Goal: Task Accomplishment & Management: Use online tool/utility

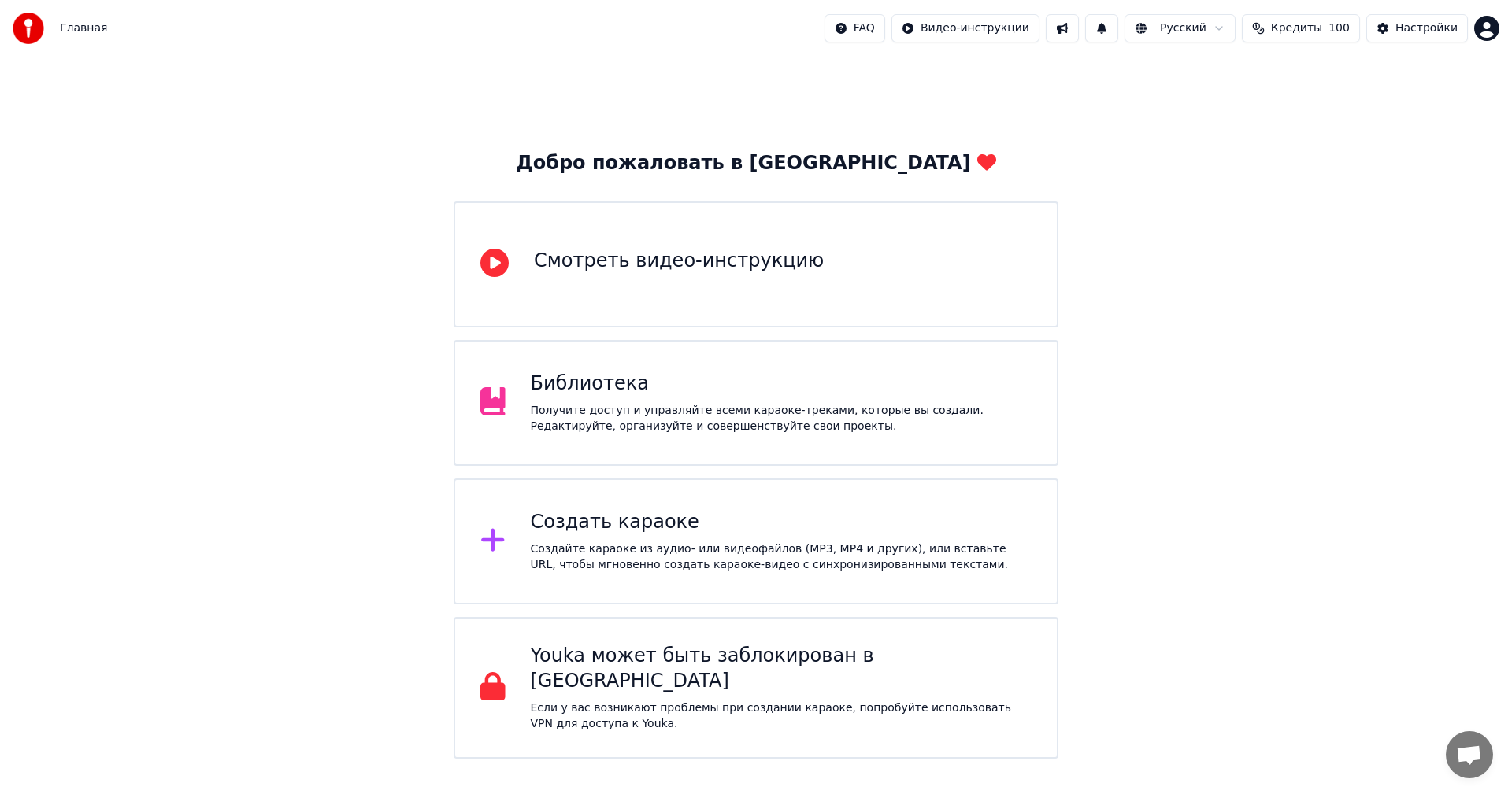
click at [740, 566] on div "Создайте караоке из аудио- или видеофайлов (MP3, MP4 и других), или вставьте UR…" at bounding box center [781, 557] width 502 height 32
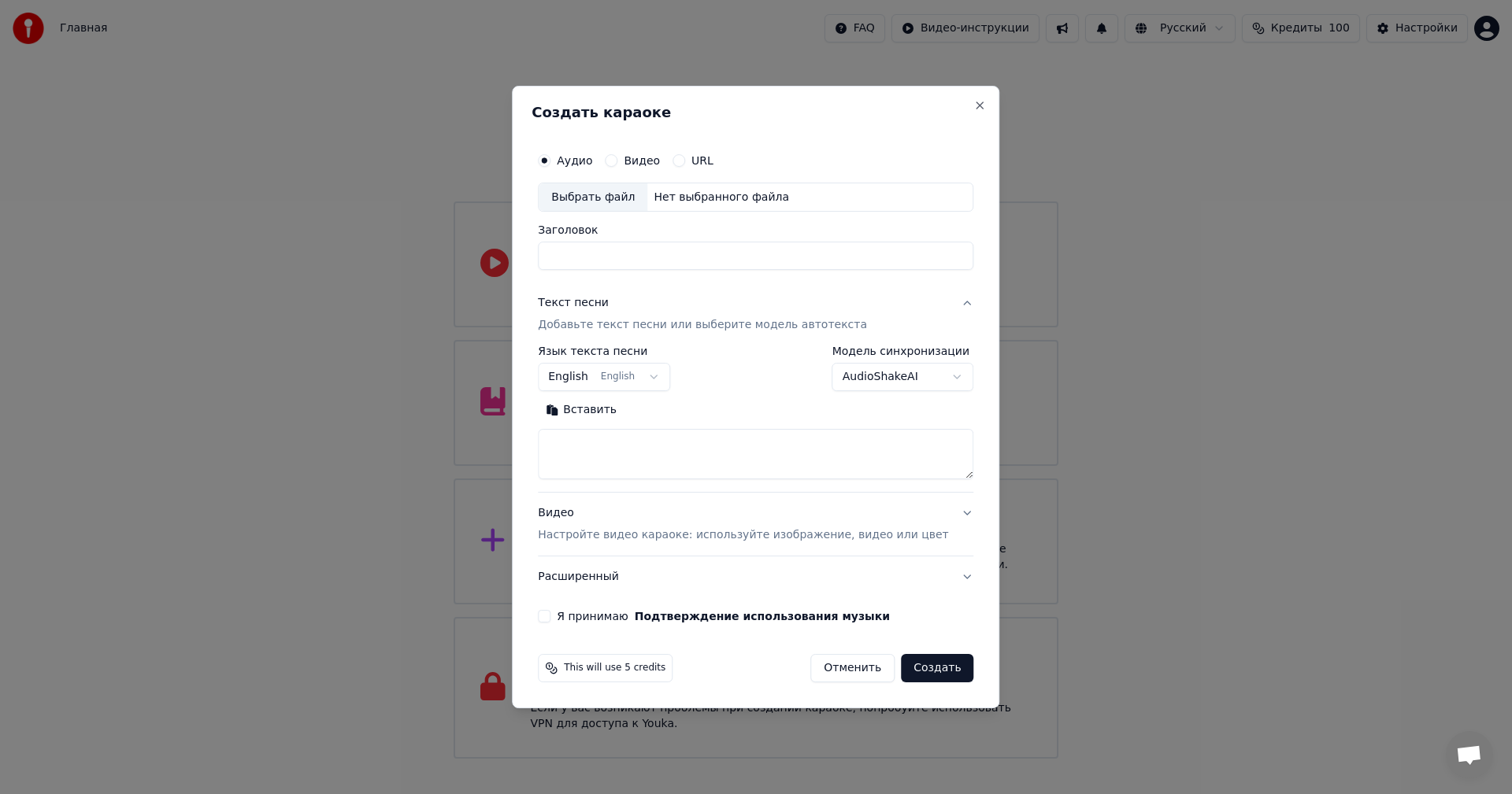
click at [642, 196] on div "Выбрать файл" at bounding box center [593, 197] width 109 height 29
type input "**********"
click at [636, 364] on body "Главная FAQ Видео-инструкции Русский Кредиты 100 Настройки Добро пожаловать в Y…" at bounding box center [756, 379] width 1512 height 759
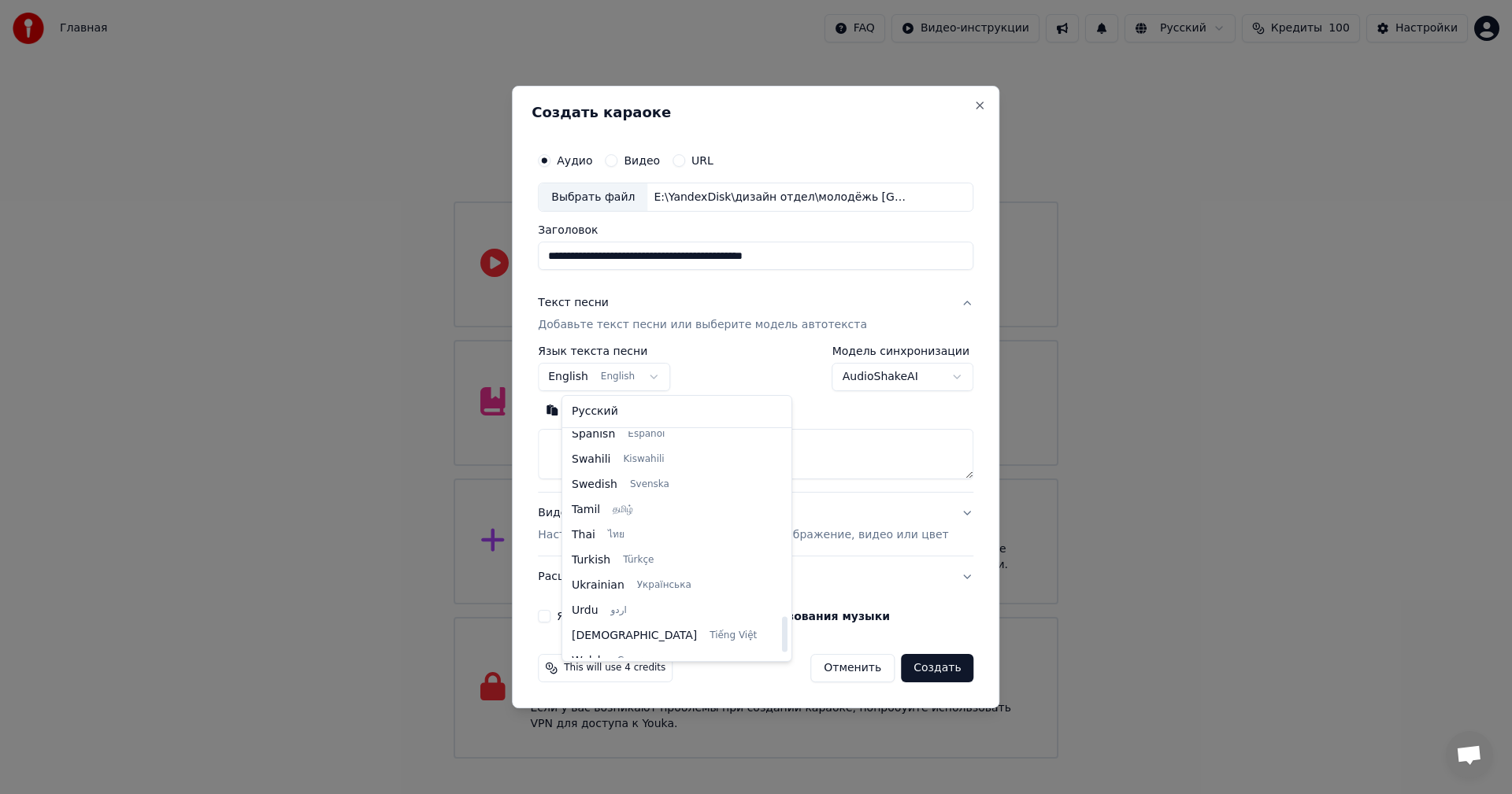
drag, startPoint x: 737, startPoint y: 476, endPoint x: 761, endPoint y: 600, distance: 126.3
click at [782, 633] on div at bounding box center [785, 634] width 6 height 35
click at [815, 396] on body "Главная FAQ Видео-инструкции Русский Кредиты 100 Настройки Добро пожаловать в Y…" at bounding box center [756, 379] width 1512 height 759
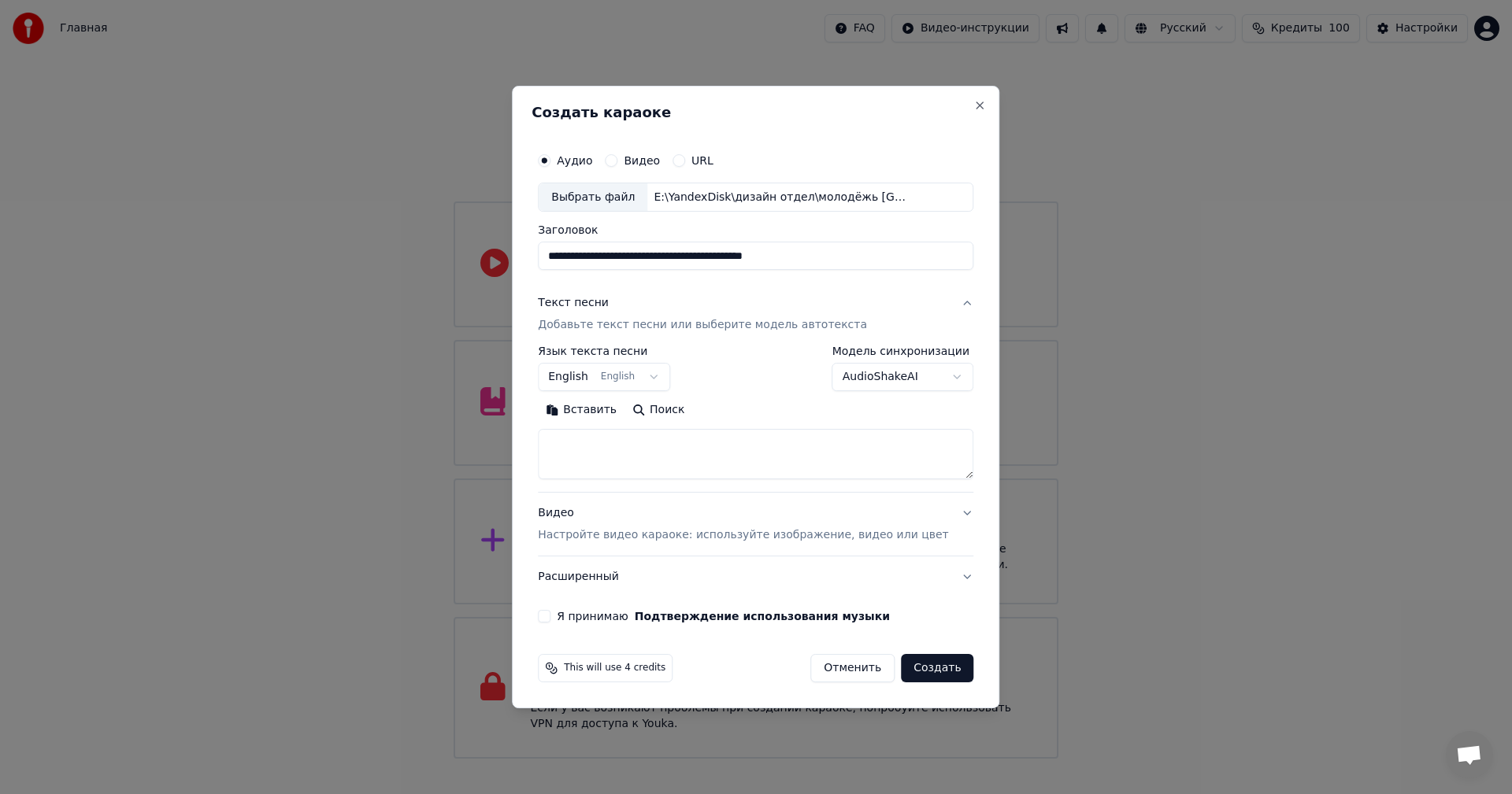
click at [579, 377] on button "English English" at bounding box center [604, 377] width 132 height 29
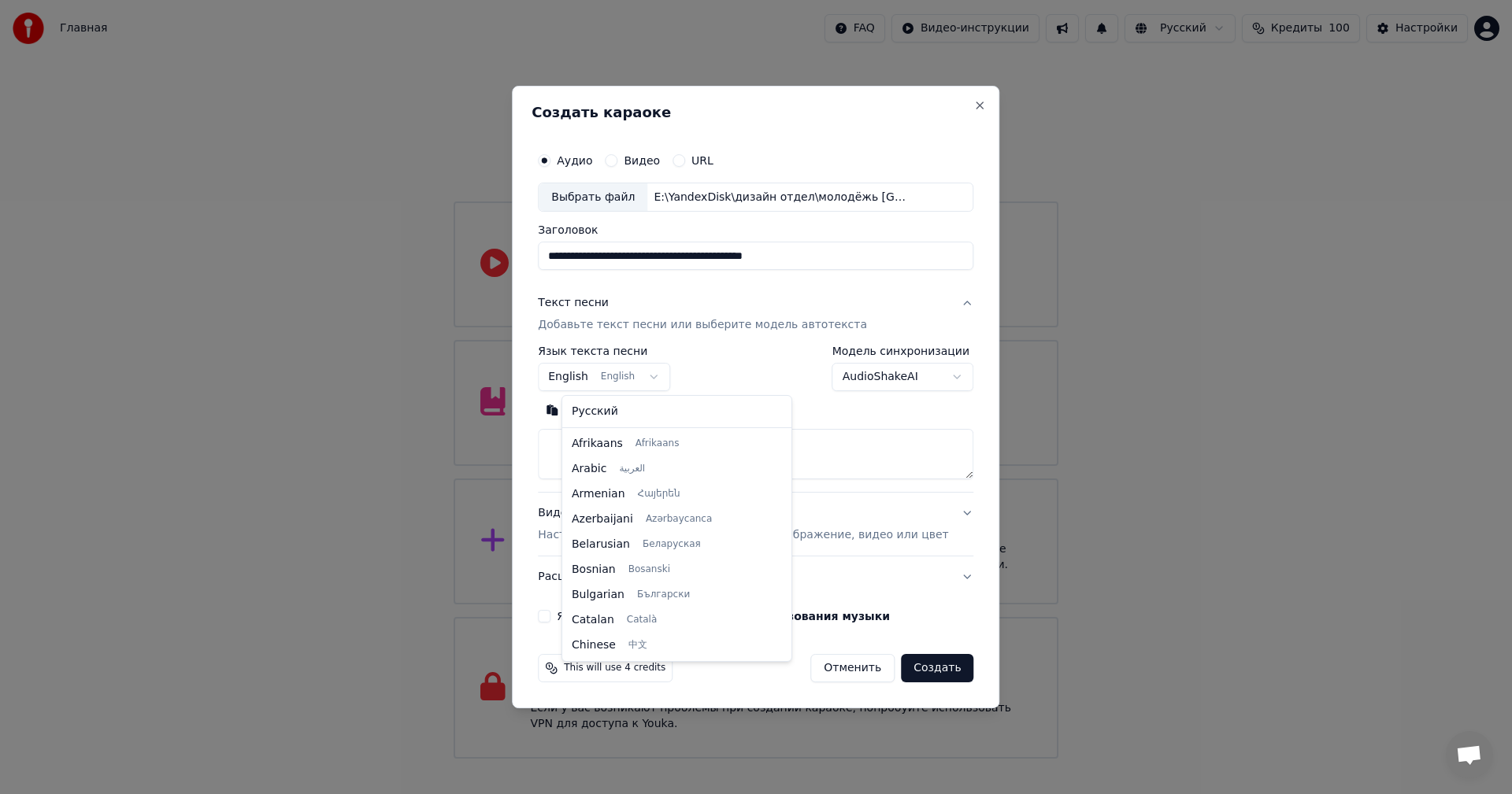
scroll to position [126, 0]
select select "**"
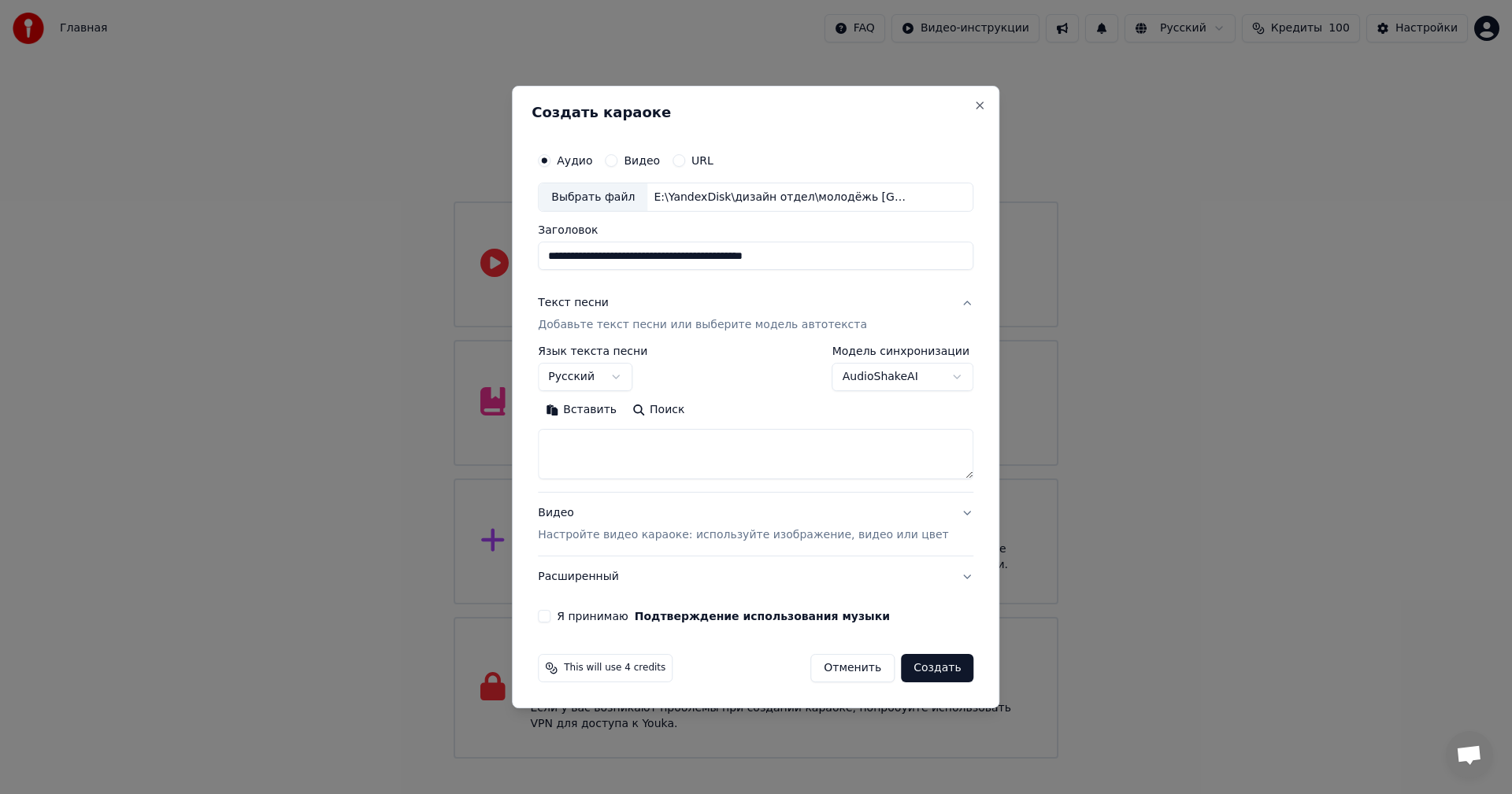
click at [804, 450] on textarea at bounding box center [755, 455] width 436 height 51
click at [722, 447] on textarea at bounding box center [755, 455] width 436 height 51
paste textarea "**********"
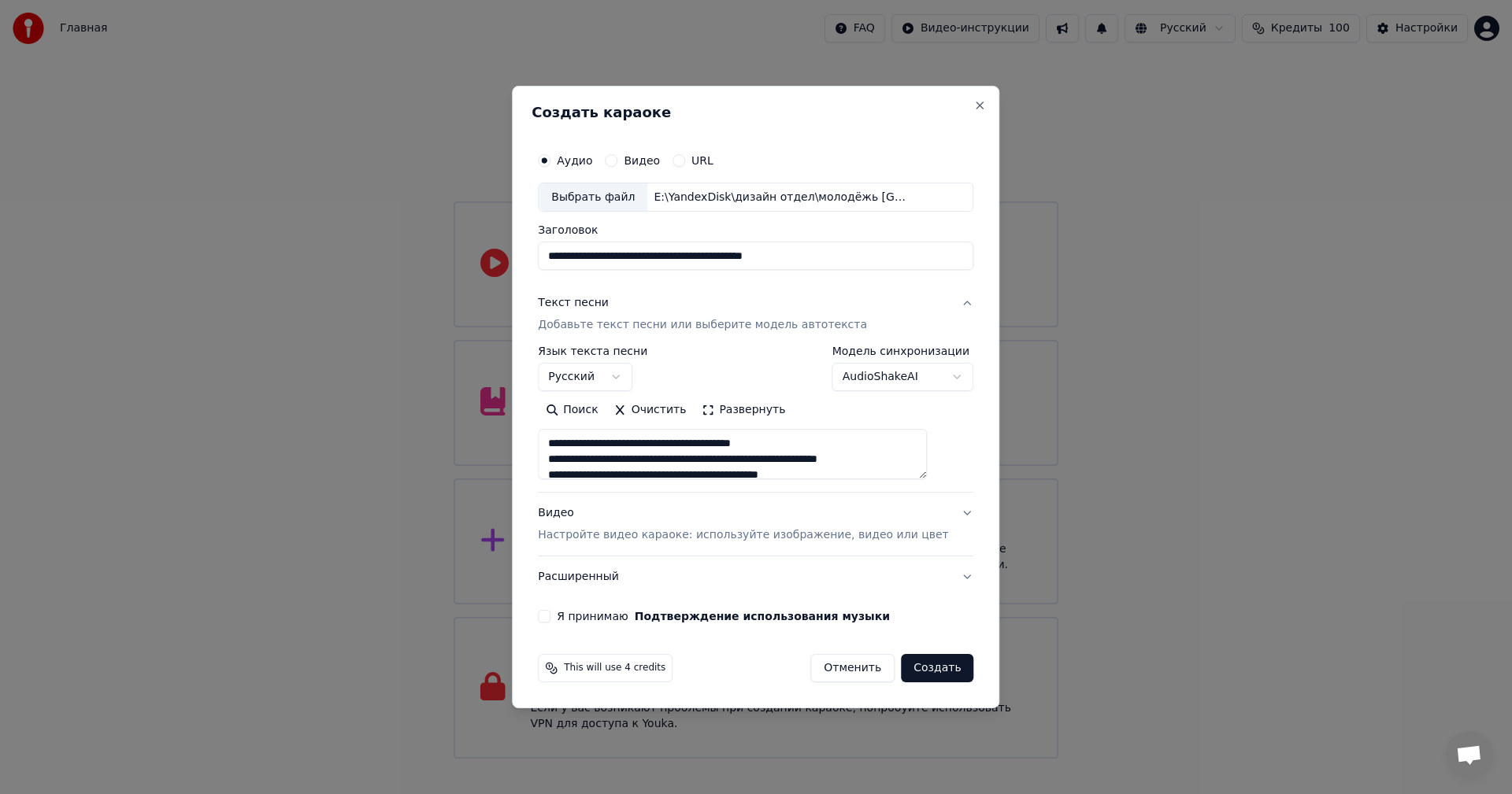
click at [678, 437] on textarea at bounding box center [732, 455] width 389 height 51
type textarea "**********"
click at [550, 614] on button "Я принимаю Подтверждение использования музыки" at bounding box center [544, 616] width 12 height 12
click at [693, 534] on p "Настройте видео караоке: используйте изображение, видео или цвет" at bounding box center [743, 535] width 410 height 16
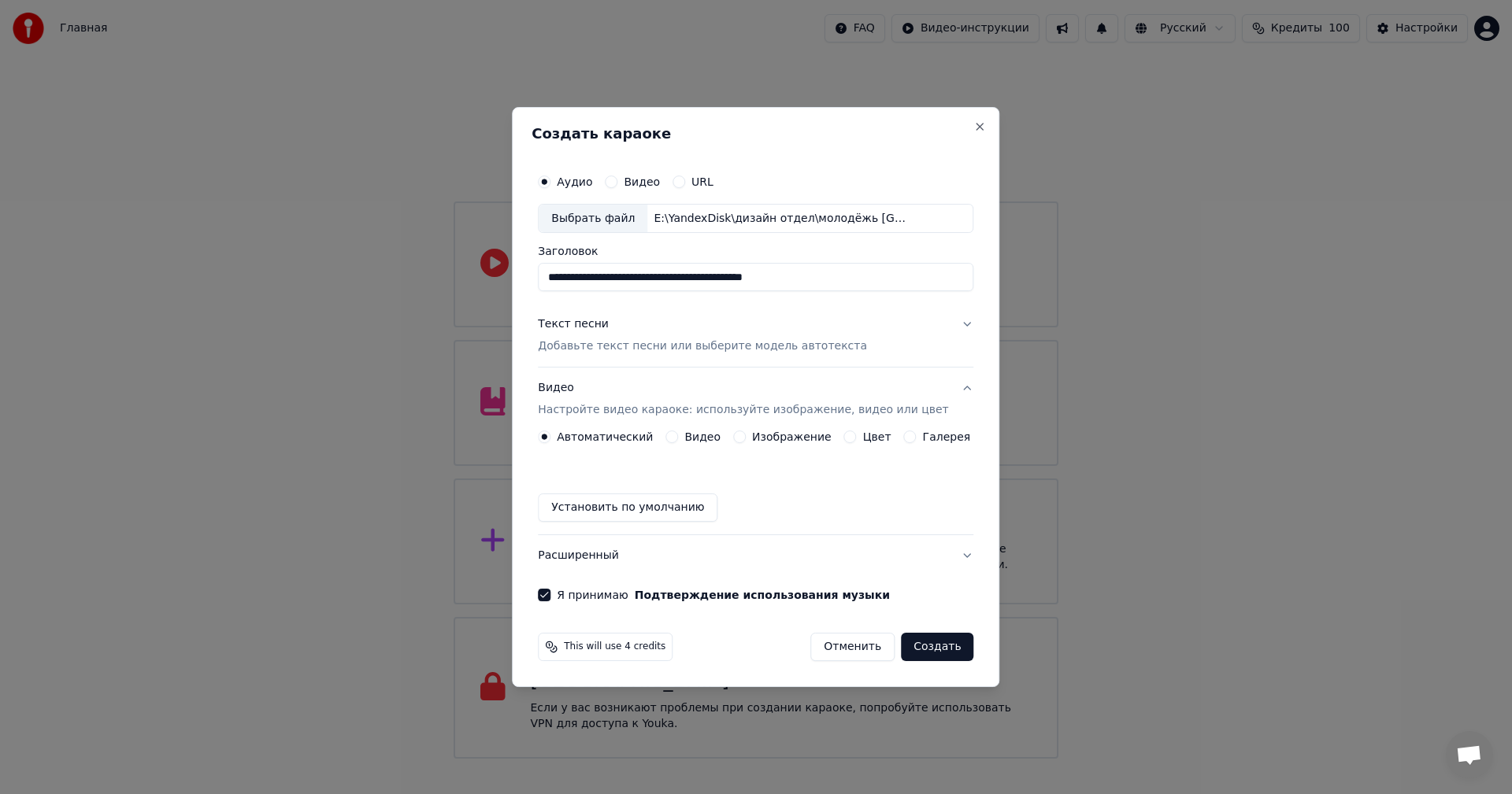
click at [772, 440] on label "Изображение" at bounding box center [791, 436] width 79 height 11
click at [745, 440] on button "Изображение" at bounding box center [739, 436] width 12 height 12
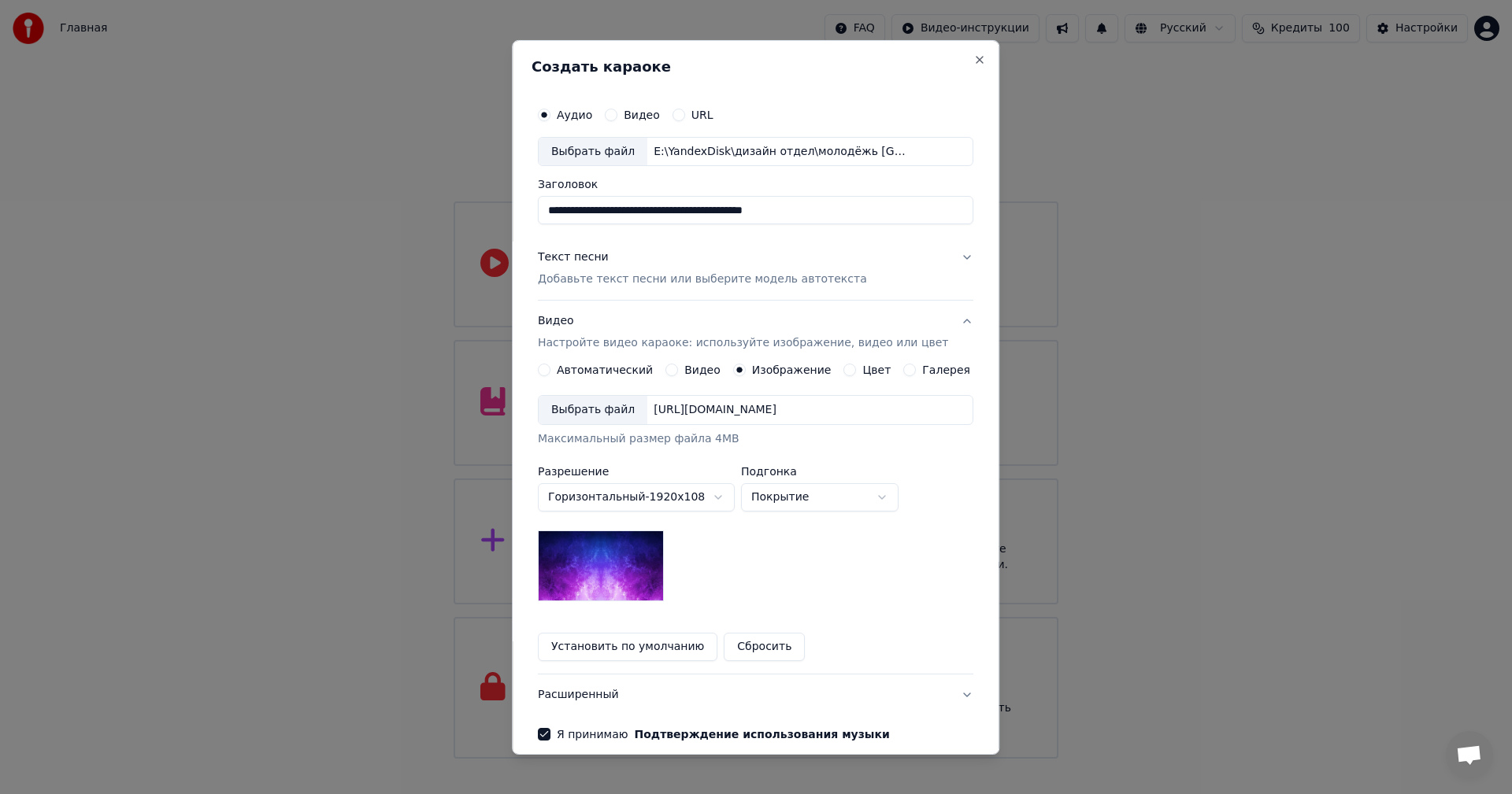
click at [852, 373] on div "Цвет" at bounding box center [868, 369] width 47 height 12
click at [844, 373] on button "Цвет" at bounding box center [850, 369] width 12 height 12
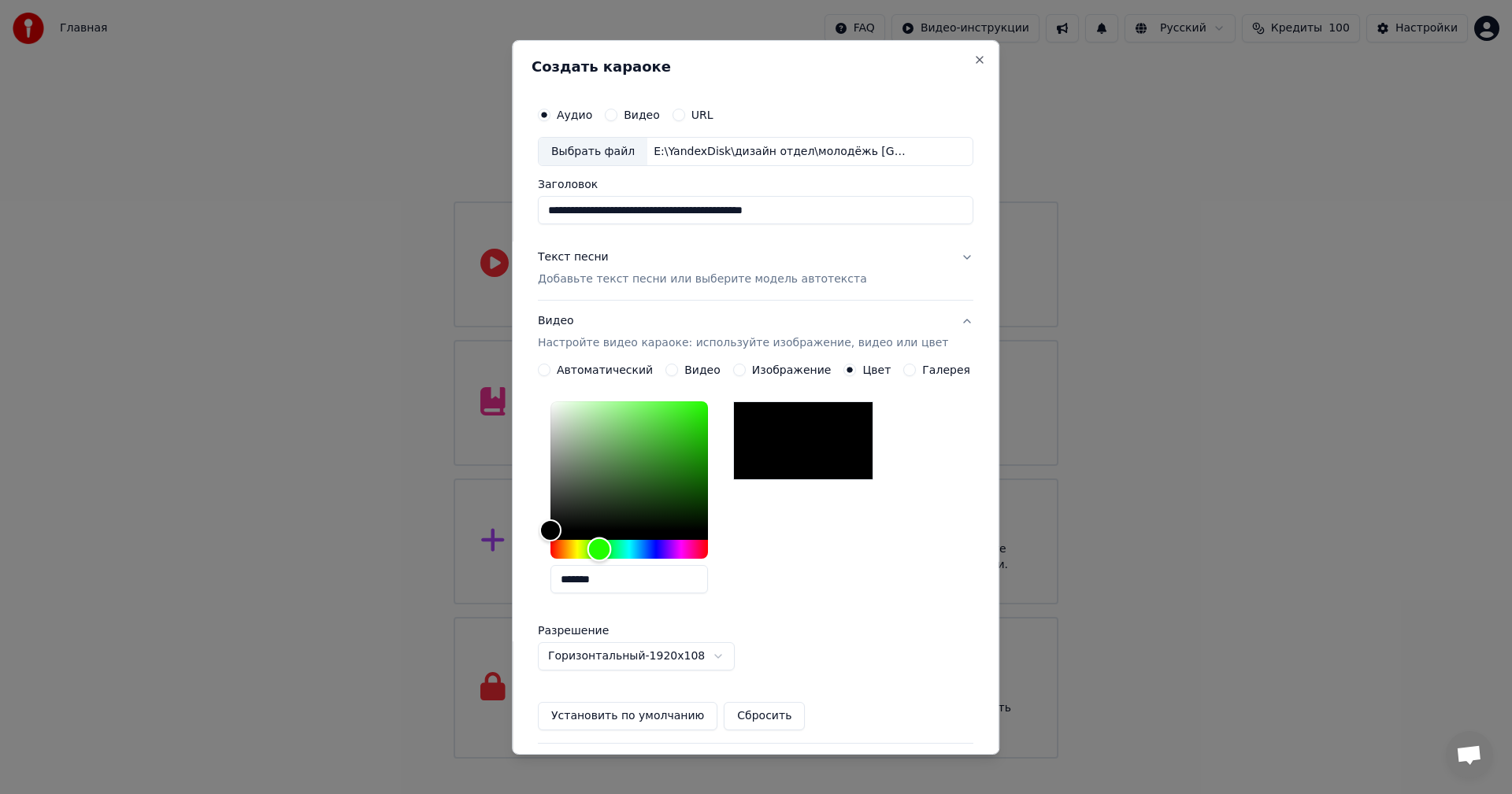
click at [611, 550] on div "Hue" at bounding box center [629, 549] width 158 height 19
type input "*******"
drag, startPoint x: 691, startPoint y: 455, endPoint x: 786, endPoint y: 377, distance: 122.9
click at [780, 370] on div "**********" at bounding box center [755, 546] width 436 height 367
click at [716, 662] on body "Главная FAQ Видео-инструкции Русский Кредиты 100 Настройки Добро пожаловать в Y…" at bounding box center [756, 379] width 1512 height 759
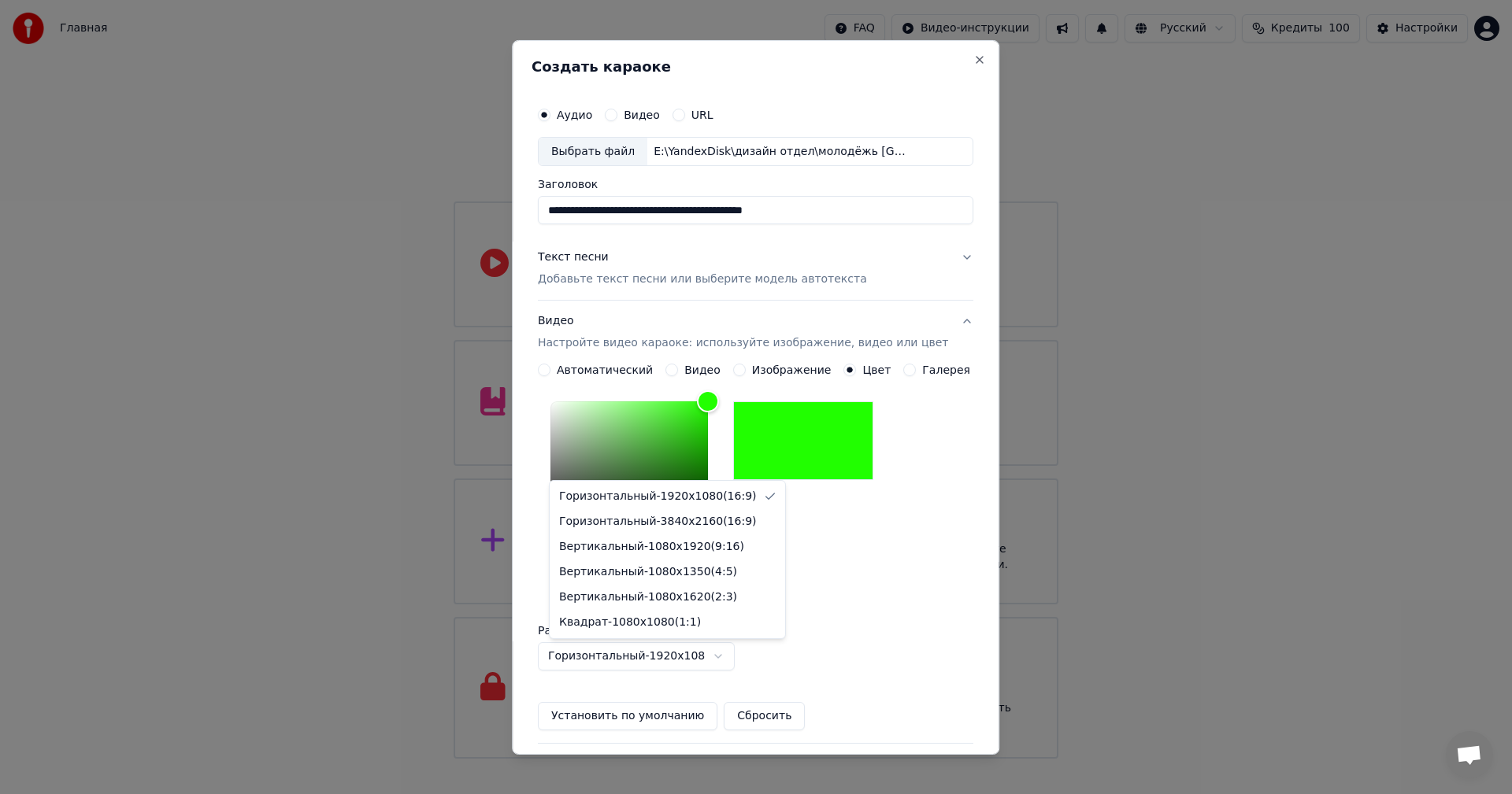
click at [716, 662] on body "Главная FAQ Видео-инструкции Русский Кредиты 100 Настройки Добро пожаловать в Y…" at bounding box center [756, 379] width 1512 height 759
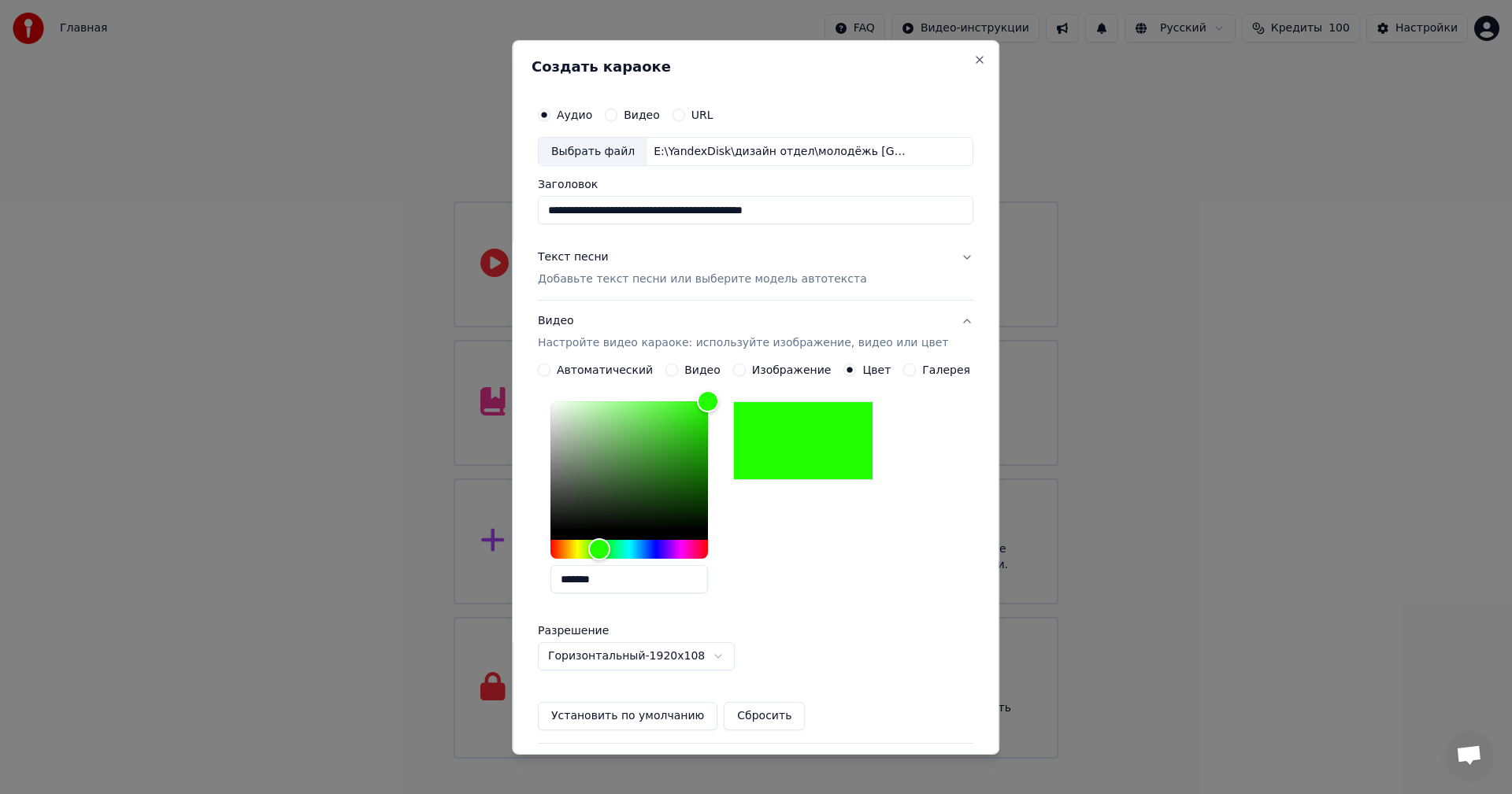
click at [945, 260] on button "Текст песни Добавьте текст песни или выберите модель автотекста" at bounding box center [755, 268] width 436 height 63
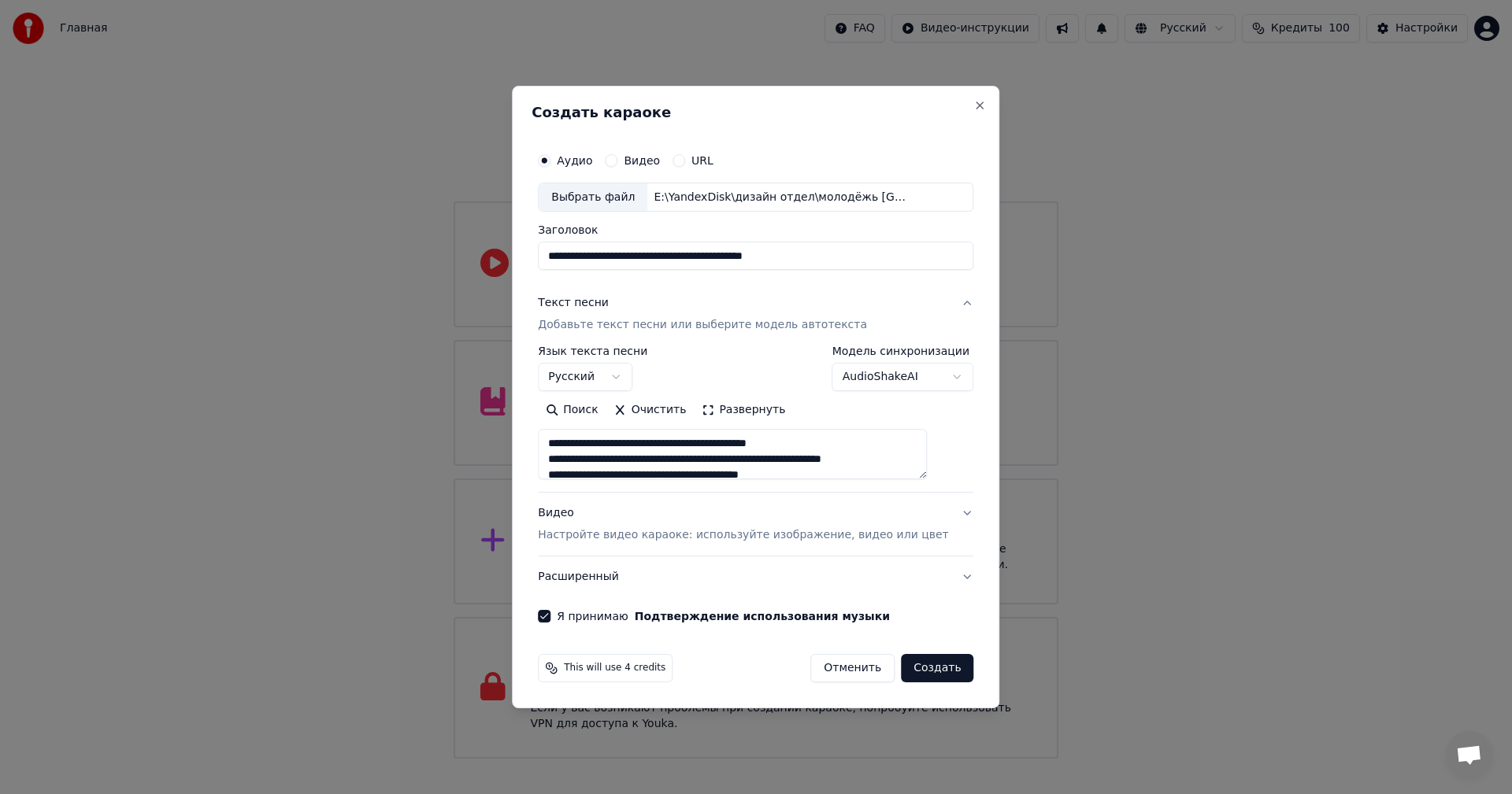
click at [617, 162] on button "Видео" at bounding box center [611, 160] width 12 height 12
click at [574, 159] on div "Аудио" at bounding box center [565, 160] width 54 height 12
click at [550, 163] on button "Аудио" at bounding box center [544, 160] width 12 height 12
click at [629, 208] on div "Выбрать файл" at bounding box center [593, 197] width 109 height 29
type input "**********"
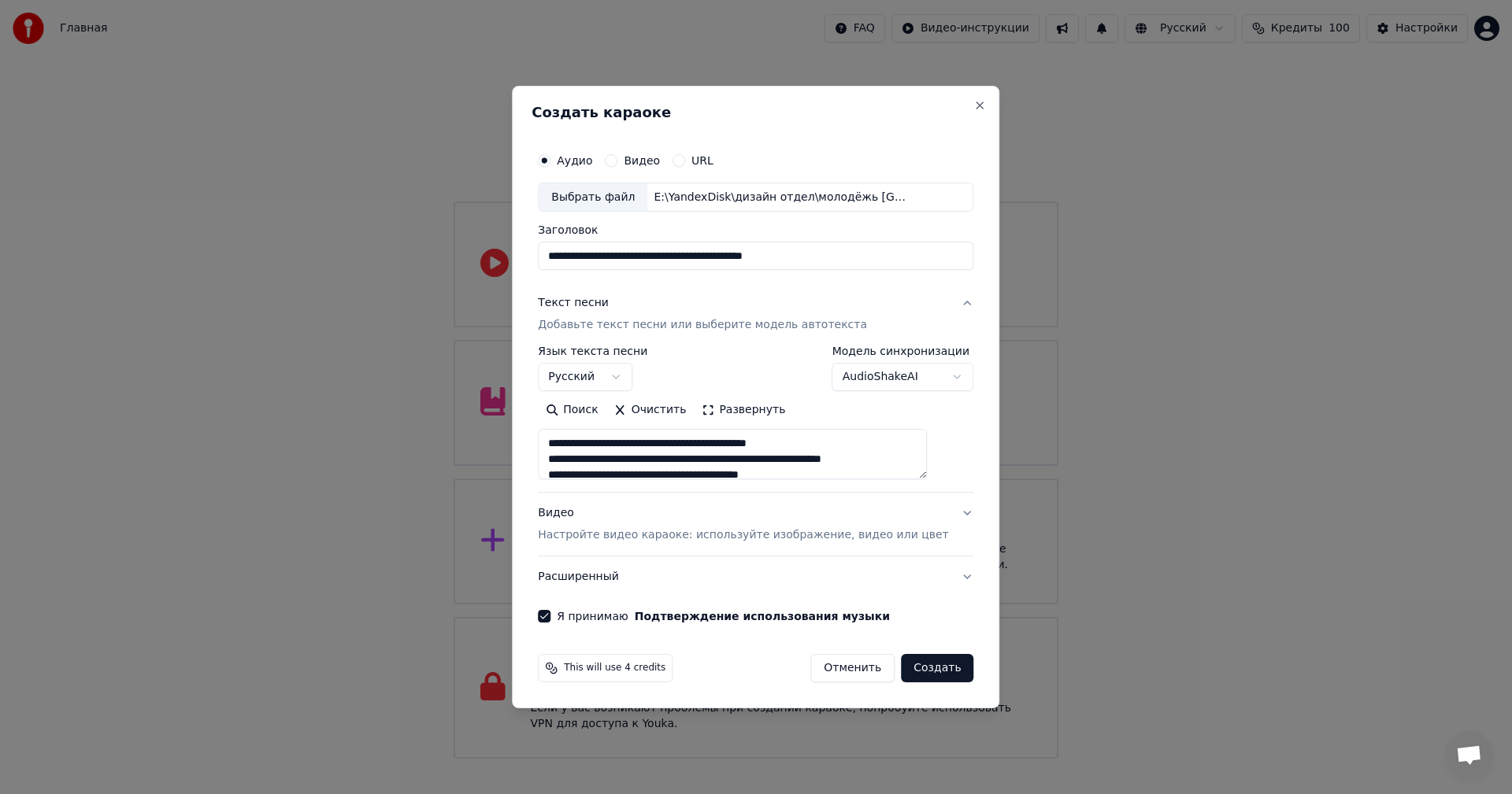
click at [660, 533] on p "Настройте видео караоке: используйте изображение, видео или цвет" at bounding box center [743, 535] width 410 height 16
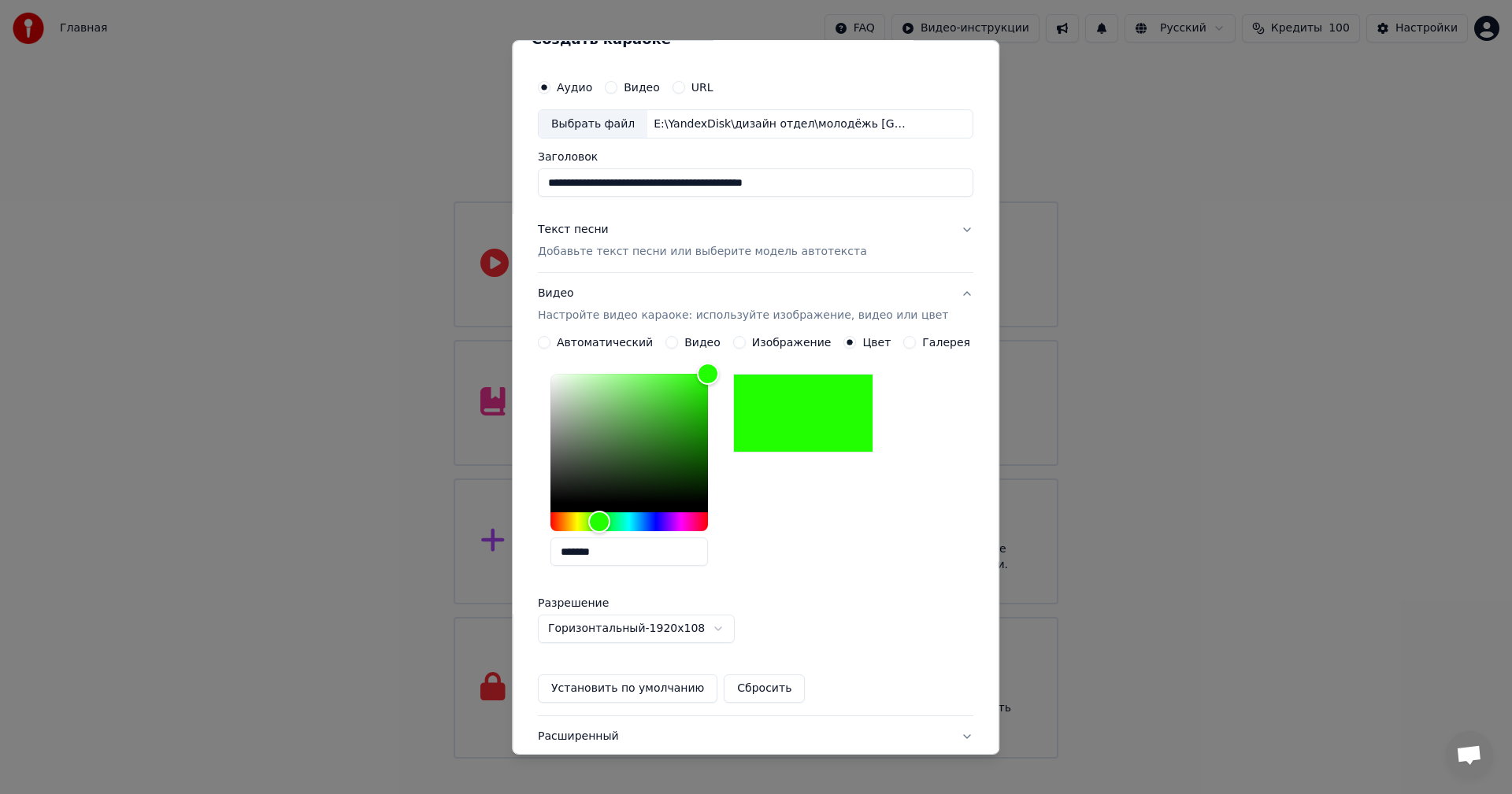
scroll to position [141, 0]
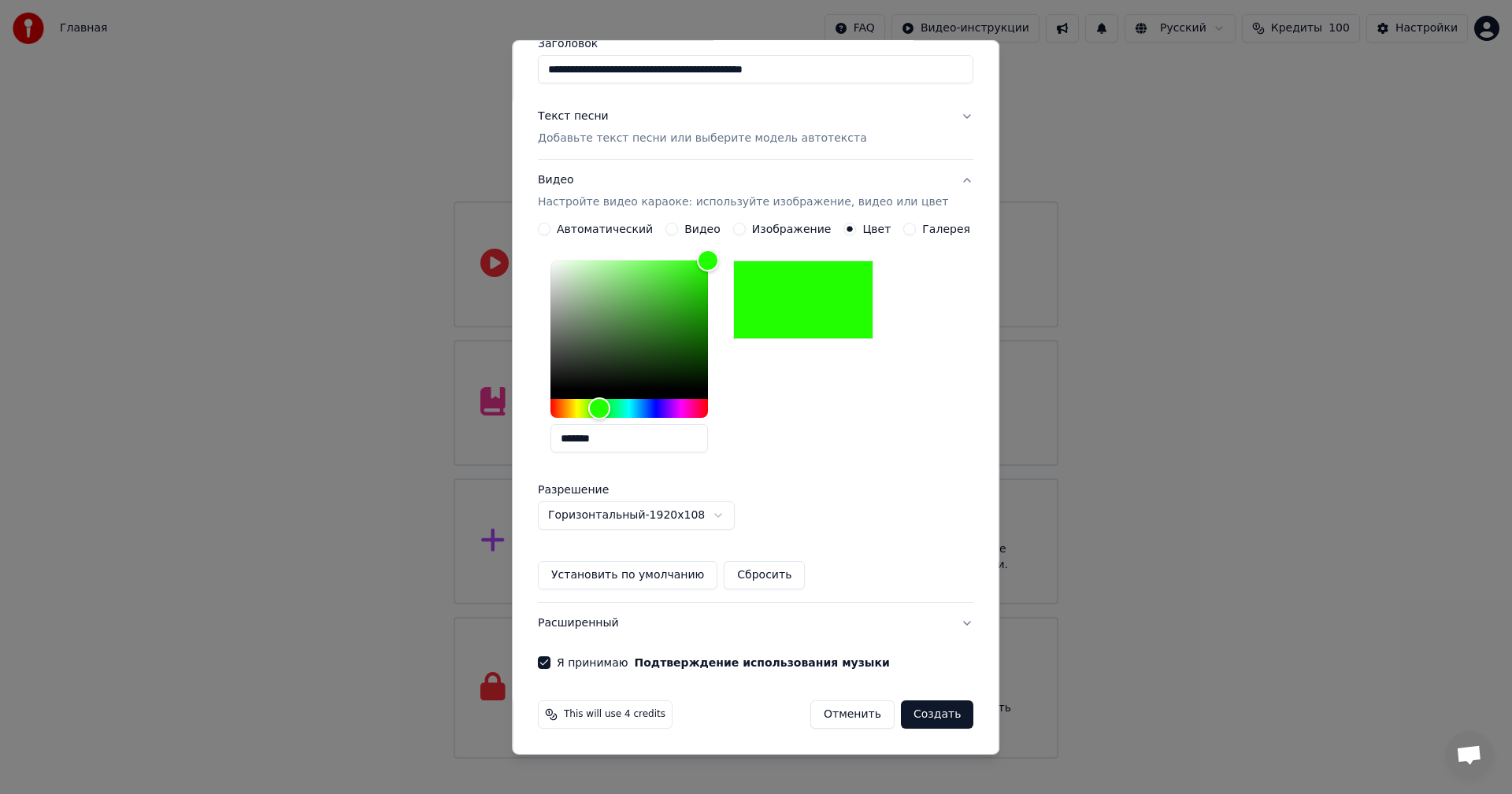
click at [915, 720] on button "Создать" at bounding box center [937, 714] width 73 height 29
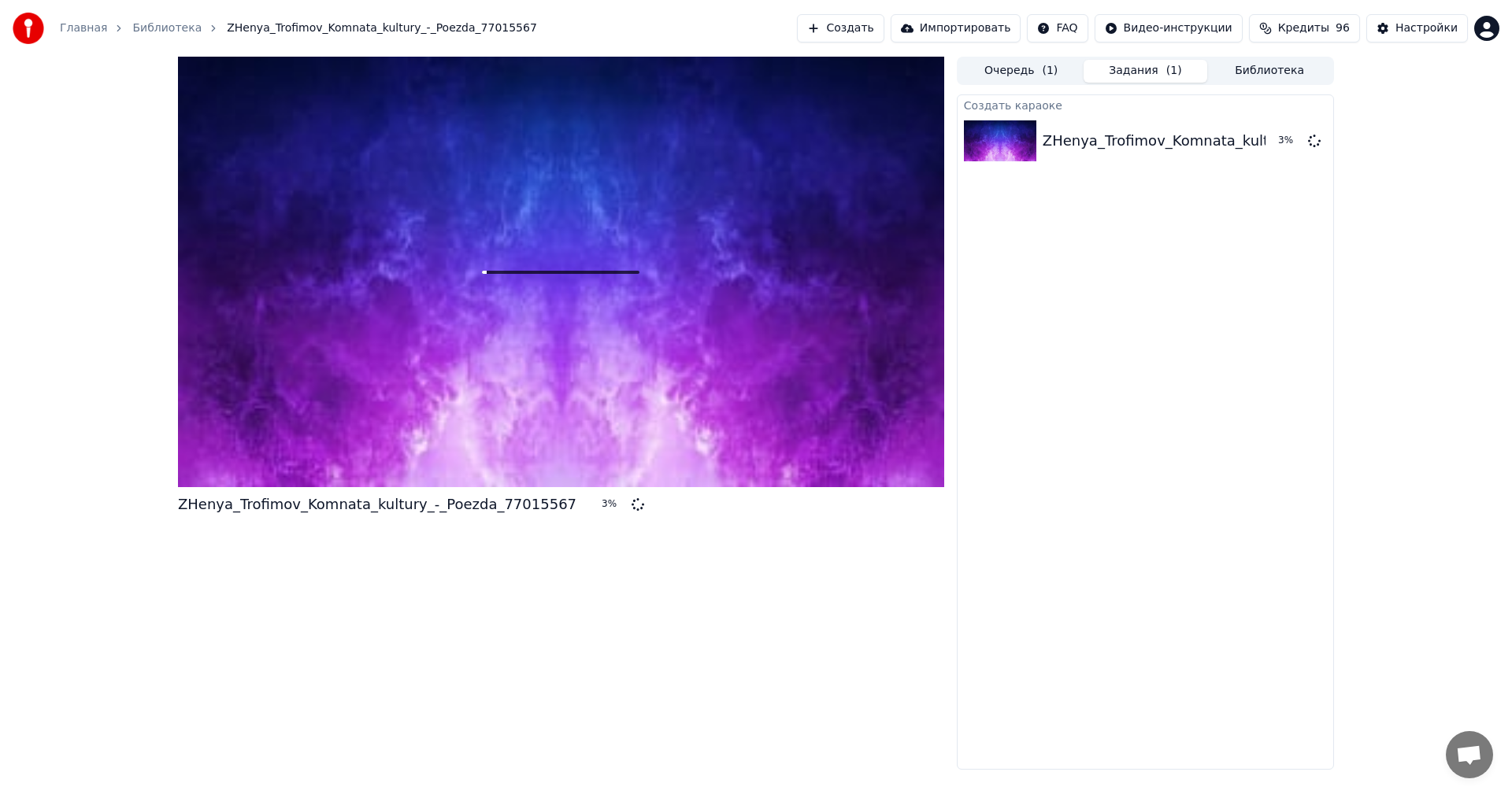
click at [1316, 32] on span "Кредиты" at bounding box center [1304, 28] width 51 height 16
click at [1368, 280] on div "ZHenya_Trofimov_Komnata_kultury_-_Poezda_77015567 4 % Очередь ( 1 ) Задания ( 1…" at bounding box center [756, 413] width 1512 height 713
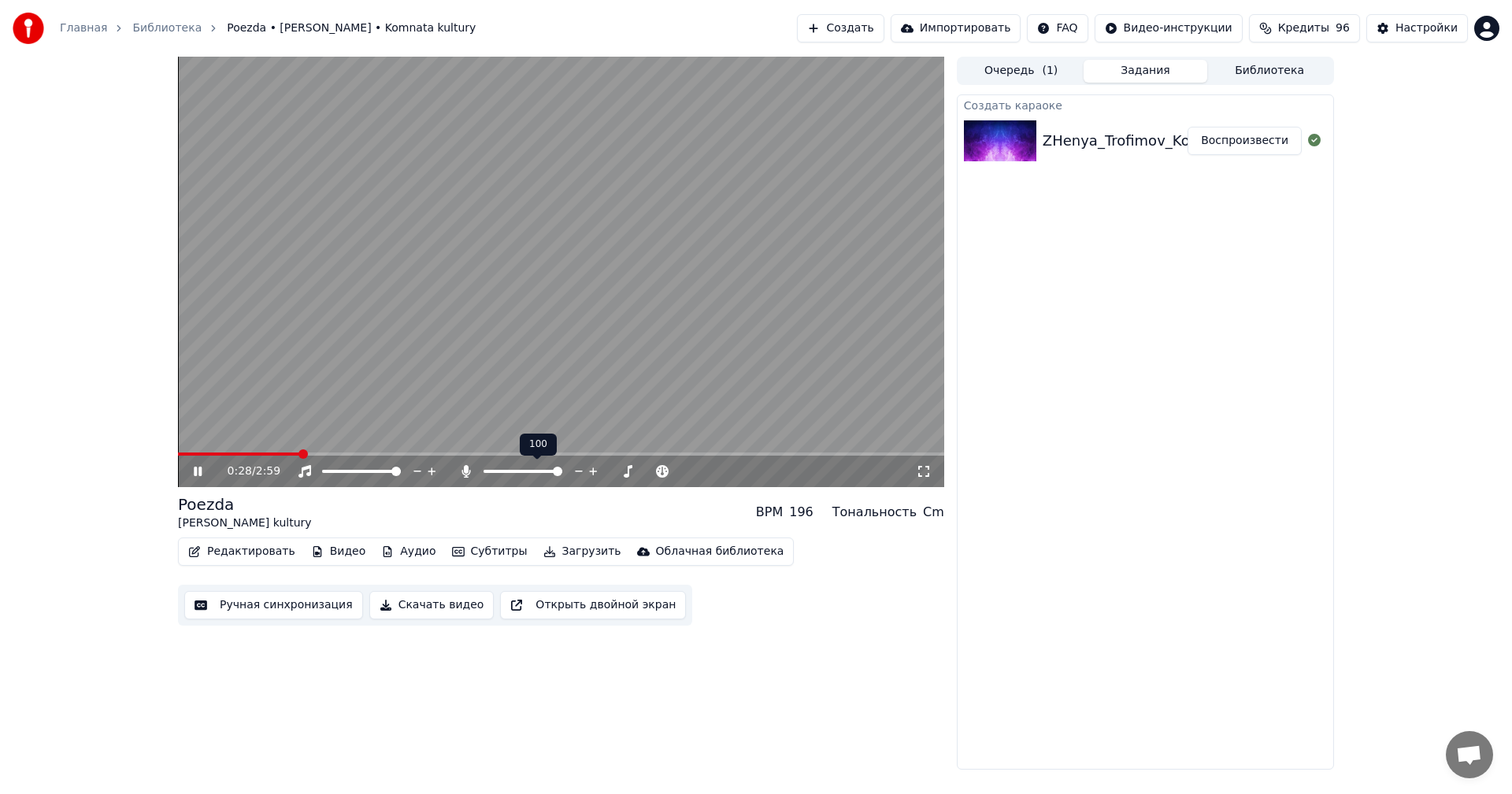
click at [562, 466] on span at bounding box center [557, 471] width 10 height 10
click at [342, 471] on span at bounding box center [332, 471] width 20 height 3
click at [351, 471] on span at bounding box center [361, 471] width 78 height 3
click at [195, 472] on icon at bounding box center [198, 471] width 8 height 10
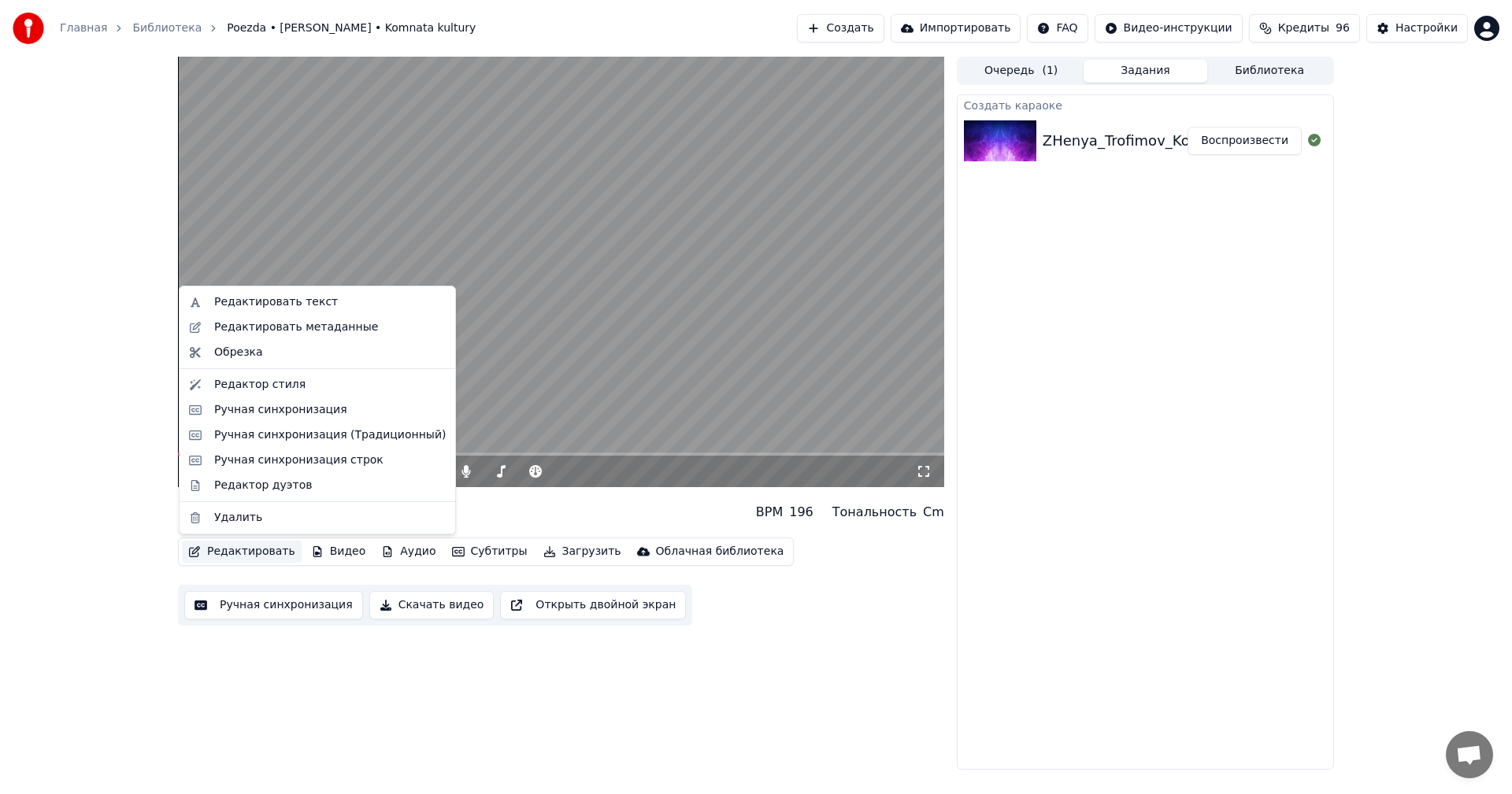
click at [228, 553] on button "Редактировать" at bounding box center [242, 551] width 119 height 22
click at [319, 377] on div "Редактор стиля" at bounding box center [329, 385] width 231 height 16
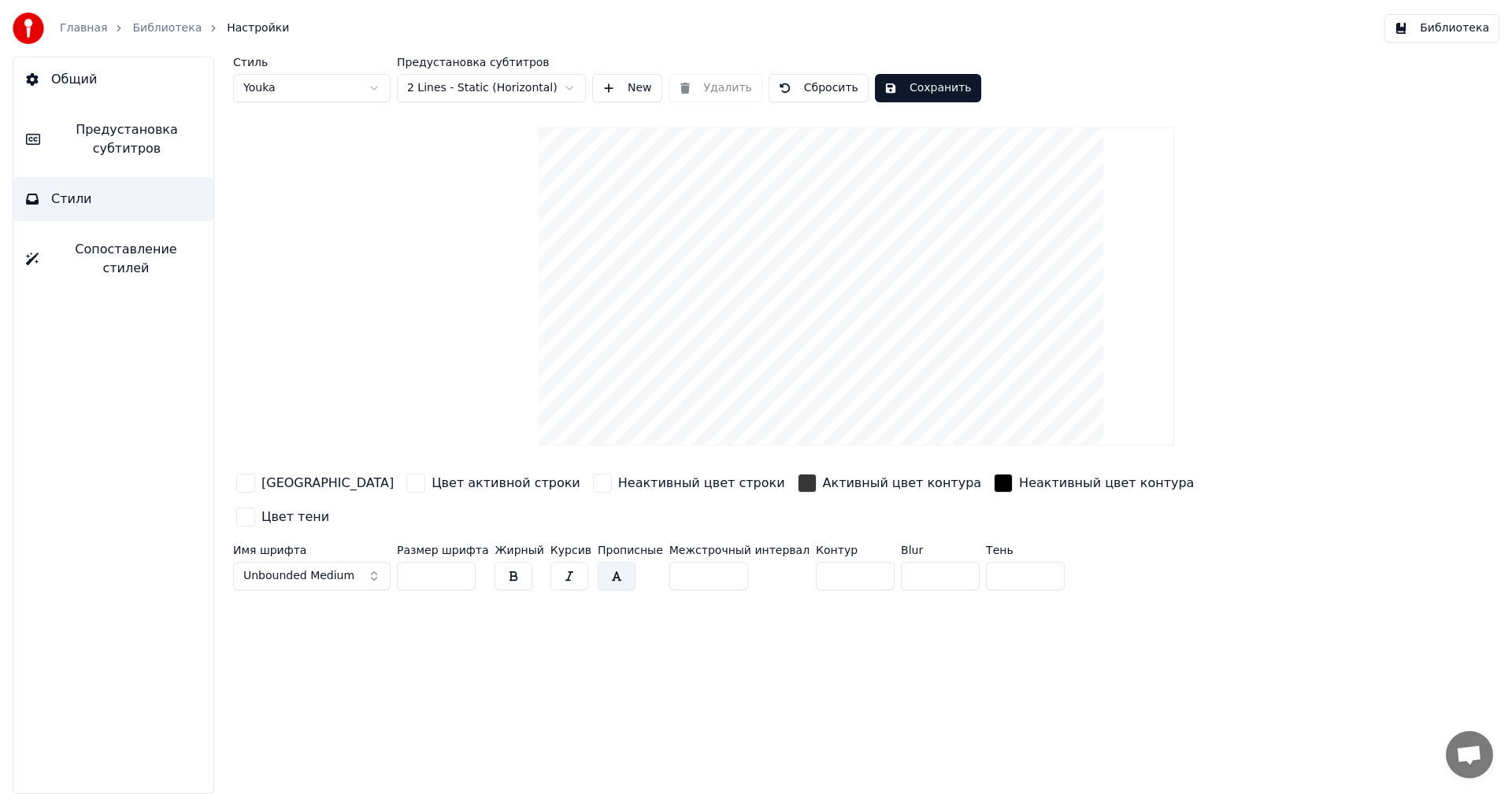
click at [280, 569] on span "Unbounded Medium" at bounding box center [299, 576] width 111 height 16
click at [371, 562] on button "Unbounded Medium" at bounding box center [311, 576] width 158 height 29
click at [364, 562] on button "Unbounded Medium" at bounding box center [311, 576] width 158 height 29
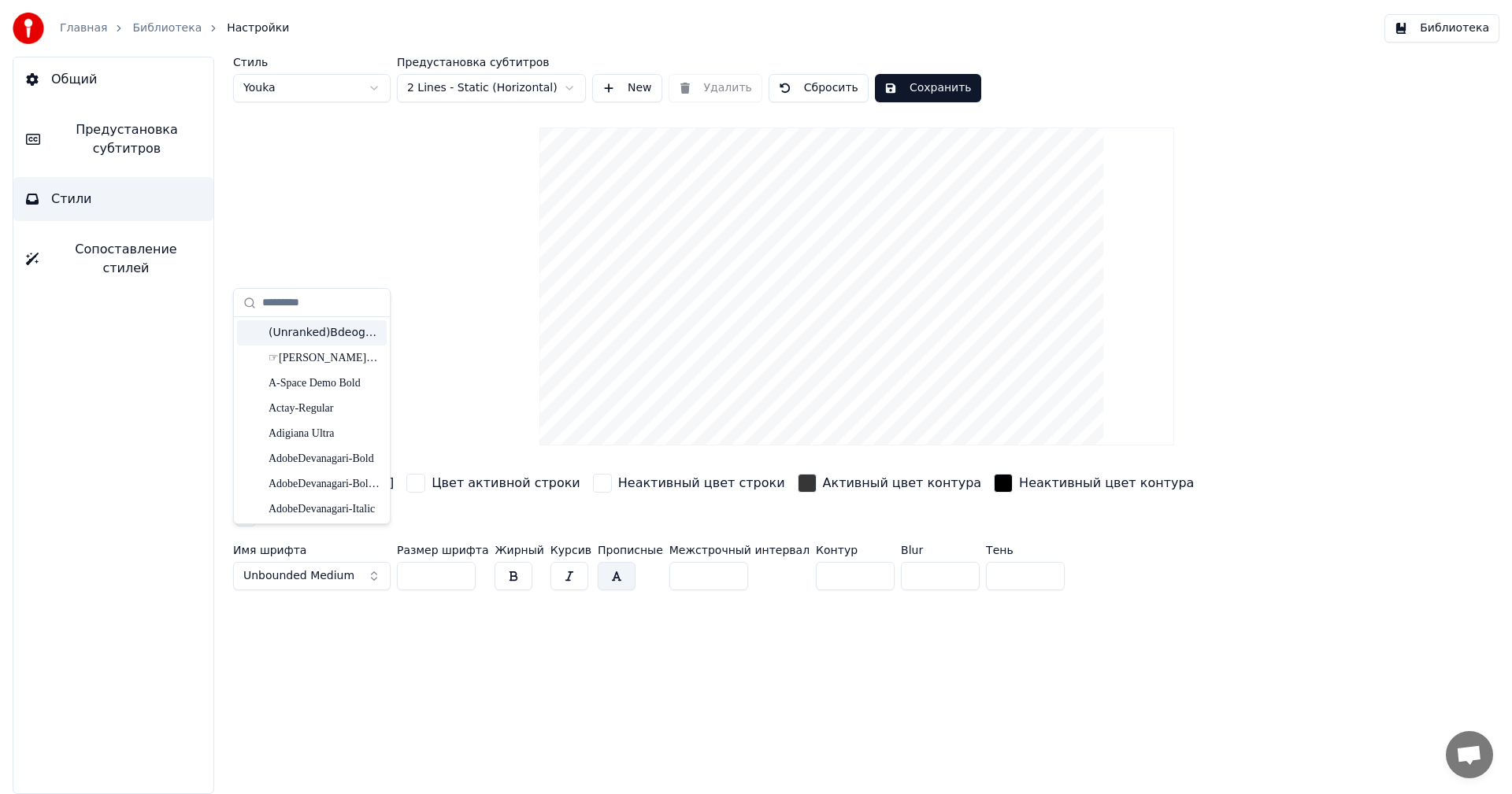
type input "*"
type input "****"
click at [306, 386] on div "Bounded Medium" at bounding box center [324, 383] width 112 height 16
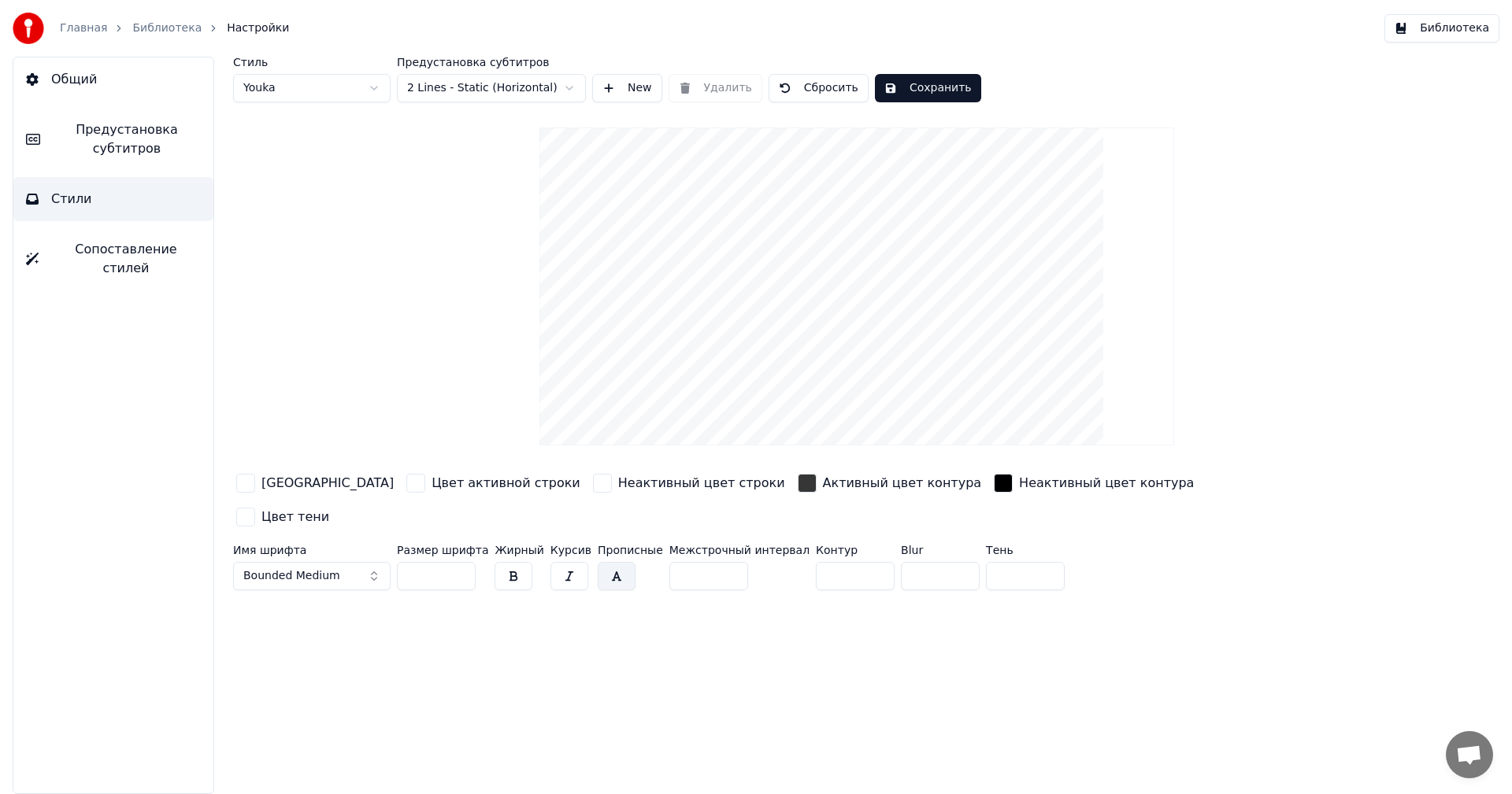
click at [406, 488] on div "button" at bounding box center [415, 483] width 19 height 19
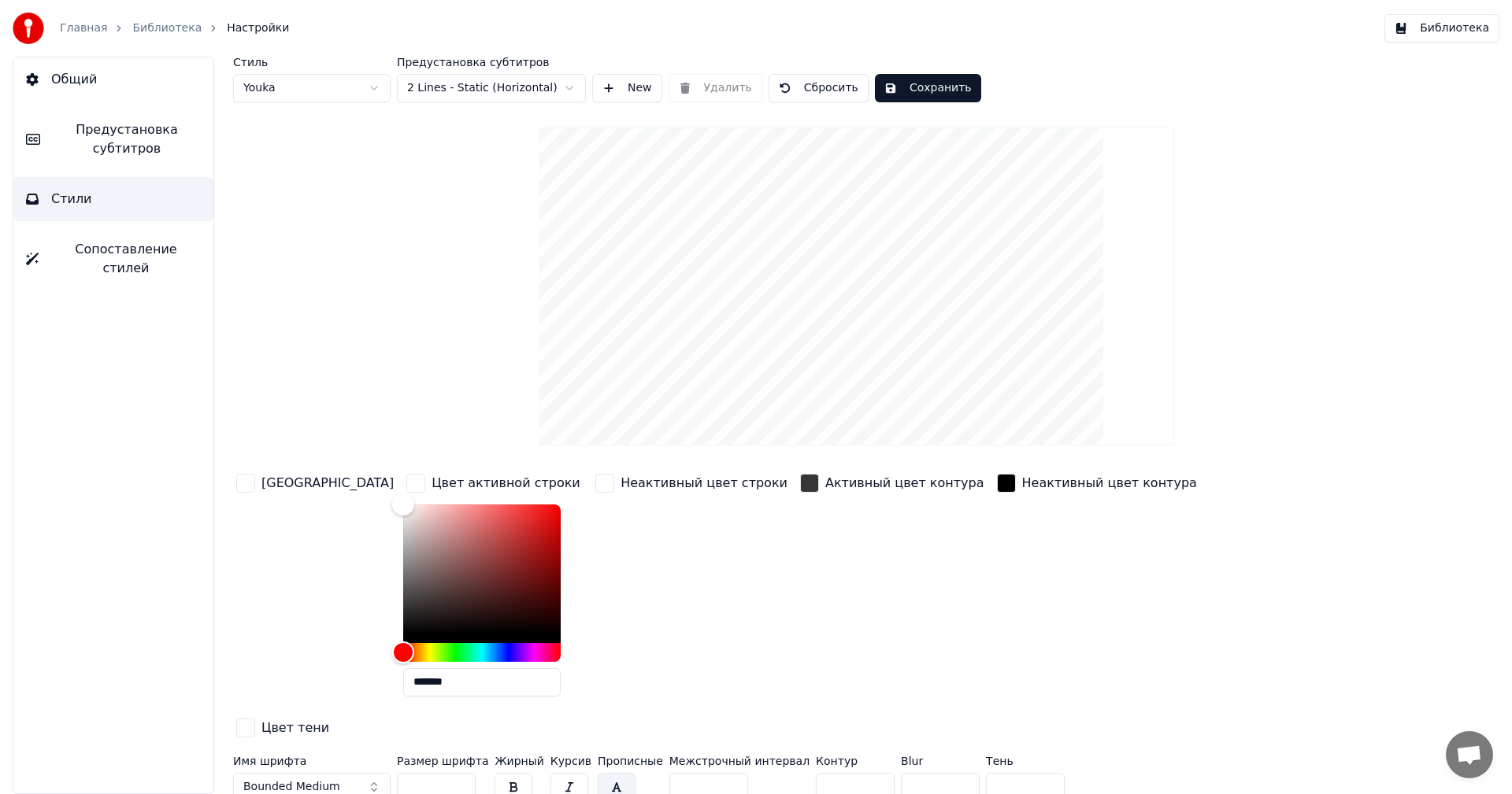
drag, startPoint x: 448, startPoint y: 683, endPoint x: 304, endPoint y: 679, distance: 144.1
click at [304, 679] on div "Цвет заливки Цвет активной строки ******* Неактивный цвет строки Активный цвет …" at bounding box center [762, 606] width 1058 height 272
paste input "text"
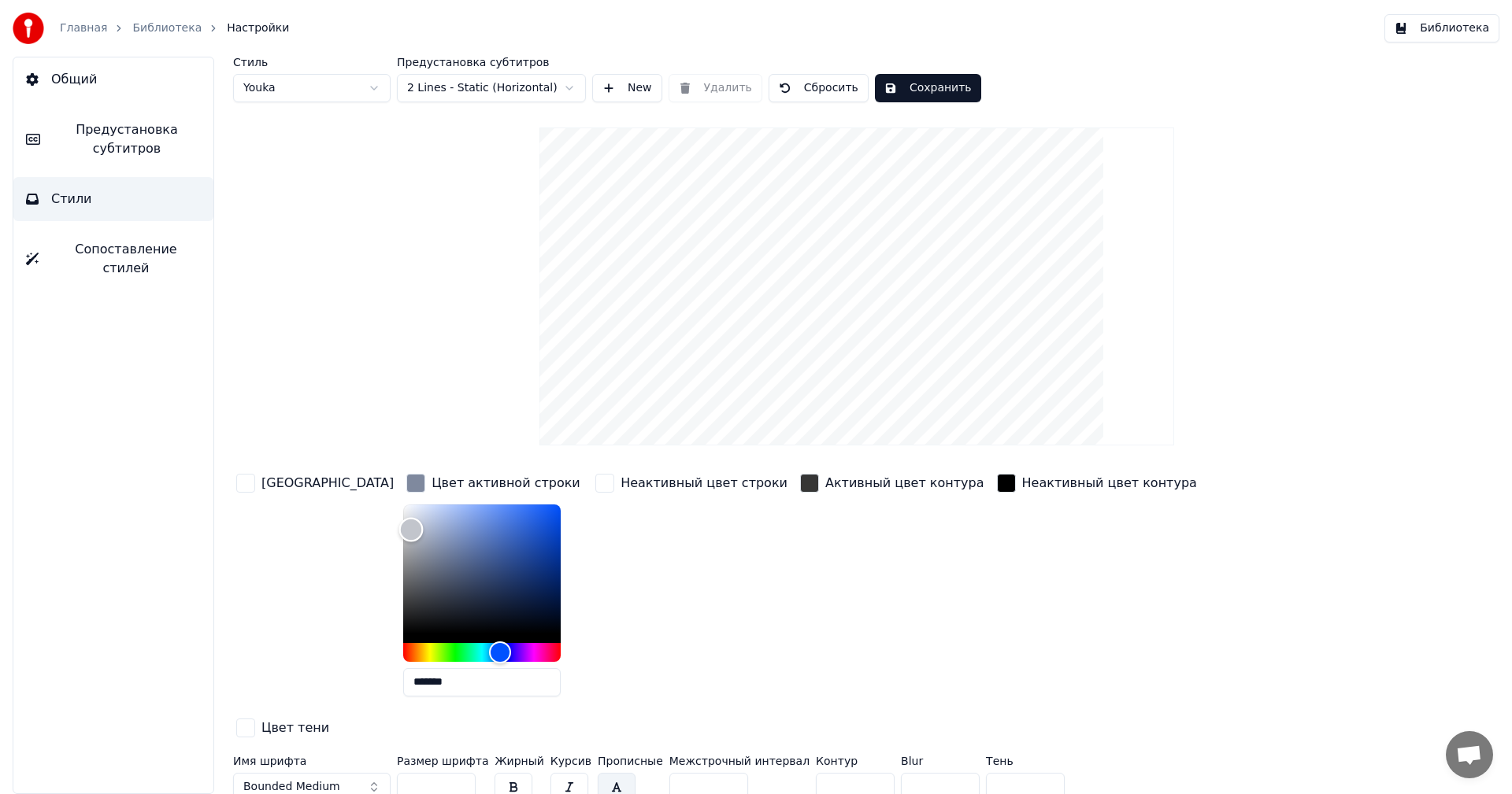
type input "*******"
drag, startPoint x: 351, startPoint y: 524, endPoint x: 295, endPoint y: 470, distance: 77.8
click at [295, 471] on div "Цвет заливки Цвет активной строки ******* Неактивный цвет строки Активный цвет …" at bounding box center [762, 606] width 1058 height 272
click at [269, 483] on div "[GEOGRAPHIC_DATA]" at bounding box center [328, 483] width 132 height 19
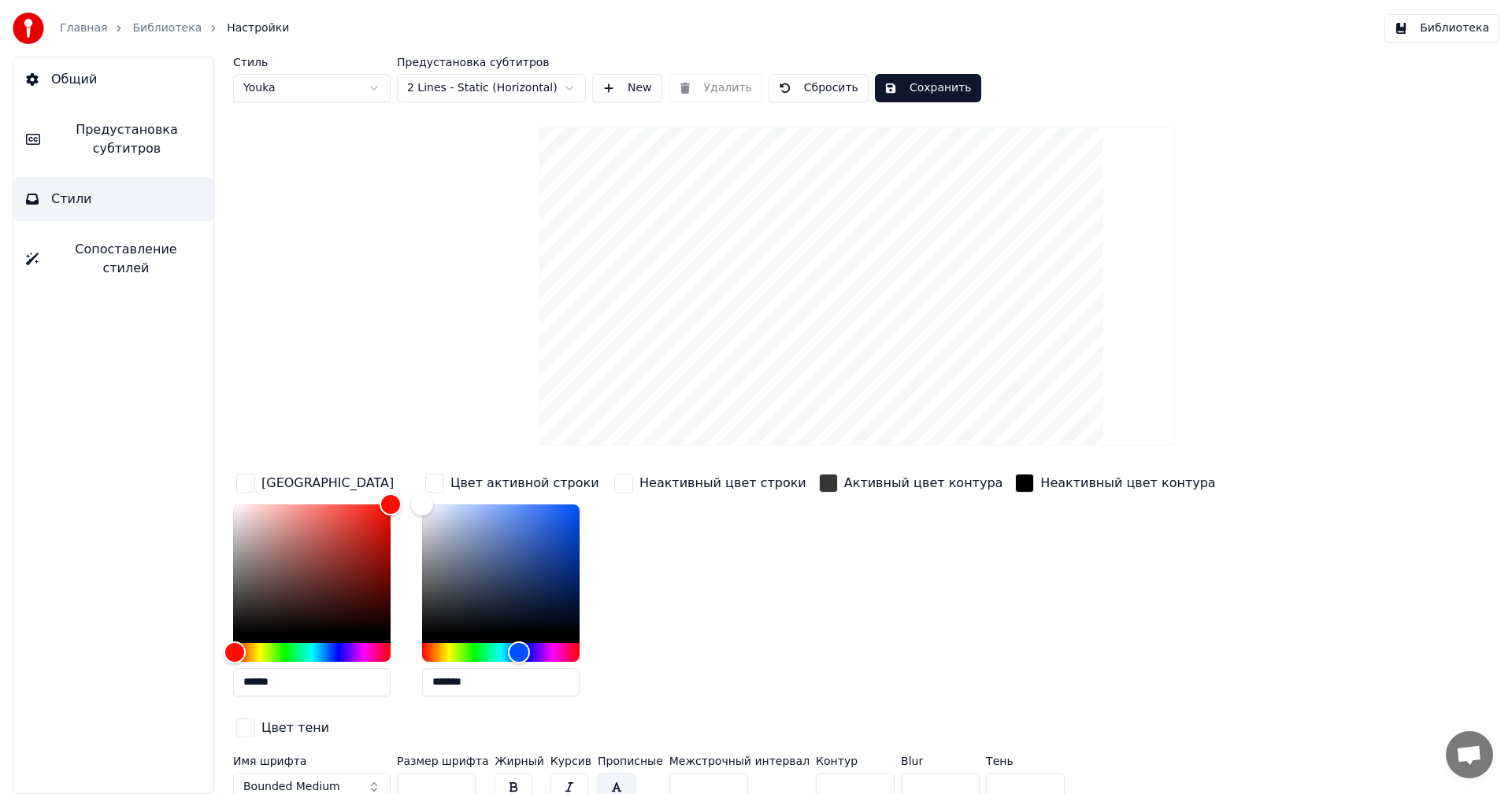
click at [248, 484] on div "button" at bounding box center [245, 483] width 19 height 19
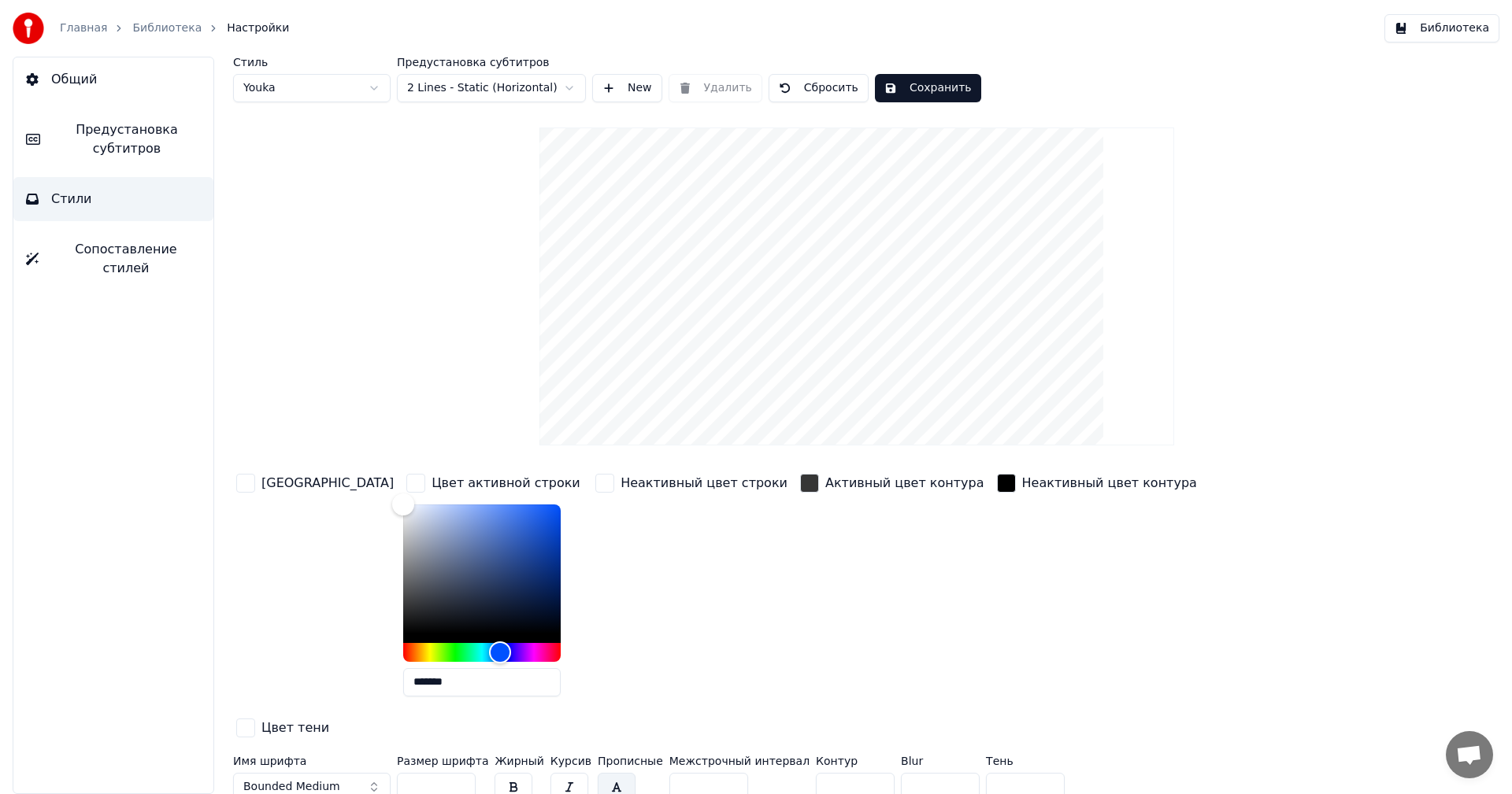
click at [248, 484] on div "button" at bounding box center [245, 483] width 19 height 19
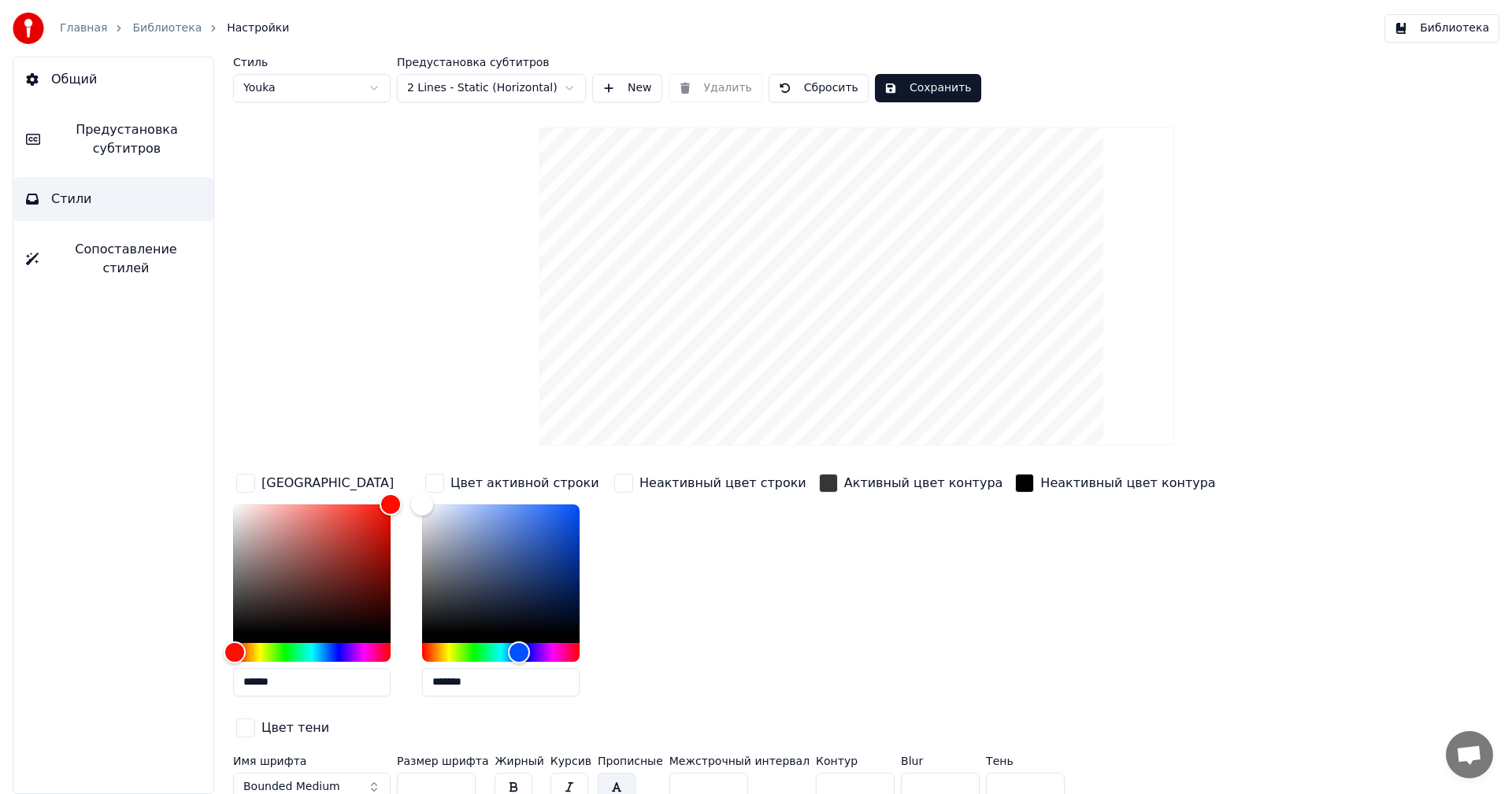
drag, startPoint x: 344, startPoint y: 684, endPoint x: 140, endPoint y: 683, distance: 204.0
click at [140, 683] on div "Общий Предустановка субтитров Стили Сопоставление стилей Стиль Youka Предустано…" at bounding box center [756, 425] width 1512 height 738
paste input "text"
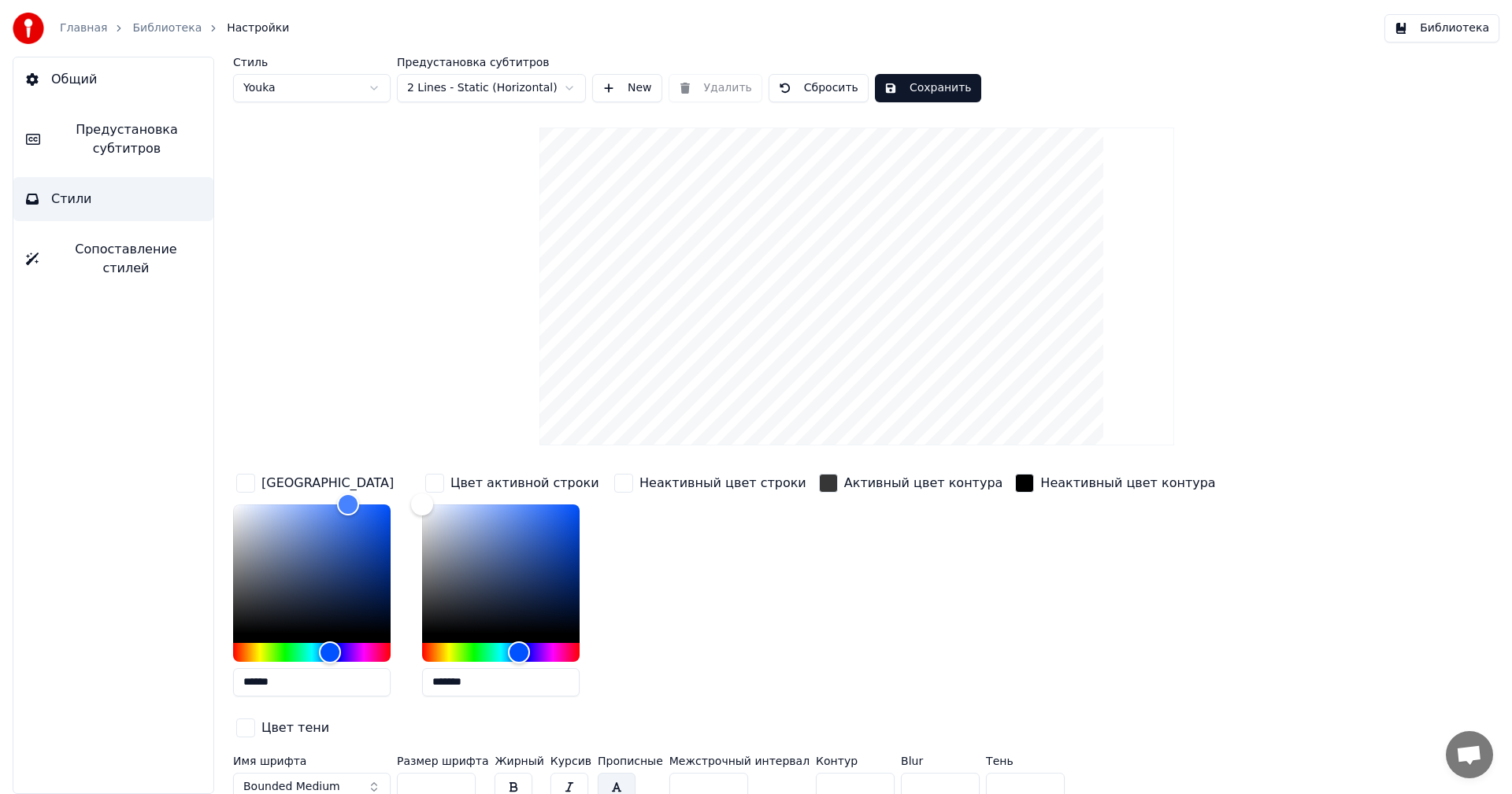
type input "******"
click at [790, 620] on div "Цвет заливки ****** Цвет активной строки ******* Неактивный цвет строки Активны…" at bounding box center [762, 606] width 1058 height 272
click at [849, 488] on div "Активный цвет контура" at bounding box center [924, 483] width 159 height 19
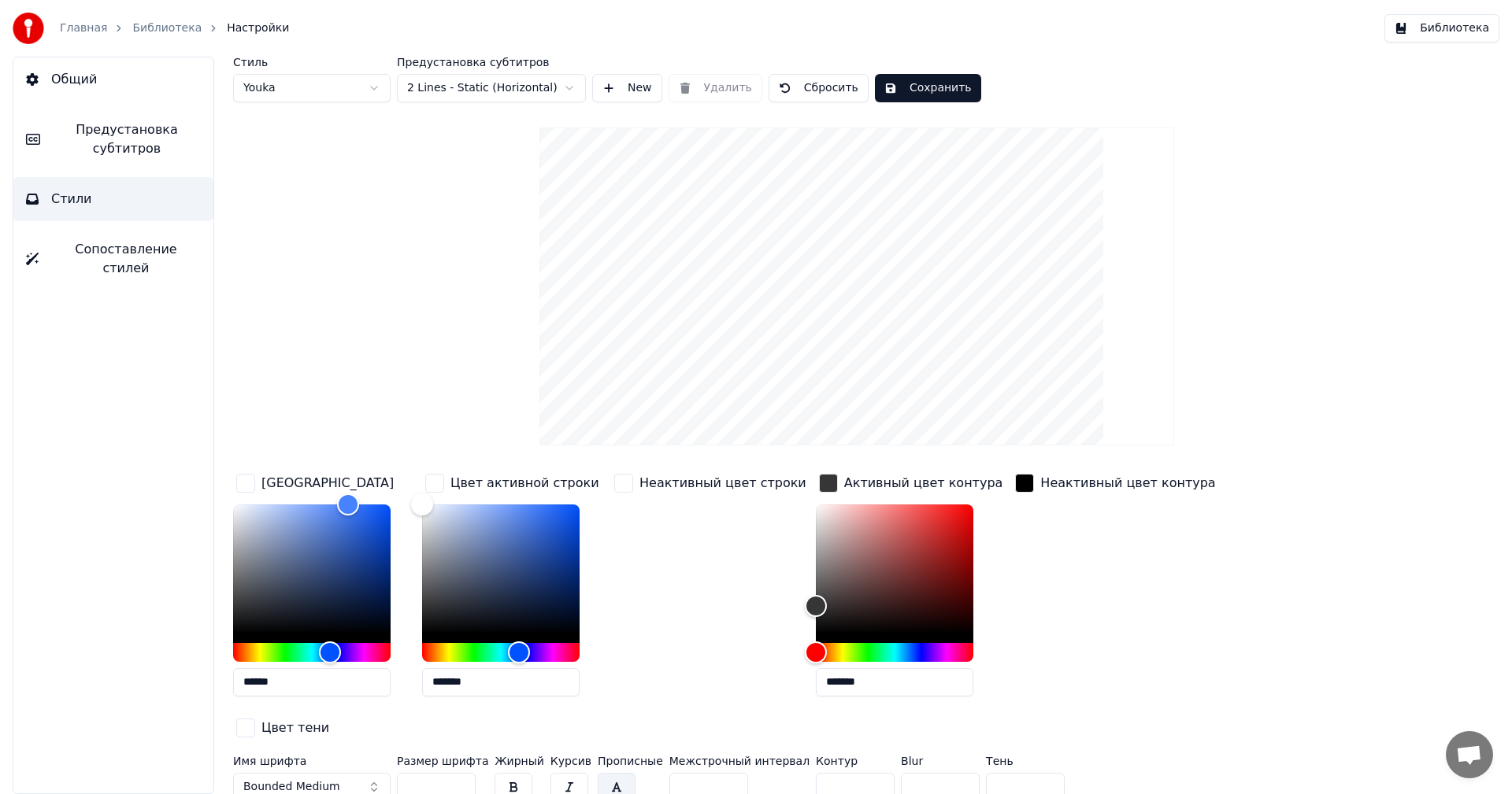
click at [819, 484] on div "button" at bounding box center [828, 483] width 19 height 19
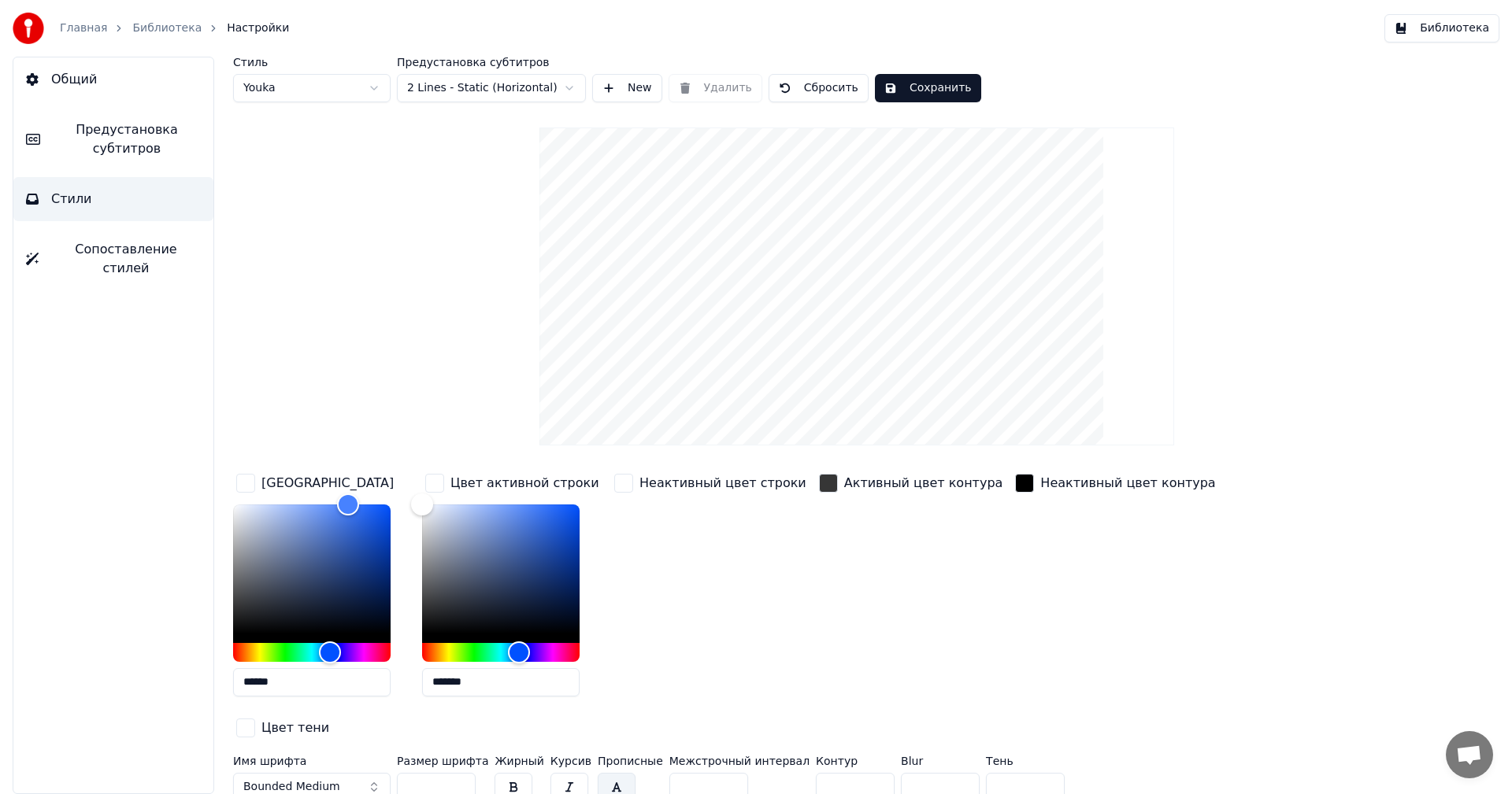
click at [819, 484] on div "button" at bounding box center [828, 483] width 19 height 19
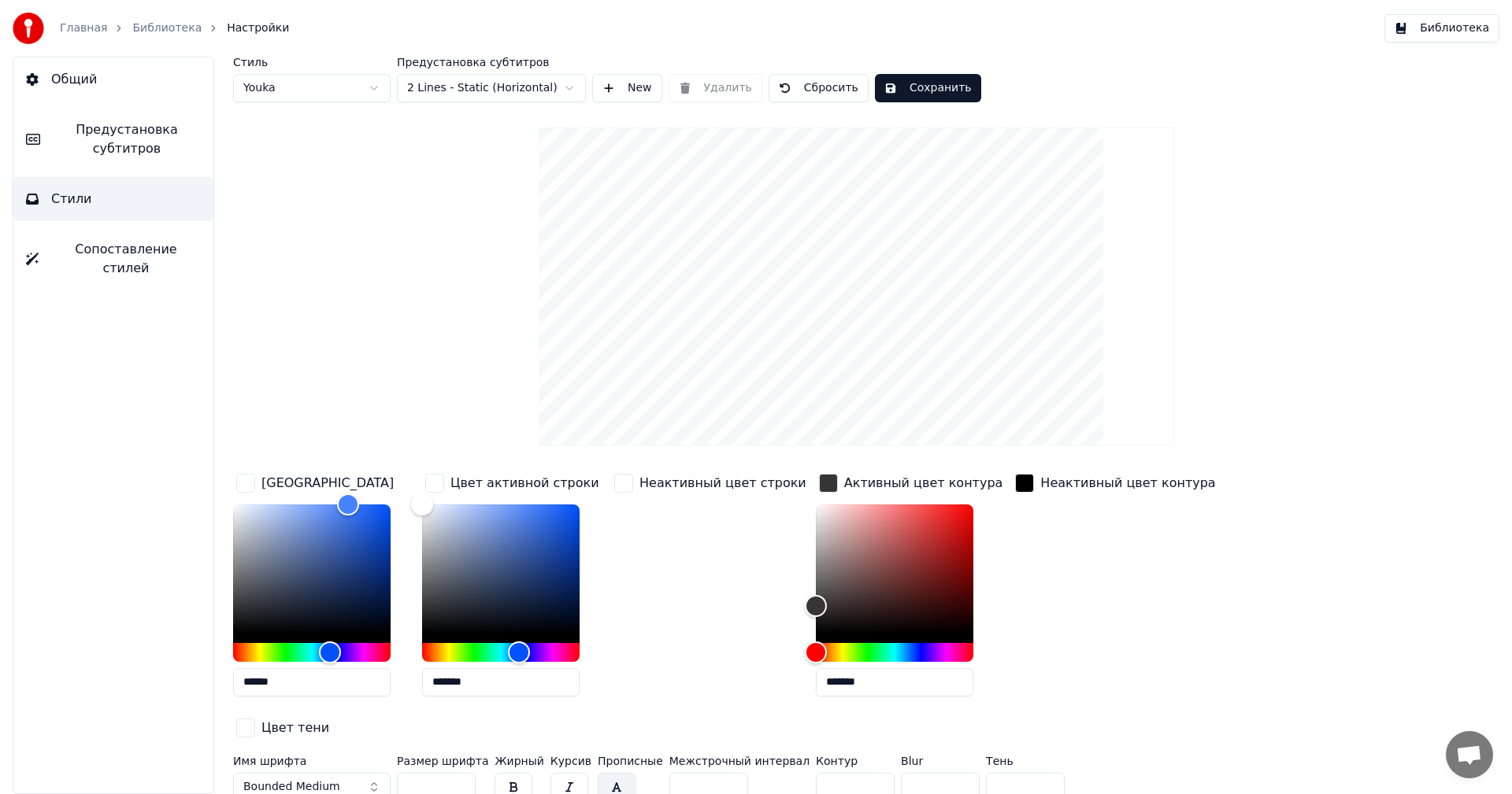
click at [1015, 482] on div "button" at bounding box center [1024, 483] width 19 height 19
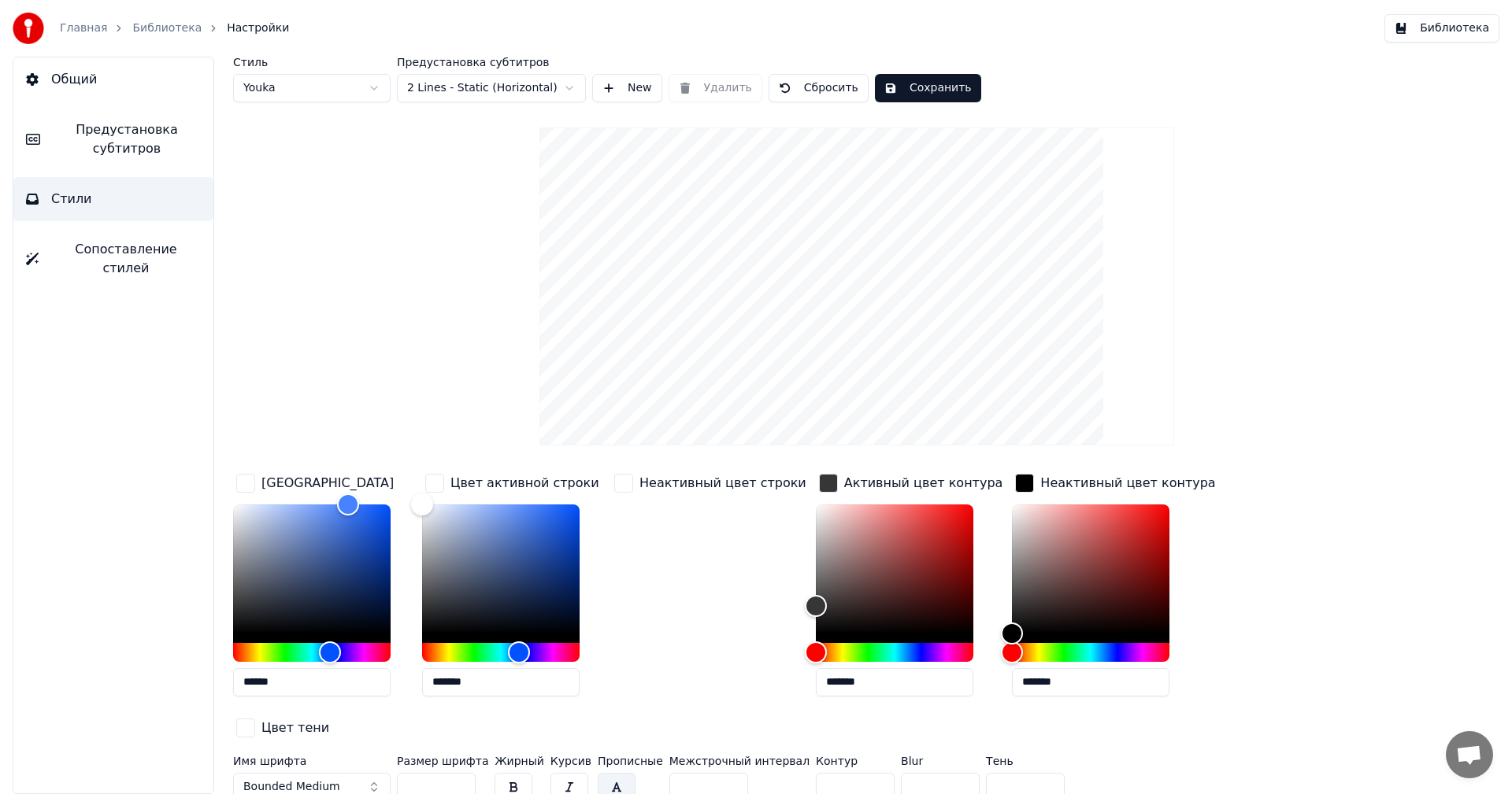
click at [333, 716] on div "Цвет тени" at bounding box center [282, 729] width 99 height 28
drag, startPoint x: 813, startPoint y: 756, endPoint x: 787, endPoint y: 756, distance: 26.0
click at [816, 773] on input "*" at bounding box center [855, 787] width 78 height 29
click at [843, 773] on input "*" at bounding box center [855, 787] width 78 height 29
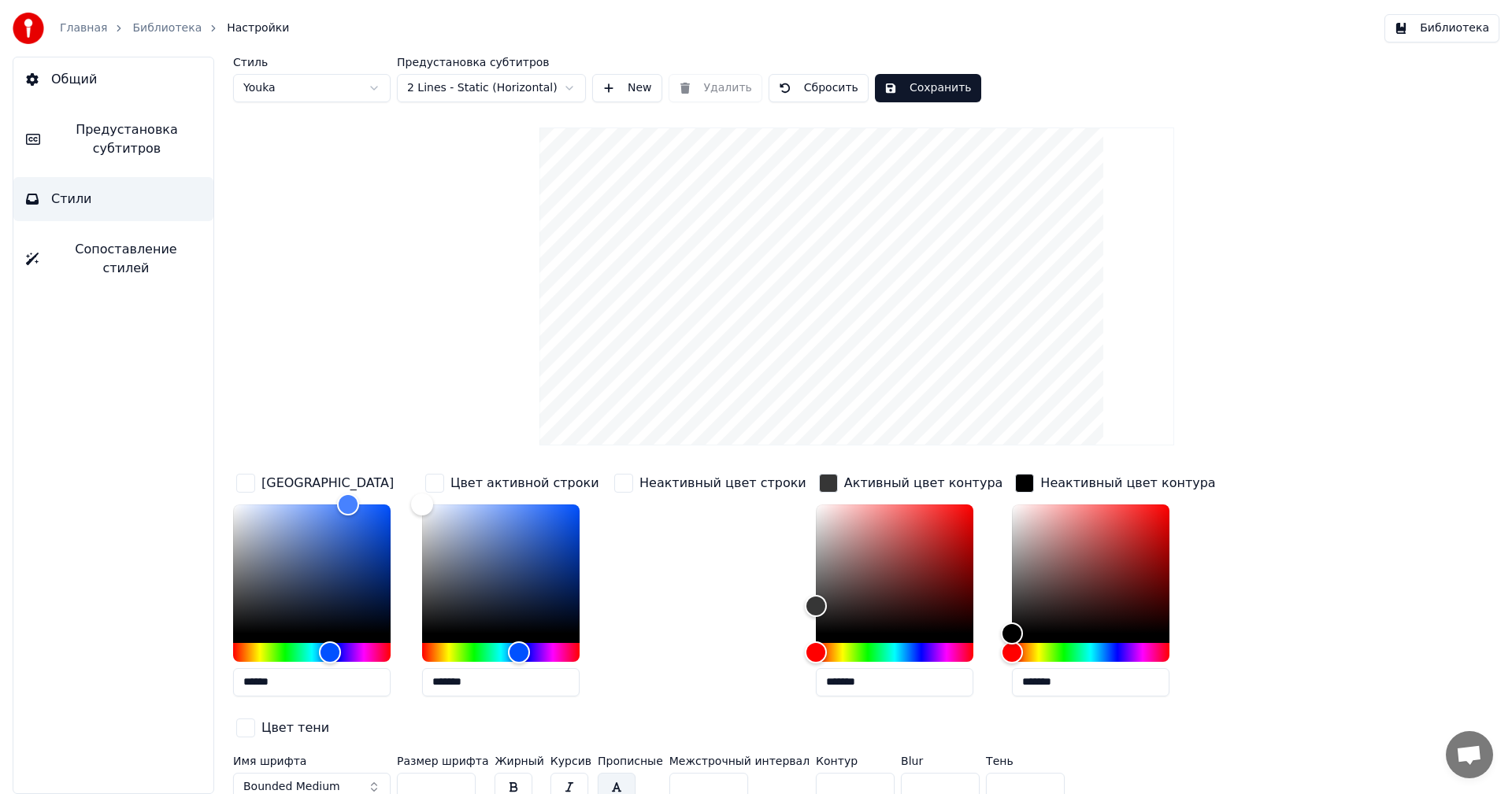
click at [843, 773] on input "*" at bounding box center [855, 787] width 78 height 29
type input "*"
click at [847, 773] on input "*" at bounding box center [855, 787] width 78 height 29
click at [902, 89] on button "Сохранить" at bounding box center [928, 88] width 106 height 29
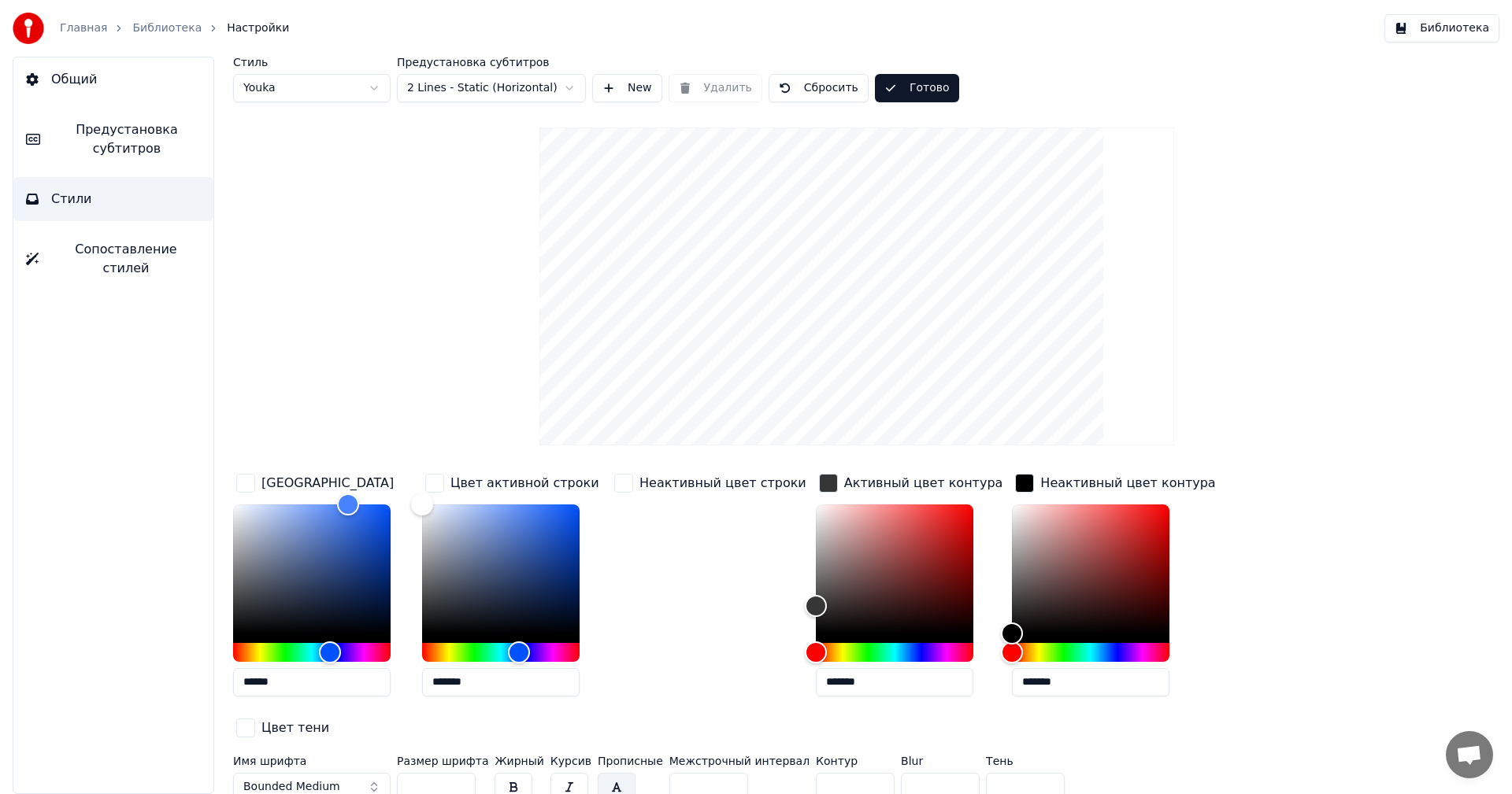
click at [875, 87] on button "Готово" at bounding box center [916, 88] width 84 height 29
click at [894, 77] on button "Сохранить" at bounding box center [928, 88] width 106 height 29
click at [1434, 33] on button "Библиотека" at bounding box center [1442, 28] width 115 height 29
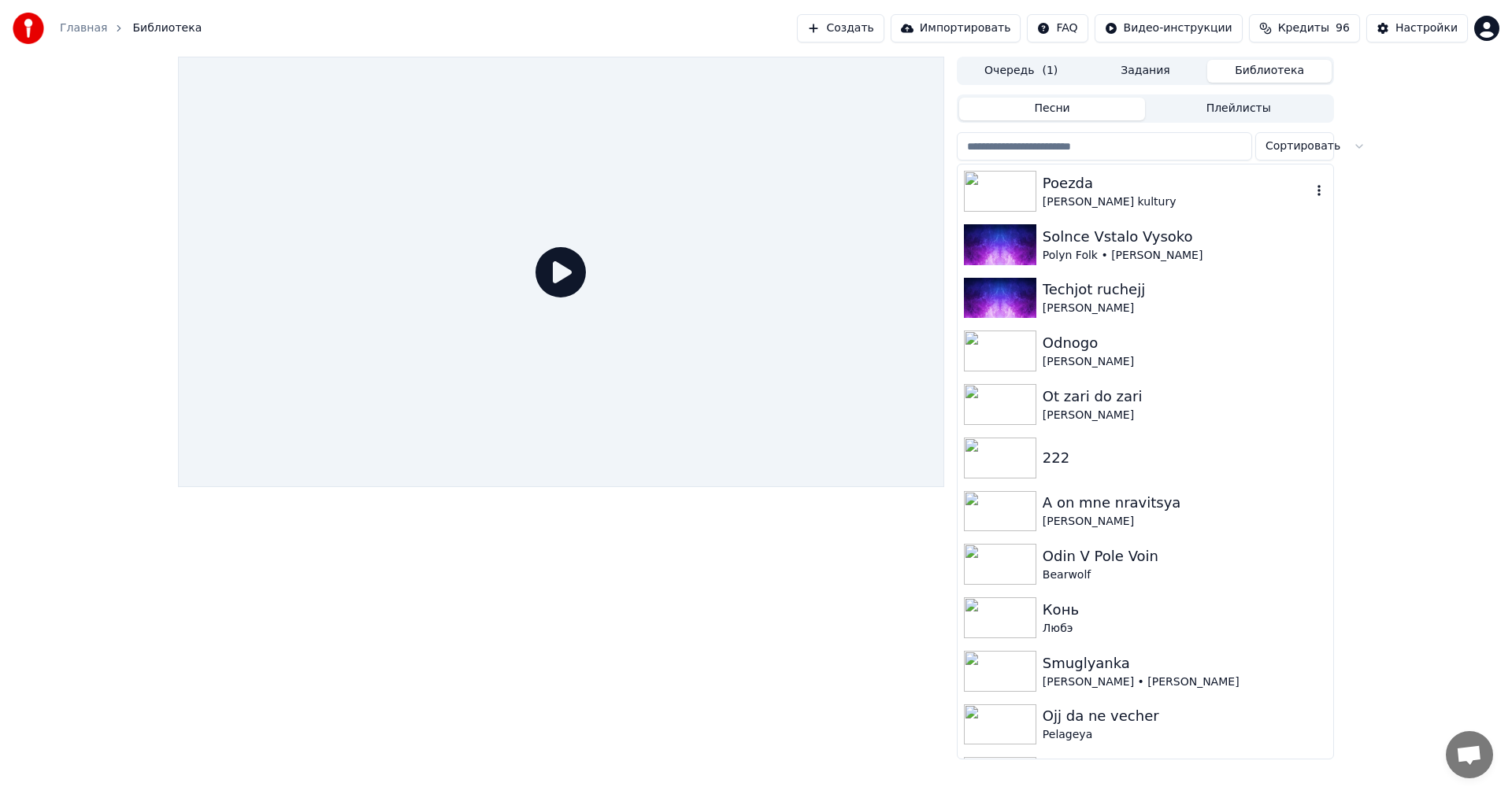
click at [1066, 179] on div "Poezda" at bounding box center [1177, 183] width 269 height 22
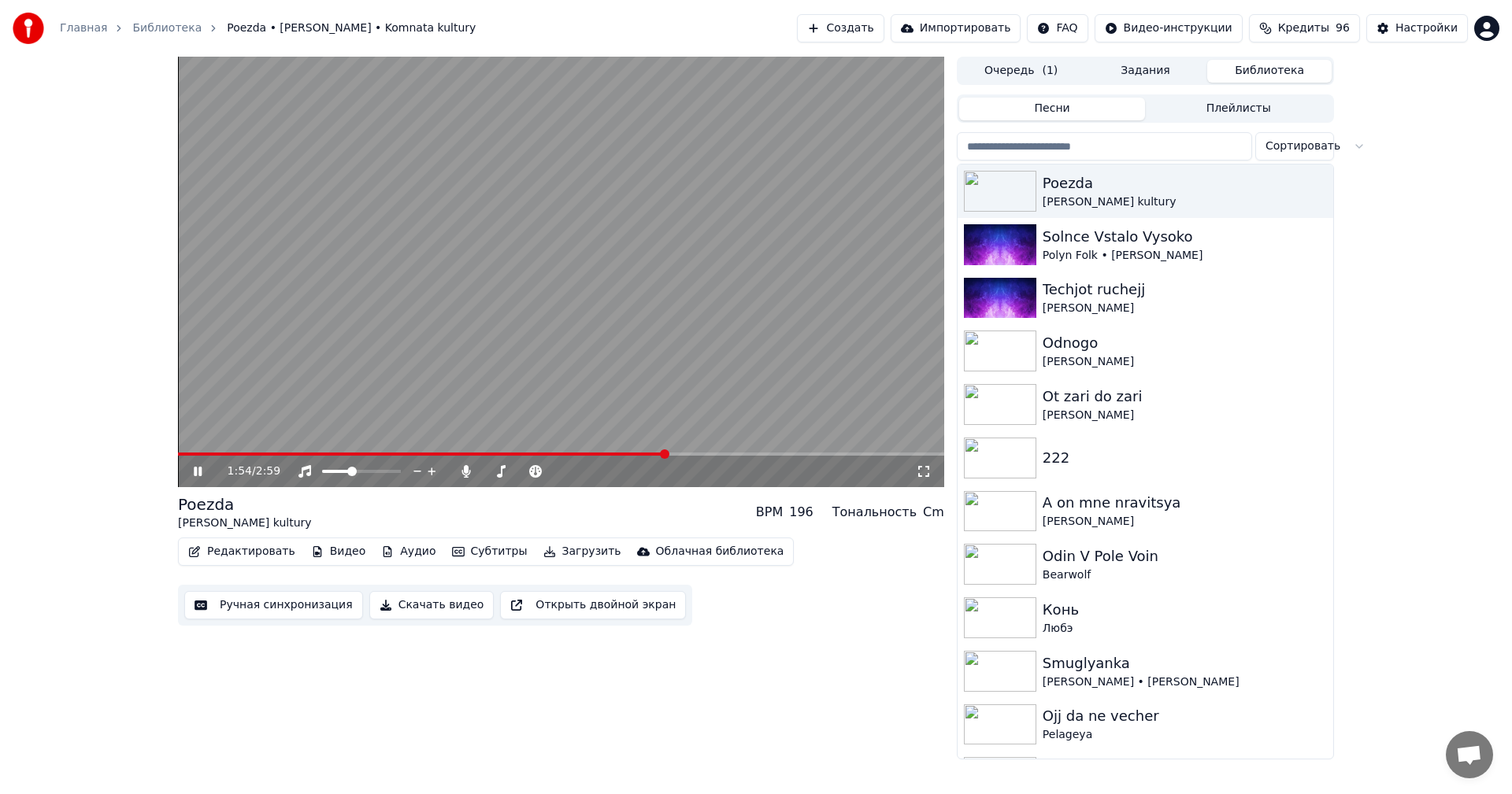
click at [613, 297] on video at bounding box center [561, 271] width 766 height 430
click at [190, 473] on icon at bounding box center [208, 471] width 37 height 12
click at [193, 472] on icon at bounding box center [208, 471] width 37 height 12
click at [658, 455] on span at bounding box center [427, 454] width 499 height 3
click at [199, 474] on icon at bounding box center [198, 471] width 10 height 11
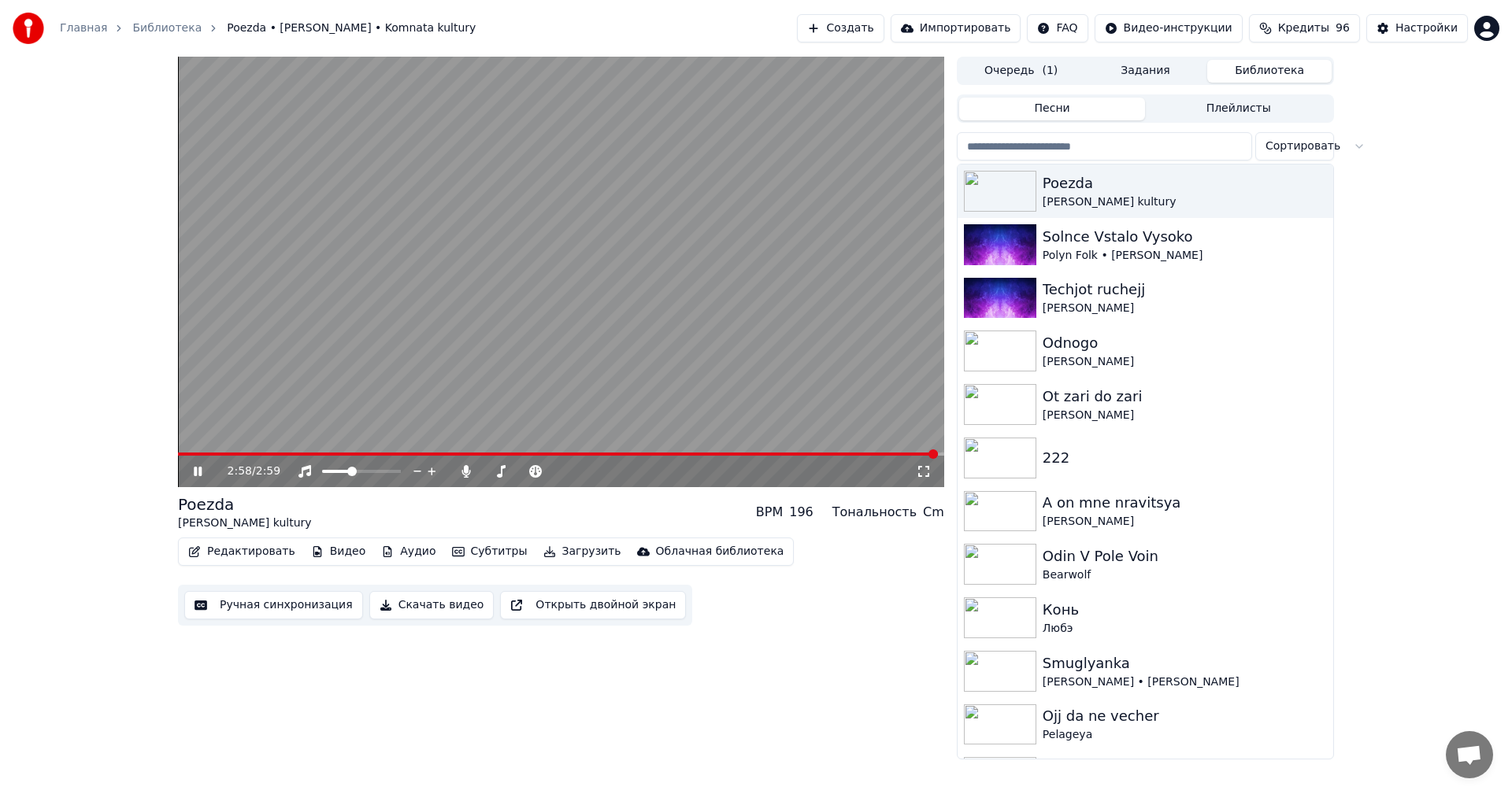
click at [196, 476] on icon at bounding box center [198, 471] width 8 height 10
click at [537, 556] on button "Загрузить" at bounding box center [582, 551] width 91 height 22
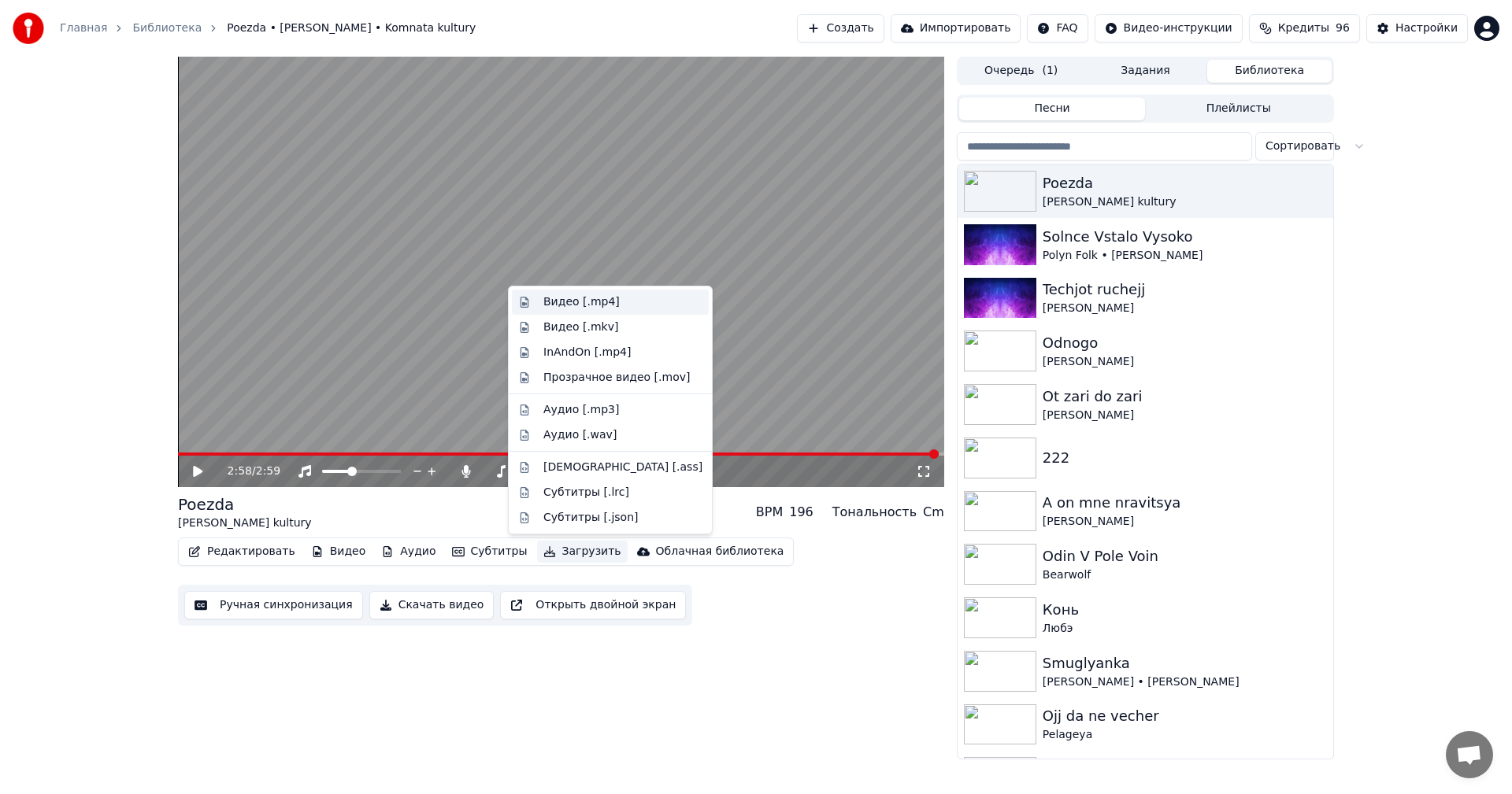
click at [577, 299] on div "Видео [.mp4]" at bounding box center [581, 301] width 76 height 16
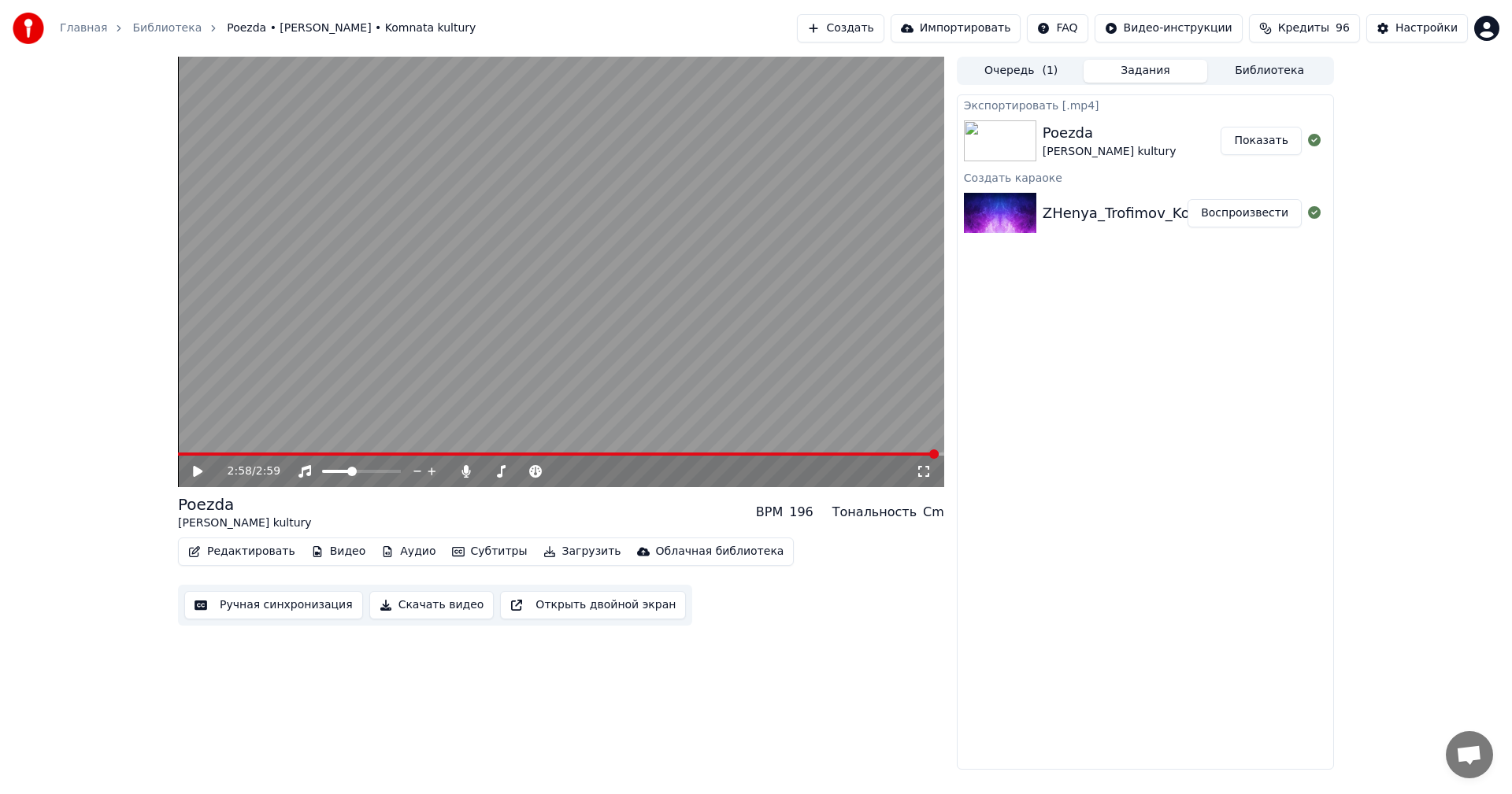
click at [1249, 140] on button "Показать" at bounding box center [1260, 141] width 81 height 29
click at [261, 558] on button "Редактировать" at bounding box center [242, 551] width 119 height 22
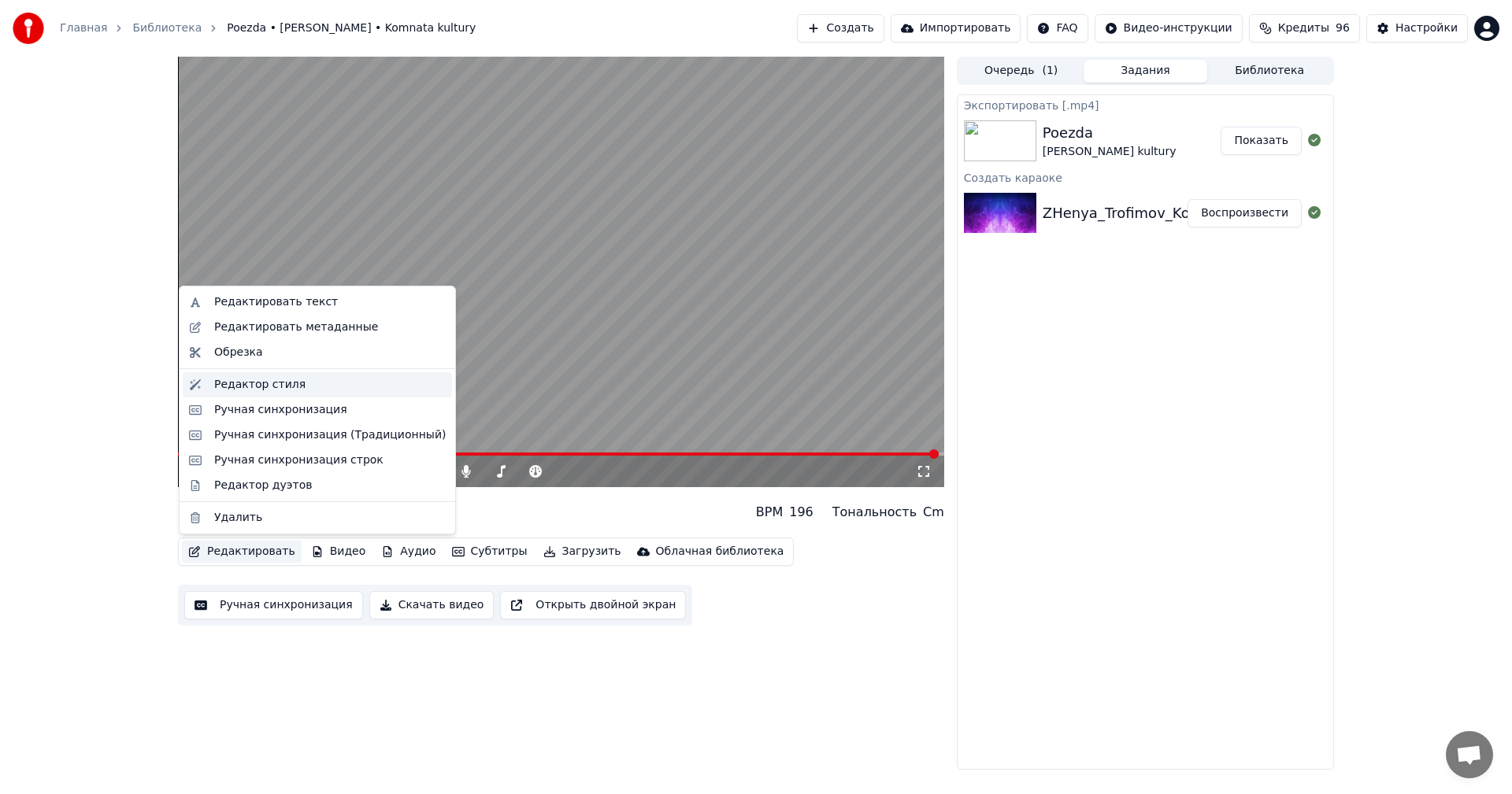
click at [248, 389] on div "Редактор стиля" at bounding box center [260, 385] width 92 height 16
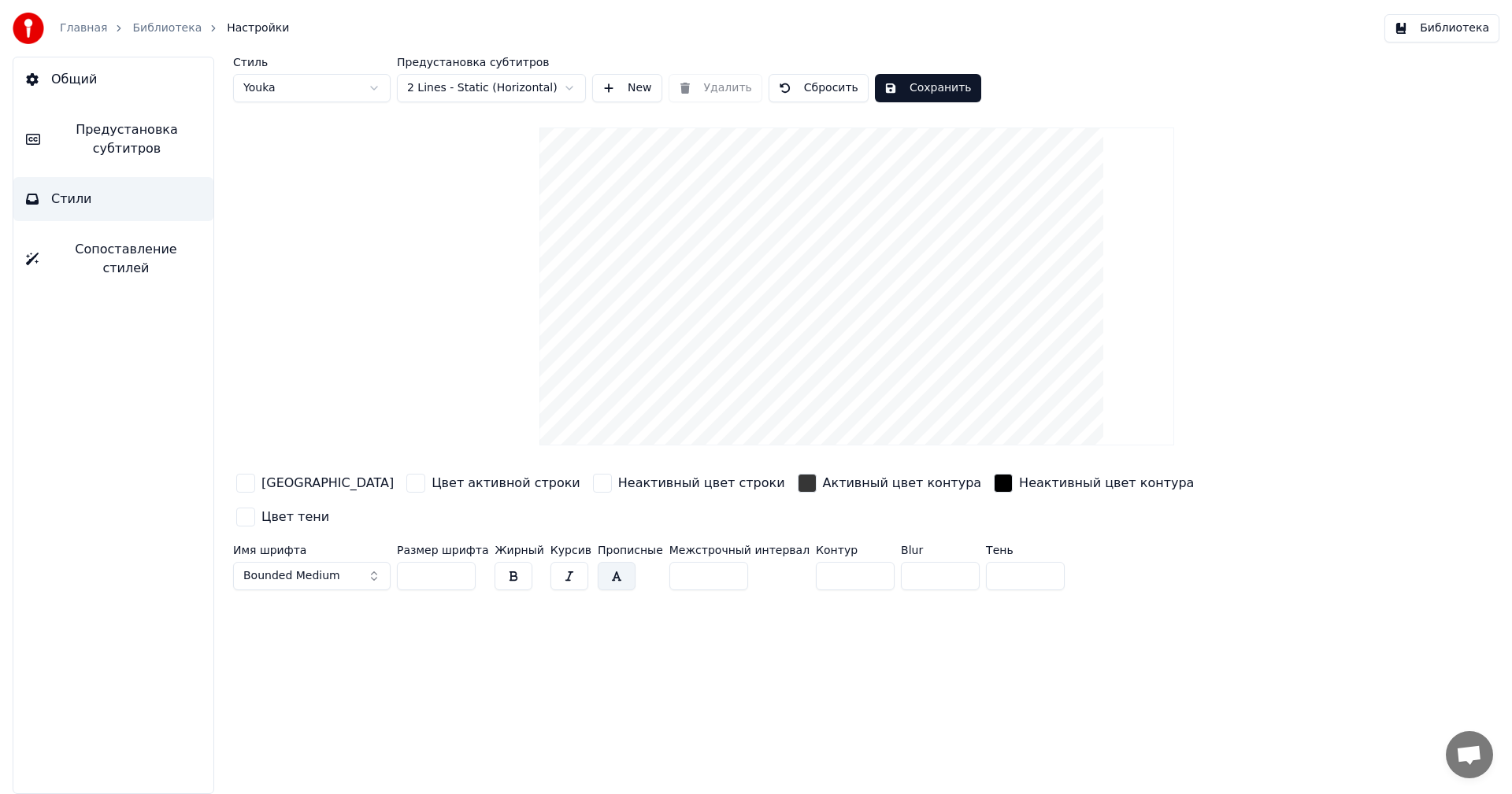
click at [462, 562] on input "**" at bounding box center [436, 576] width 78 height 29
click at [462, 562] on input "***" at bounding box center [436, 576] width 78 height 29
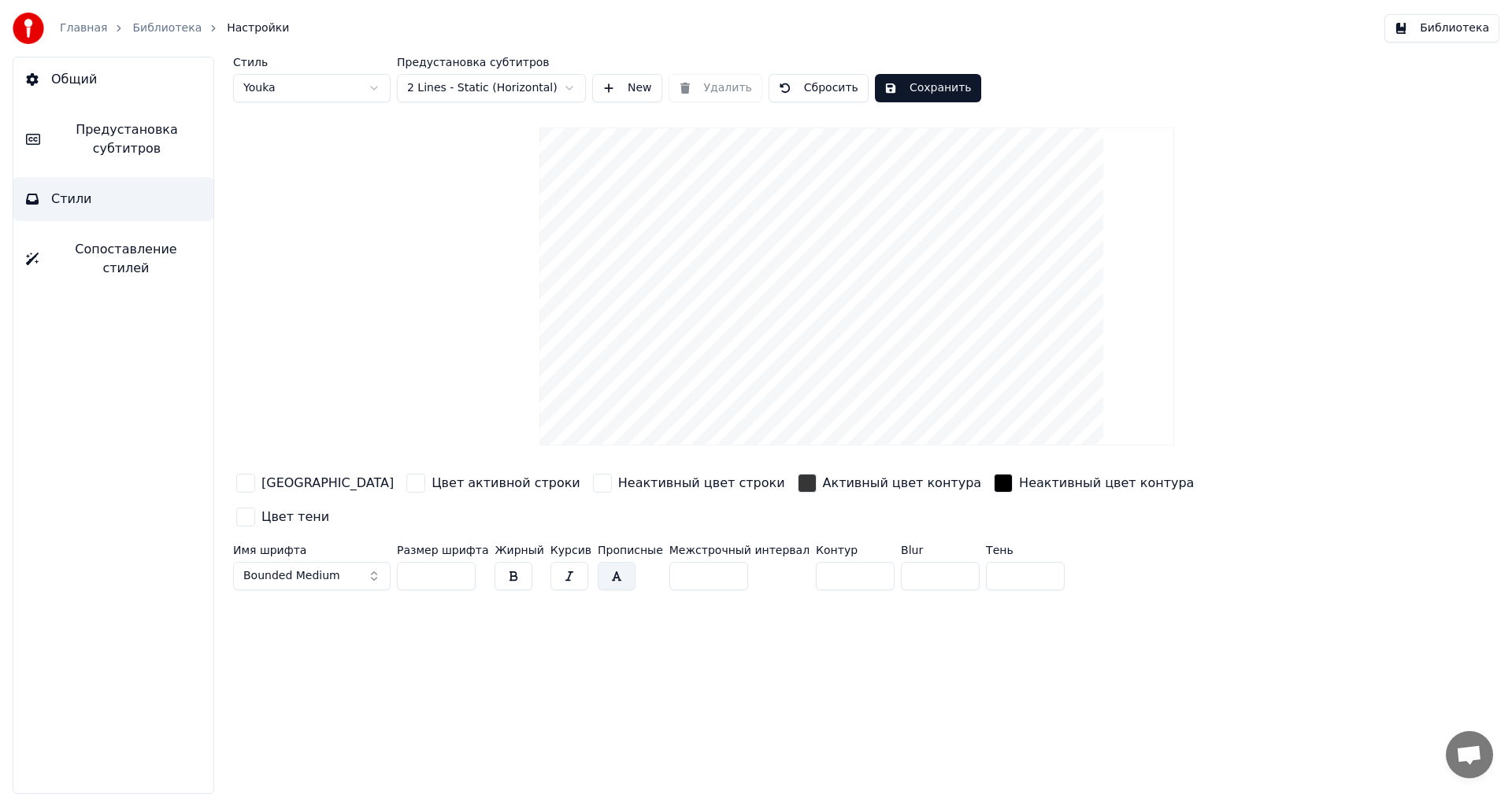
click at [462, 562] on input "***" at bounding box center [436, 576] width 78 height 29
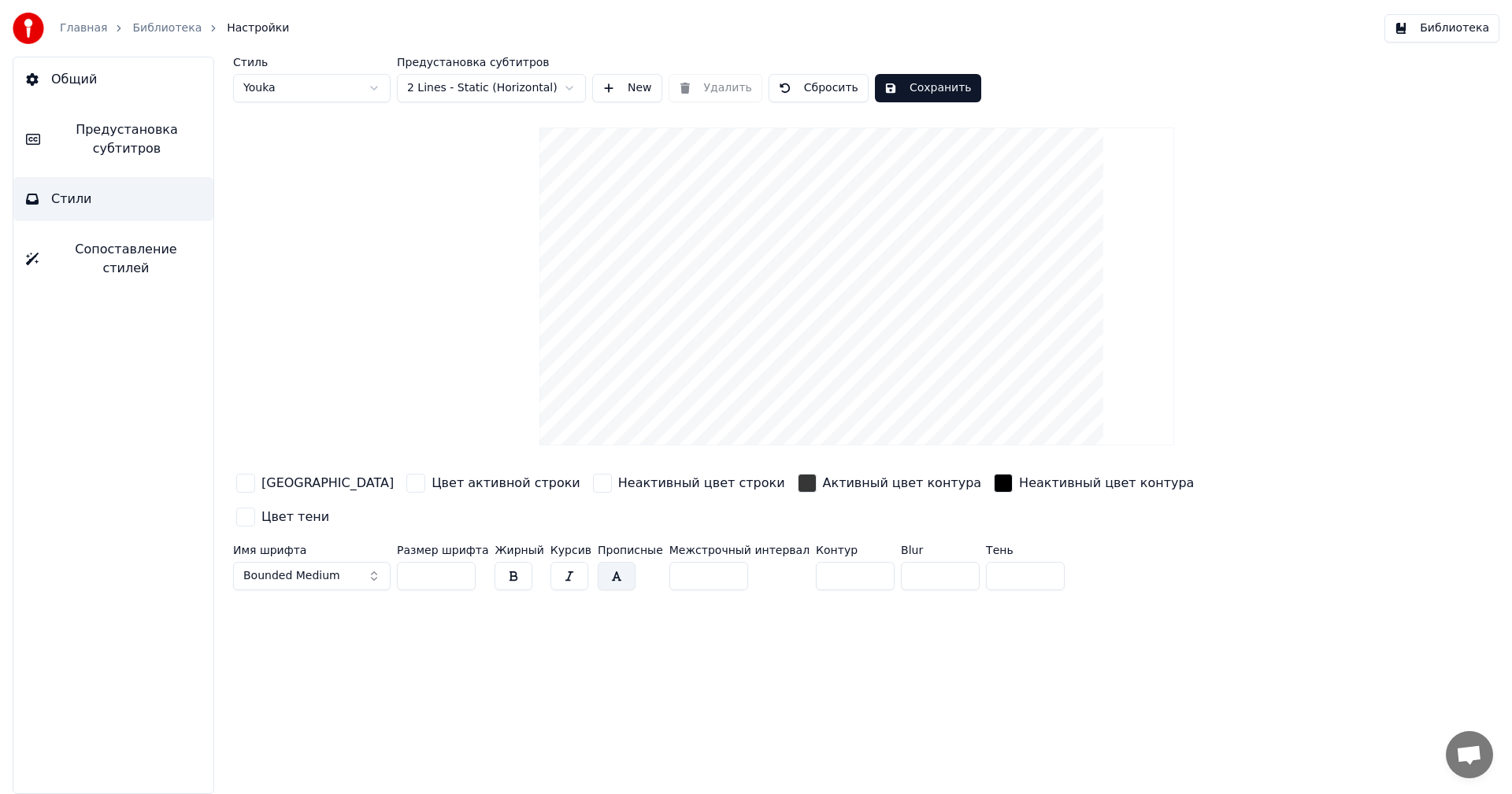
drag, startPoint x: 432, startPoint y: 540, endPoint x: 405, endPoint y: 542, distance: 27.1
click at [405, 562] on input "***" at bounding box center [436, 576] width 78 height 29
drag, startPoint x: 432, startPoint y: 549, endPoint x: 407, endPoint y: 547, distance: 25.1
click at [407, 562] on input "***" at bounding box center [436, 576] width 78 height 29
click at [516, 613] on div "Стиль Youka Предустановка субтитров 2 Lines - Static (Horizontal) New Удалить С…" at bounding box center [857, 425] width 1310 height 738
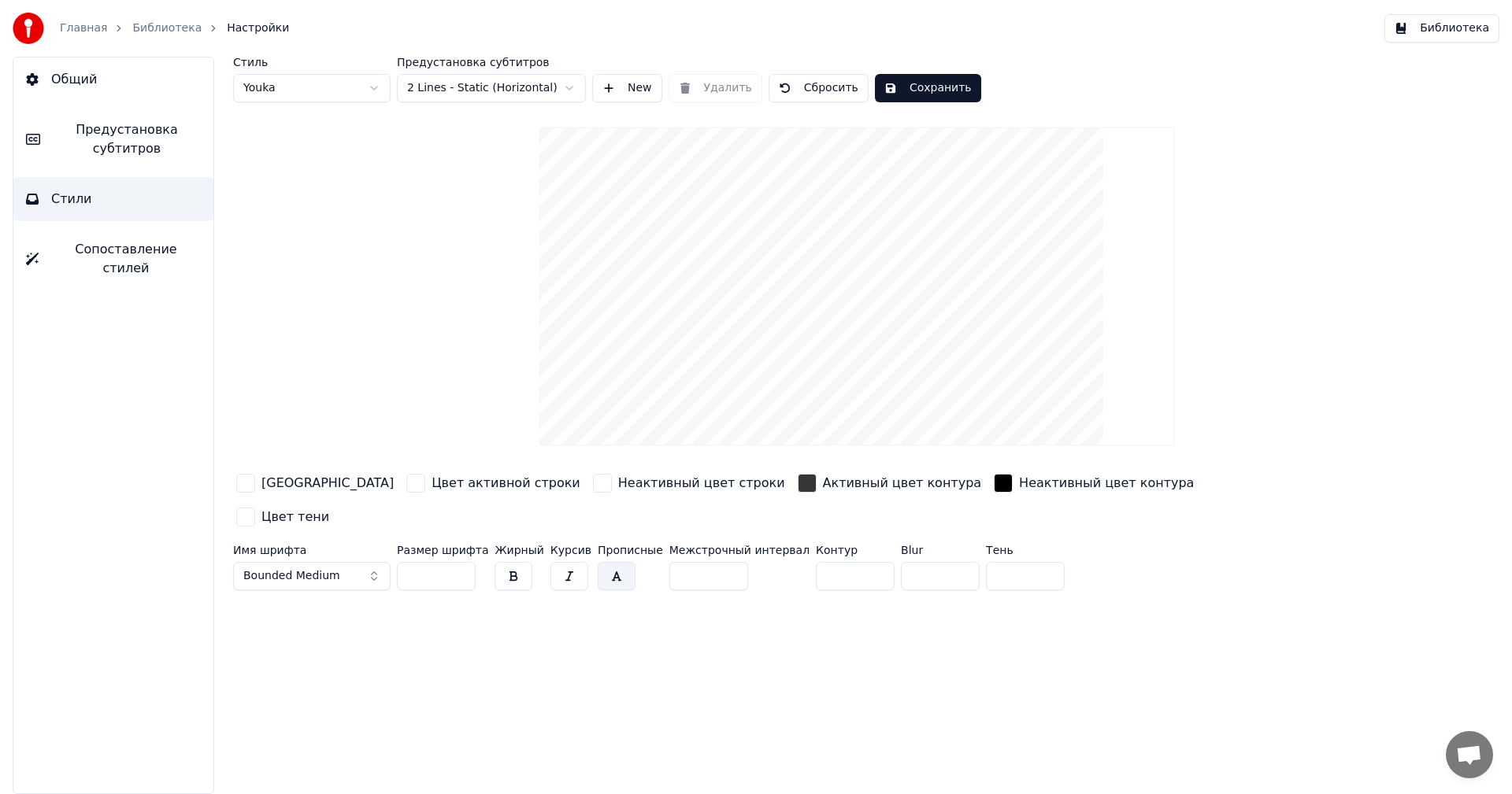
drag, startPoint x: 419, startPoint y: 544, endPoint x: 389, endPoint y: 544, distance: 30.0
click at [389, 545] on div "Имя шрифта Bounded Medium Размер шрифта *** Жирный Курсив Прописные Межстрочный…" at bounding box center [762, 571] width 1058 height 52
drag, startPoint x: 423, startPoint y: 542, endPoint x: 395, endPoint y: 546, distance: 28.3
click at [395, 546] on div "Имя шрифта Bounded Medium Размер шрифта *** Жирный Курсив Прописные Межстрочный…" at bounding box center [762, 571] width 1058 height 52
click at [472, 590] on div "Стиль Youka Предустановка субтитров 2 Lines - Static (Horizontal) New Удалить С…" at bounding box center [857, 425] width 1310 height 738
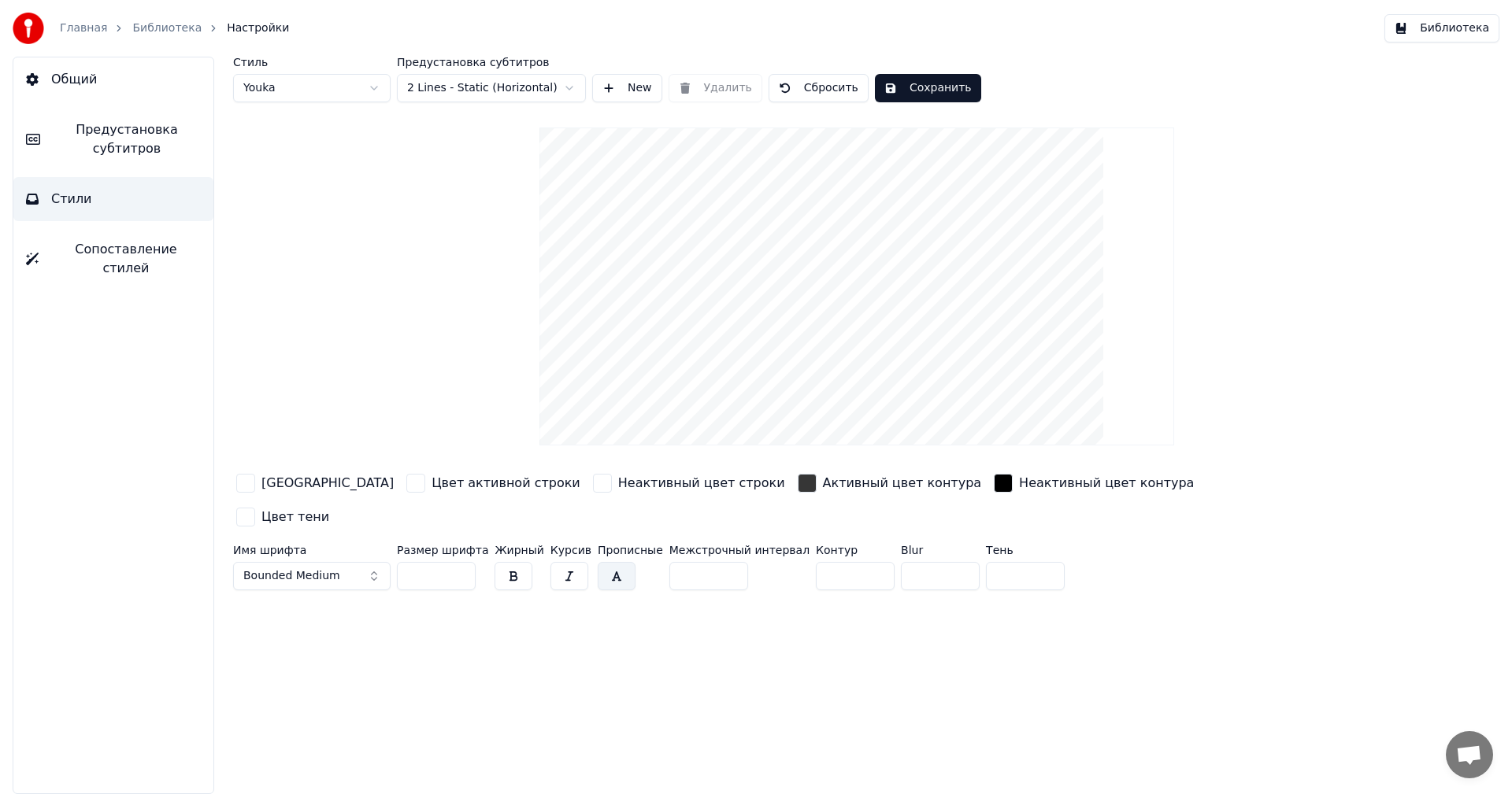
drag, startPoint x: 445, startPoint y: 543, endPoint x: 394, endPoint y: 539, distance: 51.2
click at [394, 545] on div "Имя шрифта Bounded Medium Размер шрифта *** Жирный Курсив Прописные Межстрочный…" at bounding box center [762, 571] width 1058 height 52
drag, startPoint x: 435, startPoint y: 541, endPoint x: 383, endPoint y: 548, distance: 52.5
click at [383, 548] on div "Имя шрифта Bounded Medium Размер шрифта *** Жирный Курсив Прописные Межстрочный…" at bounding box center [762, 571] width 1058 height 52
type input "***"
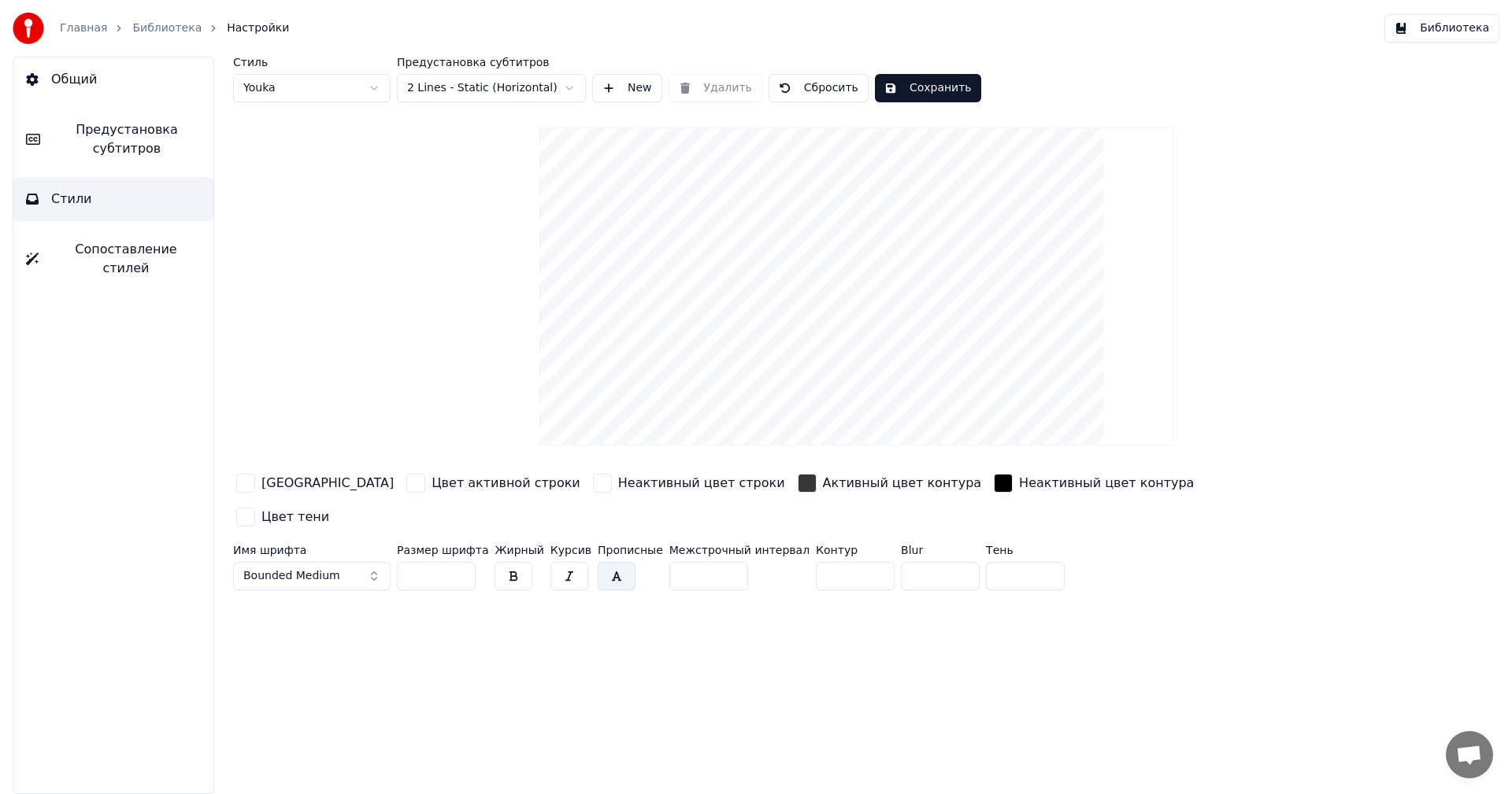
click at [638, 636] on div "Стиль Youka Предустановка субтитров 2 Lines - Static (Horizontal) New Удалить С…" at bounding box center [857, 425] width 1310 height 738
click at [569, 91] on html "Главная Библиотека Настройки Библиотека Общий Предустановка субтитров Стили Соп…" at bounding box center [756, 397] width 1512 height 794
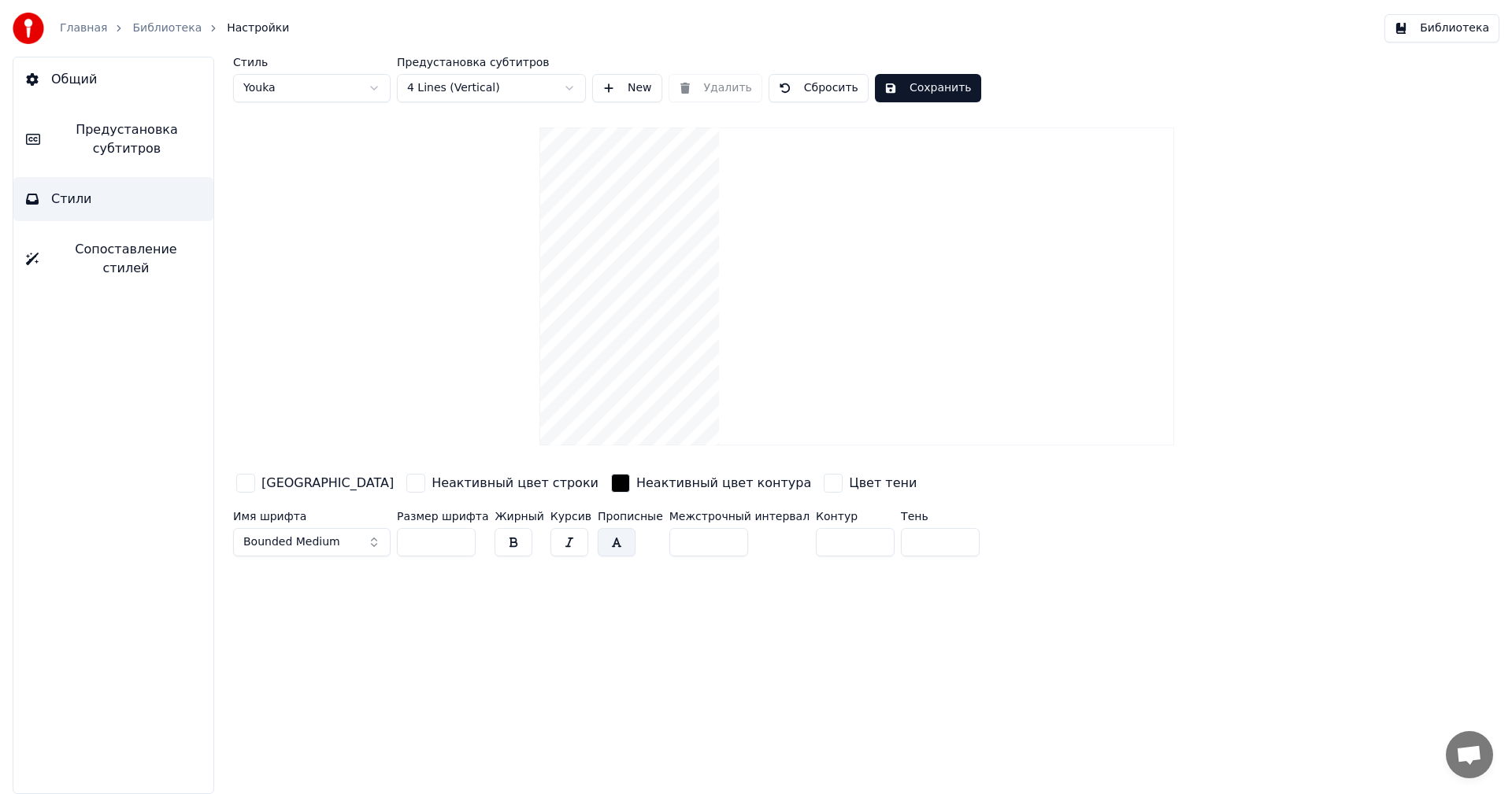
click at [712, 544] on input "**" at bounding box center [709, 542] width 78 height 29
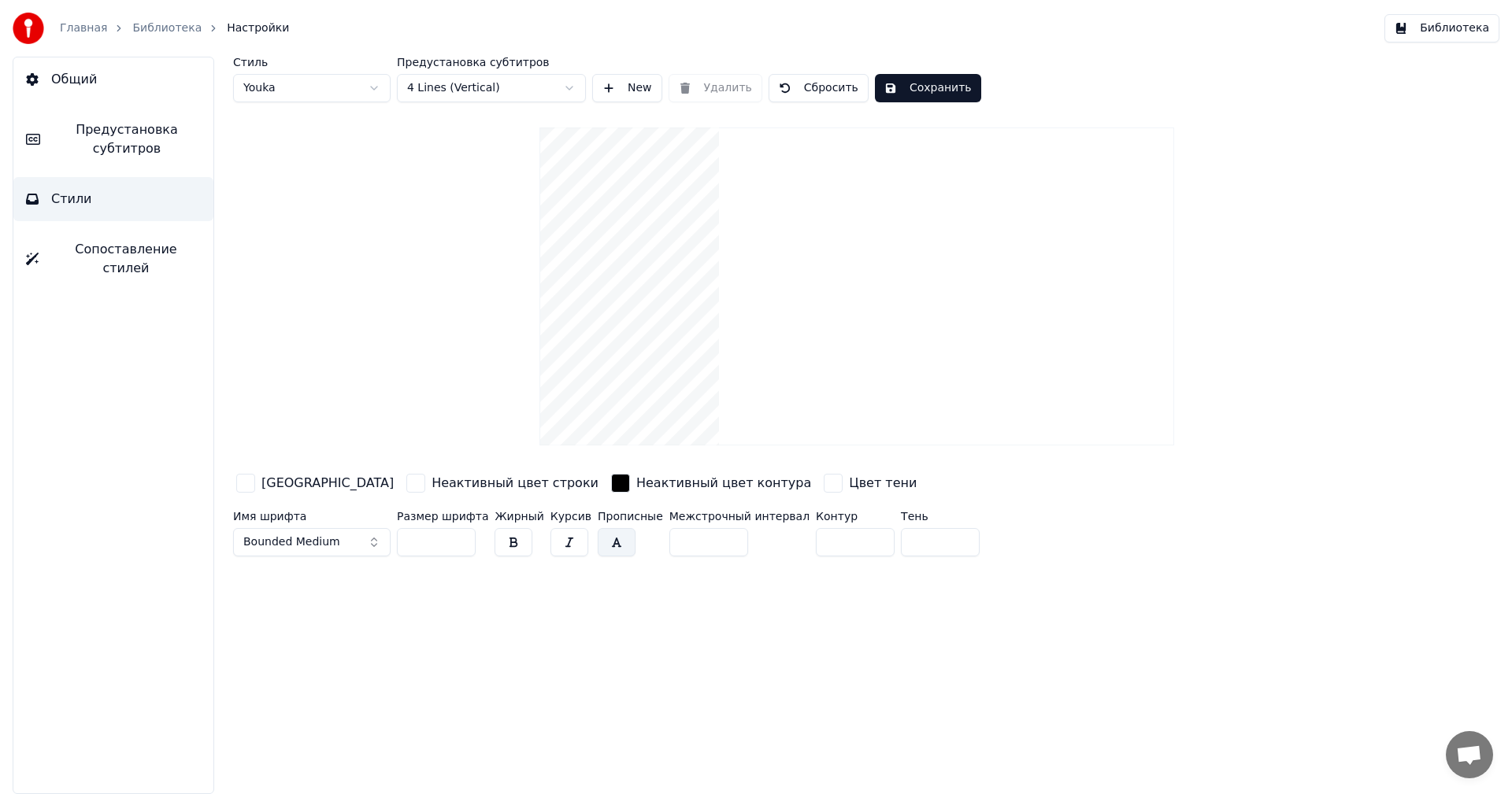
click at [712, 544] on input "**" at bounding box center [709, 542] width 78 height 29
click at [712, 544] on input "***" at bounding box center [709, 542] width 78 height 29
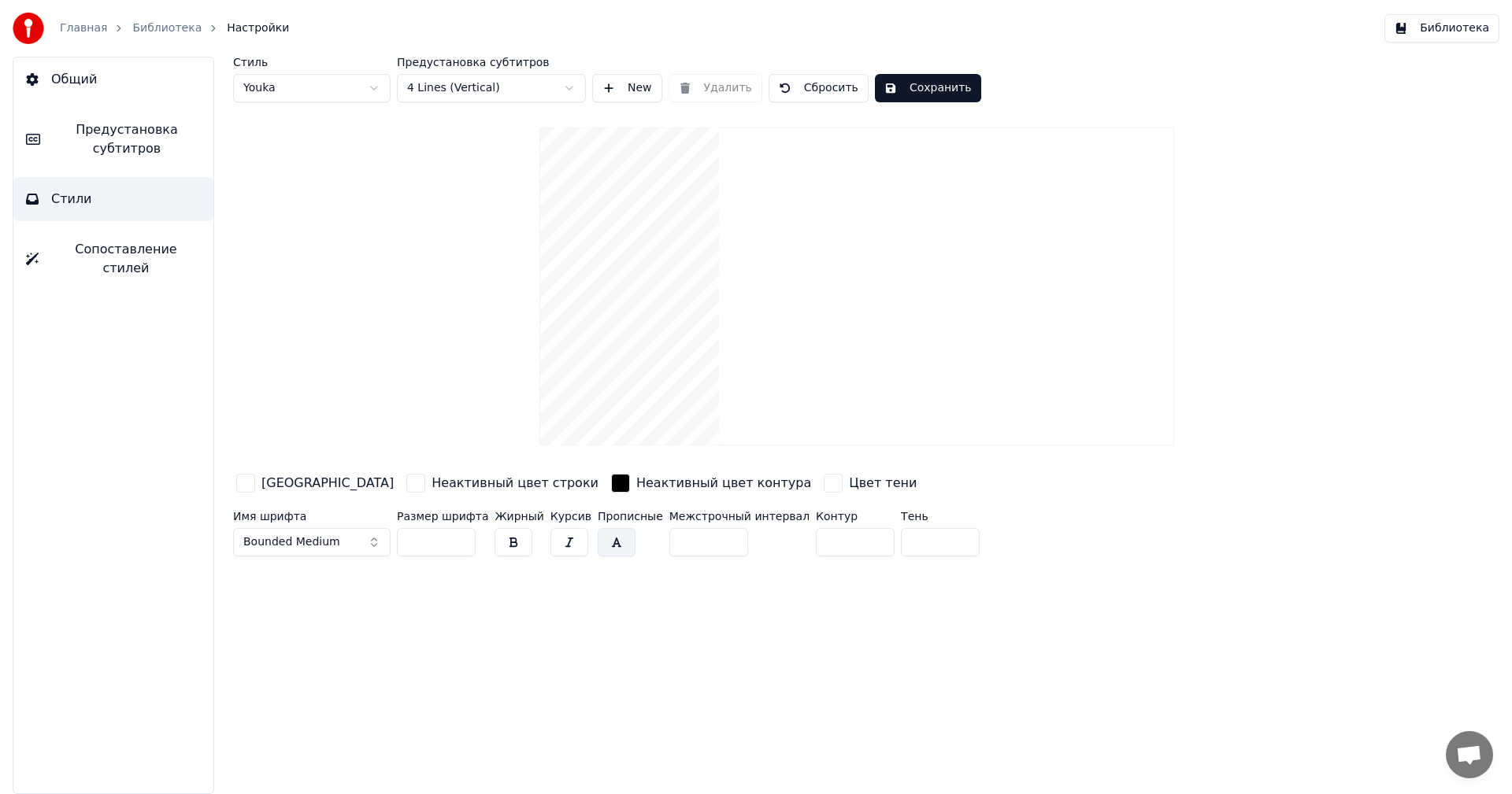
type input "***"
click at [712, 544] on input "***" at bounding box center [709, 542] width 78 height 29
drag, startPoint x: 678, startPoint y: 544, endPoint x: 642, endPoint y: 546, distance: 36.1
click at [642, 546] on div "Имя шрифта Bounded Medium Размер шрифта *** Жирный Курсив Прописные Межстрочный…" at bounding box center [762, 537] width 1058 height 52
drag, startPoint x: 677, startPoint y: 543, endPoint x: 632, endPoint y: 542, distance: 45.0
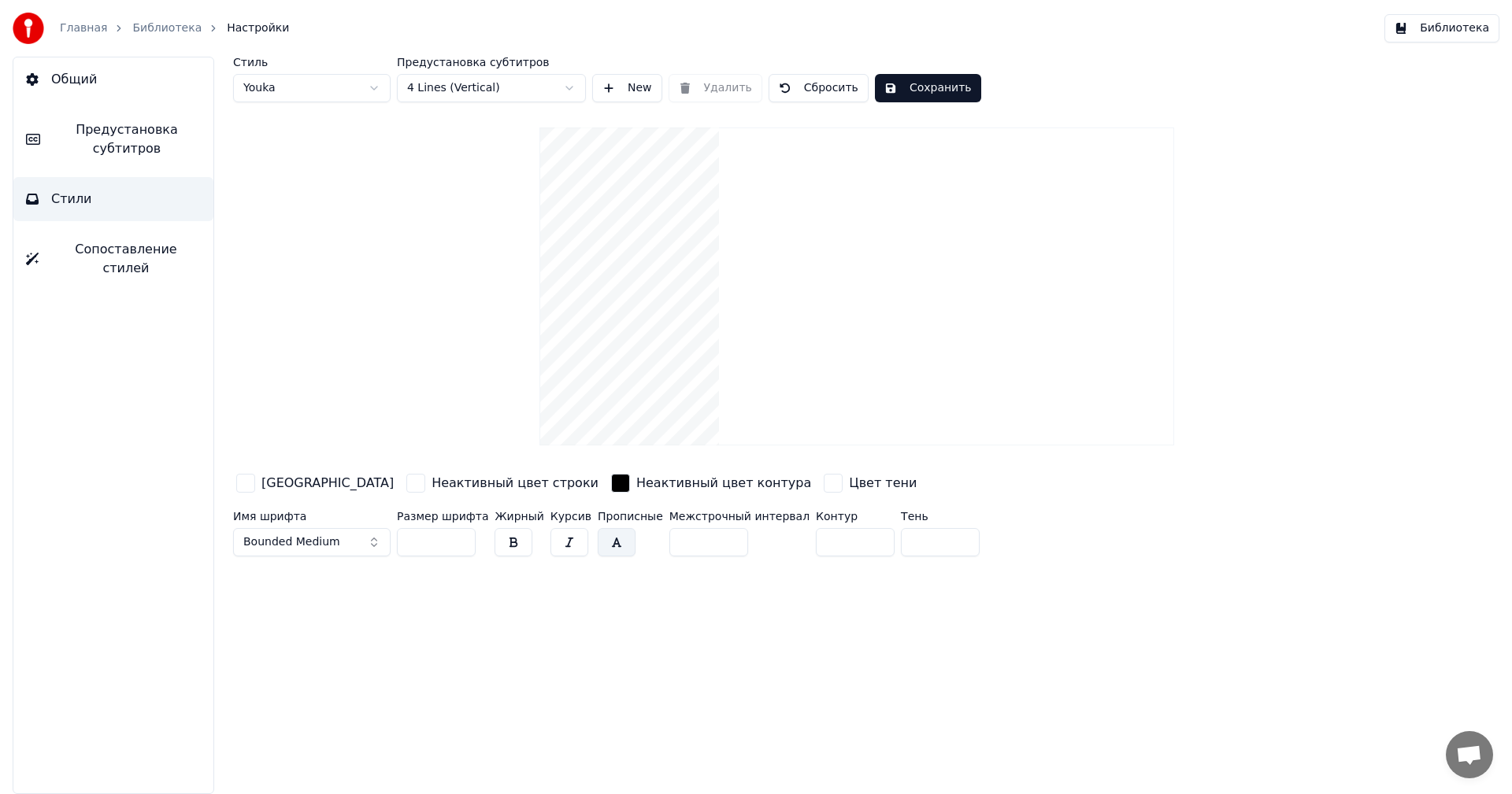
click at [632, 542] on div "Имя шрифта Bounded Medium Размер шрифта *** Жирный Курсив Прописные Межстрочный…" at bounding box center [762, 537] width 1058 height 52
type input "*"
click at [756, 649] on div "Стиль Youka Предустановка субтитров 4 Lines (Vertical) New Удалить Сбросить Сох…" at bounding box center [857, 425] width 1310 height 738
click at [465, 80] on html "Главная Библиотека Настройки Библиотека Общий Предустановка субтитров Стили Соп…" at bounding box center [756, 397] width 1512 height 794
click at [553, 87] on html "Главная Библиотека Настройки Библиотека Общий Предустановка субтитров Стили Соп…" at bounding box center [756, 397] width 1512 height 794
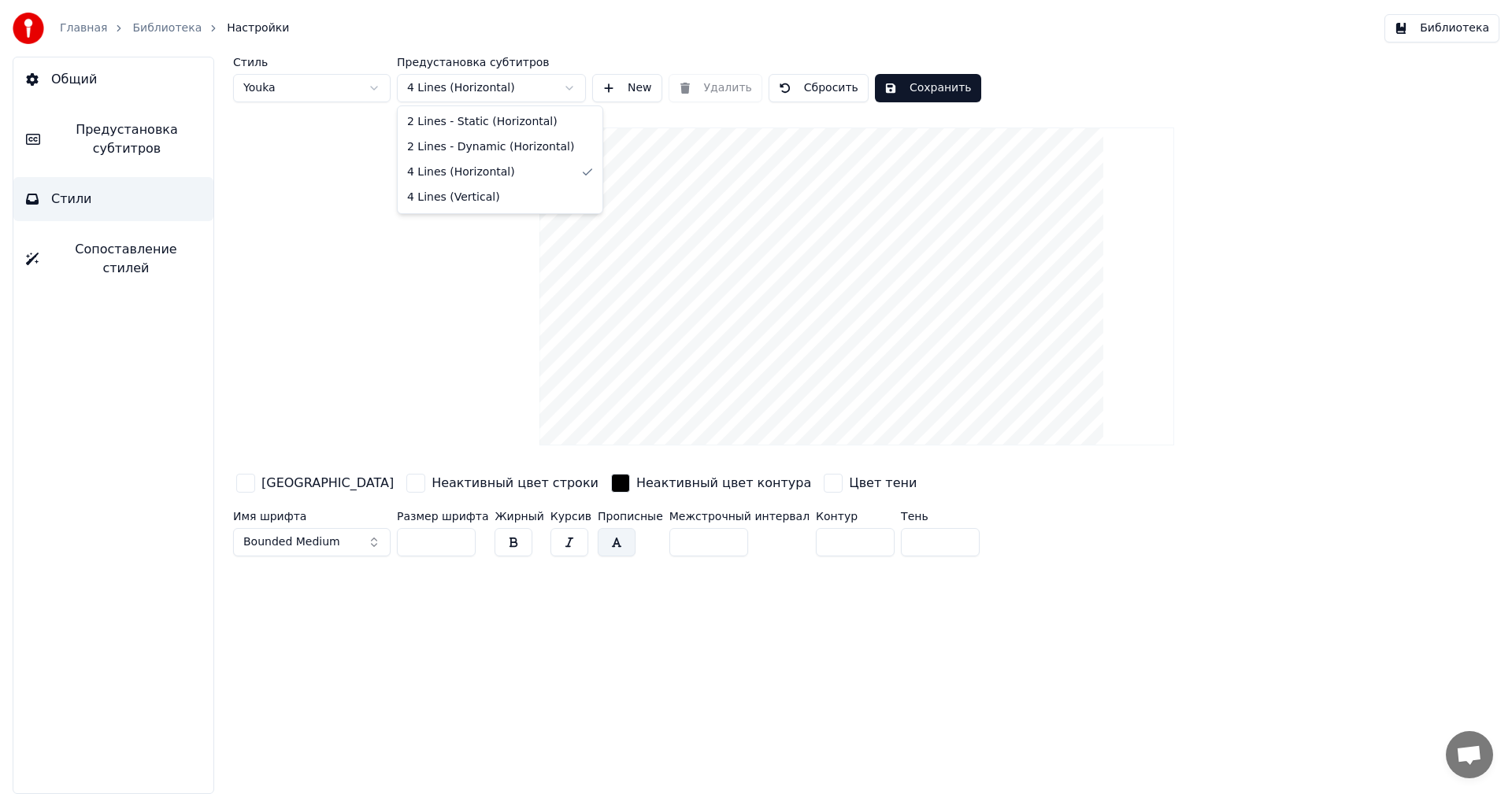
click at [539, 87] on html "Главная Библиотека Настройки Библиотека Общий Предустановка субтитров Стили Соп…" at bounding box center [756, 397] width 1512 height 794
click at [170, 24] on link "Библиотека" at bounding box center [167, 28] width 69 height 16
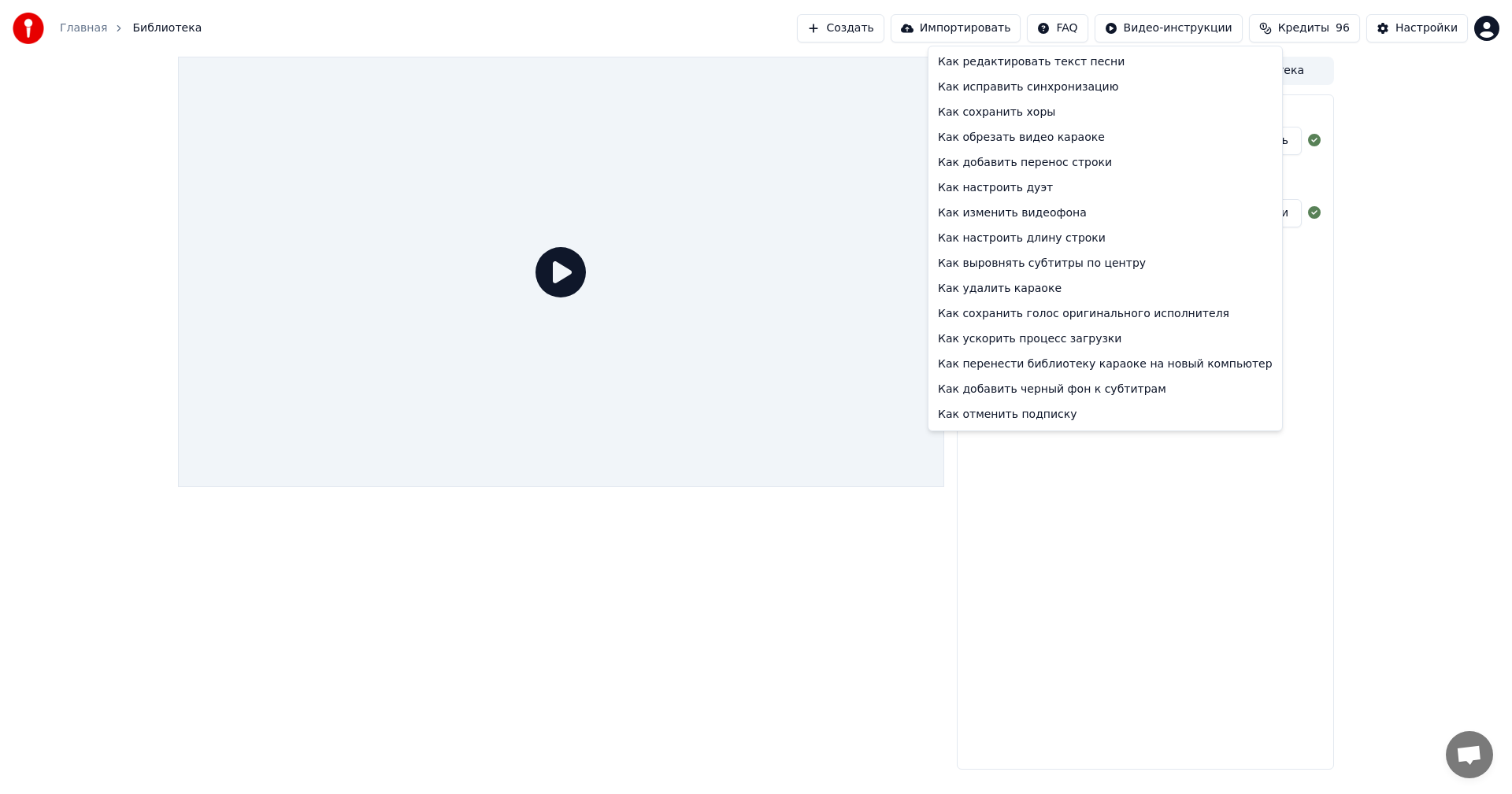
click at [1080, 29] on html "Главная Библиотека Создать Импортировать FAQ Видео-инструкции Кредиты 96 Настро…" at bounding box center [756, 397] width 1512 height 794
click at [1011, 169] on div "Как добавить перенос строки" at bounding box center [1105, 163] width 347 height 25
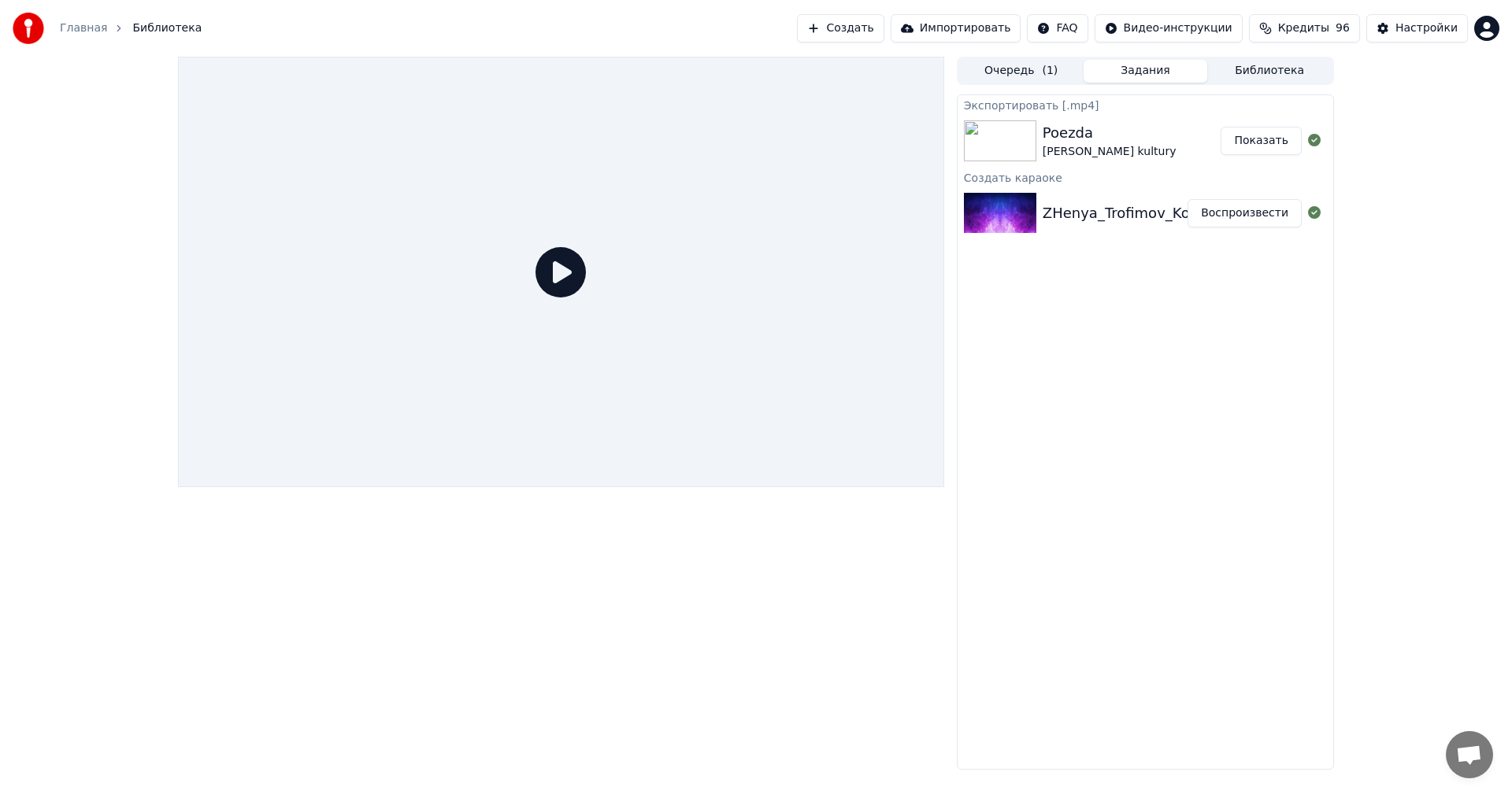
click at [1062, 149] on div "[PERSON_NAME] kultury" at bounding box center [1110, 151] width 134 height 16
click at [91, 29] on link "Главная" at bounding box center [83, 28] width 47 height 16
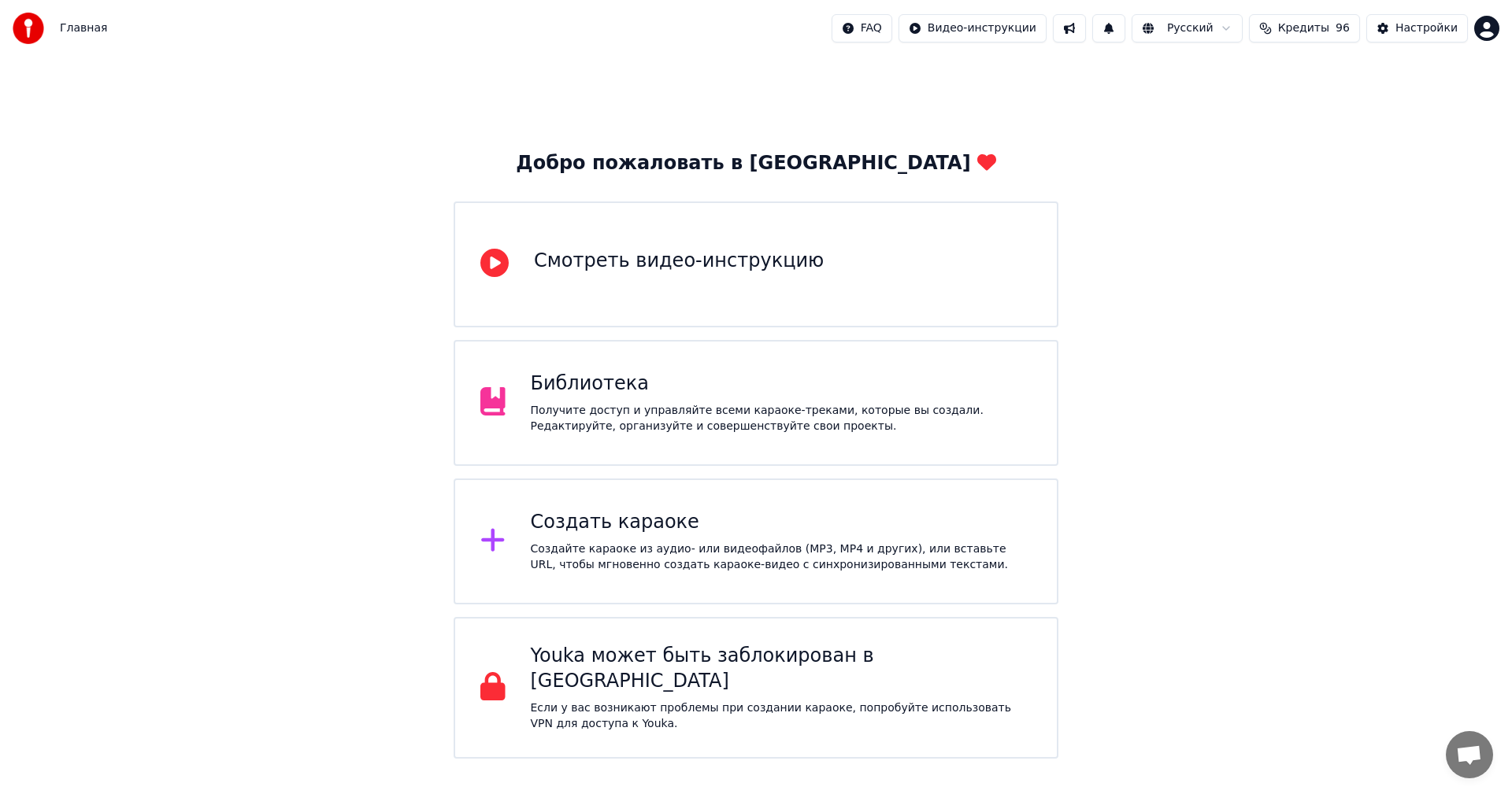
click at [524, 377] on div "Библиотека Получите доступ и управляйте всеми караоке-треками, которые вы созда…" at bounding box center [756, 403] width 605 height 126
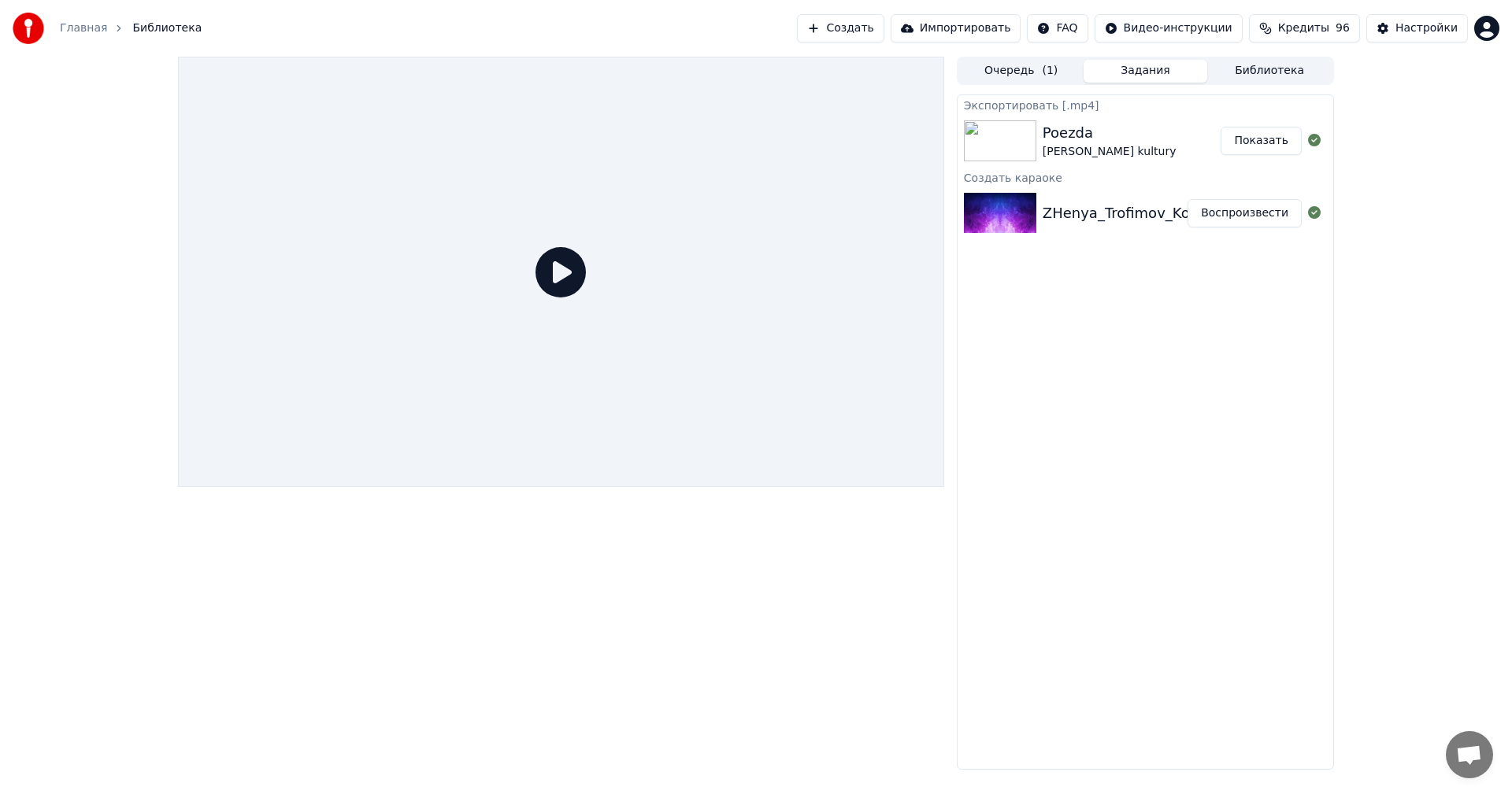
click at [1160, 146] on div "[PERSON_NAME] kultury" at bounding box center [1110, 151] width 134 height 16
click at [1268, 69] on button "Библиотека" at bounding box center [1269, 71] width 124 height 23
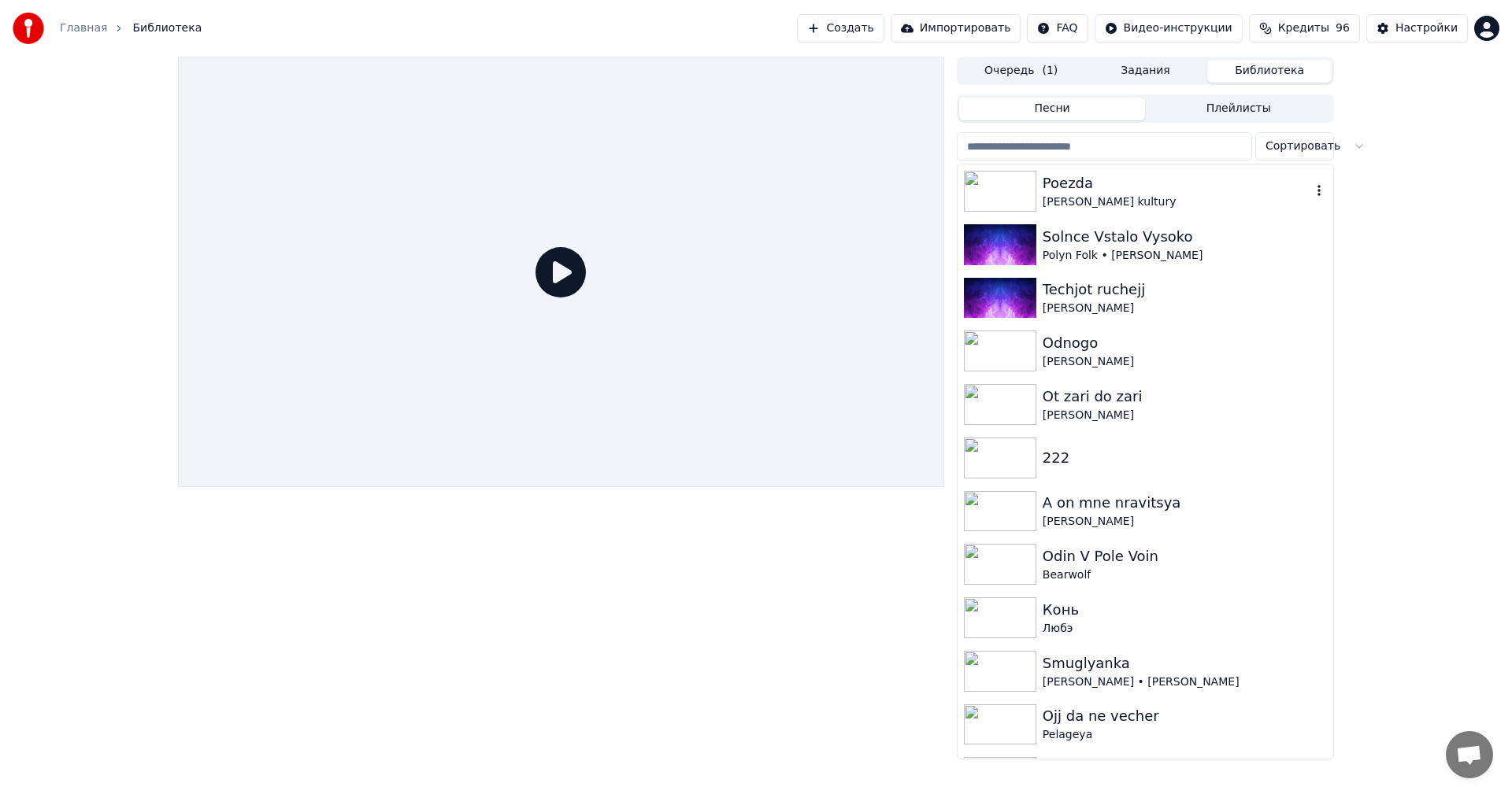
click at [1112, 199] on div "[PERSON_NAME] kultury" at bounding box center [1177, 202] width 269 height 16
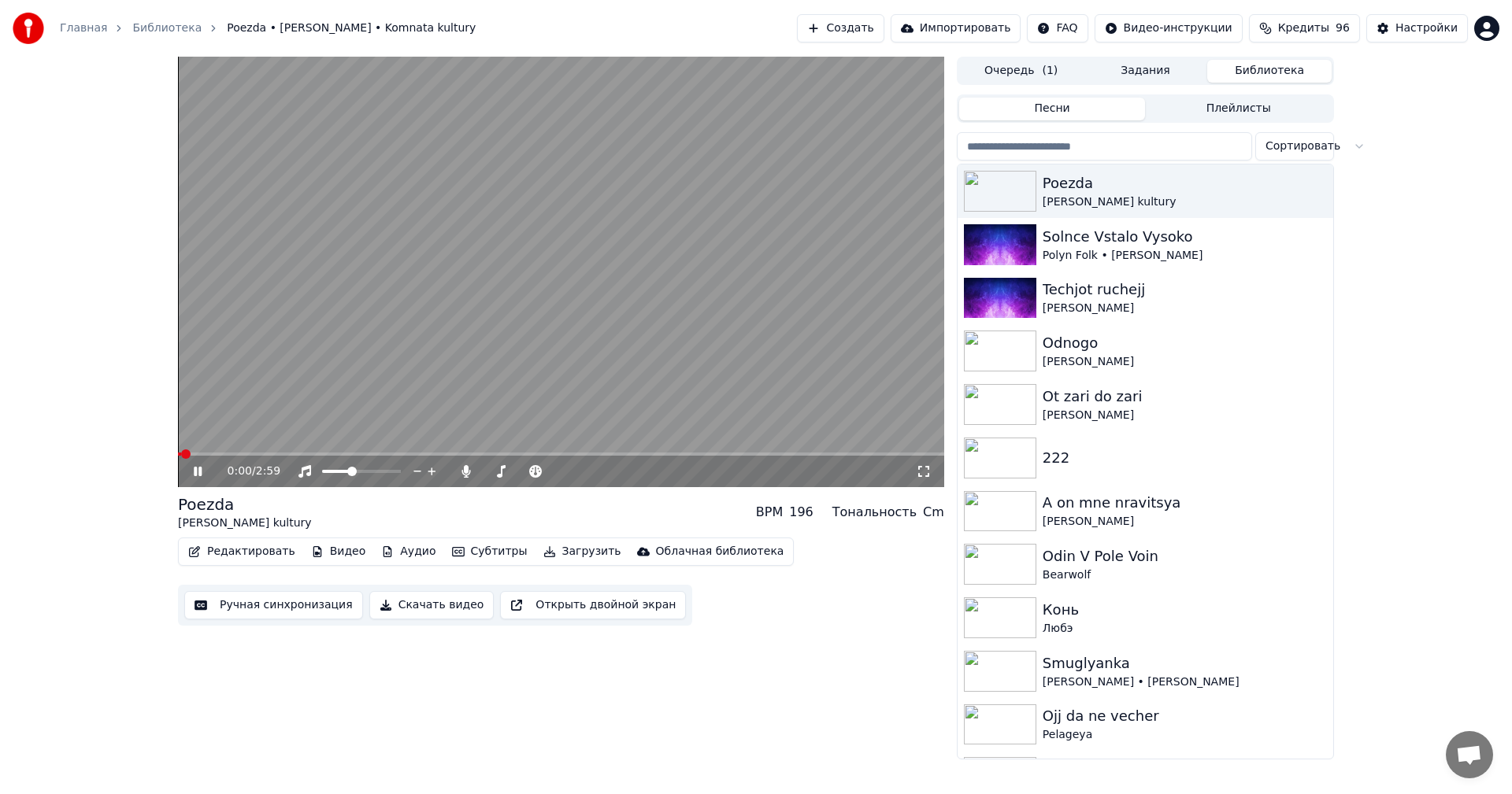
click at [195, 476] on icon at bounding box center [198, 471] width 8 height 10
click at [263, 546] on button "Редактировать" at bounding box center [242, 551] width 119 height 22
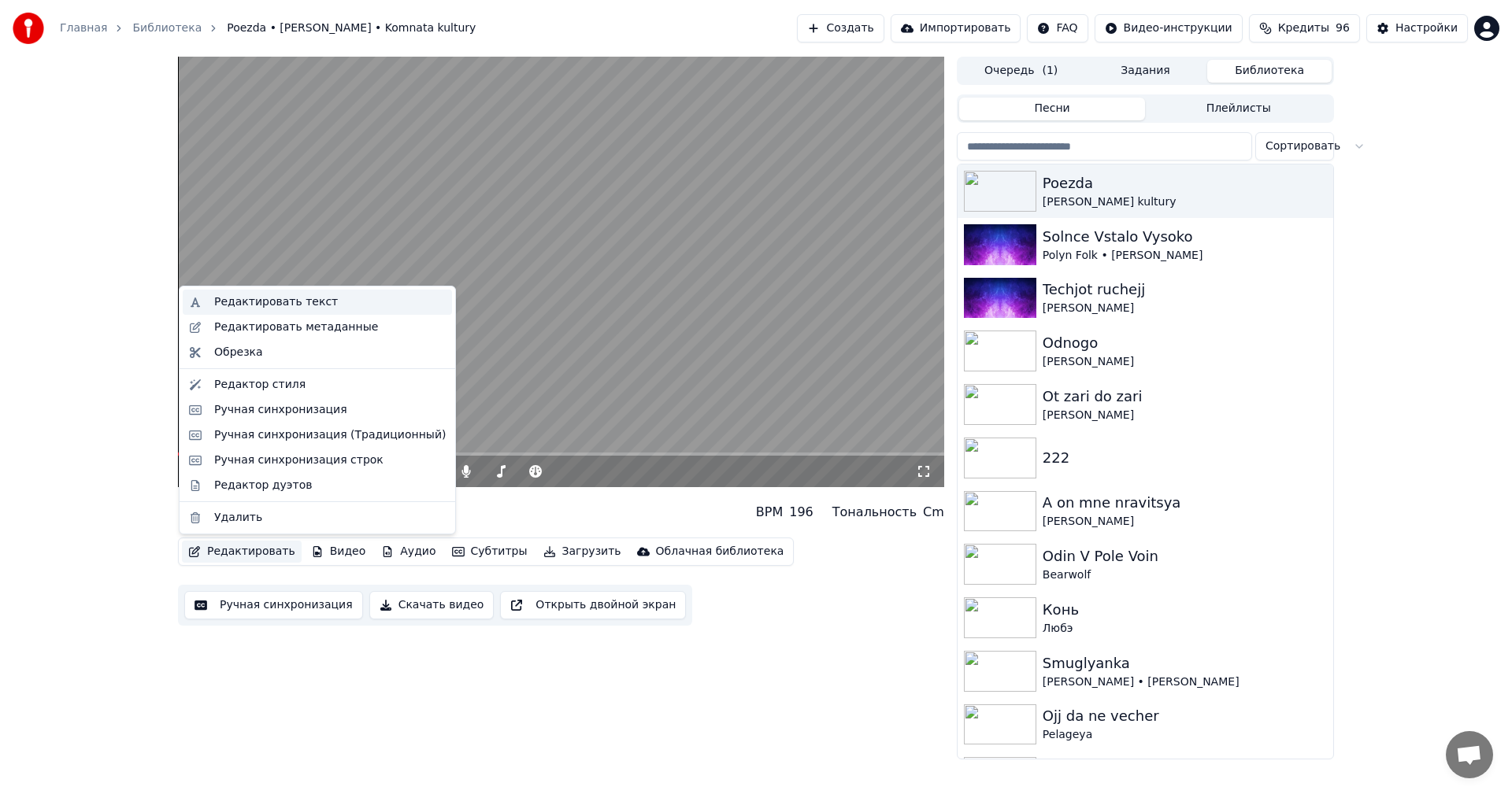
click at [288, 309] on div "Редактировать текст" at bounding box center [275, 301] width 123 height 16
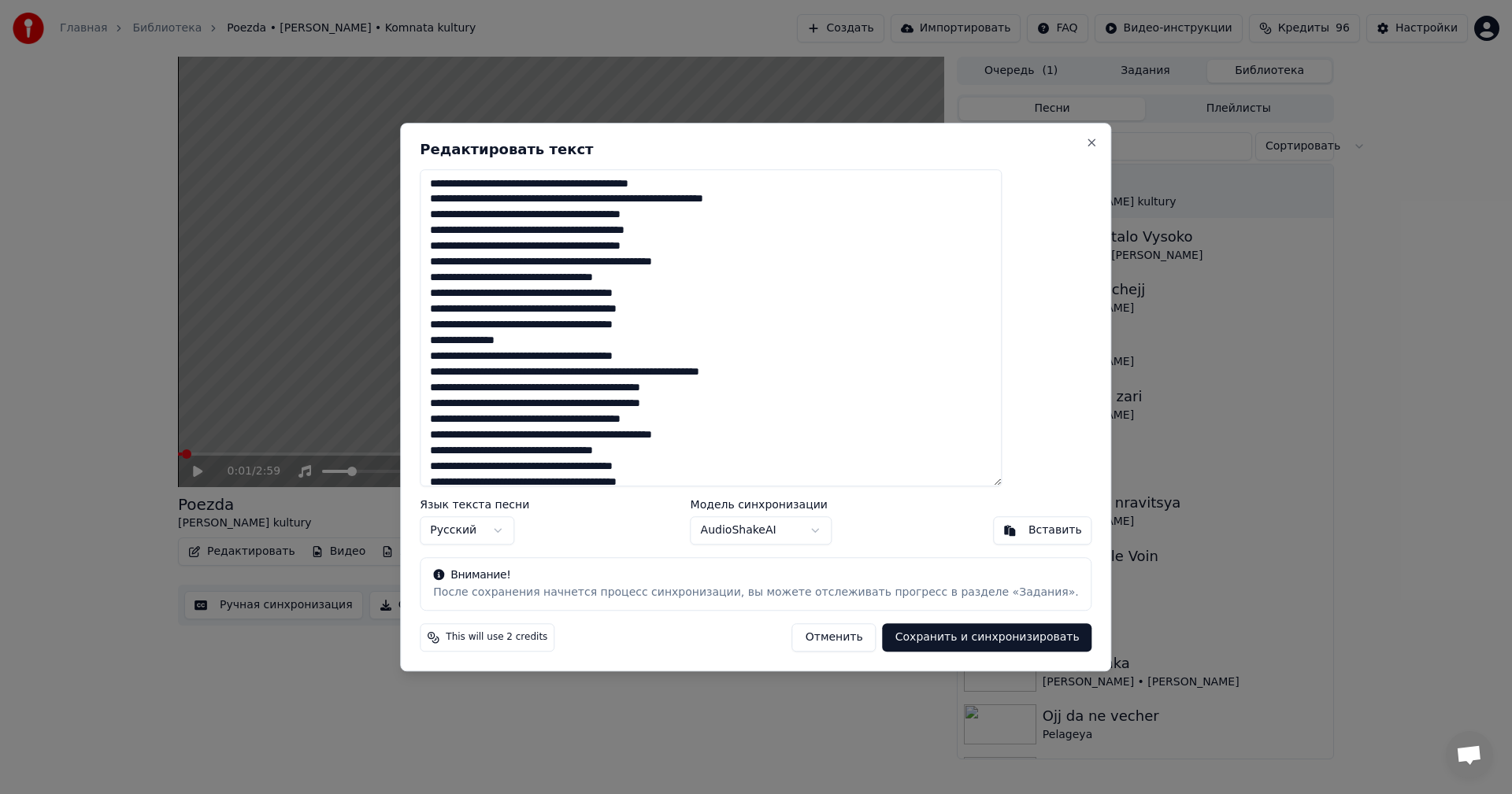
click at [601, 183] on textarea at bounding box center [711, 328] width 582 height 318
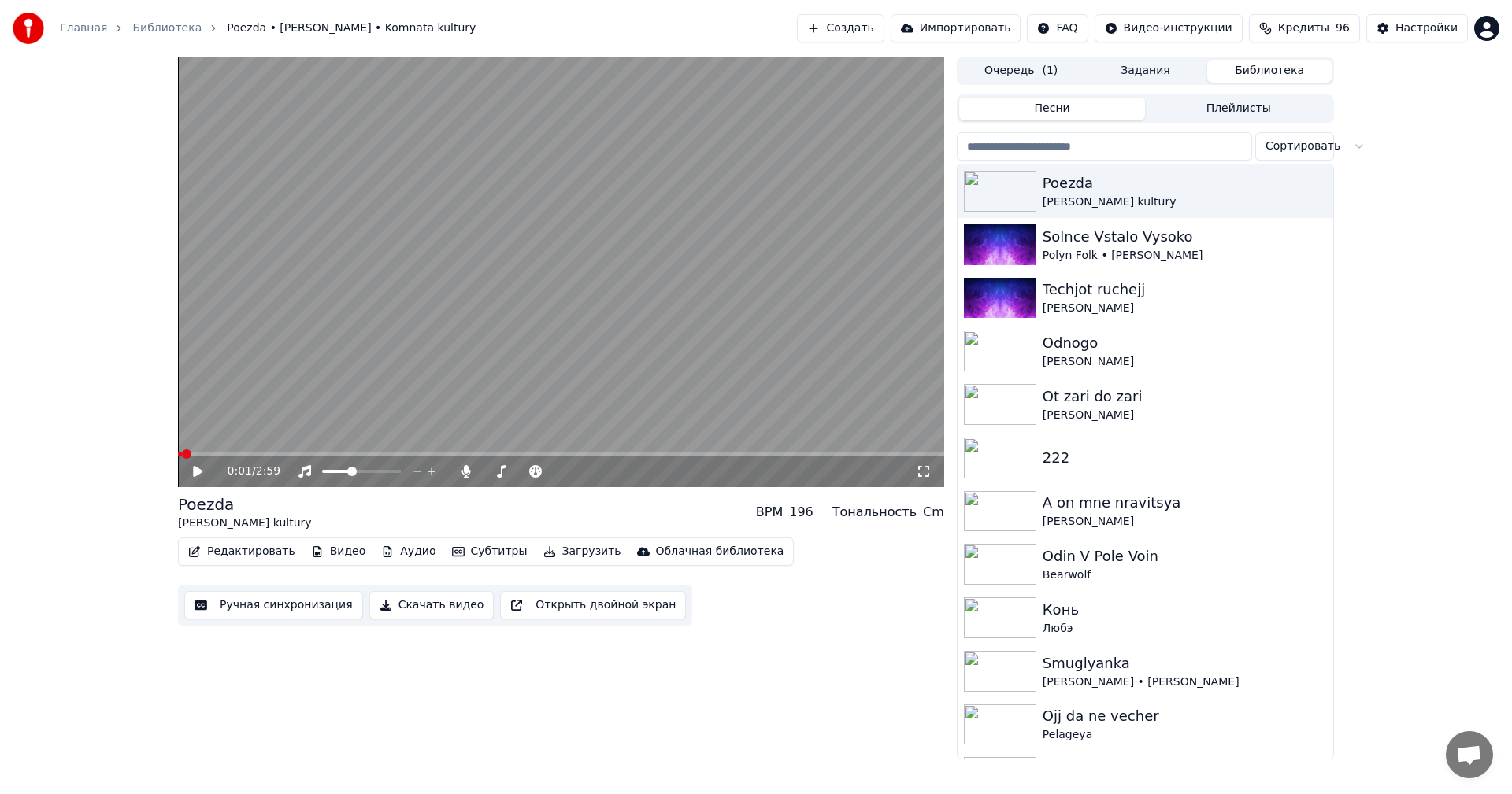
click at [1134, 73] on button "Задания" at bounding box center [1146, 71] width 124 height 23
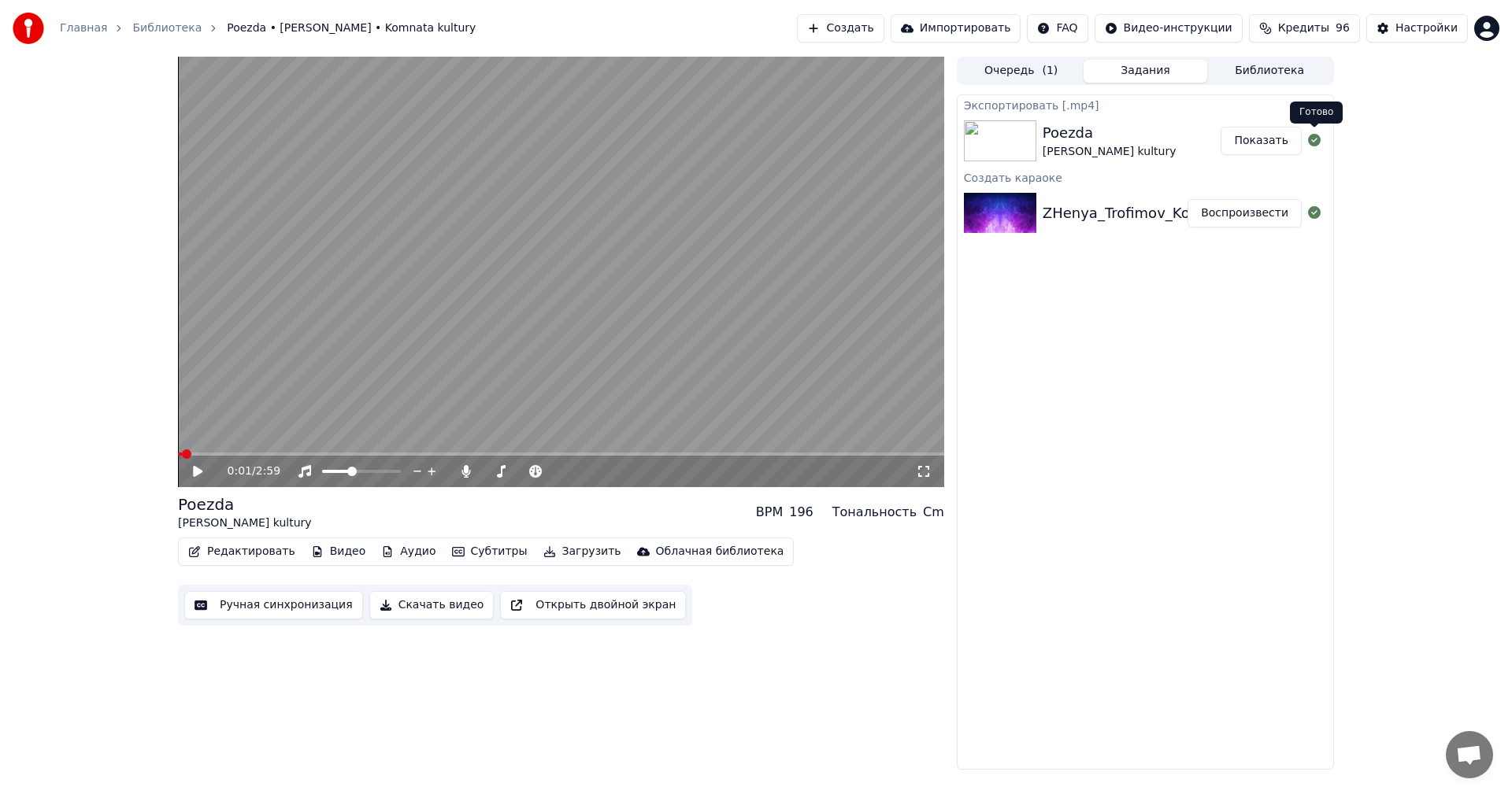
click at [1276, 144] on button "Показать" at bounding box center [1260, 141] width 81 height 29
click at [247, 548] on button "Редактировать" at bounding box center [242, 551] width 119 height 22
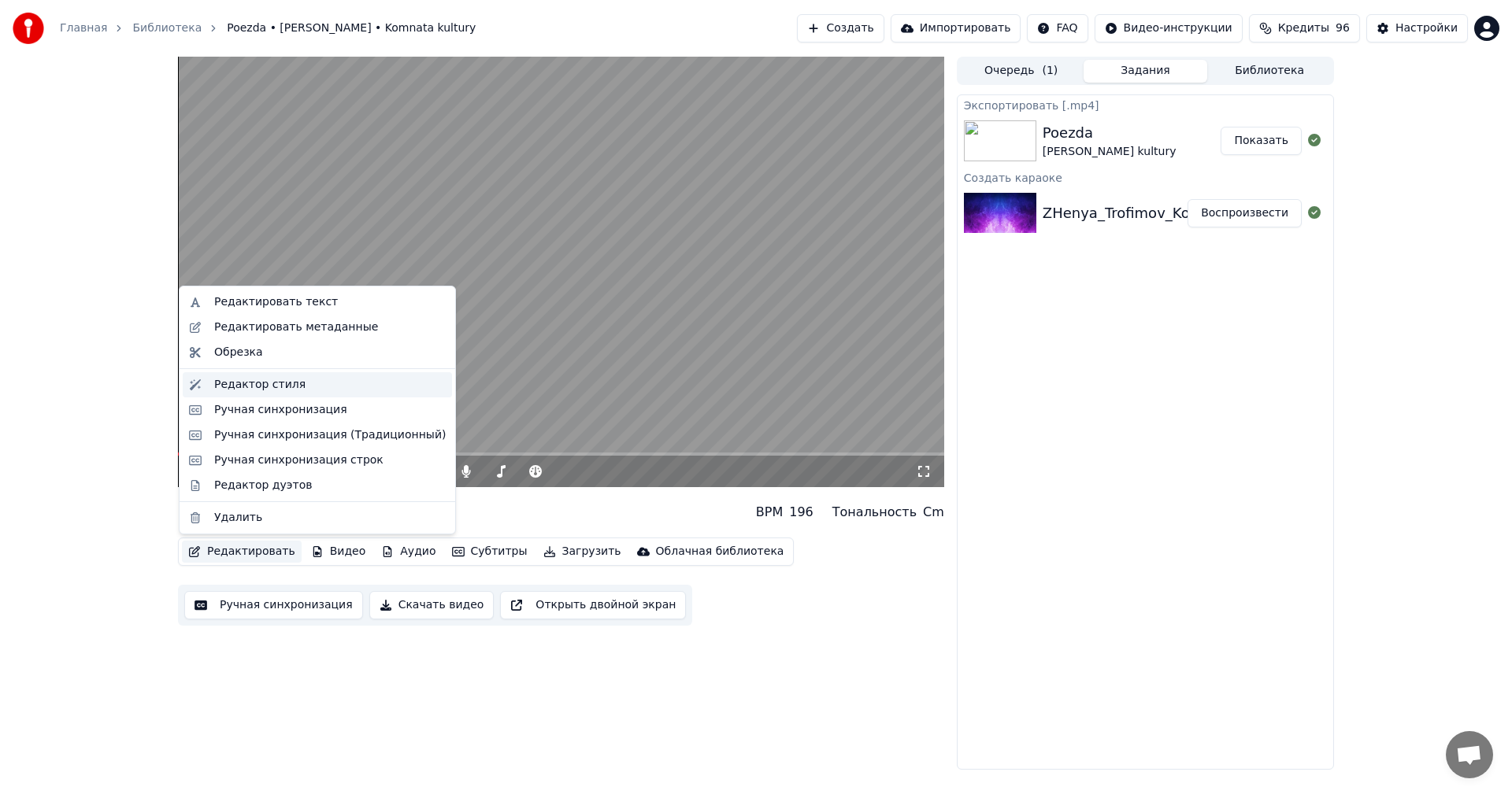
click at [277, 386] on div "Редактор стиля" at bounding box center [260, 385] width 92 height 16
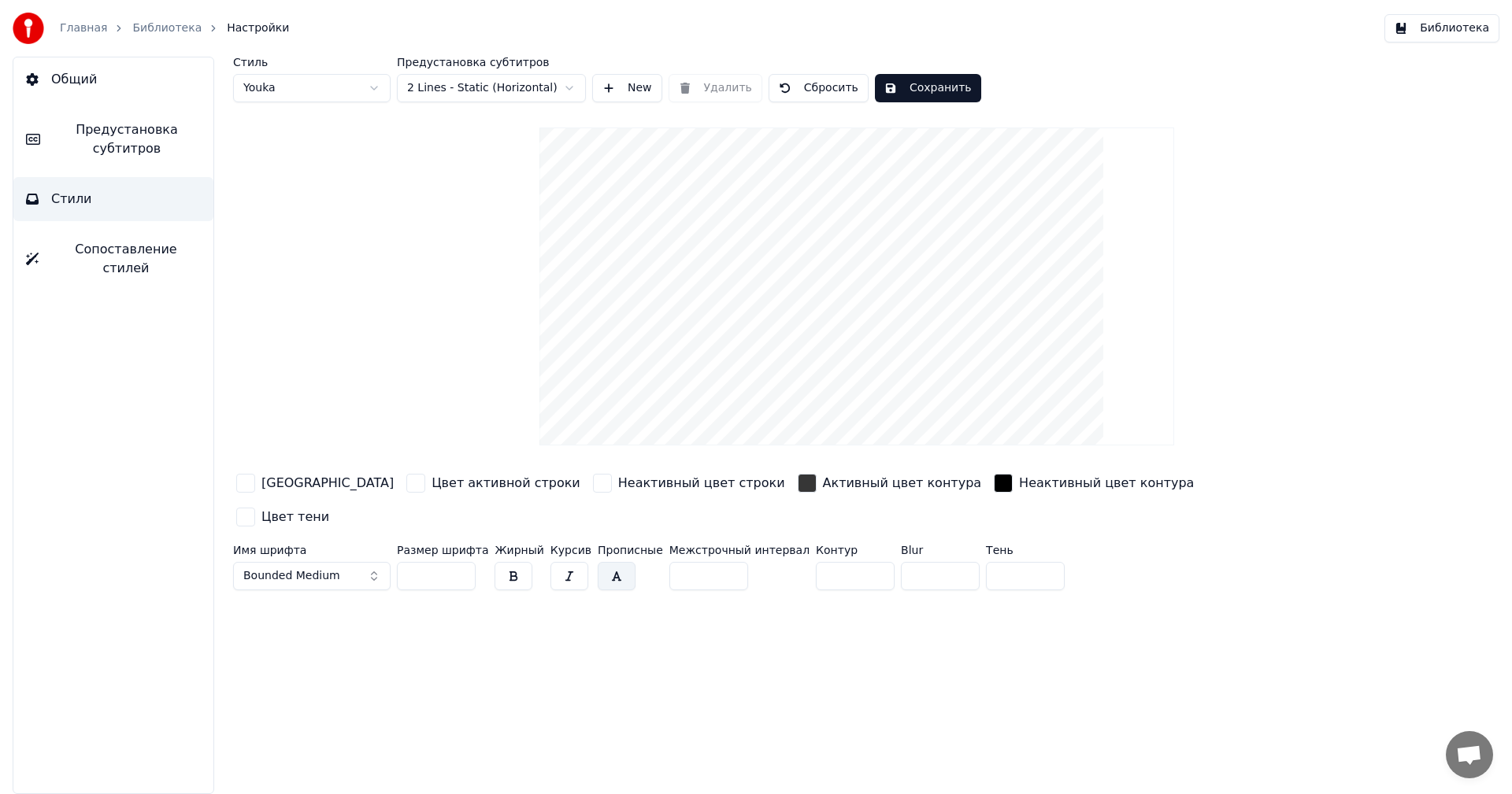
click at [351, 562] on button "Bounded Medium" at bounding box center [311, 576] width 158 height 29
click at [336, 562] on button "Bounded Medium" at bounding box center [311, 576] width 158 height 29
click at [332, 569] on span "Bounded Medium" at bounding box center [292, 576] width 97 height 16
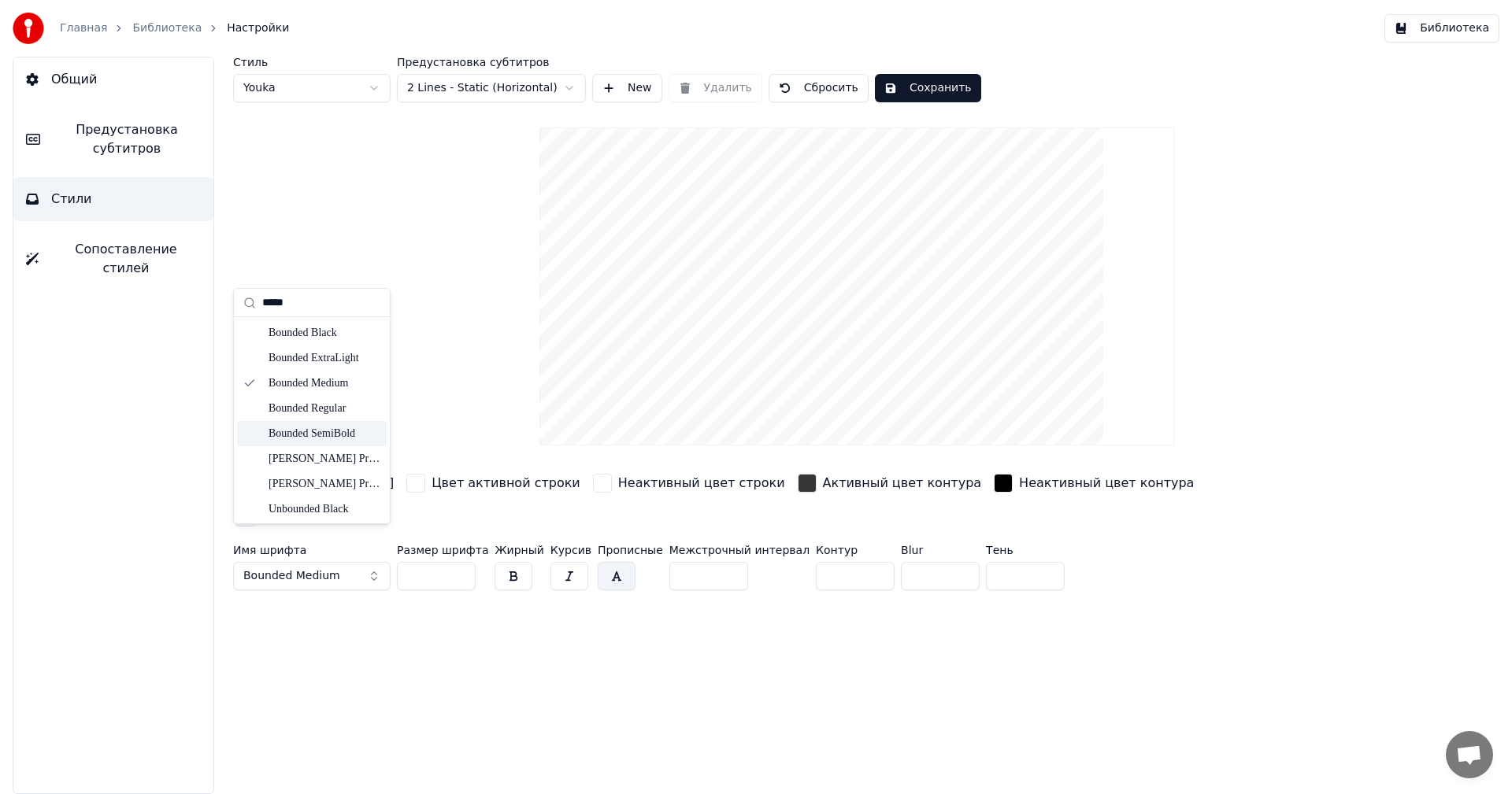
type input "*****"
click at [288, 434] on div "Bounded SemiBold" at bounding box center [324, 433] width 112 height 16
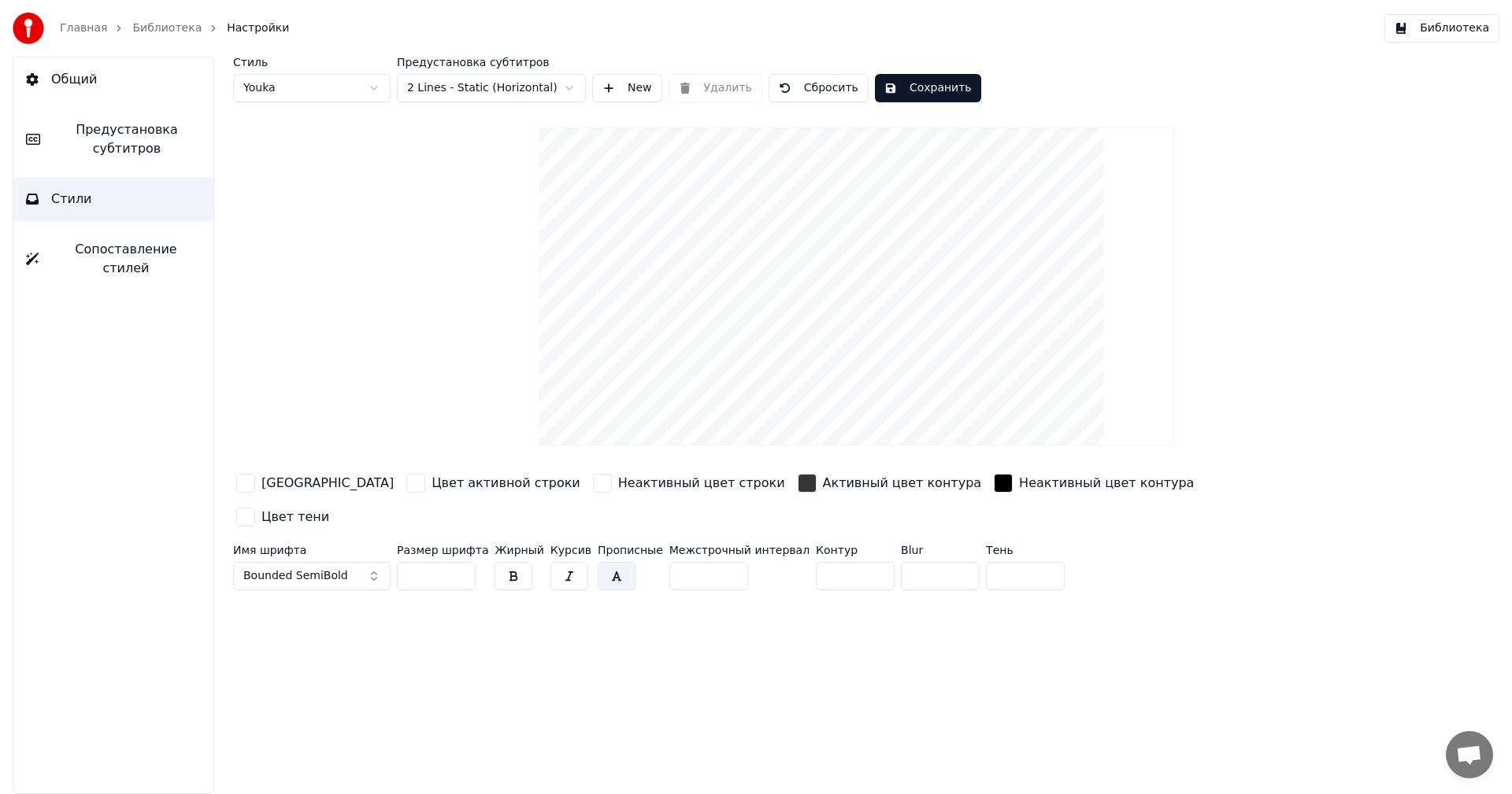
drag, startPoint x: 658, startPoint y: 529, endPoint x: 665, endPoint y: 535, distance: 9.2
click at [669, 562] on input "*" at bounding box center [709, 576] width 78 height 29
drag, startPoint x: 677, startPoint y: 534, endPoint x: 615, endPoint y: 538, distance: 62.1
click at [615, 545] on div "Имя шрифта Bounded SemiBold Размер шрифта ** Жирный Курсив Прописные Межстрочны…" at bounding box center [762, 571] width 1058 height 52
type input "**"
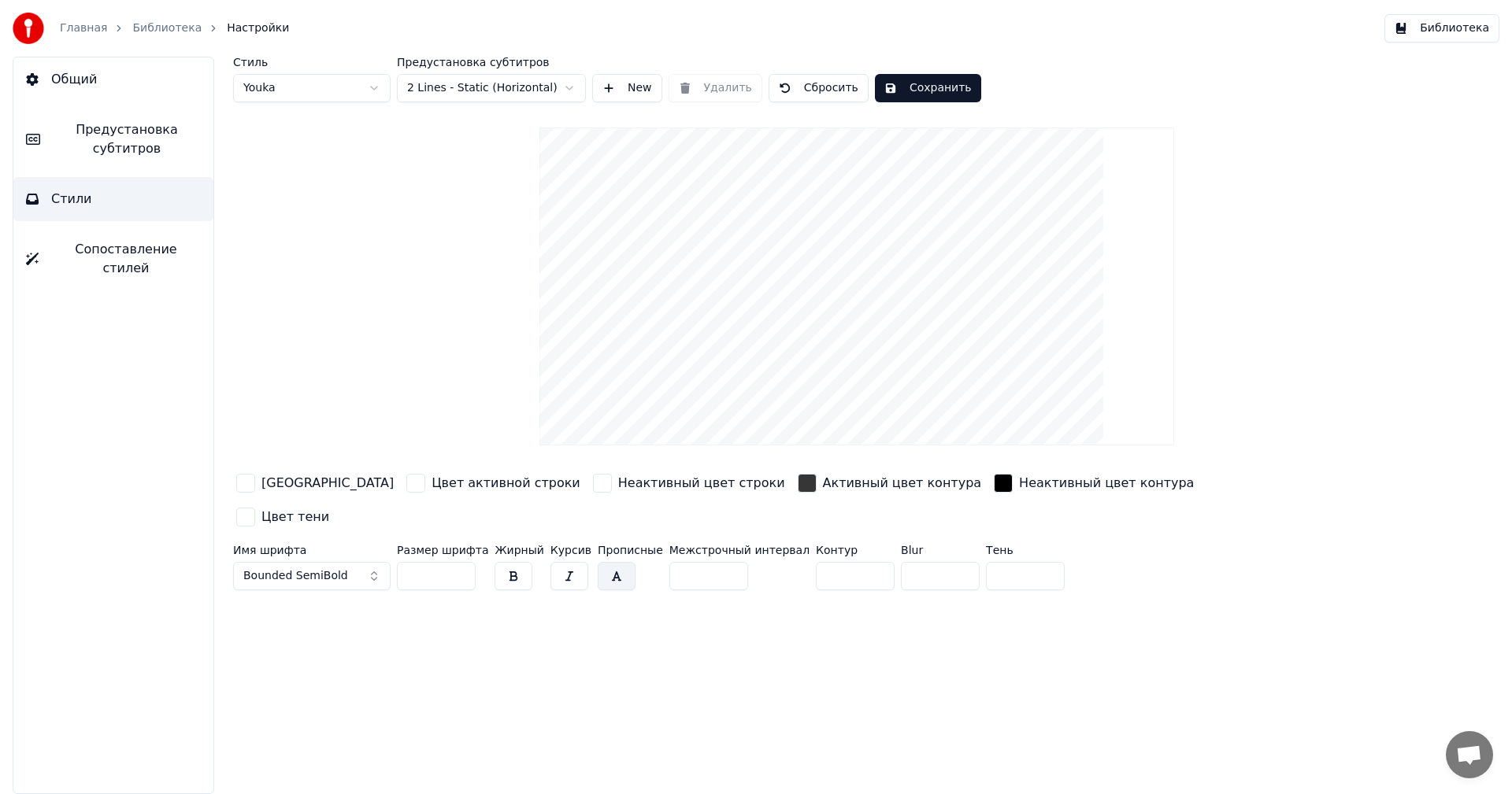
click at [460, 562] on input "**" at bounding box center [436, 576] width 78 height 29
click at [460, 562] on input "***" at bounding box center [436, 576] width 78 height 29
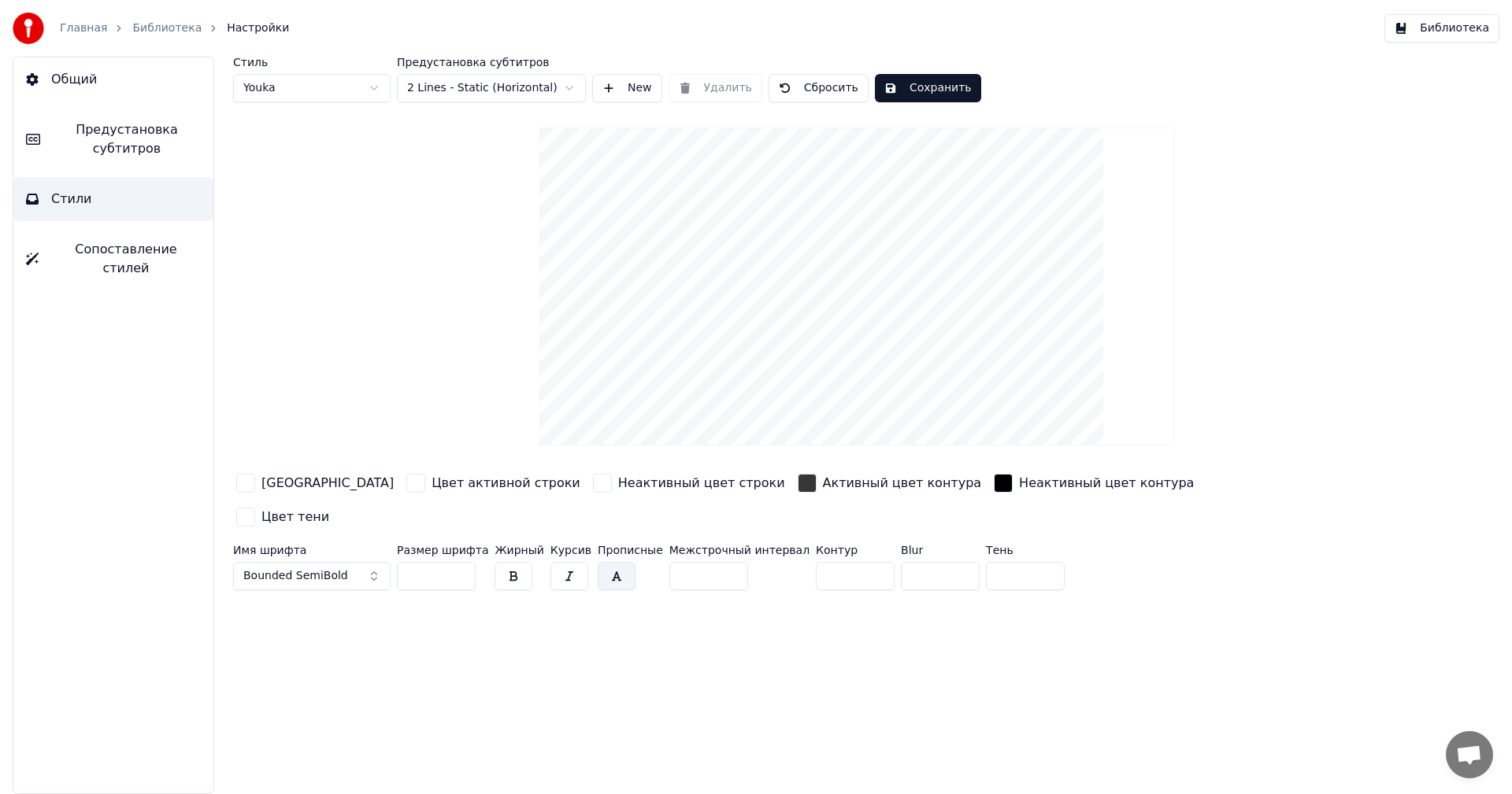
click at [460, 562] on input "***" at bounding box center [436, 576] width 78 height 29
drag, startPoint x: 423, startPoint y: 545, endPoint x: 382, endPoint y: 542, distance: 41.1
click at [382, 545] on div "Имя шрифта Bounded SemiBold Размер шрифта *** Жирный Курсив Прописные Межстрочн…" at bounding box center [762, 571] width 1058 height 52
click at [397, 562] on input "***" at bounding box center [436, 576] width 78 height 29
drag, startPoint x: 441, startPoint y: 546, endPoint x: 359, endPoint y: 542, distance: 82.1
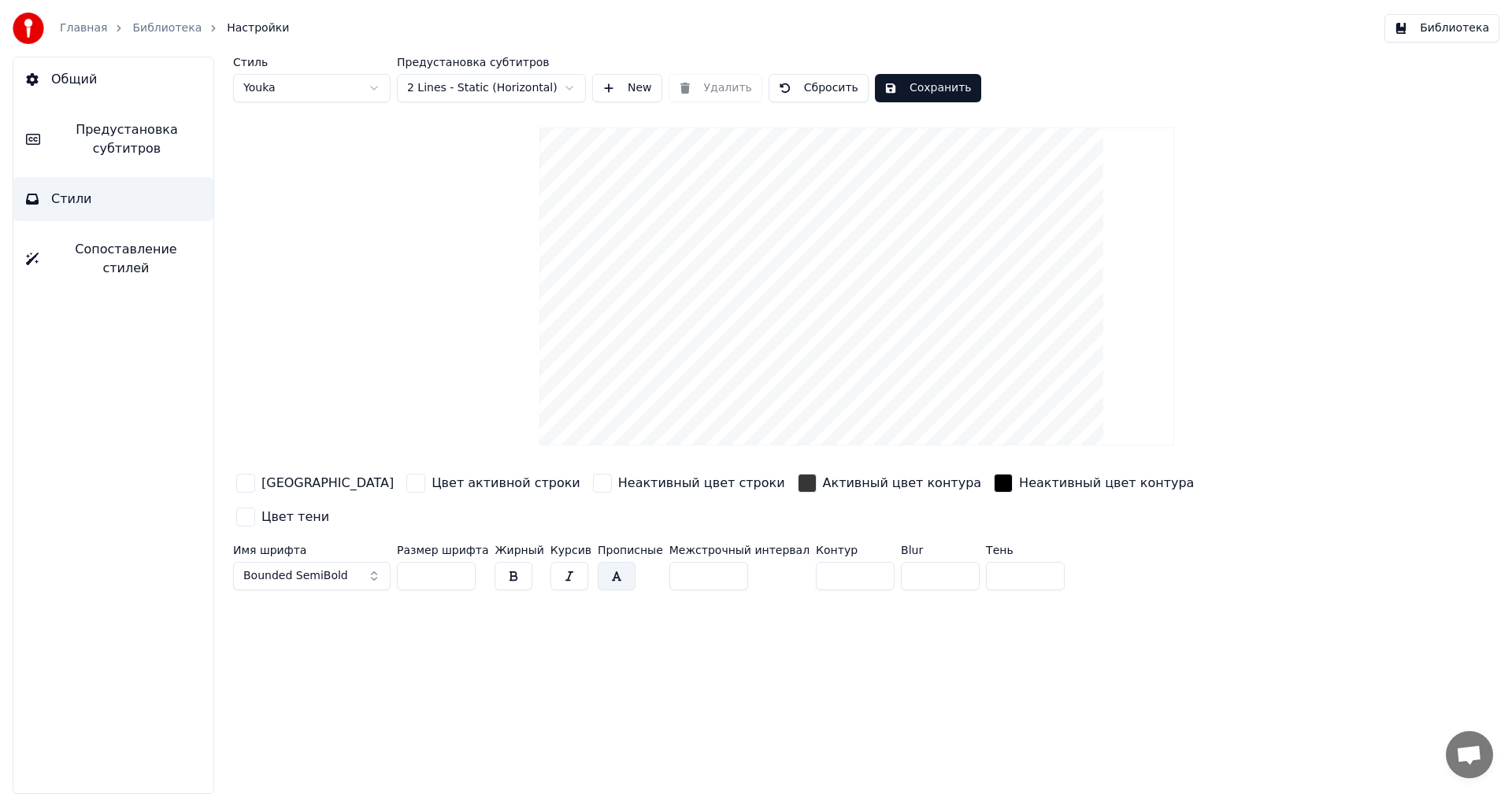
click at [359, 545] on div "Имя шрифта Bounded SemiBold Размер шрифта *** Жирный Курсив Прописные Межстрочн…" at bounding box center [762, 571] width 1058 height 52
type input "***"
click at [887, 87] on button "Сохранить" at bounding box center [928, 88] width 106 height 29
click at [168, 28] on link "Библиотека" at bounding box center [167, 28] width 69 height 16
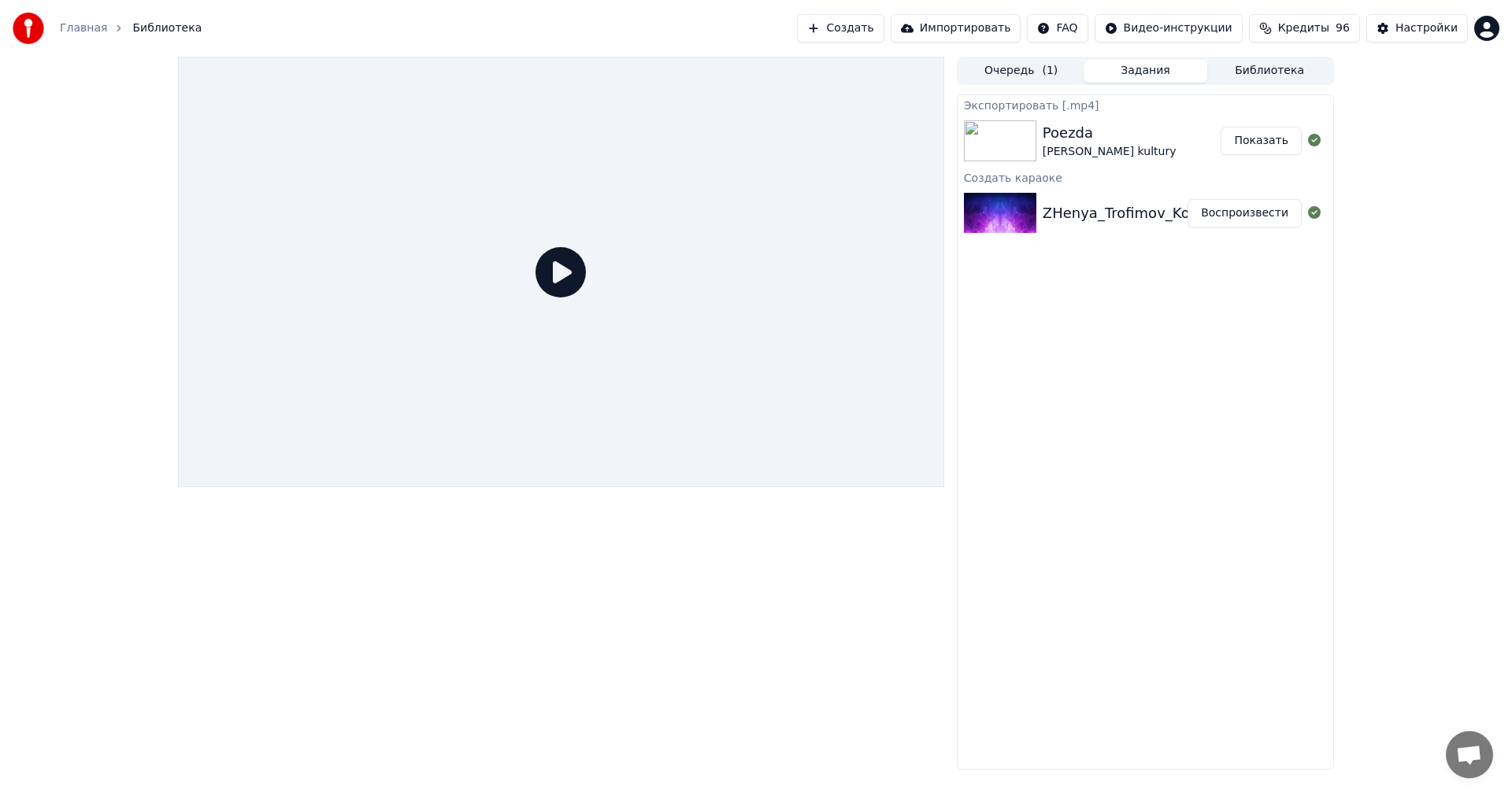
click at [1076, 144] on div "[PERSON_NAME] kultury" at bounding box center [1110, 151] width 134 height 16
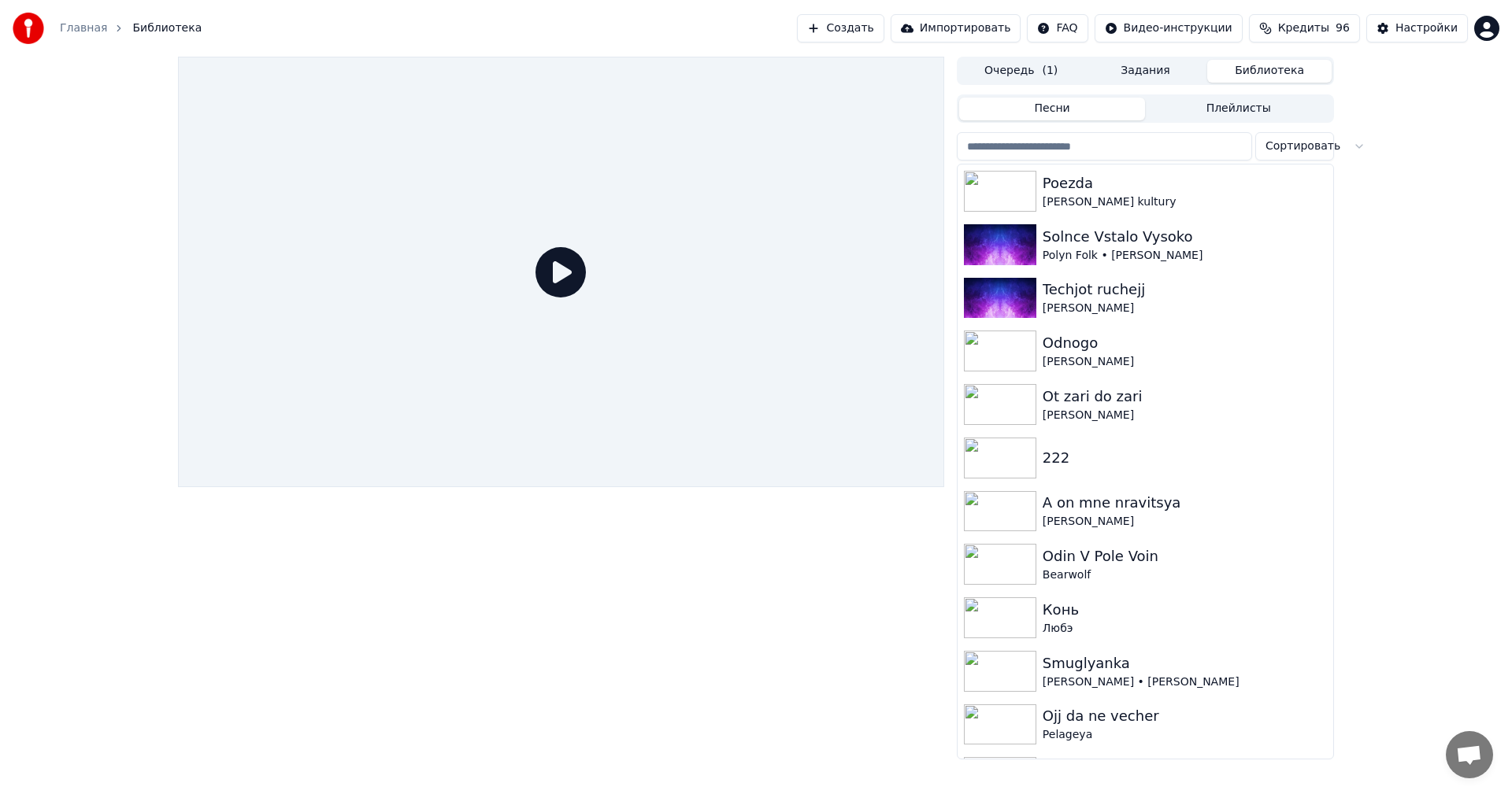
click at [1267, 78] on button "Библиотека" at bounding box center [1269, 71] width 124 height 23
click at [1070, 185] on div "Poezda" at bounding box center [1177, 183] width 269 height 22
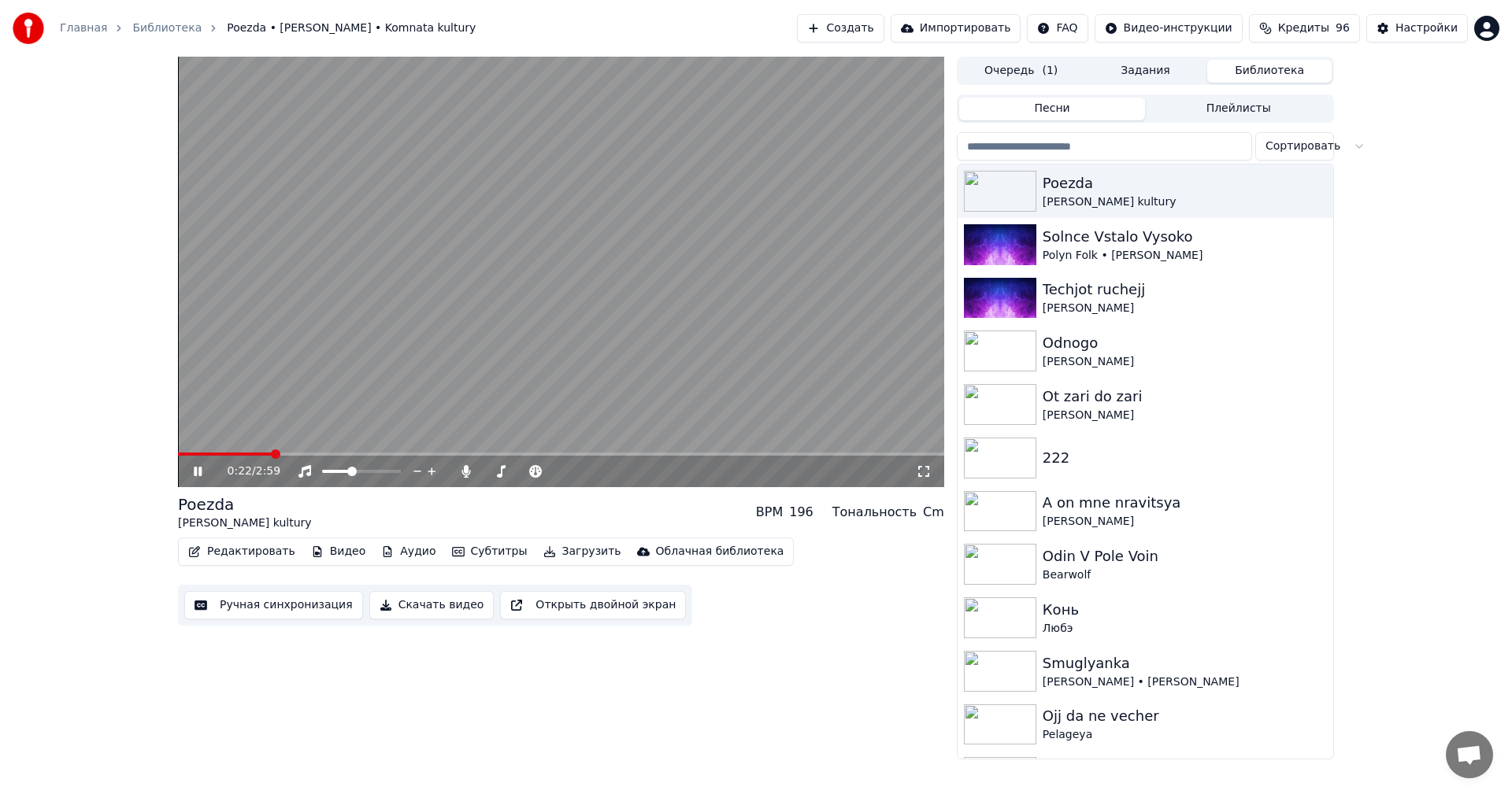
click at [272, 455] on span at bounding box center [561, 454] width 766 height 3
click at [309, 453] on span at bounding box center [561, 454] width 766 height 3
click at [368, 453] on span at bounding box center [561, 454] width 766 height 3
click at [461, 310] on video at bounding box center [561, 271] width 766 height 430
click at [255, 555] on button "Редактировать" at bounding box center [242, 551] width 119 height 22
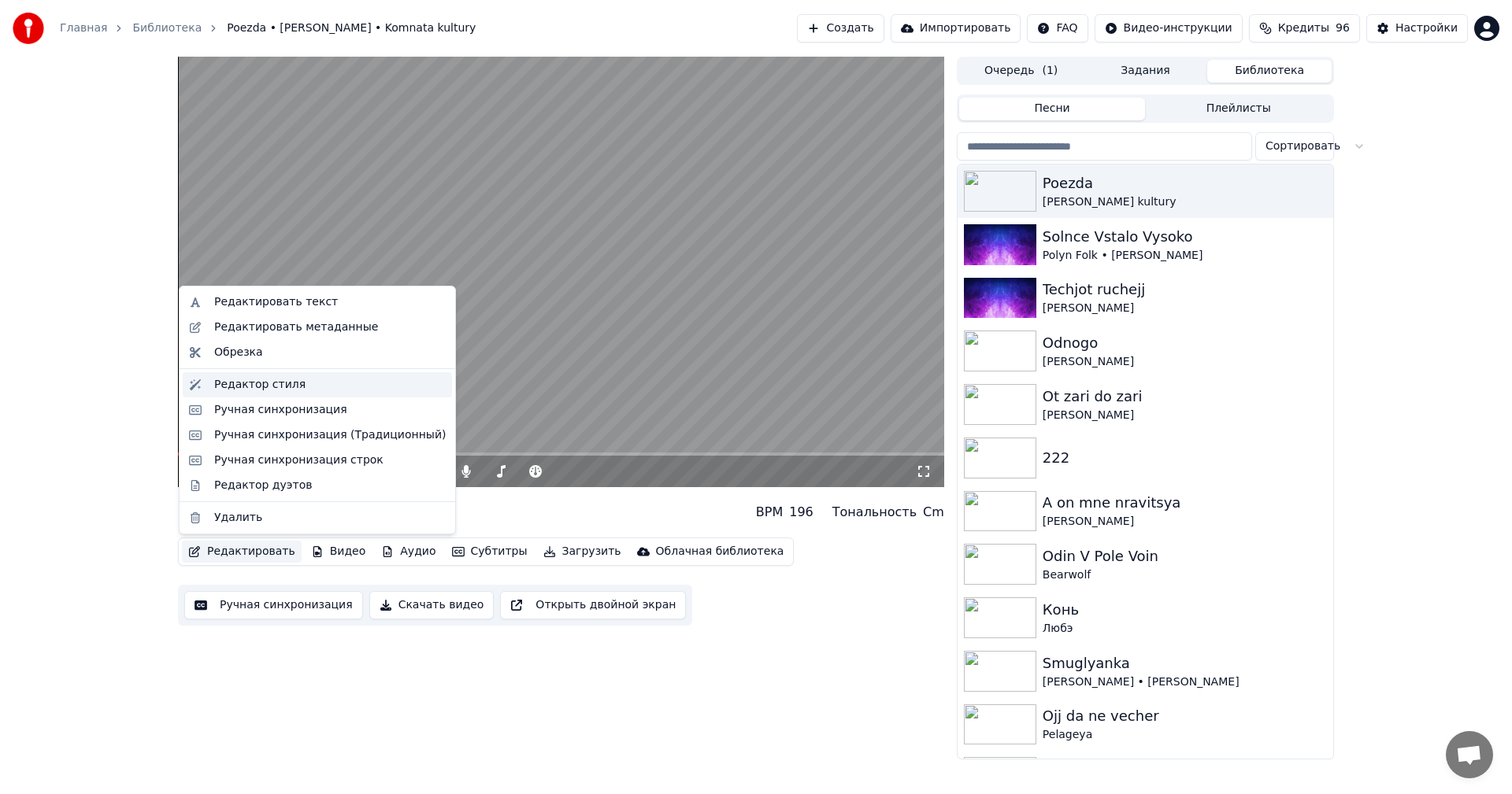
click at [278, 389] on div "Редактор стиля" at bounding box center [260, 385] width 92 height 16
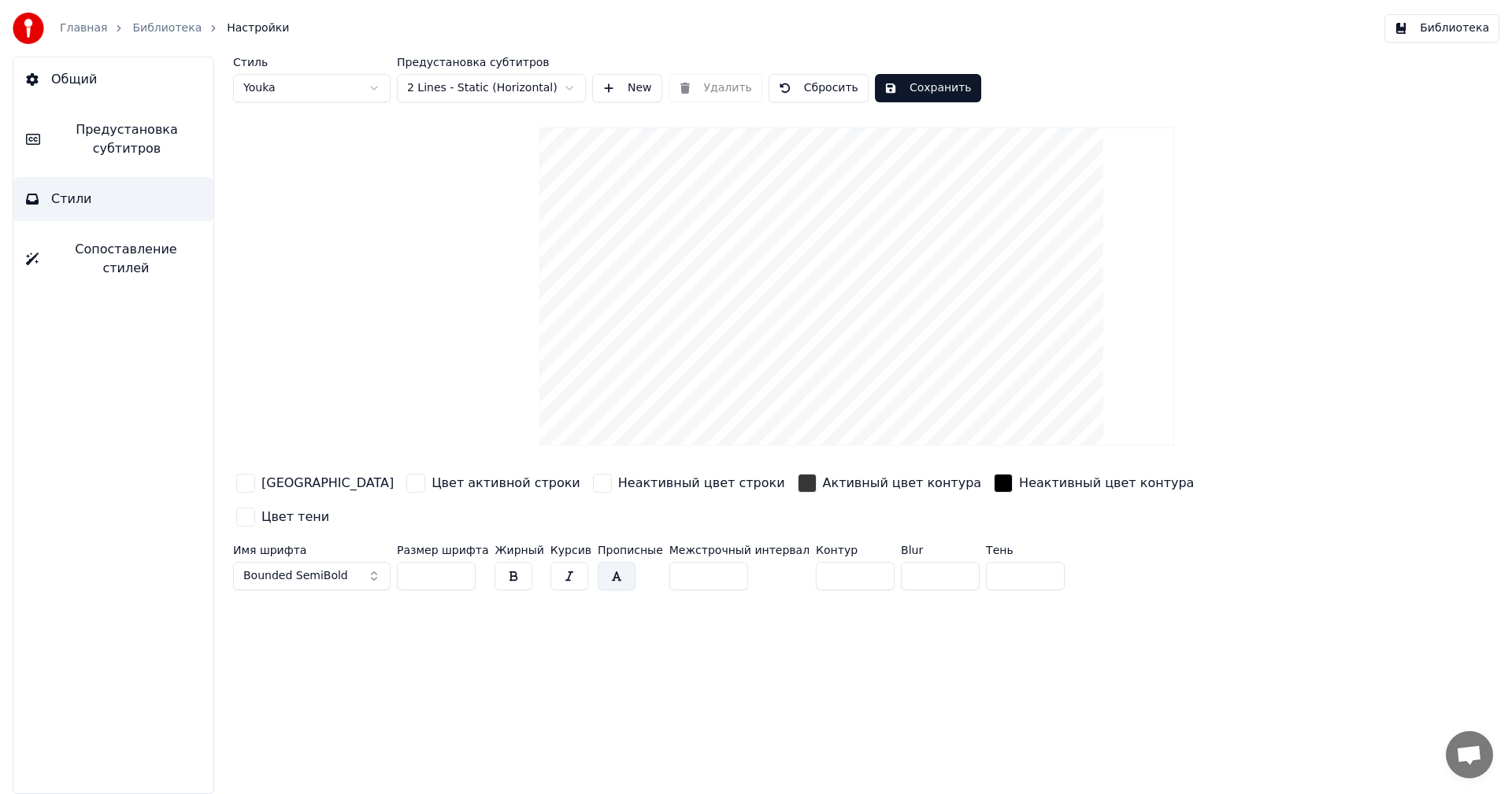
drag, startPoint x: 686, startPoint y: 543, endPoint x: 646, endPoint y: 533, distance: 41.2
click at [646, 545] on div "Имя шрифта Bounded SemiBold Размер шрифта *** Жирный Курсив Прописные Межстрочн…" at bounding box center [762, 571] width 1058 height 52
type input "*"
click at [888, 78] on button "Сохранить" at bounding box center [928, 88] width 106 height 29
click at [1402, 33] on button "Библиотека" at bounding box center [1442, 28] width 115 height 29
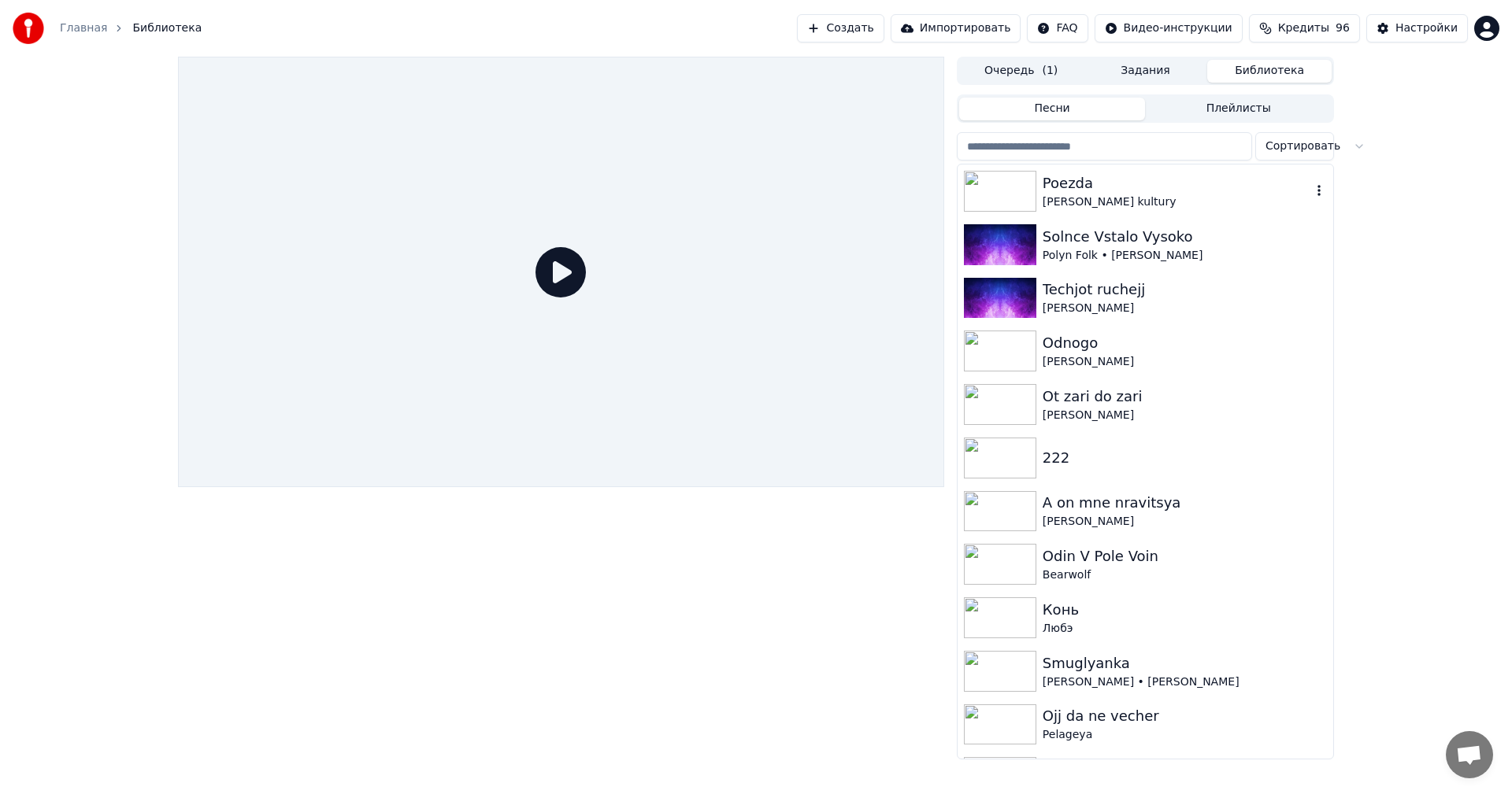
click at [1051, 195] on div "[PERSON_NAME] kultury" at bounding box center [1177, 202] width 269 height 16
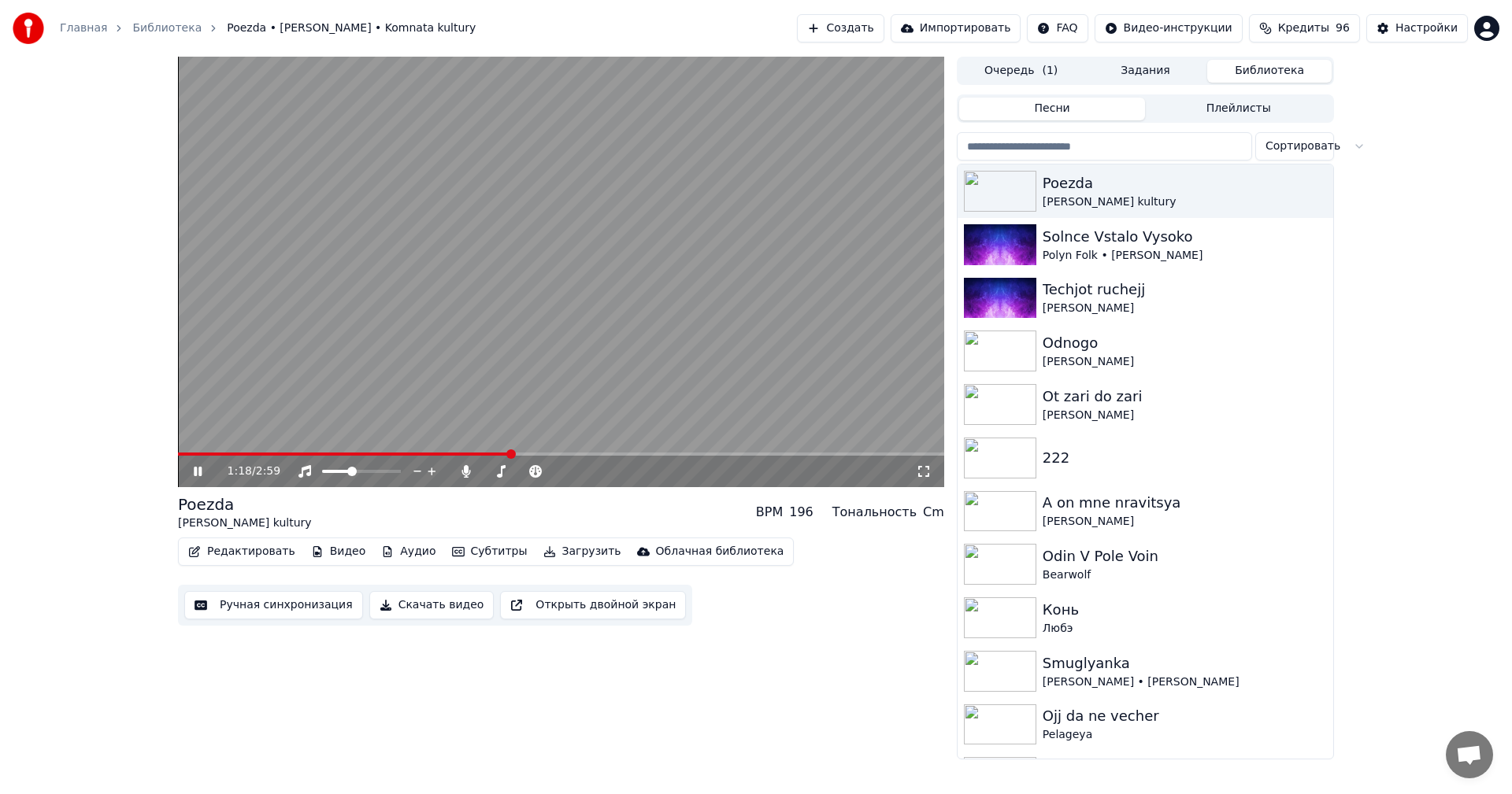
click at [511, 453] on span at bounding box center [561, 454] width 766 height 3
click at [573, 453] on span at bounding box center [561, 454] width 766 height 3
click at [659, 336] on video at bounding box center [561, 271] width 766 height 430
click at [986, 341] on img at bounding box center [1000, 351] width 73 height 41
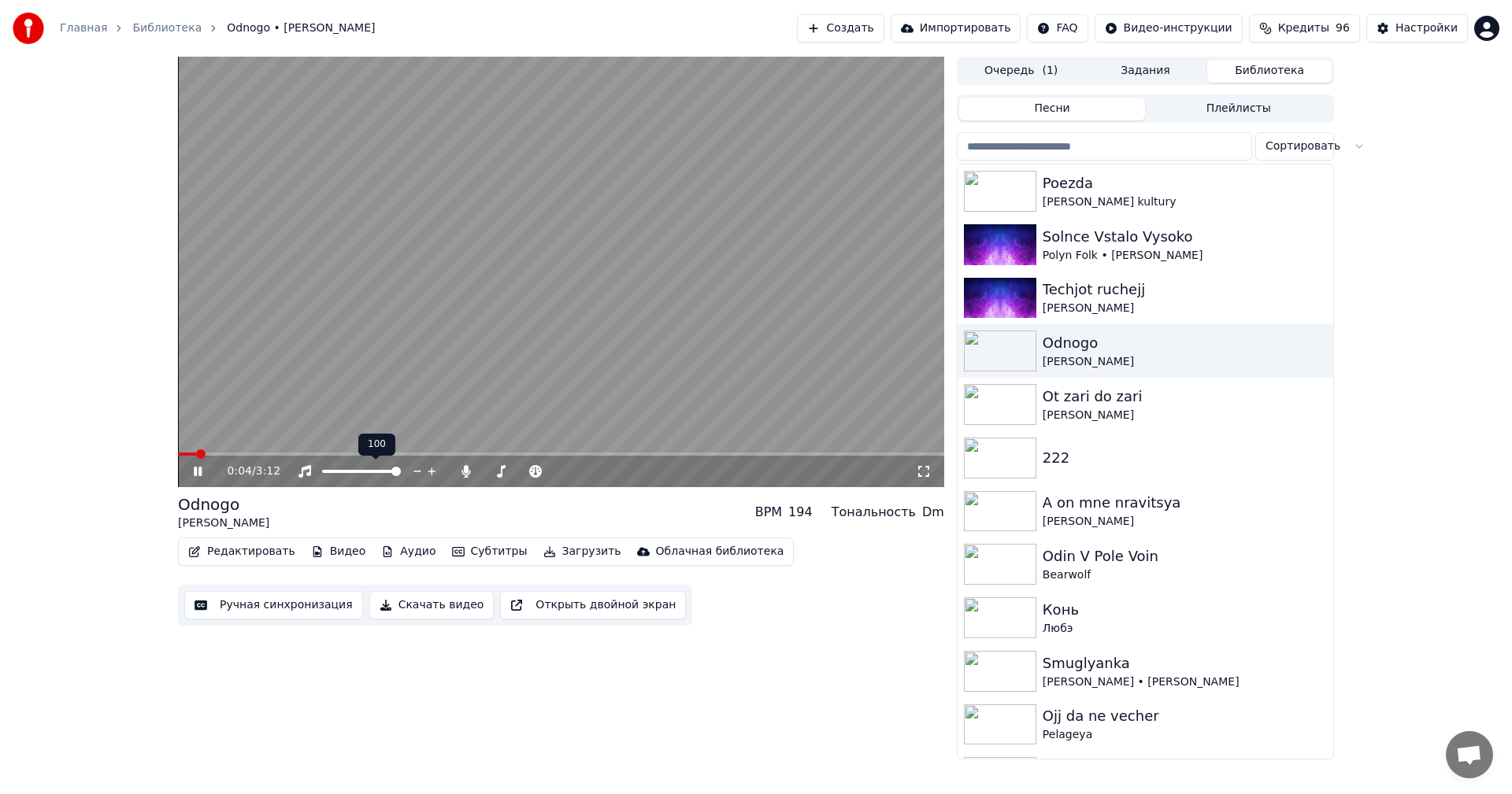
click at [400, 471] on span at bounding box center [361, 471] width 78 height 3
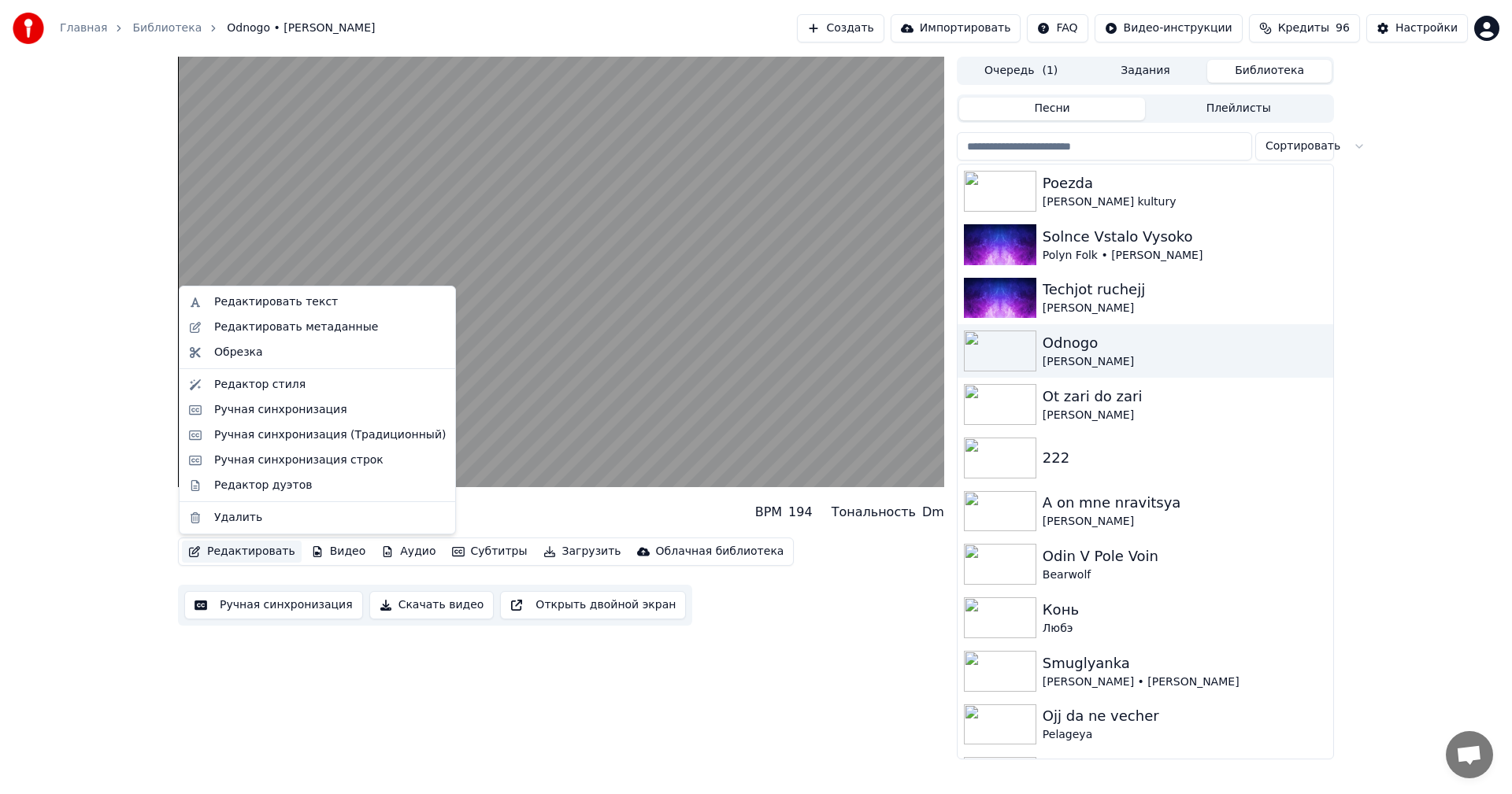
click at [200, 550] on icon "button" at bounding box center [194, 551] width 12 height 11
click at [270, 310] on div "Редактировать текст" at bounding box center [318, 302] width 270 height 25
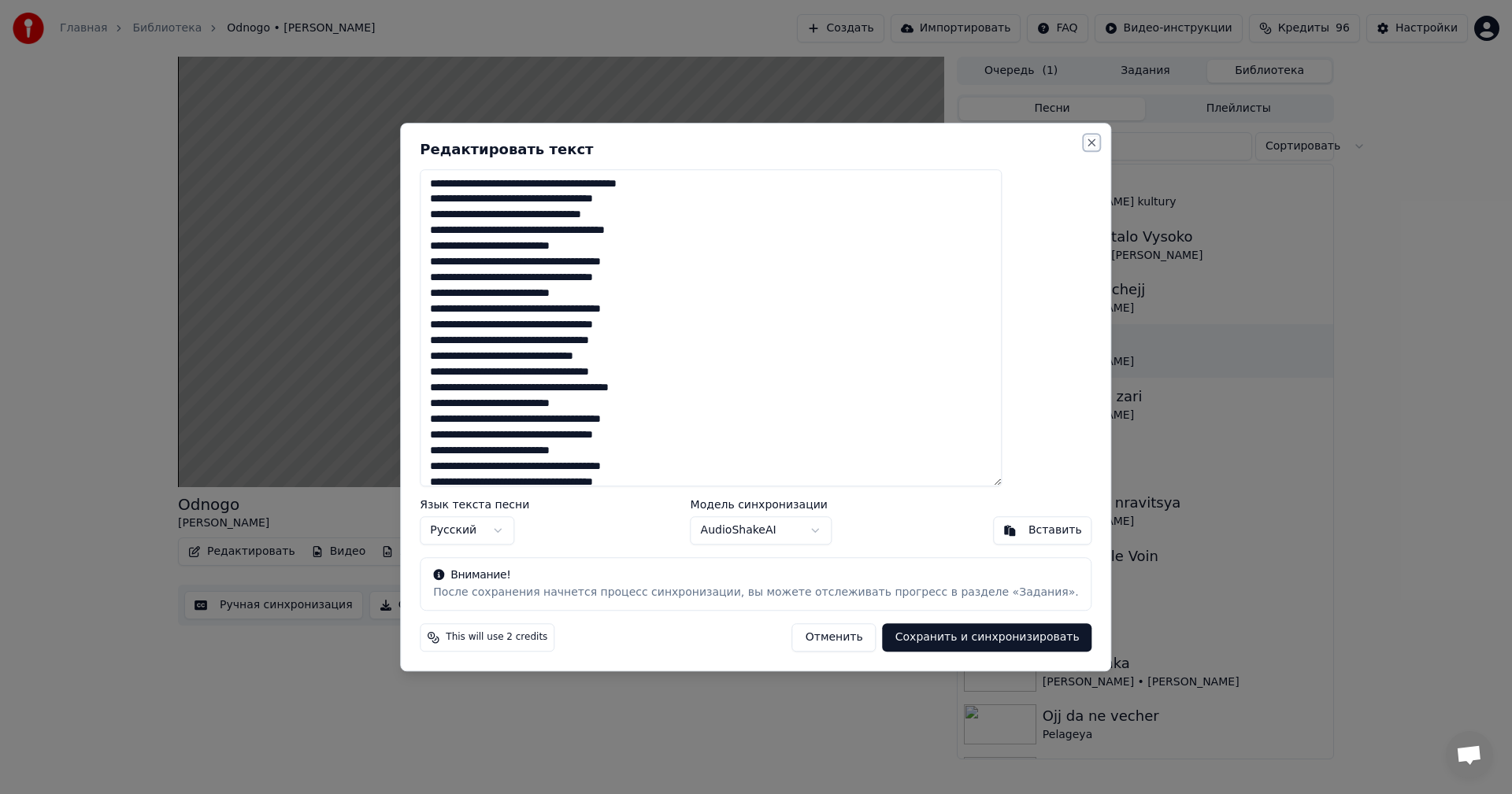
click at [1086, 139] on button "Close" at bounding box center [1092, 142] width 12 height 12
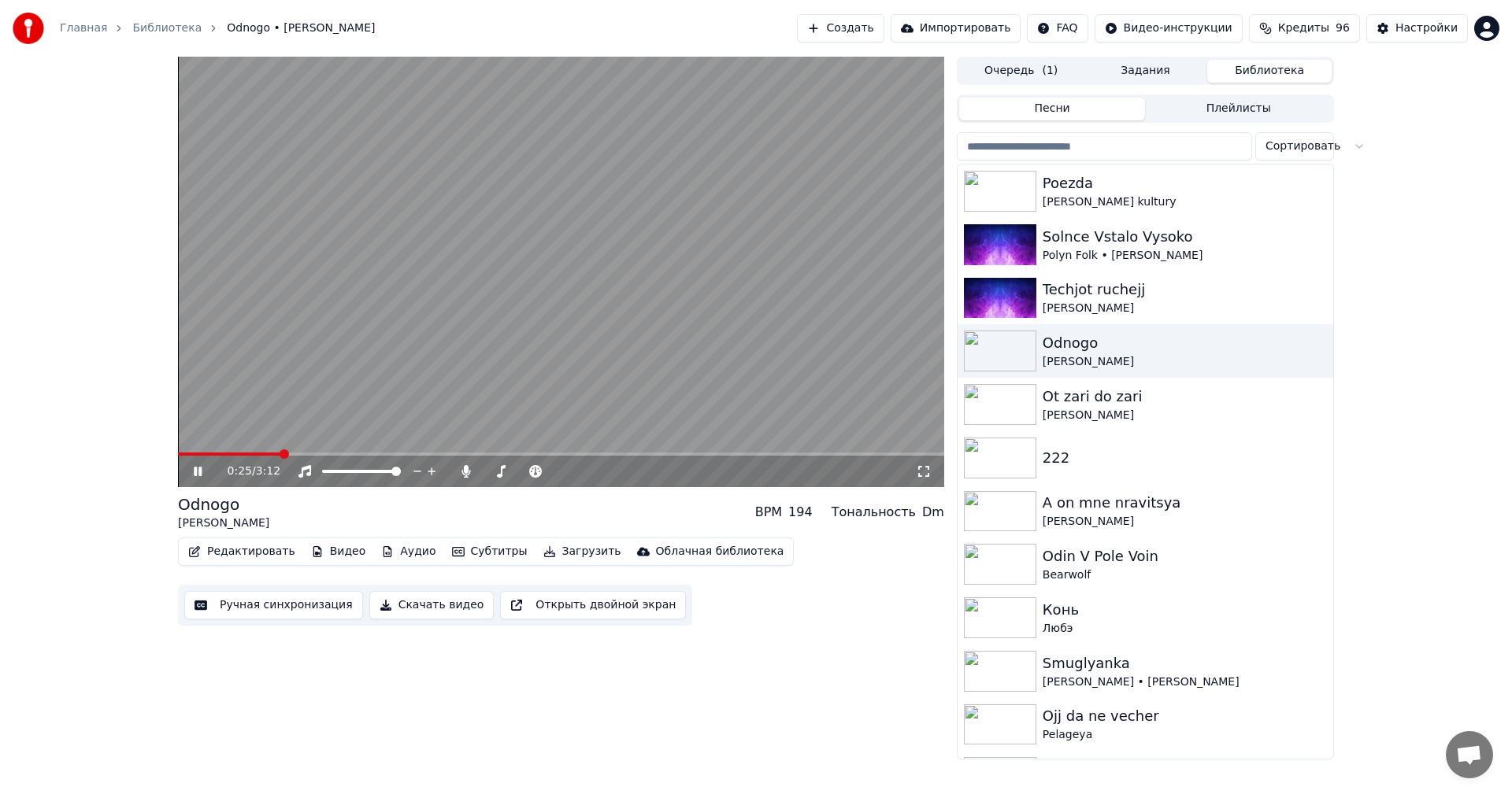
click at [254, 555] on button "Редактировать" at bounding box center [242, 551] width 119 height 22
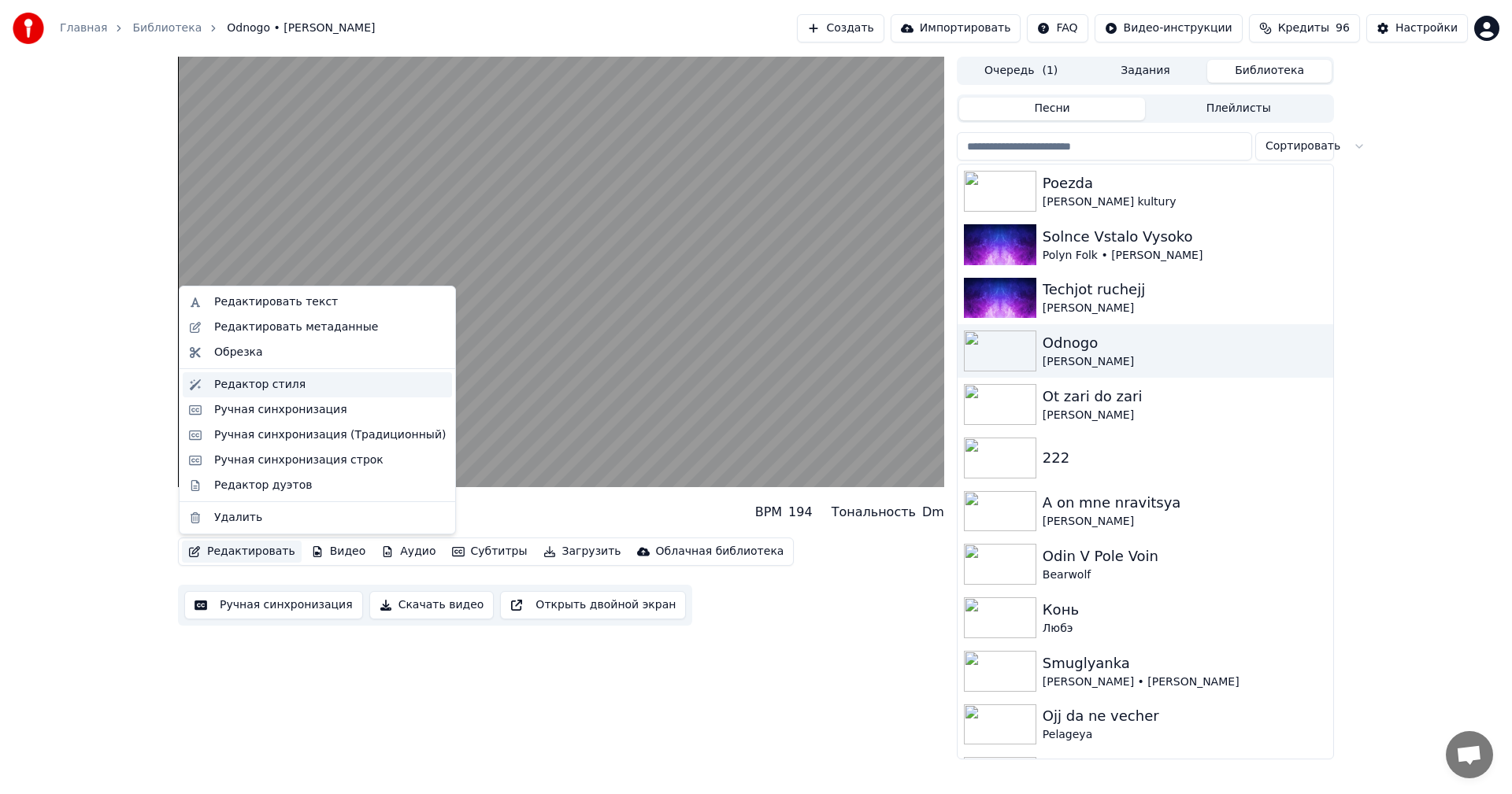
click at [275, 388] on div "Редактор стиля" at bounding box center [260, 385] width 92 height 16
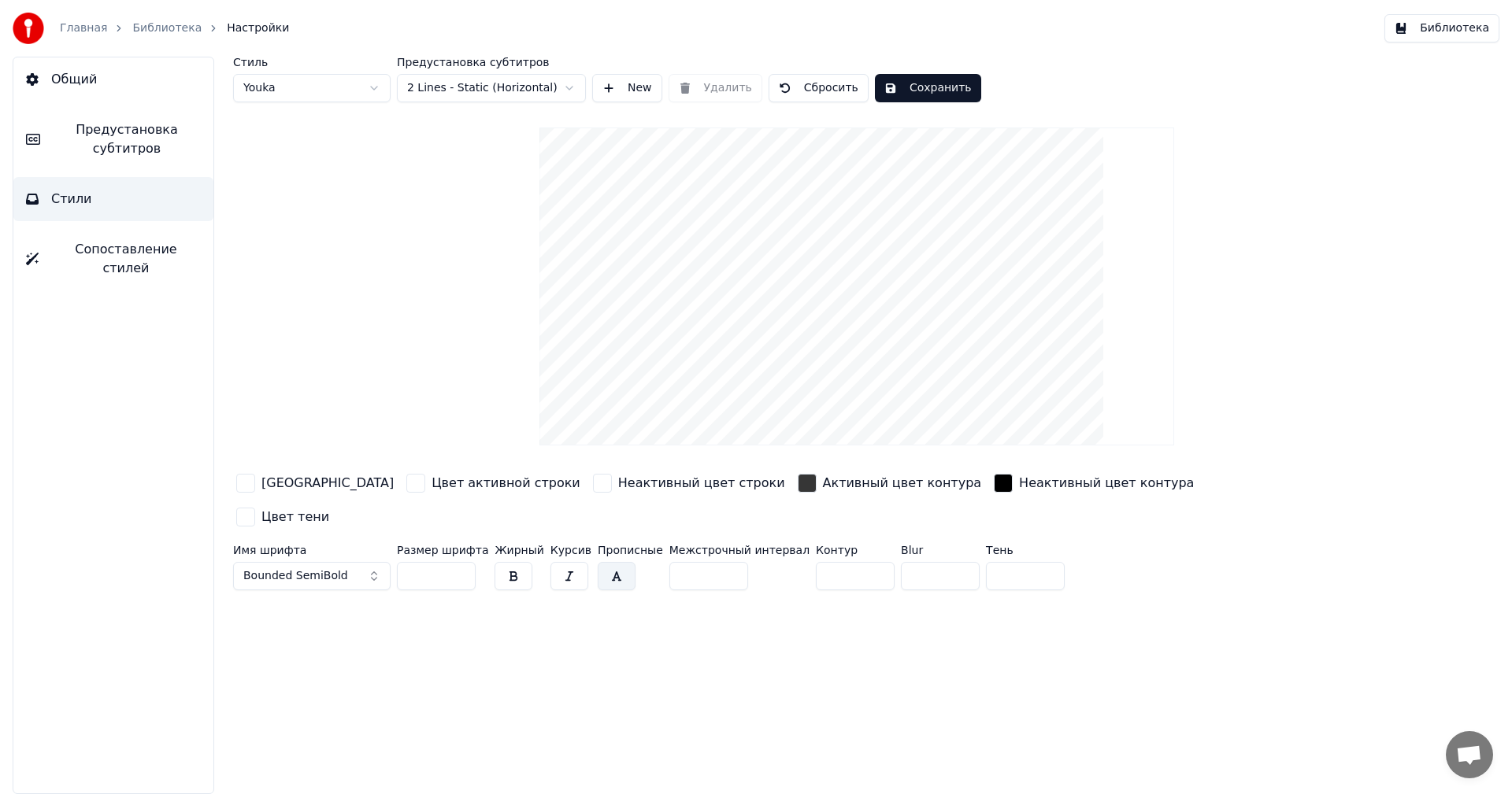
drag, startPoint x: 690, startPoint y: 542, endPoint x: 649, endPoint y: 543, distance: 41.0
click at [669, 562] on input "*" at bounding box center [709, 576] width 78 height 29
type input "*"
click at [930, 80] on button "Сохранить" at bounding box center [928, 88] width 106 height 29
click at [1430, 33] on button "Библиотека" at bounding box center [1442, 28] width 115 height 29
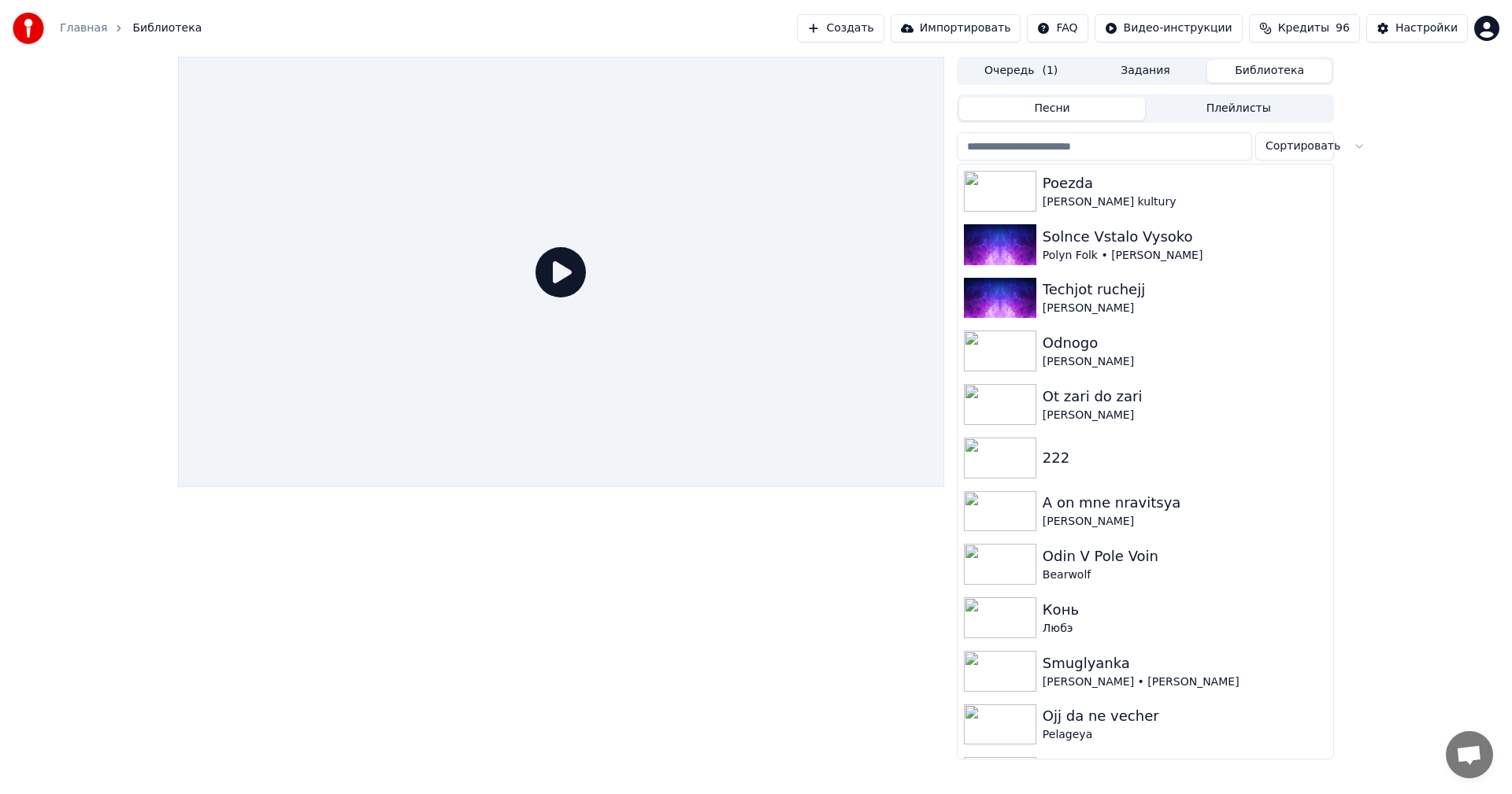
click at [561, 279] on icon at bounding box center [561, 273] width 51 height 51
click at [1076, 364] on div "[PERSON_NAME]" at bounding box center [1177, 362] width 269 height 16
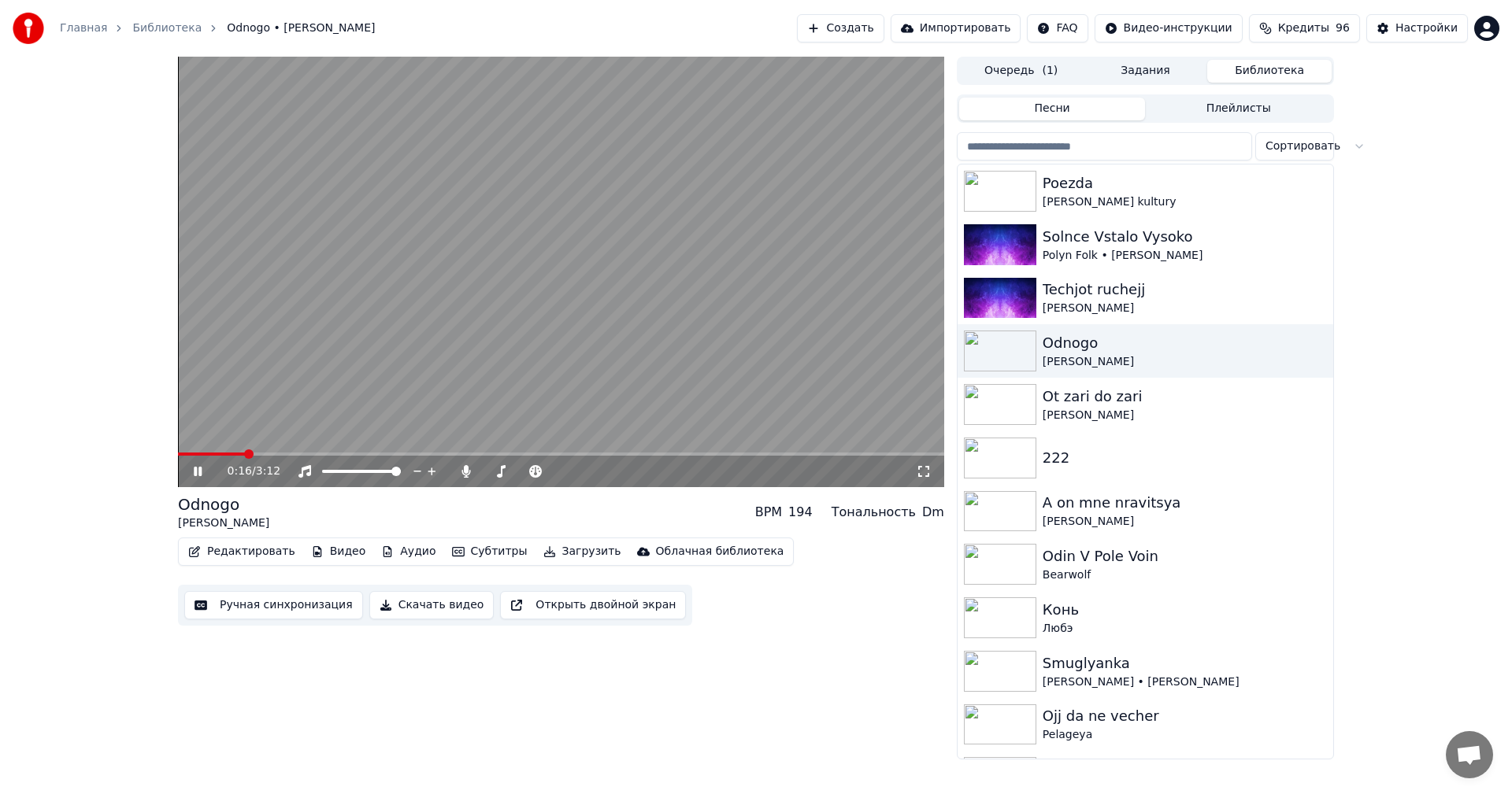
click at [667, 242] on video at bounding box center [561, 271] width 766 height 430
click at [1324, 33] on span "Кредиты" at bounding box center [1304, 28] width 51 height 16
click at [1429, 239] on div "0:17 / 3:12 Odnogo Tatyana Kurtukova BPM 194 Тональность Dm Редактировать Видео…" at bounding box center [756, 408] width 1512 height 703
click at [542, 556] on button "Загрузить" at bounding box center [582, 551] width 91 height 22
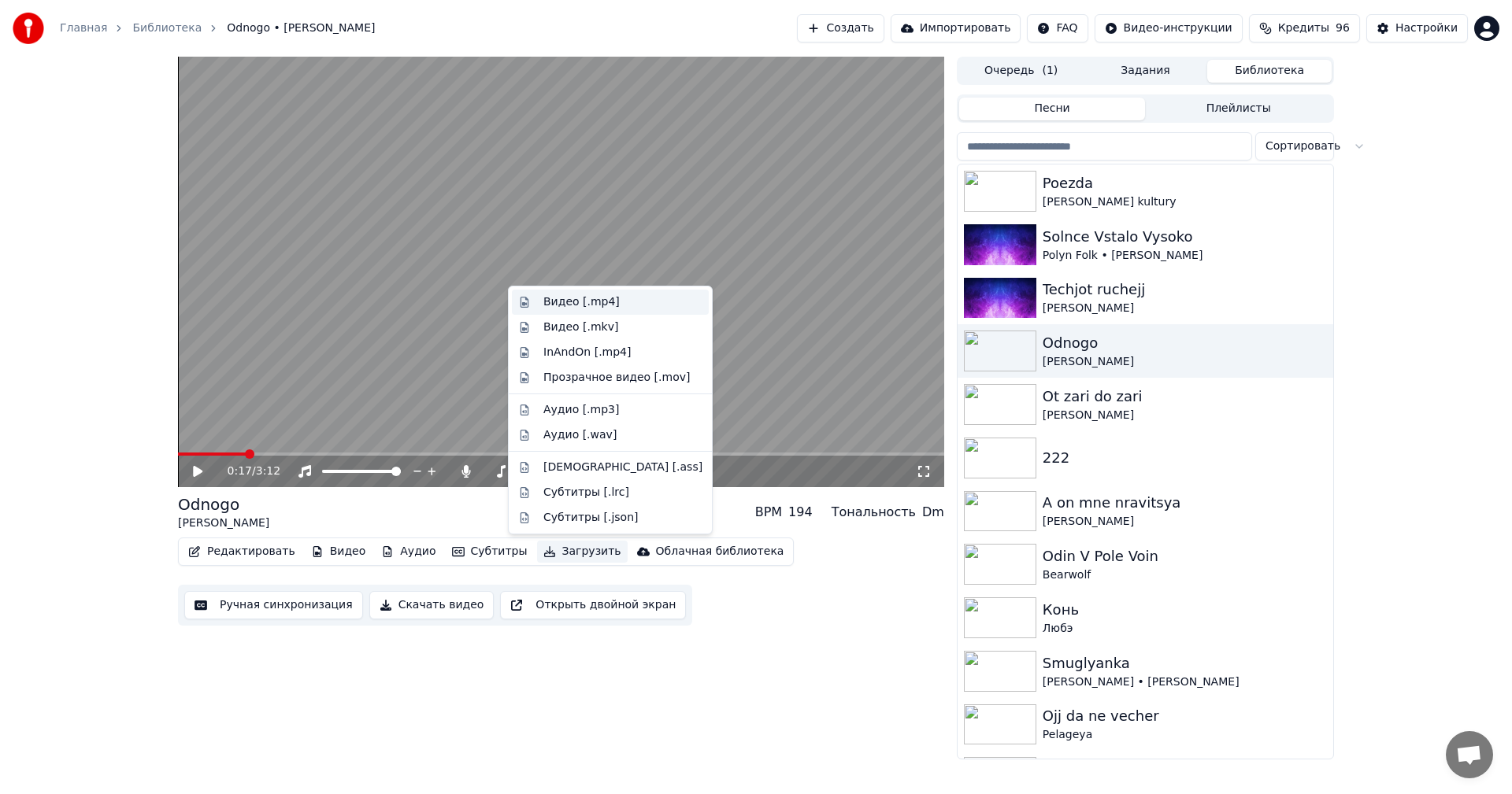
click at [596, 306] on div "Видео [.mp4]" at bounding box center [581, 301] width 76 height 16
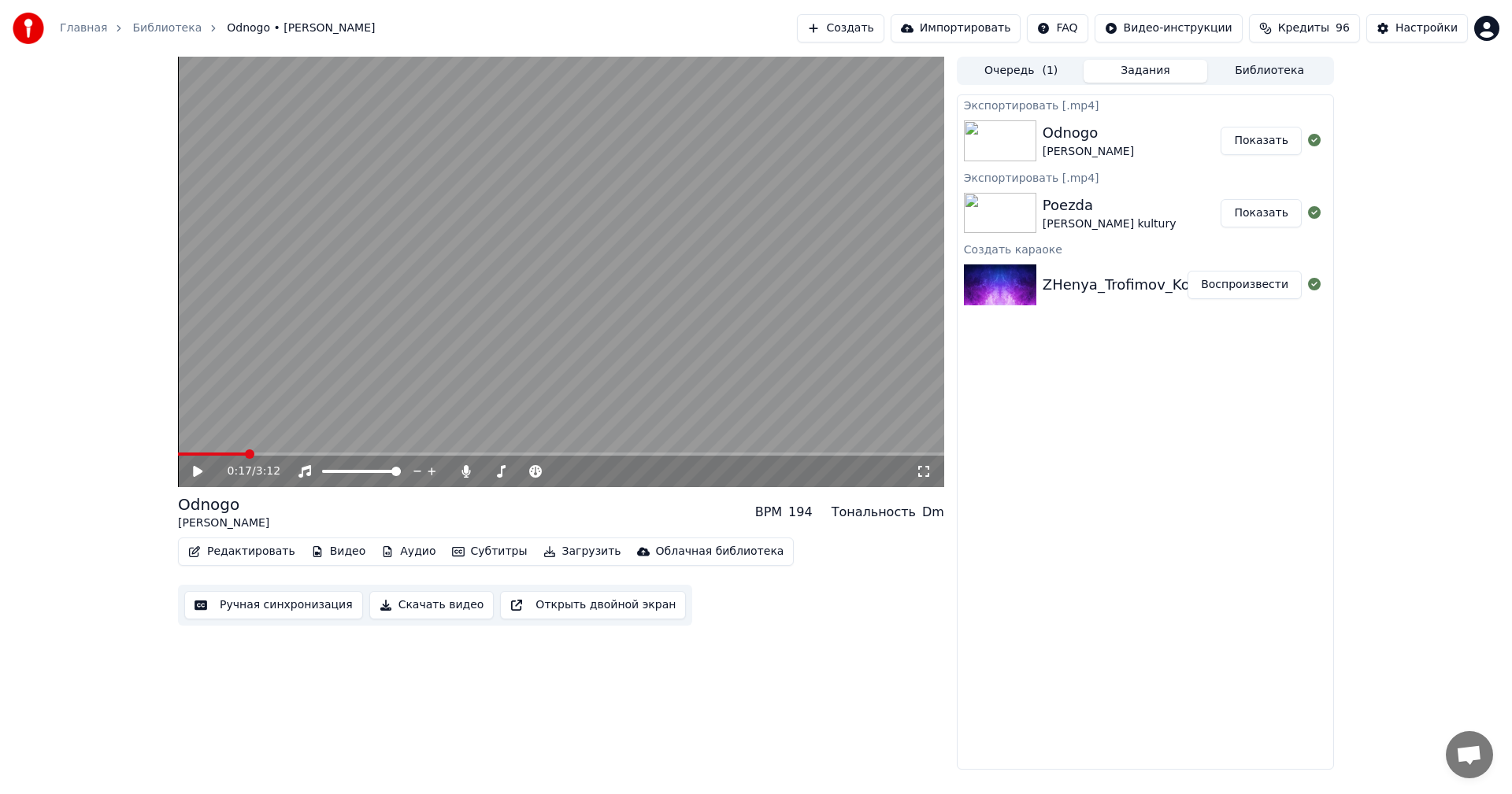
click at [1267, 147] on button "Показать" at bounding box center [1260, 141] width 81 height 29
click at [1116, 195] on div "Poezda" at bounding box center [1110, 205] width 134 height 22
click at [1176, 212] on div "Poezda" at bounding box center [1110, 205] width 134 height 22
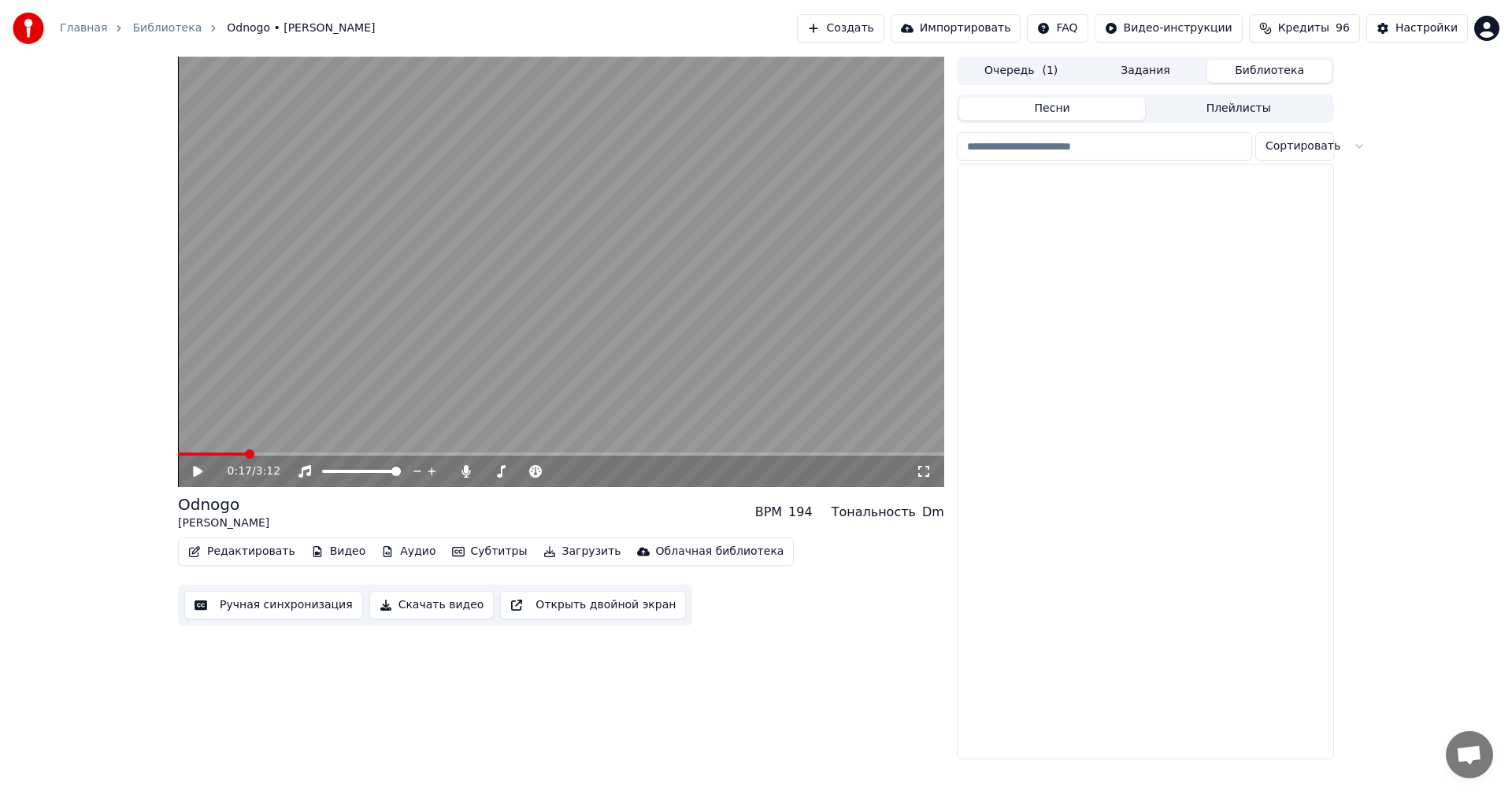
click at [1253, 71] on button "Библиотека" at bounding box center [1269, 71] width 124 height 23
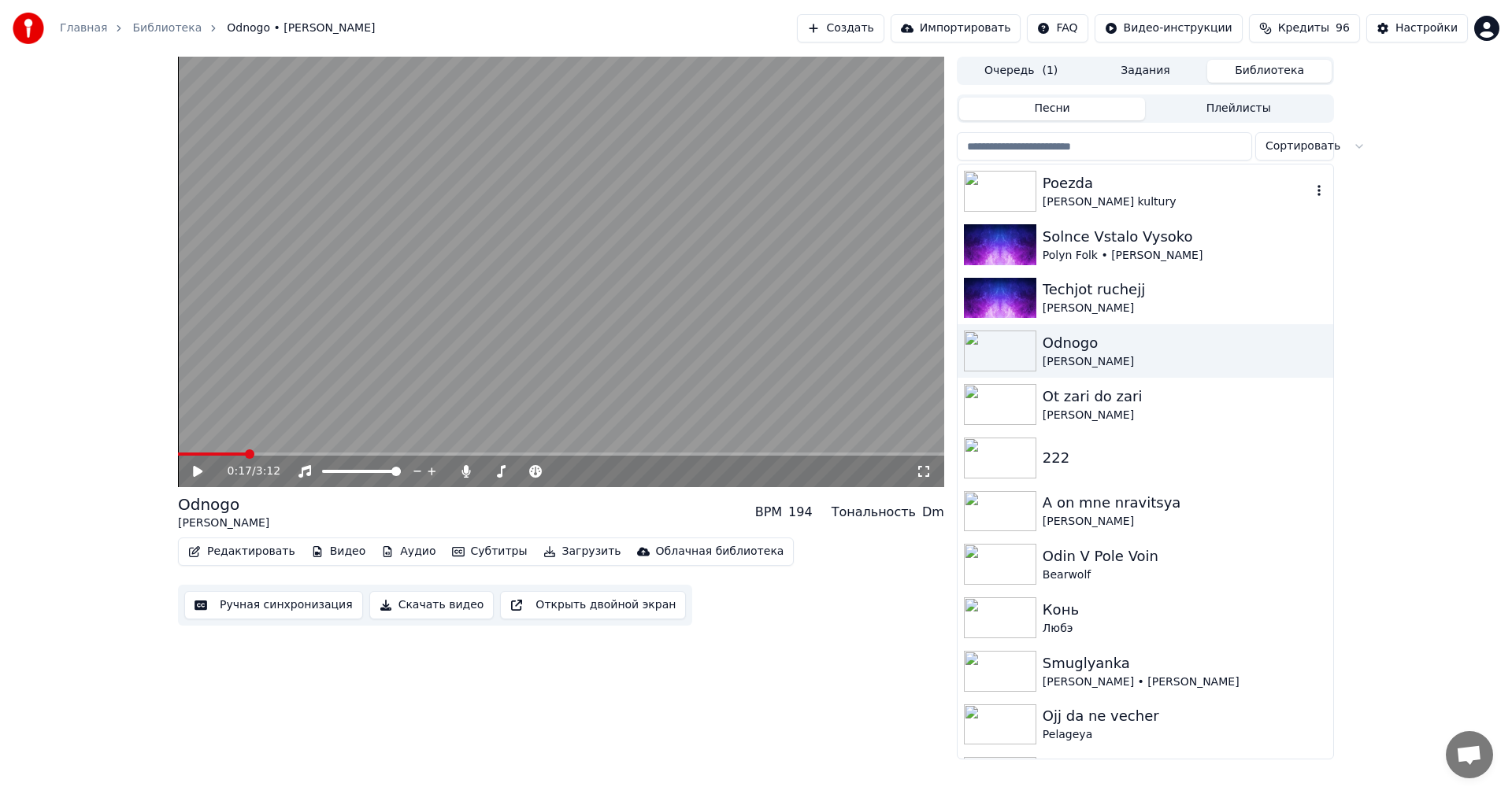
click at [1108, 202] on div "[PERSON_NAME] kultury" at bounding box center [1177, 202] width 269 height 16
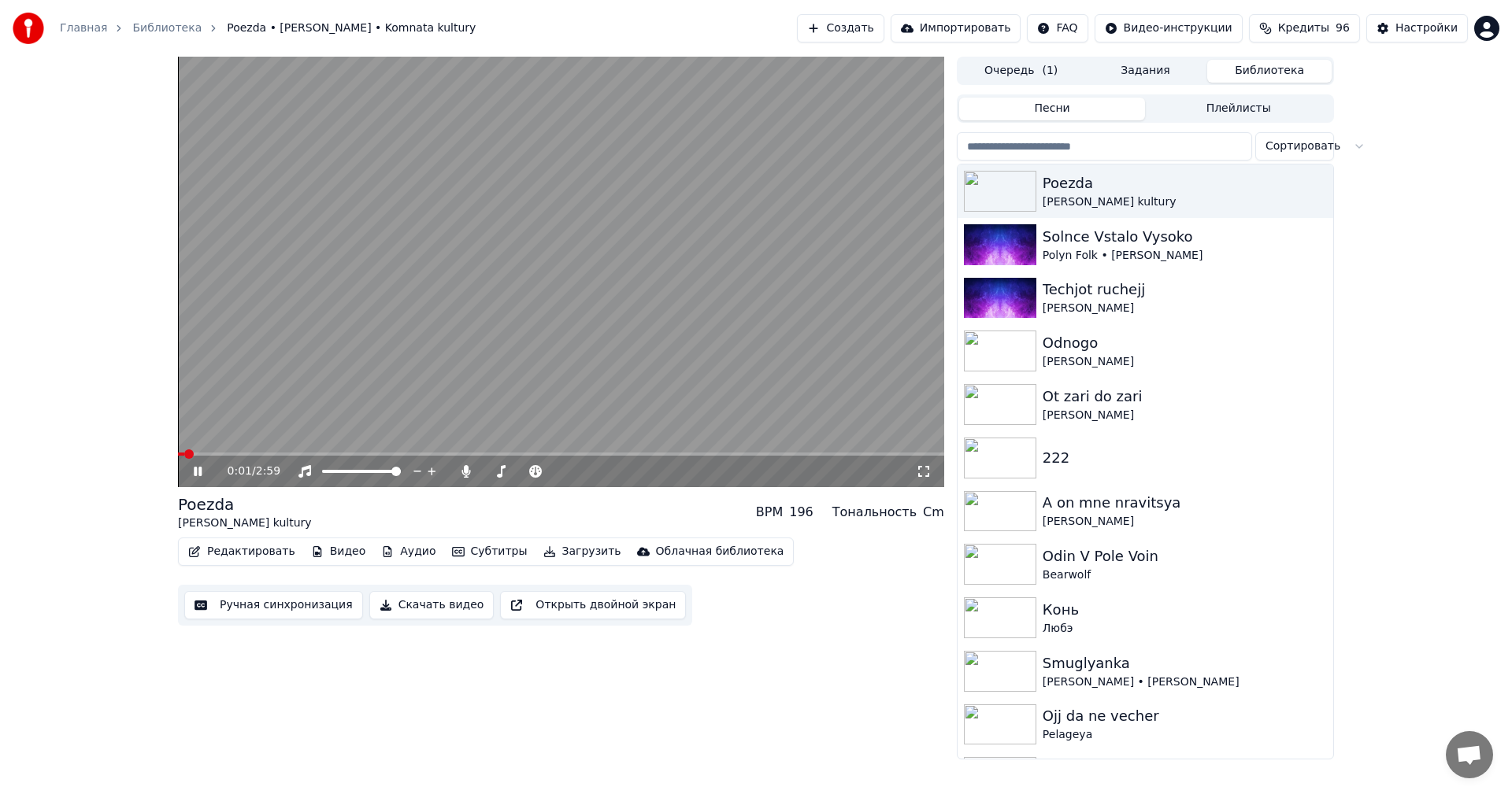
click at [190, 466] on div "0:01 / 2:59" at bounding box center [561, 471] width 754 height 16
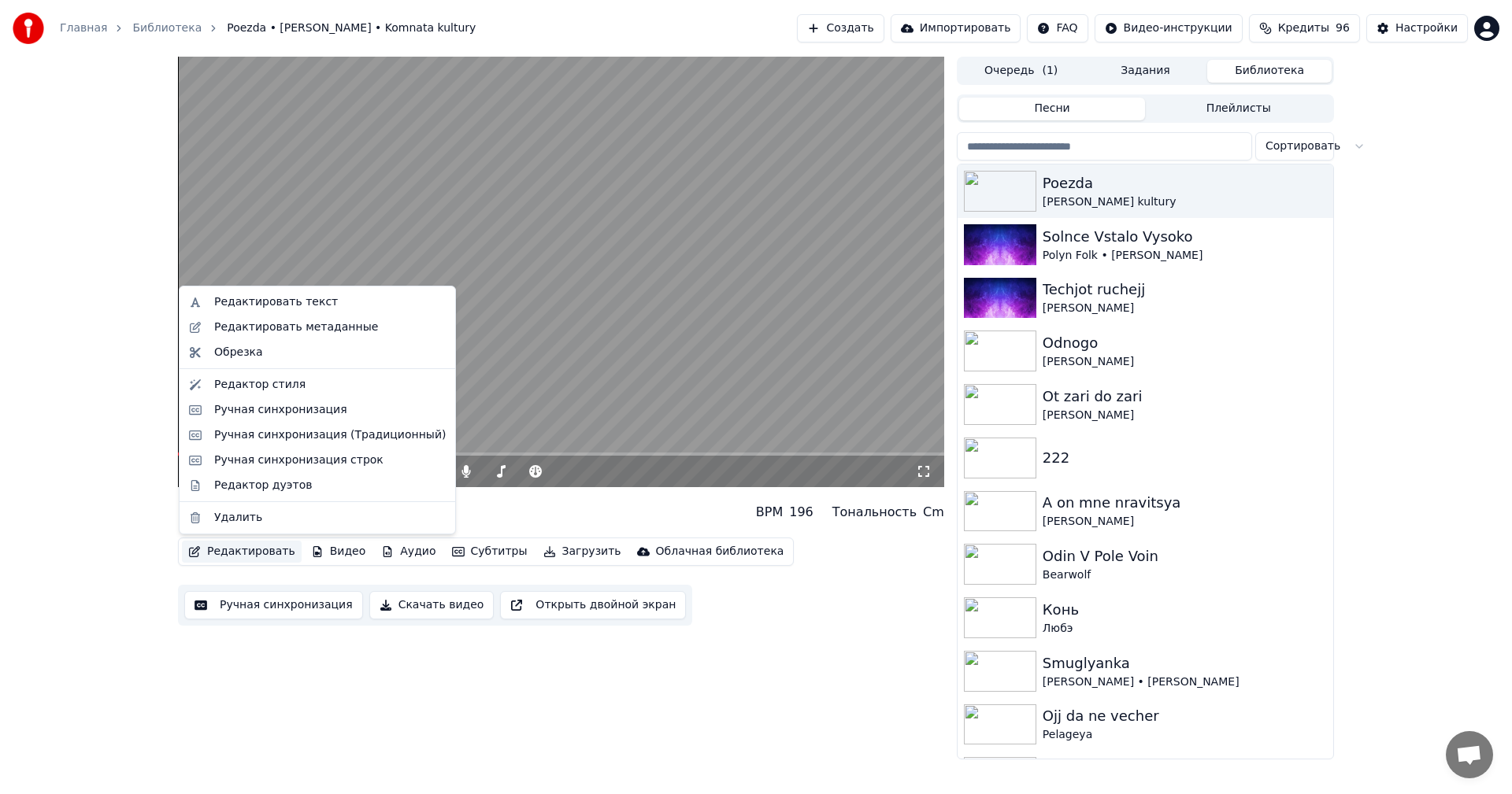
click at [203, 550] on button "Редактировать" at bounding box center [242, 551] width 119 height 22
click at [591, 279] on video at bounding box center [561, 271] width 766 height 430
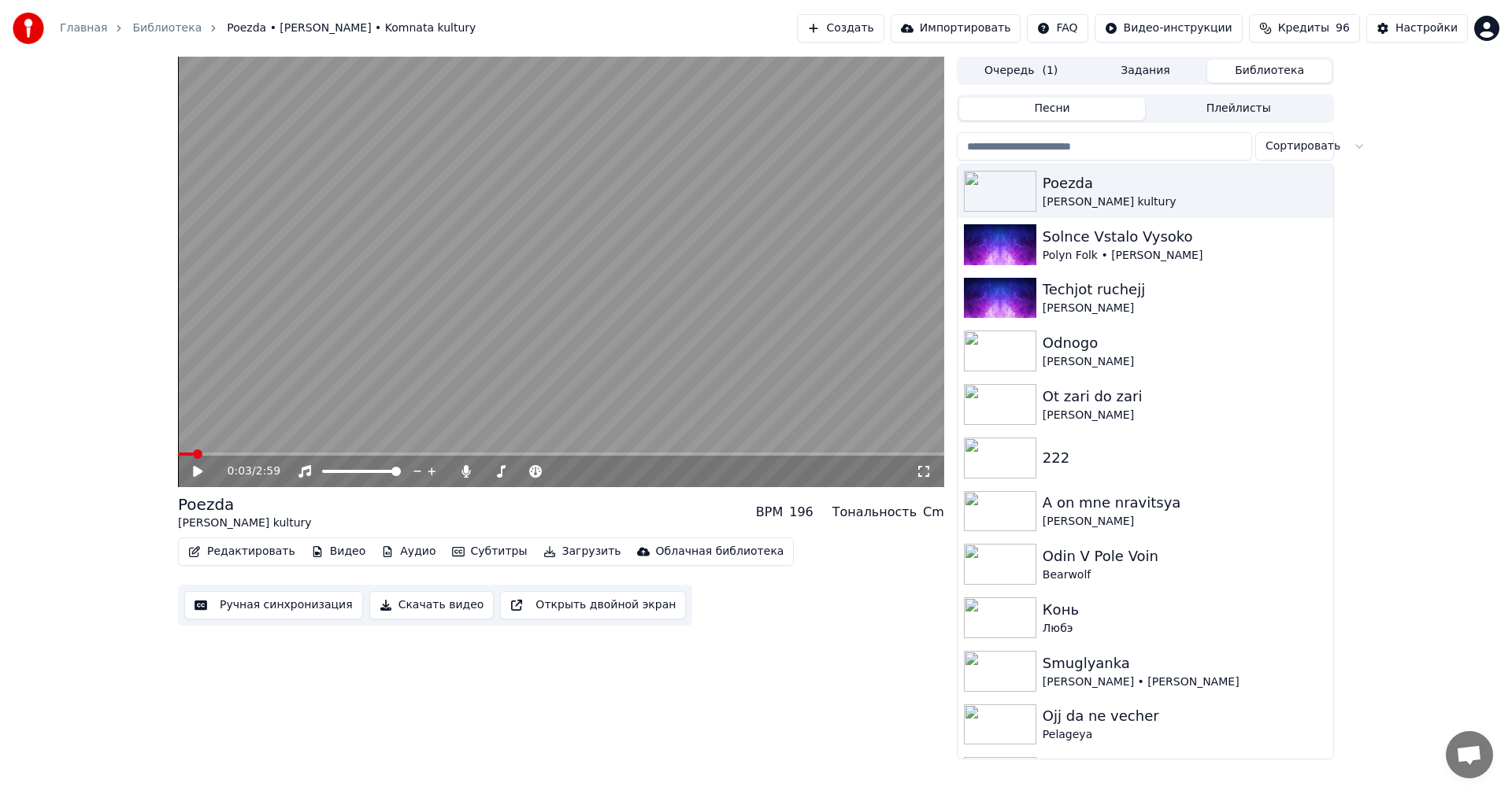
click at [243, 563] on button "Редактировать" at bounding box center [242, 551] width 119 height 22
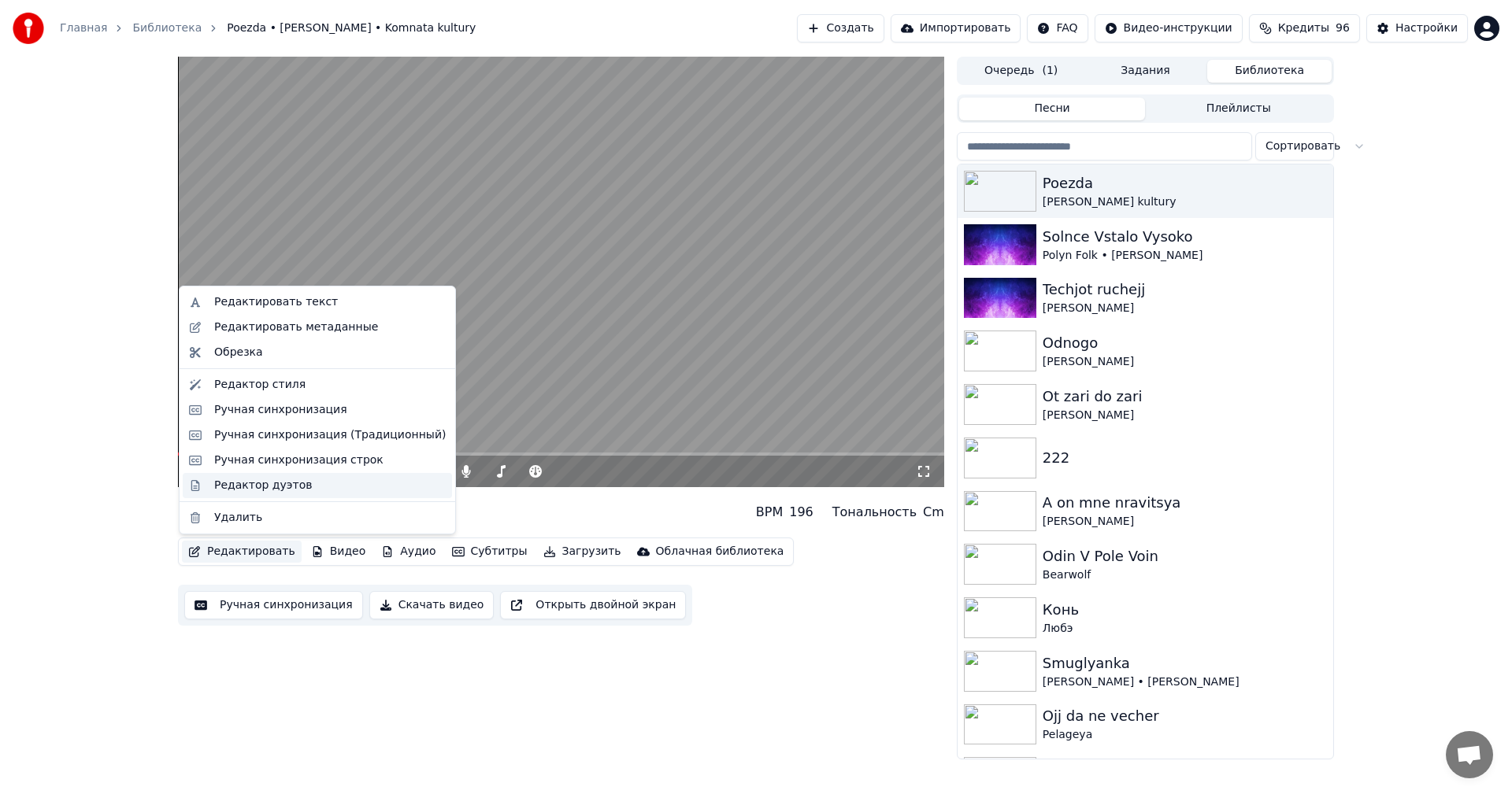
click at [261, 484] on div "Редактор дуэтов" at bounding box center [262, 485] width 97 height 16
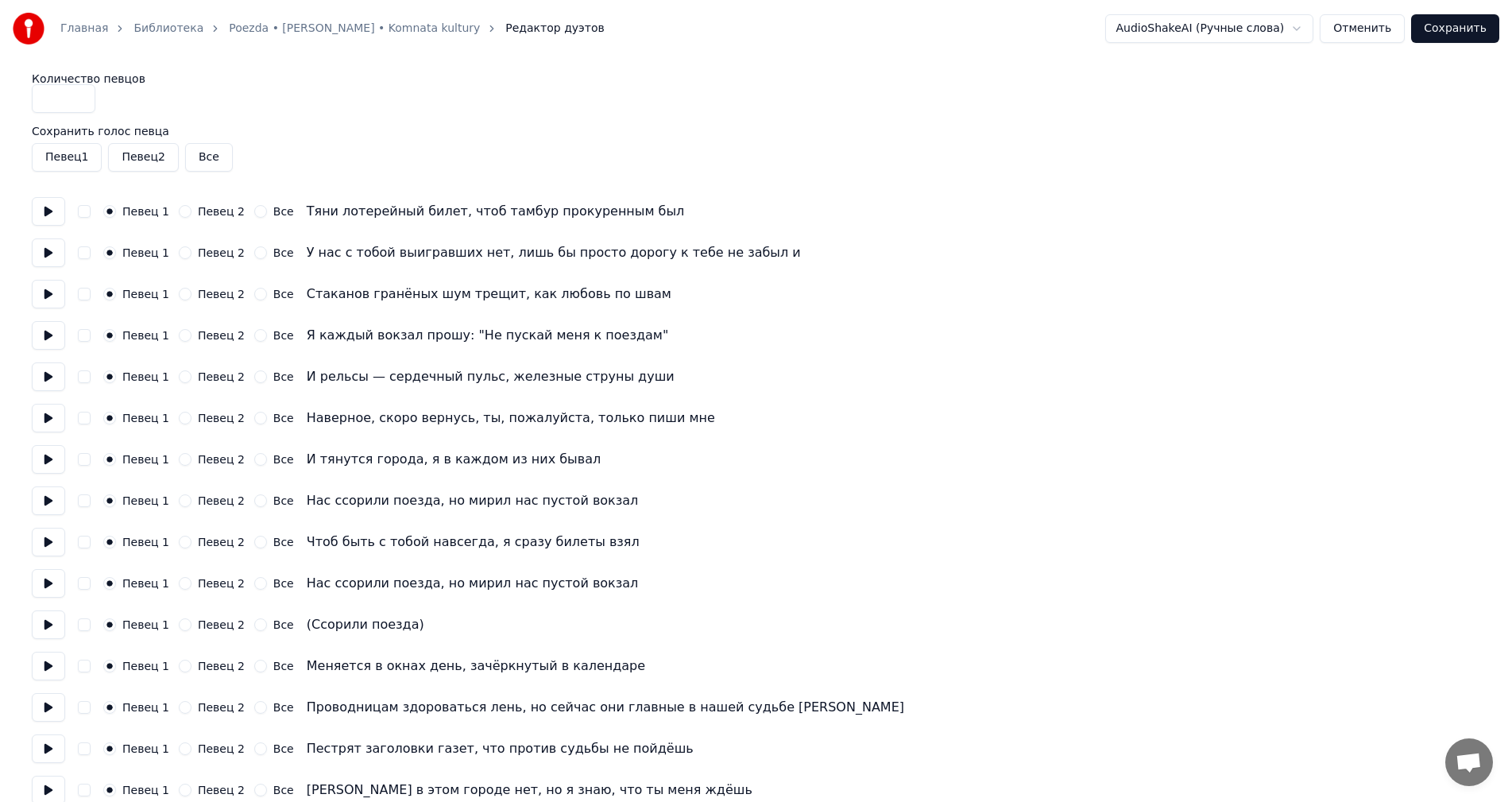
click at [182, 295] on button "Певец 2" at bounding box center [185, 294] width 12 height 12
click at [179, 333] on button "Певец 2" at bounding box center [185, 335] width 12 height 12
click at [1444, 25] on button "Сохранить" at bounding box center [1455, 28] width 88 height 29
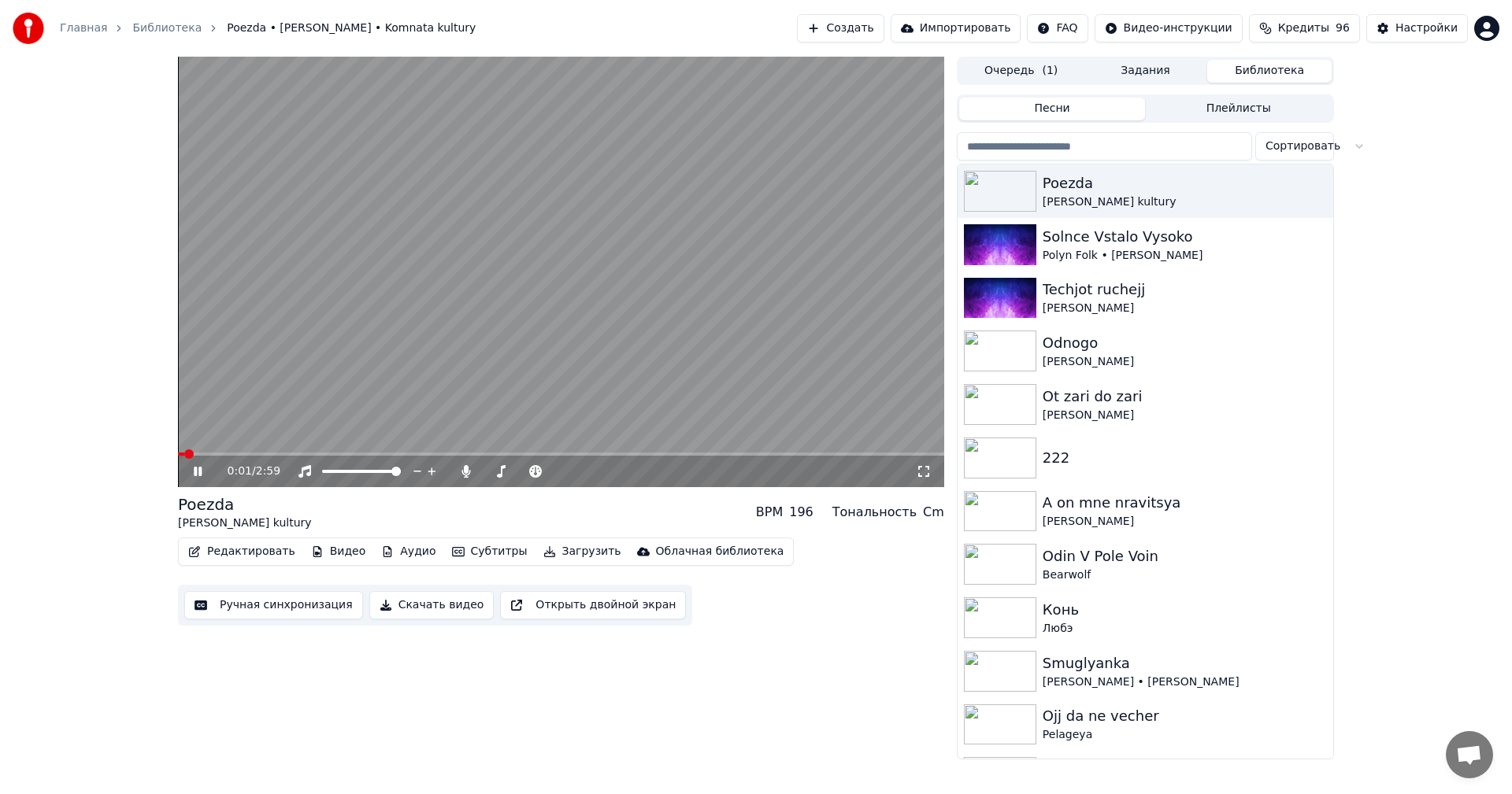
click at [203, 455] on span at bounding box center [561, 454] width 766 height 3
click at [231, 455] on span at bounding box center [561, 454] width 766 height 3
click at [258, 453] on span at bounding box center [561, 454] width 766 height 3
click at [279, 453] on span at bounding box center [561, 454] width 766 height 3
click at [306, 453] on span at bounding box center [561, 454] width 766 height 3
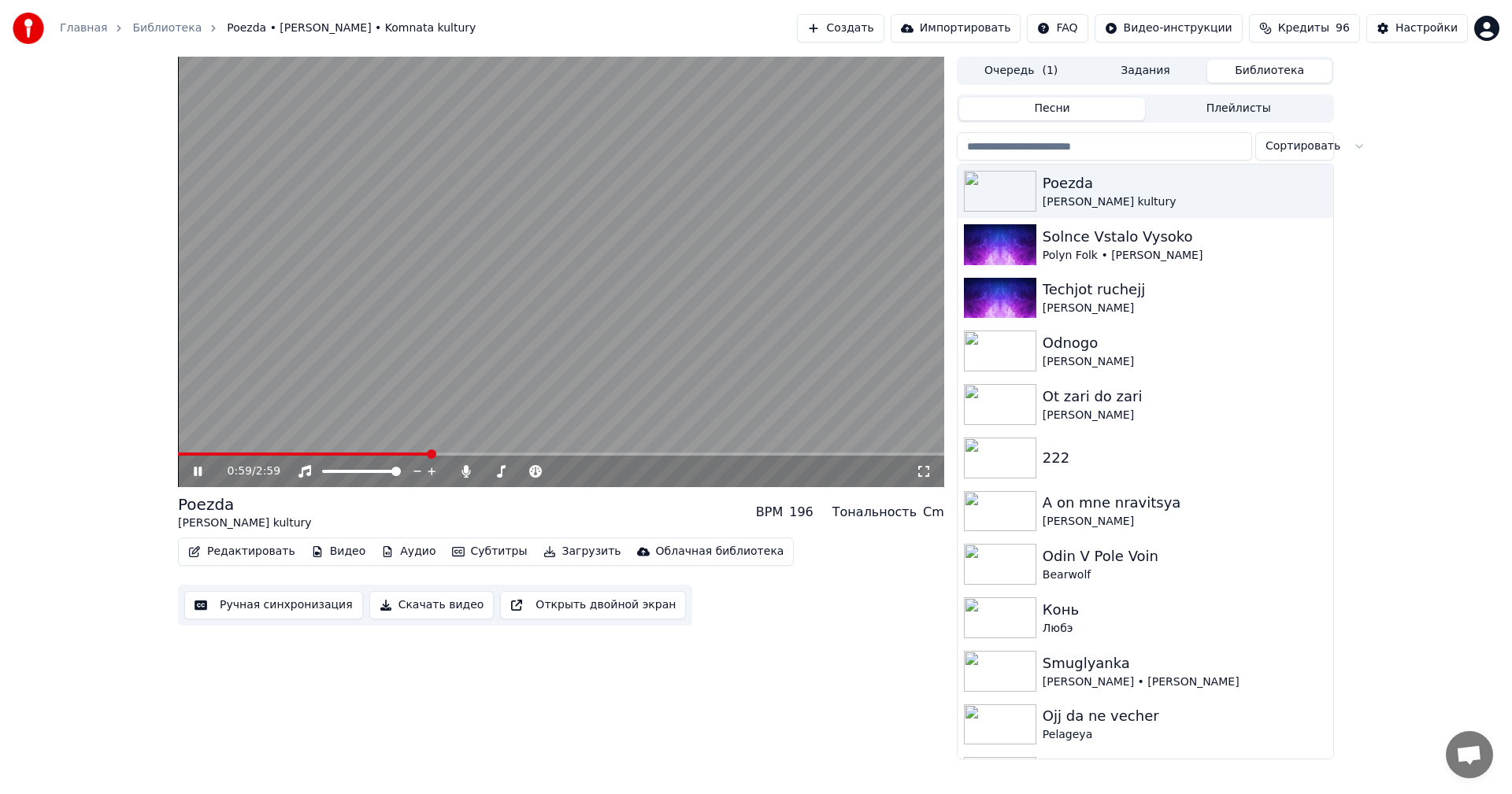
click at [195, 478] on icon at bounding box center [208, 471] width 37 height 12
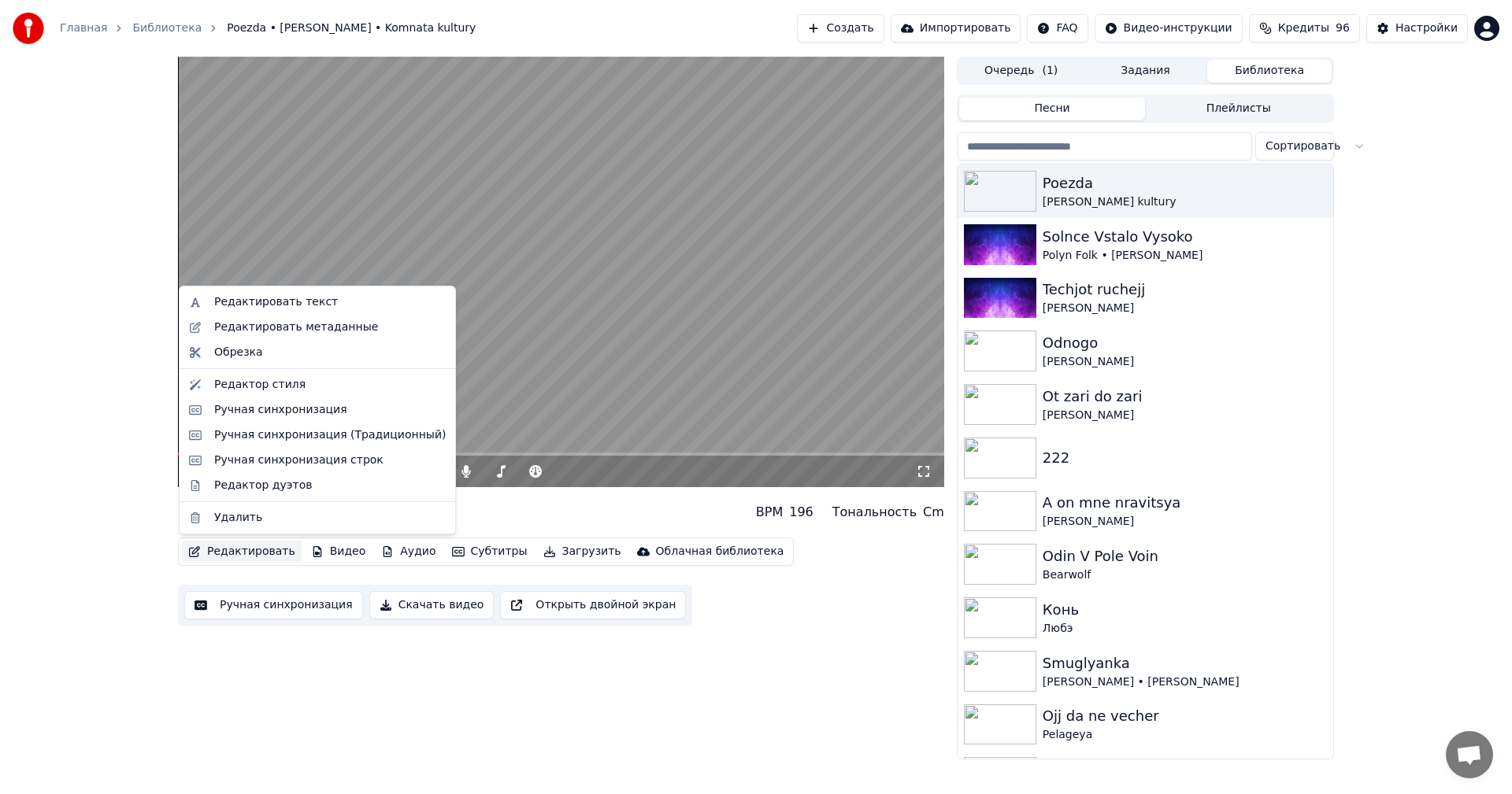
click at [252, 558] on button "Редактировать" at bounding box center [242, 551] width 119 height 22
click at [283, 482] on div "Редактор дуэтов" at bounding box center [262, 485] width 97 height 16
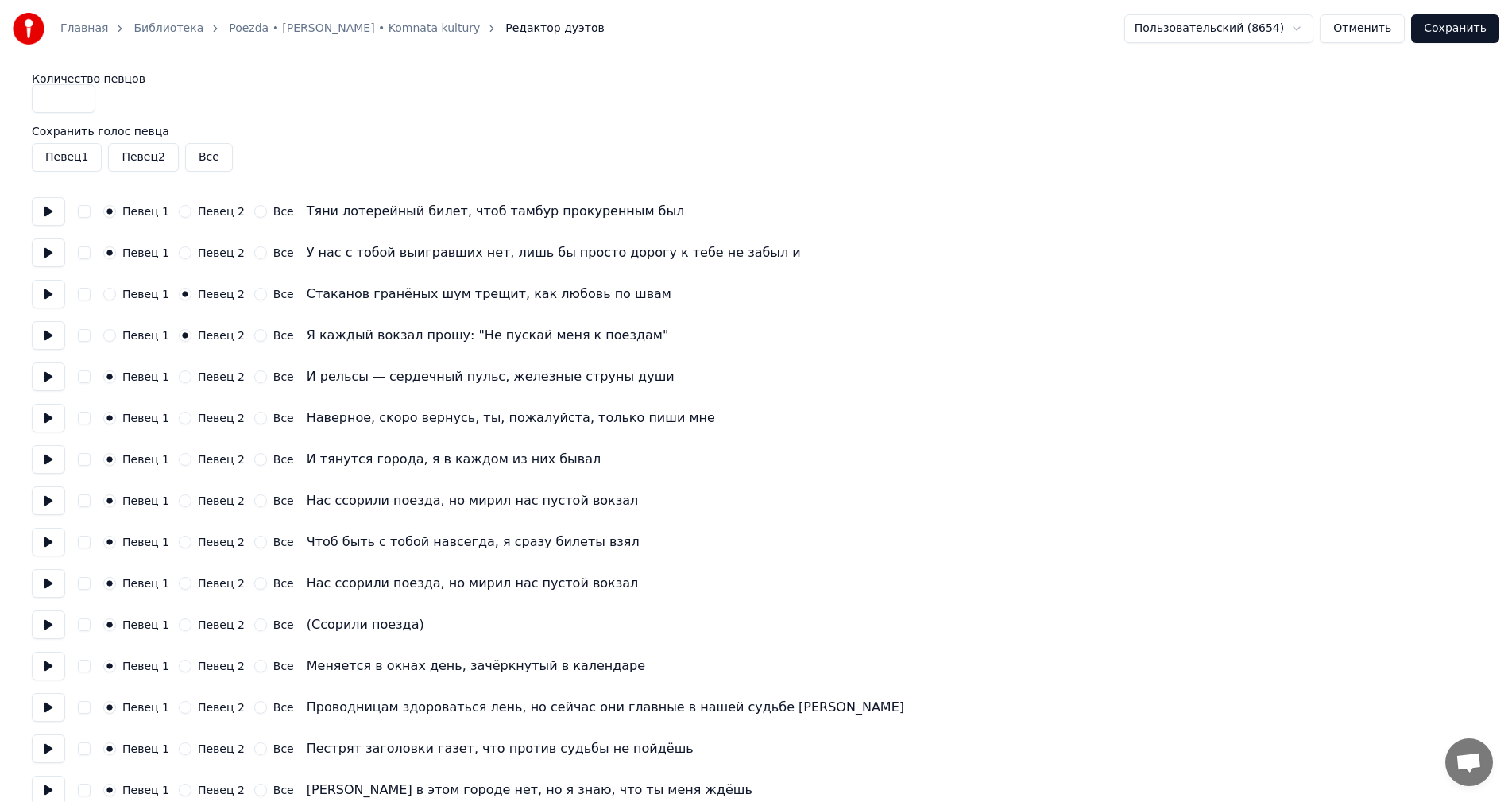
click at [110, 293] on button "Певец 1" at bounding box center [109, 294] width 12 height 12
click at [109, 332] on button "Певец 1" at bounding box center [109, 335] width 12 height 12
click at [1477, 26] on button "Сохранить" at bounding box center [1455, 28] width 88 height 29
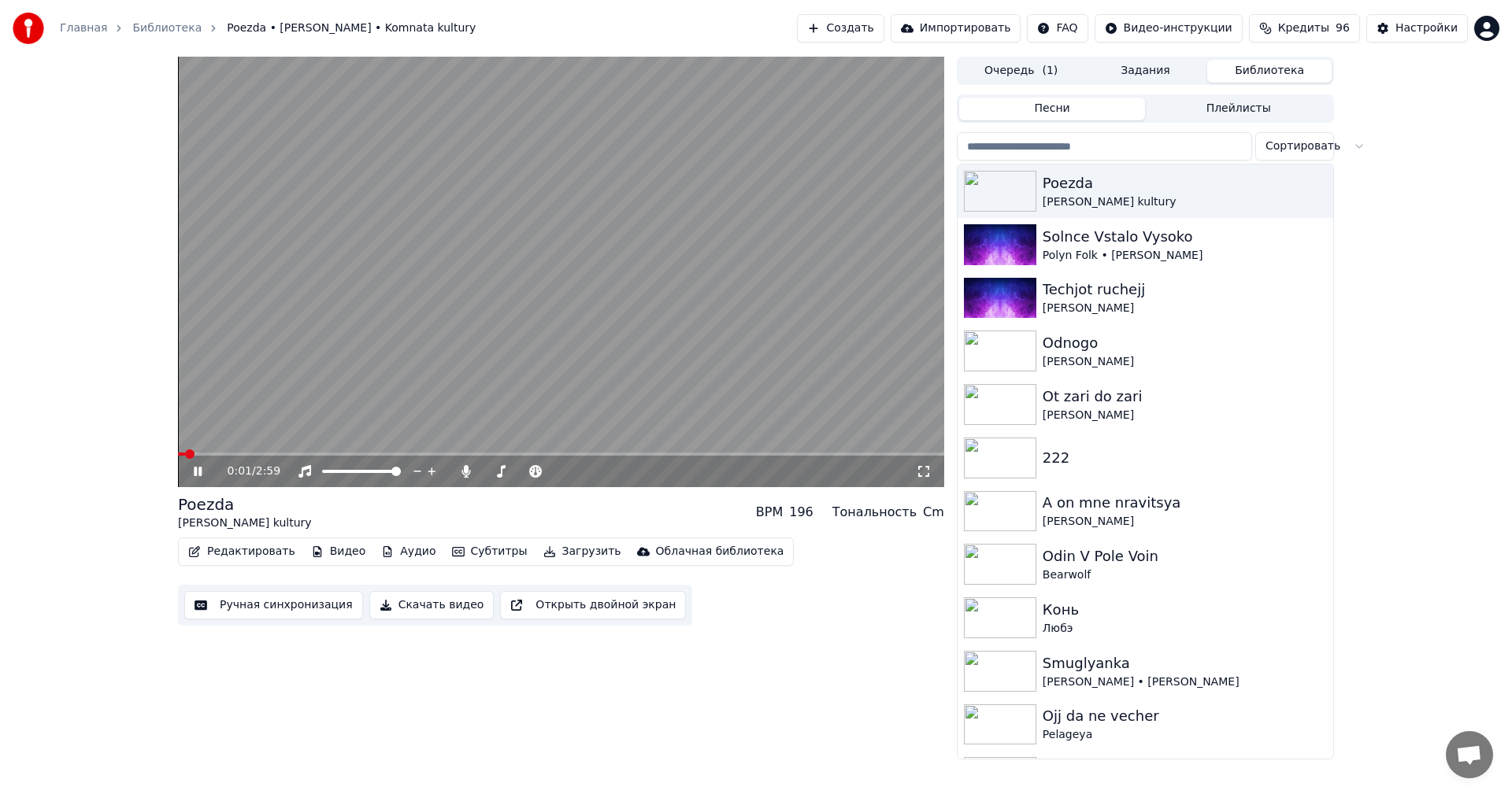
click at [197, 477] on icon at bounding box center [208, 471] width 37 height 12
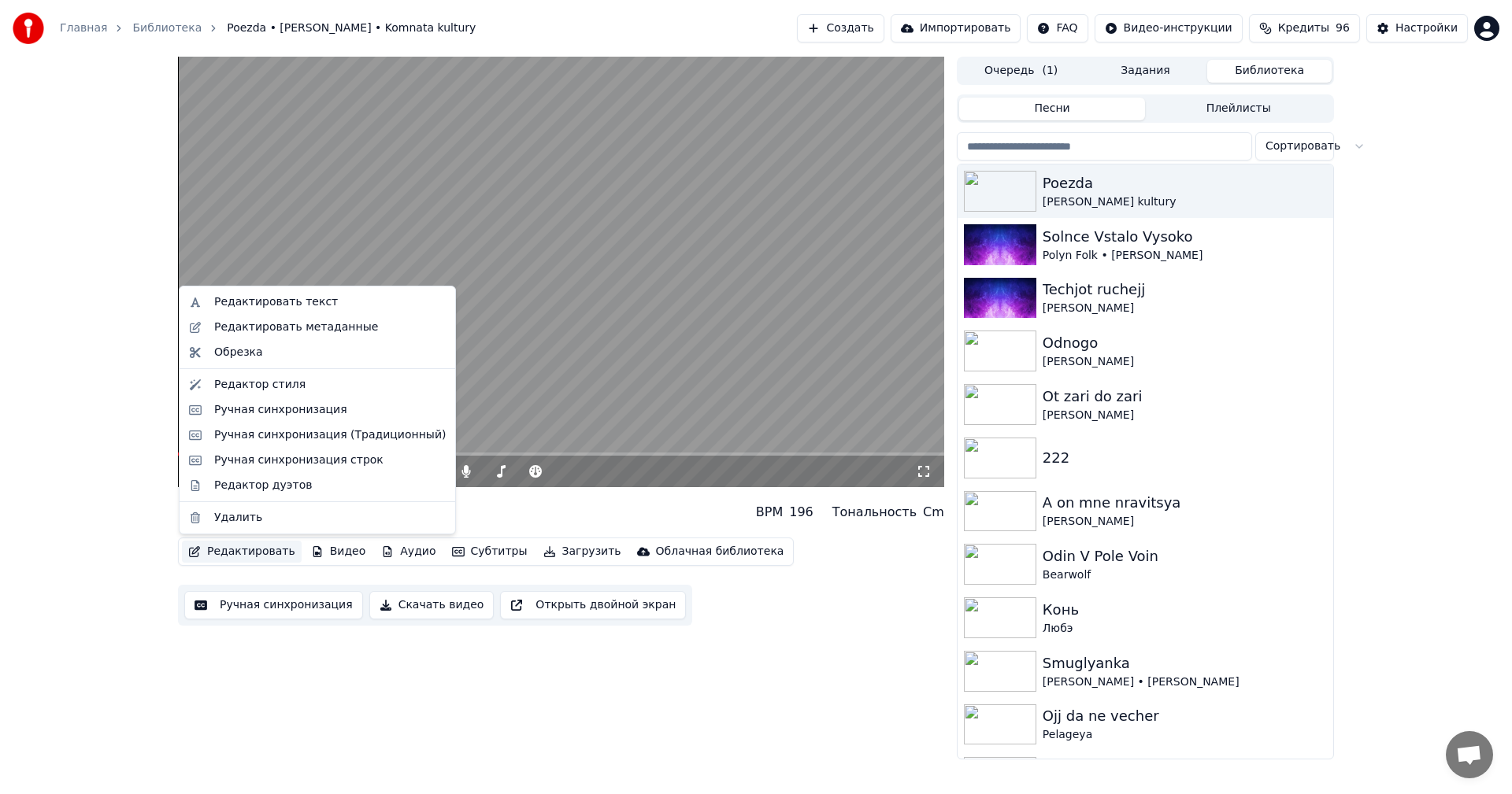
click at [221, 554] on button "Редактировать" at bounding box center [242, 551] width 119 height 22
click at [212, 393] on div "Редактор стиля" at bounding box center [318, 385] width 270 height 25
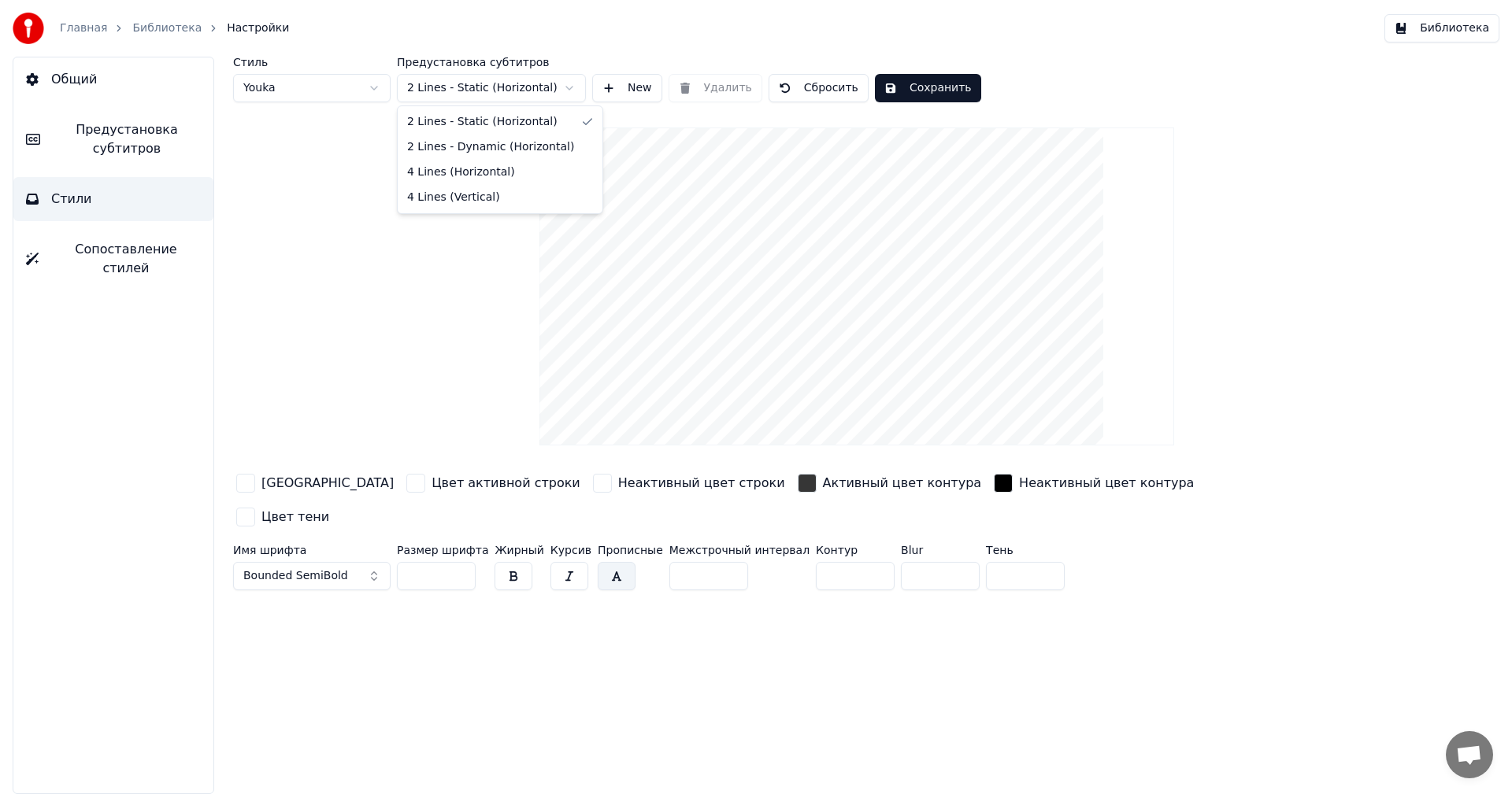
click at [463, 82] on html "Главная Библиотека Настройки Библиотека Общий Предустановка субтитров Стили Соп…" at bounding box center [756, 397] width 1512 height 794
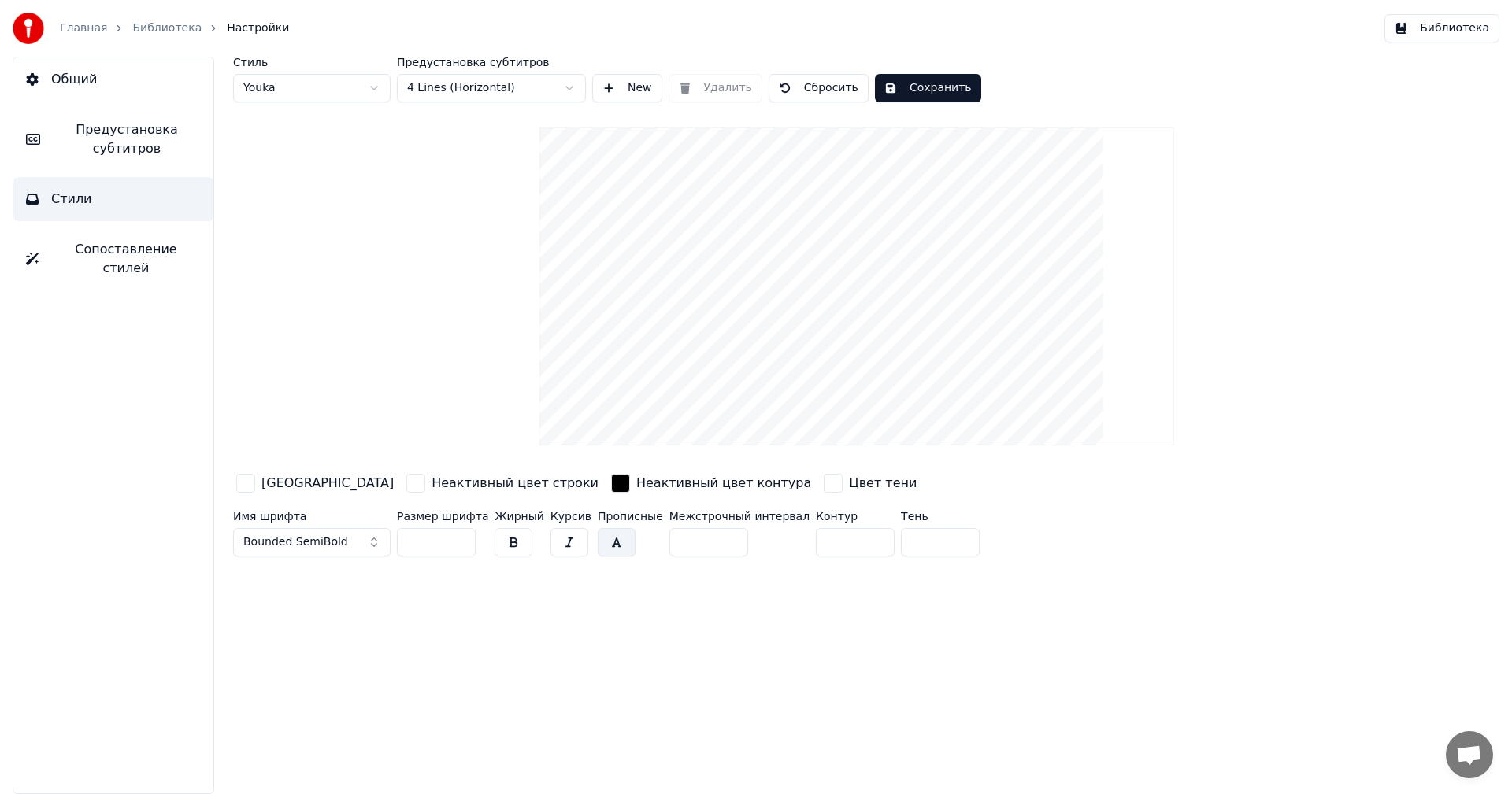
click at [494, 90] on html "Главная Библиотека Настройки Библиотека Общий Предустановка субтитров Стили Соп…" at bounding box center [756, 397] width 1512 height 794
click at [494, 89] on html "Главная Библиотека Настройки Библиотека Общий Предустановка субтитров Стили Соп…" at bounding box center [756, 397] width 1512 height 794
click at [897, 80] on button "Сохранить" at bounding box center [928, 88] width 106 height 29
click at [1436, 27] on button "Библиотека" at bounding box center [1442, 28] width 115 height 29
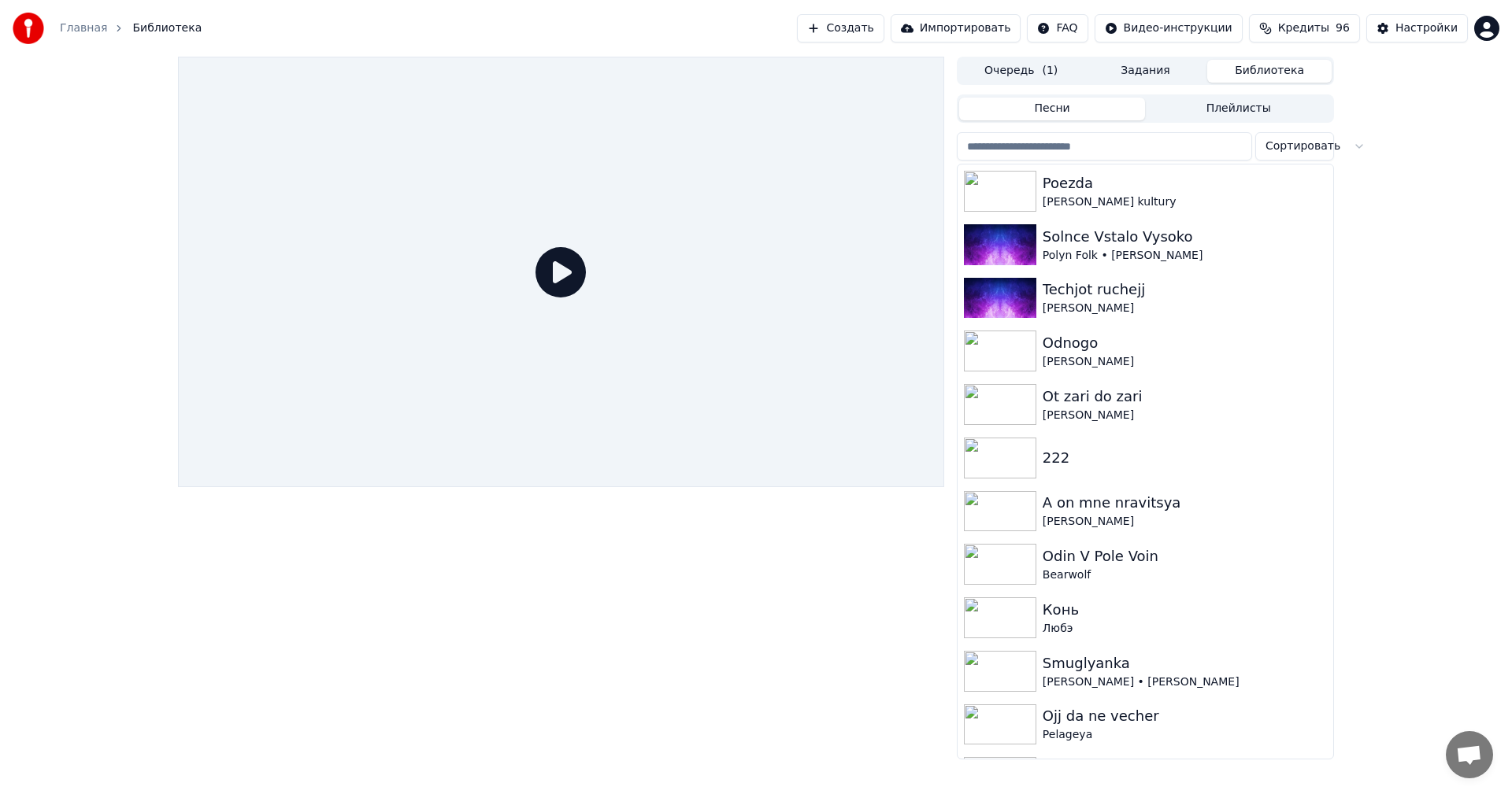
click at [552, 265] on icon at bounding box center [561, 273] width 51 height 51
click at [1086, 198] on div "[PERSON_NAME] kultury" at bounding box center [1177, 202] width 269 height 16
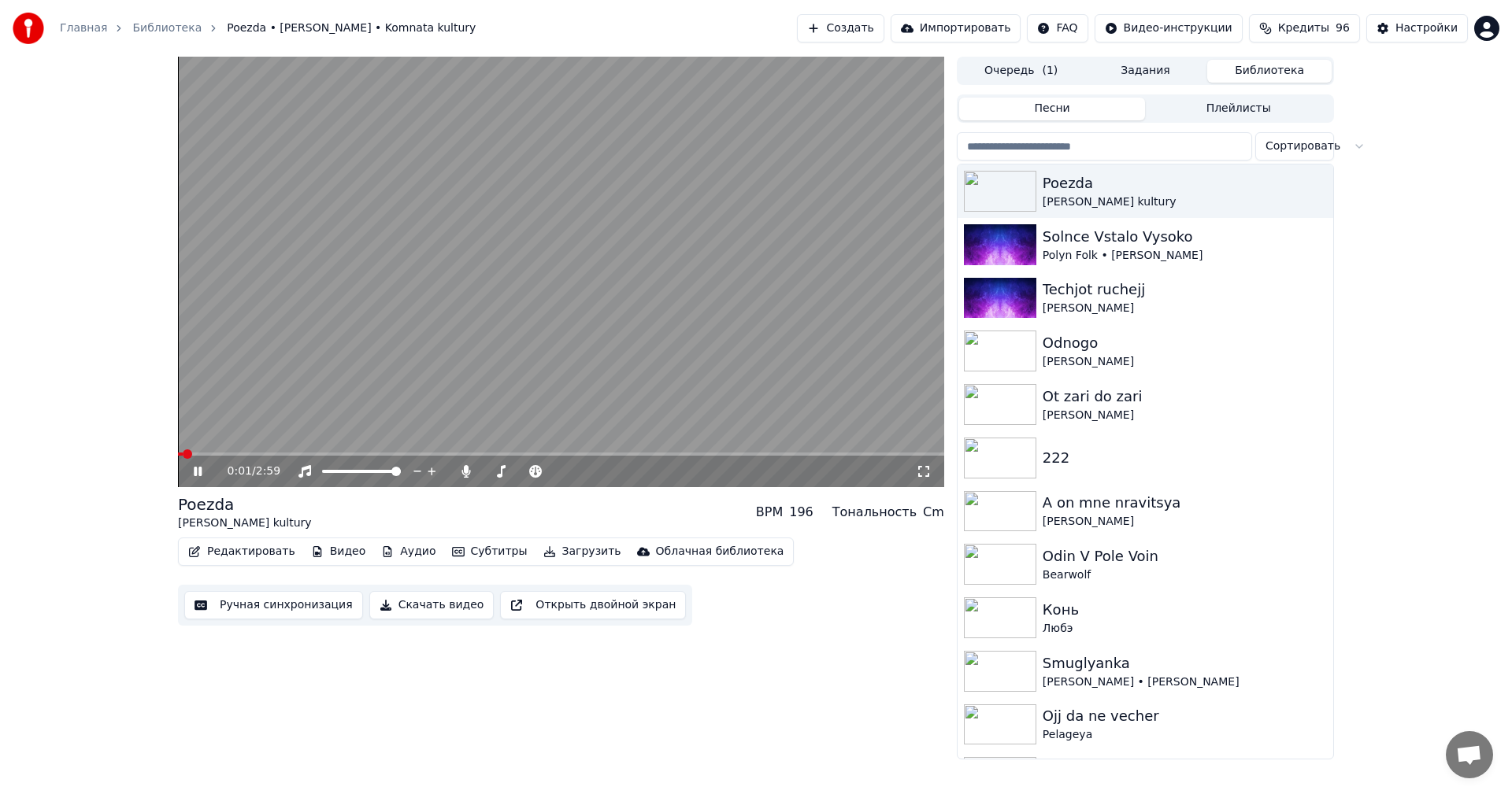
click at [199, 453] on span at bounding box center [561, 454] width 766 height 3
click at [221, 451] on video at bounding box center [561, 271] width 766 height 430
click at [234, 453] on span at bounding box center [561, 454] width 766 height 3
click at [199, 466] on icon at bounding box center [208, 471] width 37 height 12
click at [262, 453] on span at bounding box center [561, 454] width 766 height 3
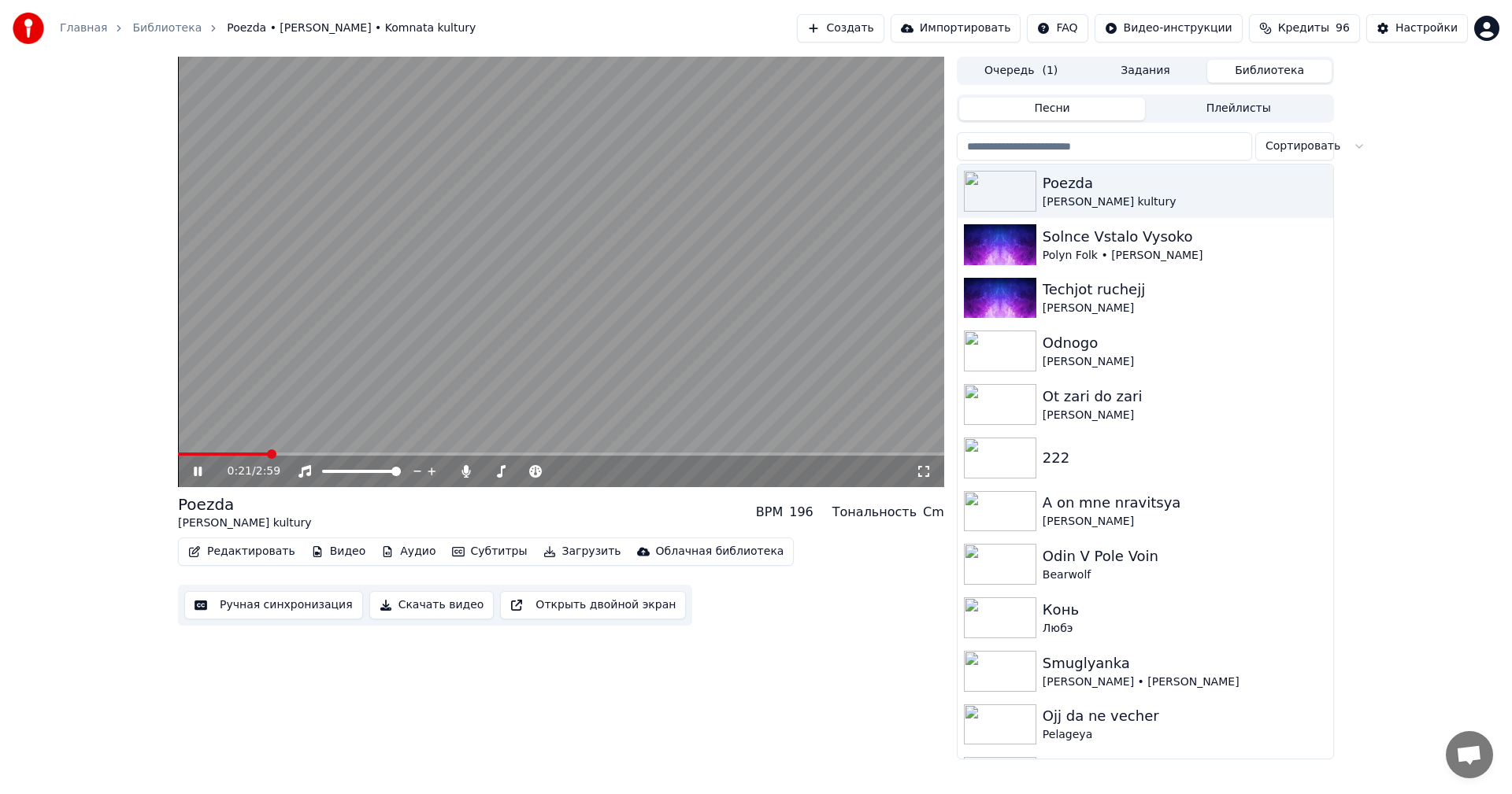
click at [284, 454] on span at bounding box center [561, 454] width 766 height 3
click at [489, 275] on video at bounding box center [561, 271] width 766 height 430
click at [212, 559] on button "Редактировать" at bounding box center [242, 551] width 119 height 22
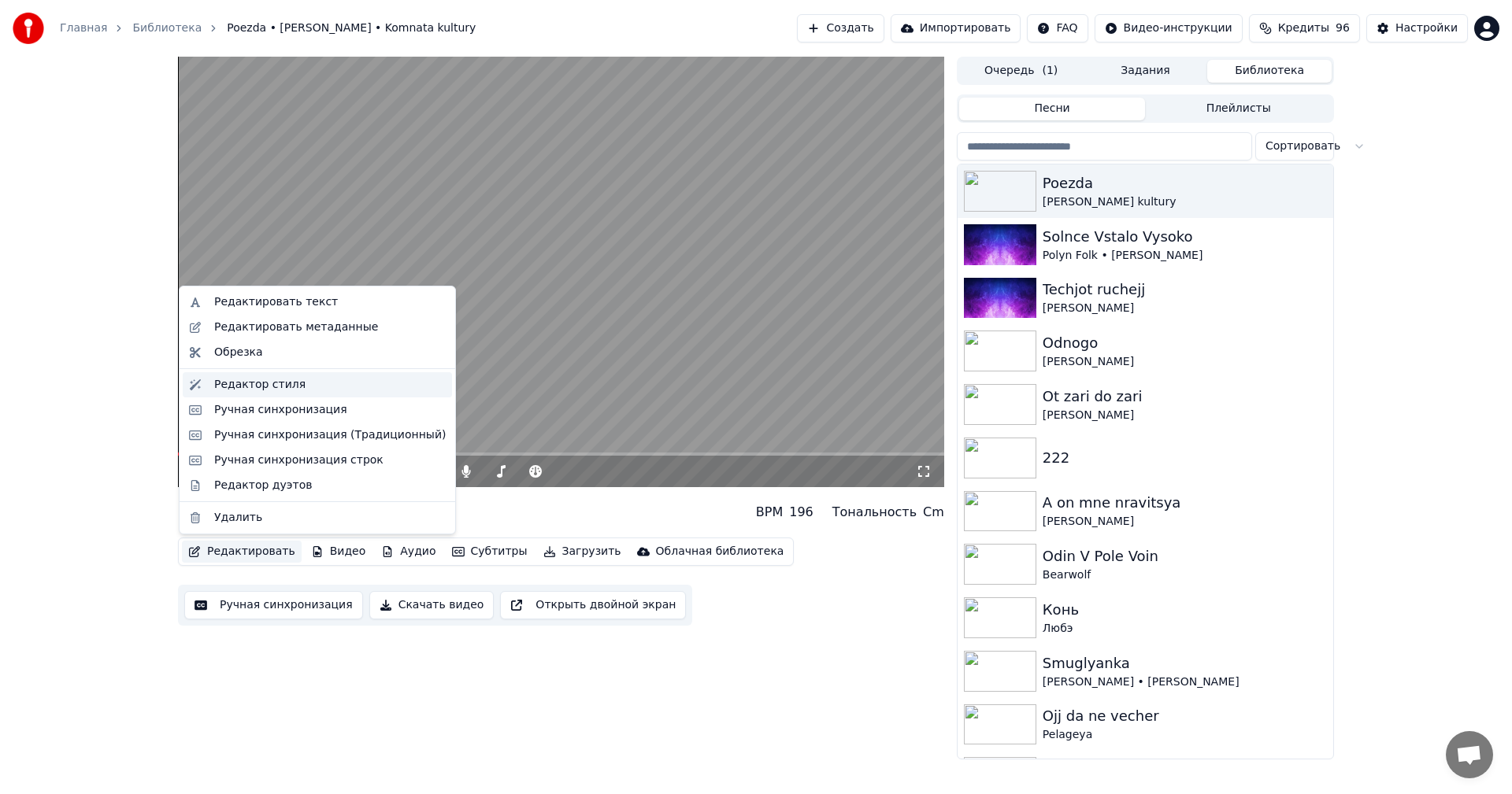
click at [264, 377] on div "Редактор стиля" at bounding box center [260, 385] width 92 height 16
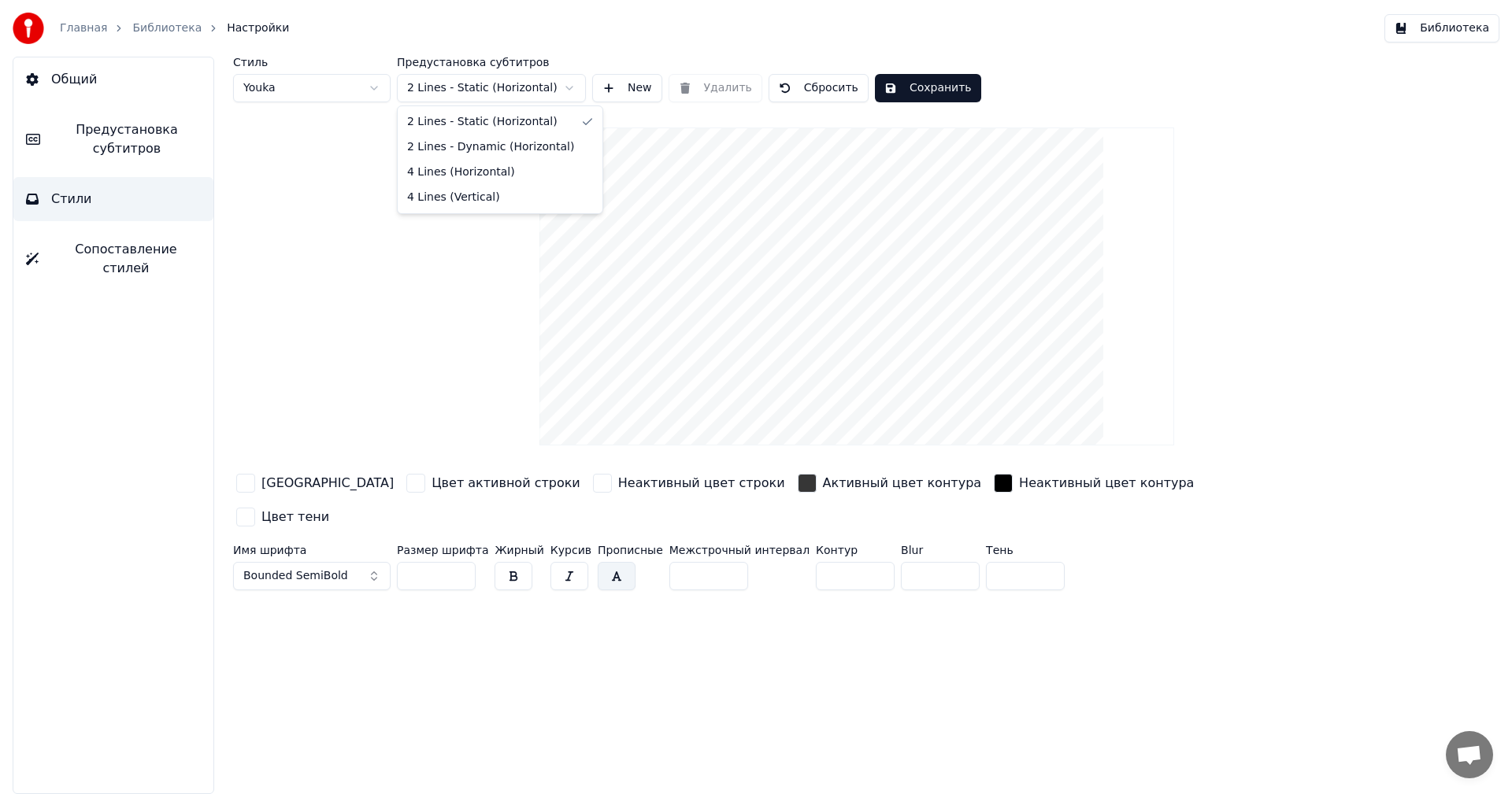
click at [530, 88] on html "Главная Библиотека Настройки Библиотека Общий Предустановка субтитров Стили Соп…" at bounding box center [756, 397] width 1512 height 794
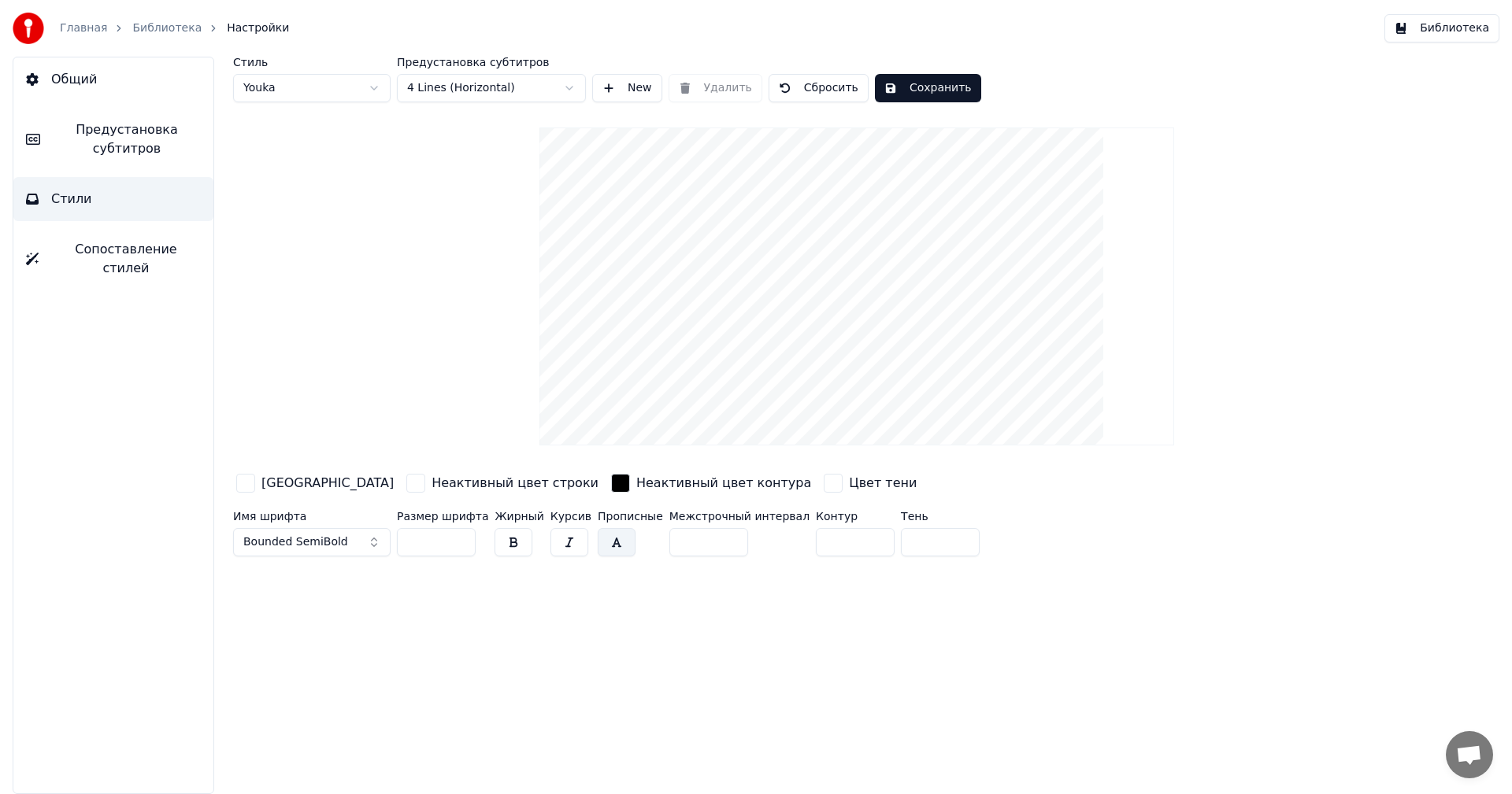
click at [906, 86] on button "Сохранить" at bounding box center [928, 88] width 106 height 29
click at [914, 87] on button "Готово" at bounding box center [916, 88] width 84 height 29
click at [1434, 27] on button "Библиотека" at bounding box center [1442, 28] width 115 height 29
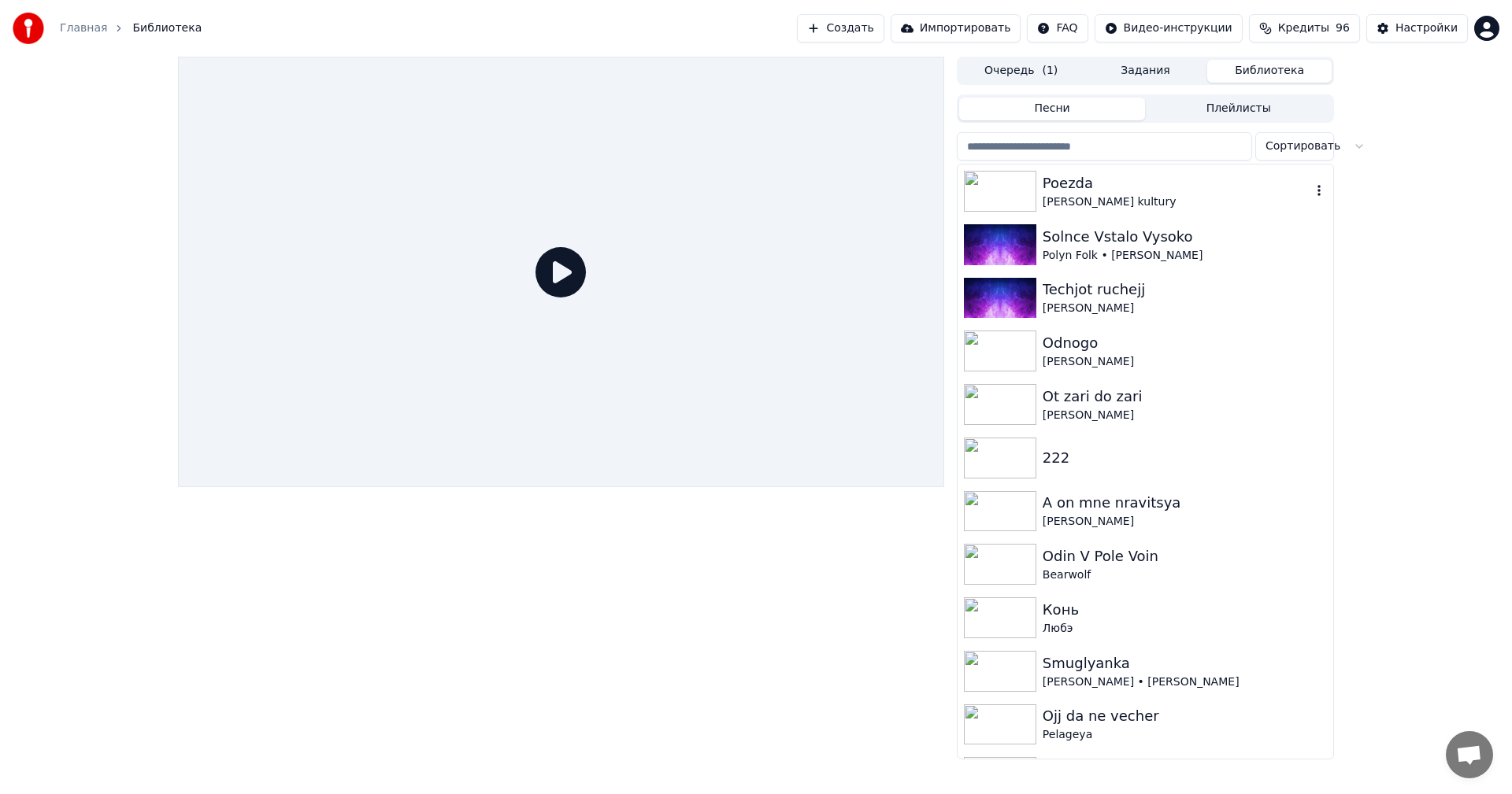
click at [1087, 198] on div "[PERSON_NAME] kultury" at bounding box center [1177, 202] width 269 height 16
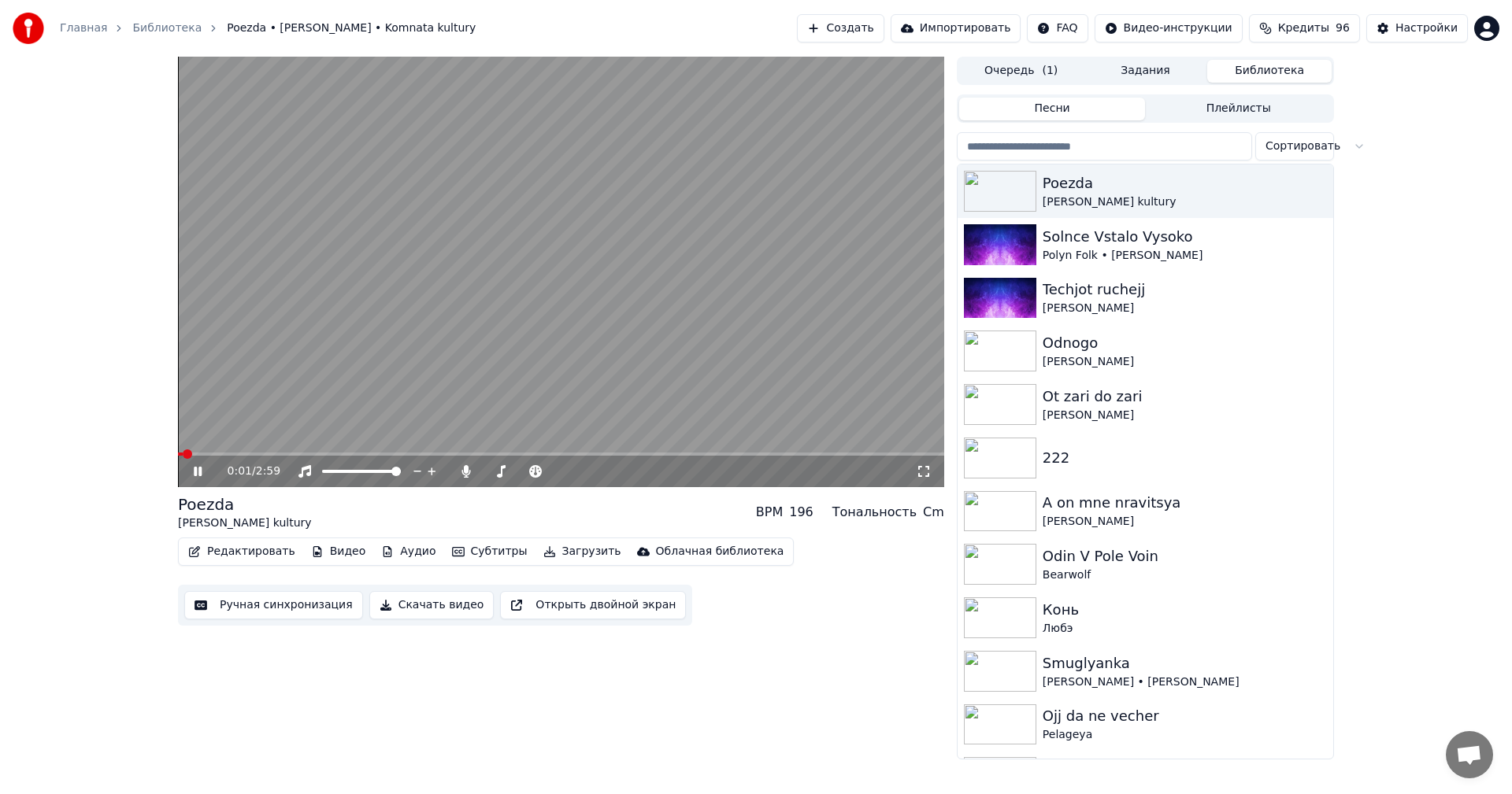
click at [220, 453] on span at bounding box center [561, 454] width 766 height 3
click at [285, 453] on span at bounding box center [561, 454] width 766 height 3
click at [330, 454] on span at bounding box center [561, 454] width 766 height 3
click at [472, 455] on span at bounding box center [561, 454] width 766 height 3
click at [334, 453] on span at bounding box center [257, 454] width 158 height 3
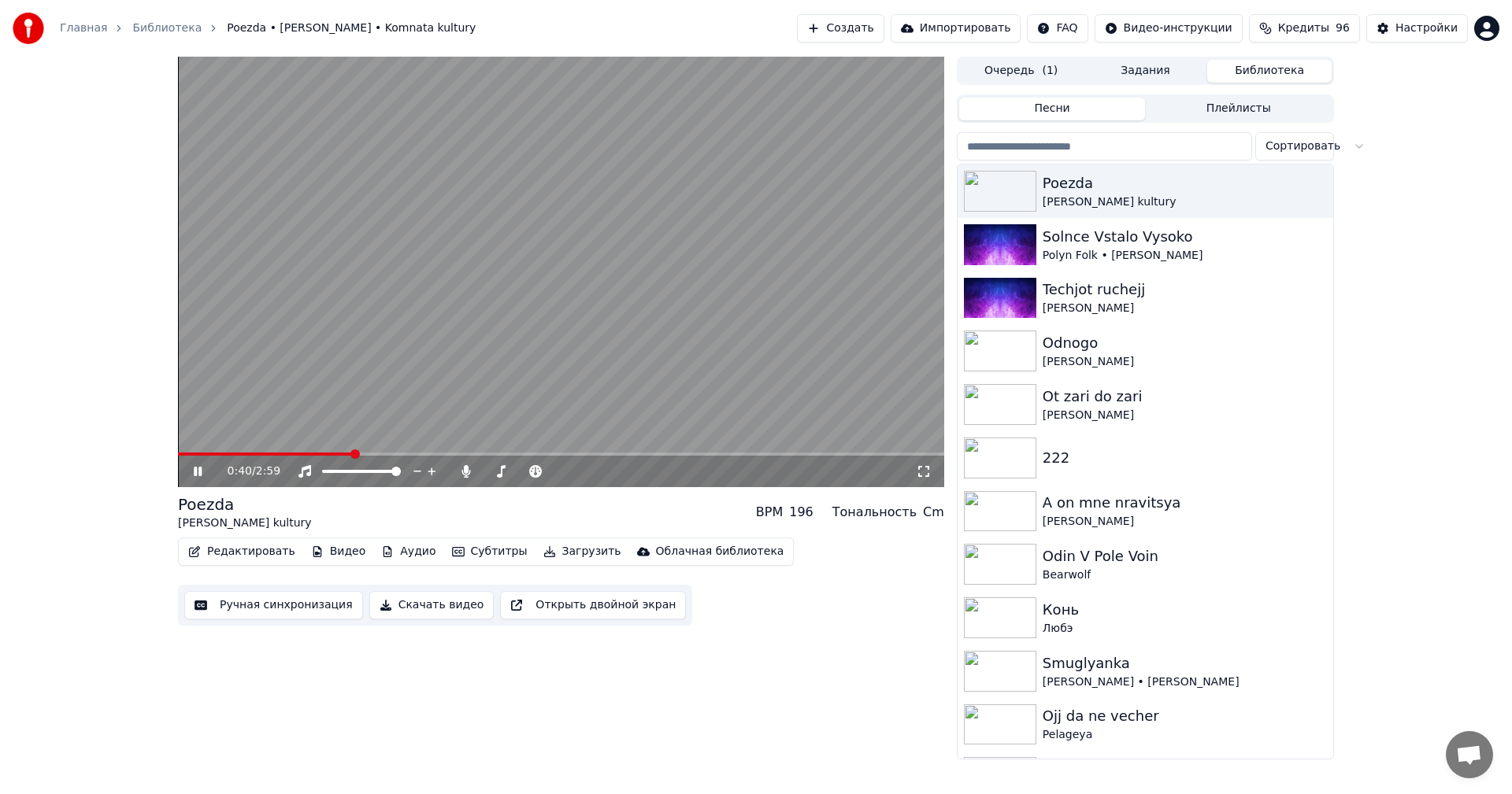
click at [377, 332] on video at bounding box center [561, 271] width 766 height 430
click at [242, 551] on button "Редактировать" at bounding box center [242, 551] width 119 height 22
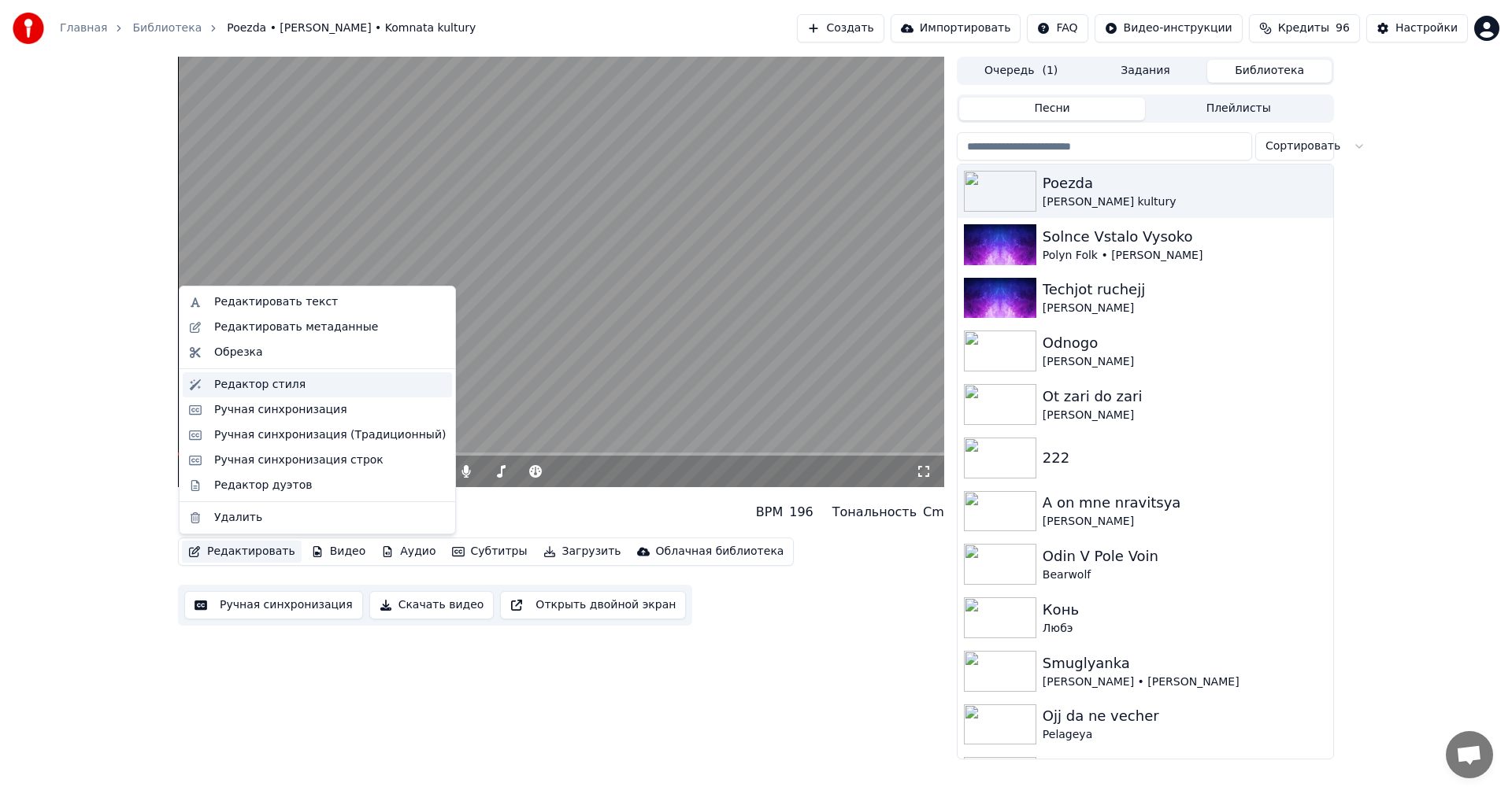
click at [277, 385] on div "Редактор стиля" at bounding box center [260, 385] width 92 height 16
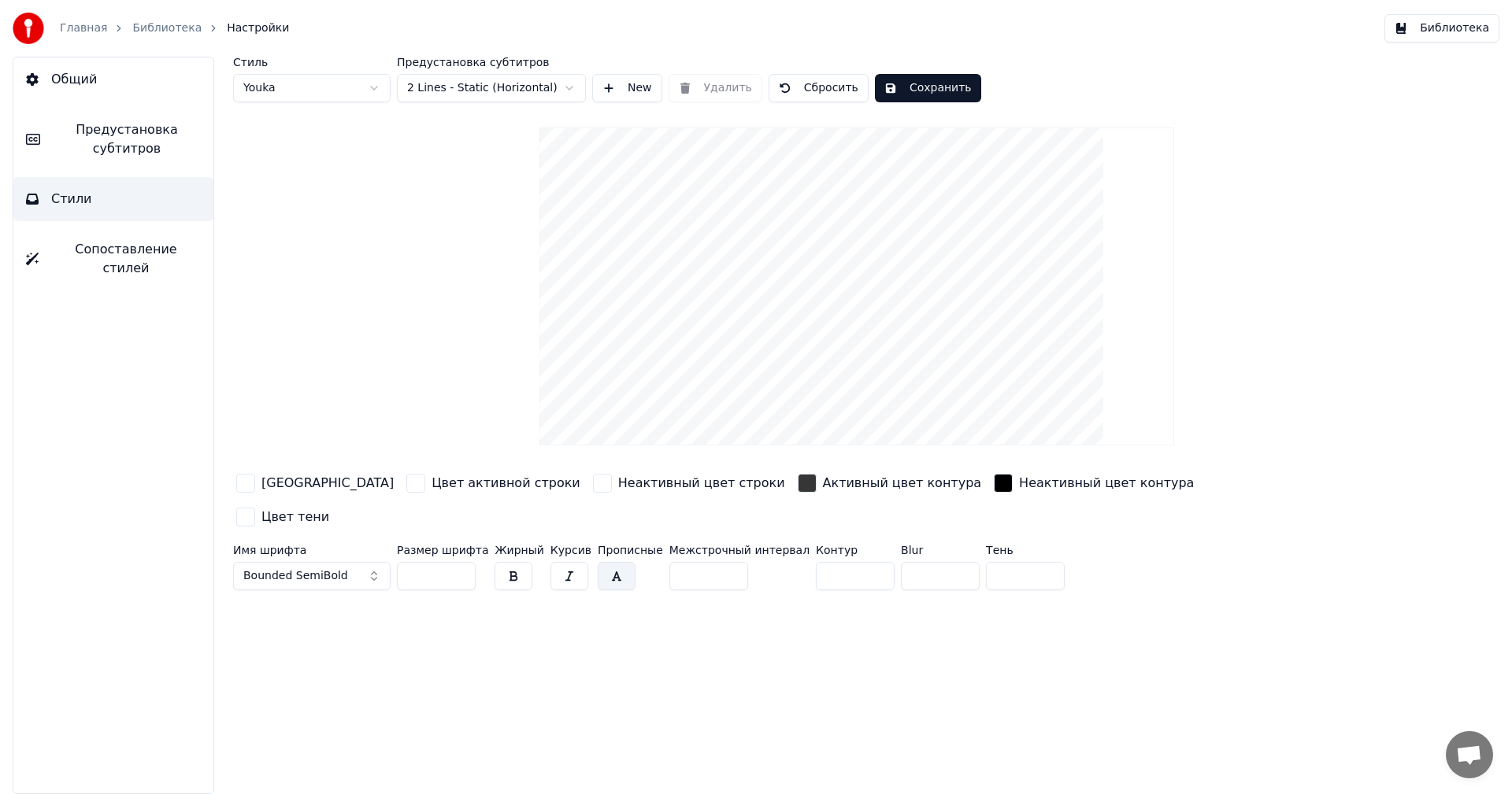
click at [463, 87] on html "Главная Библиотека Настройки Библиотека Общий Предустановка субтитров Стили Соп…" at bounding box center [756, 397] width 1512 height 794
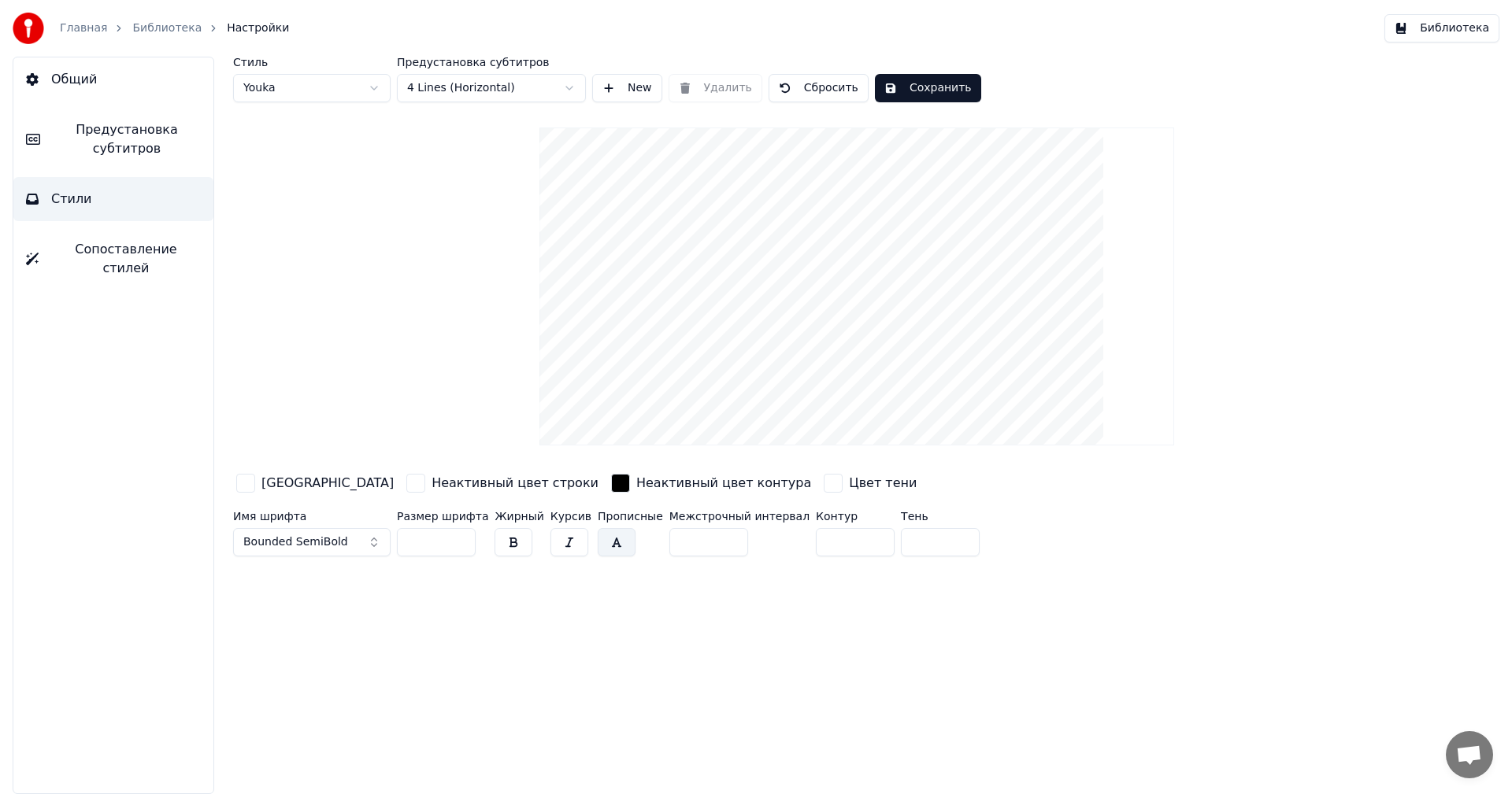
click at [597, 543] on button "button" at bounding box center [616, 542] width 38 height 29
click at [600, 533] on button "button" at bounding box center [616, 542] width 38 height 29
click at [905, 81] on button "Сохранить" at bounding box center [928, 88] width 106 height 29
click at [903, 82] on button "Готово" at bounding box center [916, 88] width 84 height 29
click at [893, 91] on button "Сохранить" at bounding box center [928, 88] width 106 height 29
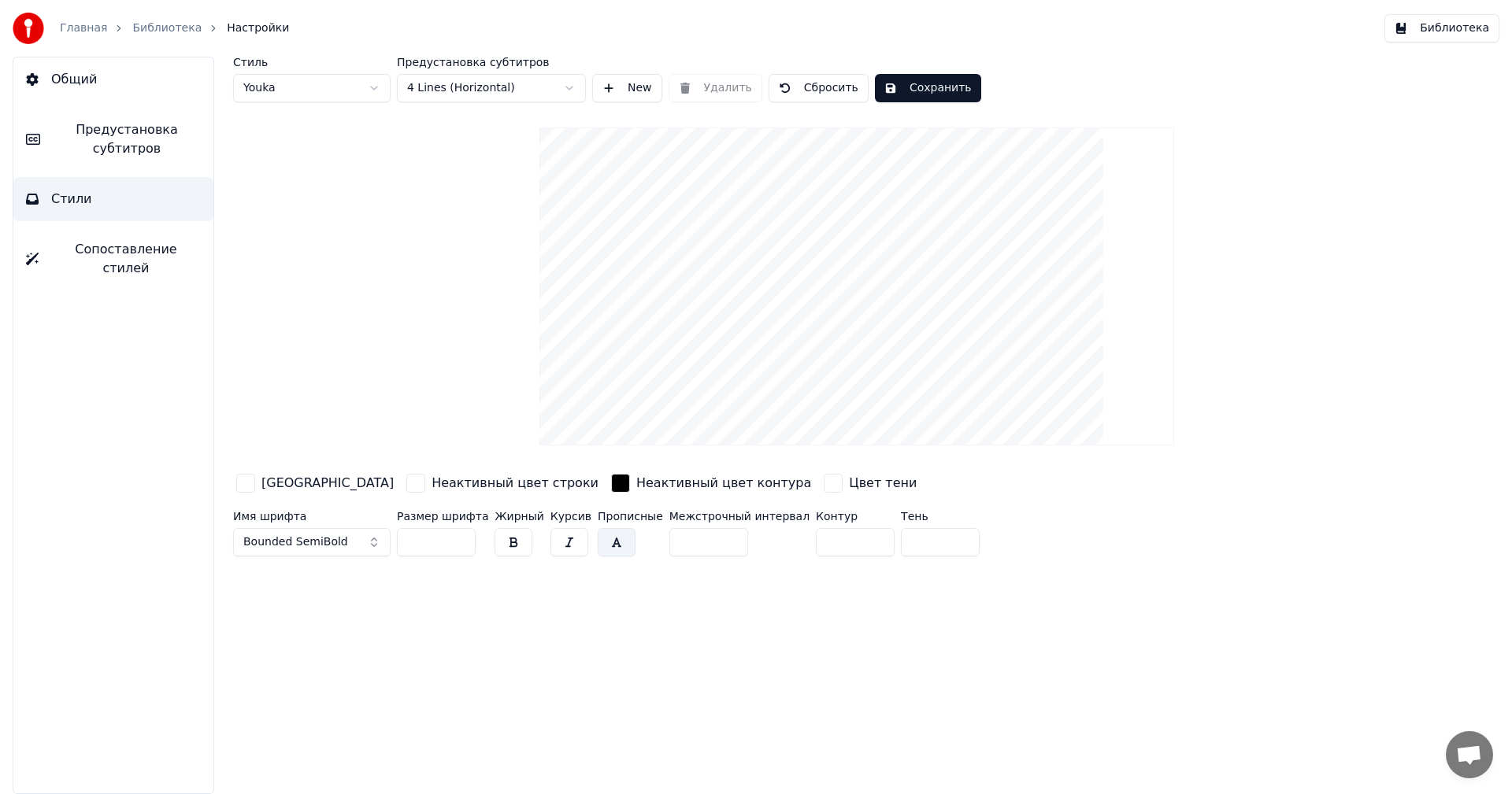
click at [893, 91] on button "Сохранить" at bounding box center [928, 88] width 106 height 29
click at [1452, 28] on button "Библиотека" at bounding box center [1442, 28] width 115 height 29
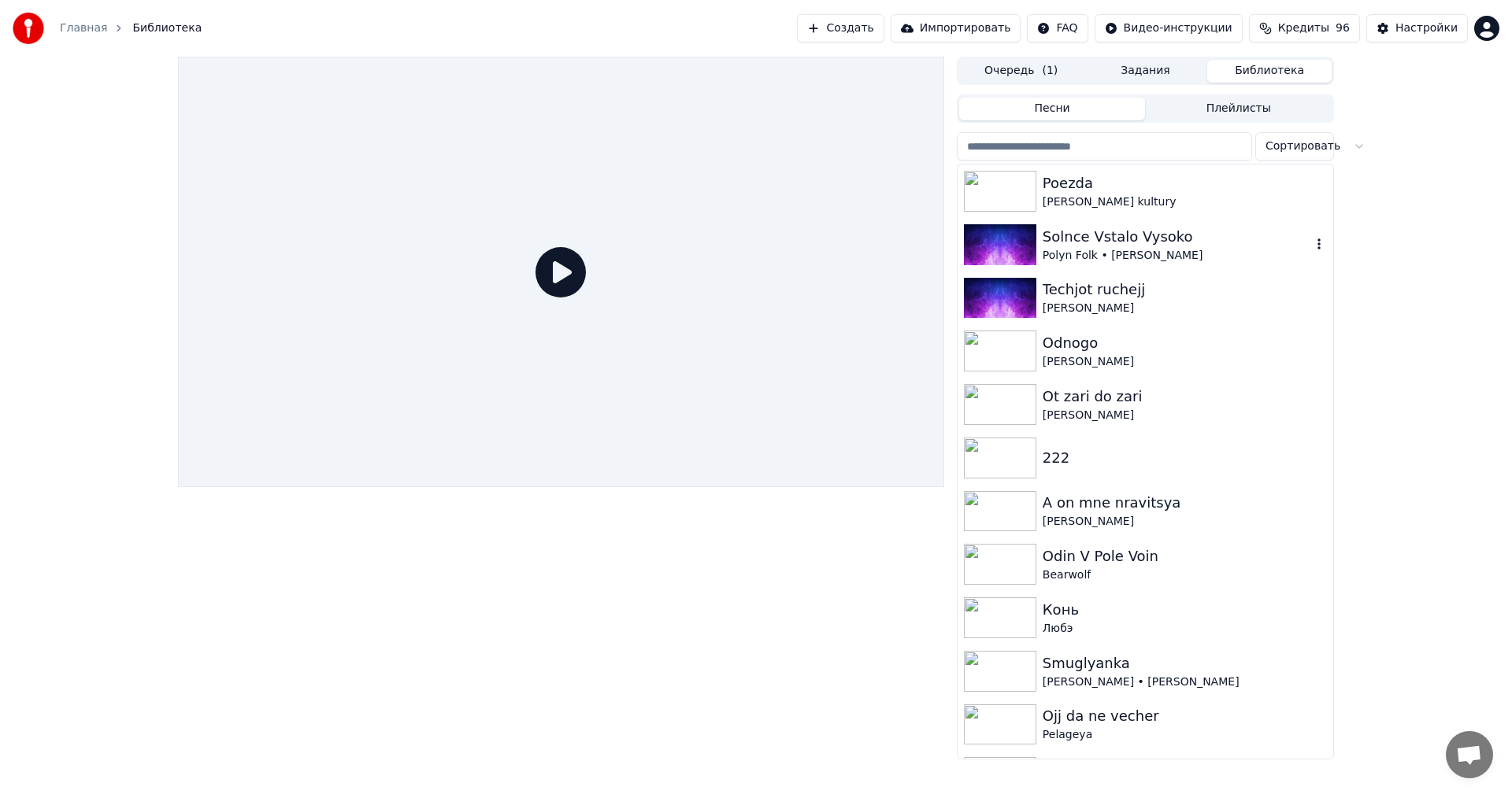
click at [1162, 256] on div "Polyn Folk • [PERSON_NAME]" at bounding box center [1177, 255] width 269 height 16
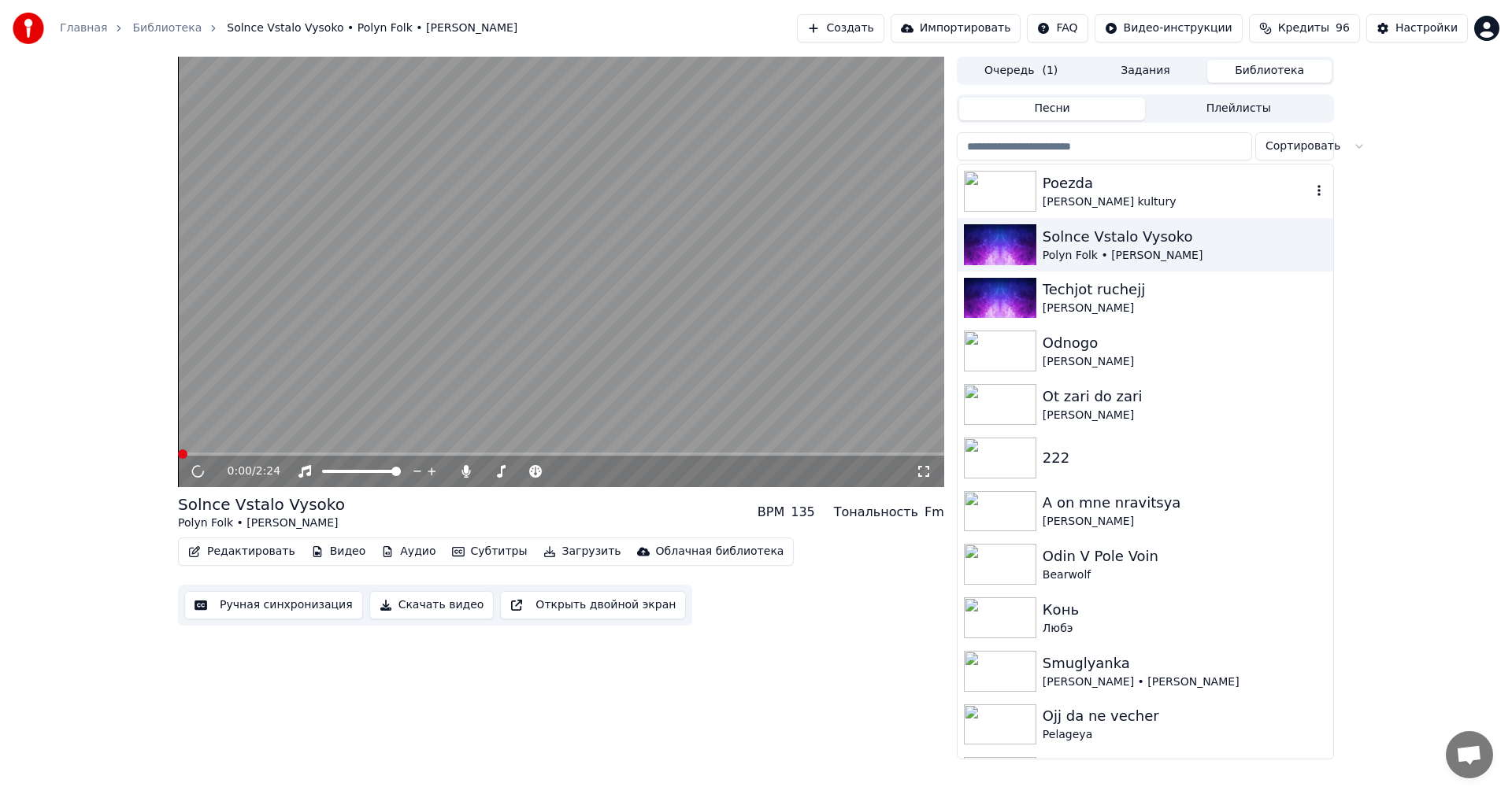
click at [1139, 194] on div "[PERSON_NAME] kultury" at bounding box center [1177, 202] width 269 height 16
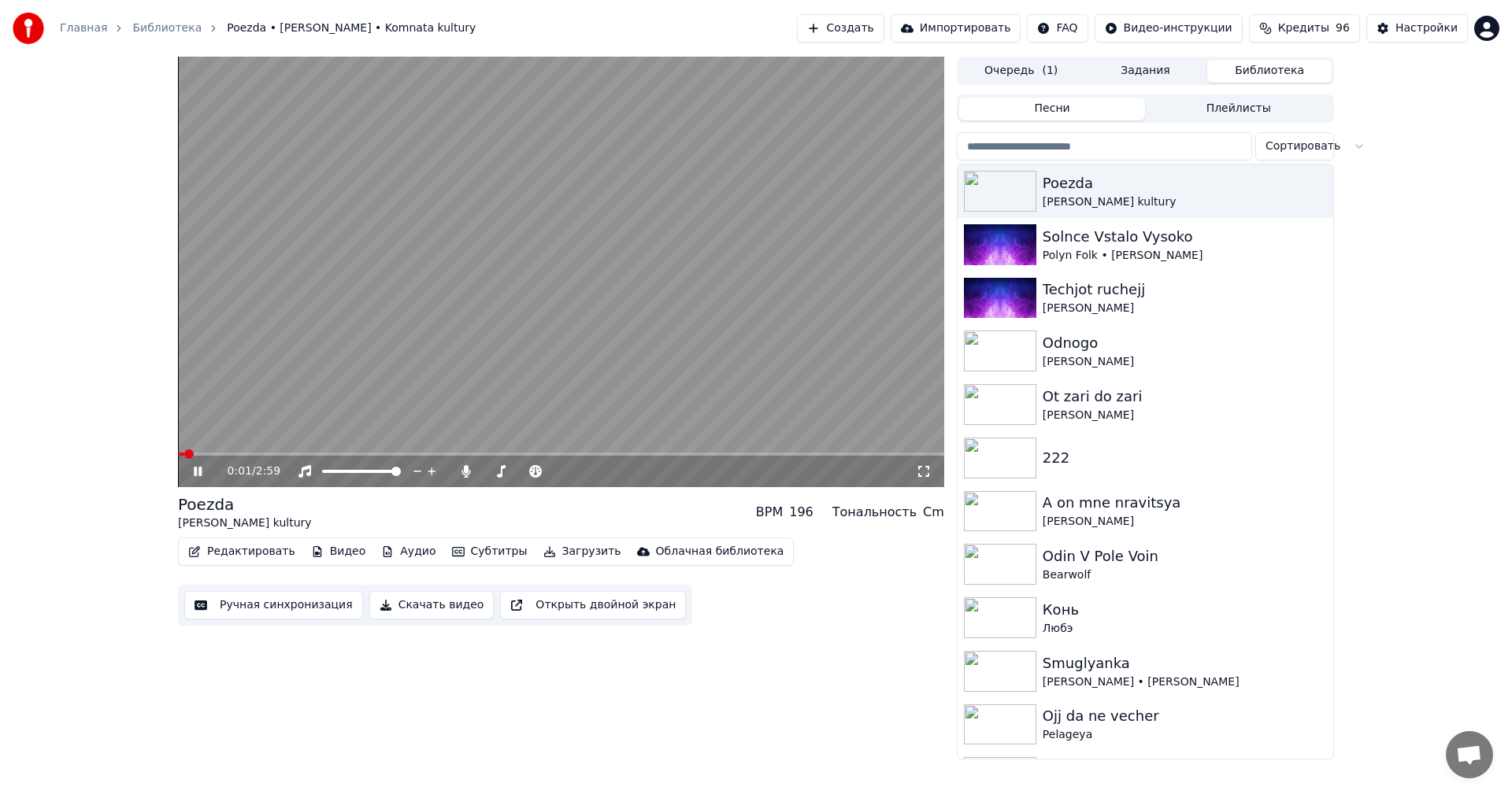
click at [369, 453] on span at bounding box center [561, 454] width 766 height 3
click at [615, 361] on video at bounding box center [561, 271] width 766 height 430
click at [848, 29] on button "Создать" at bounding box center [840, 28] width 87 height 29
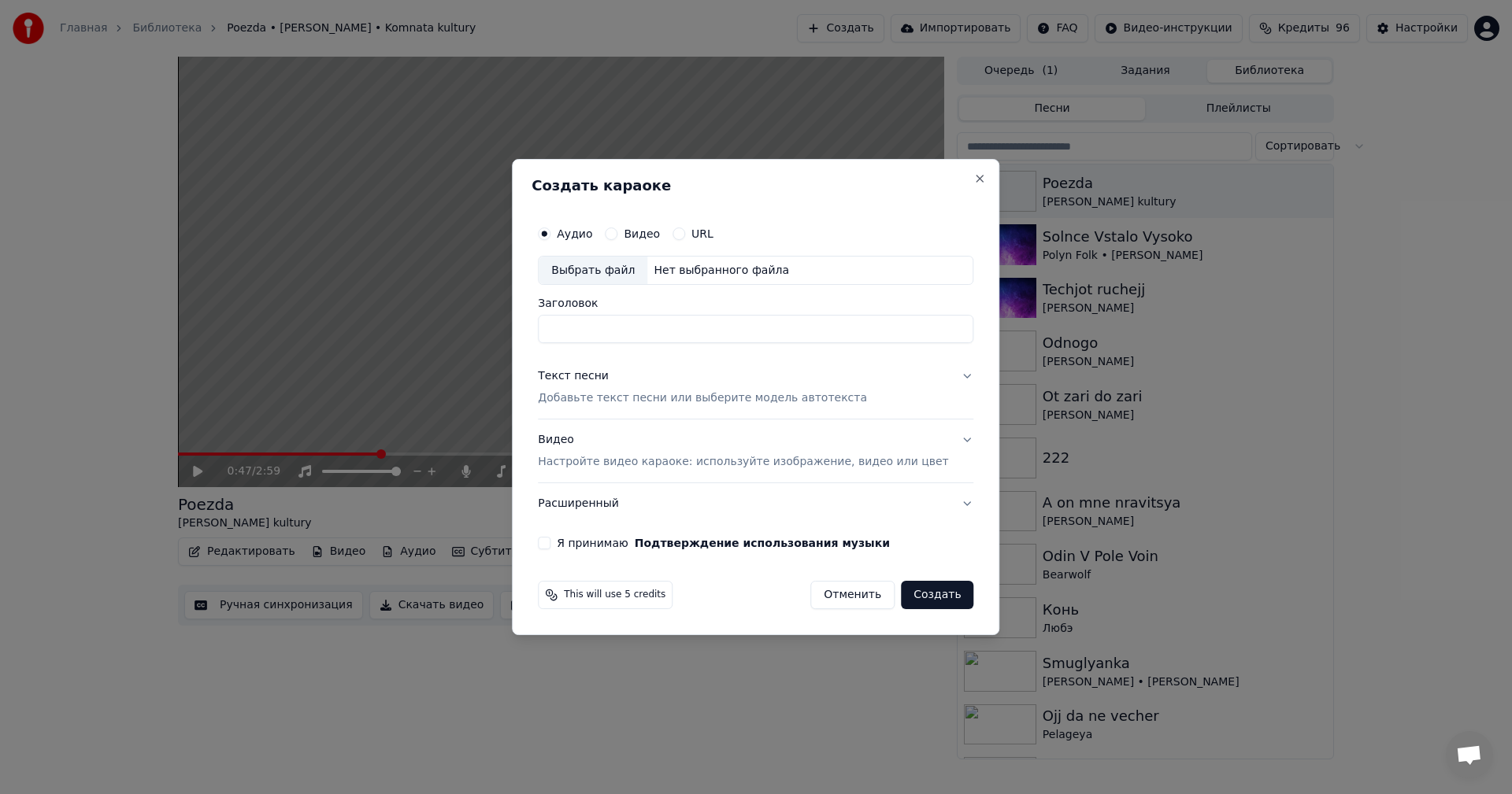
click at [725, 272] on div "Нет выбранного файла" at bounding box center [721, 270] width 148 height 16
type input "**********"
click at [712, 393] on p "Добавьте текст песни или выберите модель автотекста" at bounding box center [702, 399] width 329 height 16
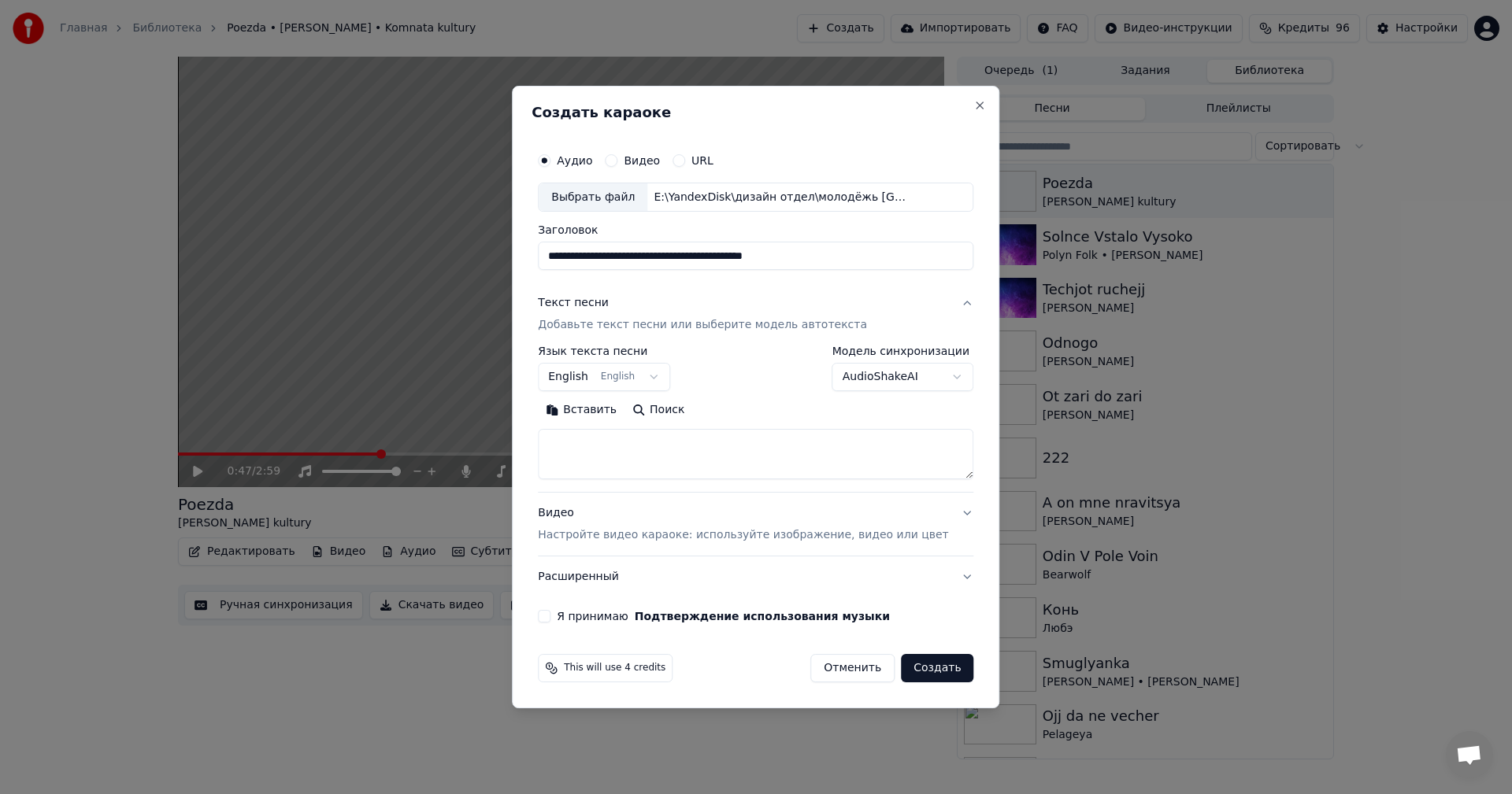
click at [687, 457] on textarea at bounding box center [755, 455] width 436 height 51
click at [664, 377] on button "English English" at bounding box center [604, 377] width 132 height 29
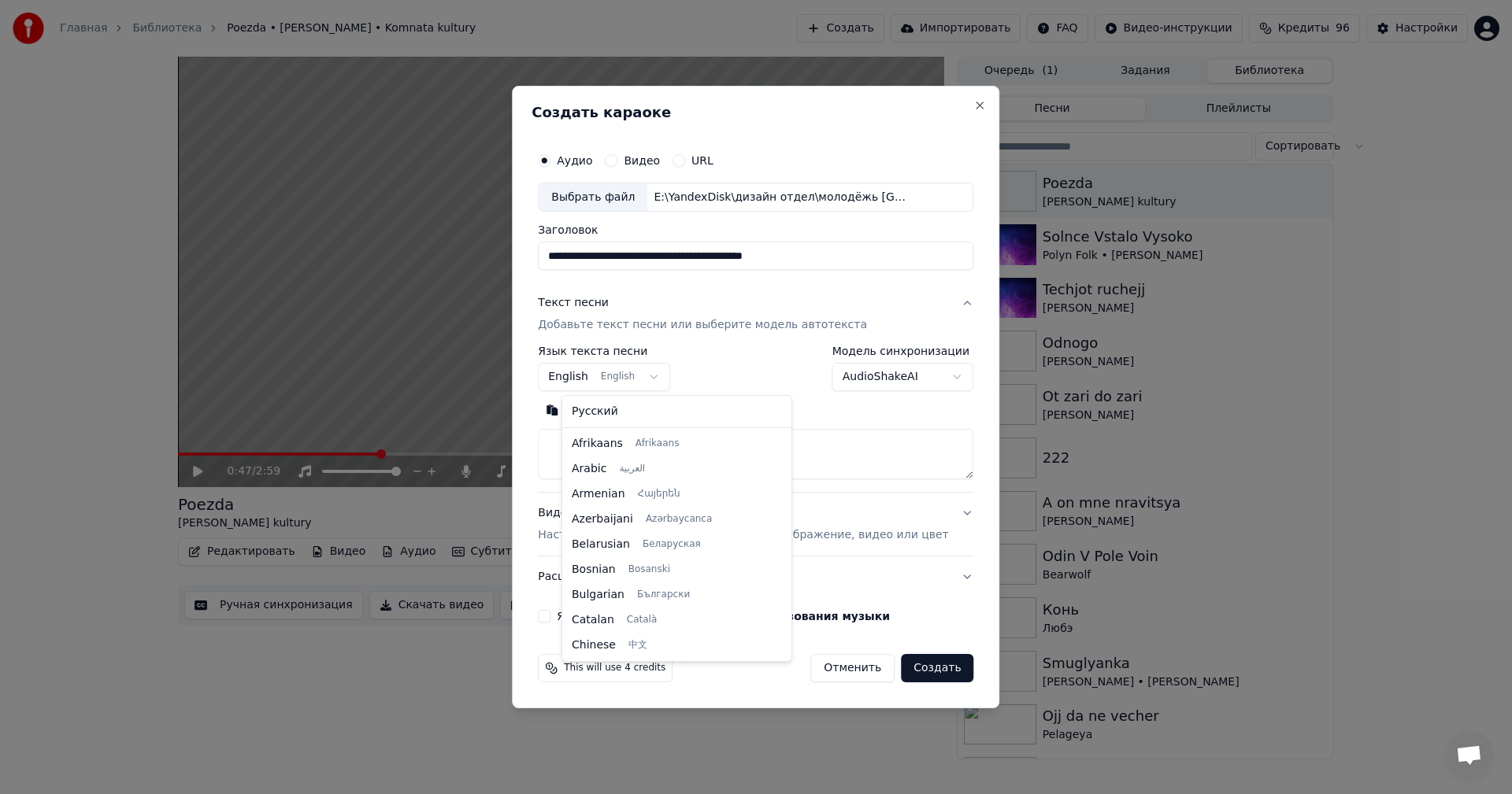
scroll to position [126, 0]
select select "**"
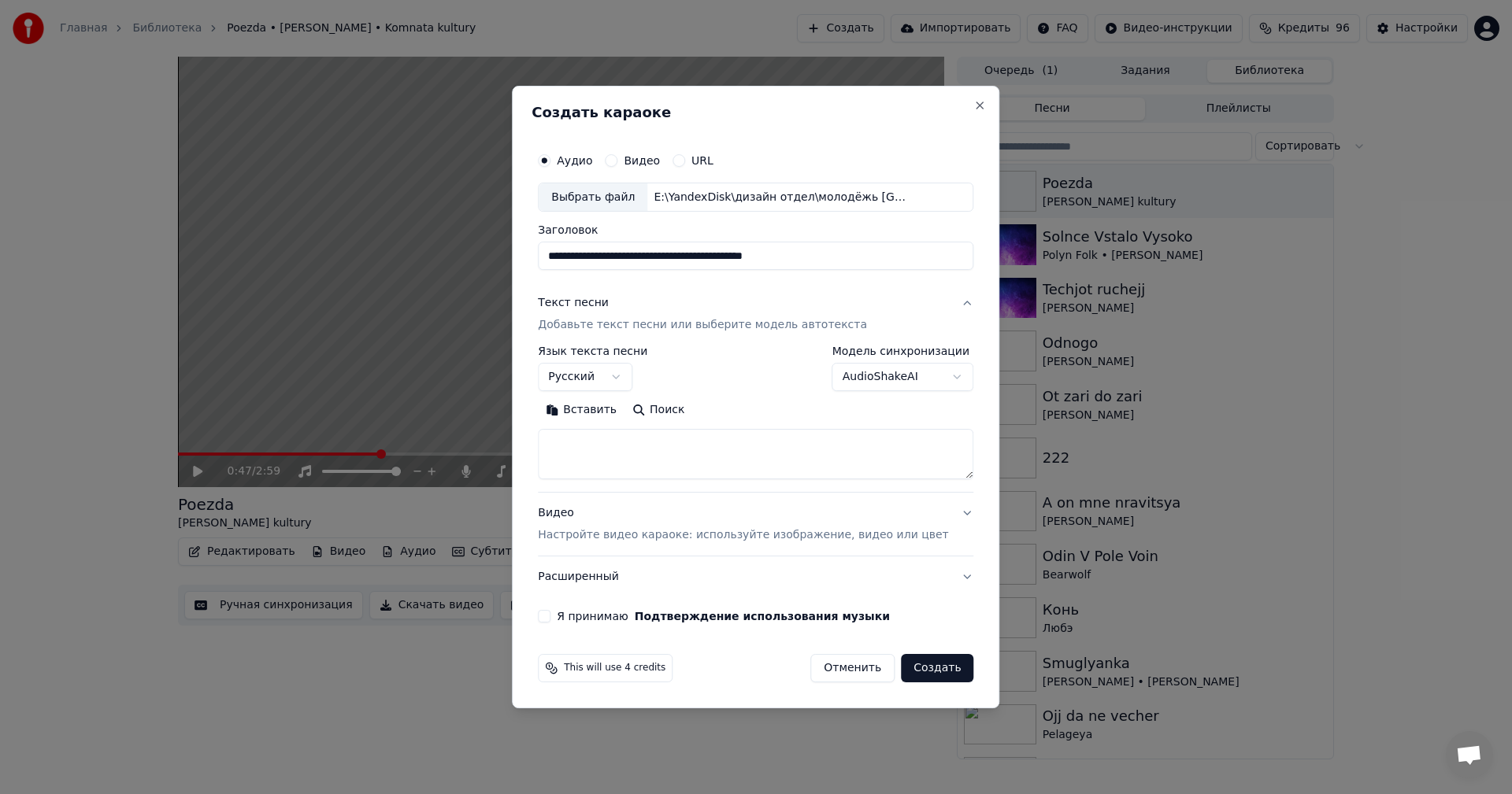
click at [713, 442] on textarea at bounding box center [755, 455] width 436 height 51
click at [929, 351] on label "Модель синхронизации" at bounding box center [902, 351] width 141 height 11
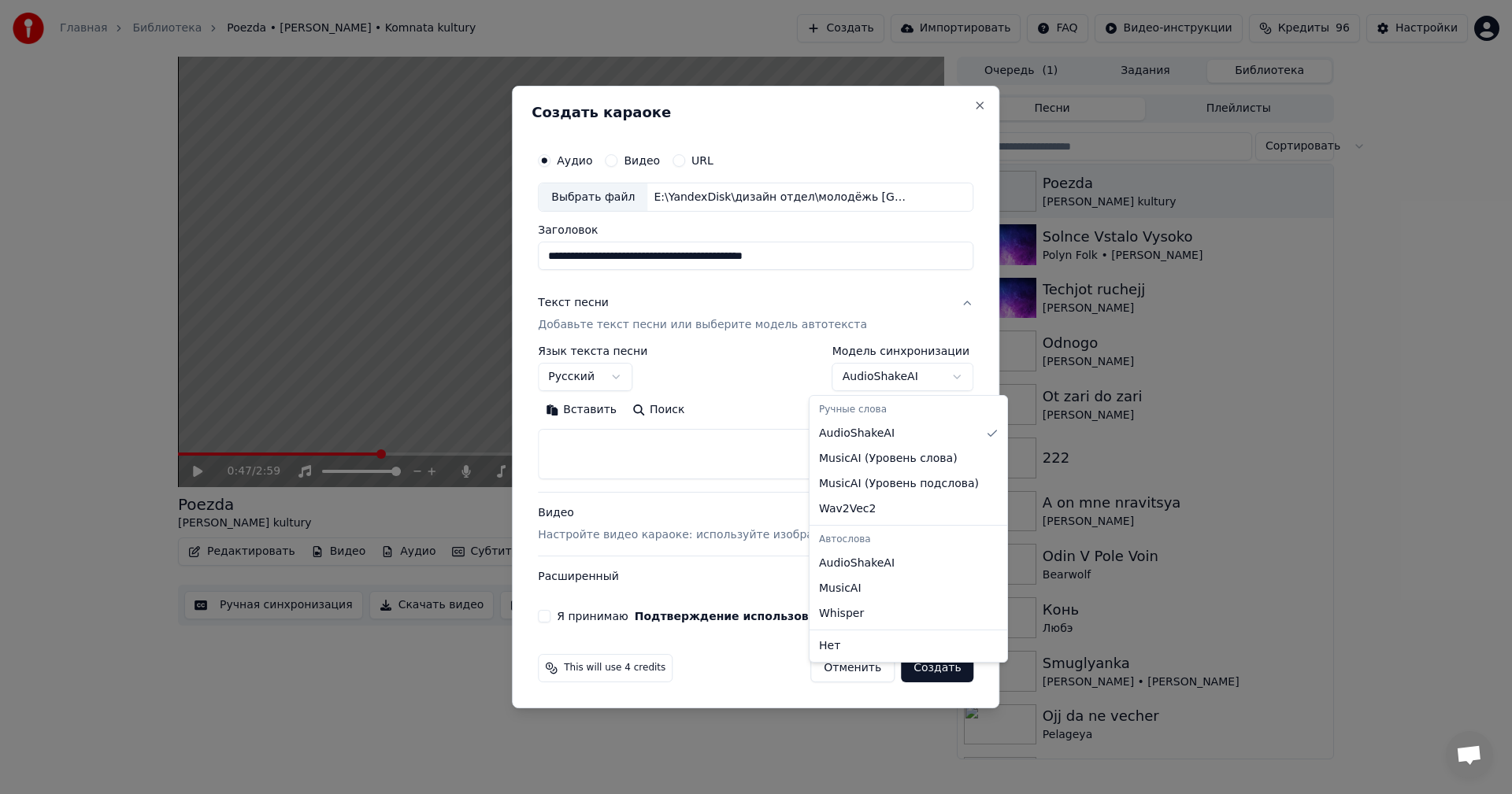
click at [902, 366] on body "Главная Библиотека Poezda • ZHenya Trofimov • Komnata kultury Создать Импортиро…" at bounding box center [756, 397] width 1512 height 794
click at [727, 440] on body "Главная Библиотека Poezda • ZHenya Trofimov • Komnata kultury Создать Импортиро…" at bounding box center [756, 397] width 1512 height 794
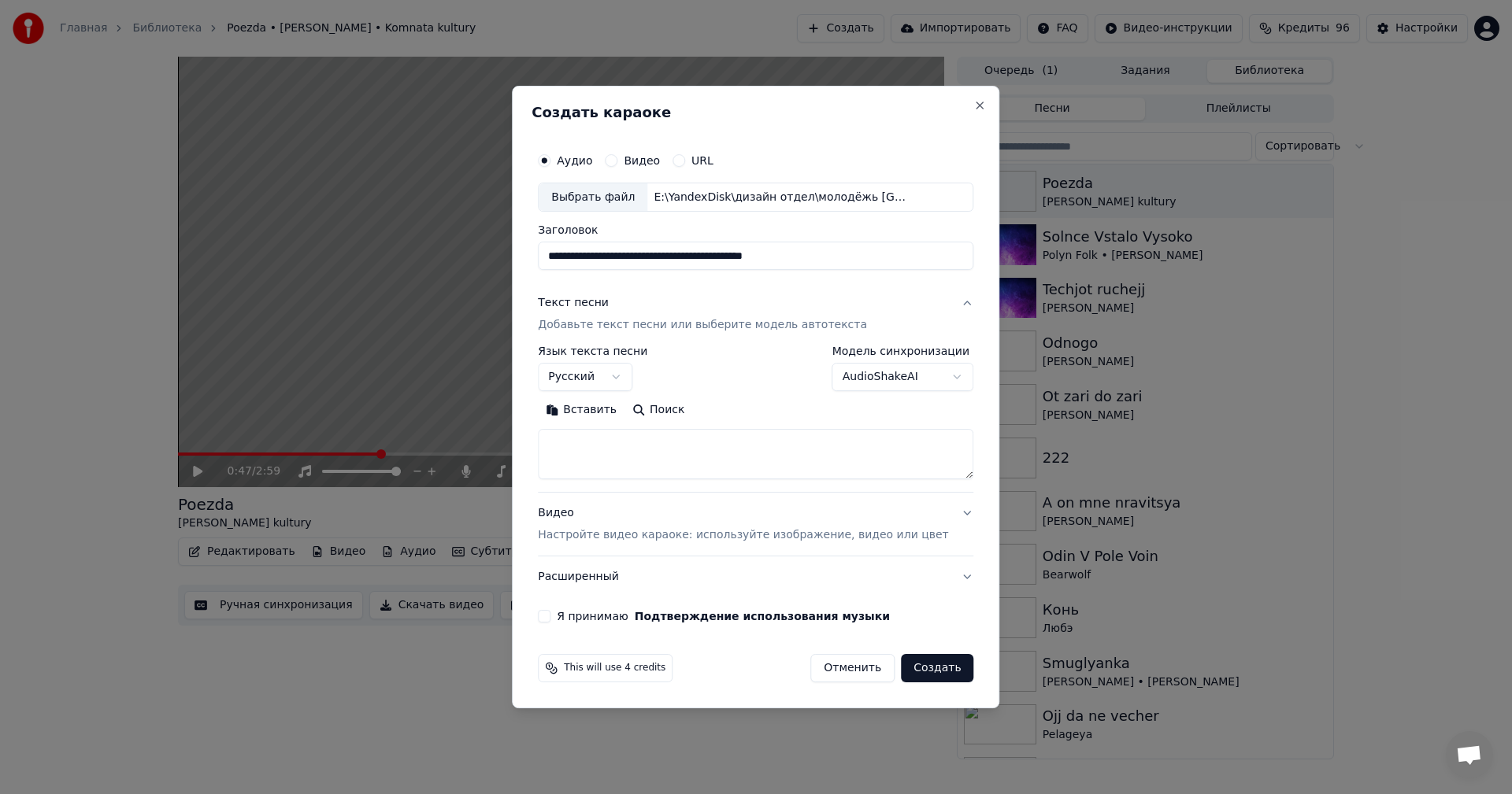
click at [718, 450] on textarea at bounding box center [755, 455] width 436 height 51
paste textarea "**********"
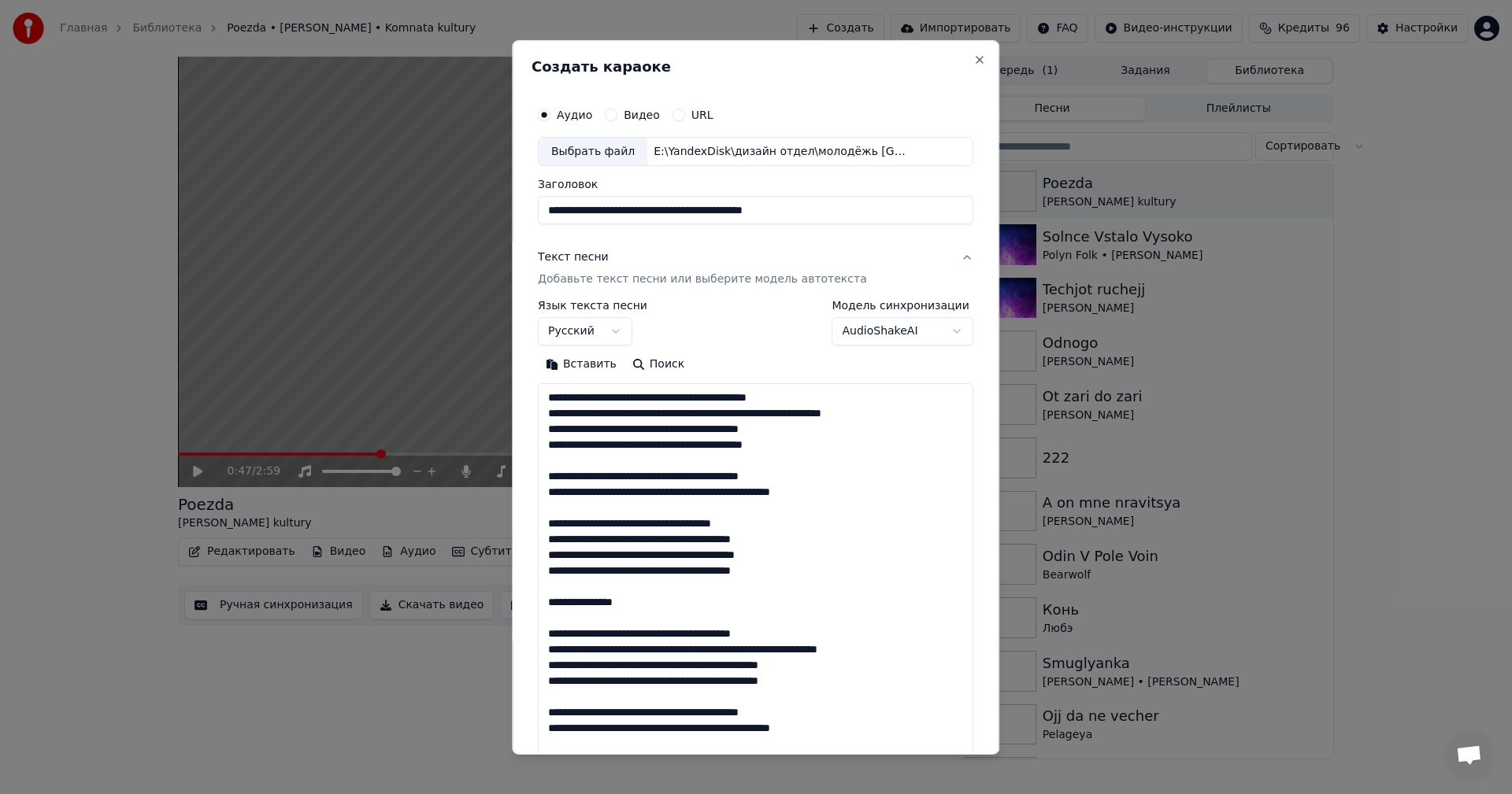
scroll to position [555, 0]
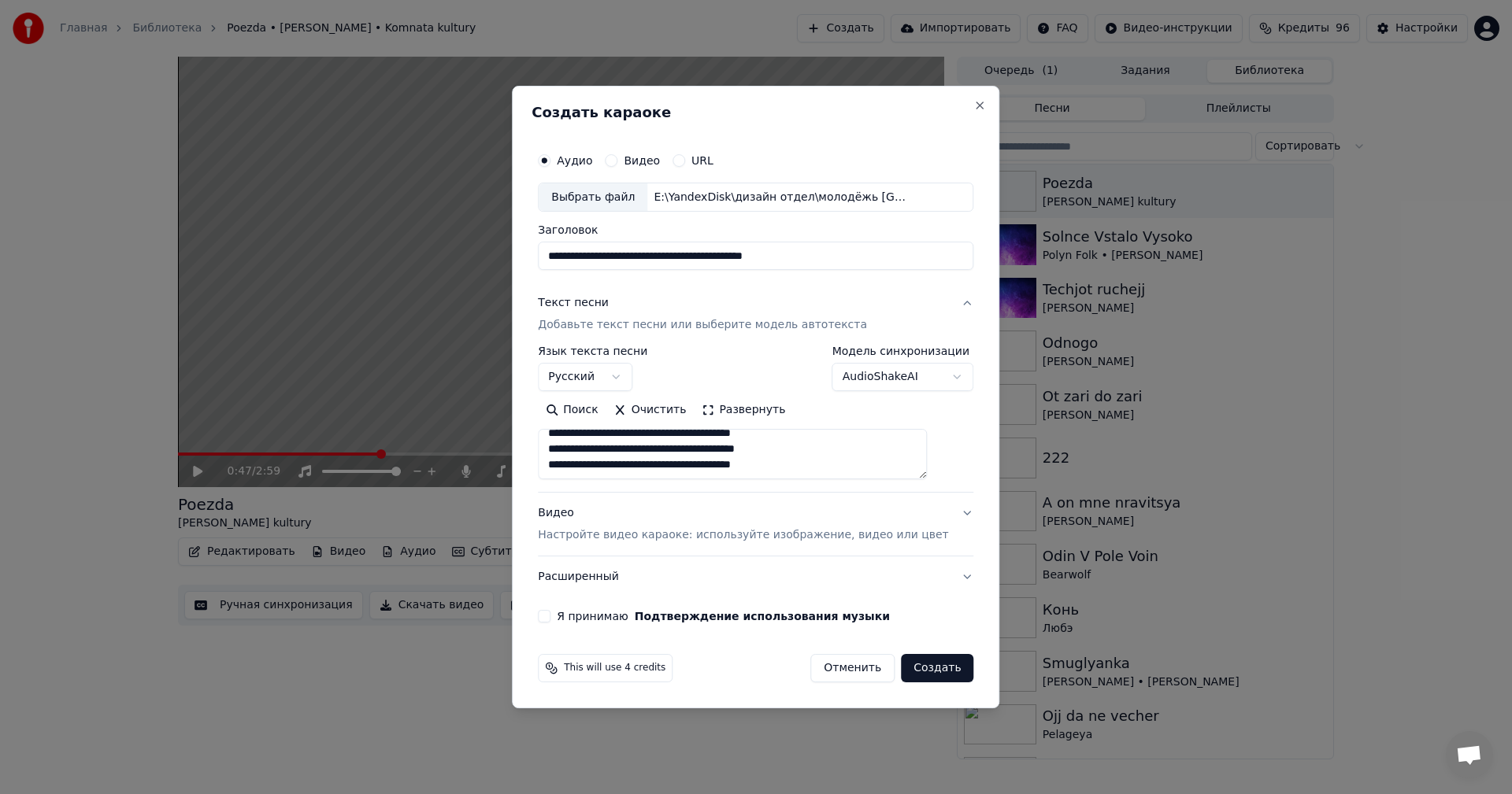
type textarea "**********"
click at [707, 533] on p "Настройте видео караоке: используйте изображение, видео или цвет" at bounding box center [743, 535] width 410 height 16
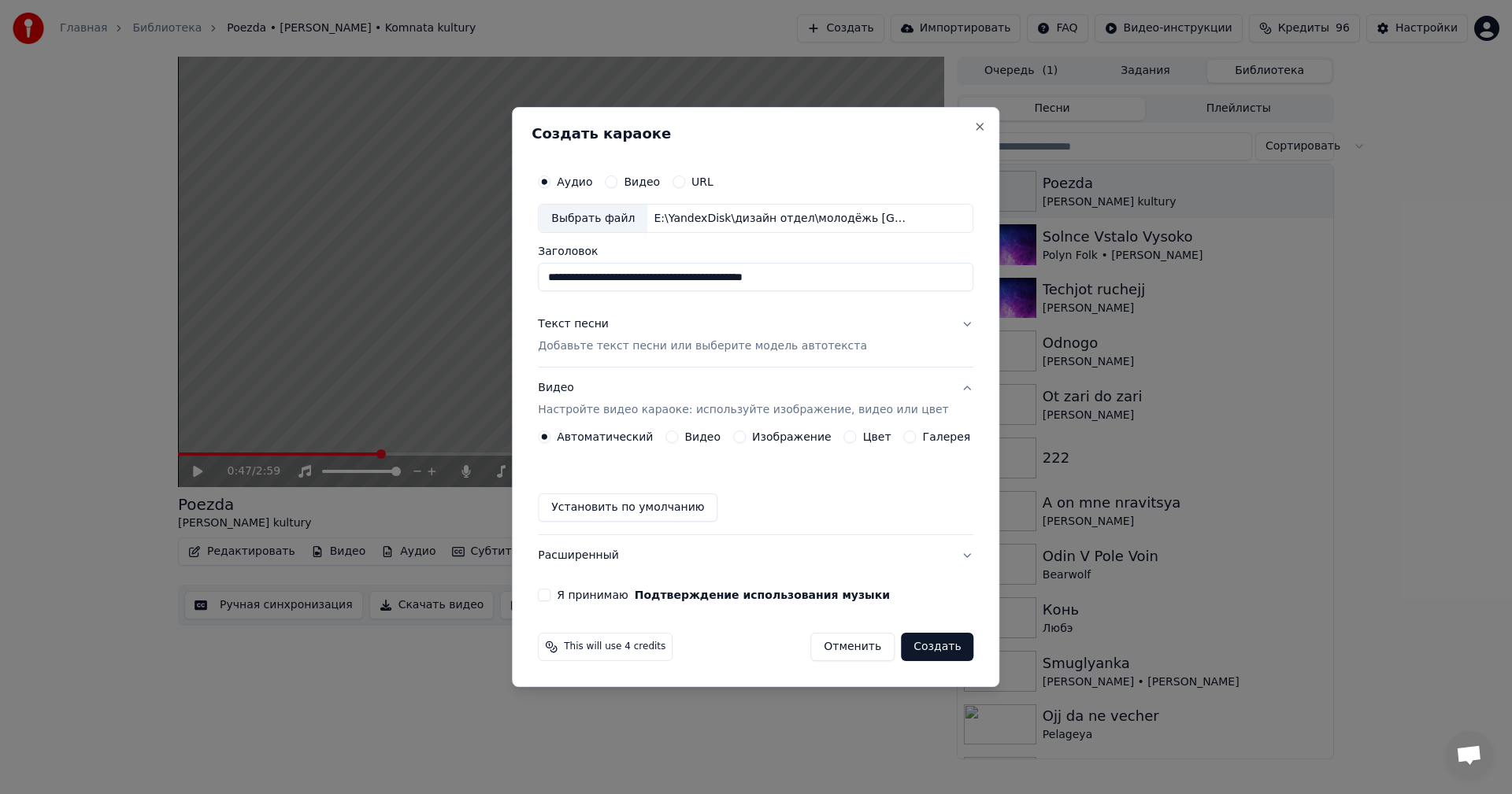
click at [855, 438] on div "Цвет" at bounding box center [868, 436] width 47 height 12
click at [847, 438] on button "Цвет" at bounding box center [850, 436] width 12 height 12
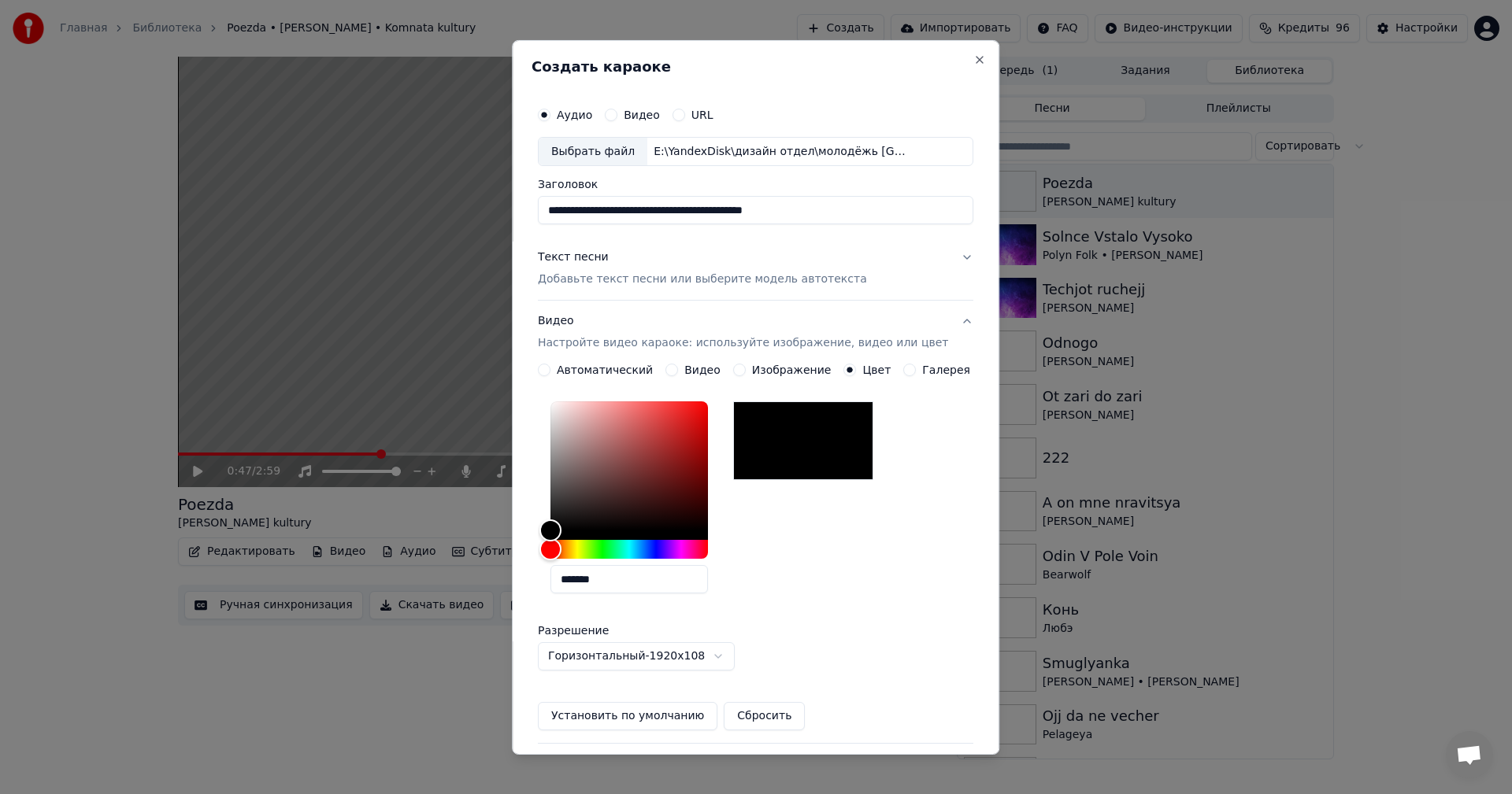
click at [850, 438] on div at bounding box center [803, 440] width 140 height 78
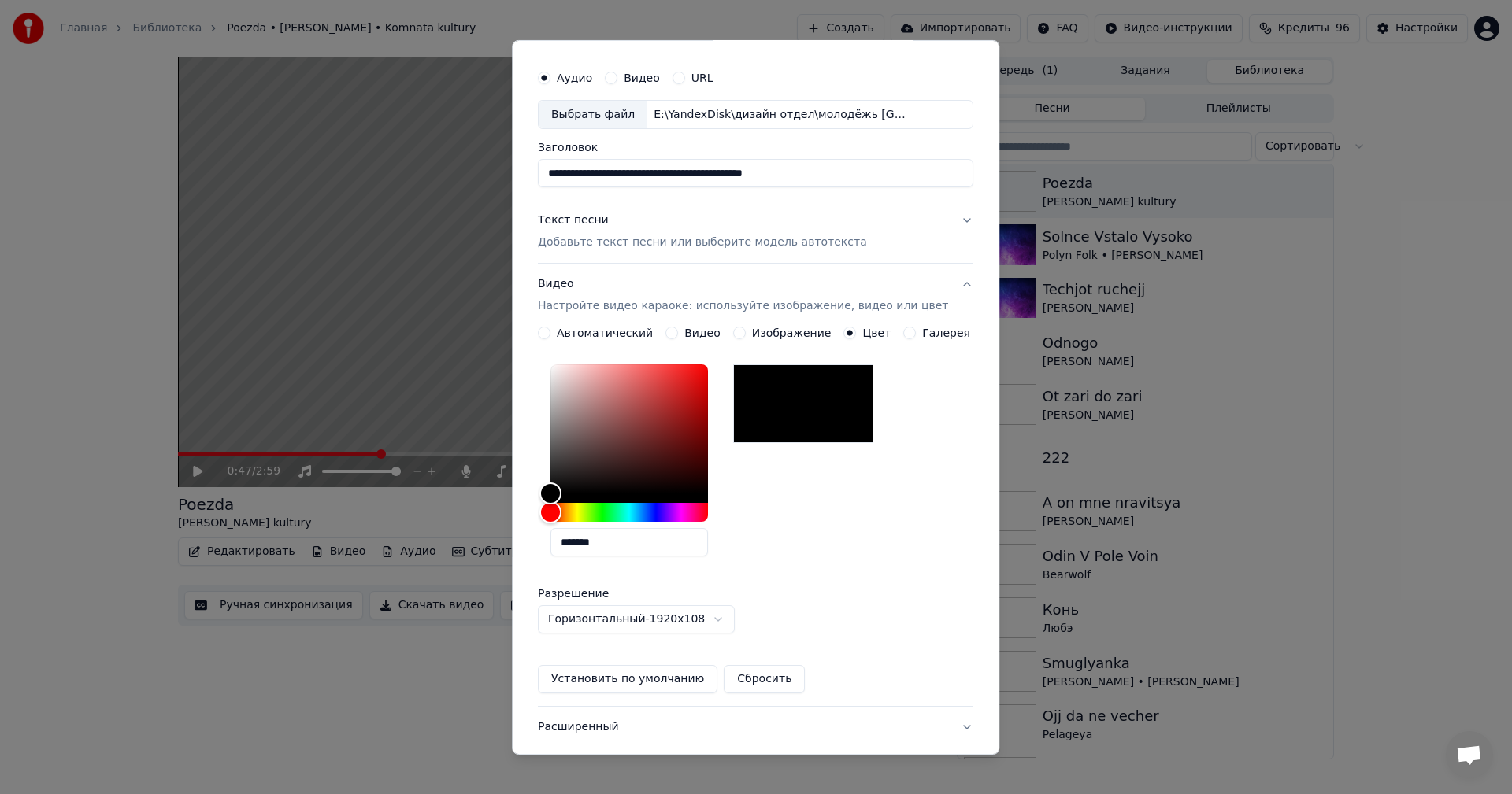
scroll to position [78, 0]
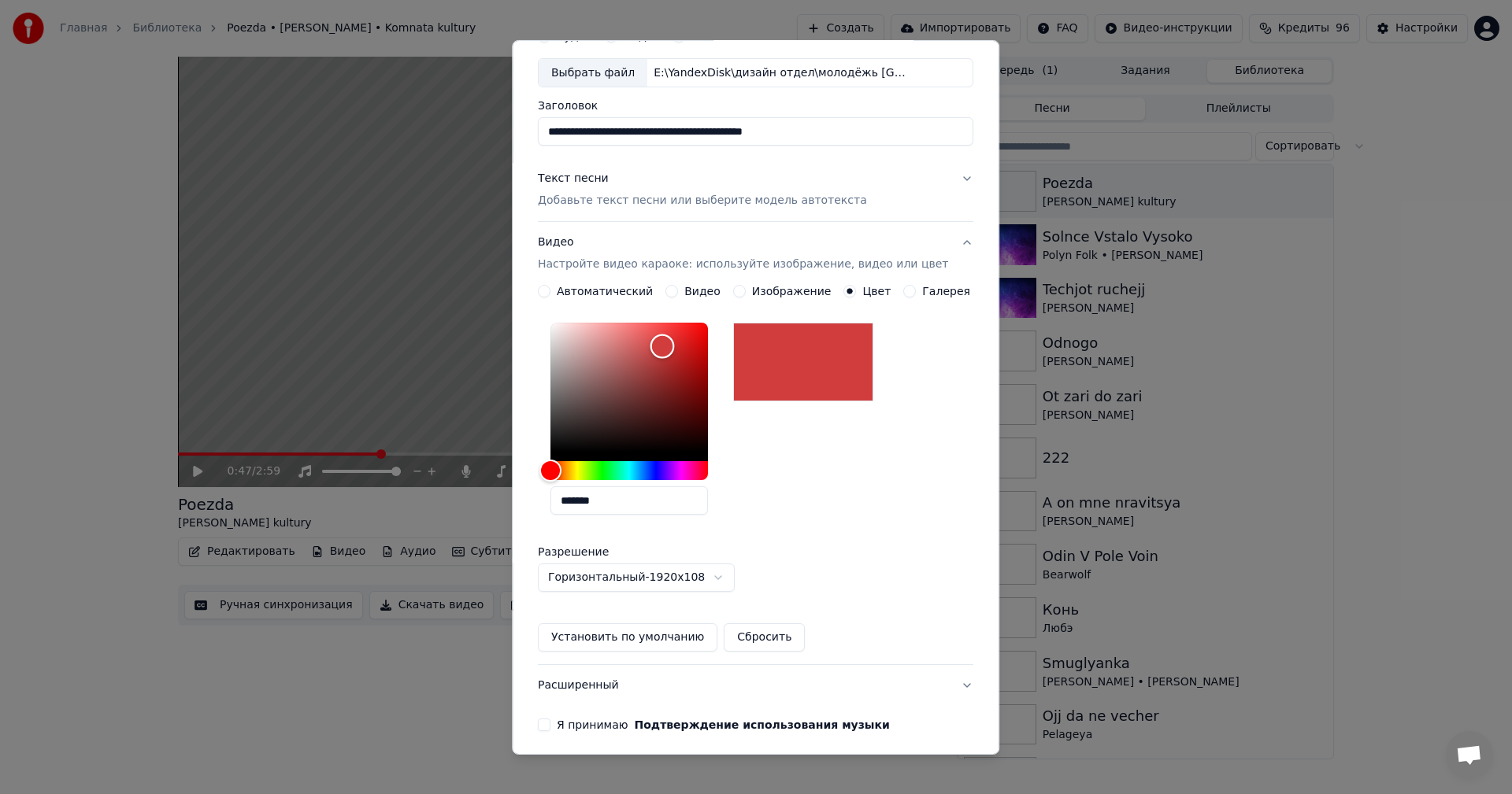
drag, startPoint x: 644, startPoint y: 364, endPoint x: 740, endPoint y: 302, distance: 114.3
click at [740, 302] on div "**********" at bounding box center [755, 468] width 436 height 367
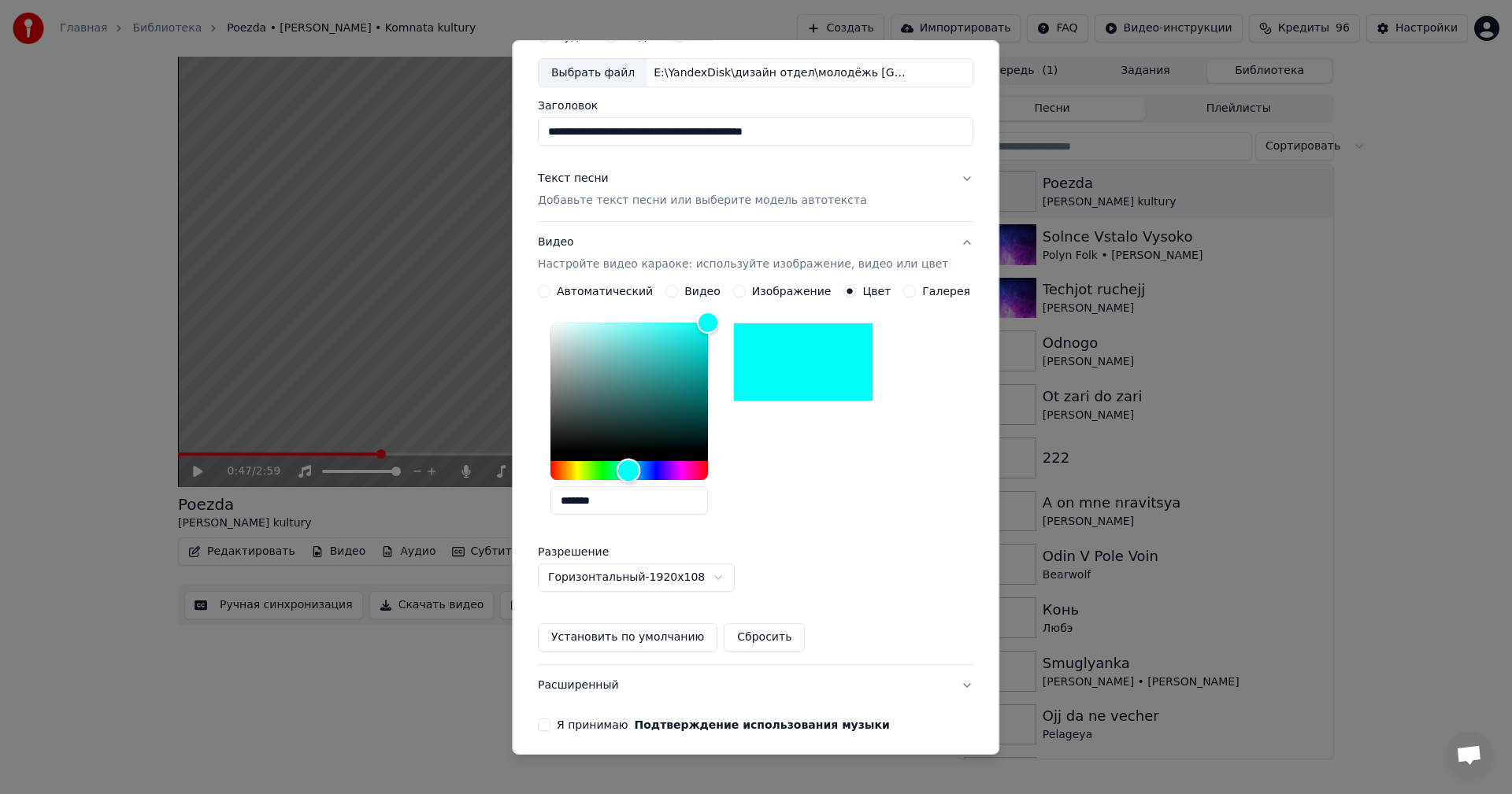
click at [636, 474] on div "Hue" at bounding box center [629, 471] width 158 height 19
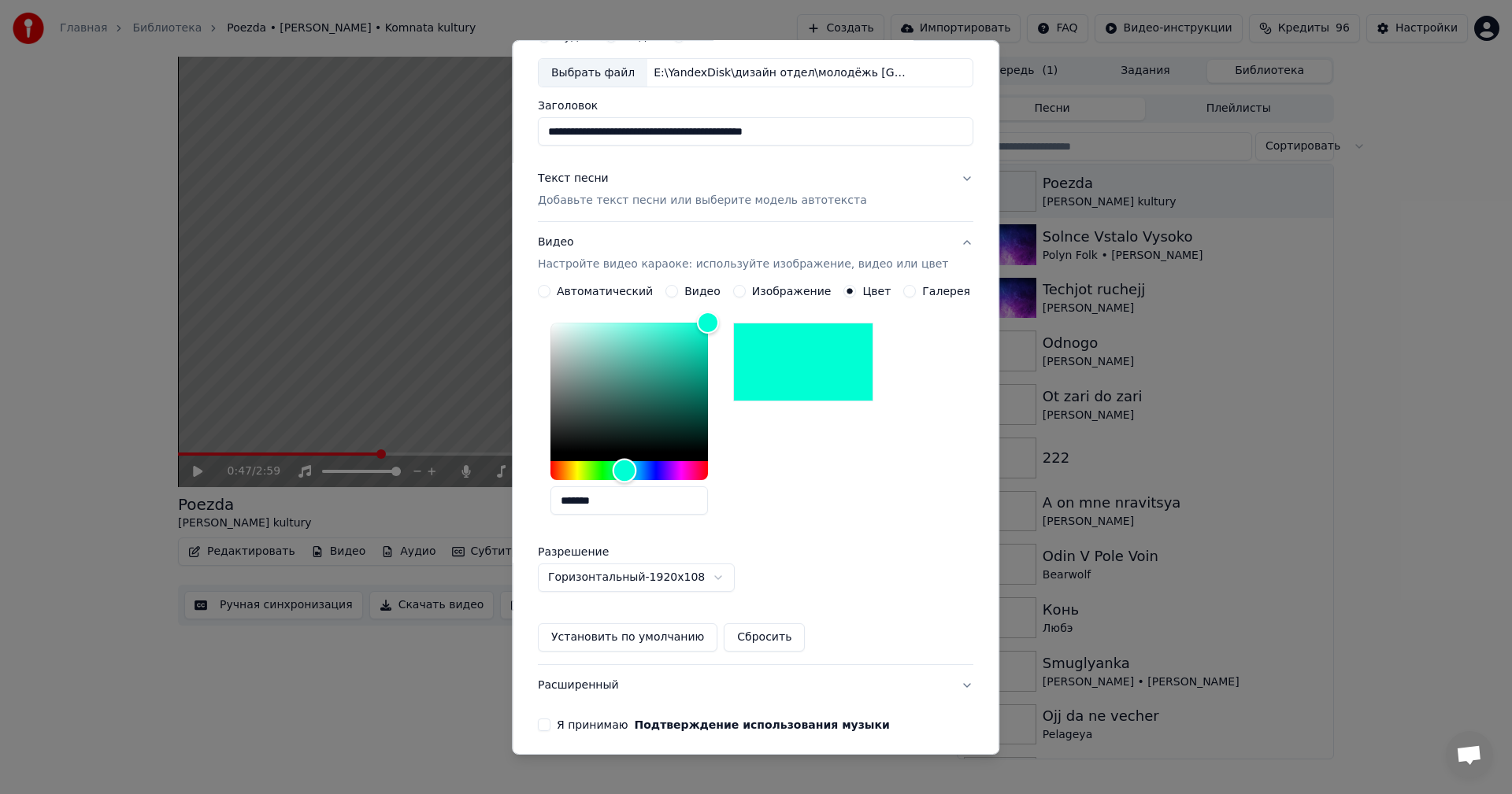
type input "*******"
click at [616, 471] on div "Hue" at bounding box center [629, 471] width 158 height 19
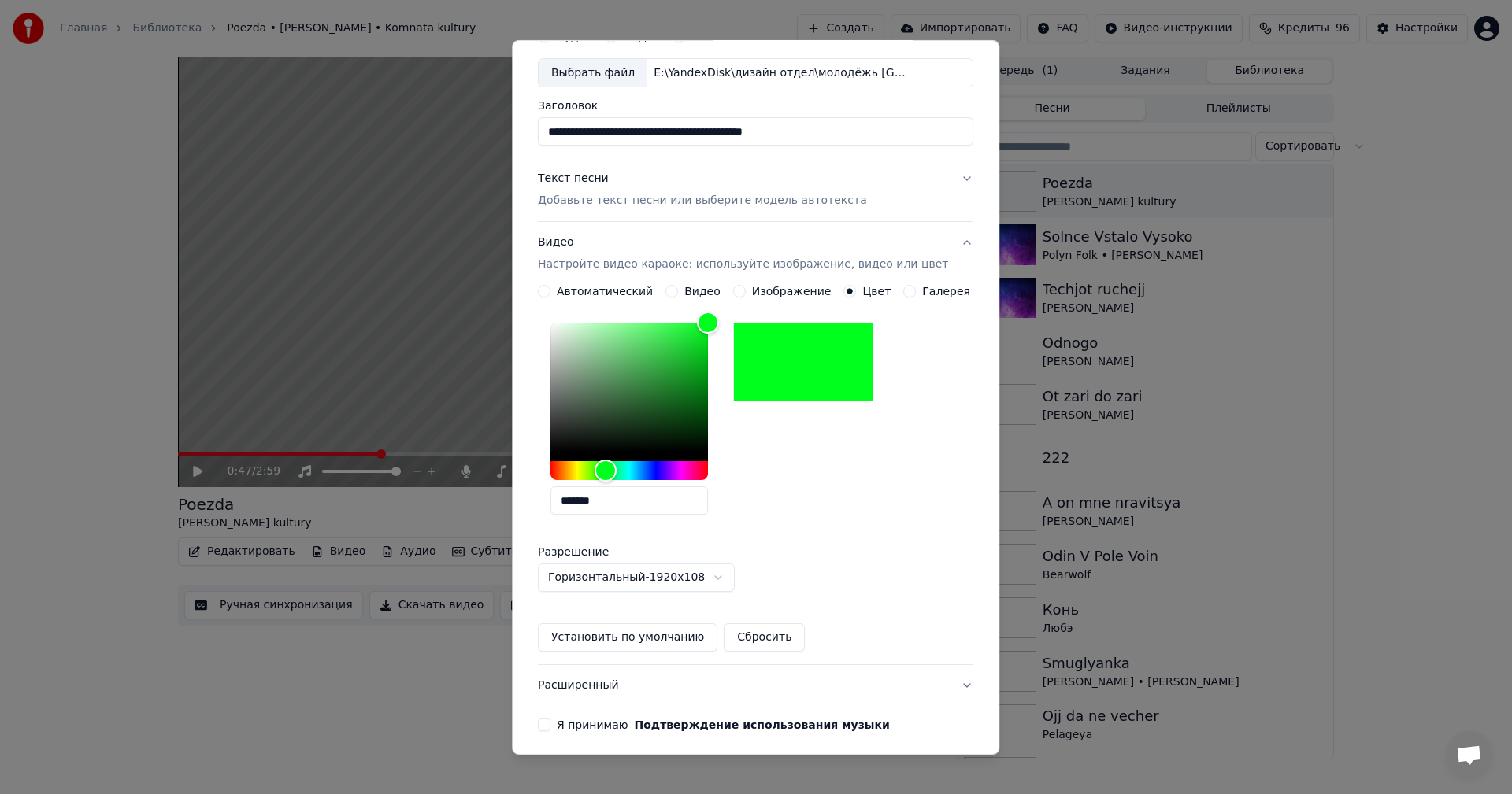
click at [812, 519] on div "*******" at bounding box center [755, 422] width 436 height 211
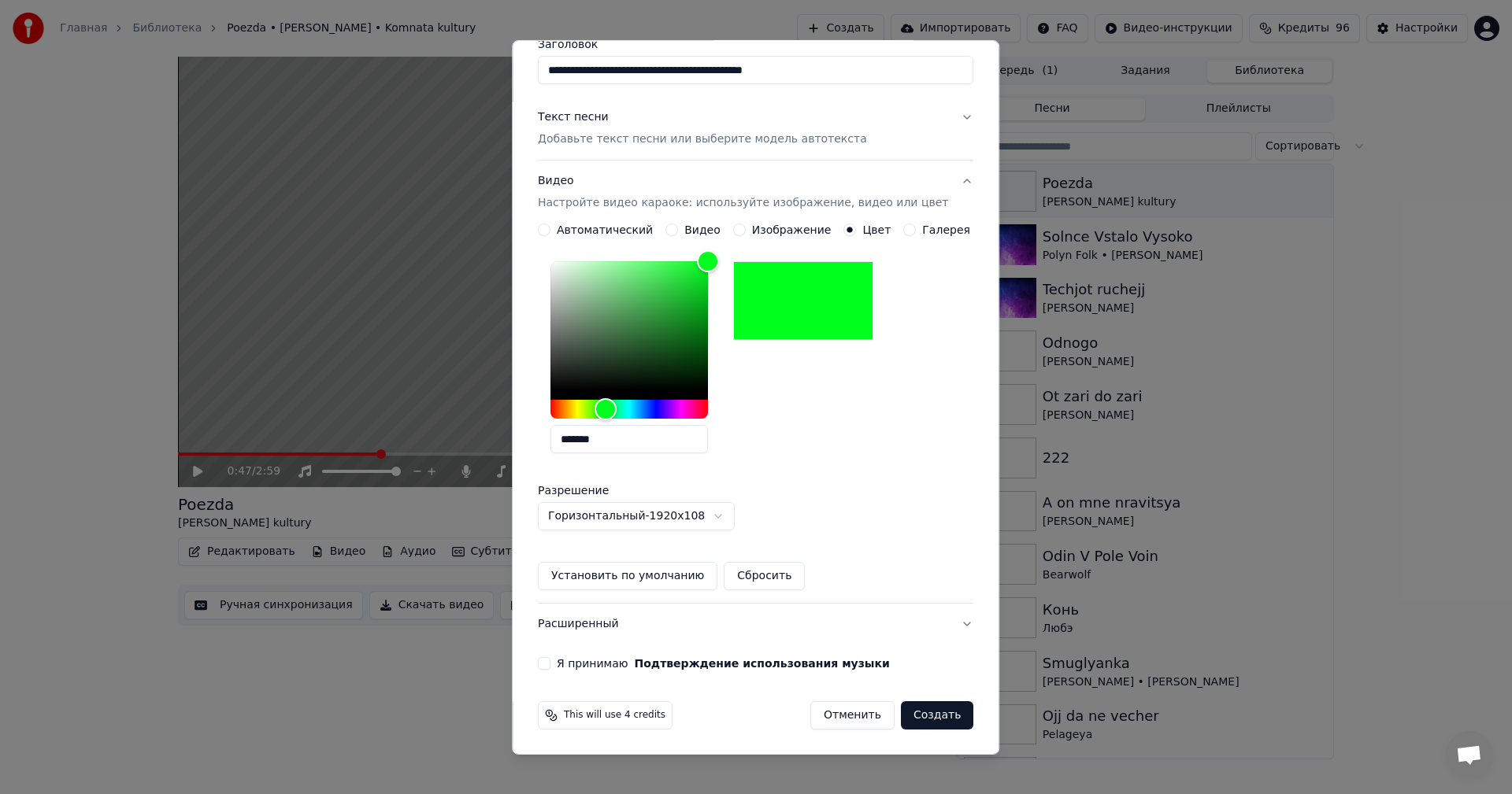
scroll to position [141, 0]
click at [550, 664] on button "Я принимаю Подтверждение использования музыки" at bounding box center [544, 662] width 12 height 12
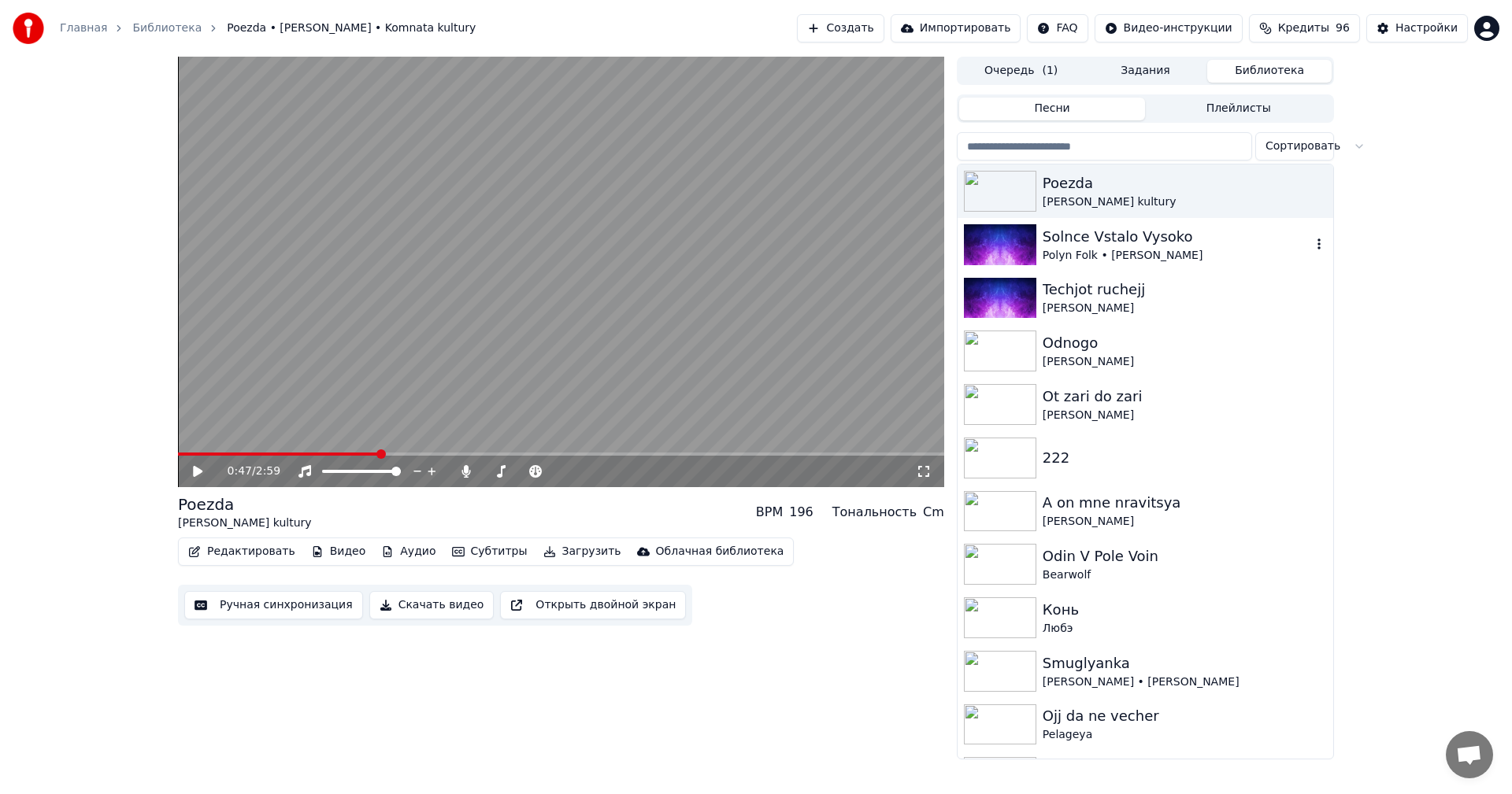
click at [1085, 257] on div "Polyn Folk • [PERSON_NAME]" at bounding box center [1177, 255] width 269 height 16
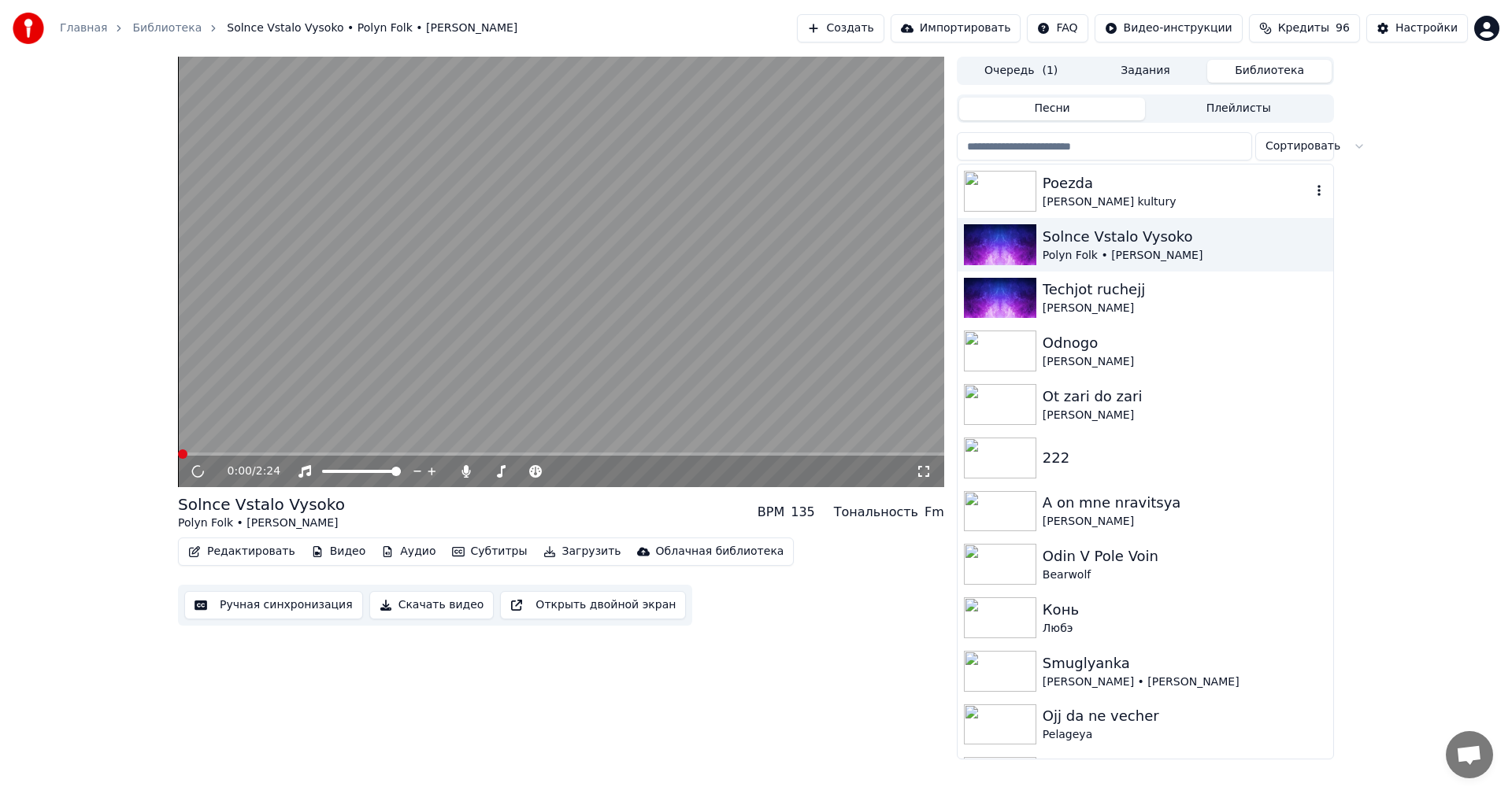
click at [1093, 192] on div "Poezda" at bounding box center [1177, 183] width 269 height 22
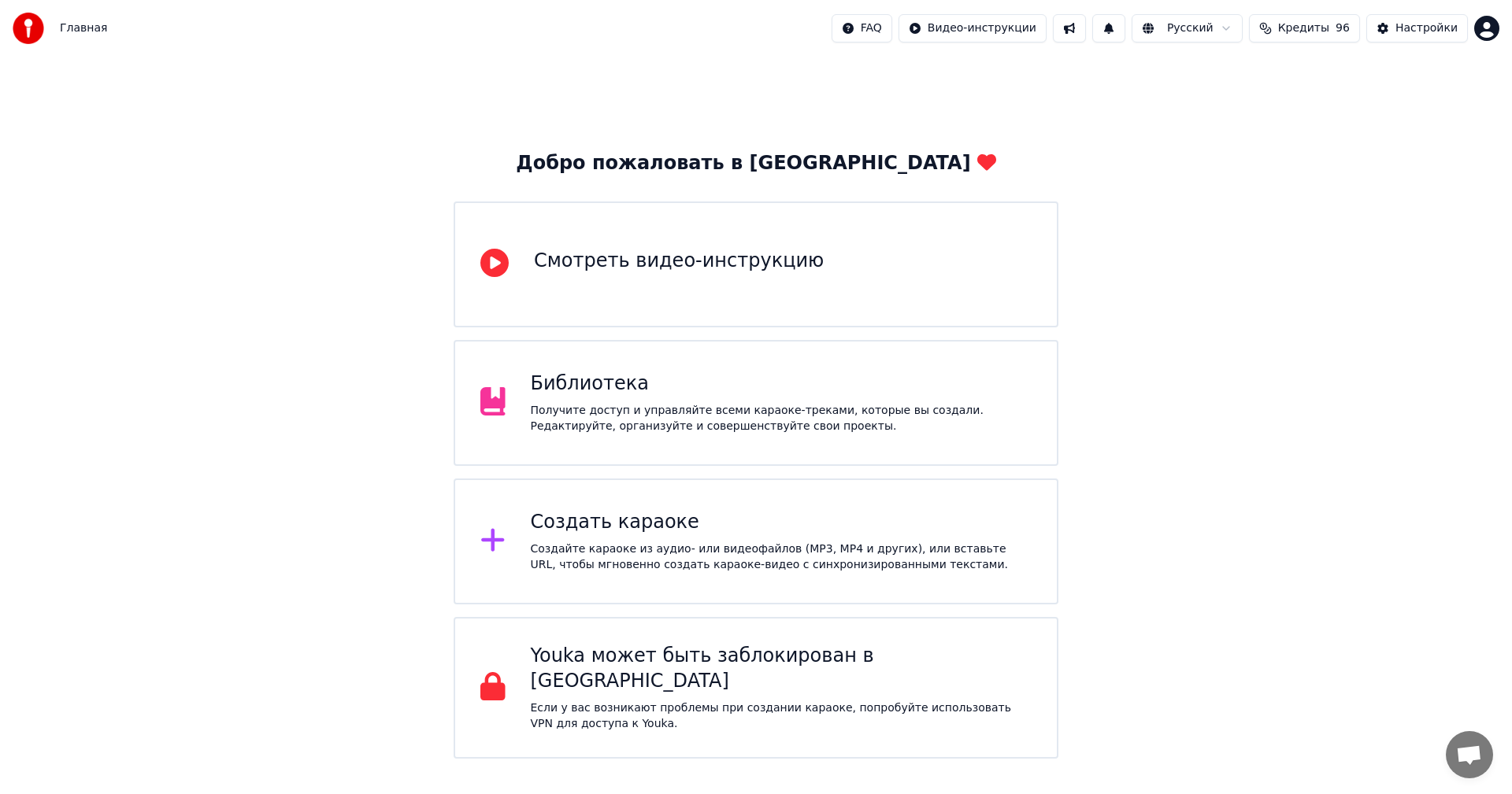
click at [602, 435] on div "Библиотека Получите доступ и управляйте всеми караоке-треками, которые вы созда…" at bounding box center [756, 403] width 605 height 126
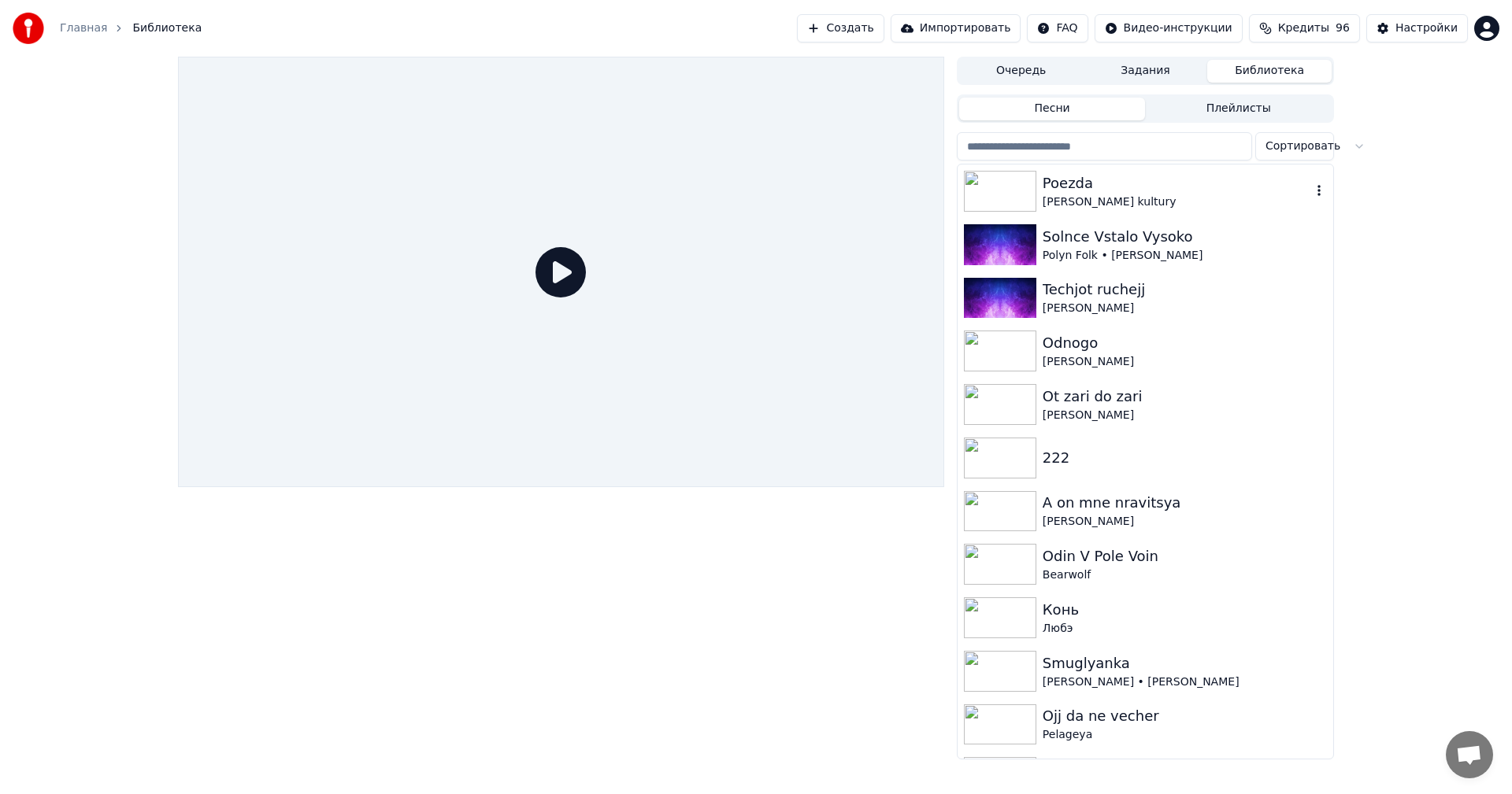
click at [1104, 198] on div "[PERSON_NAME] kultury" at bounding box center [1177, 202] width 269 height 16
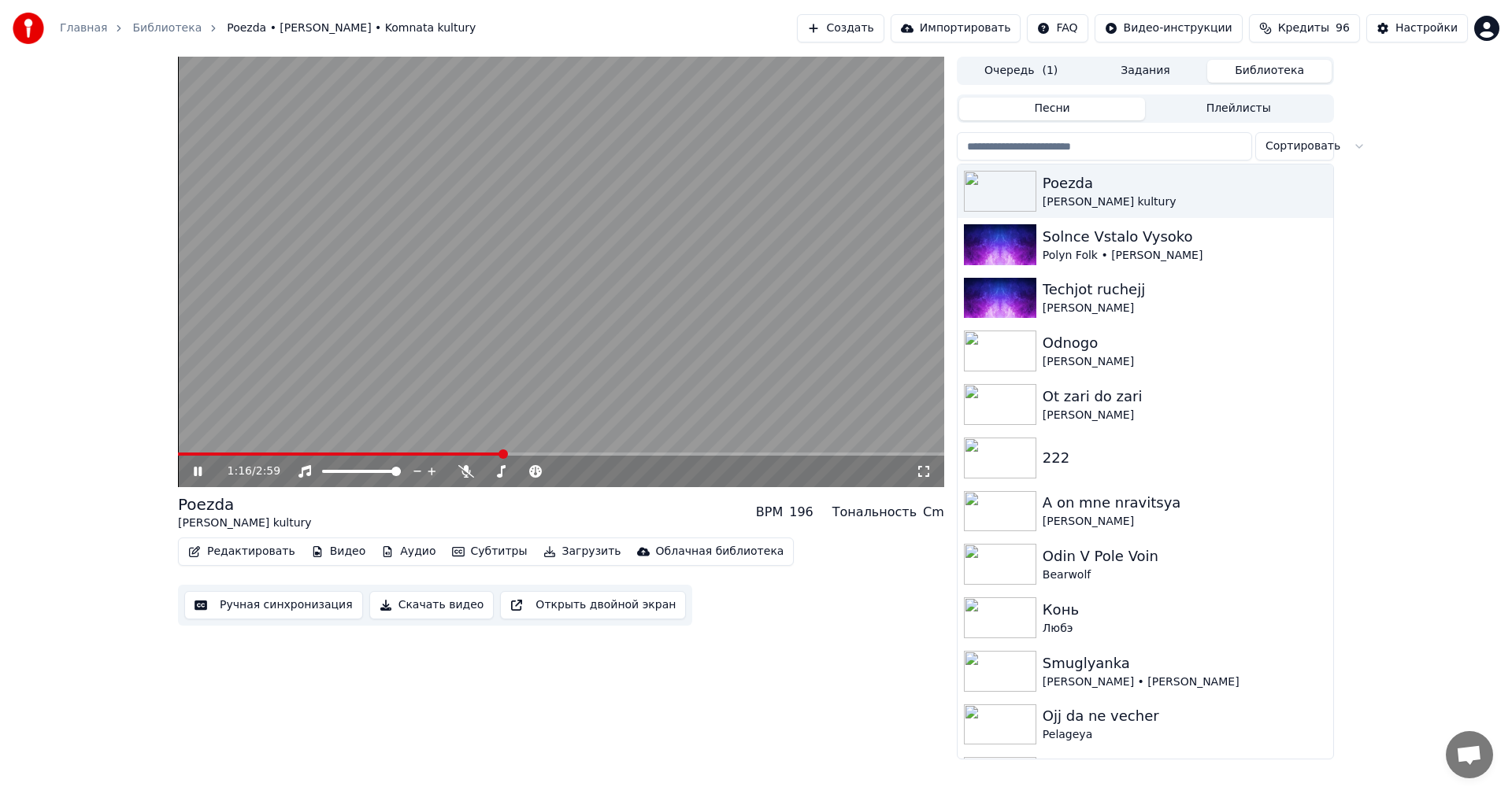
click at [503, 453] on span at bounding box center [561, 454] width 766 height 3
click at [601, 358] on video at bounding box center [561, 271] width 766 height 430
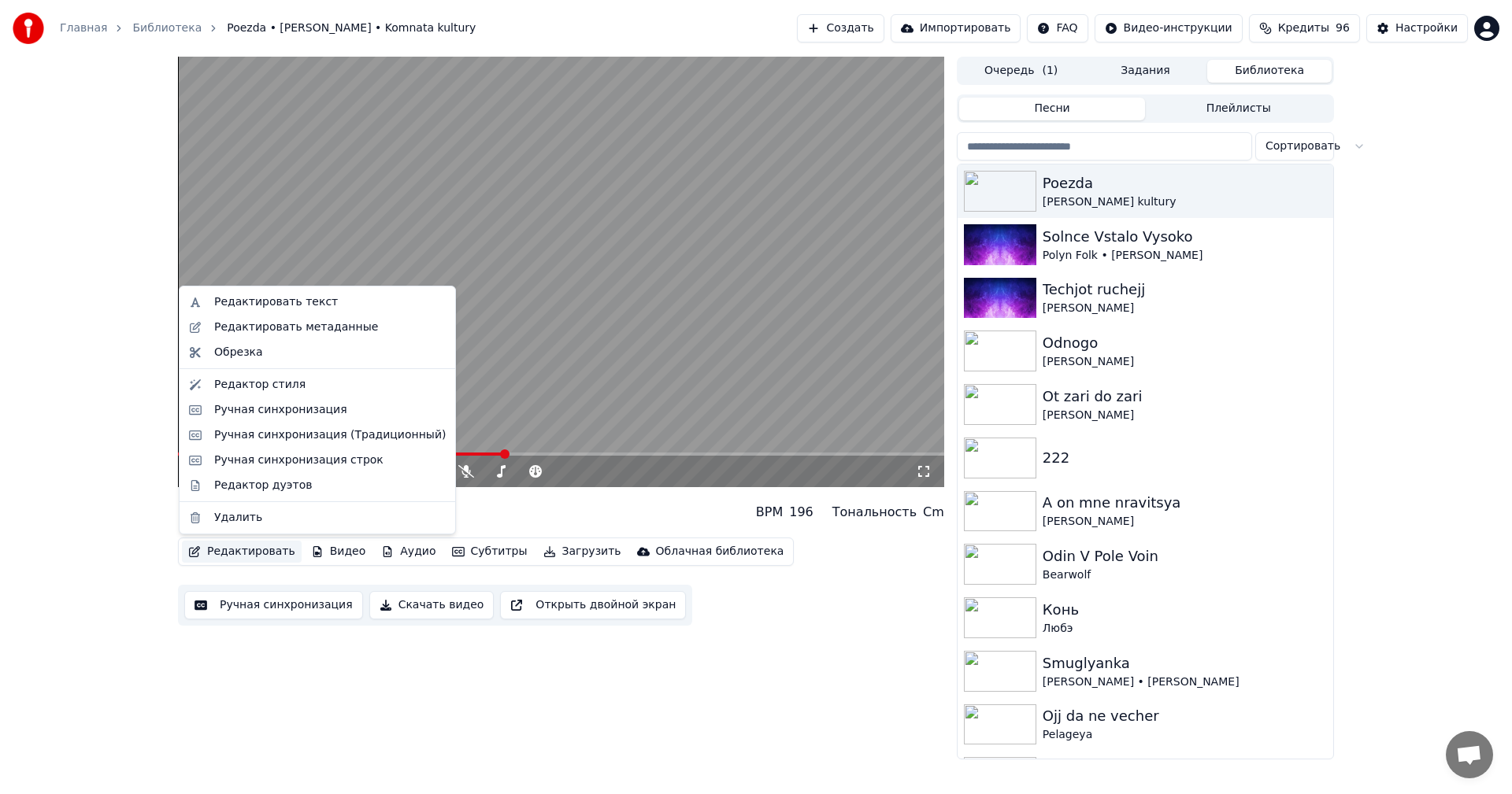
click at [260, 550] on button "Редактировать" at bounding box center [242, 551] width 119 height 22
click at [309, 389] on div "Редактор стиля" at bounding box center [329, 385] width 231 height 16
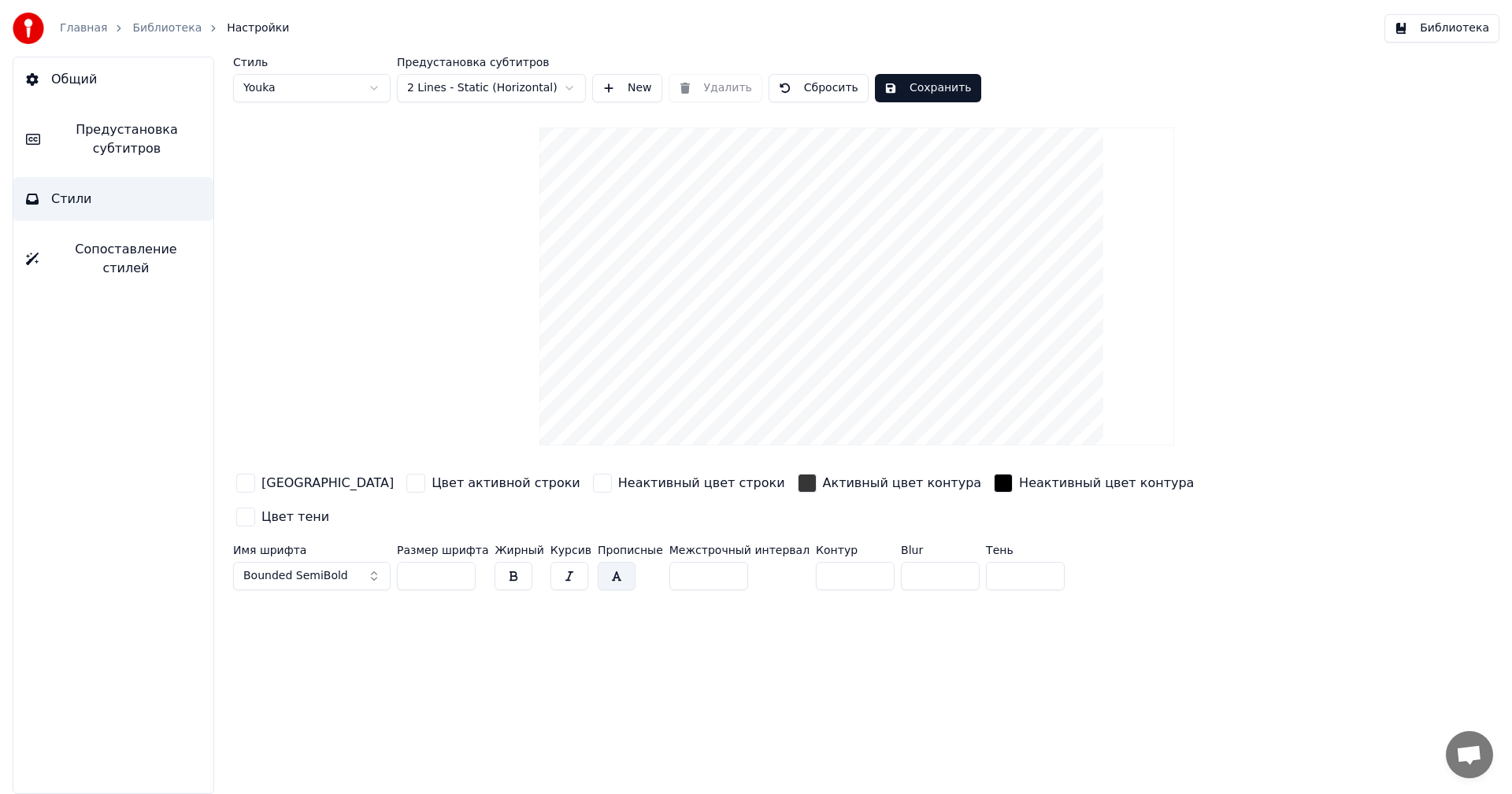
click at [511, 83] on html "Главная Библиотека Настройки Библиотека Общий Предустановка субтитров Стили Соп…" at bounding box center [756, 397] width 1512 height 794
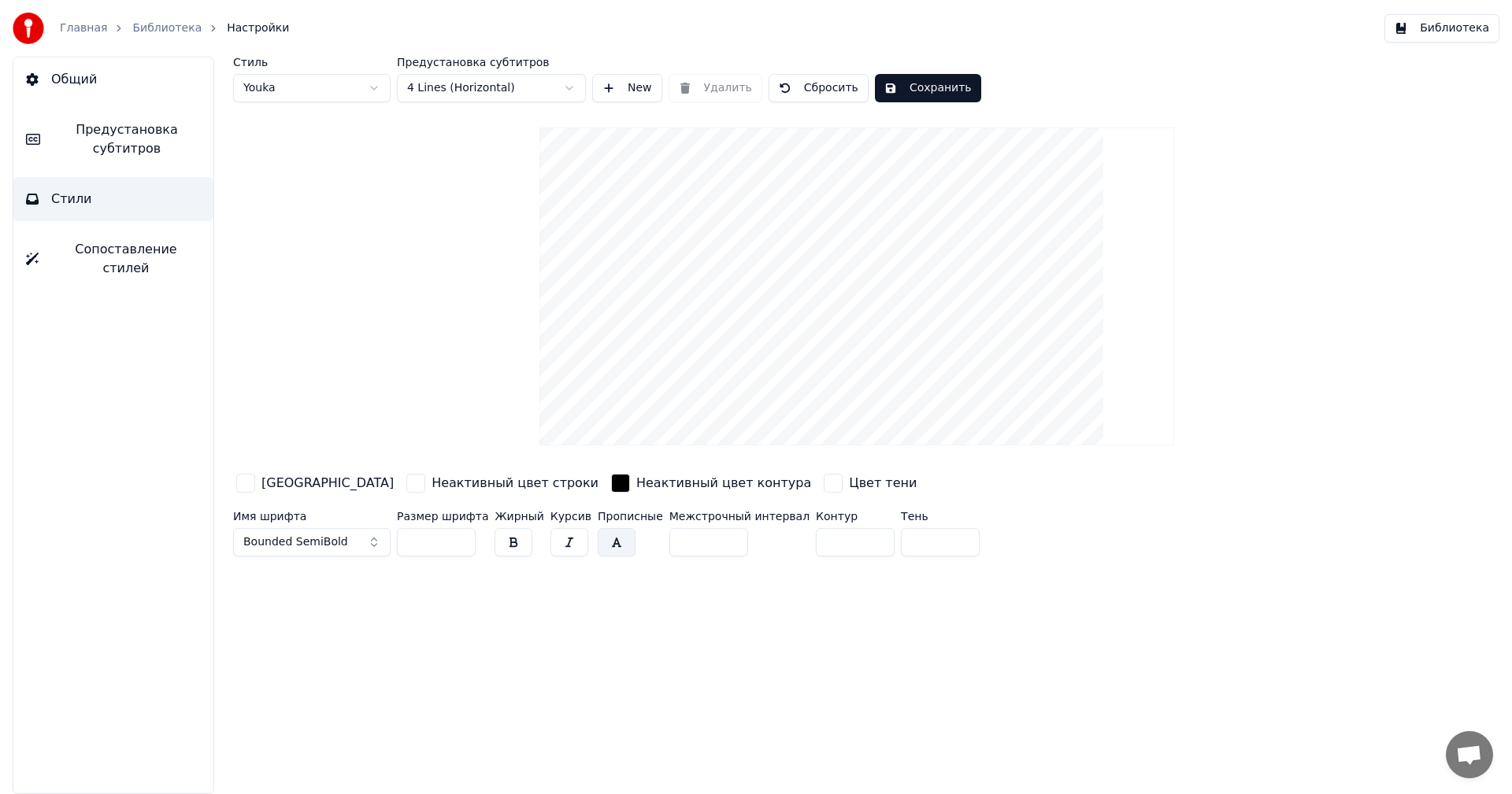
click at [625, 89] on button "New" at bounding box center [628, 88] width 70 height 29
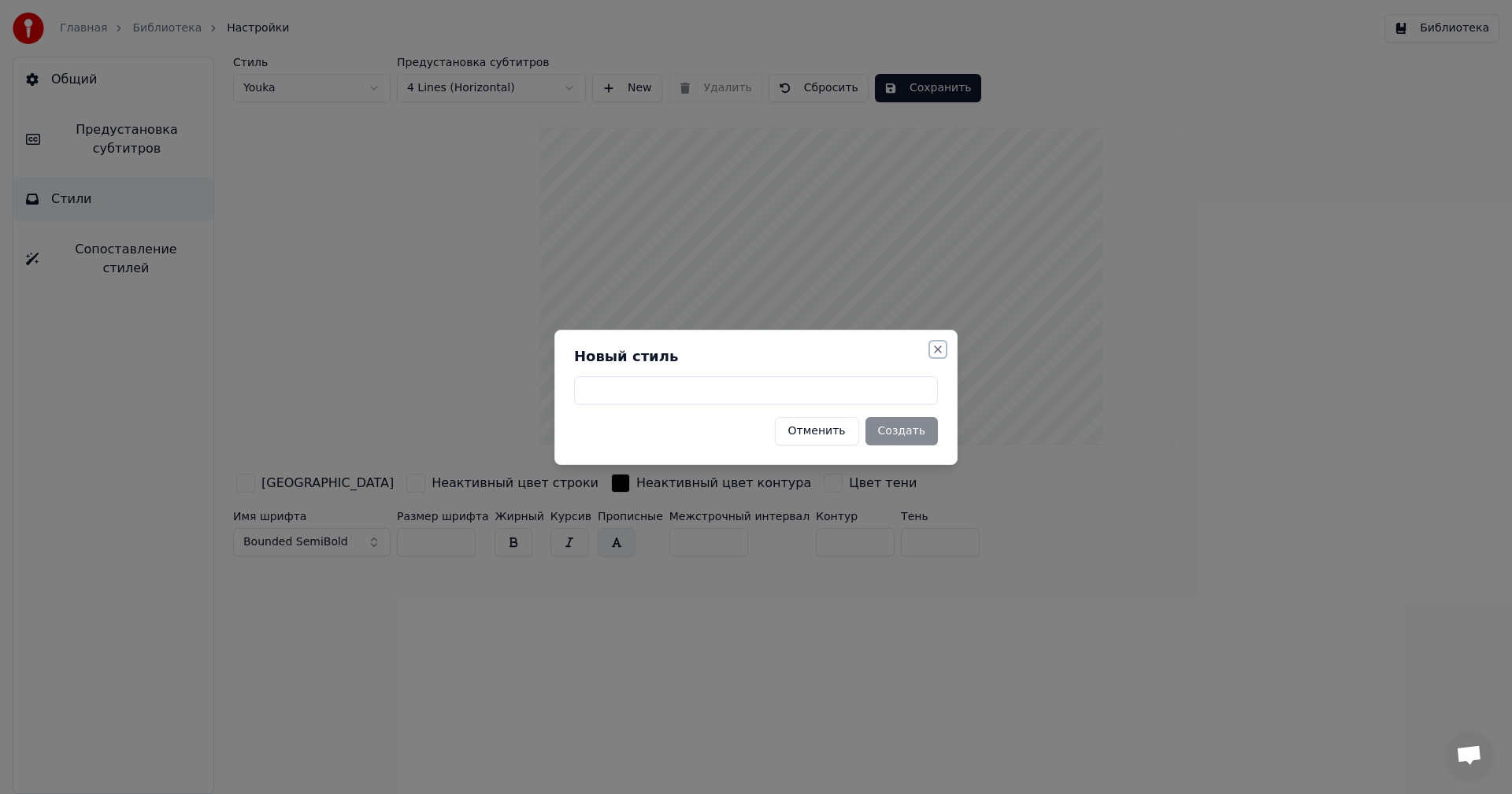
click at [933, 344] on button "Close" at bounding box center [937, 349] width 12 height 12
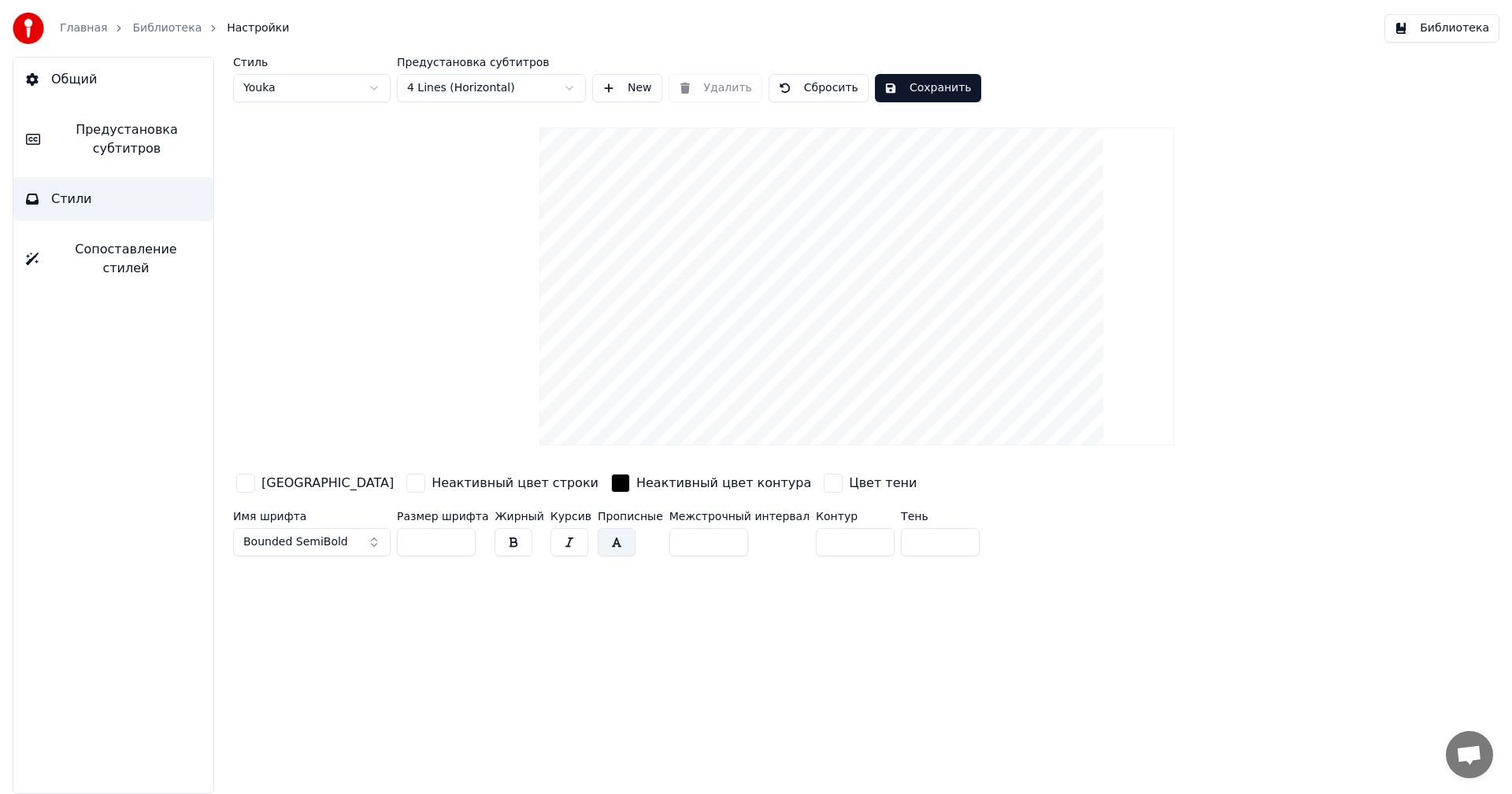
click at [526, 83] on html "Главная Библиотека Настройки Библиотека Общий Предустановка субтитров Стили Соп…" at bounding box center [756, 397] width 1512 height 794
click at [622, 84] on html "Главная Библиотека Настройки Библиотека Общий Предустановка субтитров Стили Соп…" at bounding box center [756, 397] width 1512 height 794
click at [624, 87] on button "New" at bounding box center [628, 88] width 70 height 29
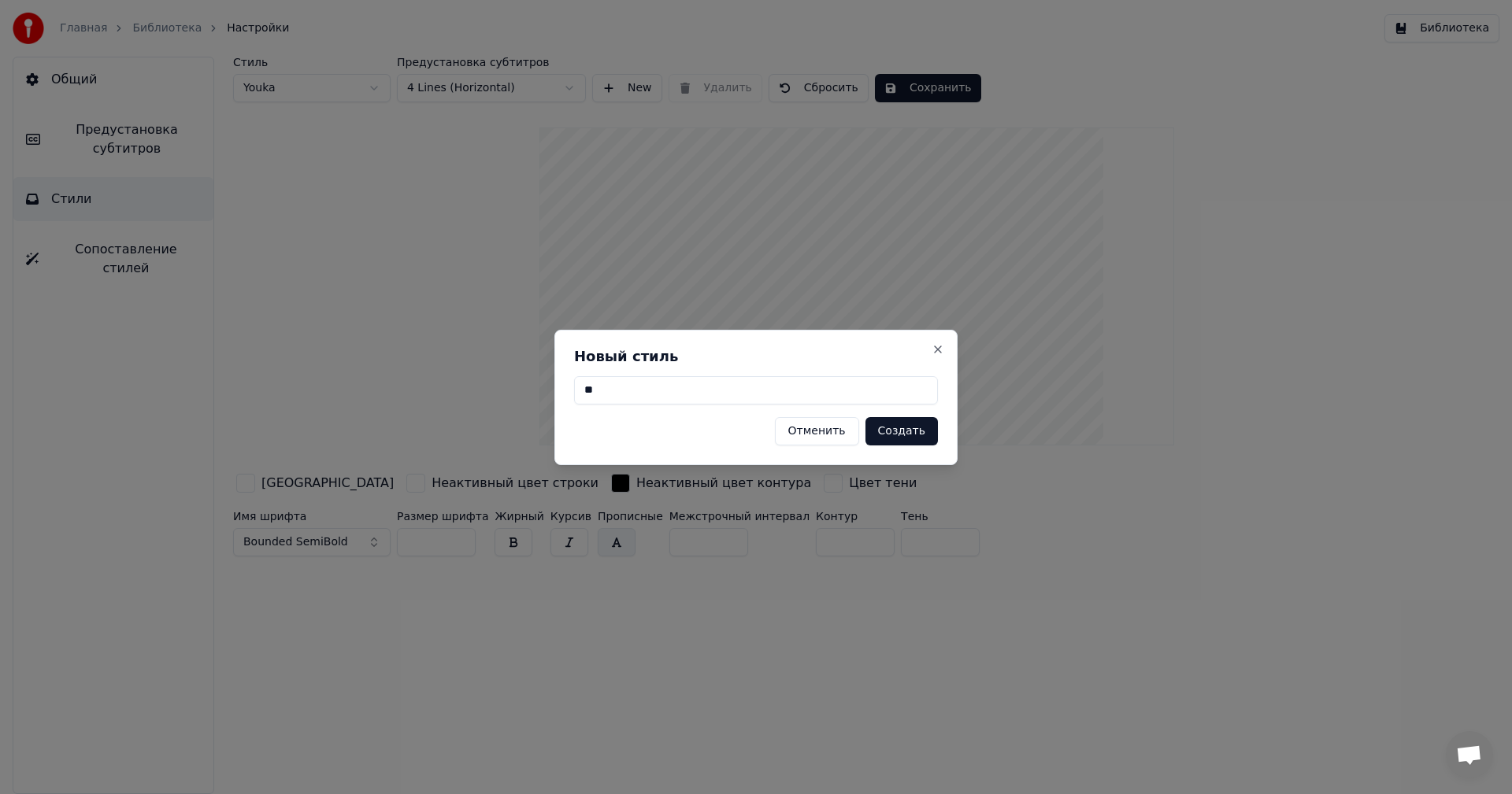
type input "**"
click at [907, 438] on button "Создать" at bounding box center [901, 431] width 73 height 29
type input "**"
type input "*"
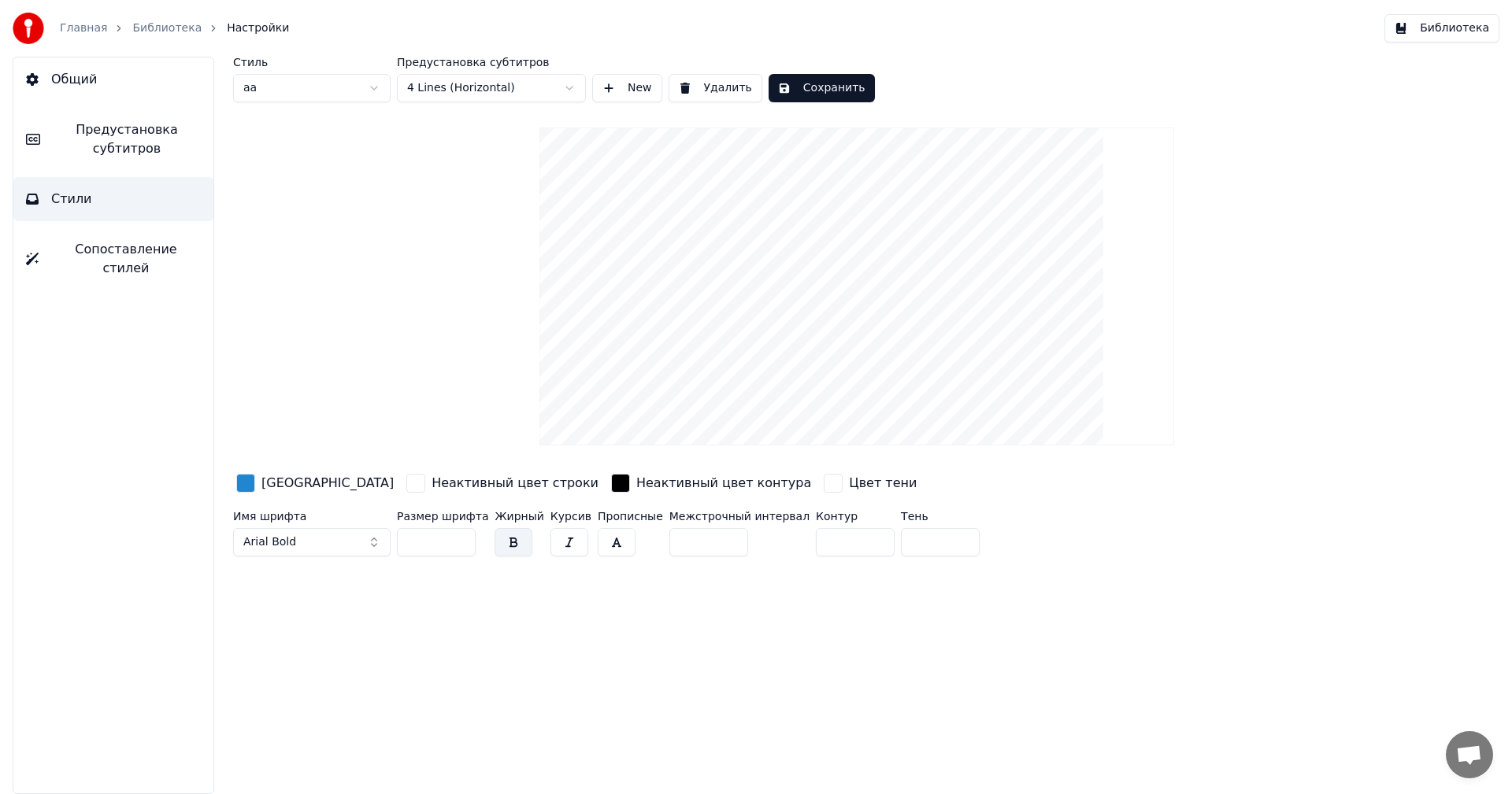
click at [817, 105] on div "Стиль аа Предустановка субтитров 4 Lines (Horizontal) New Удалить Сохранить Цве…" at bounding box center [857, 310] width 1247 height 506
click at [816, 81] on button "Сохранить" at bounding box center [821, 88] width 106 height 29
click at [807, 80] on button "Готово" at bounding box center [810, 88] width 84 height 29
click at [1470, 29] on button "Библиотека" at bounding box center [1442, 28] width 115 height 29
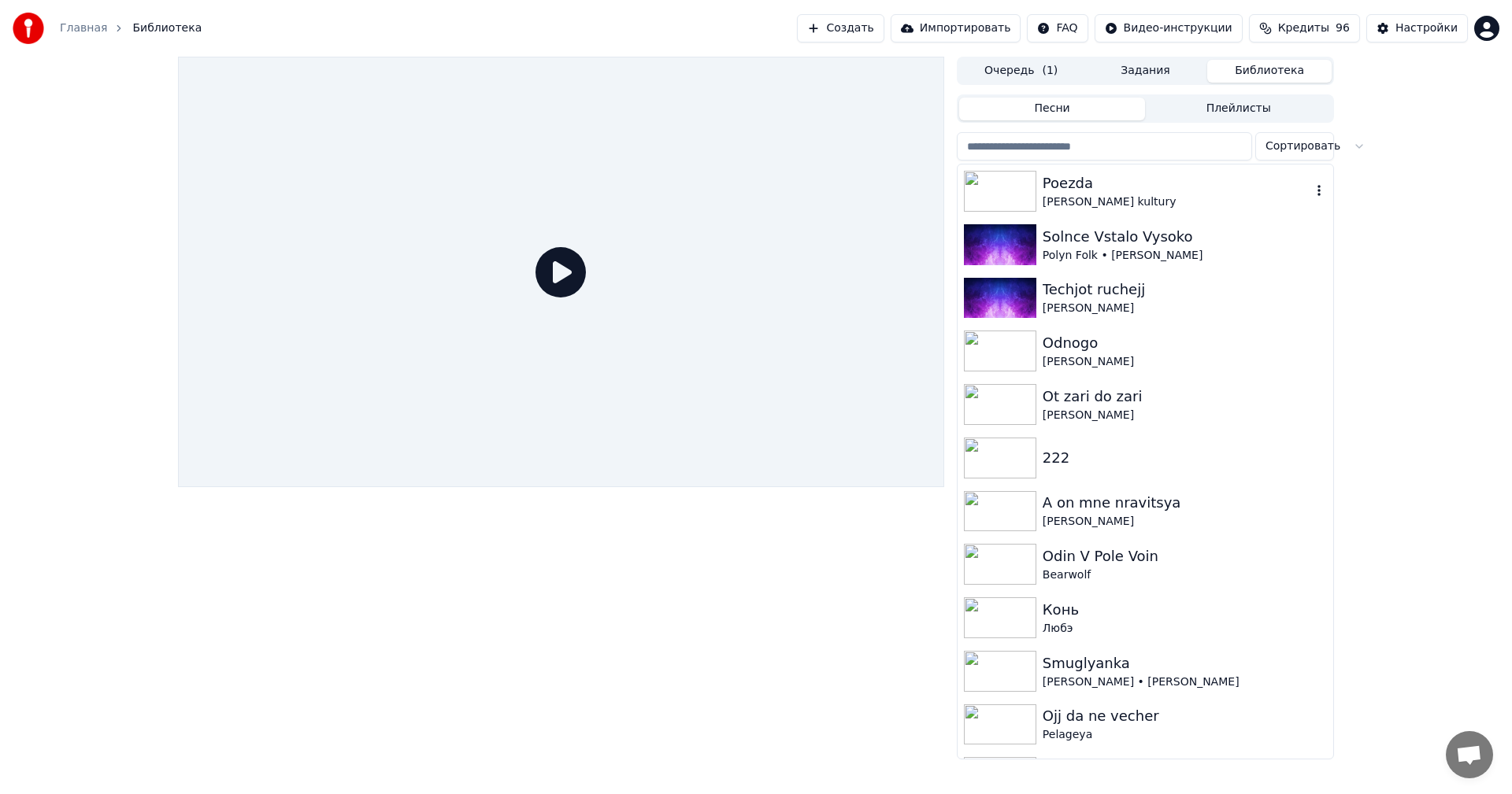
click at [1059, 197] on div "[PERSON_NAME] kultury" at bounding box center [1177, 202] width 269 height 16
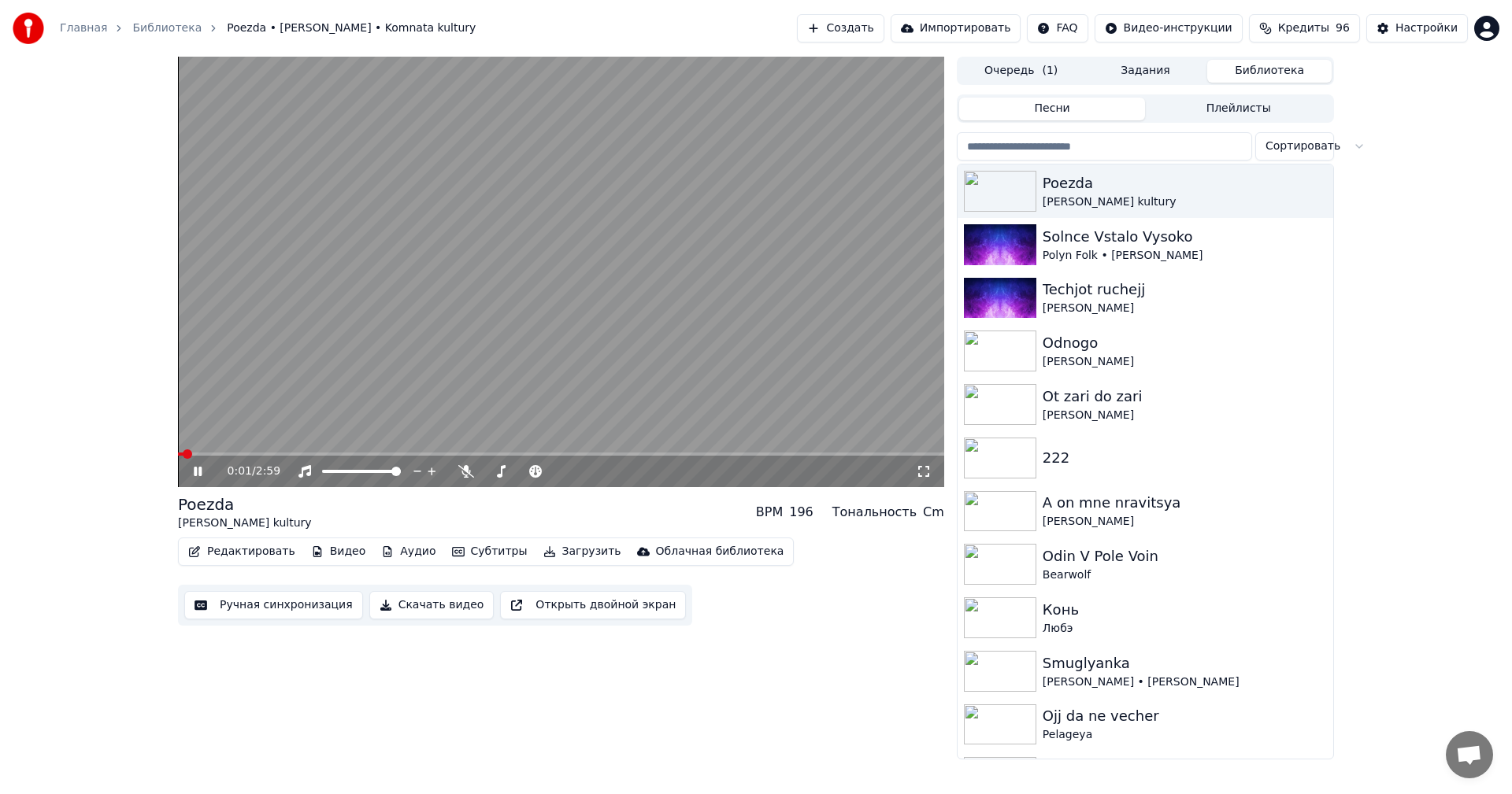
click at [583, 453] on span at bounding box center [561, 454] width 766 height 3
click at [467, 474] on icon at bounding box center [466, 471] width 16 height 12
click at [577, 348] on video at bounding box center [561, 271] width 766 height 430
click at [1089, 246] on div "Solnce Vstalo Vysoko" at bounding box center [1177, 237] width 269 height 22
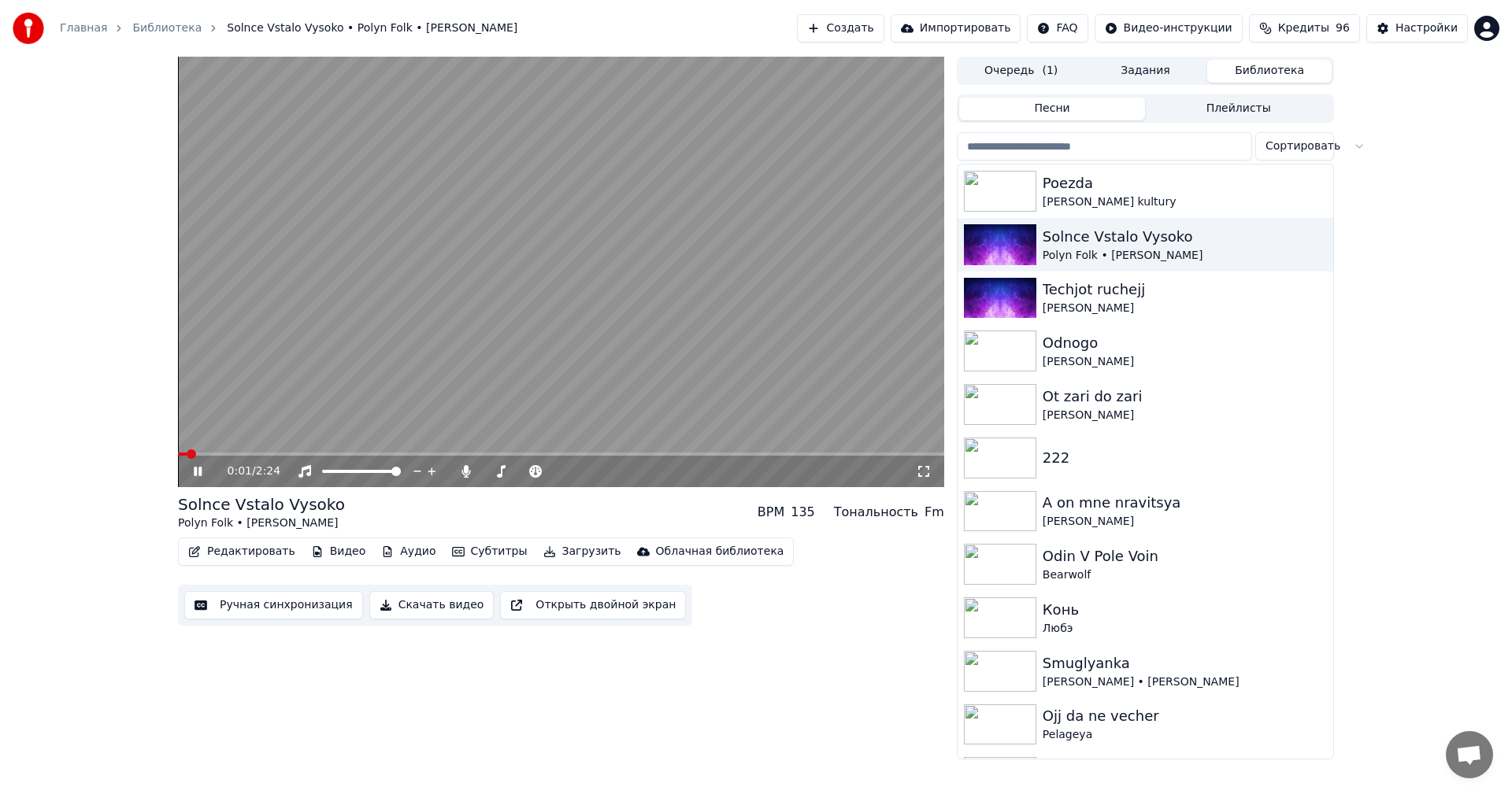
click at [195, 472] on icon at bounding box center [198, 471] width 8 height 10
click at [1043, 340] on div "Odnogo" at bounding box center [1177, 343] width 269 height 22
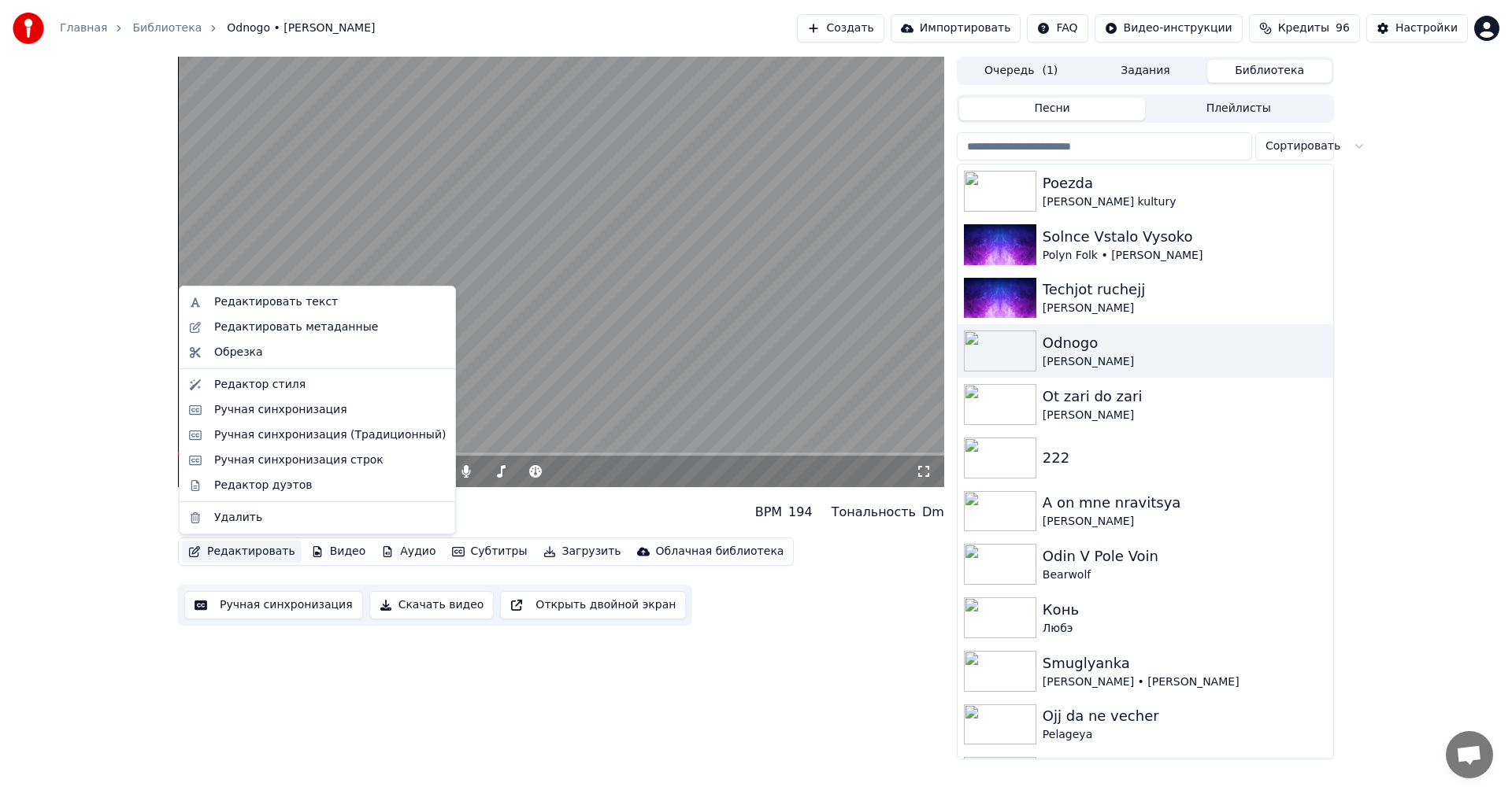
click at [243, 549] on button "Редактировать" at bounding box center [242, 551] width 119 height 22
click at [322, 392] on div "Редактор стиля" at bounding box center [329, 385] width 231 height 16
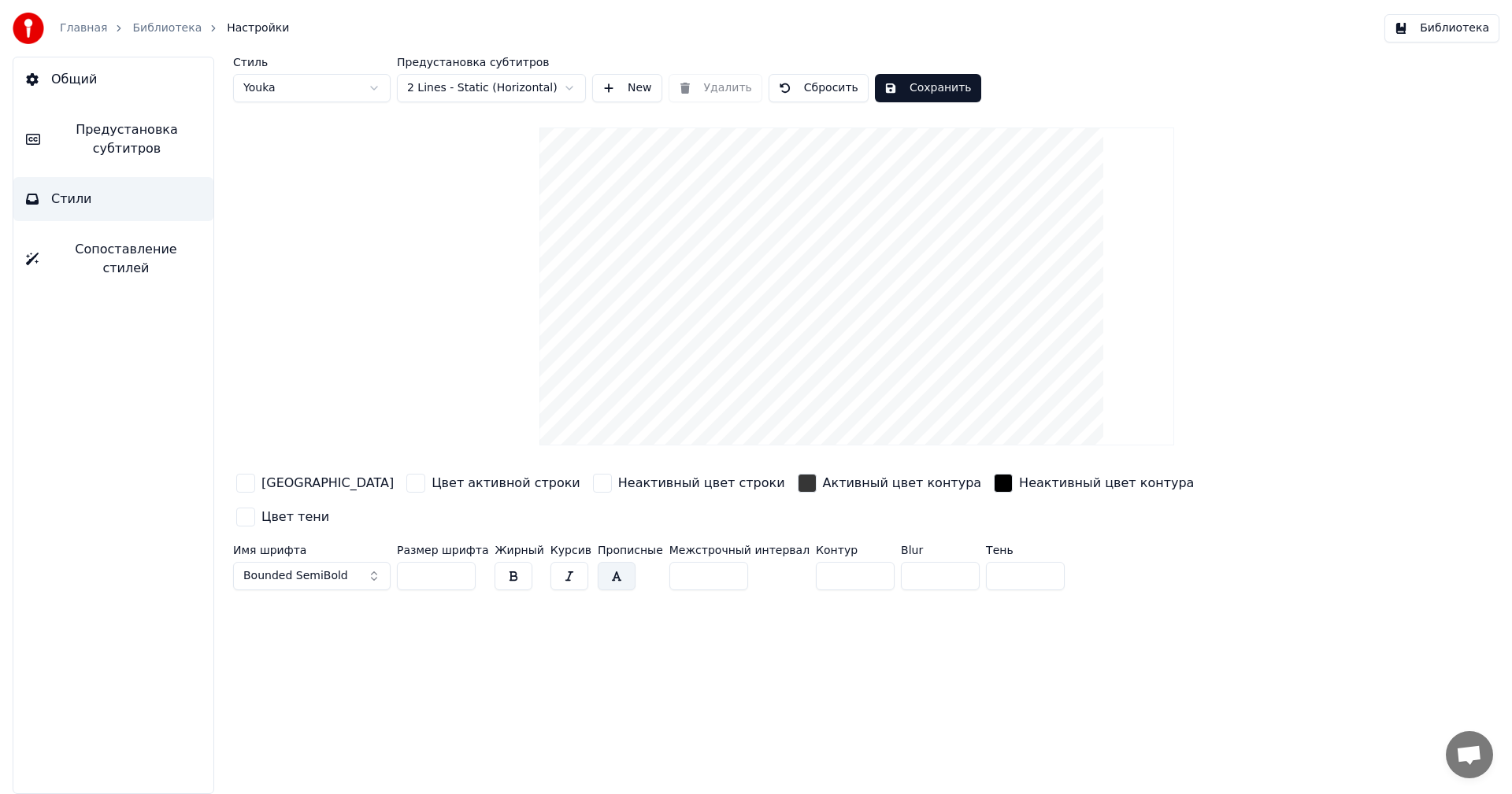
click at [513, 87] on html "Главная Библиотека Настройки Библиотека Общий Предустановка субтитров Стили Соп…" at bounding box center [756, 397] width 1512 height 794
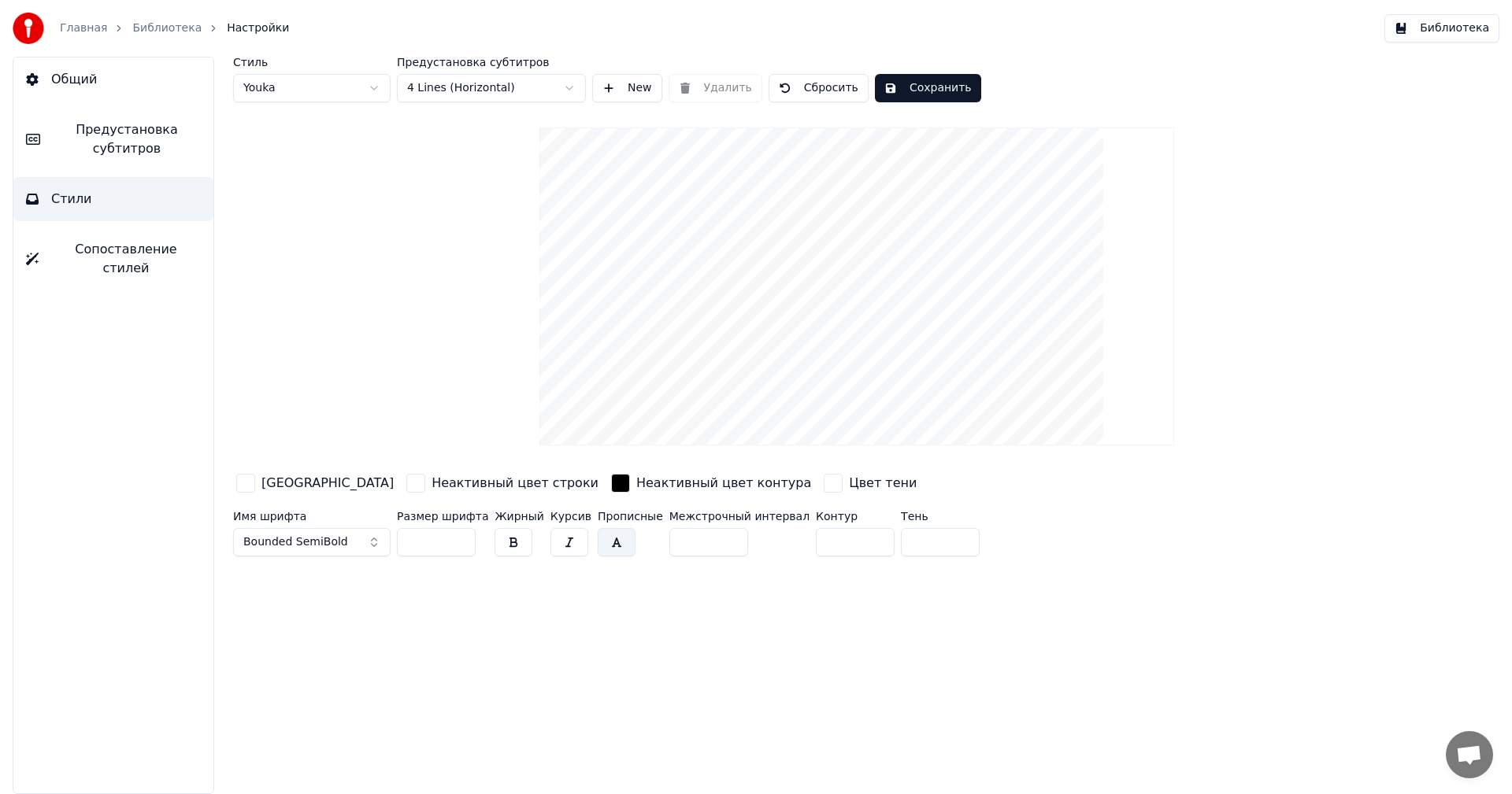
click at [910, 97] on button "Сохранить" at bounding box center [928, 88] width 106 height 29
click at [912, 86] on button "Сохранить" at bounding box center [928, 88] width 106 height 29
click at [1445, 33] on button "Библиотека" at bounding box center [1442, 28] width 115 height 29
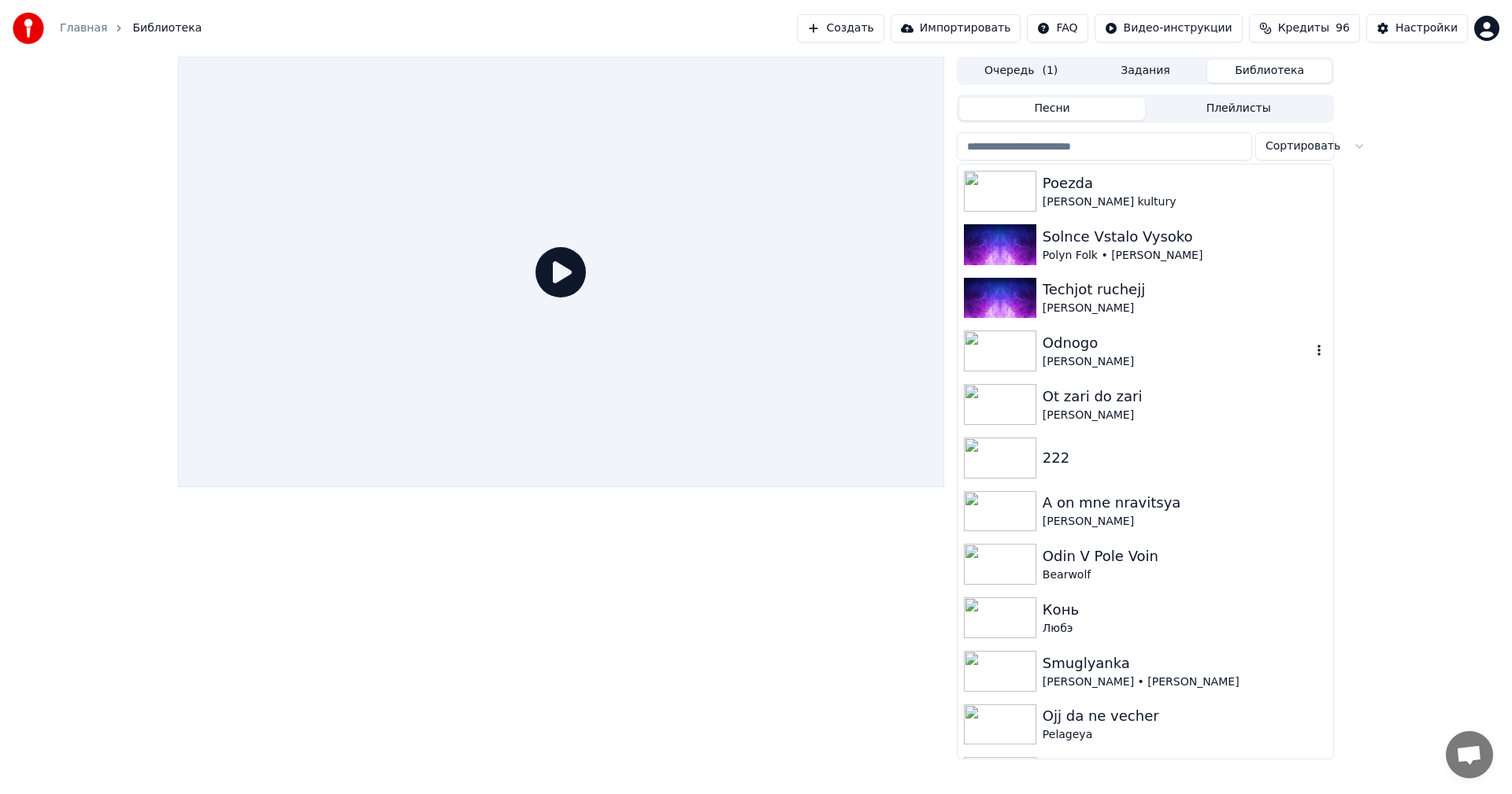
click at [1094, 353] on div "Odnogo" at bounding box center [1177, 343] width 269 height 22
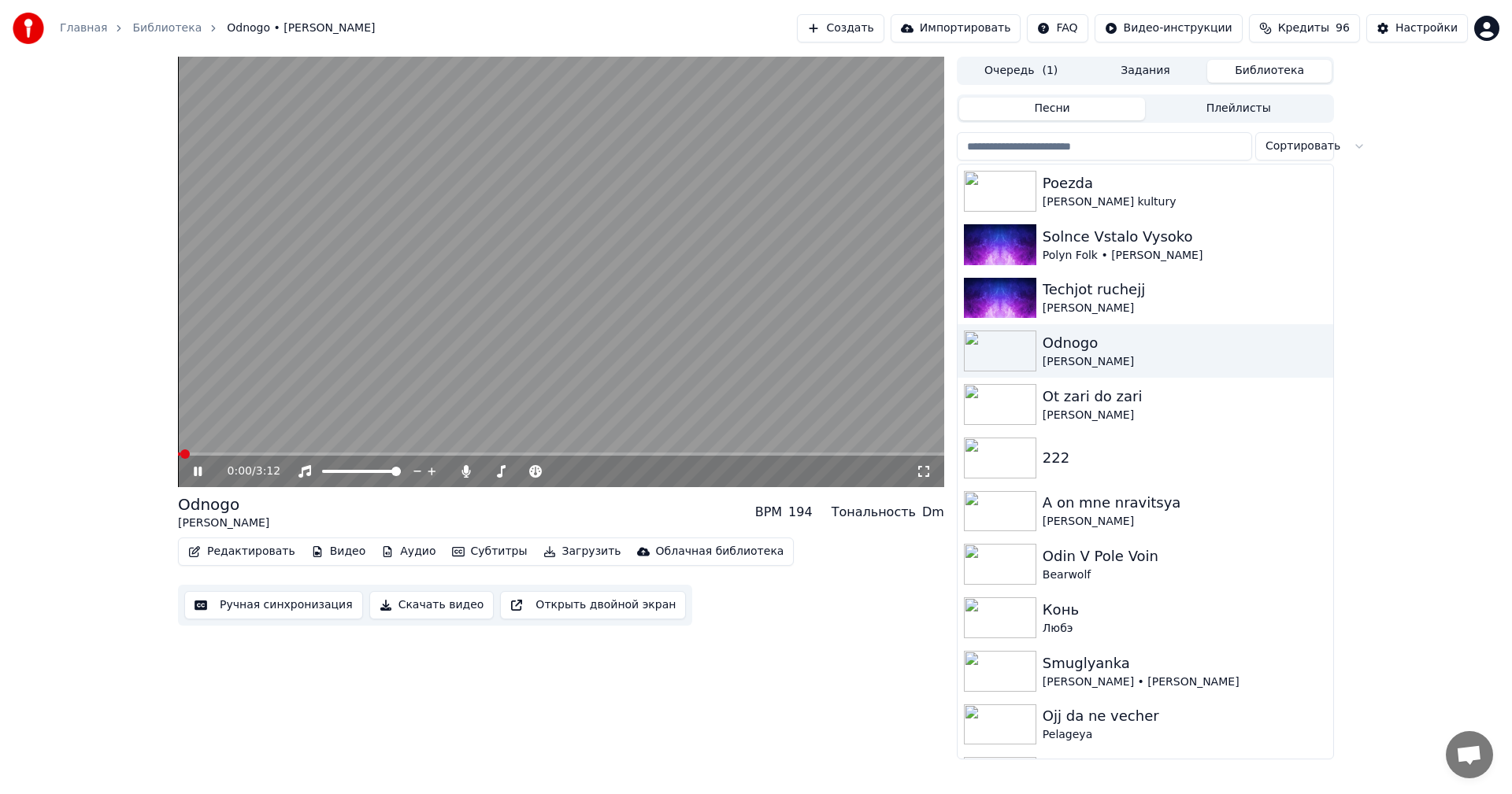
click at [589, 453] on span at bounding box center [561, 454] width 766 height 3
click at [616, 410] on video at bounding box center [561, 271] width 766 height 430
click at [1024, 69] on button "Очередь ( 1 )" at bounding box center [1022, 71] width 124 height 23
click at [1259, 68] on button "Библиотека" at bounding box center [1269, 71] width 124 height 23
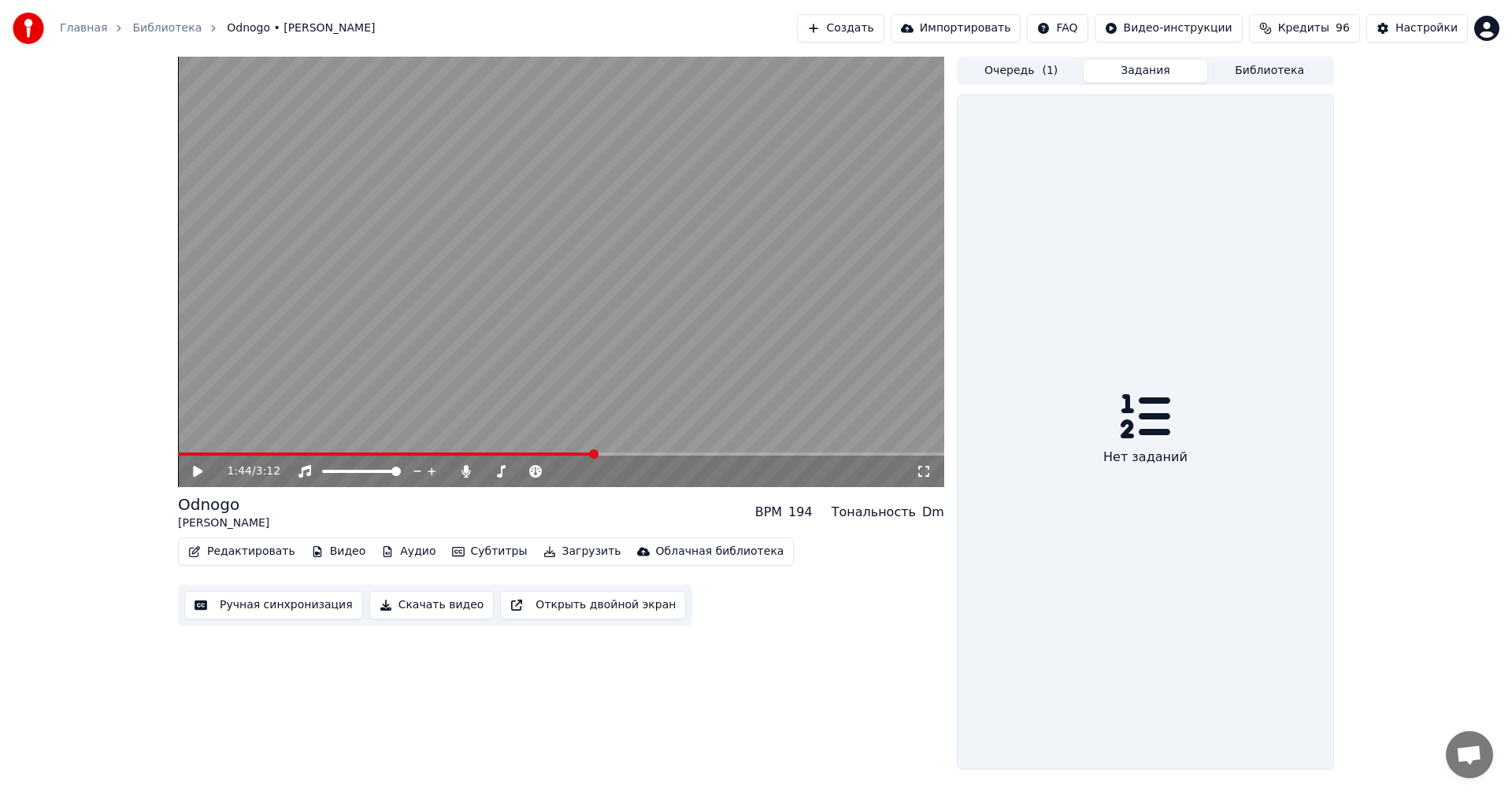
click at [1157, 68] on button "Задания" at bounding box center [1146, 71] width 124 height 23
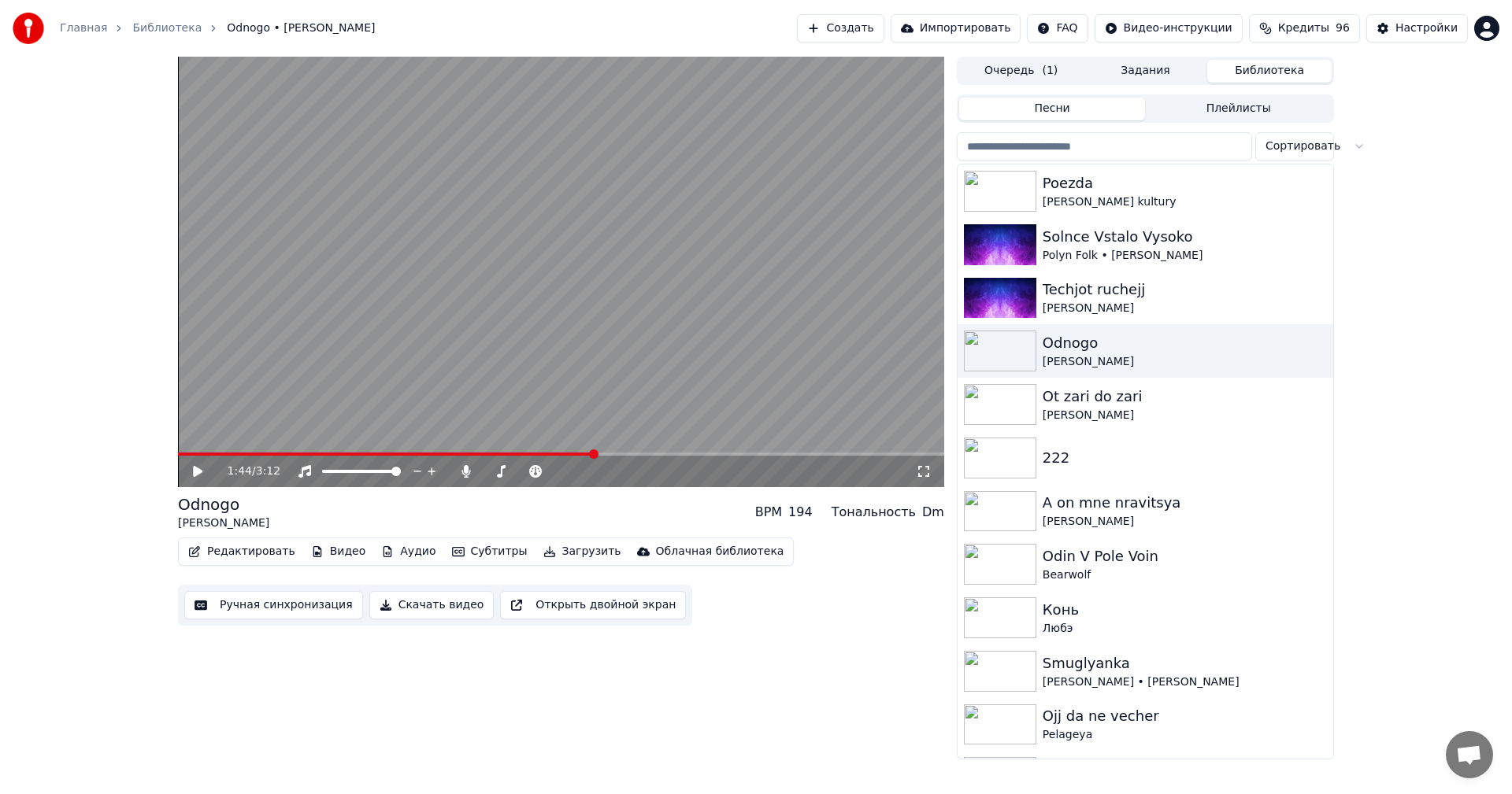
click at [1264, 68] on button "Библиотека" at bounding box center [1269, 71] width 124 height 23
click at [1080, 205] on div "[PERSON_NAME] kultury" at bounding box center [1177, 202] width 269 height 16
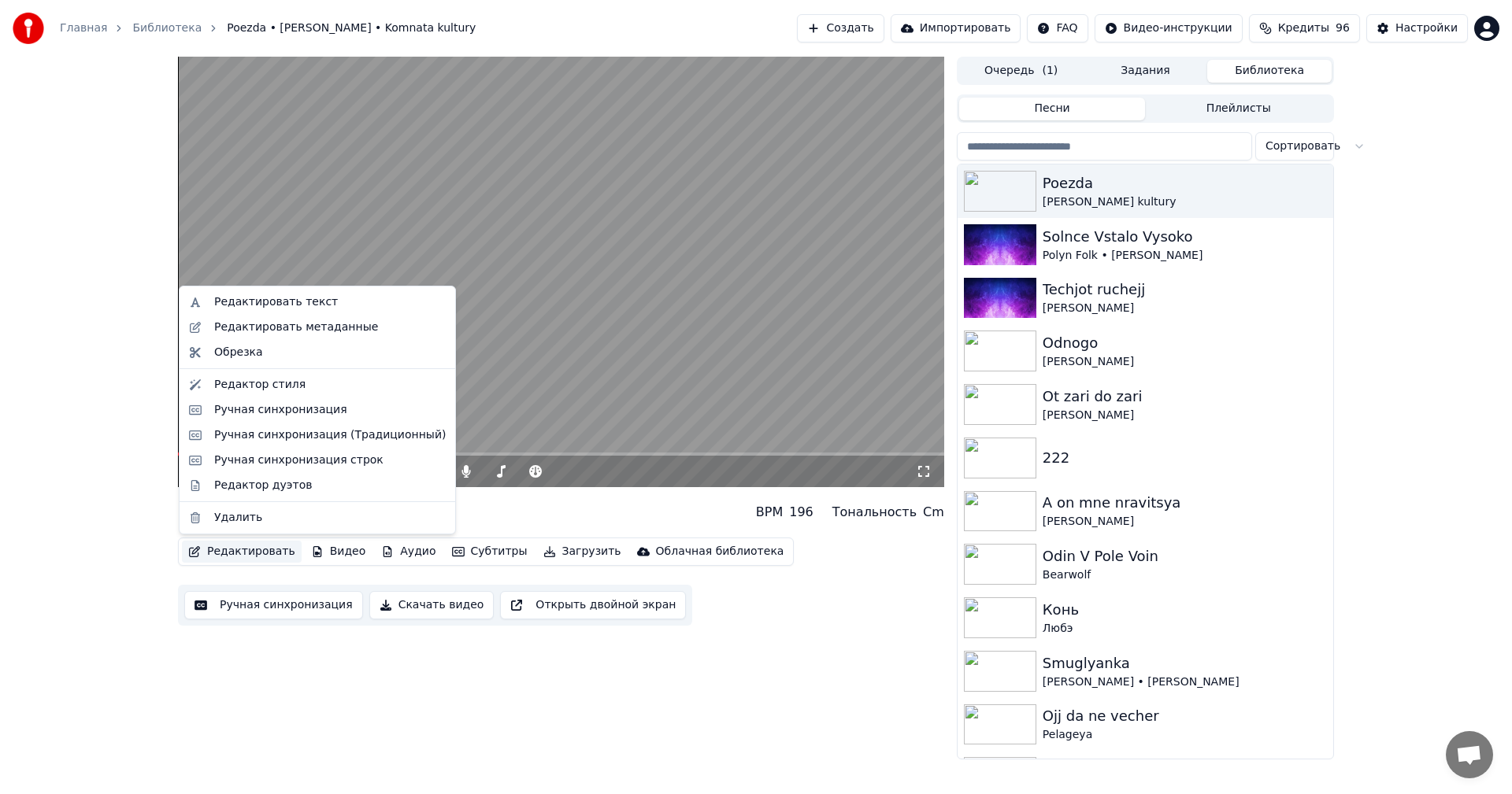
click at [228, 551] on button "Редактировать" at bounding box center [242, 551] width 119 height 22
click at [268, 386] on div "Редактор стиля" at bounding box center [260, 385] width 92 height 16
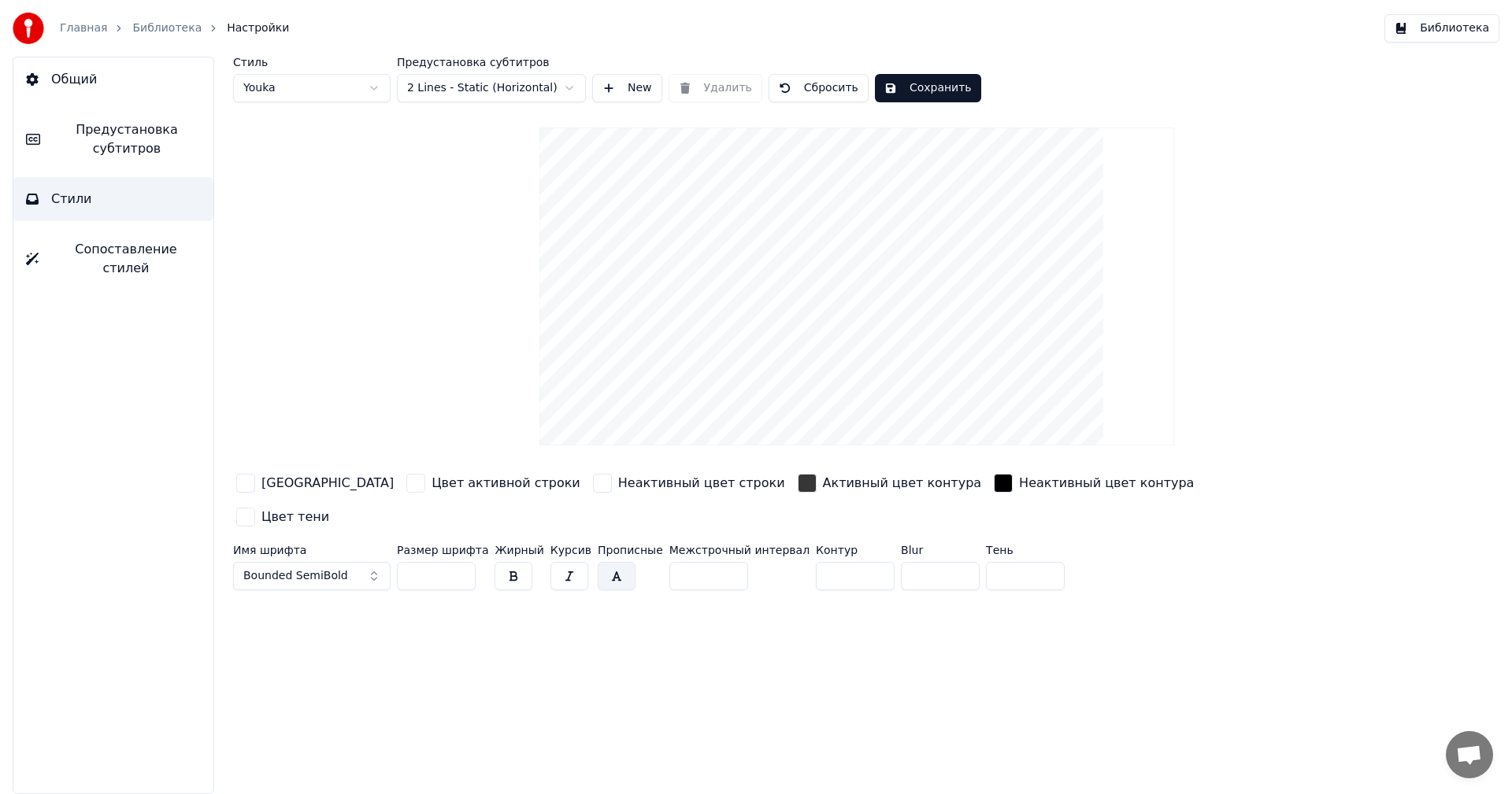
click at [488, 92] on html "Главная Библиотека Настройки Библиотека Общий Предустановка субтитров Стили Соп…" at bounding box center [756, 397] width 1512 height 794
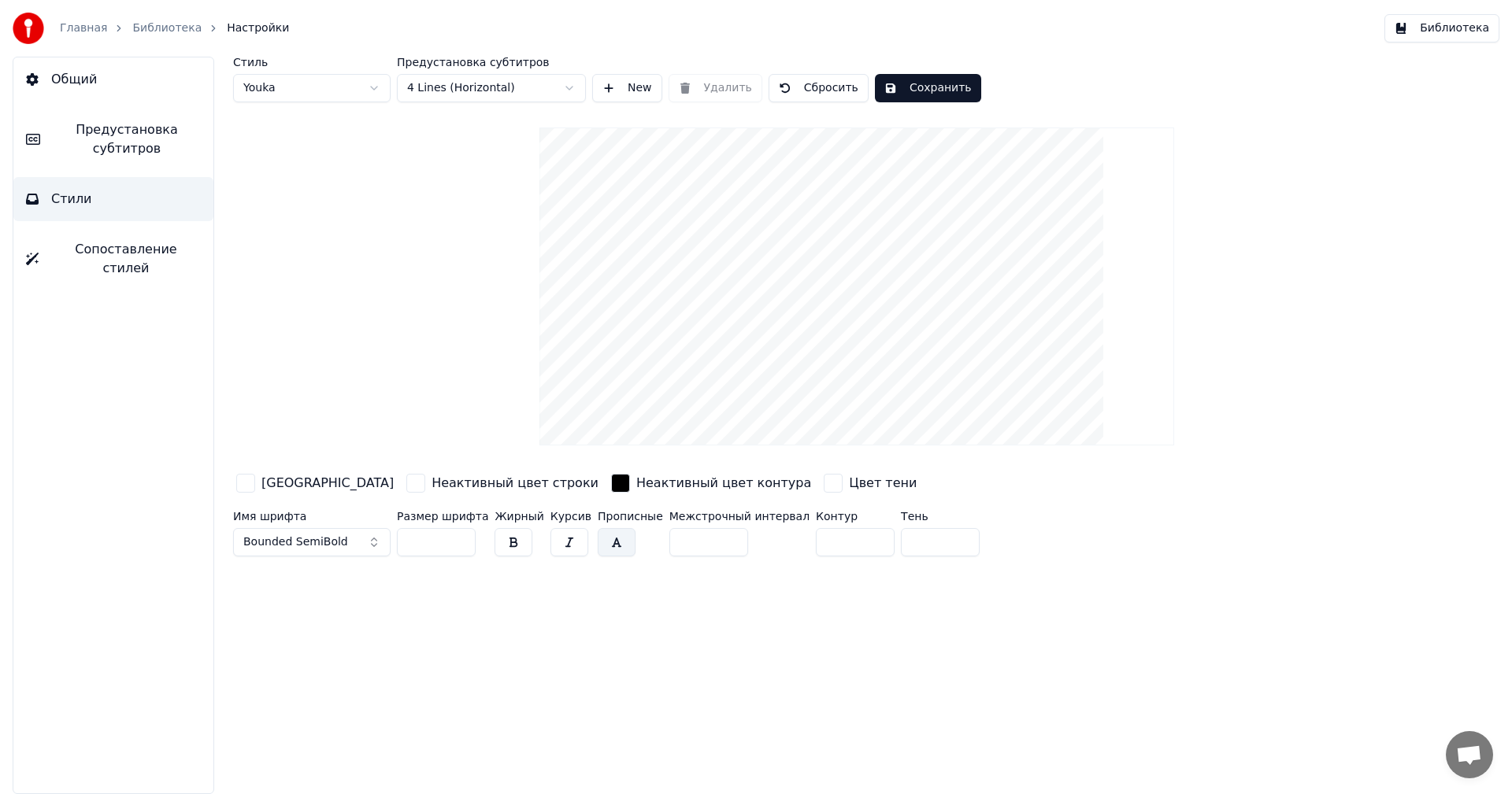
click at [343, 540] on button "Bounded SemiBold" at bounding box center [311, 542] width 158 height 29
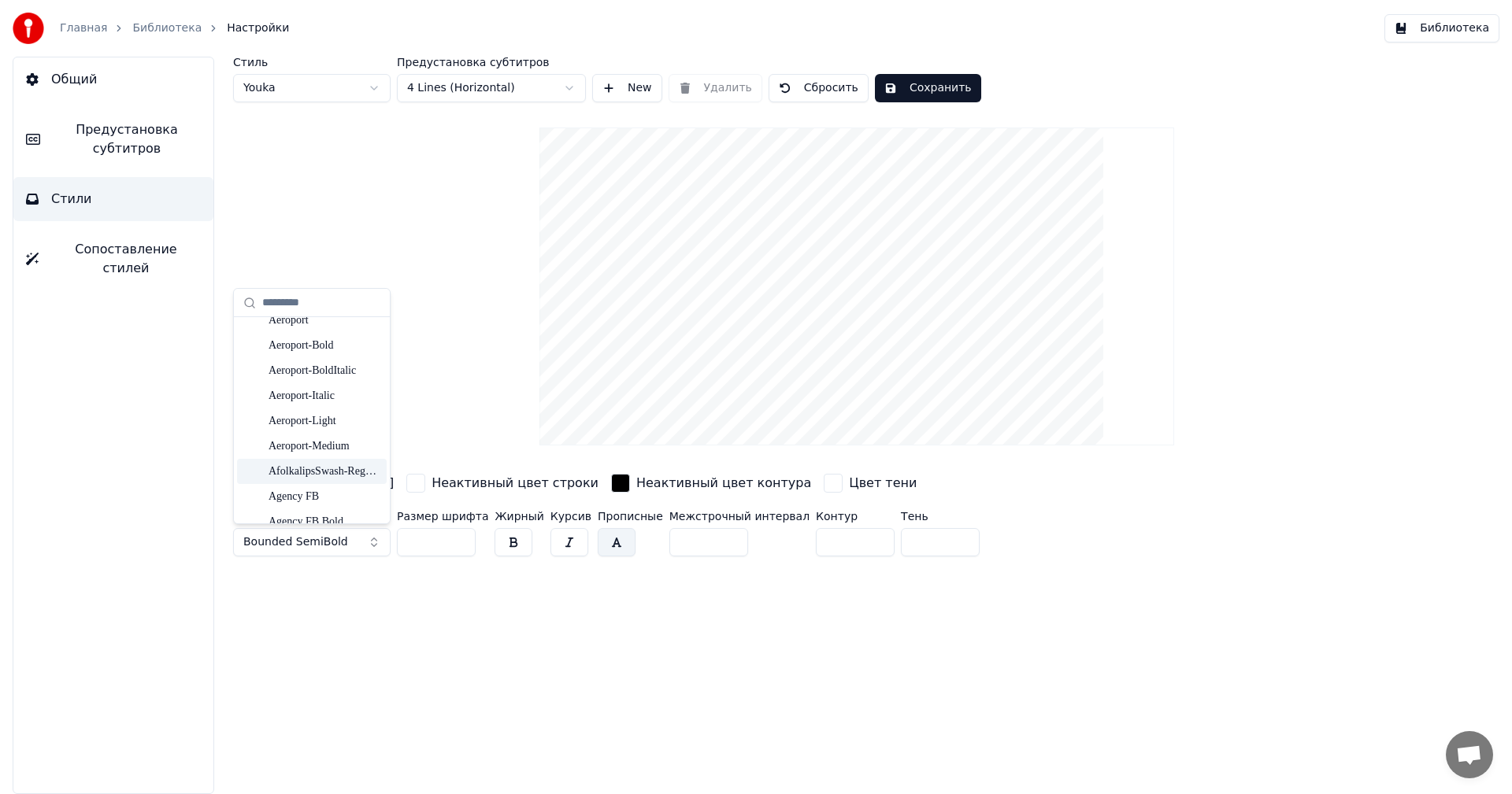
scroll to position [236, 0]
click at [315, 394] on div "Aeroport" at bounding box center [324, 399] width 112 height 16
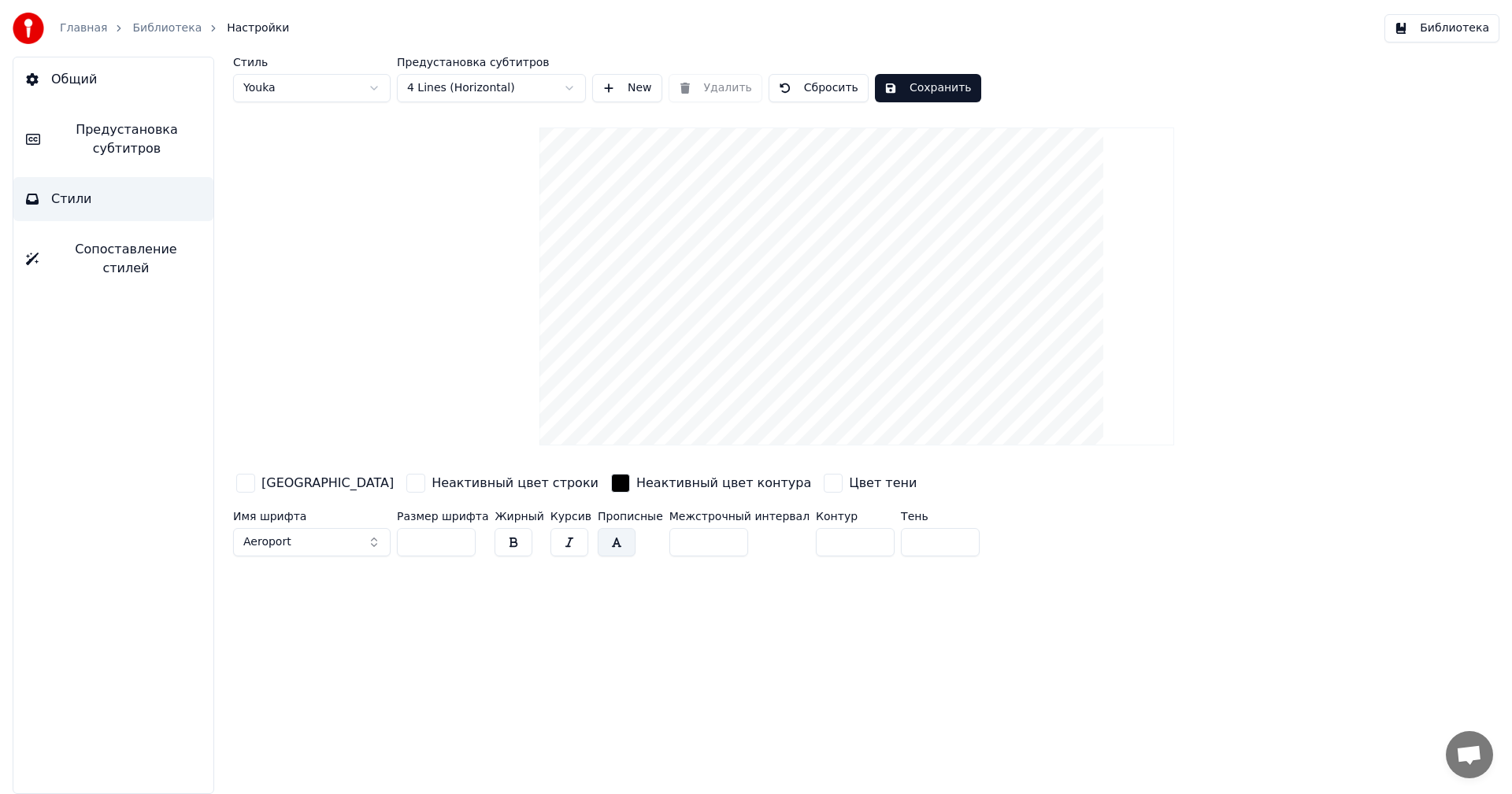
click at [930, 92] on button "Сохранить" at bounding box center [928, 88] width 106 height 29
click at [1438, 34] on button "Библиотека" at bounding box center [1442, 28] width 115 height 29
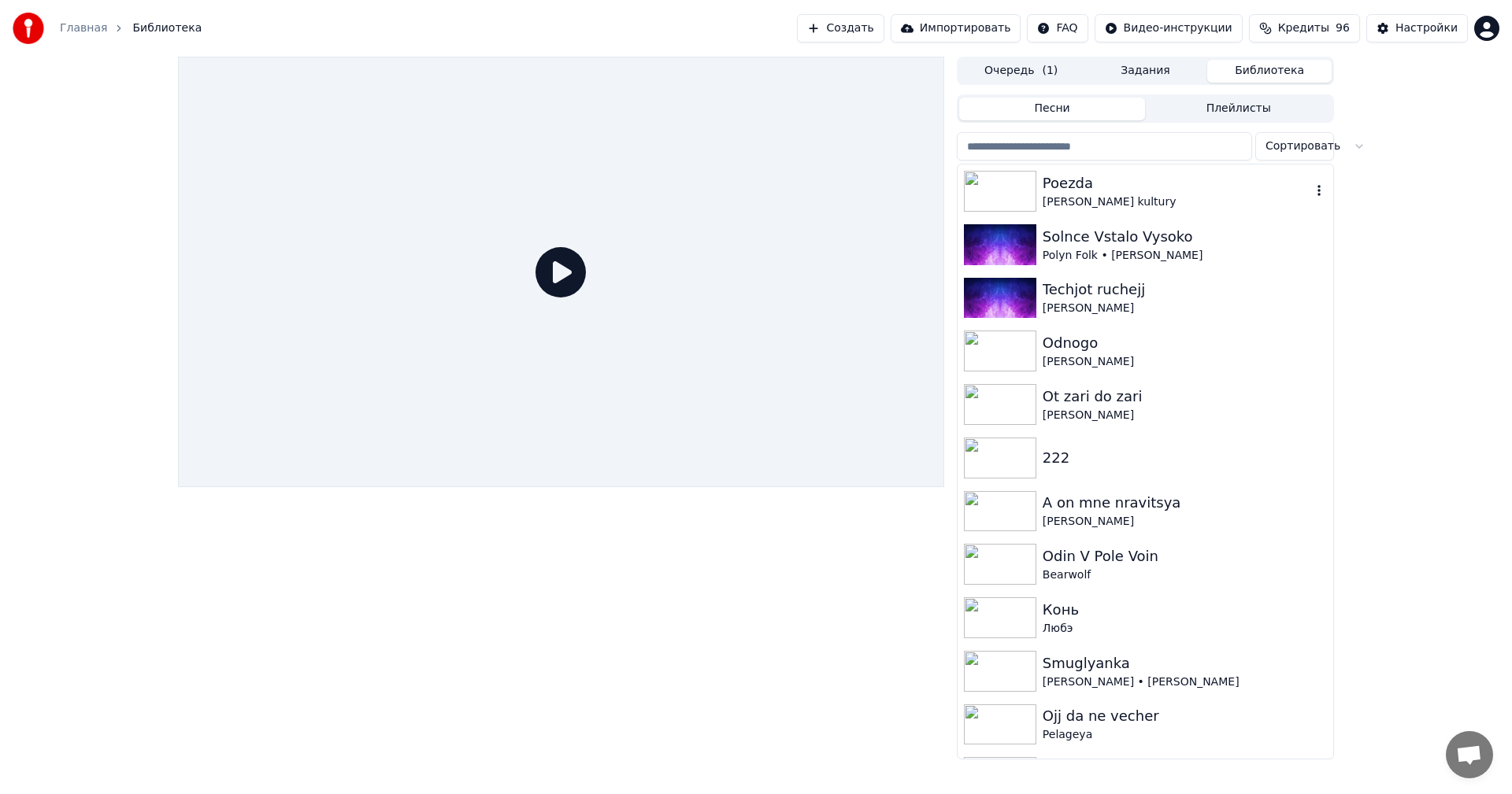
click at [1101, 198] on div "[PERSON_NAME] kultury" at bounding box center [1177, 202] width 269 height 16
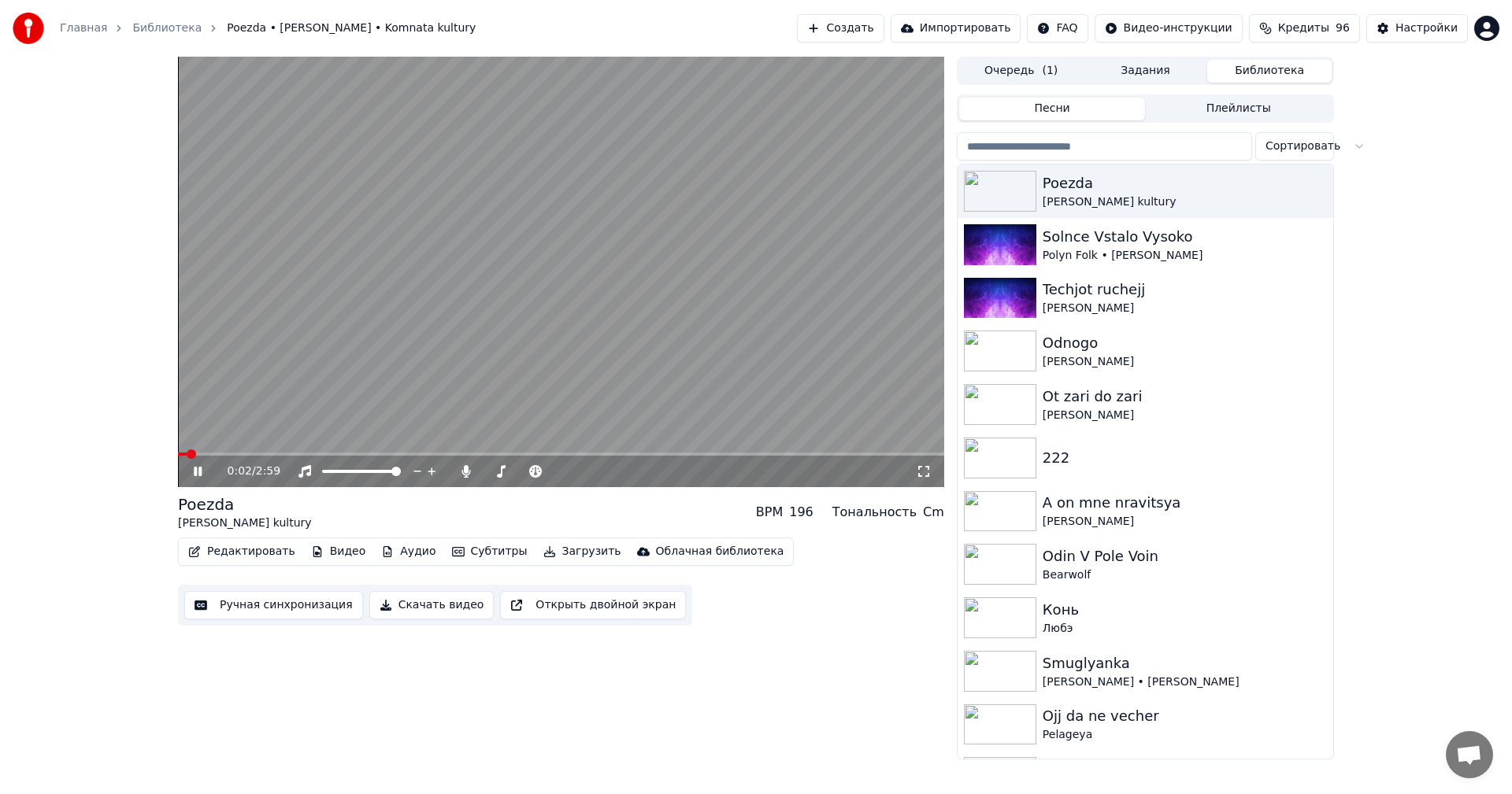
click at [287, 450] on video at bounding box center [561, 271] width 766 height 430
click at [295, 454] on span at bounding box center [561, 454] width 766 height 3
click at [487, 453] on span at bounding box center [561, 454] width 766 height 3
click at [503, 453] on span at bounding box center [561, 454] width 766 height 3
click at [205, 477] on icon at bounding box center [208, 471] width 37 height 12
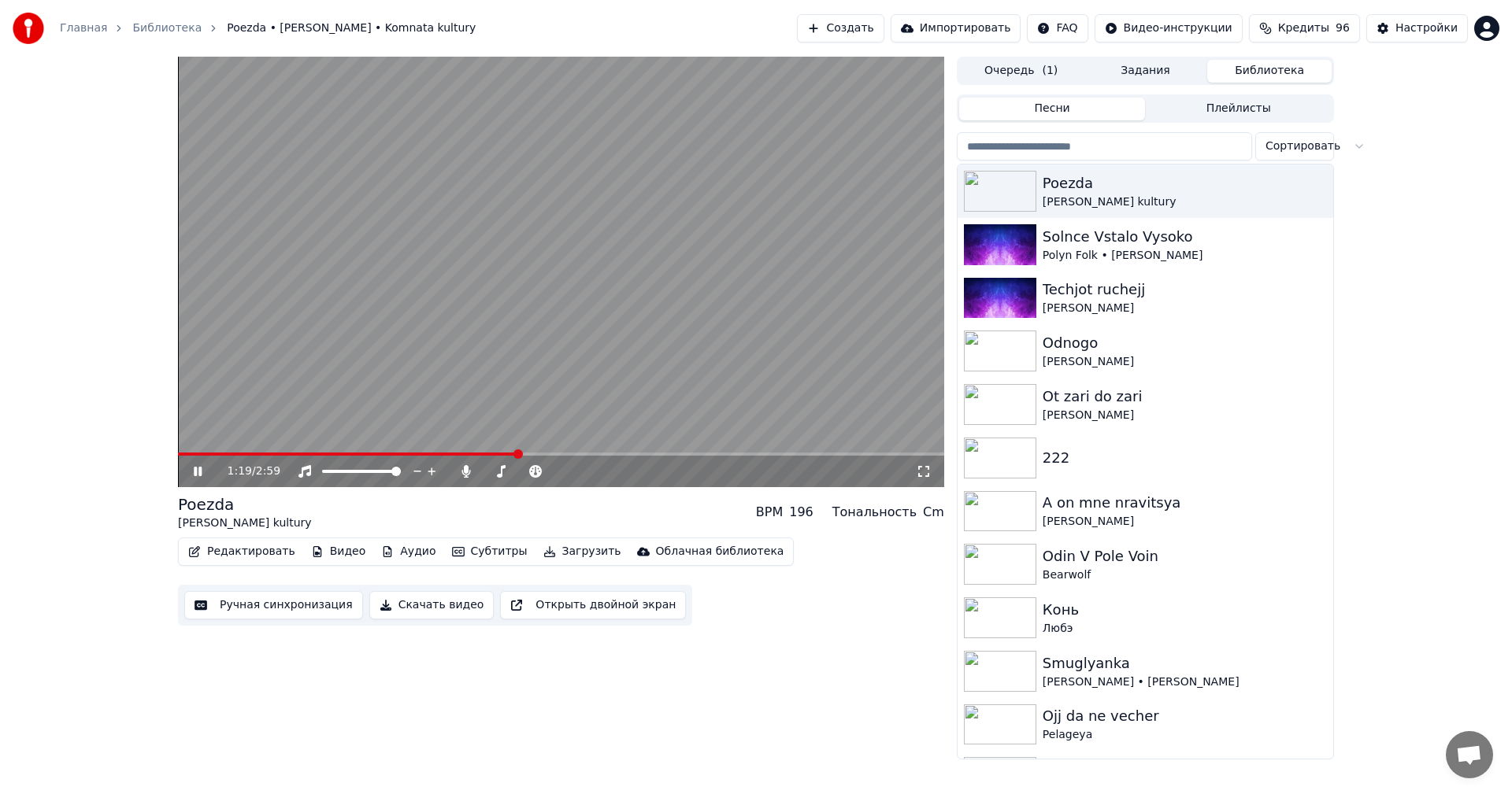
click at [199, 475] on icon at bounding box center [198, 471] width 8 height 10
click at [227, 552] on button "Редактировать" at bounding box center [242, 551] width 119 height 22
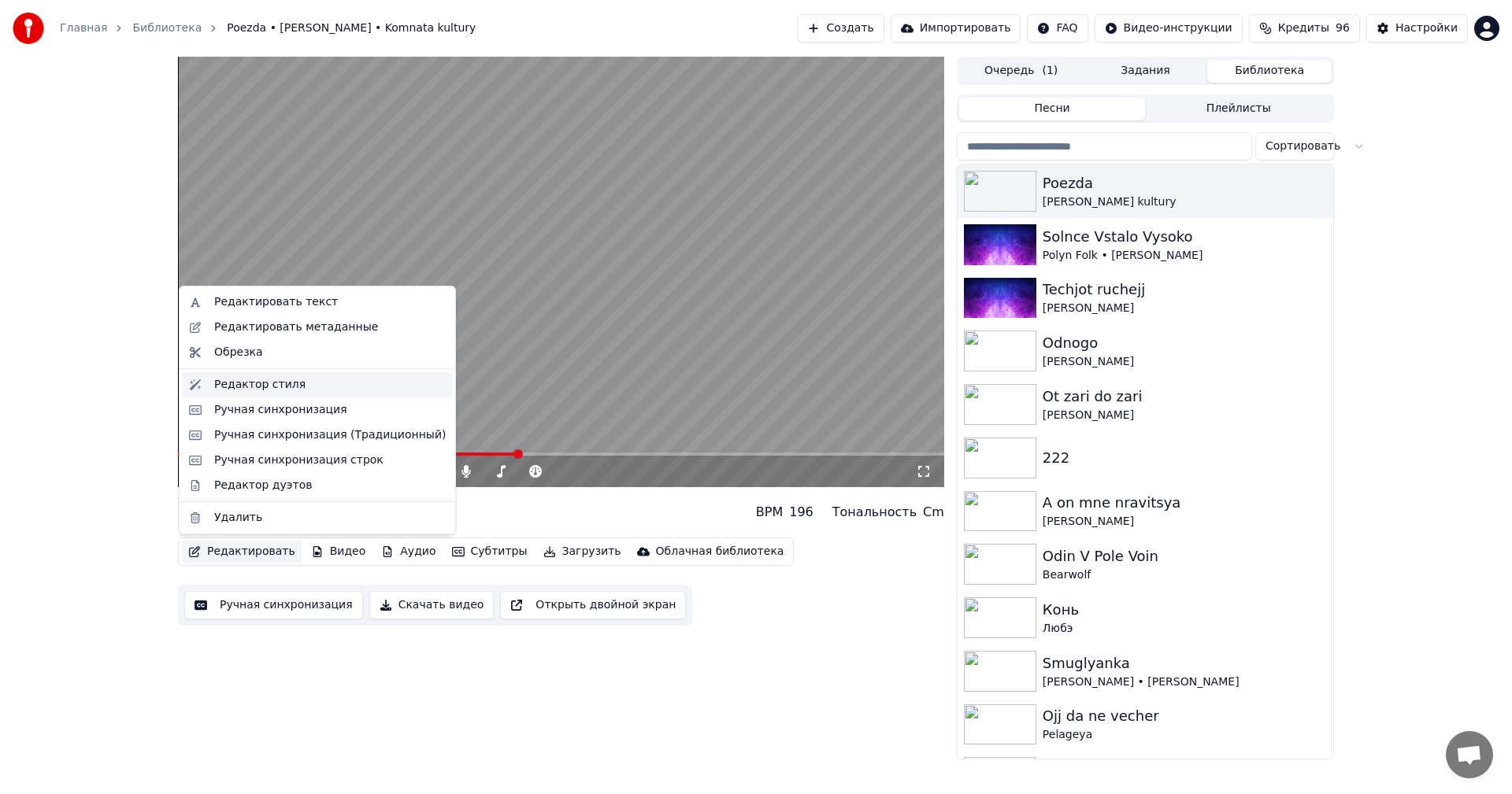
click at [276, 390] on div "Редактор стиля" at bounding box center [260, 385] width 92 height 16
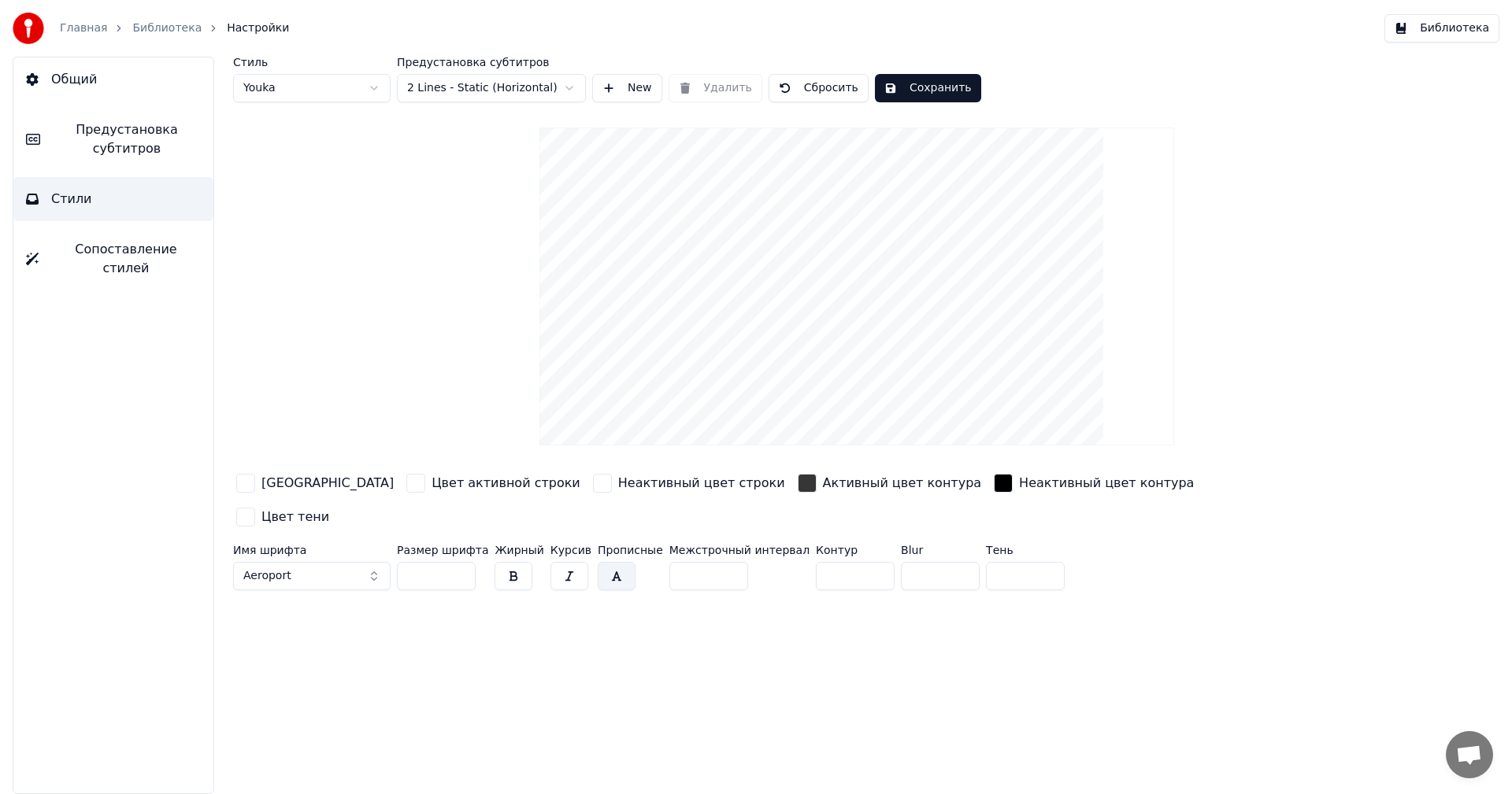
click at [317, 562] on button "Aeroport" at bounding box center [311, 576] width 158 height 29
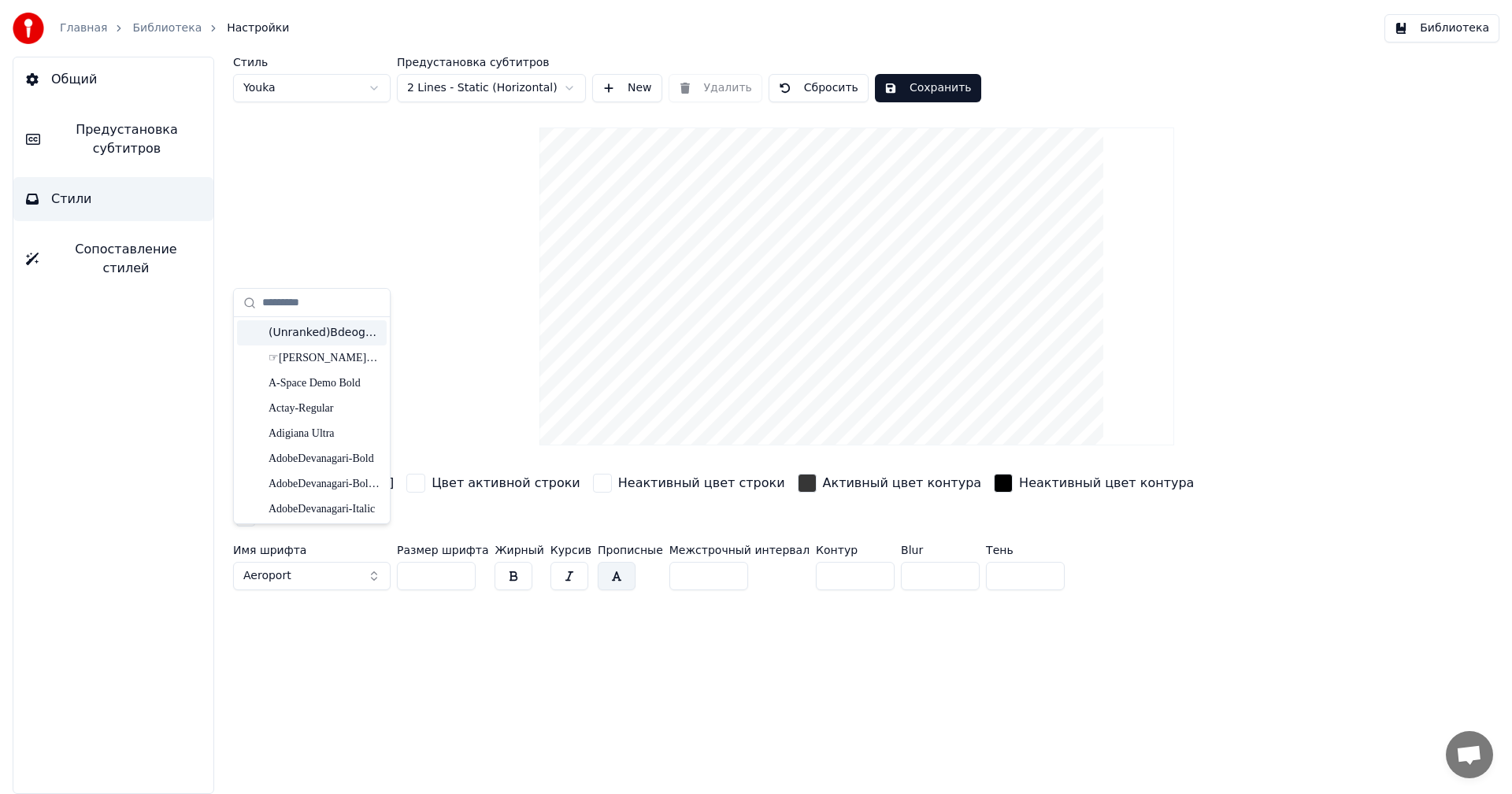
click at [319, 301] on input "text" at bounding box center [321, 303] width 119 height 32
type input "*"
type input "*******"
click at [327, 436] on div "Bounded SemiBold" at bounding box center [324, 433] width 112 height 16
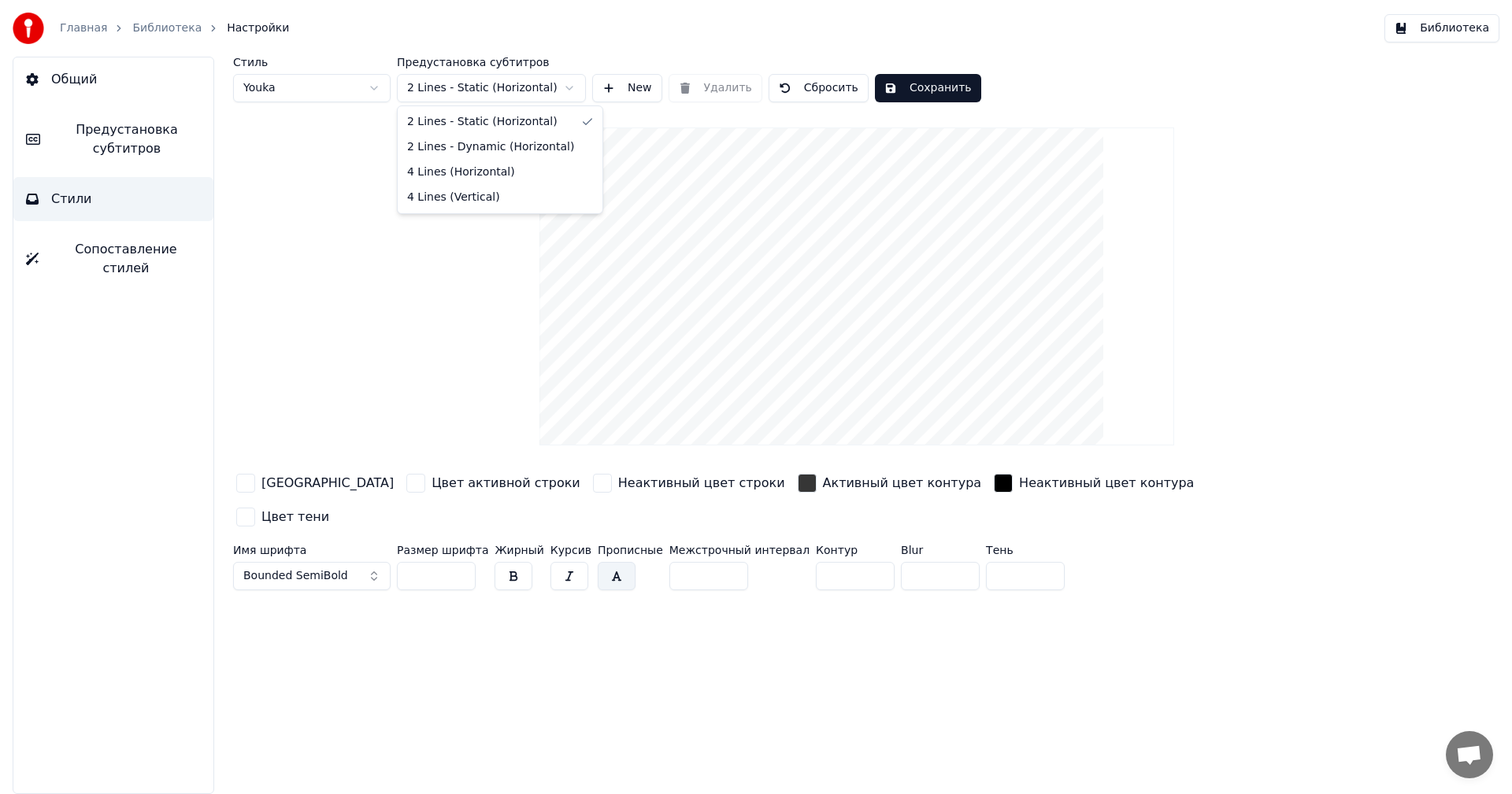
click at [496, 81] on html "Главная Библиотека Настройки Библиотека Общий Предустановка субтитров Стили Соп…" at bounding box center [756, 397] width 1512 height 794
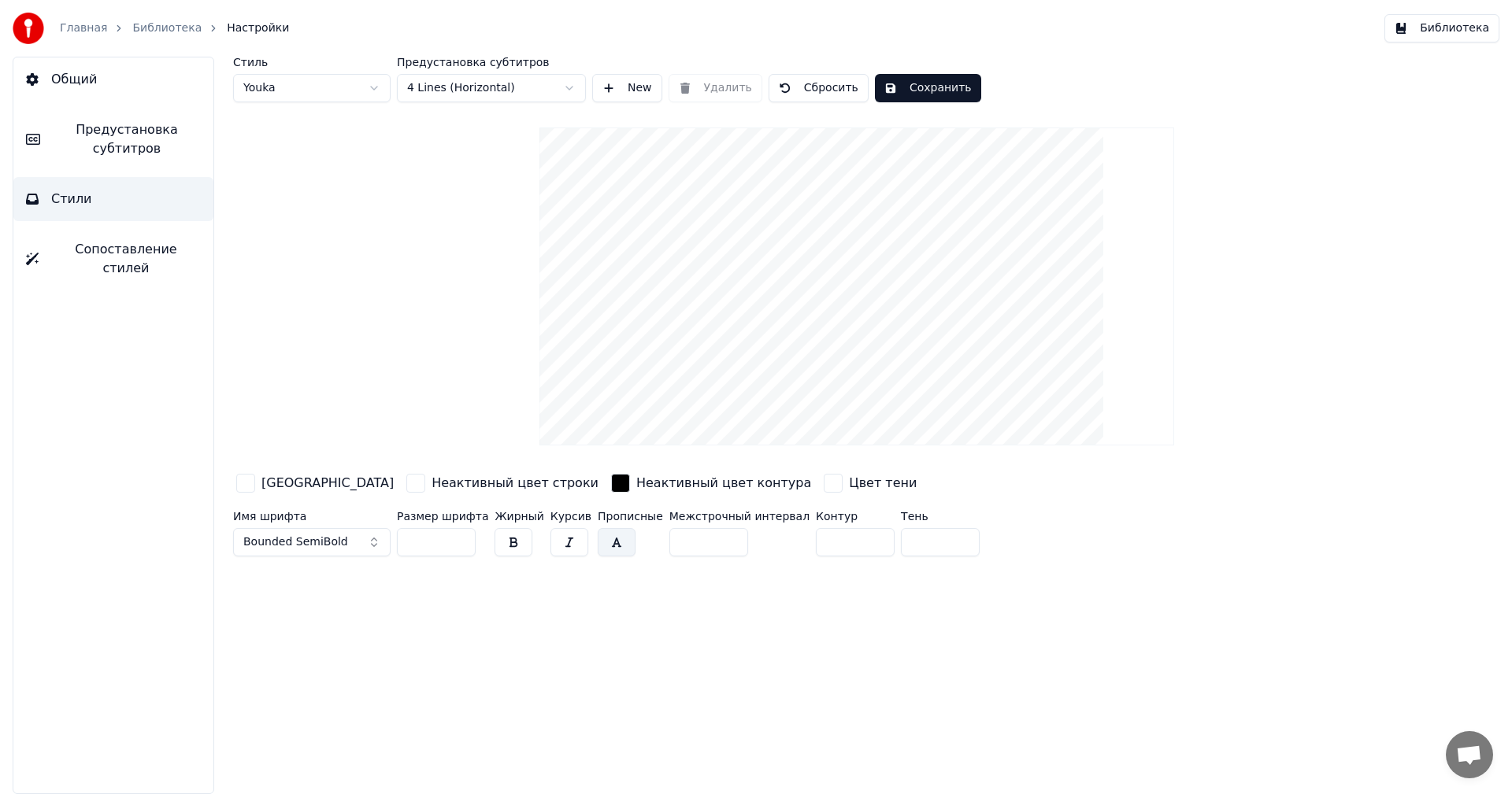
click at [705, 542] on input "**" at bounding box center [709, 542] width 78 height 29
type input "*"
click at [705, 537] on input "*" at bounding box center [709, 542] width 78 height 29
drag, startPoint x: 447, startPoint y: 545, endPoint x: 401, endPoint y: 546, distance: 46.0
click at [401, 546] on input "***" at bounding box center [436, 542] width 78 height 29
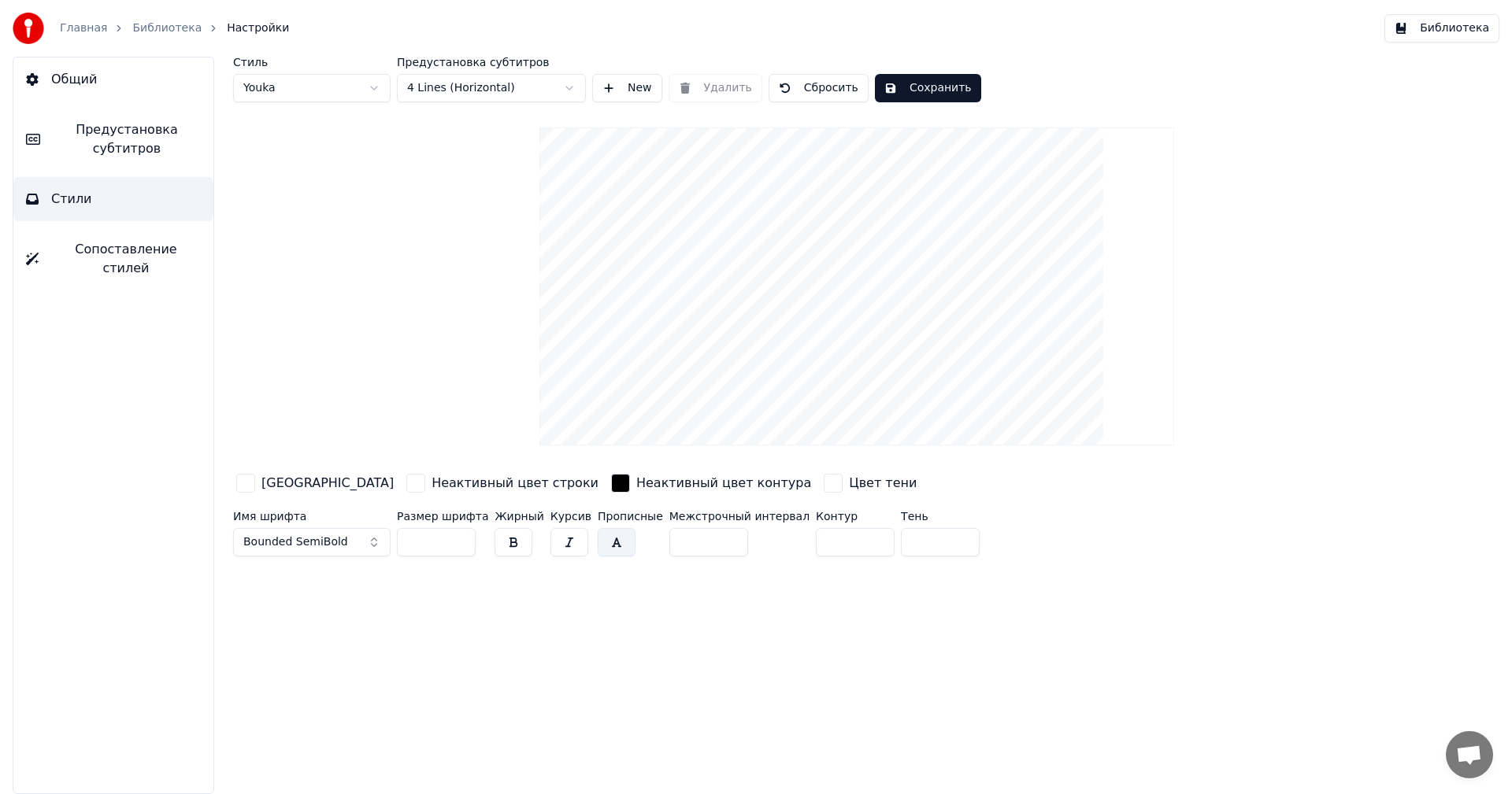
type input "**"
click at [937, 91] on button "Сохранить" at bounding box center [928, 88] width 106 height 29
click at [1457, 36] on button "Библиотека" at bounding box center [1442, 28] width 115 height 29
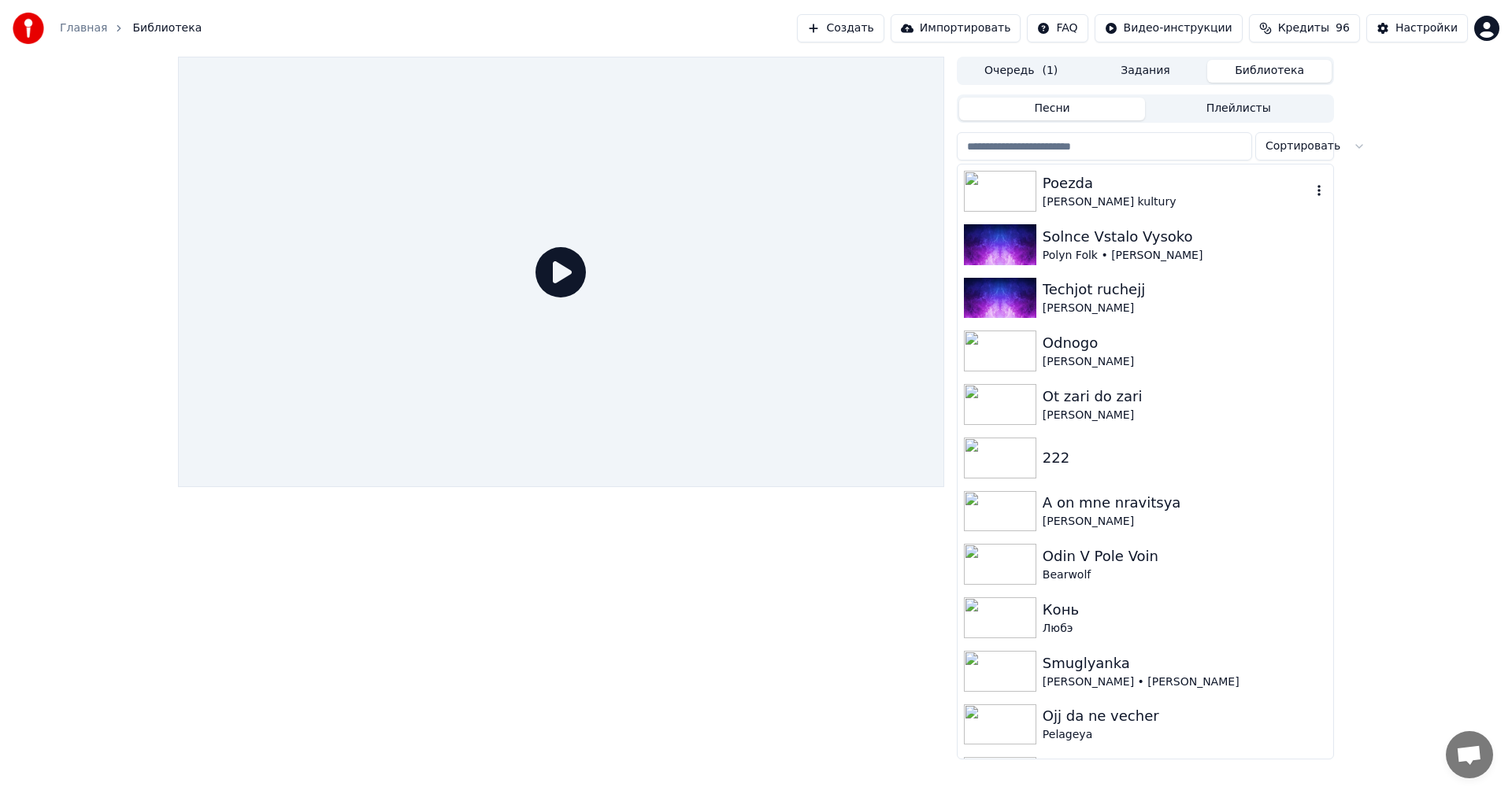
click at [1130, 188] on div "Poezda" at bounding box center [1177, 183] width 269 height 22
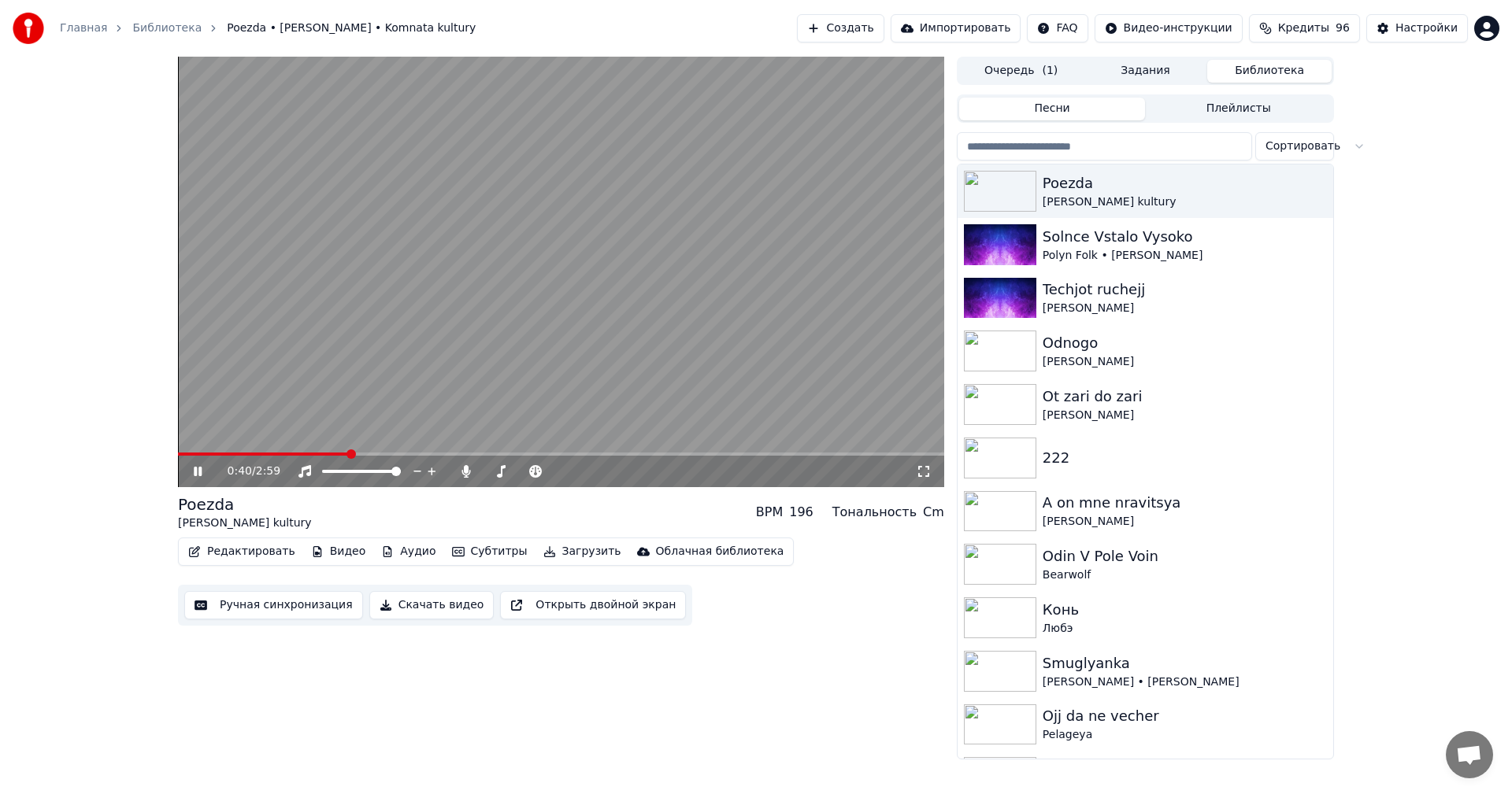
click at [349, 454] on span at bounding box center [561, 454] width 766 height 3
click at [184, 477] on div "0:43 / 2:59" at bounding box center [561, 471] width 754 height 16
click at [198, 475] on icon at bounding box center [208, 471] width 37 height 12
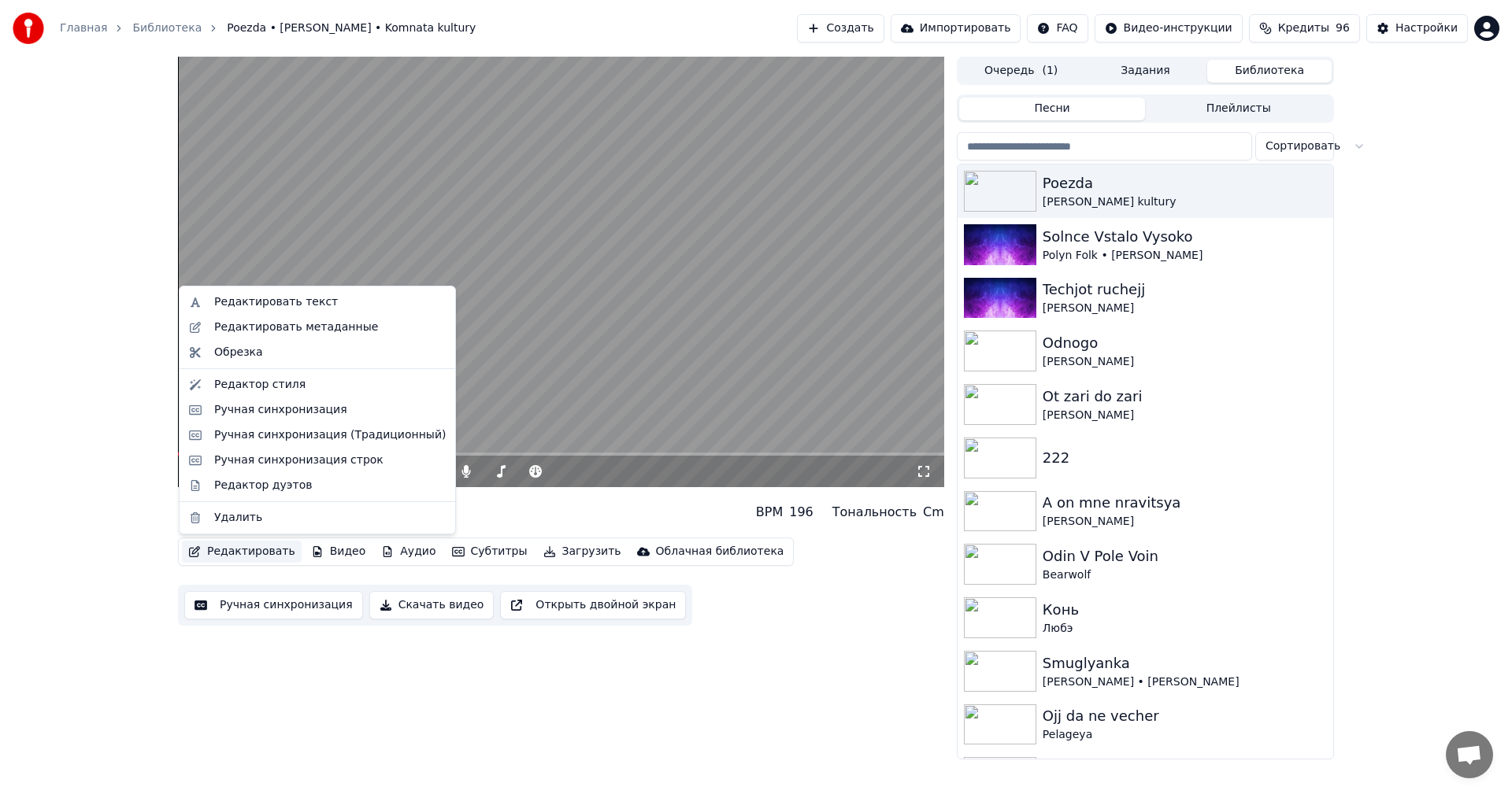
click at [266, 555] on button "Редактировать" at bounding box center [242, 551] width 119 height 22
click at [269, 389] on div "Редактор стиля" at bounding box center [260, 385] width 92 height 16
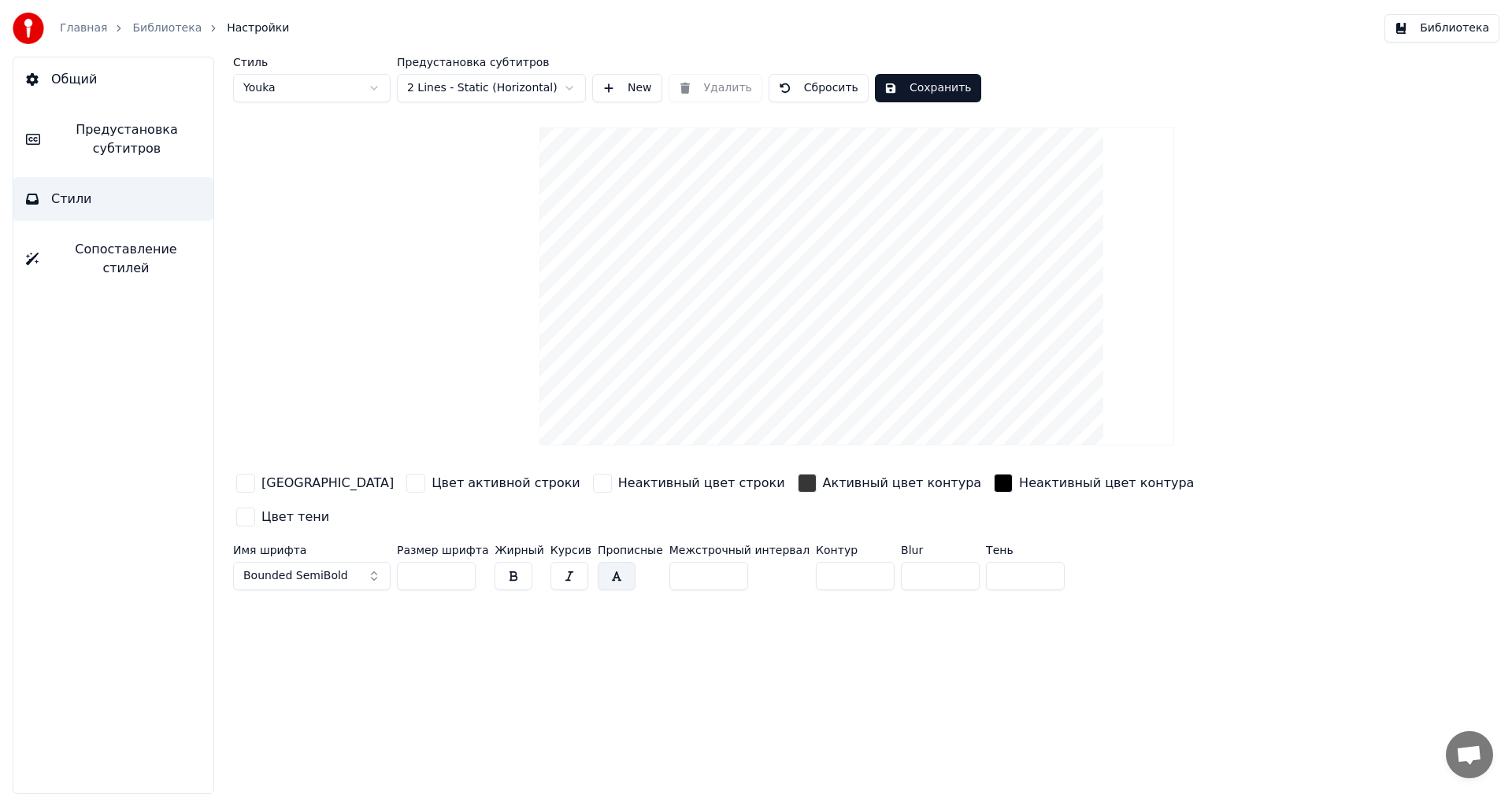
click at [333, 90] on html "Главная Библиотека Настройки Библиотека Общий Предустановка субтитров Стили Соп…" at bounding box center [756, 397] width 1512 height 794
type input "**"
type input "*"
click at [295, 98] on html "Главная Библиотека Настройки Библиотека Общий Предустановка субтитров Стили Соп…" at bounding box center [756, 397] width 1512 height 794
click at [295, 104] on div "Стиль Youka 2 Предустановка субтитров 2 Lines - Static (Horizontal) New Удалить…" at bounding box center [857, 326] width 1247 height 540
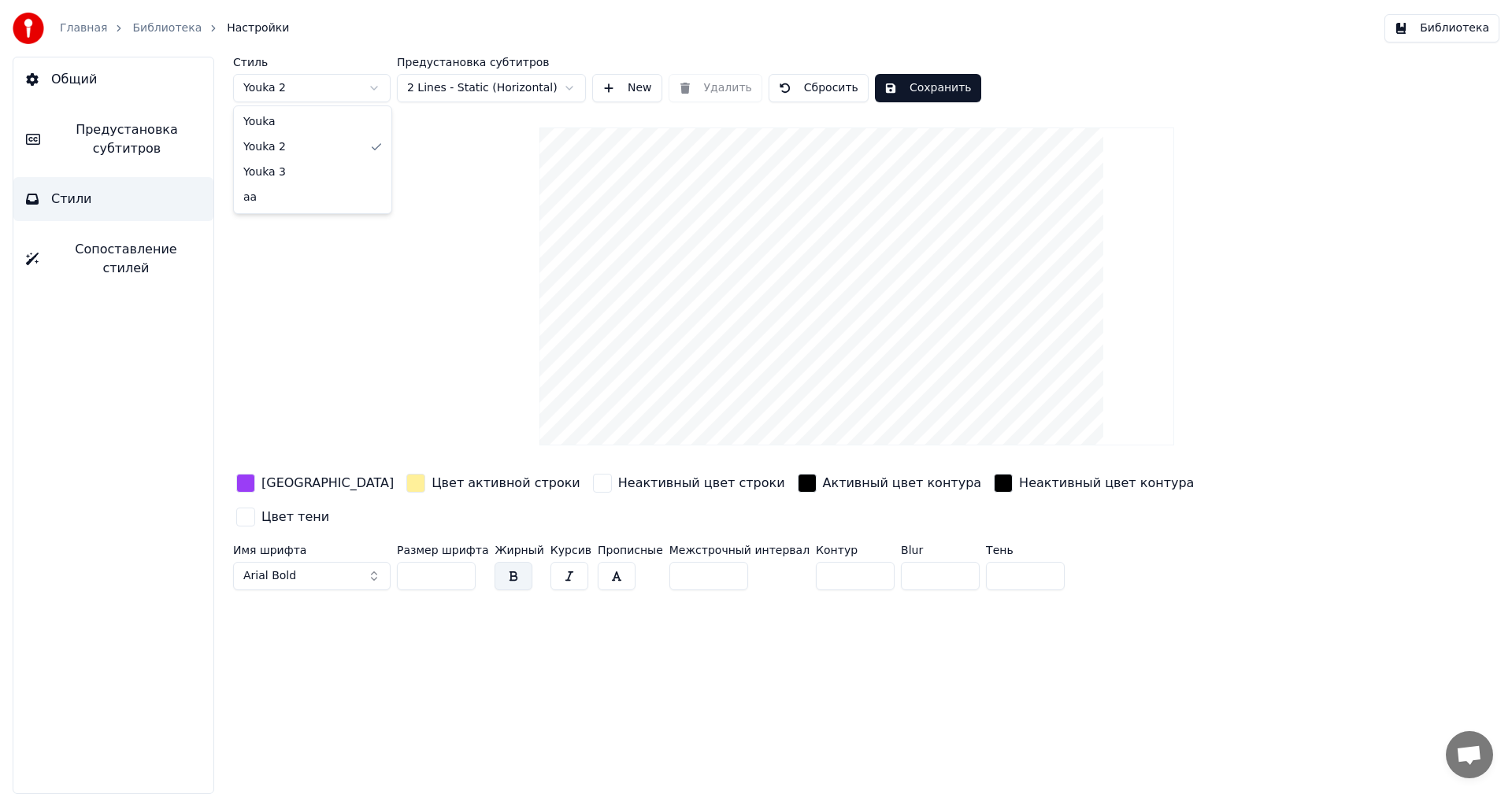
click at [294, 95] on html "Главная Библиотека Настройки Библиотека Общий Предустановка субтитров Стили Соп…" at bounding box center [756, 397] width 1512 height 794
click at [300, 94] on html "Главная Библиотека Настройки Библиотека Общий Предустановка субтитров Стили Соп…" at bounding box center [756, 397] width 1512 height 794
type input "**"
type input "*"
click at [1430, 38] on button "Библиотека" at bounding box center [1442, 28] width 115 height 29
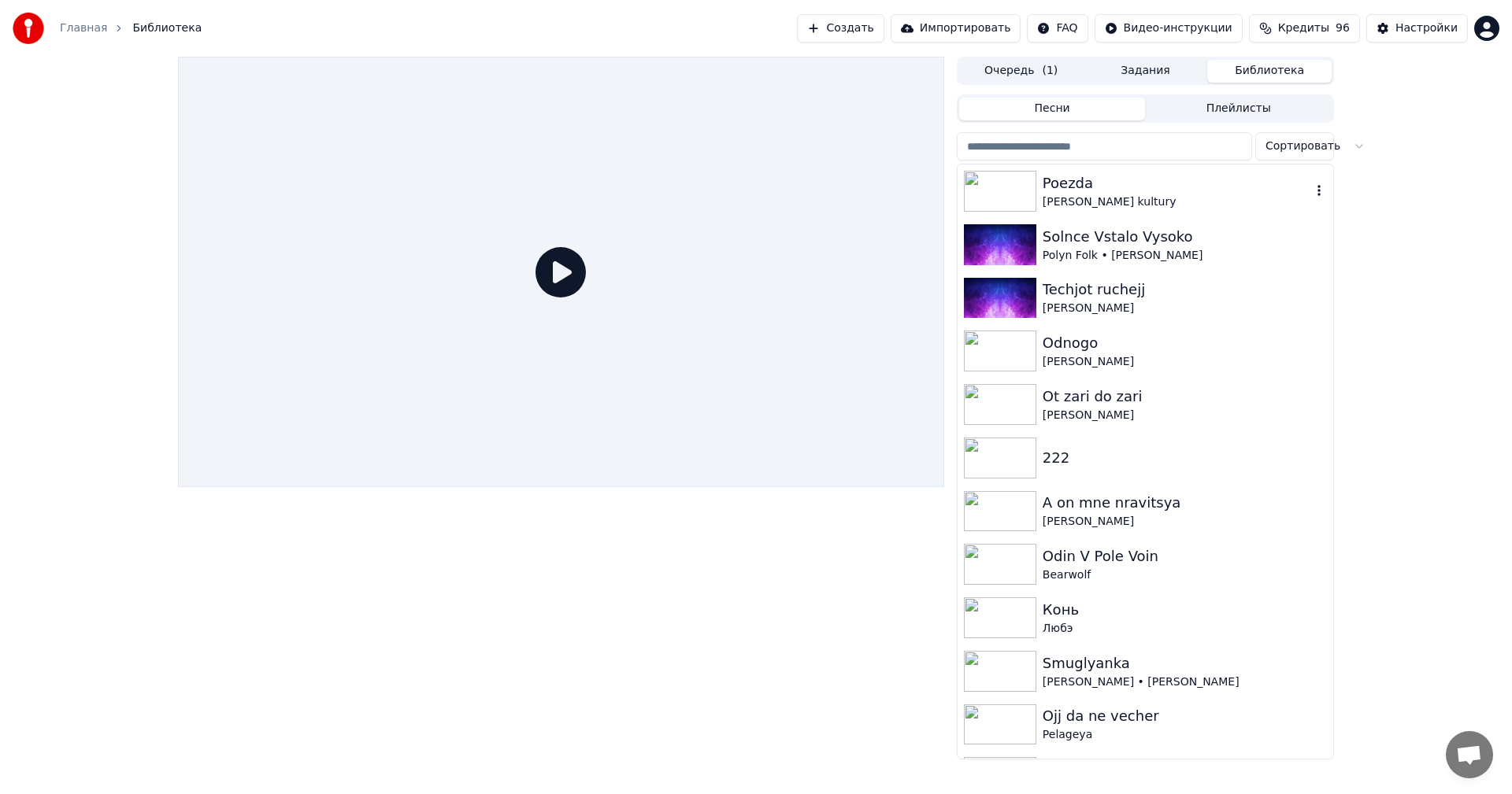
click at [1143, 195] on div "[PERSON_NAME] kultury" at bounding box center [1177, 202] width 269 height 16
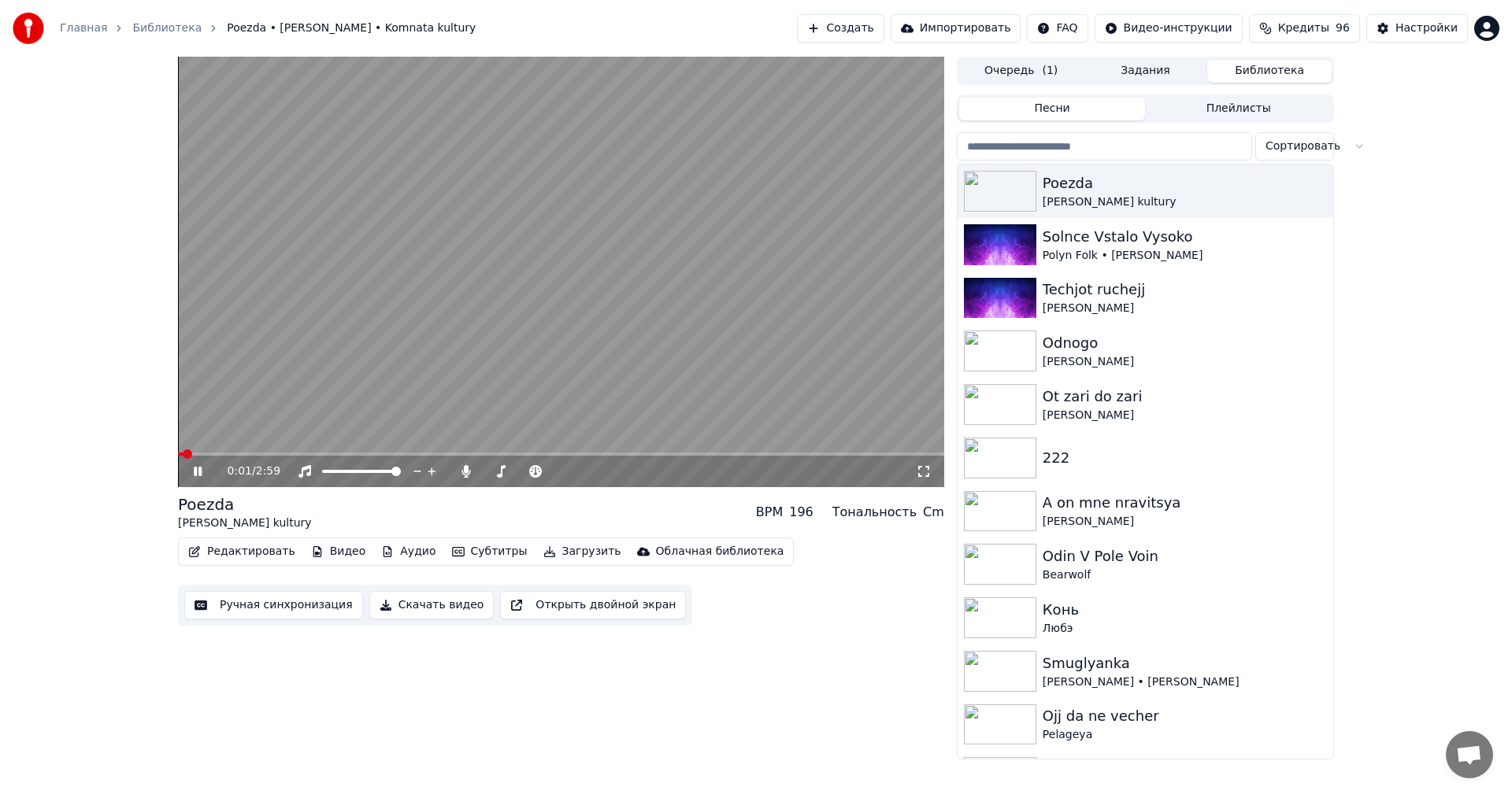
click at [196, 471] on icon at bounding box center [198, 471] width 8 height 10
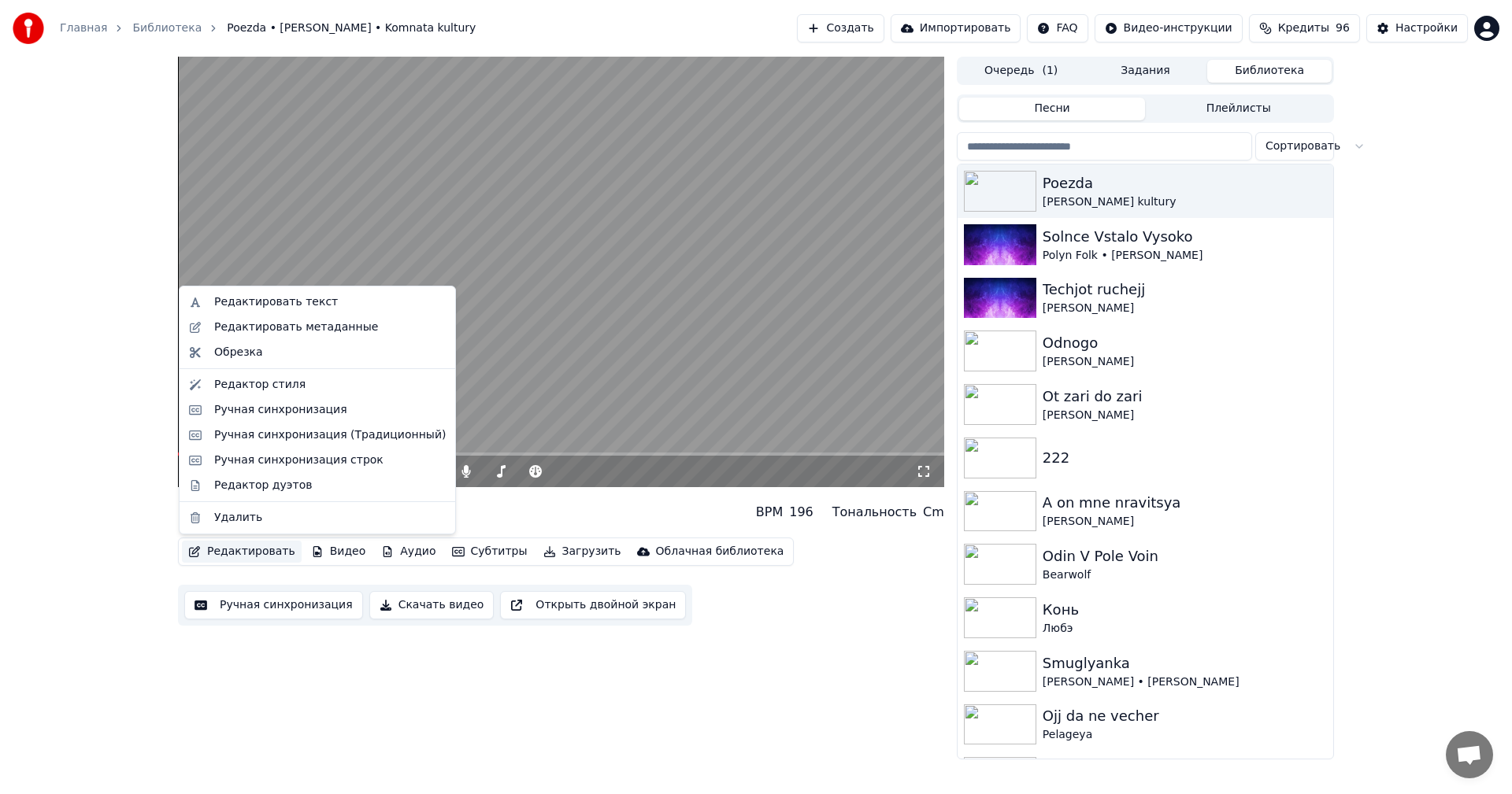
click at [237, 546] on button "Редактировать" at bounding box center [242, 551] width 119 height 22
click at [262, 387] on div "Редактор стиля" at bounding box center [260, 385] width 92 height 16
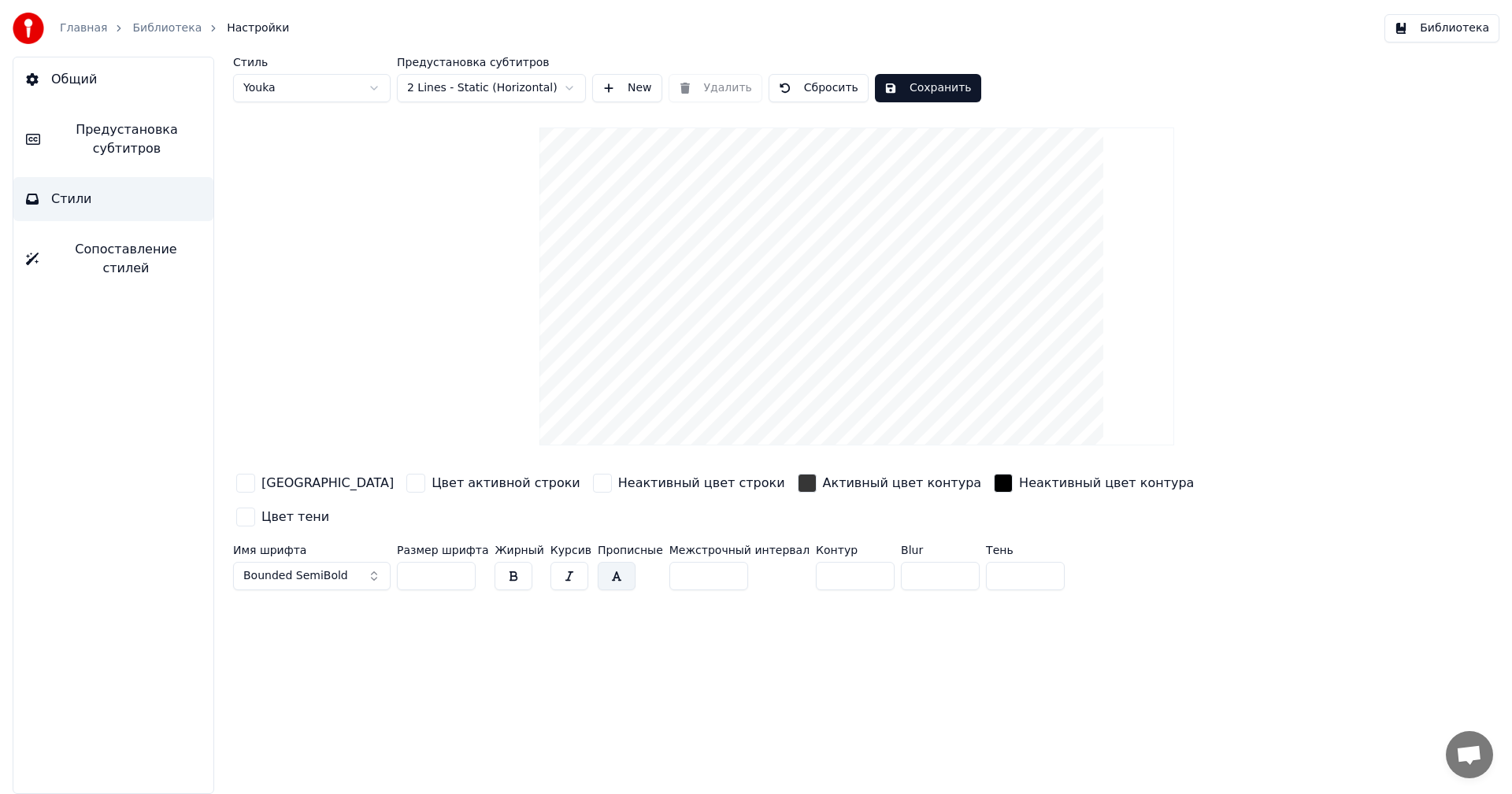
click at [1453, 24] on button "Библиотека" at bounding box center [1442, 28] width 115 height 29
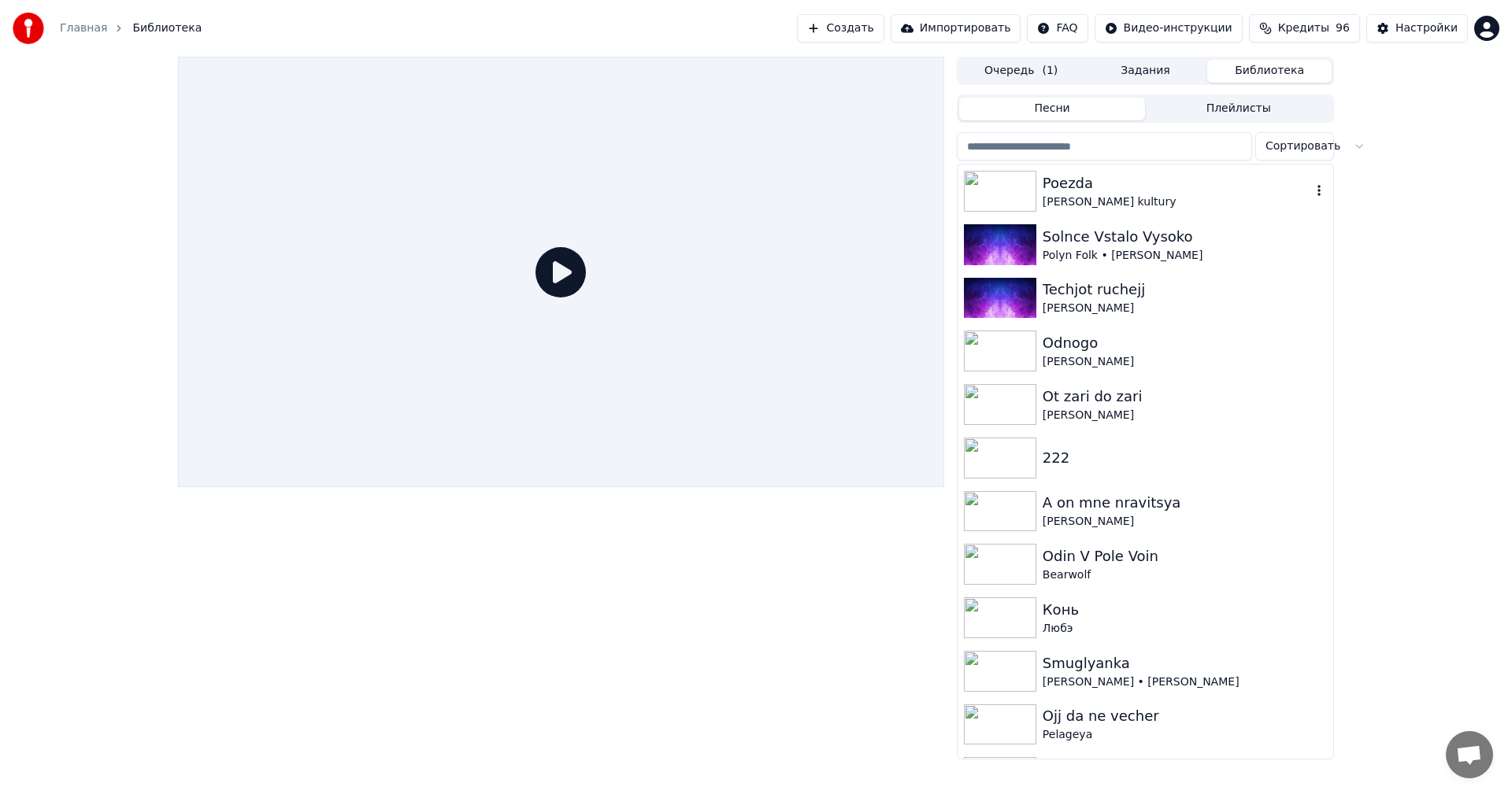
click at [1125, 186] on div "Poezda" at bounding box center [1177, 183] width 269 height 22
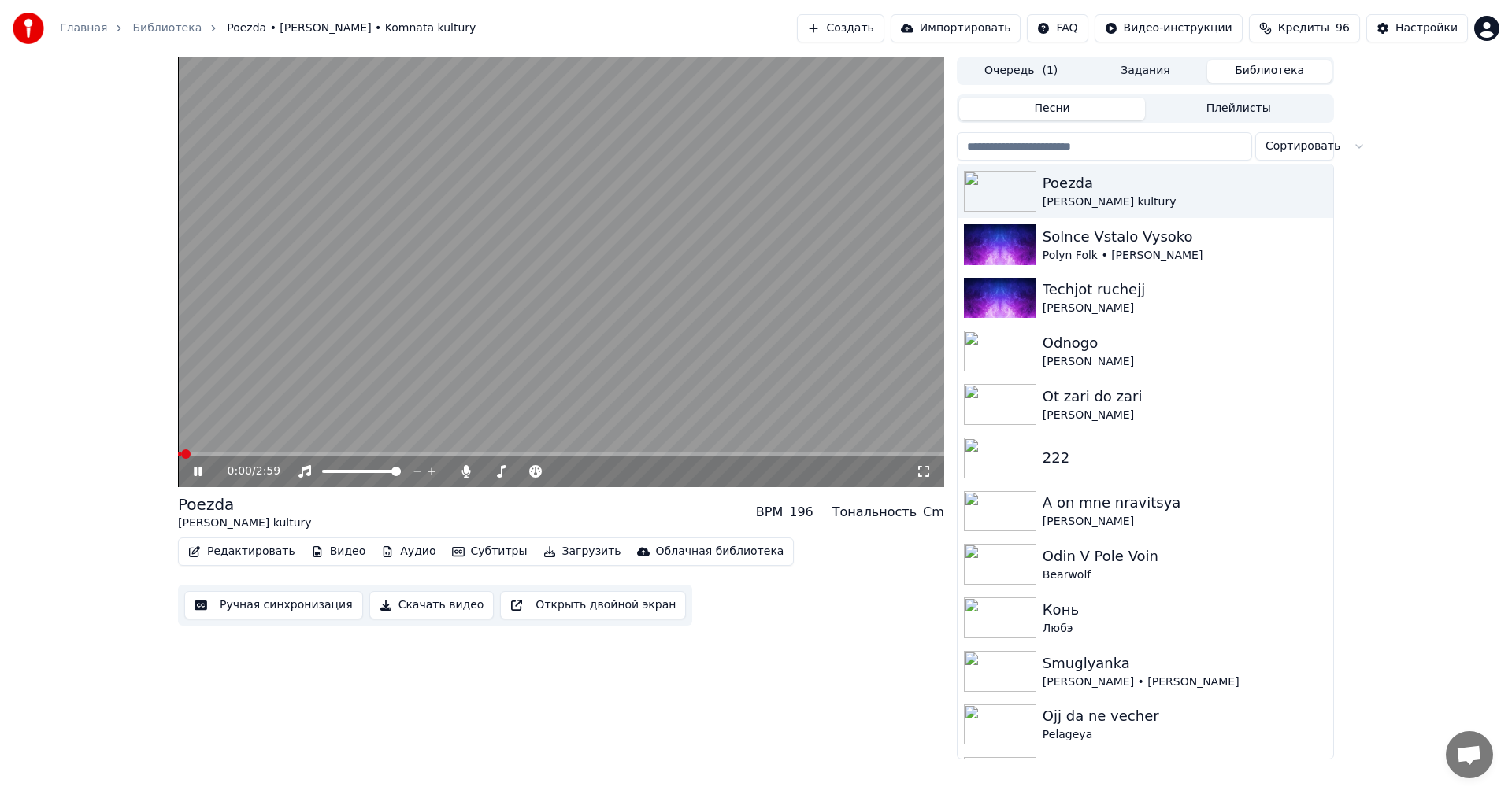
click at [197, 476] on icon at bounding box center [208, 471] width 37 height 12
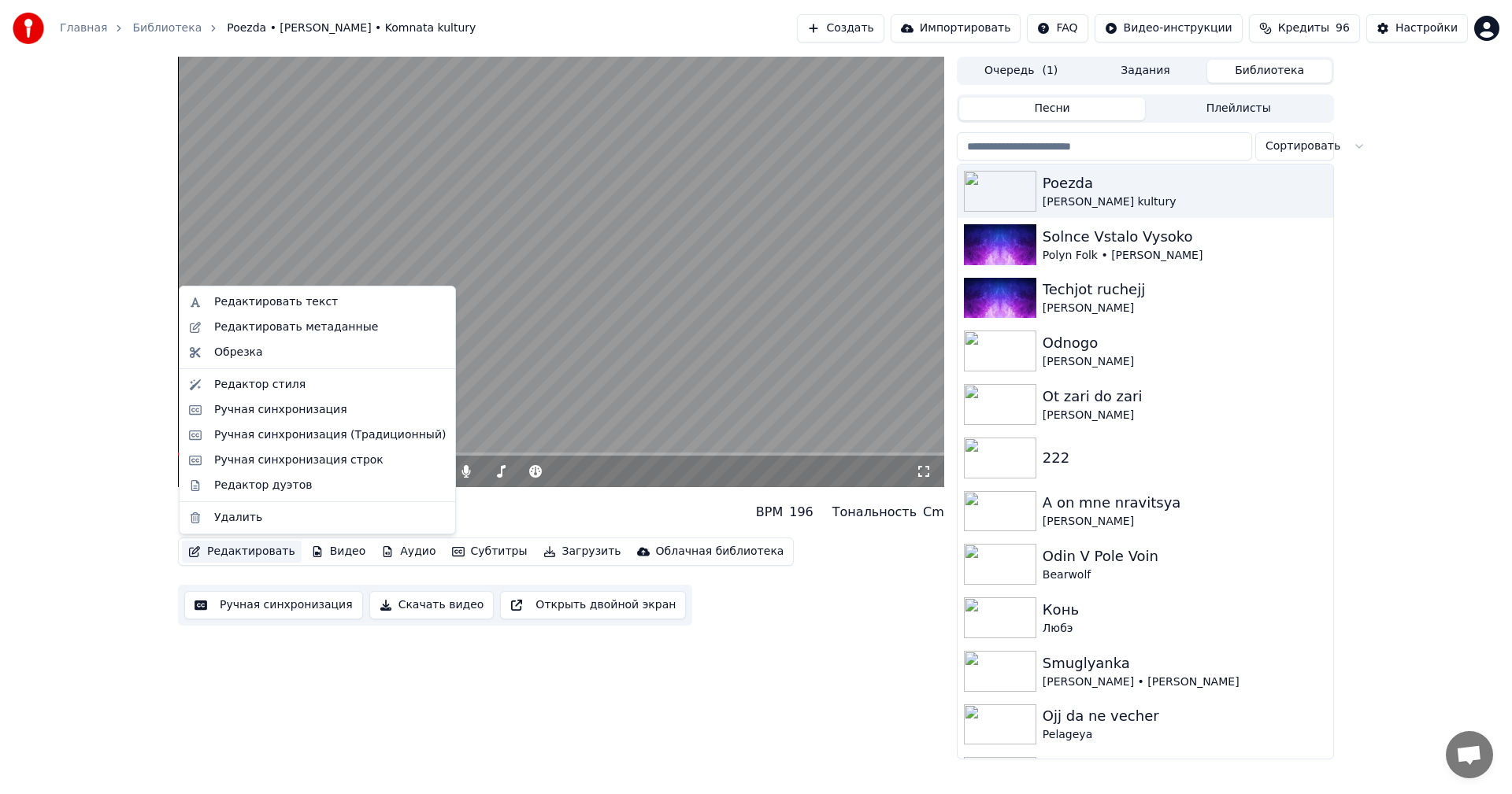
click at [226, 555] on button "Редактировать" at bounding box center [242, 551] width 119 height 22
click at [305, 303] on div "Редактировать текст" at bounding box center [275, 301] width 123 height 16
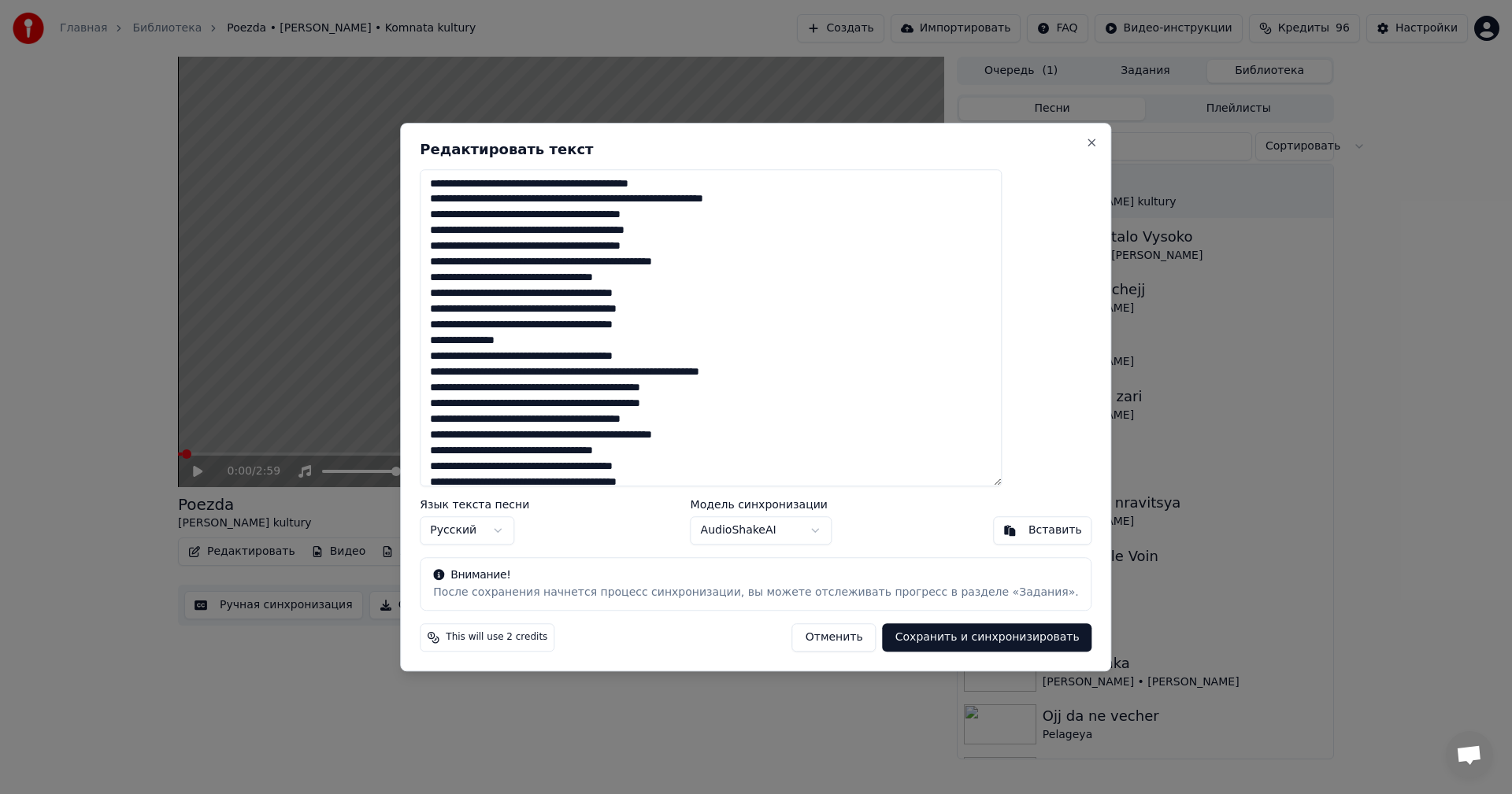
click at [600, 181] on textarea at bounding box center [711, 328] width 582 height 318
click at [602, 179] on textarea at bounding box center [711, 328] width 582 height 318
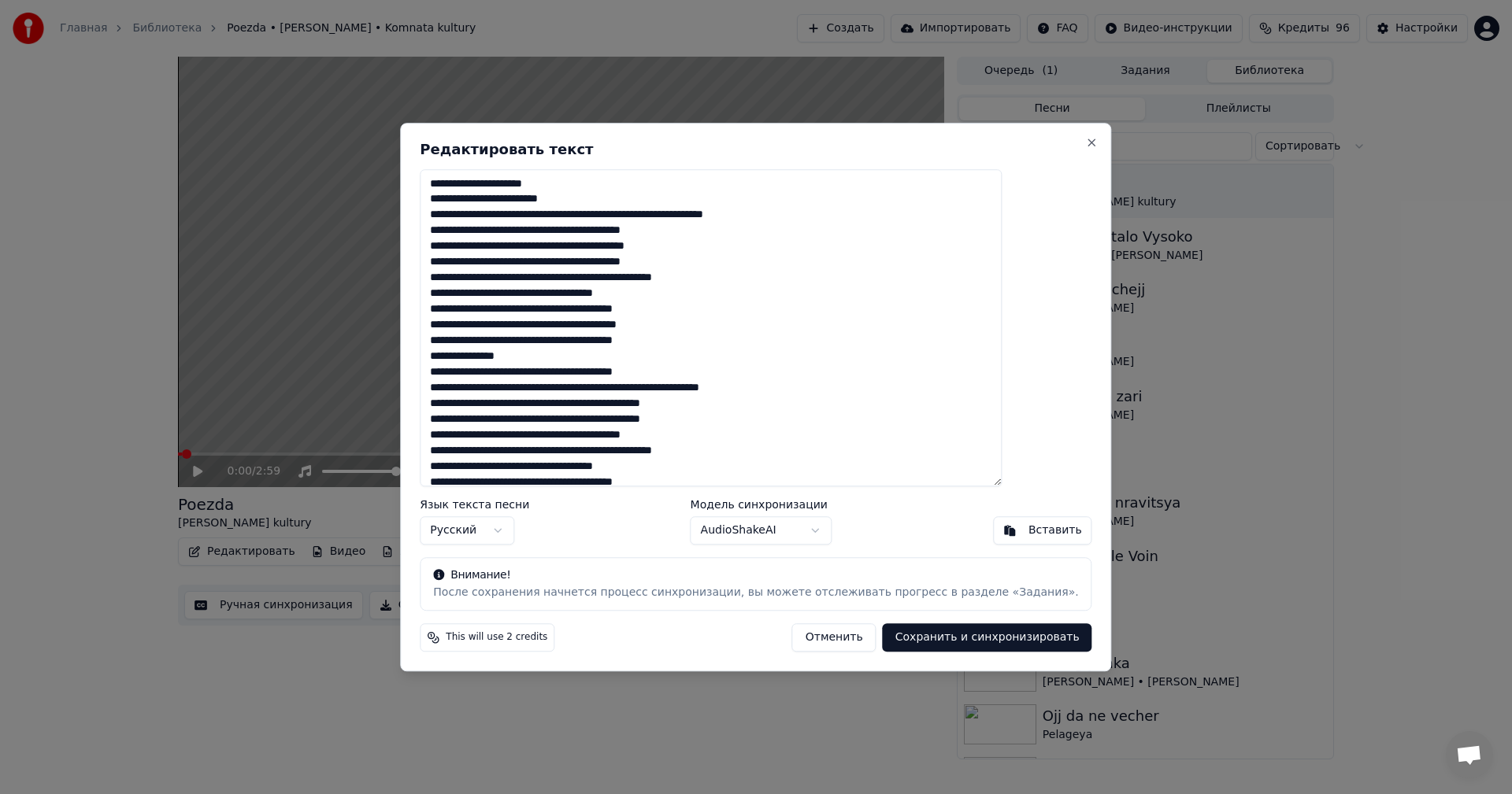
click at [634, 214] on textarea at bounding box center [711, 328] width 582 height 318
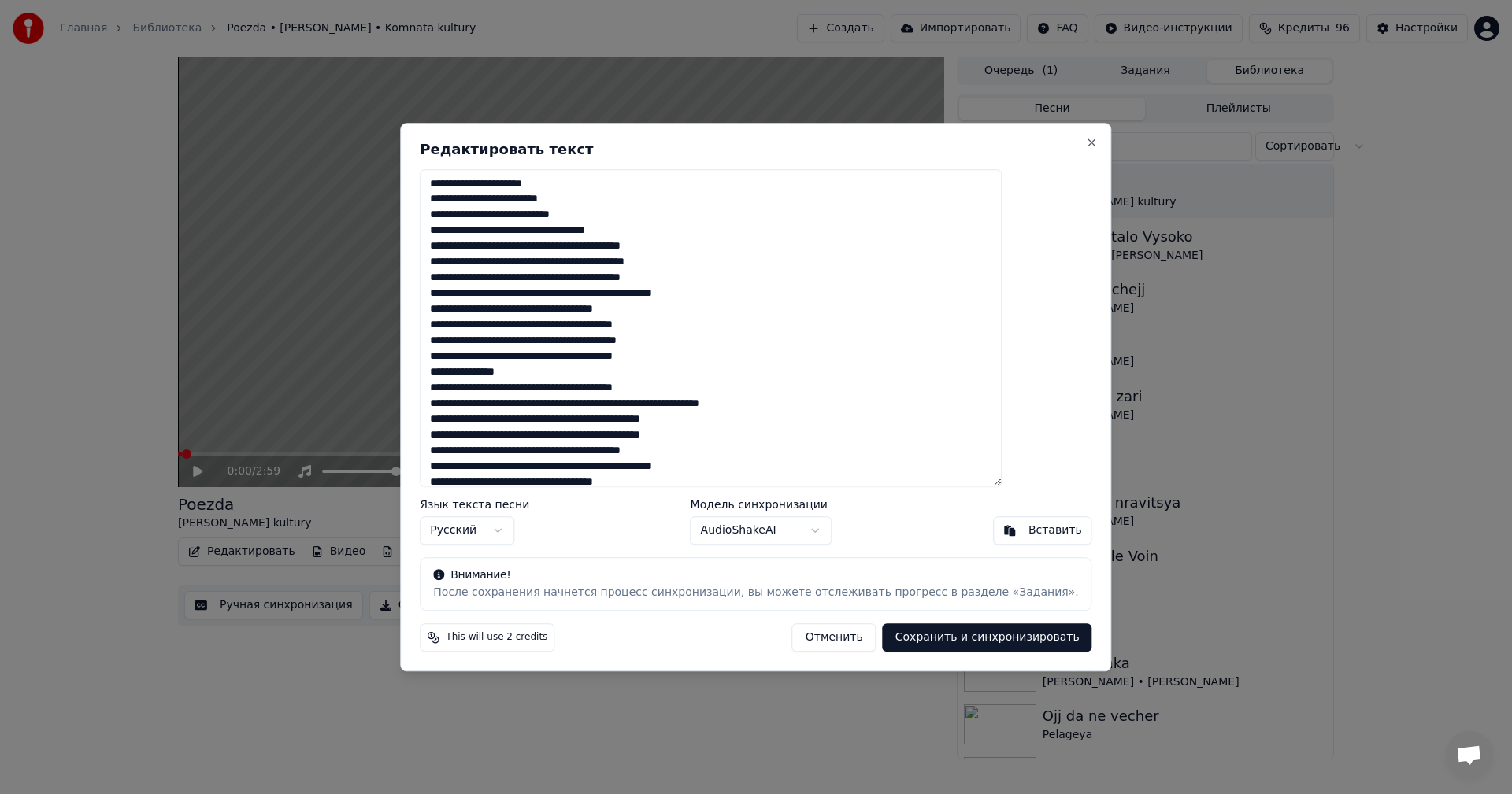
click at [640, 247] on textarea at bounding box center [711, 328] width 582 height 318
click at [642, 247] on textarea at bounding box center [711, 328] width 582 height 318
type textarea "**********"
click at [965, 641] on button "Сохранить и синхронизировать" at bounding box center [987, 637] width 209 height 29
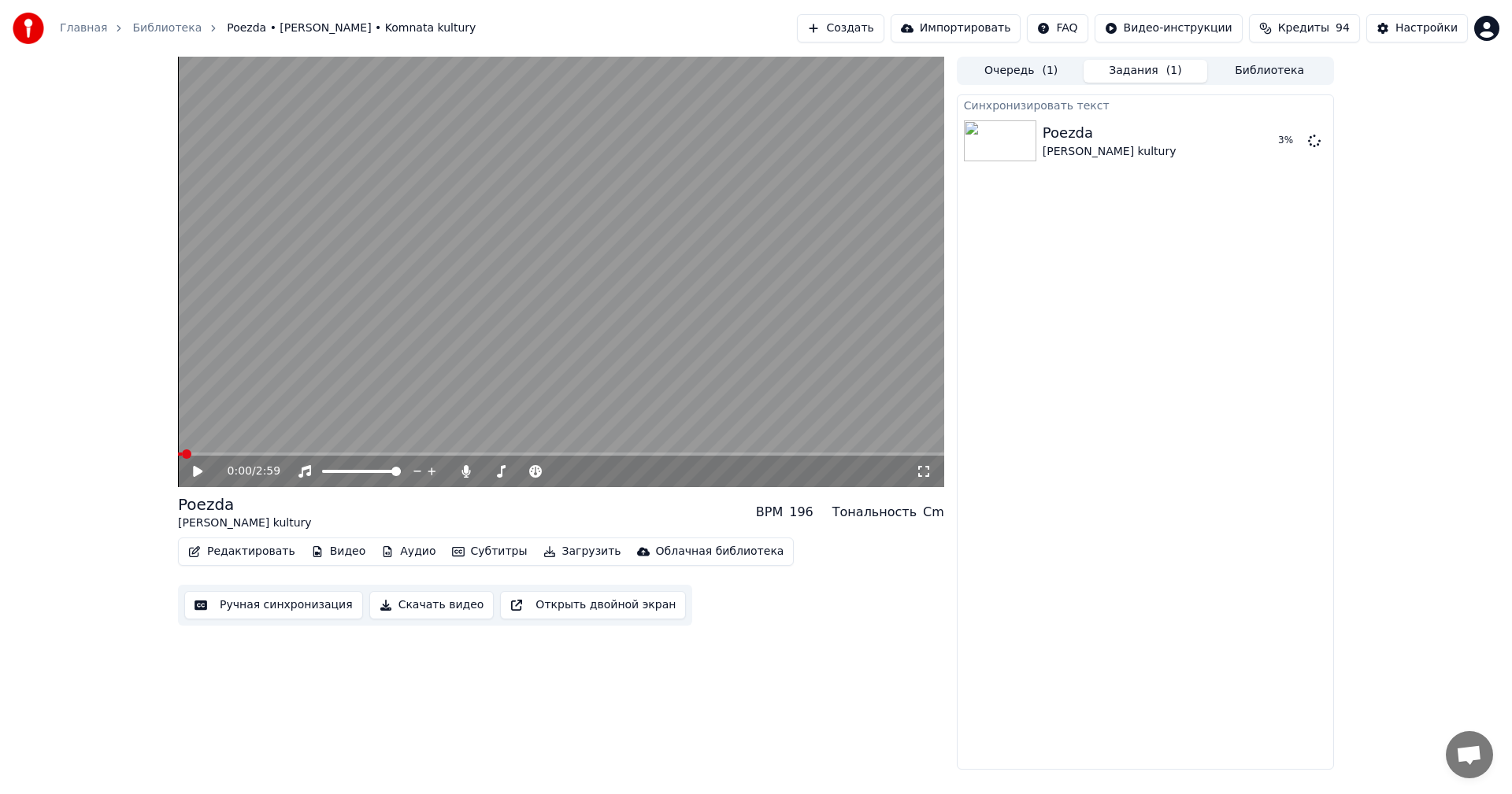
click at [195, 464] on div "0:00 / 2:59" at bounding box center [561, 471] width 754 height 16
click at [195, 466] on icon at bounding box center [208, 471] width 37 height 12
click at [218, 455] on span at bounding box center [561, 454] width 766 height 3
click at [248, 454] on span at bounding box center [561, 454] width 766 height 3
click at [263, 454] on span at bounding box center [561, 454] width 766 height 3
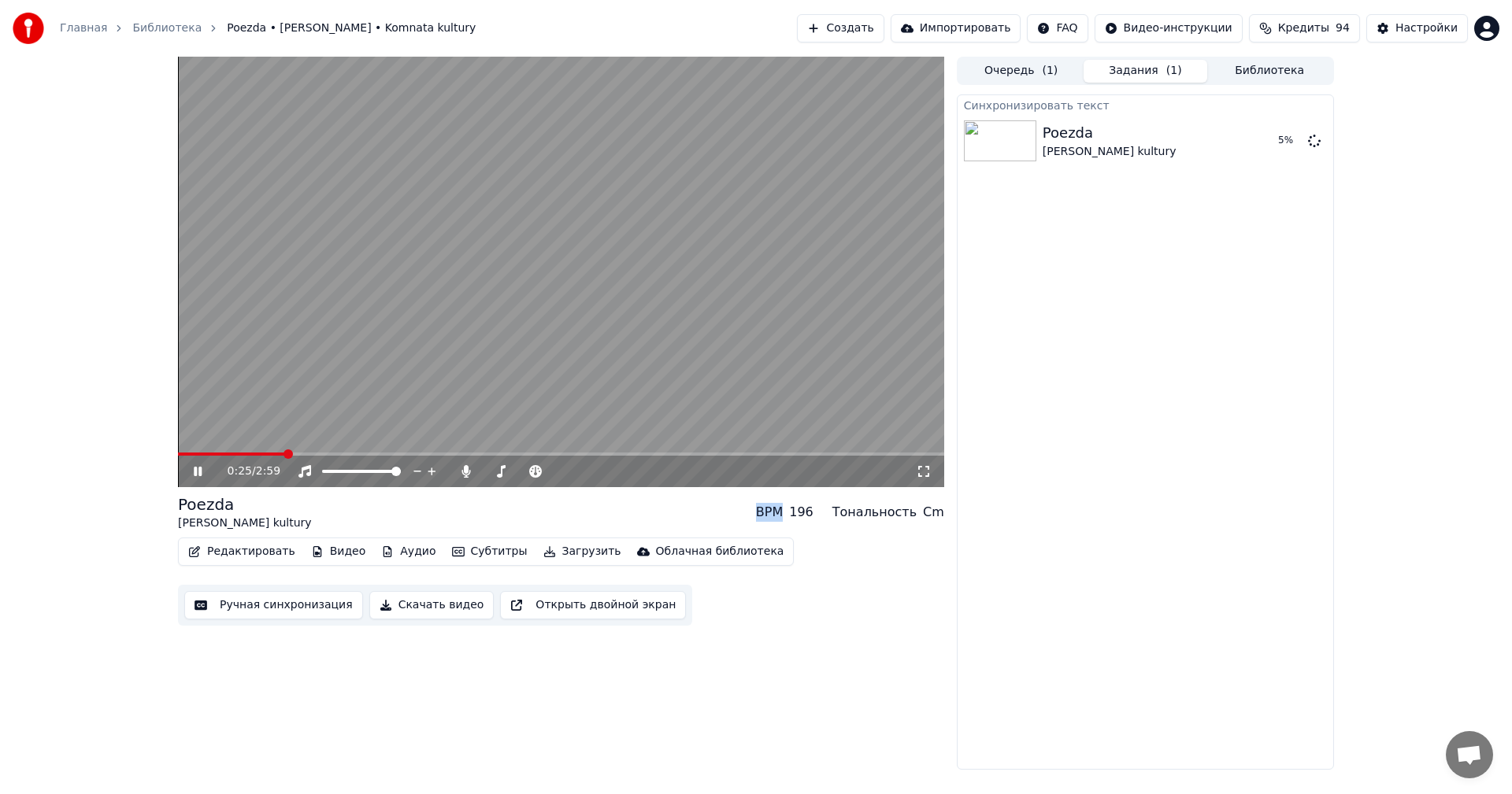
click at [285, 453] on span at bounding box center [561, 454] width 766 height 3
click at [313, 453] on span at bounding box center [561, 454] width 766 height 3
click at [194, 476] on icon at bounding box center [208, 471] width 37 height 12
click at [1260, 142] on button "Воспроизвести" at bounding box center [1245, 141] width 114 height 29
click at [405, 453] on span at bounding box center [561, 454] width 766 height 3
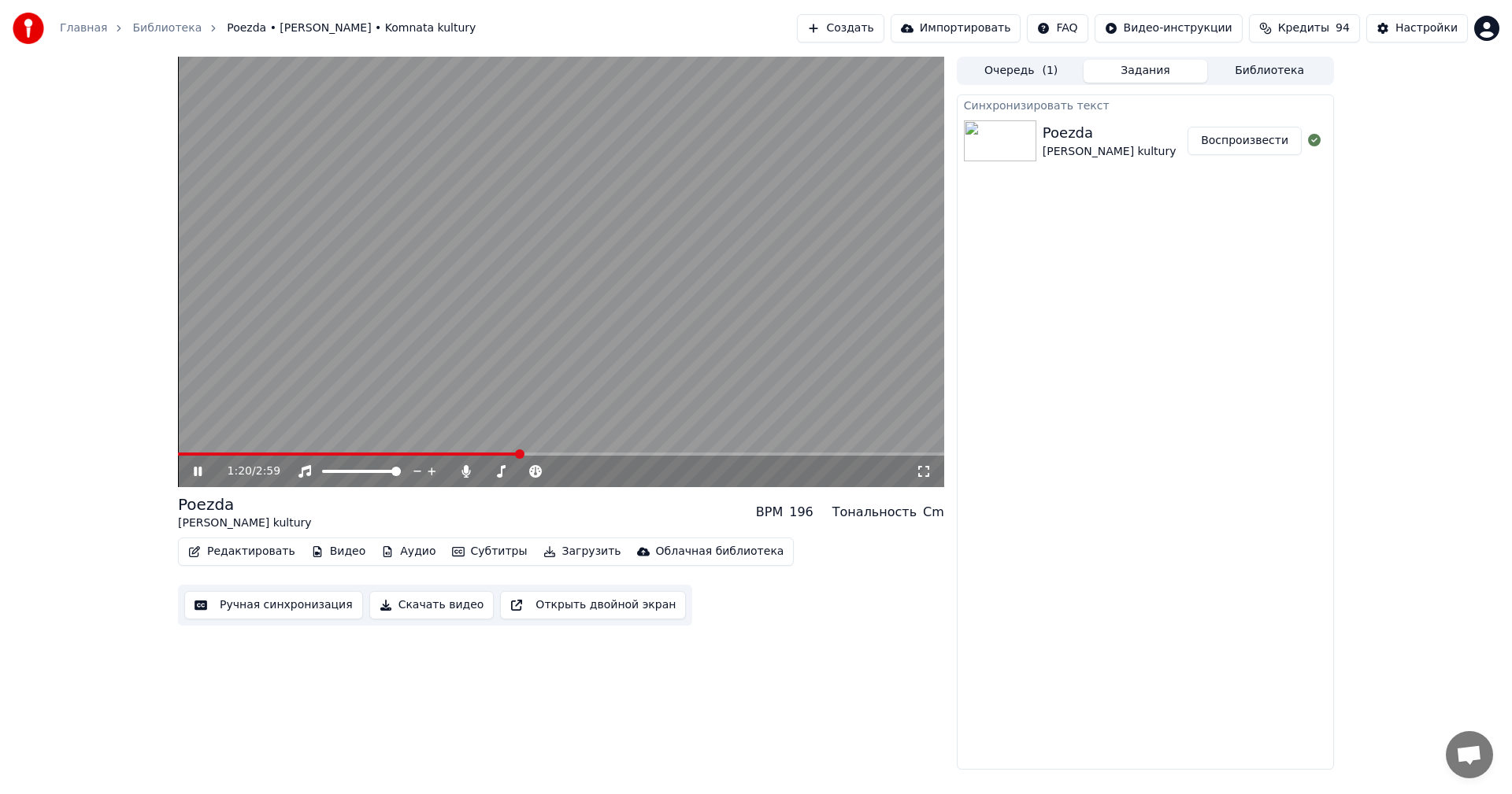
click at [521, 454] on span at bounding box center [561, 454] width 766 height 3
click at [701, 453] on span at bounding box center [561, 454] width 766 height 3
click at [783, 454] on span at bounding box center [561, 454] width 766 height 3
click at [660, 413] on video at bounding box center [561, 271] width 766 height 430
click at [1268, 77] on button "Библиотека" at bounding box center [1269, 71] width 124 height 23
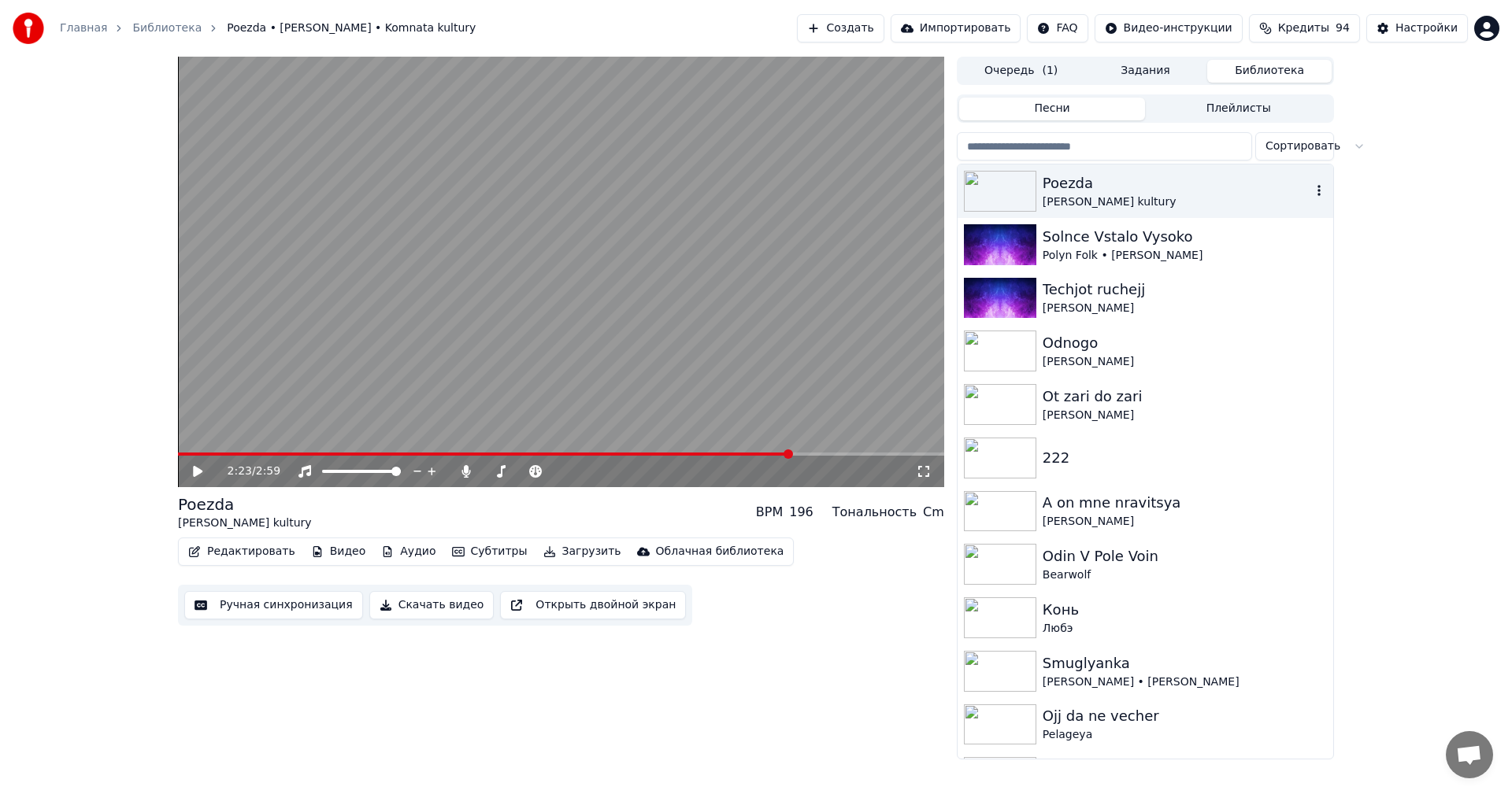
click at [1151, 182] on div "Poezda" at bounding box center [1177, 183] width 269 height 22
click at [248, 551] on button "Редактировать" at bounding box center [242, 551] width 119 height 22
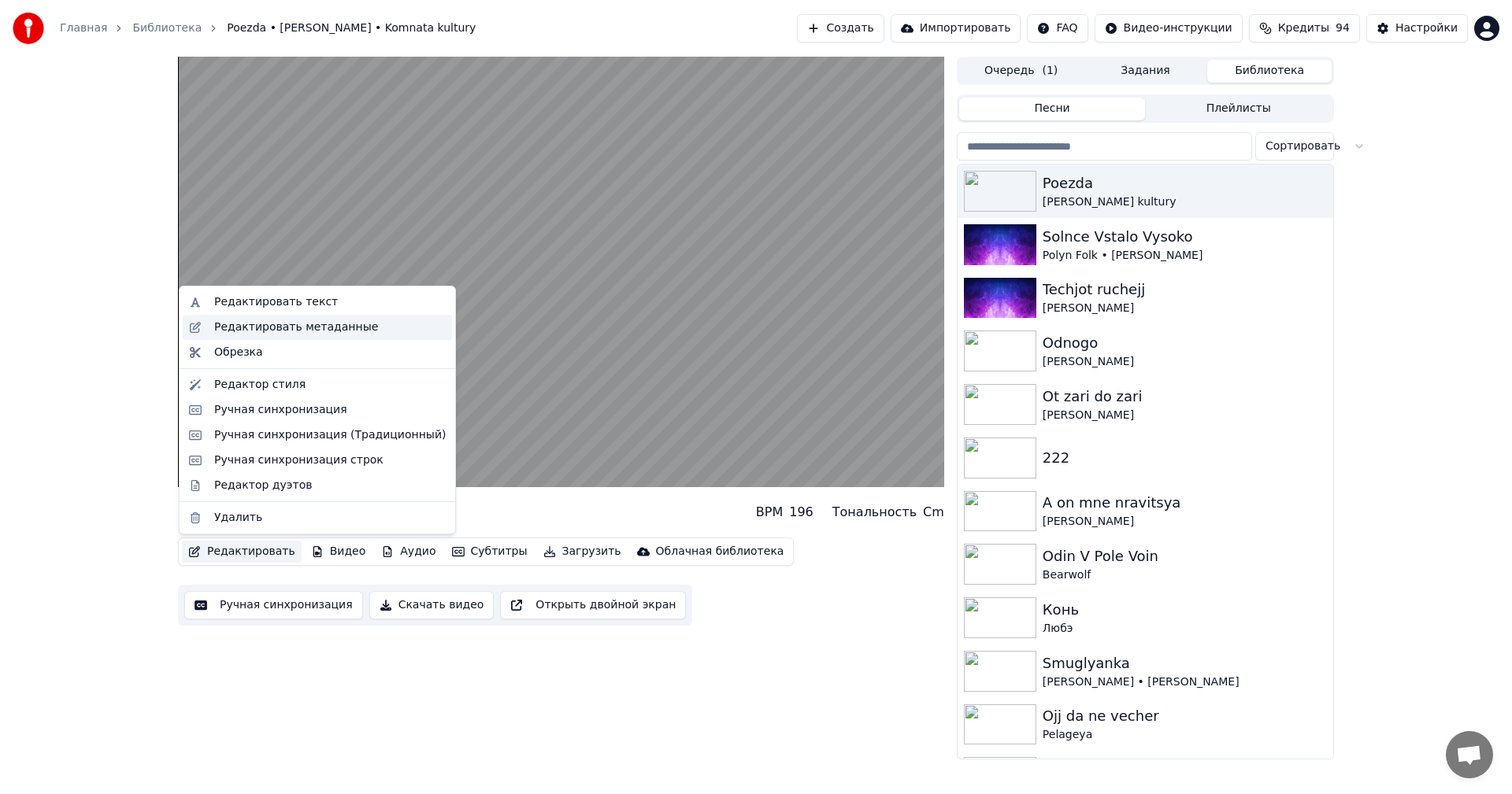
click at [260, 333] on div "Редактировать метаданные" at bounding box center [296, 327] width 163 height 16
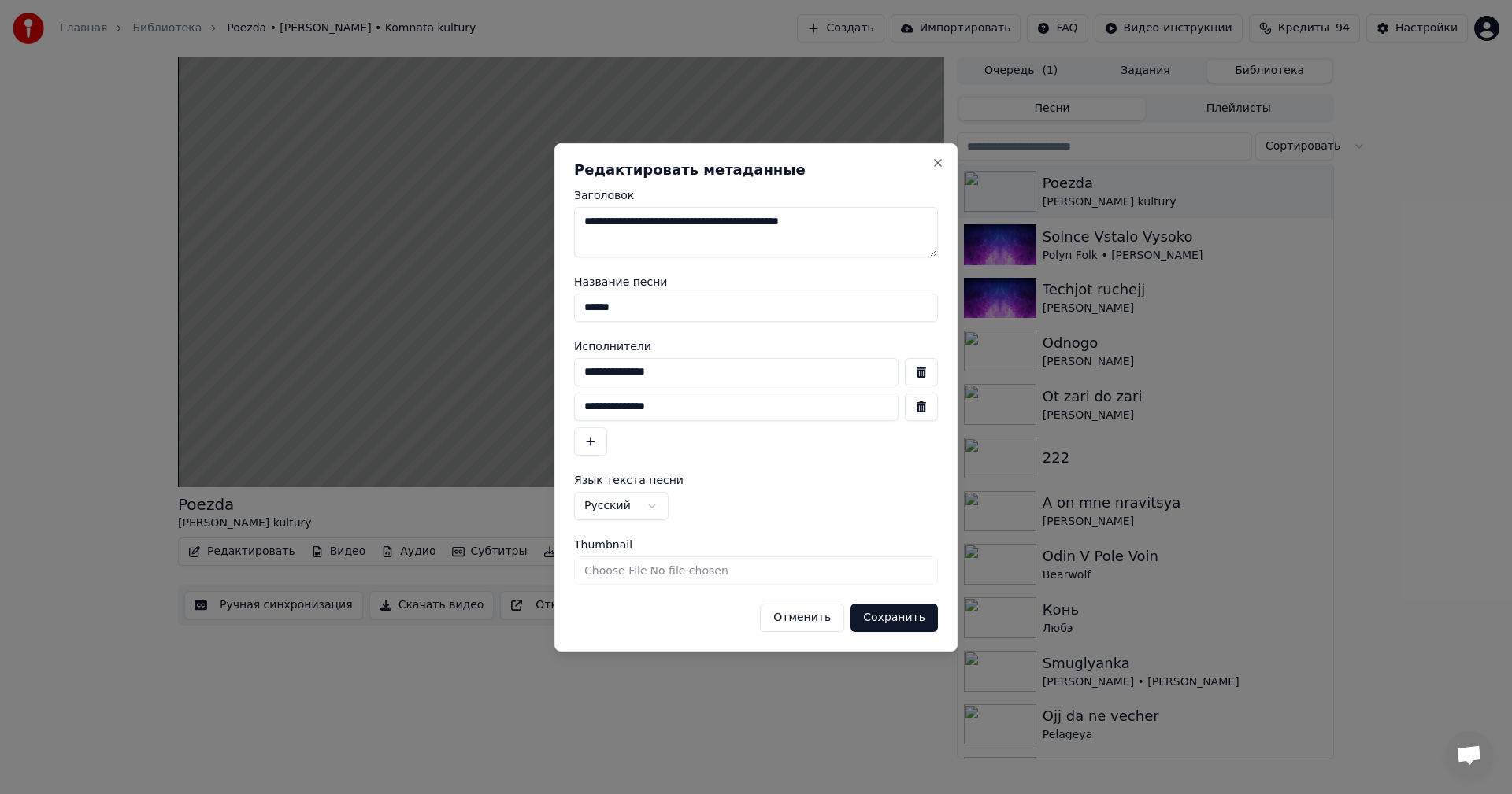
click at [930, 164] on h2 "Редактировать метаданные" at bounding box center [755, 169] width 364 height 14
click at [937, 153] on div "**********" at bounding box center [755, 397] width 403 height 508
click at [933, 160] on button "Close" at bounding box center [937, 163] width 12 height 12
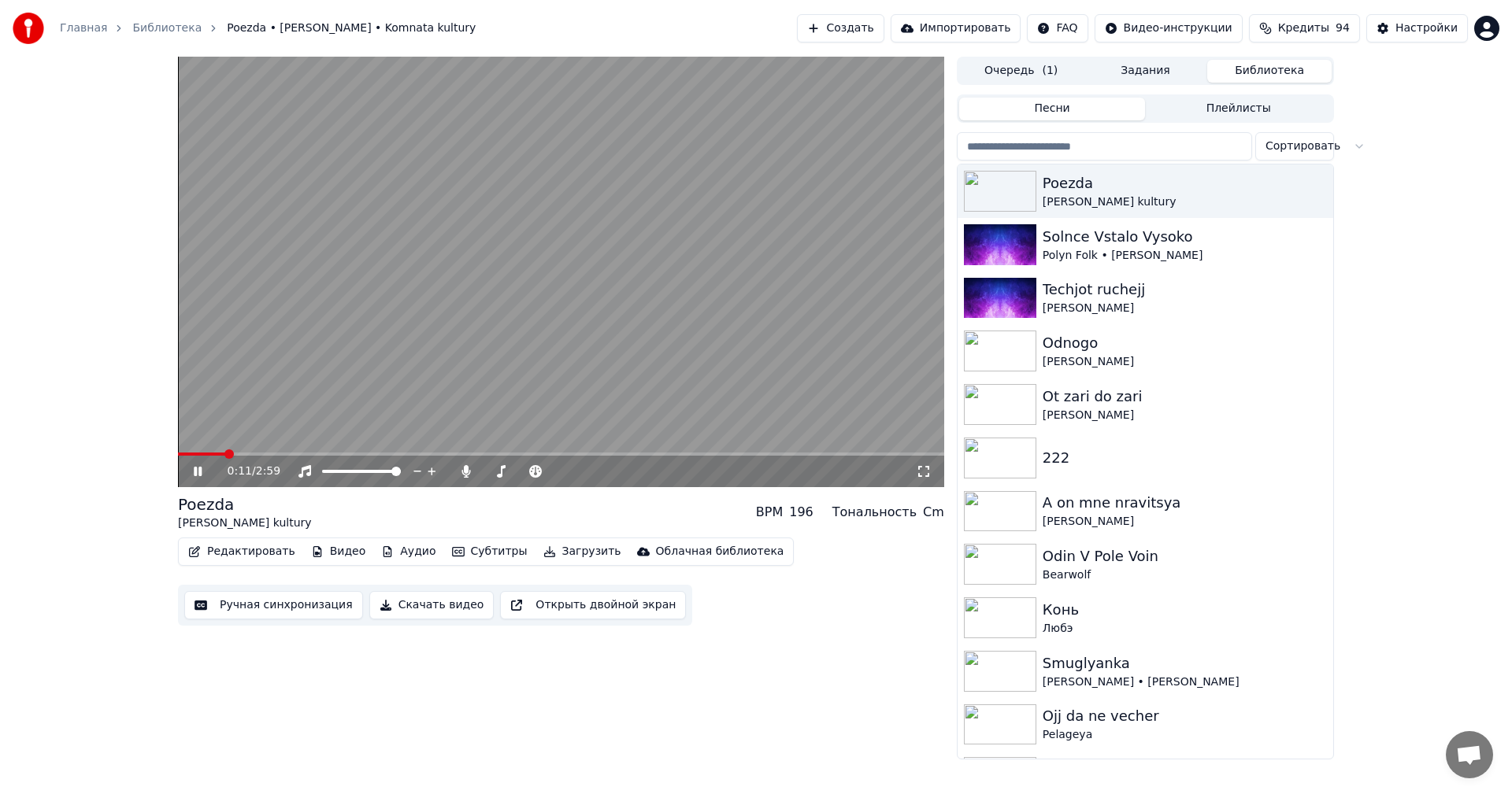
click at [245, 560] on button "Редактировать" at bounding box center [242, 551] width 119 height 22
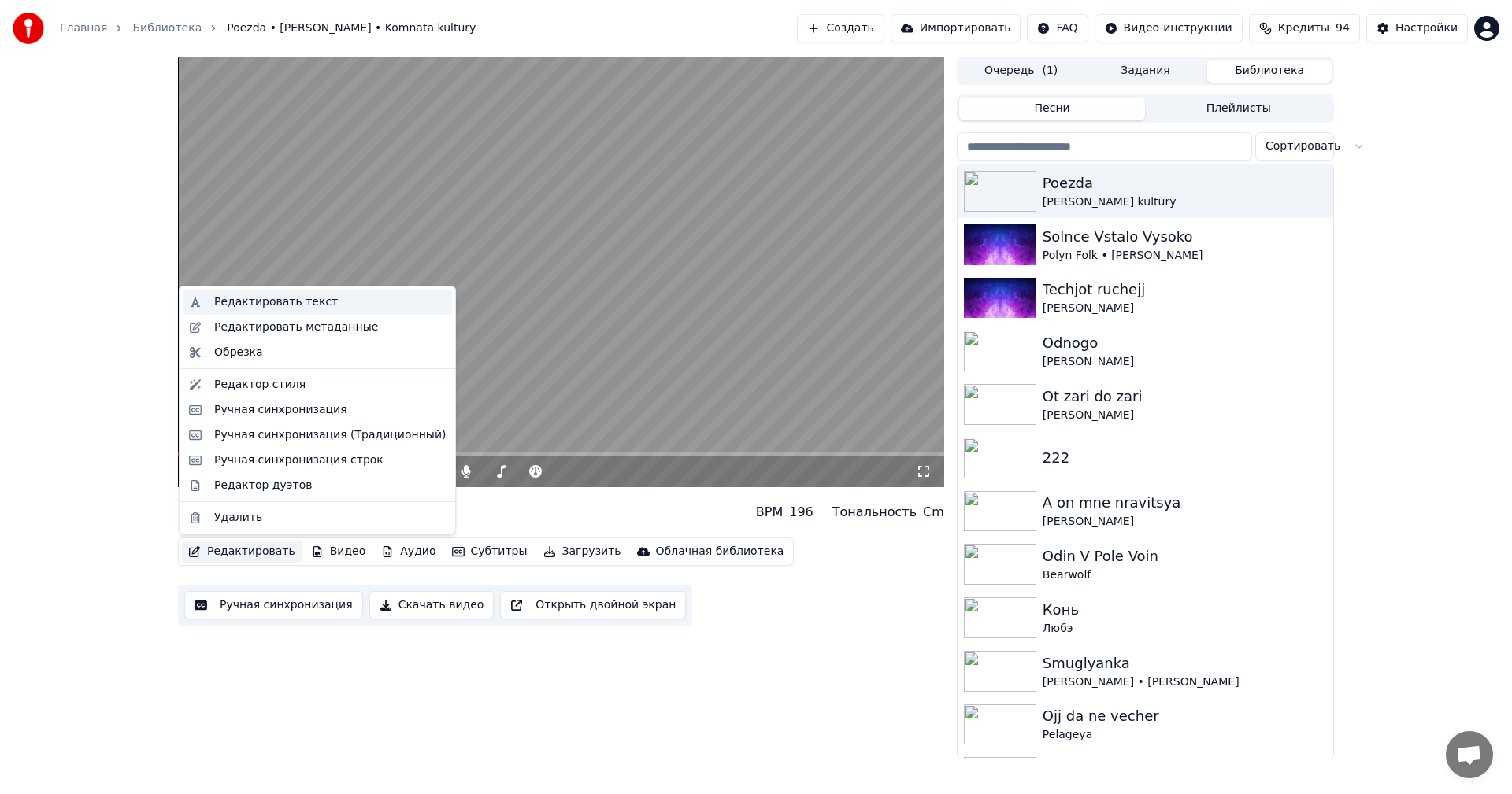
click at [316, 302] on div "Редактировать текст" at bounding box center [275, 301] width 123 height 16
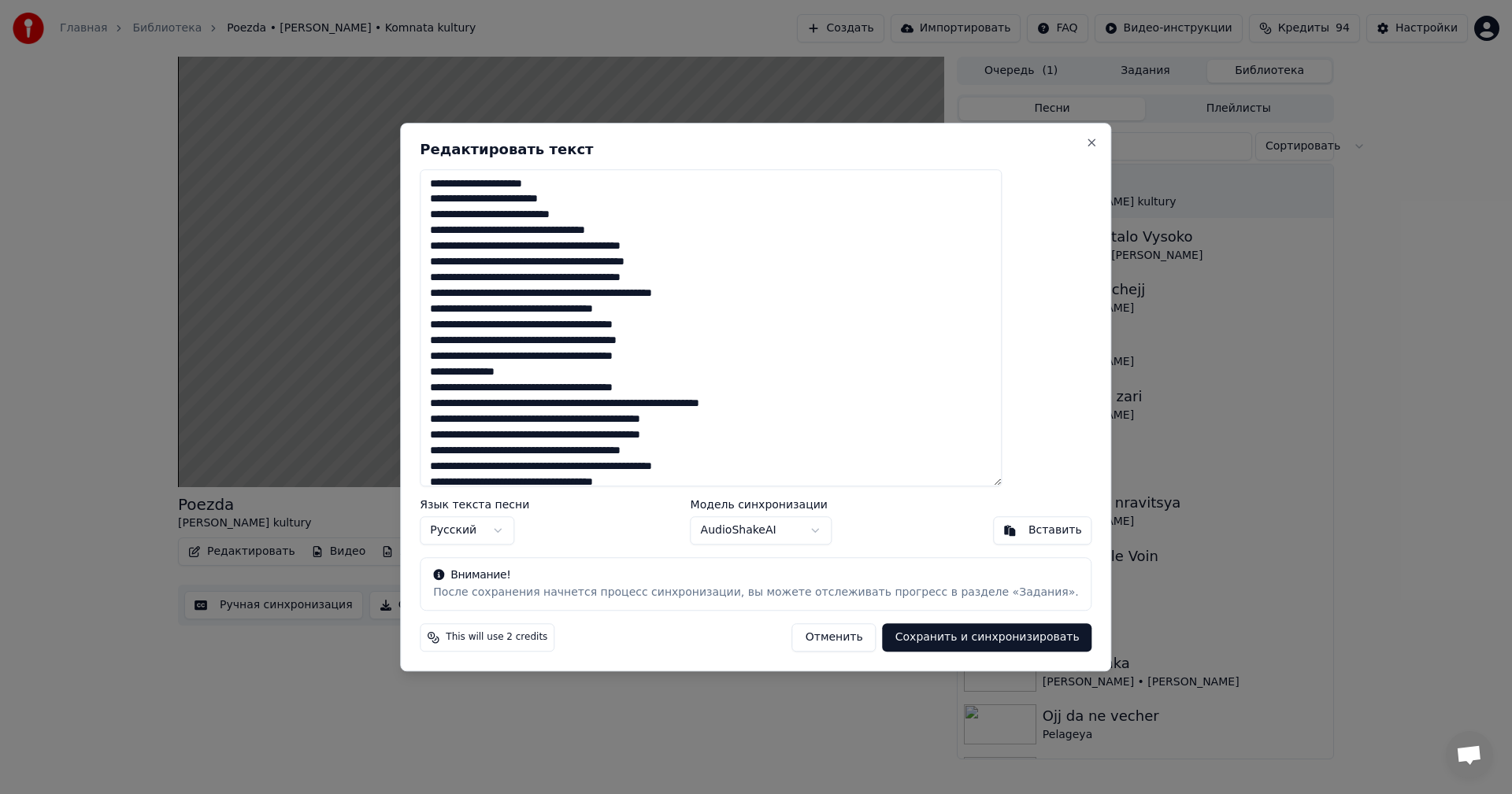
click at [474, 199] on textarea at bounding box center [711, 328] width 582 height 318
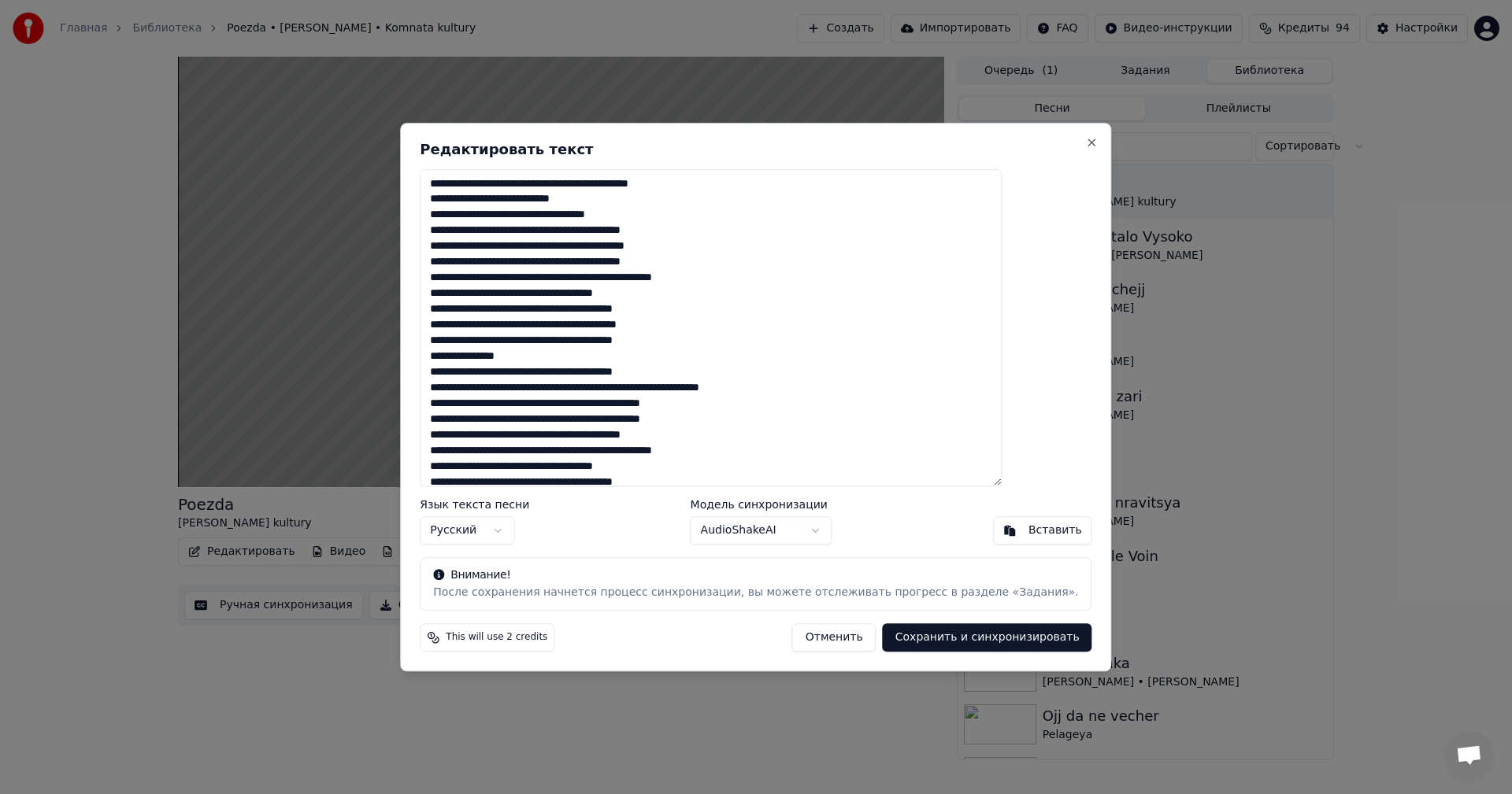
click at [476, 214] on textarea at bounding box center [711, 328] width 582 height 318
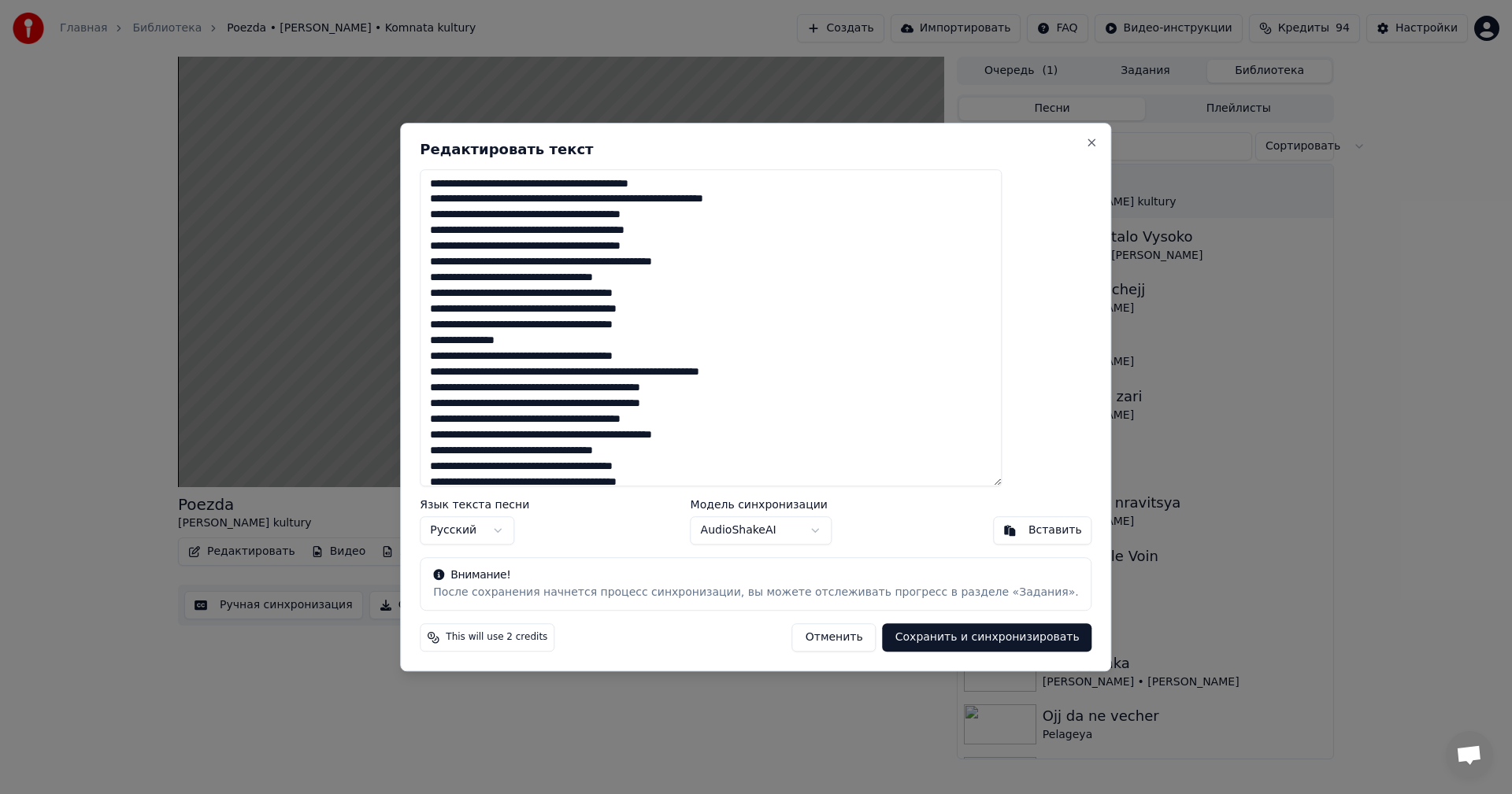
type textarea "**********"
click at [931, 647] on button "Сохранить и синхронизировать" at bounding box center [987, 637] width 209 height 29
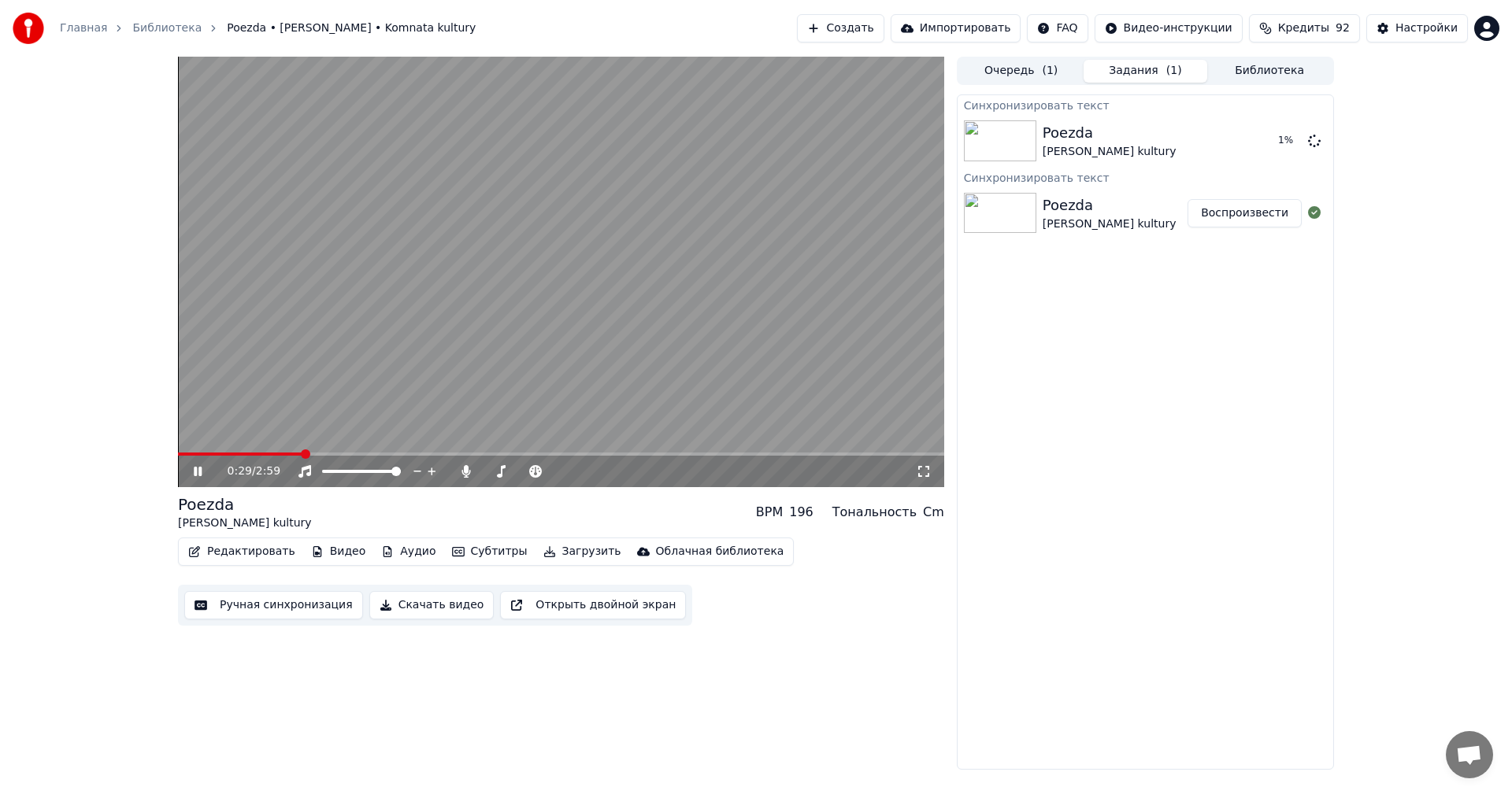
click at [204, 470] on icon at bounding box center [208, 471] width 37 height 12
click at [554, 612] on button "Открыть двойной экран" at bounding box center [593, 605] width 186 height 29
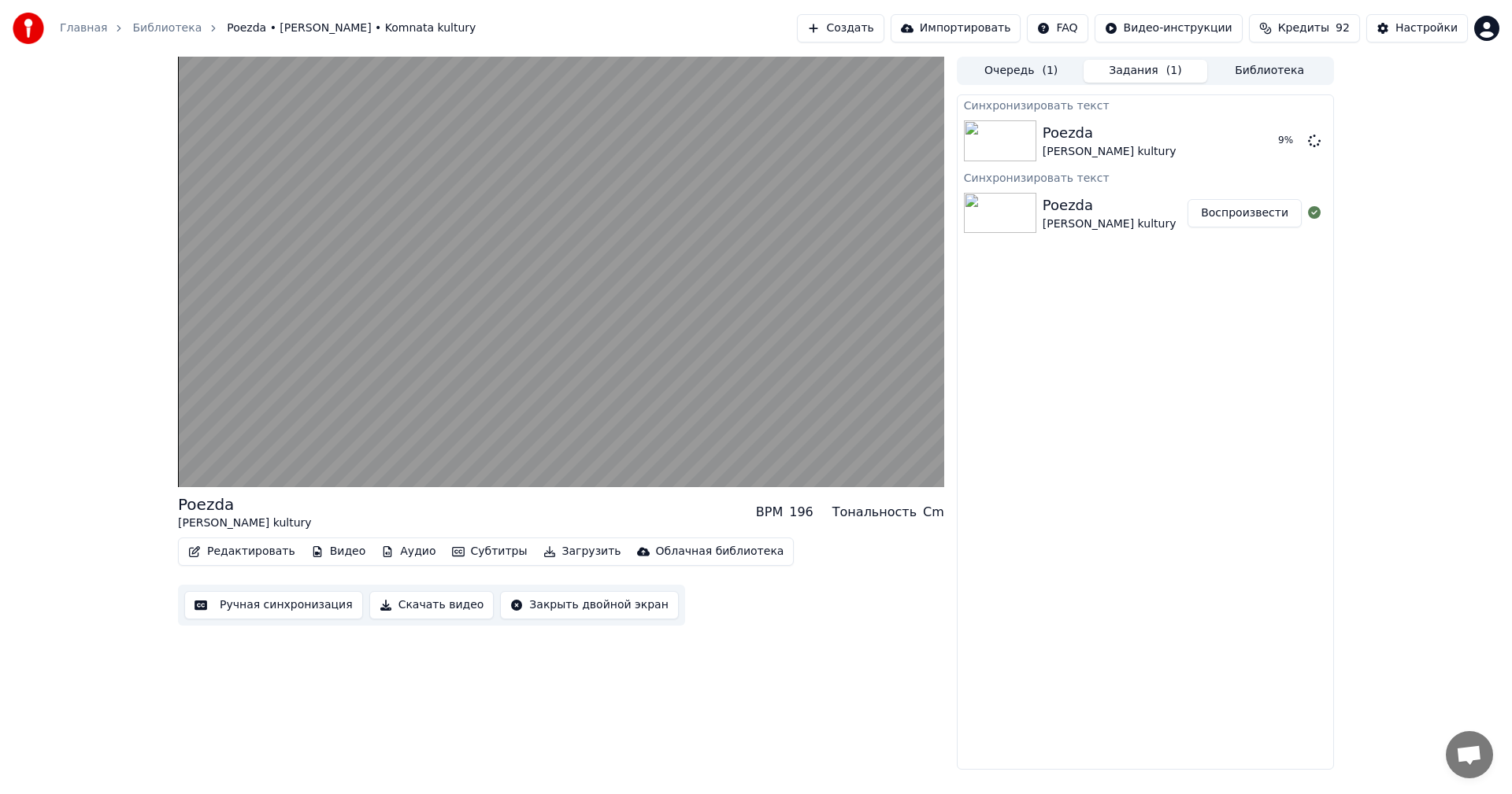
click at [595, 353] on video at bounding box center [561, 271] width 766 height 430
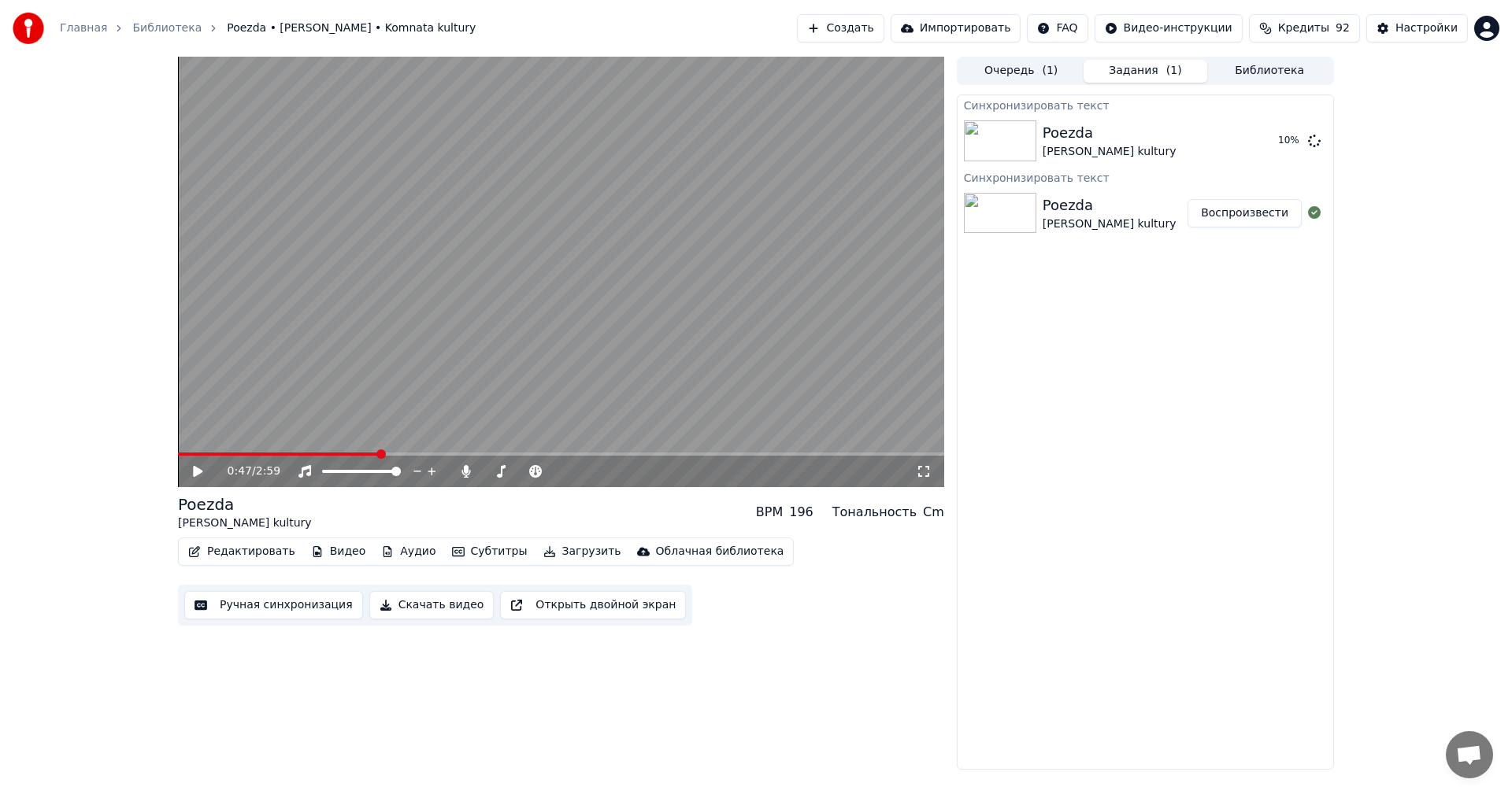
click at [1247, 71] on button "Библиотека" at bounding box center [1269, 71] width 124 height 23
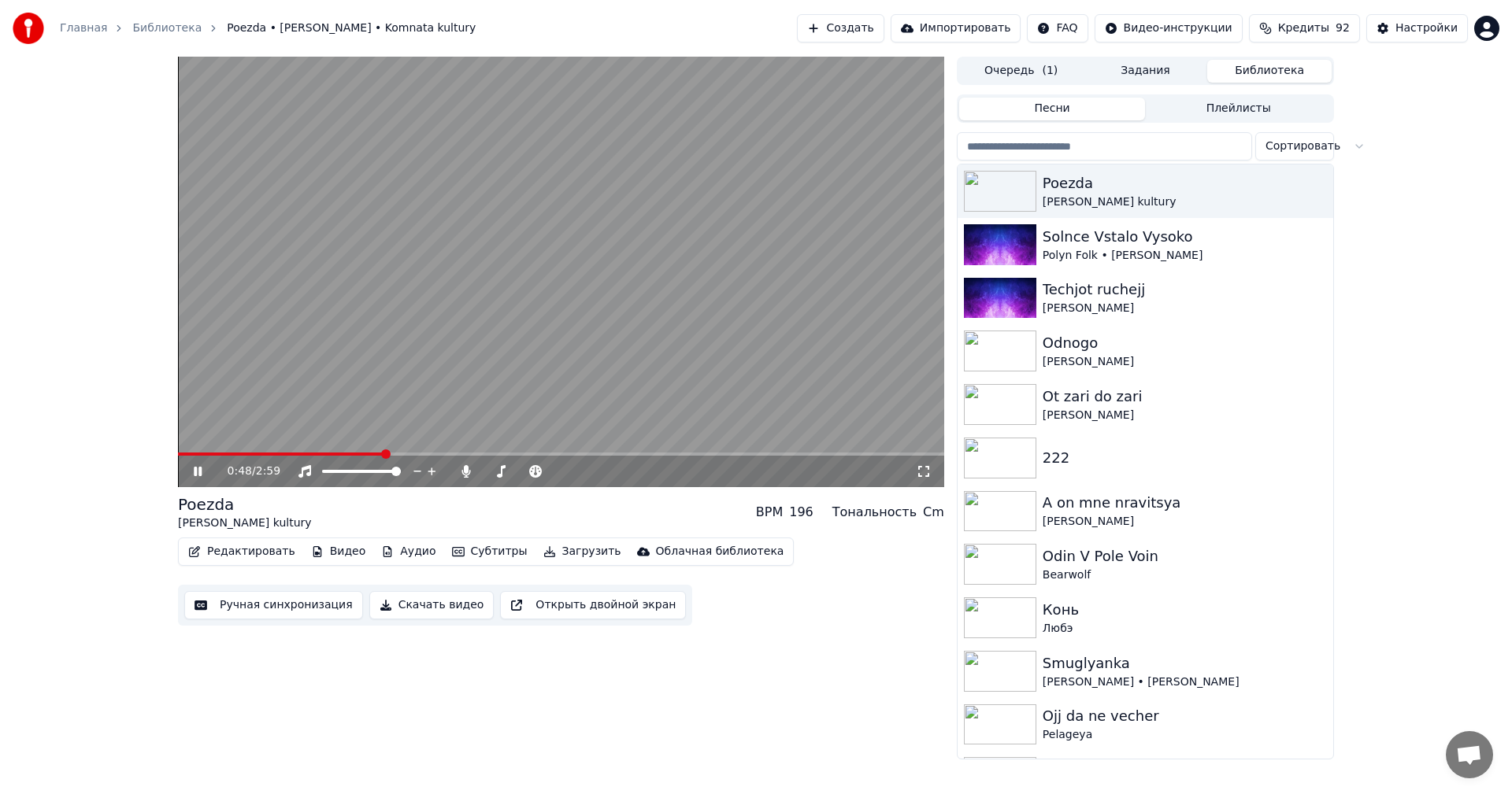
click at [696, 225] on video at bounding box center [561, 271] width 766 height 430
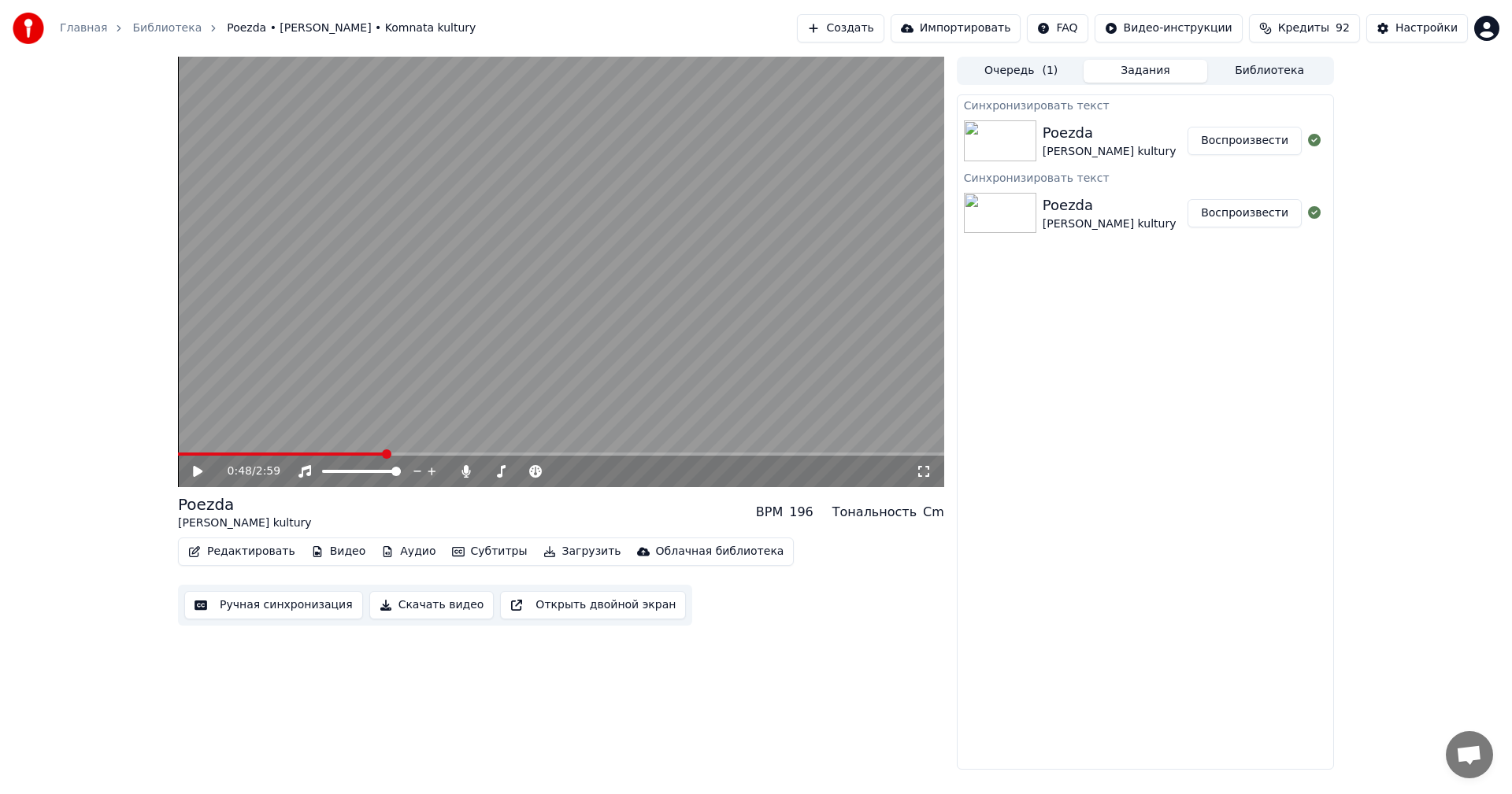
click at [1181, 75] on button "Задания" at bounding box center [1146, 71] width 124 height 23
click at [1252, 74] on button "Библиотека" at bounding box center [1269, 71] width 124 height 23
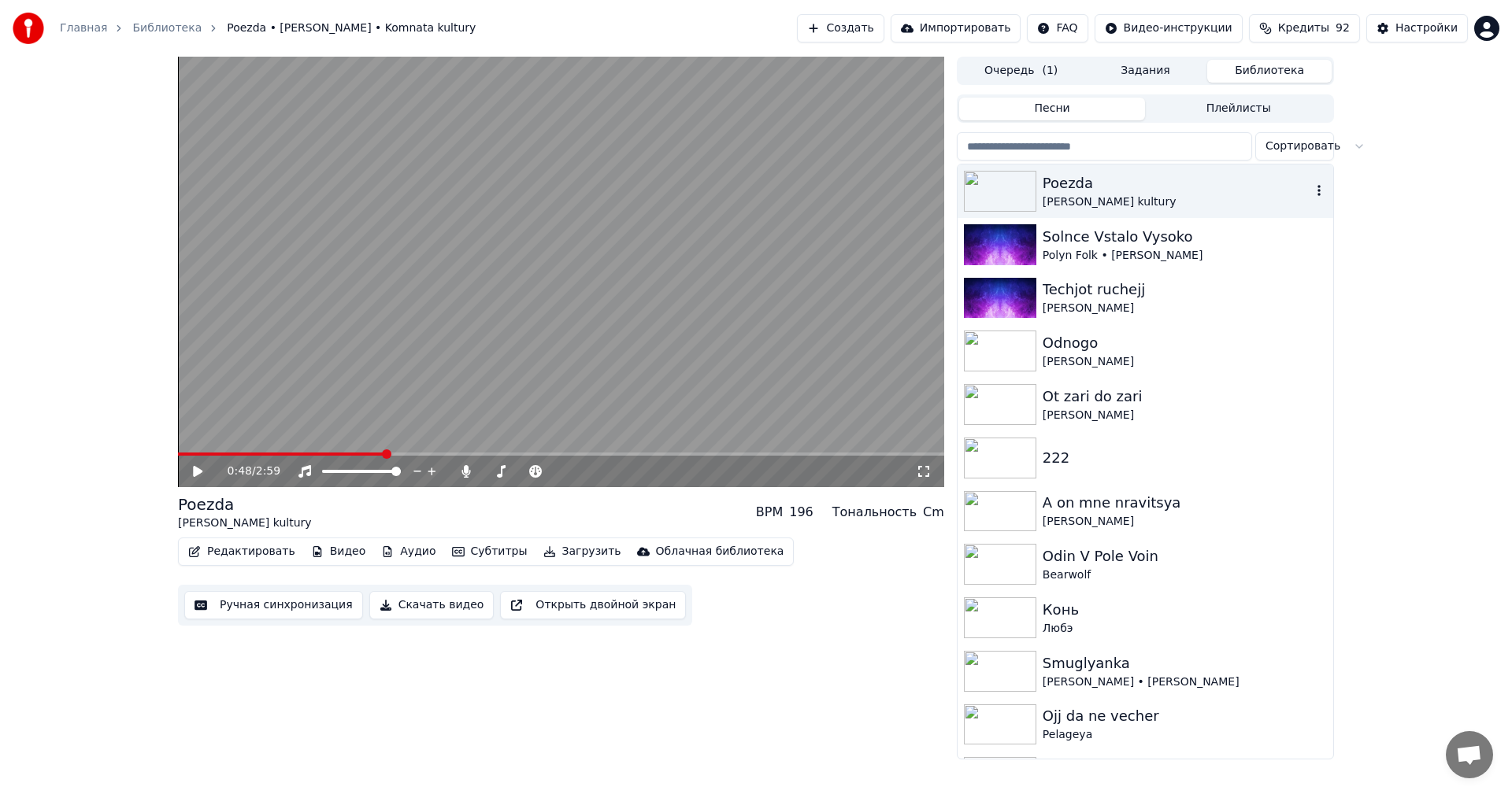
click at [1090, 190] on div "Poezda" at bounding box center [1177, 183] width 269 height 22
click at [216, 555] on button "Редактировать" at bounding box center [242, 551] width 119 height 22
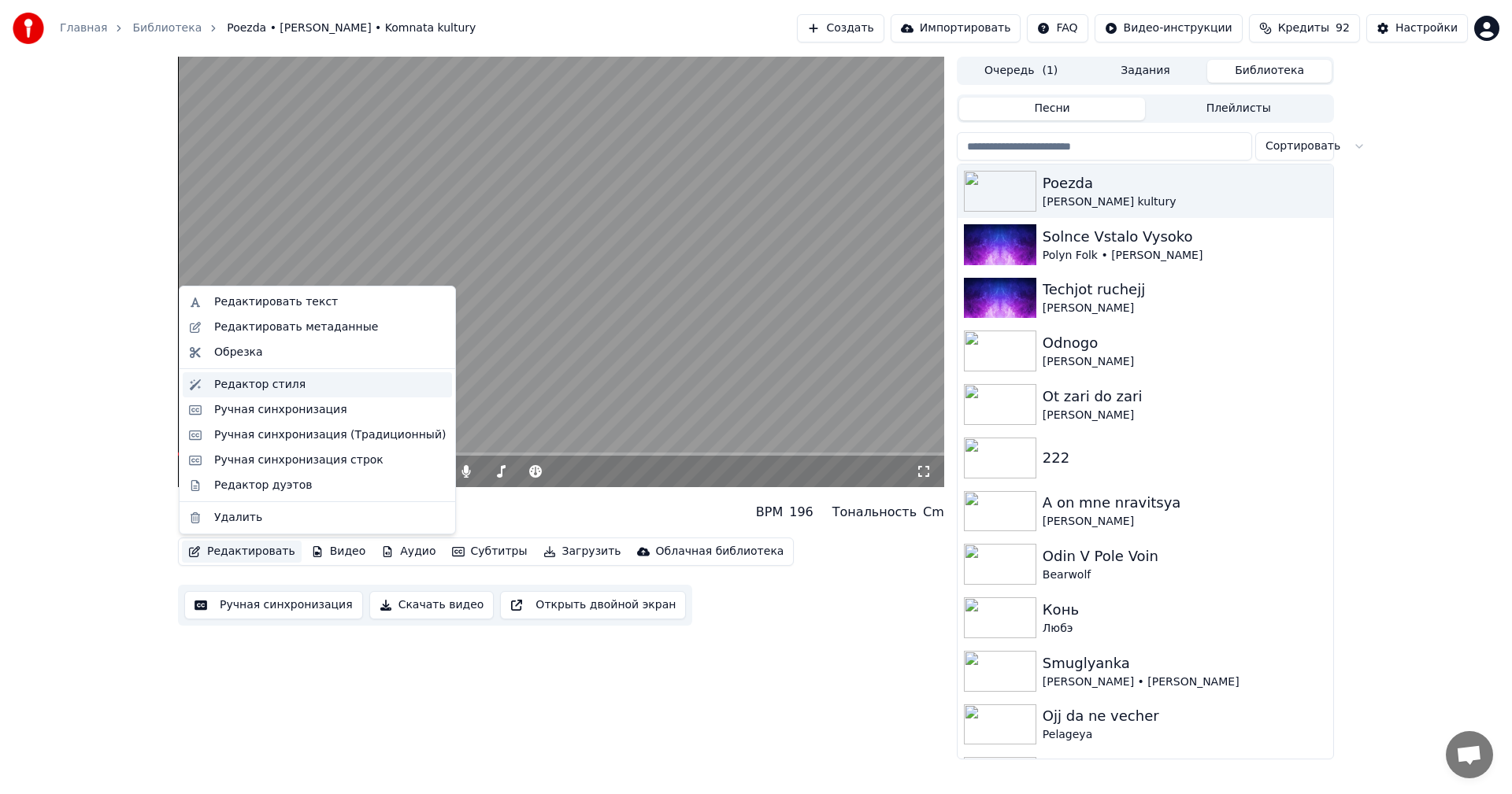
click at [257, 384] on div "Редактор стиля" at bounding box center [260, 385] width 92 height 16
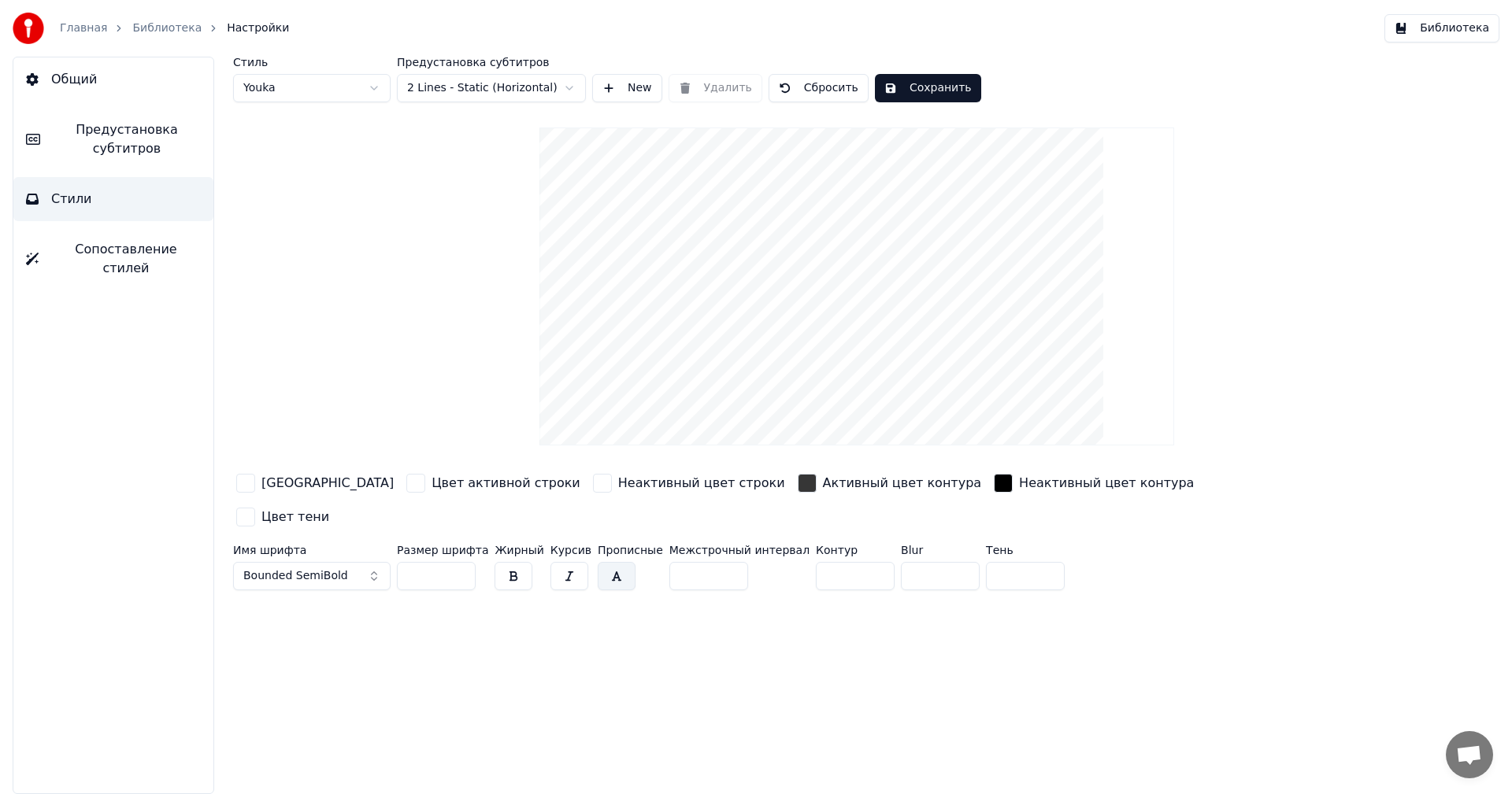
click at [507, 89] on html "Главная Библиотека Настройки Библиотека Общий Предустановка субтитров Стили Соп…" at bounding box center [756, 397] width 1512 height 794
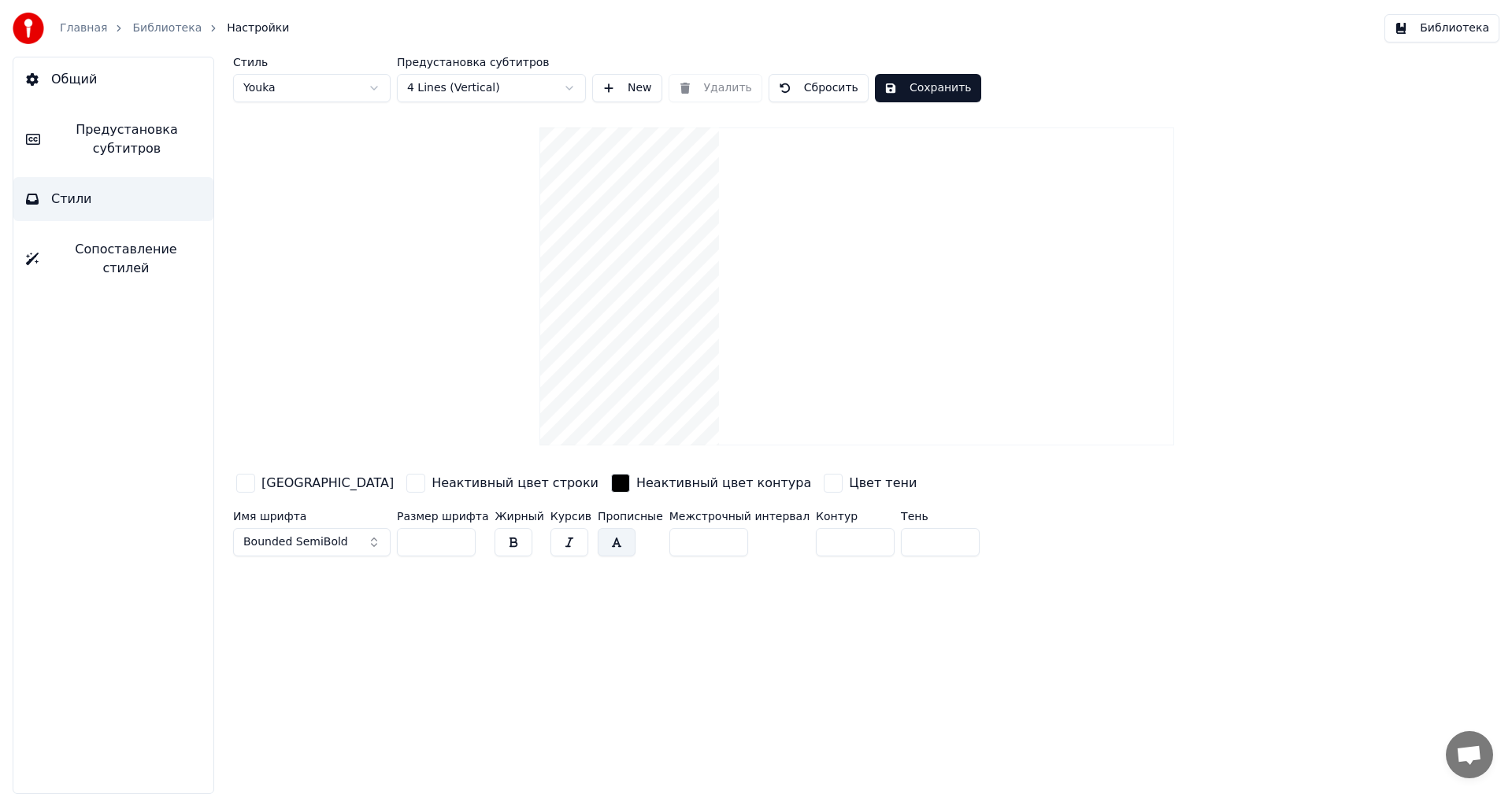
click at [897, 90] on button "Сохранить" at bounding box center [928, 88] width 106 height 29
click at [1445, 25] on button "Библиотека" at bounding box center [1442, 28] width 115 height 29
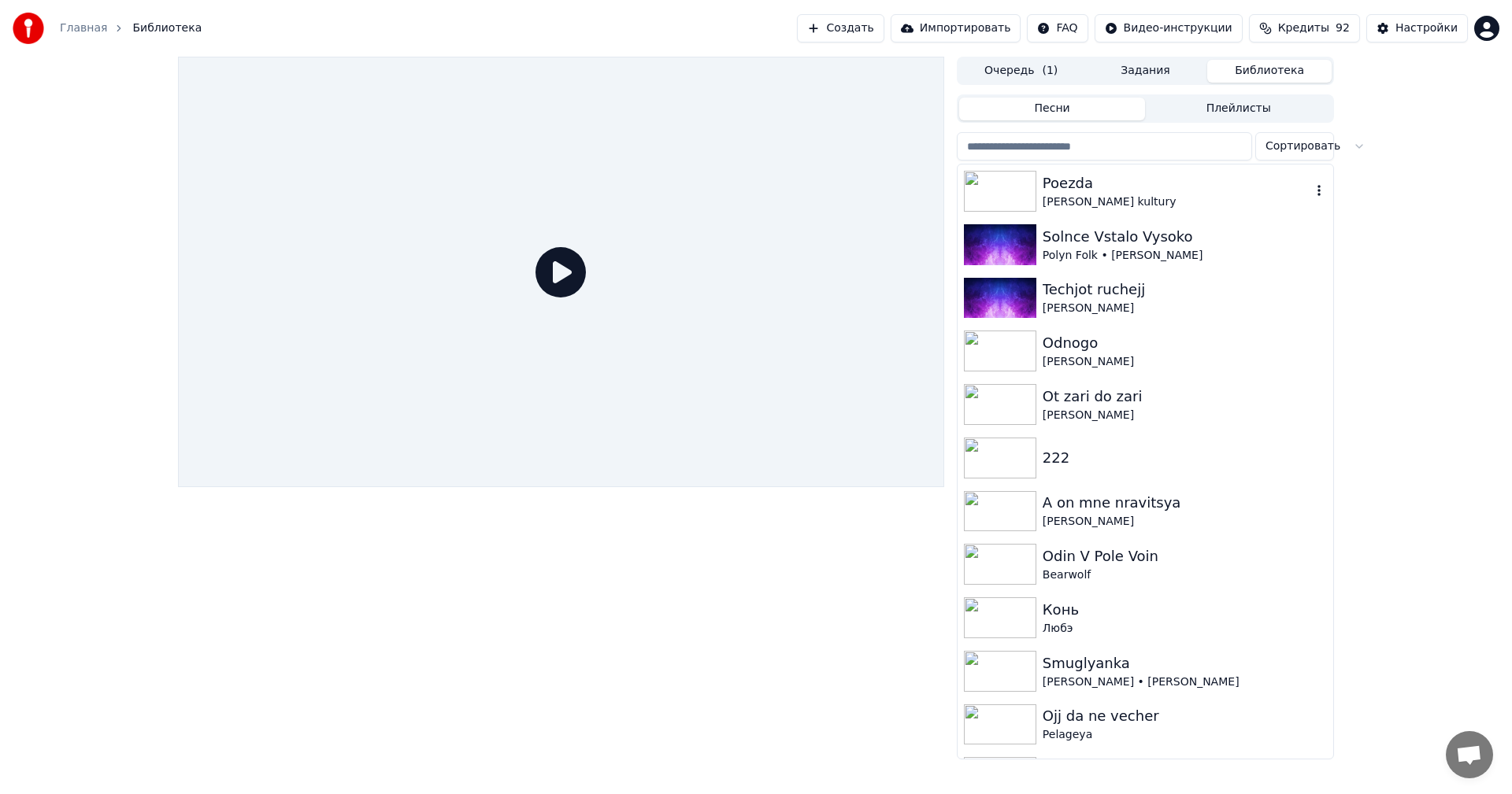
click at [1086, 190] on div "Poezda" at bounding box center [1177, 183] width 269 height 22
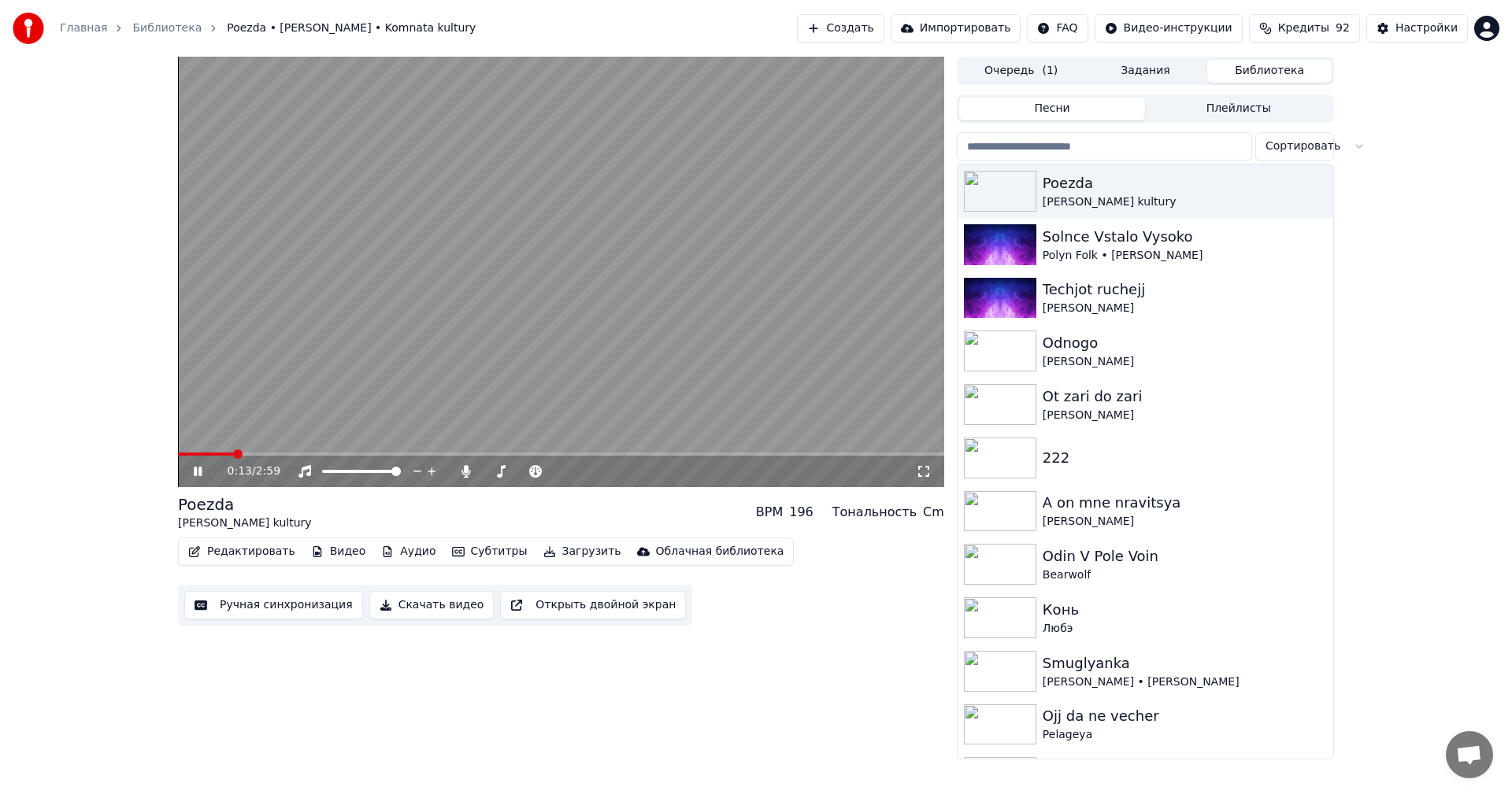
click at [233, 455] on span at bounding box center [561, 454] width 766 height 3
click at [314, 455] on span at bounding box center [561, 454] width 766 height 3
click at [654, 453] on span at bounding box center [561, 454] width 766 height 3
click at [749, 453] on span at bounding box center [561, 454] width 766 height 3
click at [687, 407] on video at bounding box center [561, 271] width 766 height 430
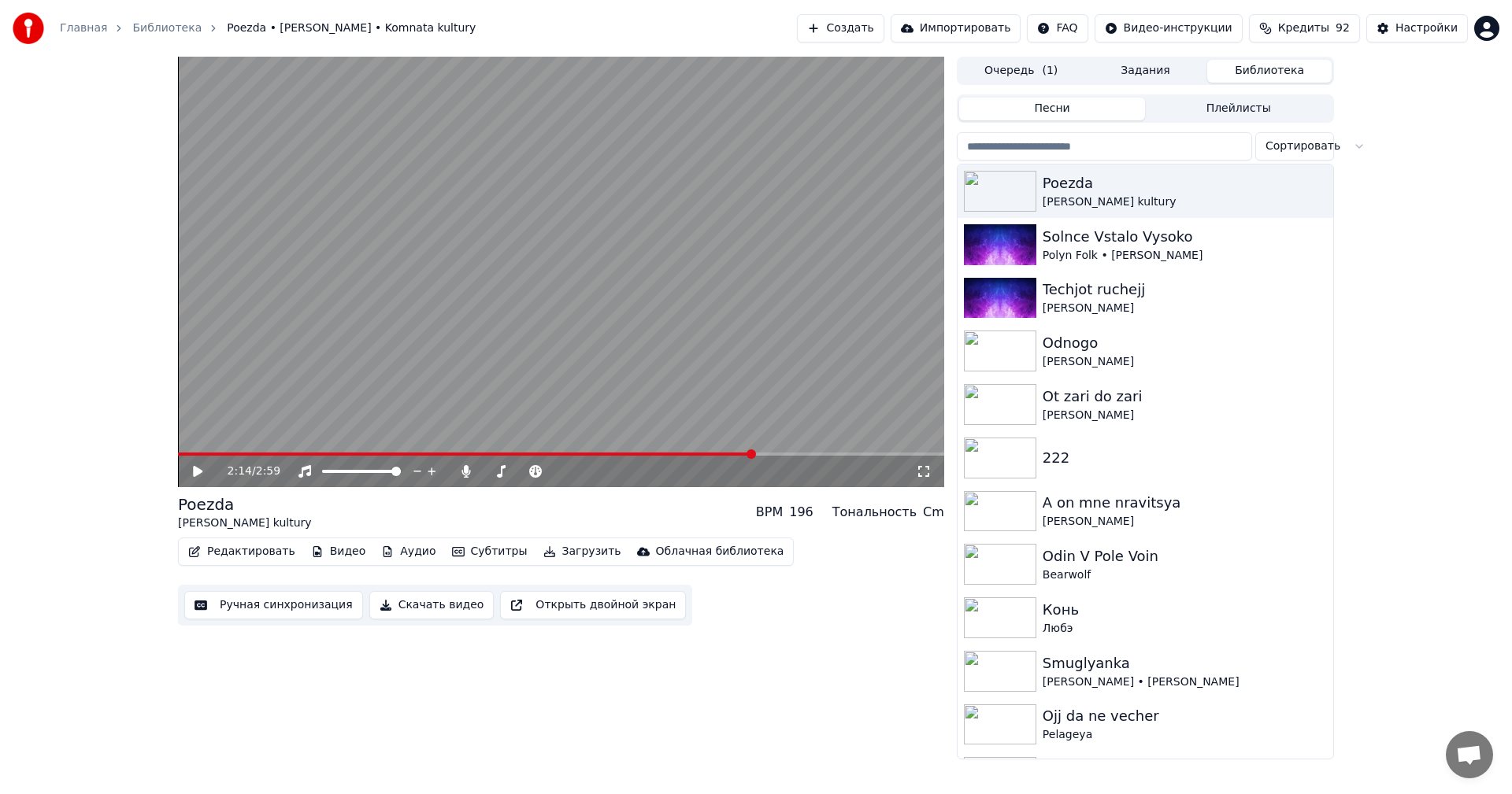
click at [260, 549] on button "Редактировать" at bounding box center [242, 551] width 119 height 22
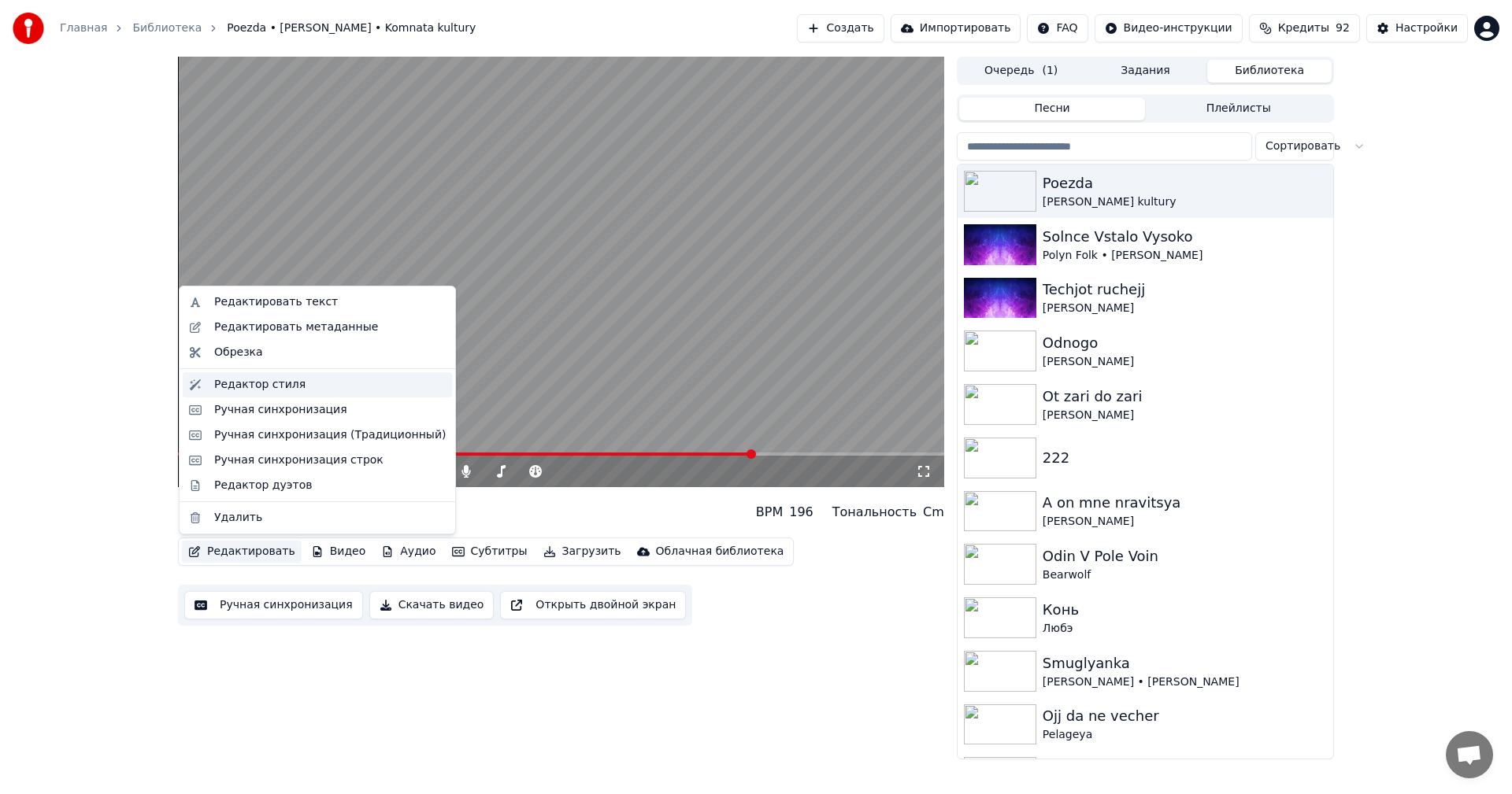
click at [301, 381] on div "Редактор стиля" at bounding box center [329, 385] width 231 height 16
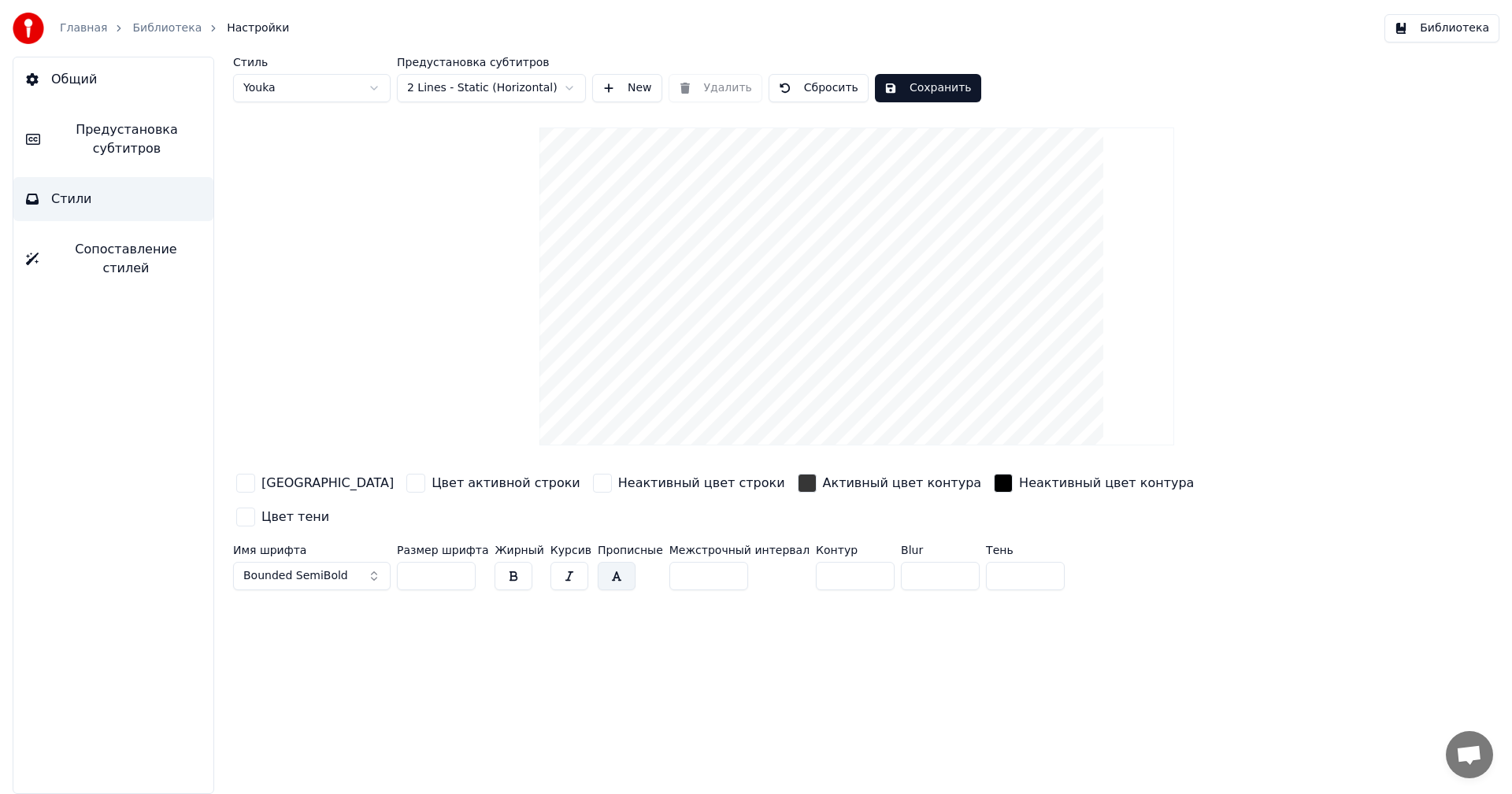
click at [486, 82] on html "Главная Библиотека Настройки Библиотека Общий Предустановка субтитров Стили Соп…" at bounding box center [756, 397] width 1512 height 794
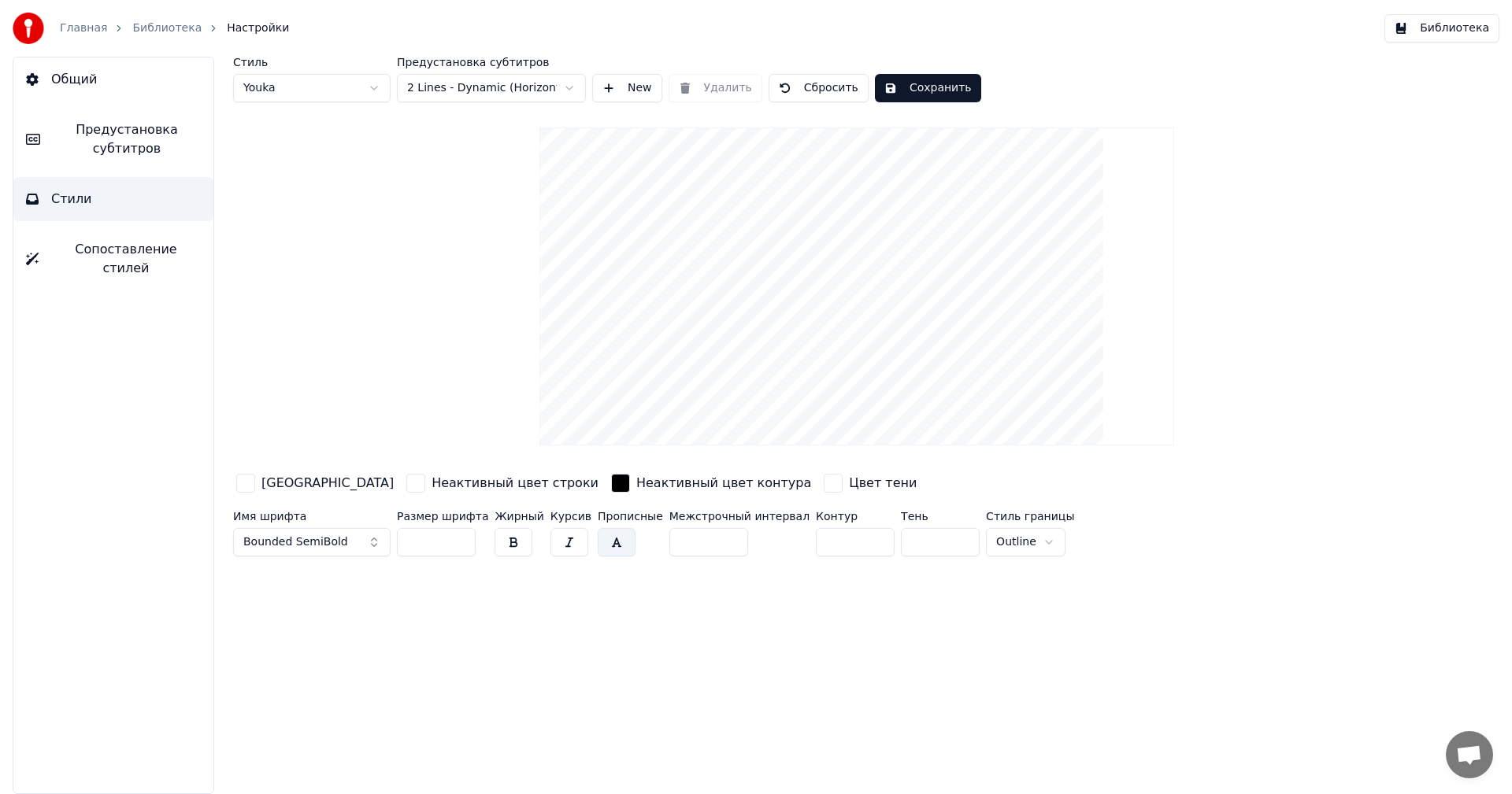
click at [897, 80] on button "Сохранить" at bounding box center [928, 88] width 106 height 29
click at [1422, 34] on button "Библиотека" at bounding box center [1442, 28] width 115 height 29
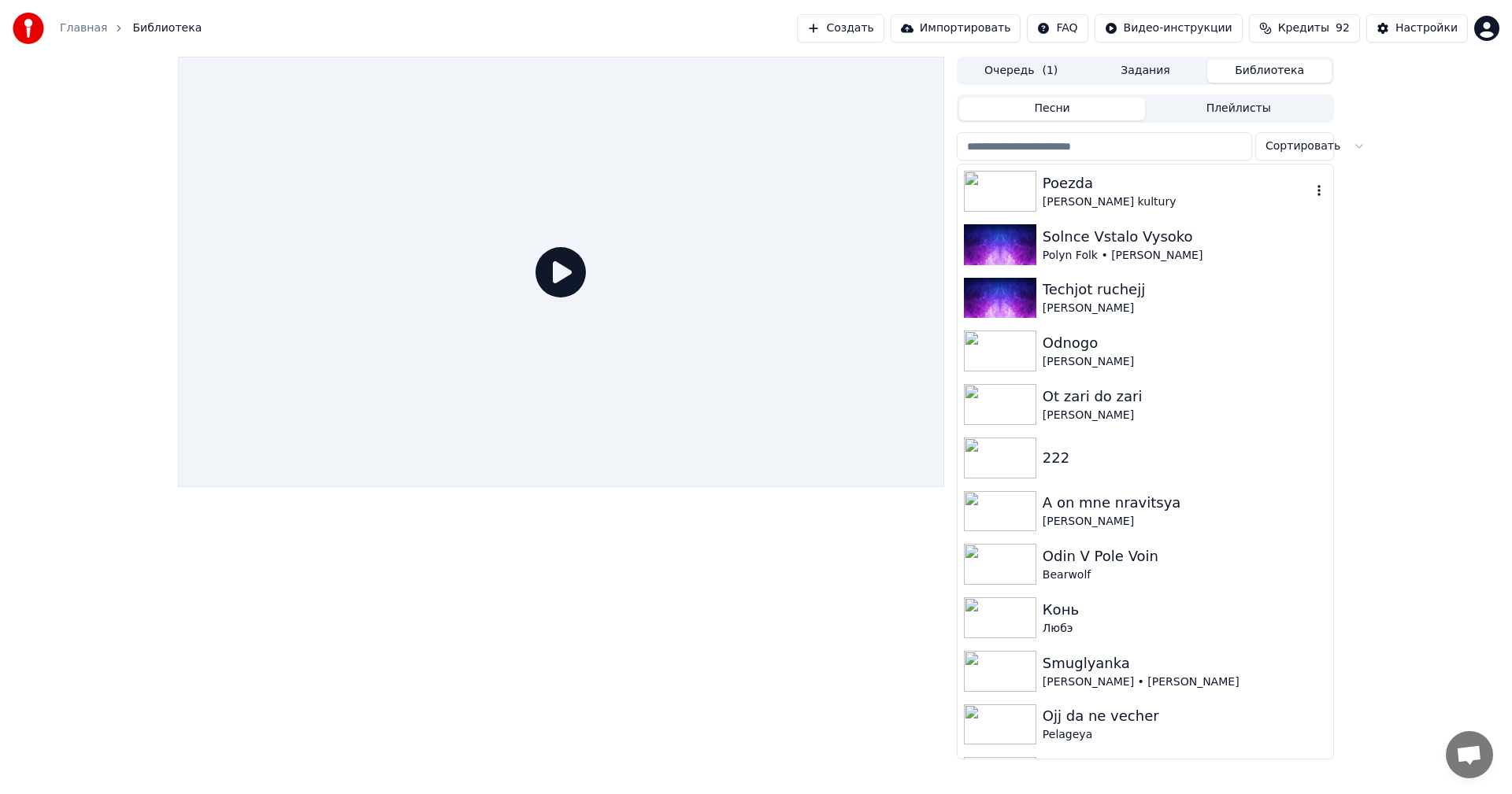
click at [1105, 188] on div "Poezda" at bounding box center [1177, 183] width 269 height 22
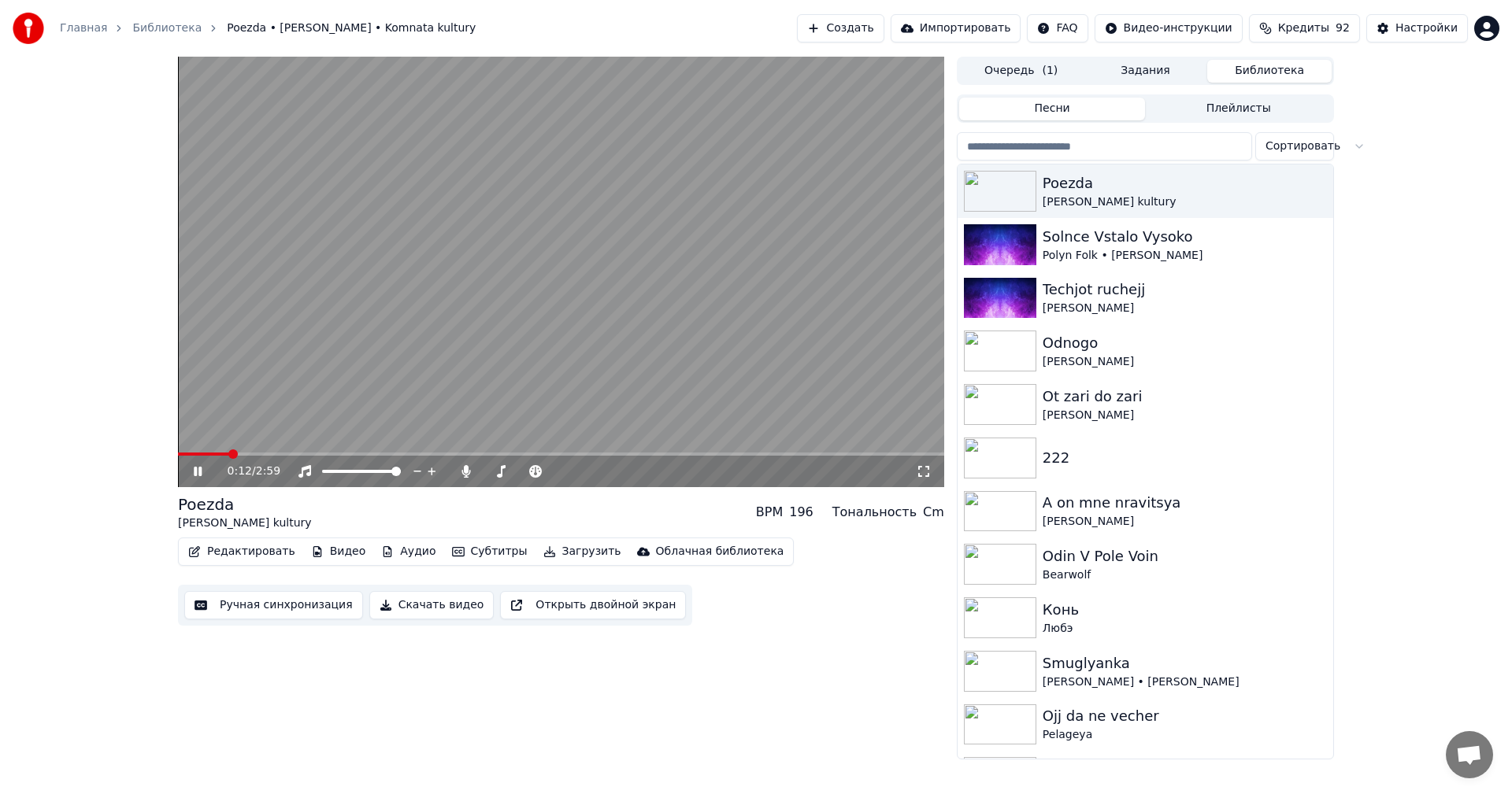
click at [227, 453] on span at bounding box center [561, 454] width 766 height 3
click at [347, 453] on span at bounding box center [561, 454] width 766 height 3
click at [205, 477] on icon at bounding box center [208, 471] width 37 height 12
click at [223, 547] on button "Редактировать" at bounding box center [242, 551] width 119 height 22
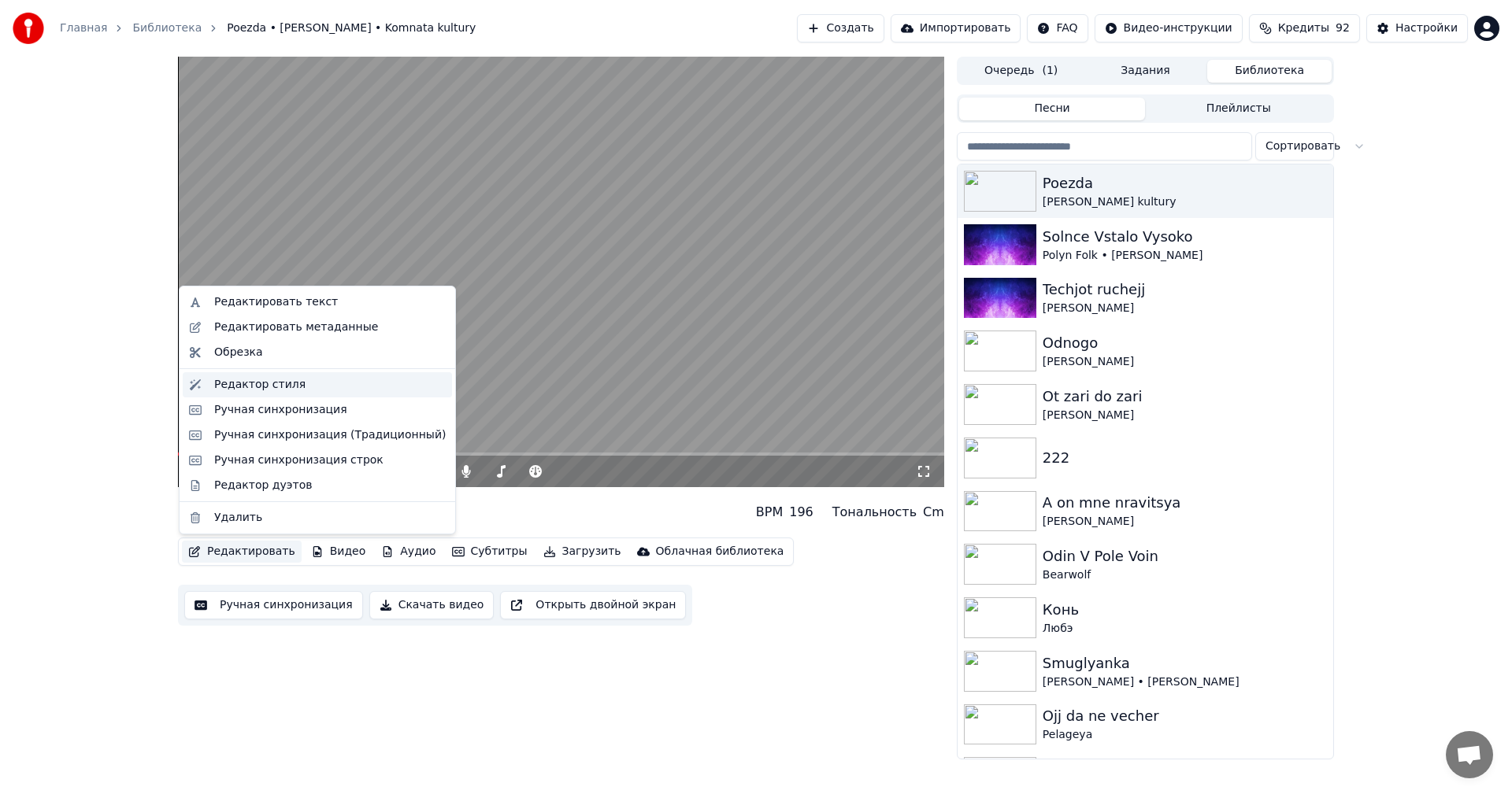
click at [254, 382] on div "Редактор стиля" at bounding box center [260, 385] width 92 height 16
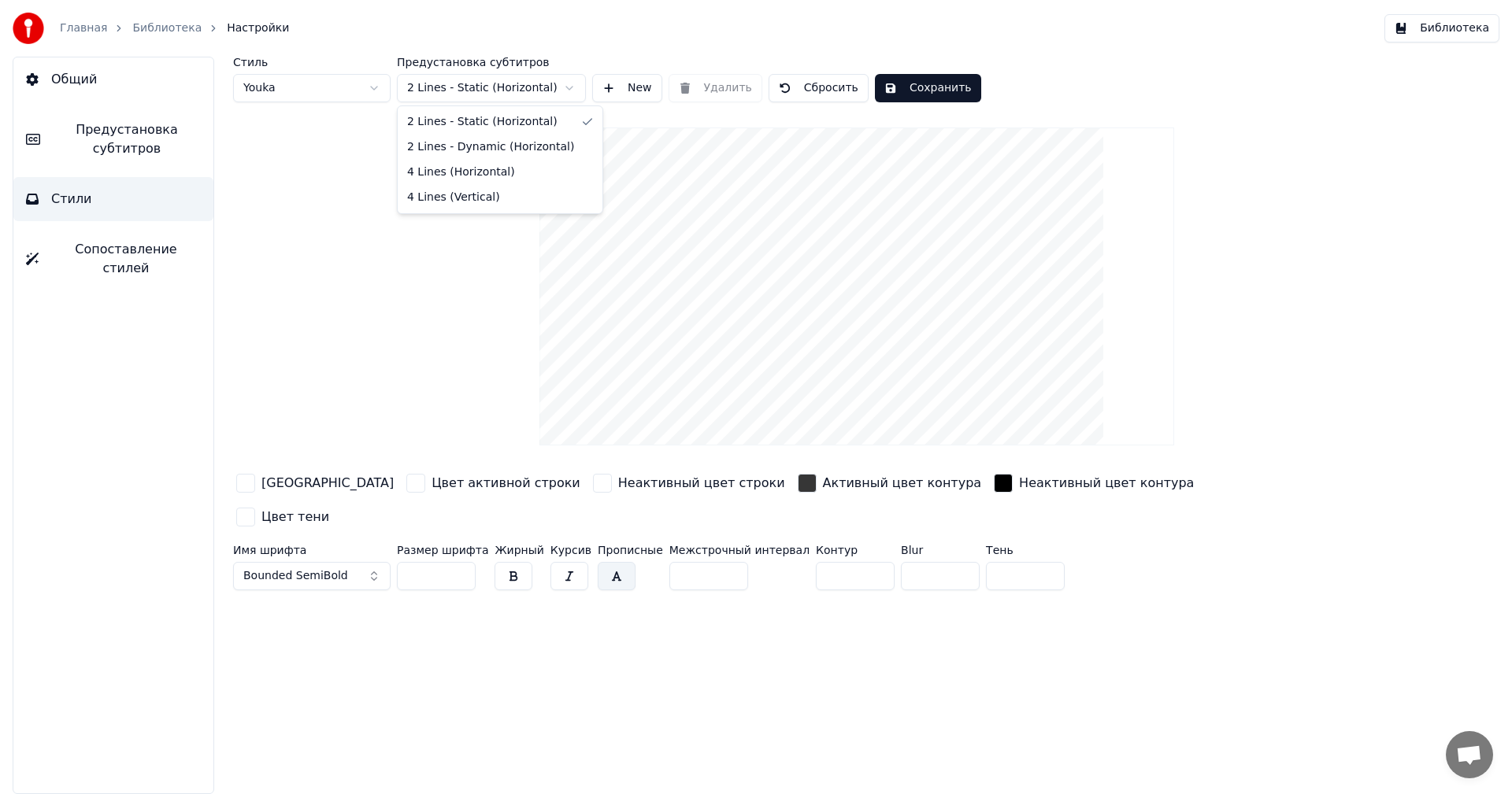
click at [521, 77] on html "Главная Библиотека Настройки Библиотека Общий Предустановка субтитров Стили Соп…" at bounding box center [756, 397] width 1512 height 794
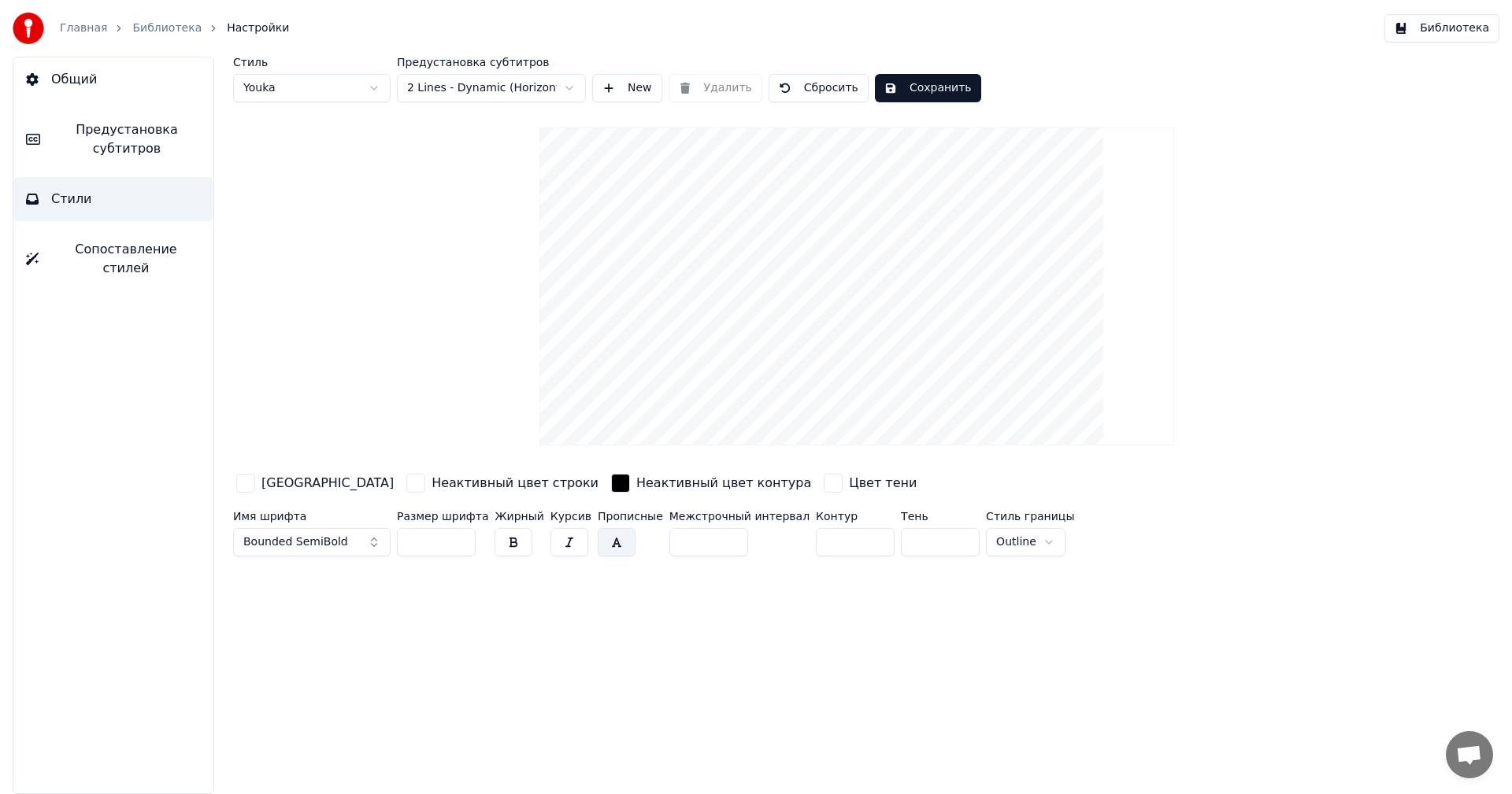
click at [622, 90] on button "New" at bounding box center [628, 88] width 70 height 29
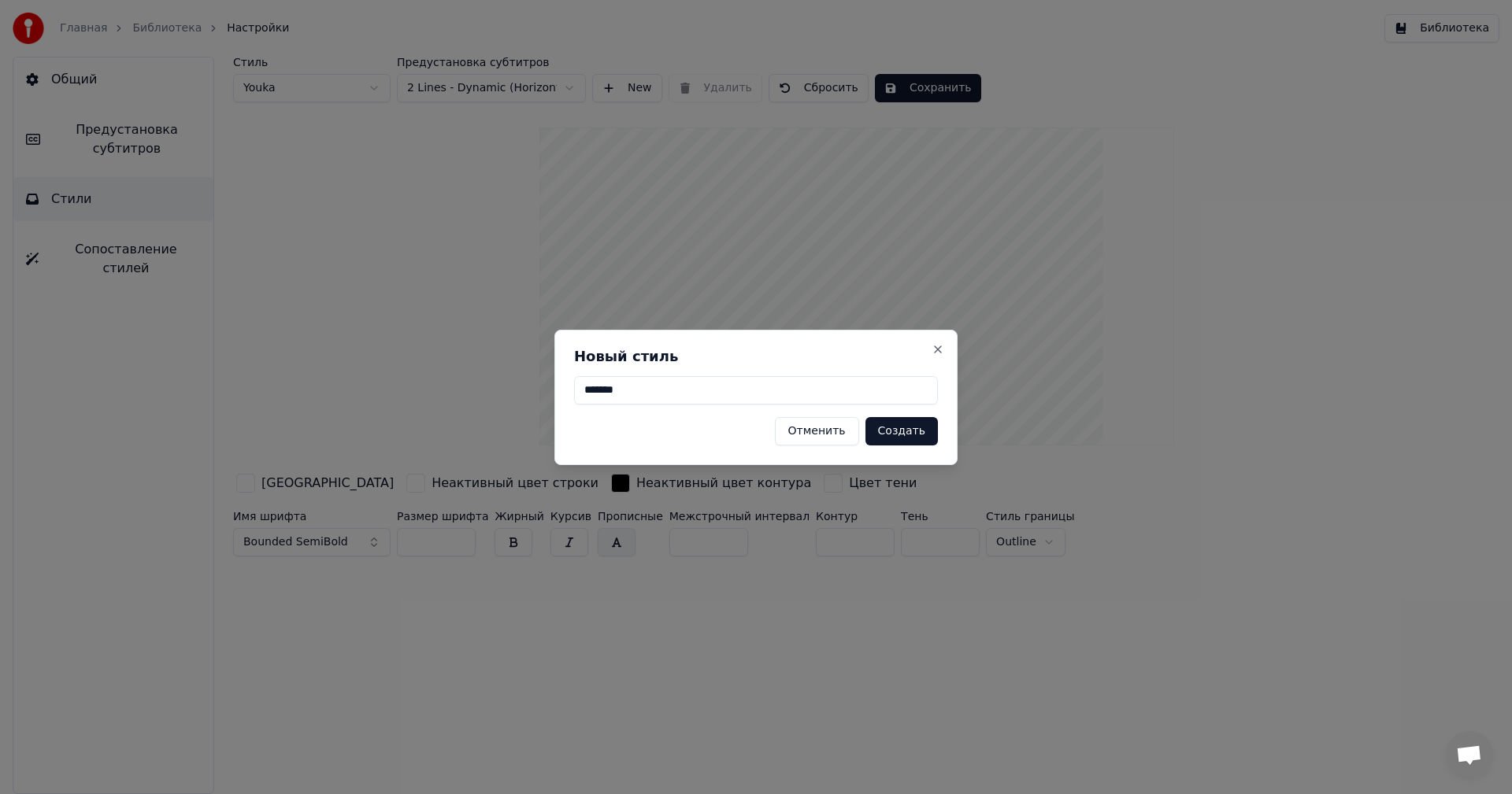
type input "********"
type input "**********"
click at [916, 421] on button "Создать" at bounding box center [901, 431] width 73 height 29
type input "**"
type input "*"
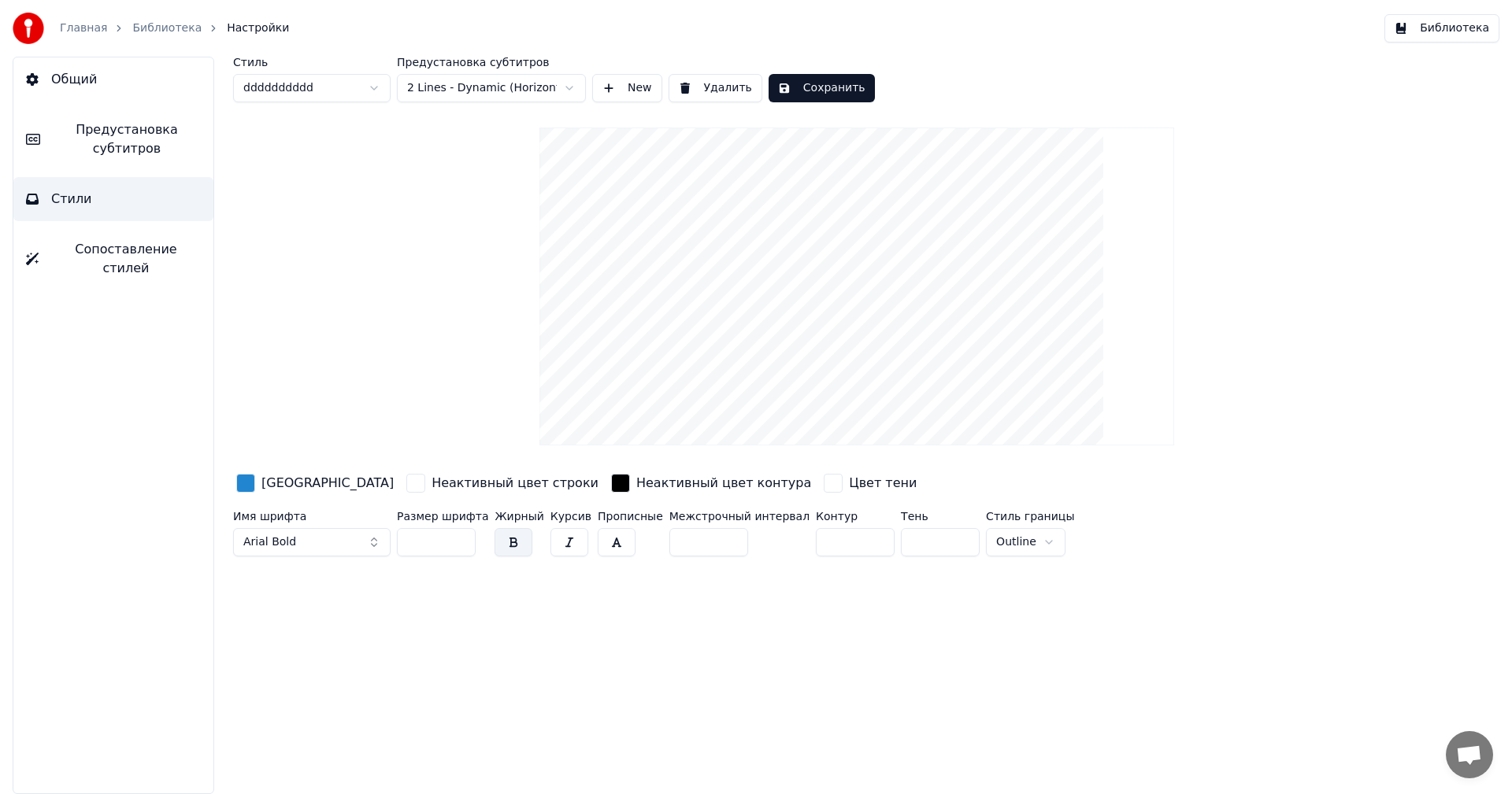
click at [799, 87] on button "Сохранить" at bounding box center [821, 88] width 106 height 29
click at [643, 95] on button "New" at bounding box center [628, 88] width 70 height 29
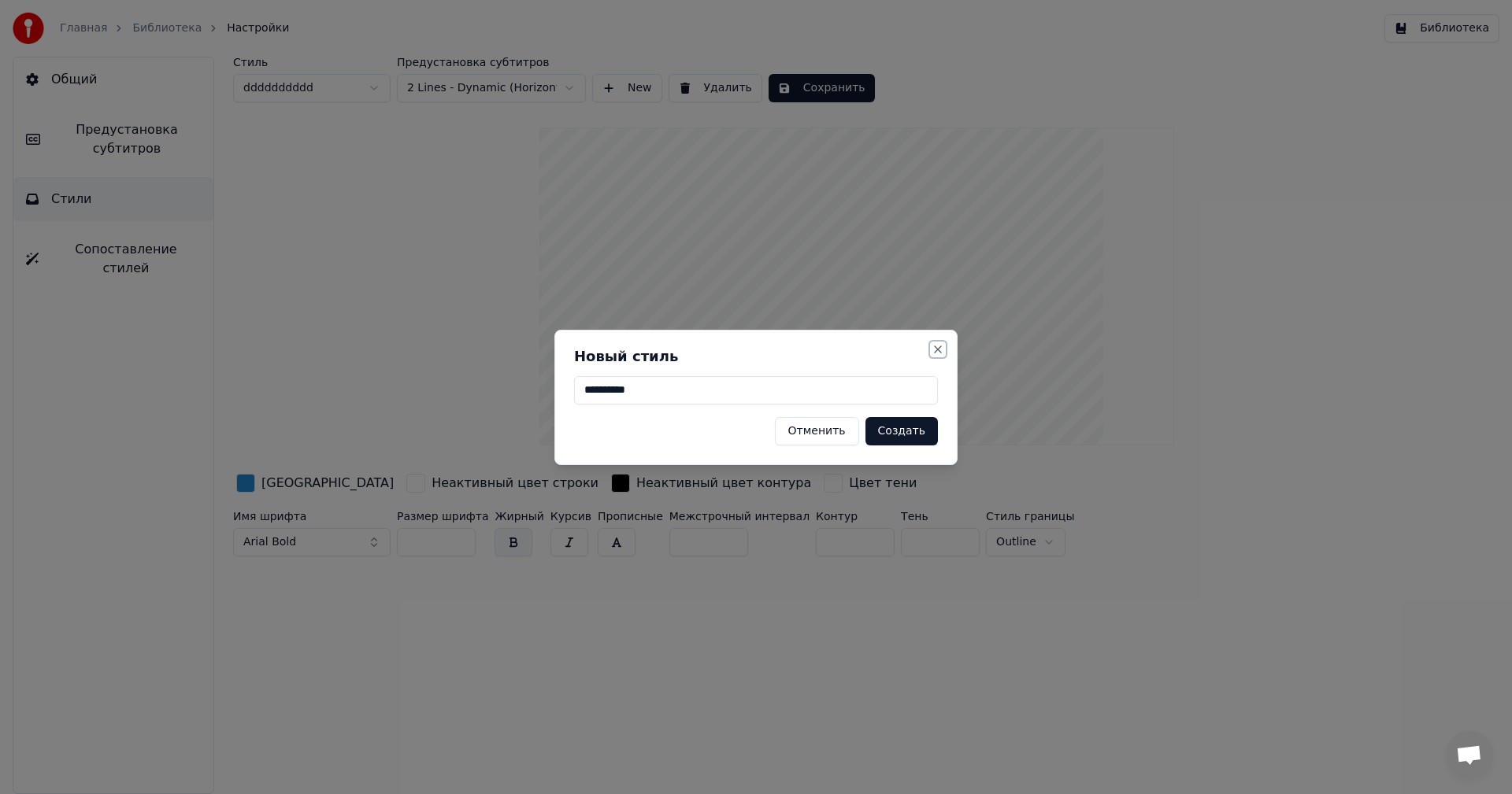
click at [936, 350] on button "Close" at bounding box center [937, 349] width 12 height 12
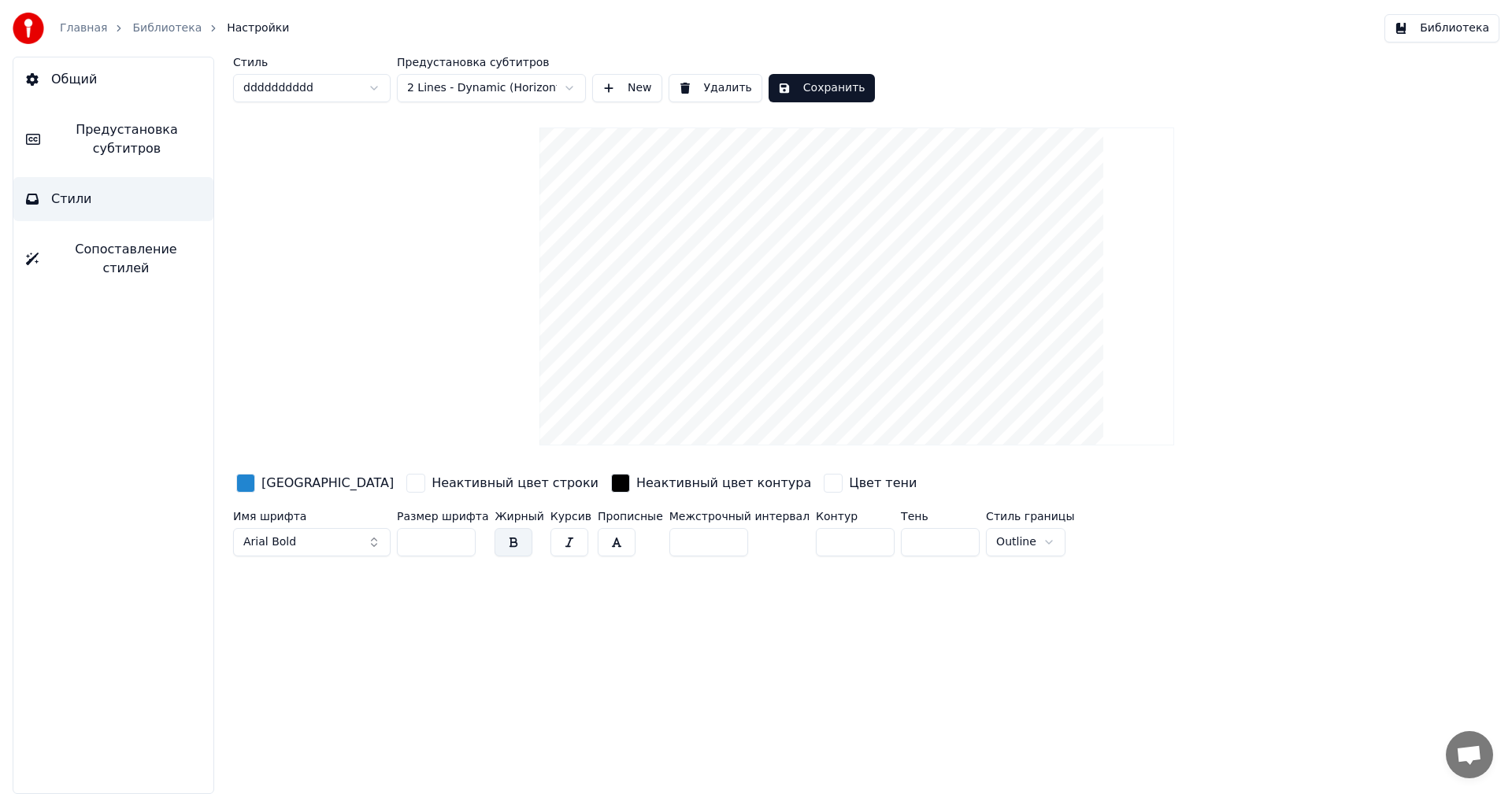
click at [1449, 30] on button "Библиотека" at bounding box center [1442, 28] width 115 height 29
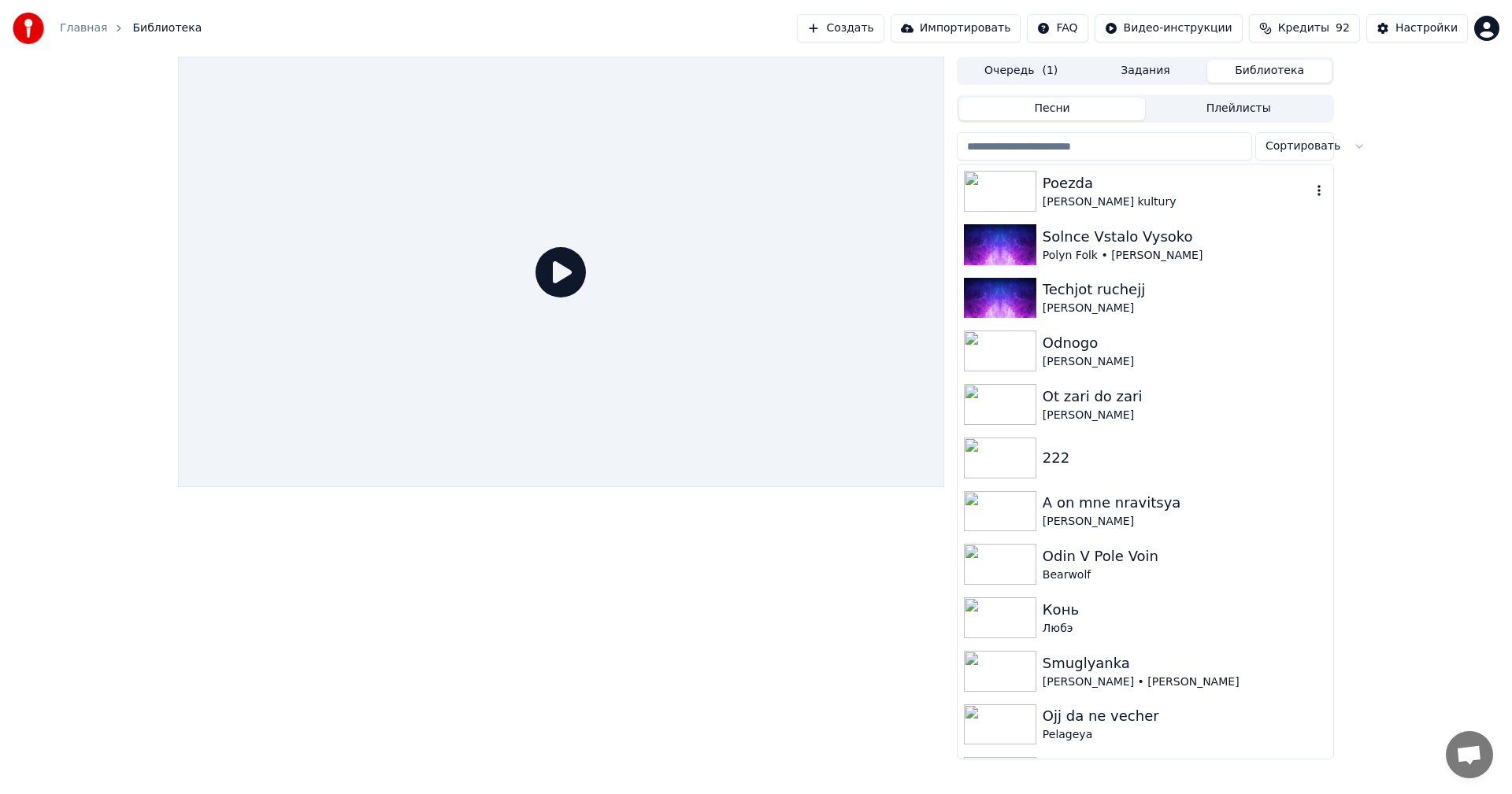
click at [1153, 204] on div "[PERSON_NAME] kultury" at bounding box center [1177, 202] width 269 height 16
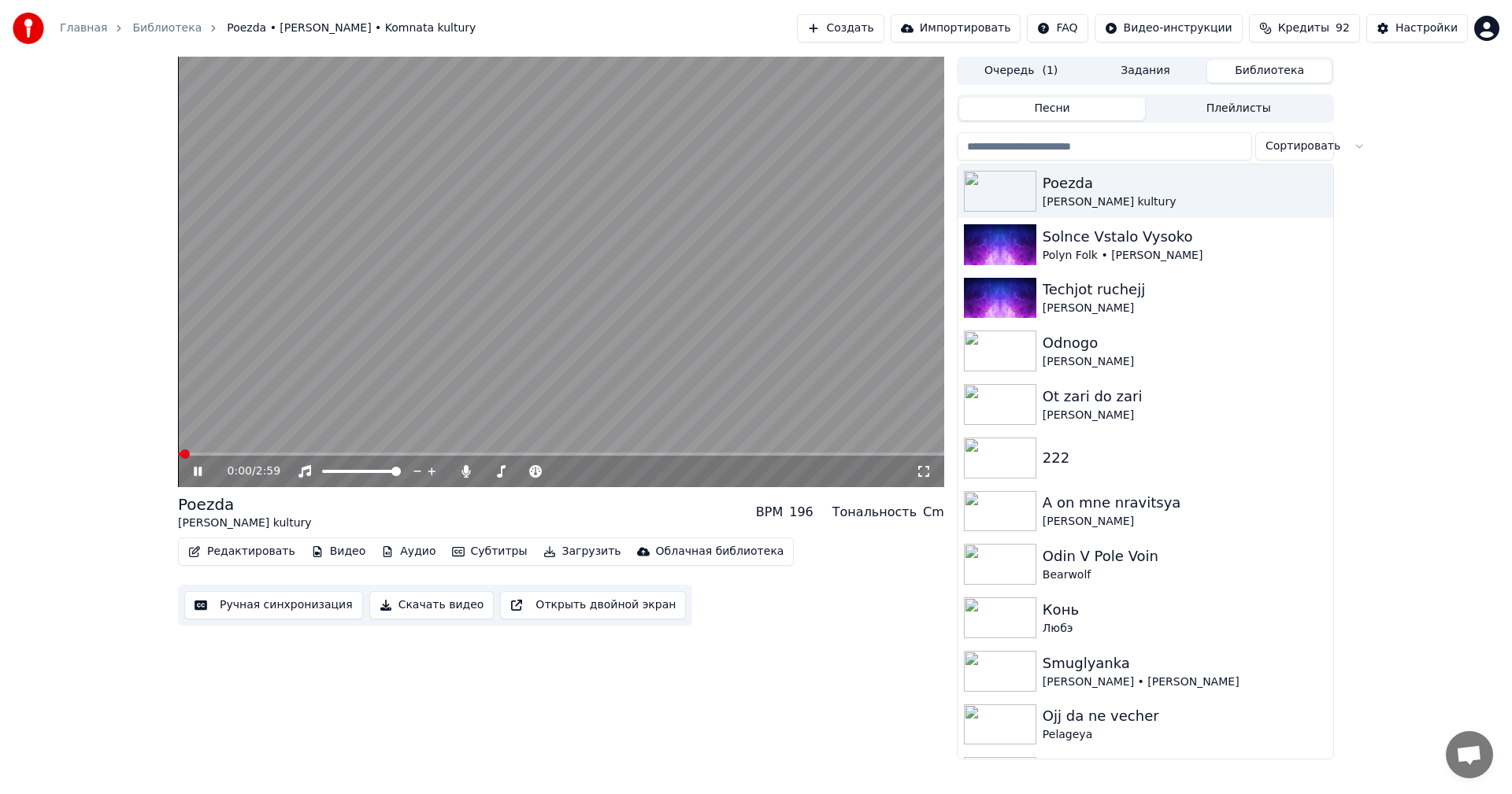
click at [432, 453] on span at bounding box center [561, 454] width 766 height 3
click at [450, 359] on video at bounding box center [561, 271] width 766 height 430
click at [468, 557] on button "Субтитры" at bounding box center [490, 551] width 88 height 22
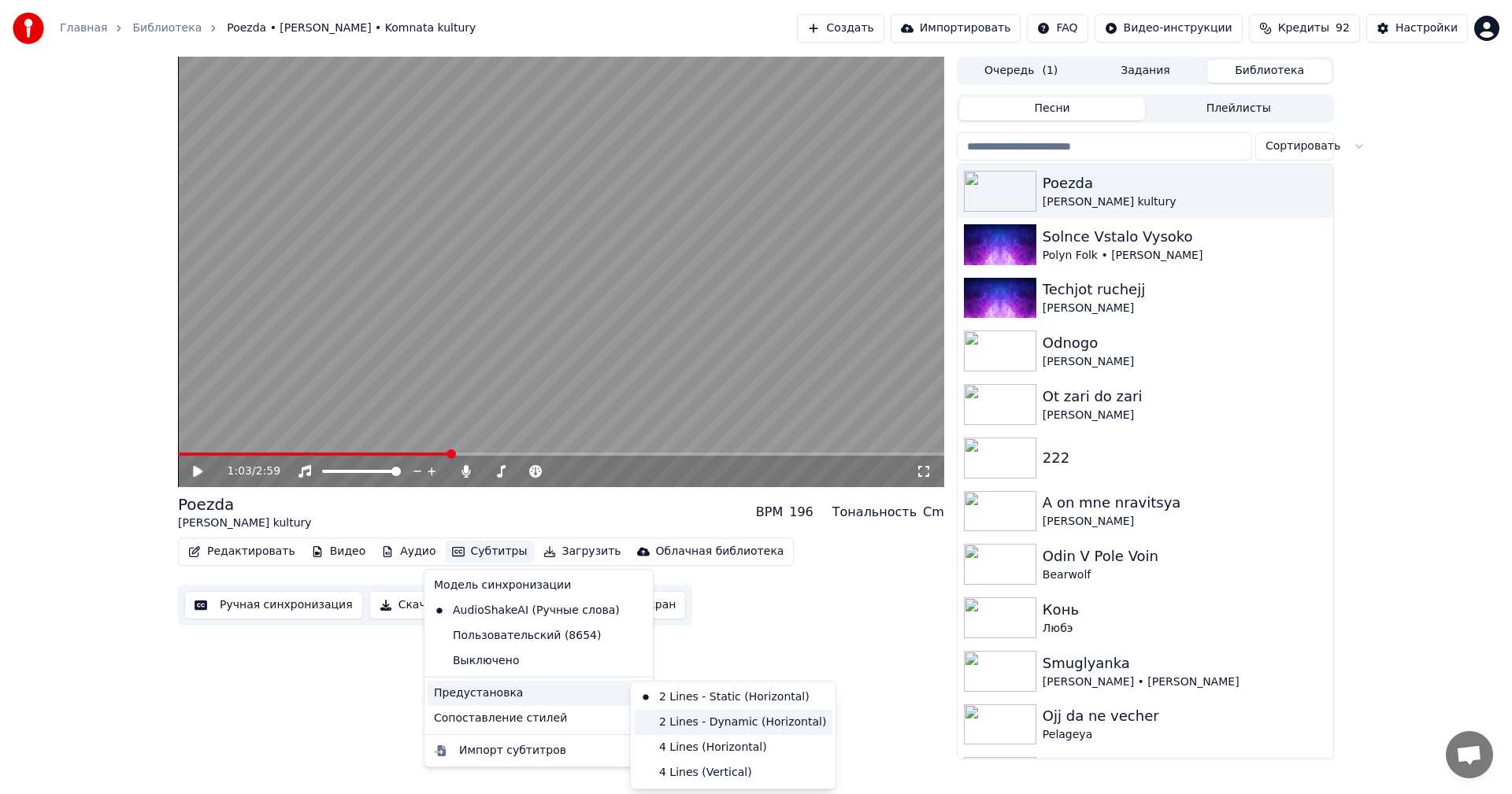
click at [770, 721] on div "2 Lines - Dynamic (Horizontal)" at bounding box center [733, 722] width 199 height 25
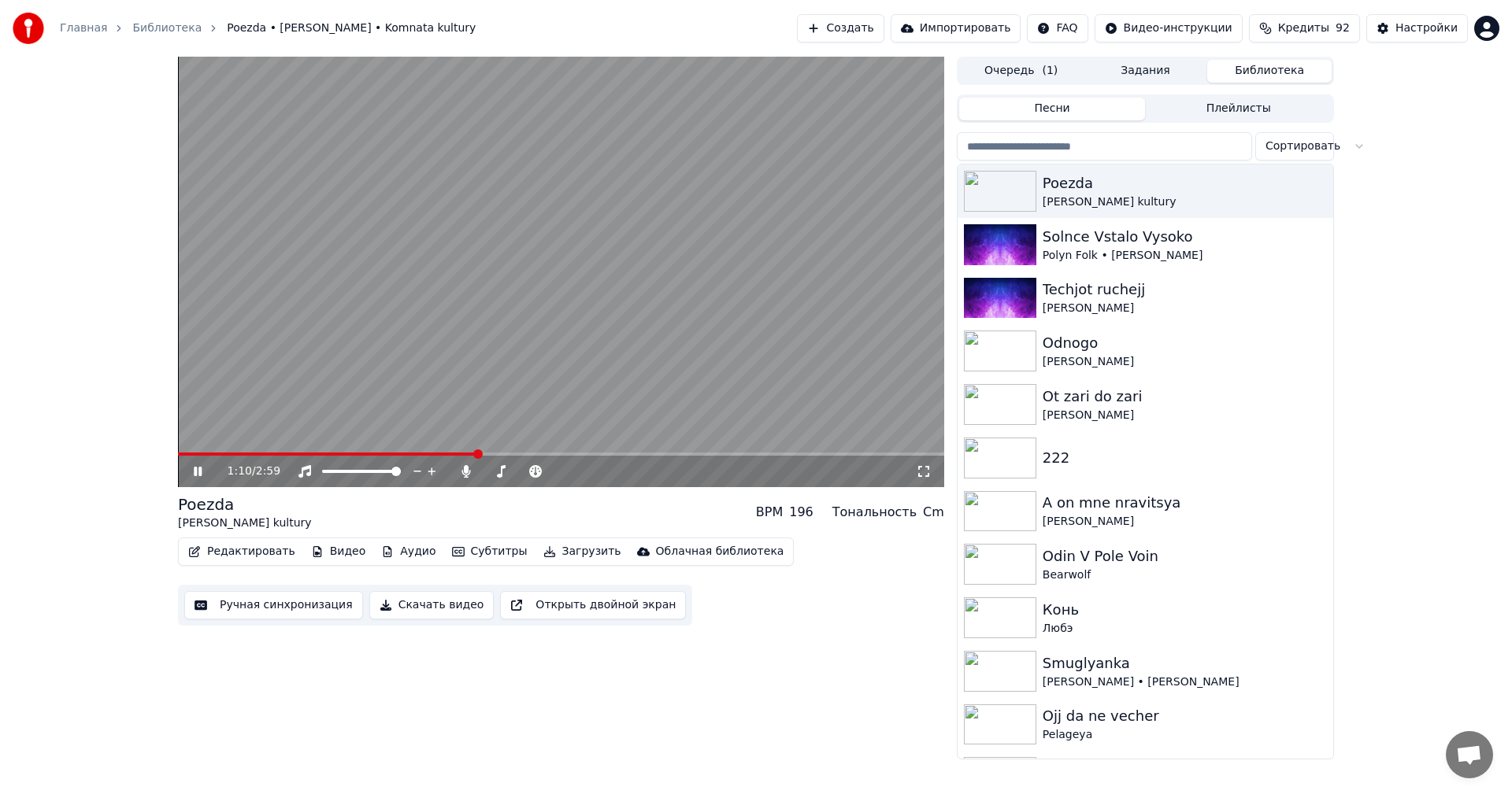
click at [516, 319] on video at bounding box center [561, 271] width 766 height 430
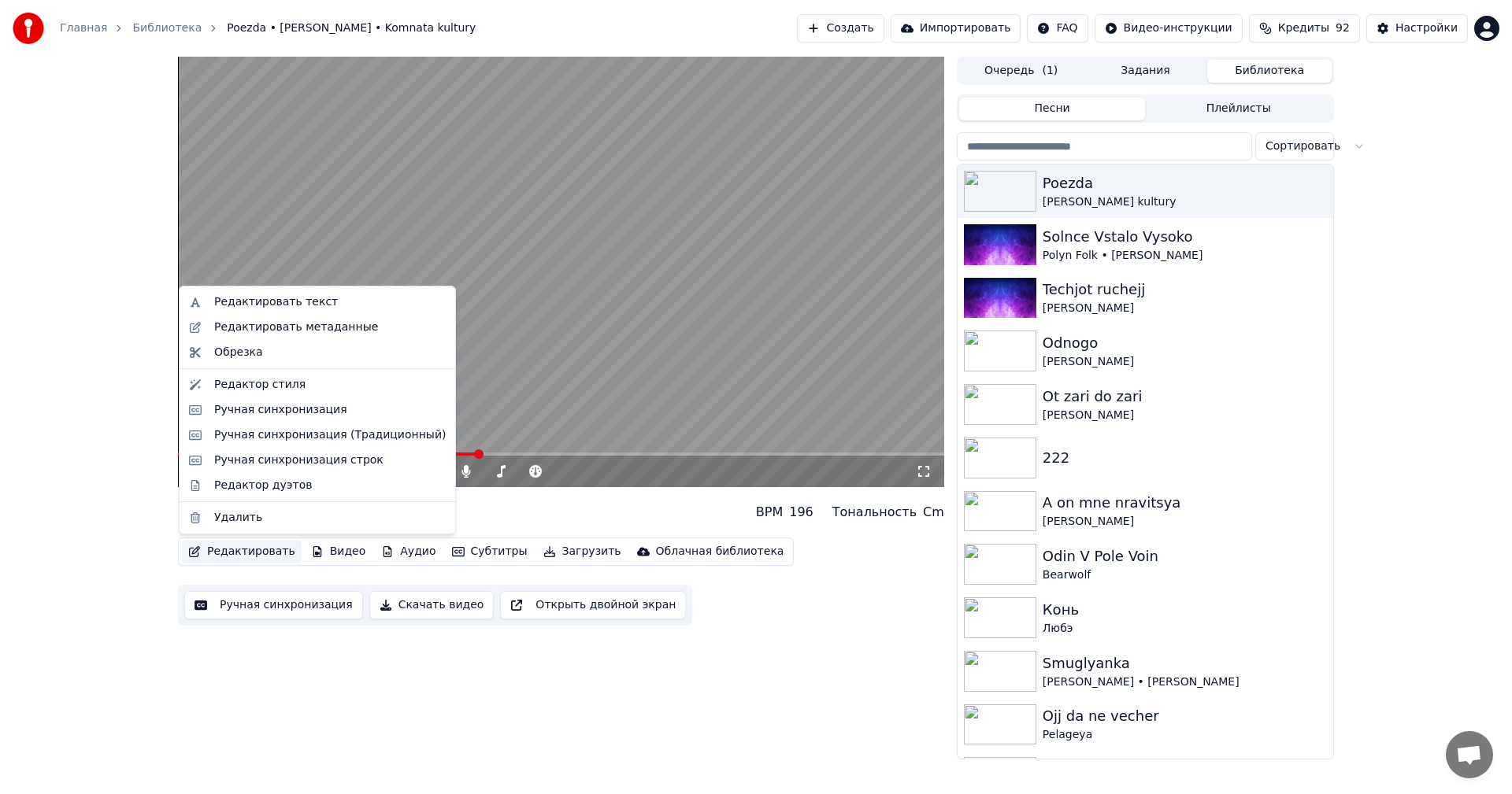
click at [252, 550] on button "Редактировать" at bounding box center [242, 551] width 119 height 22
click at [284, 303] on div "Редактировать текст" at bounding box center [275, 301] width 123 height 16
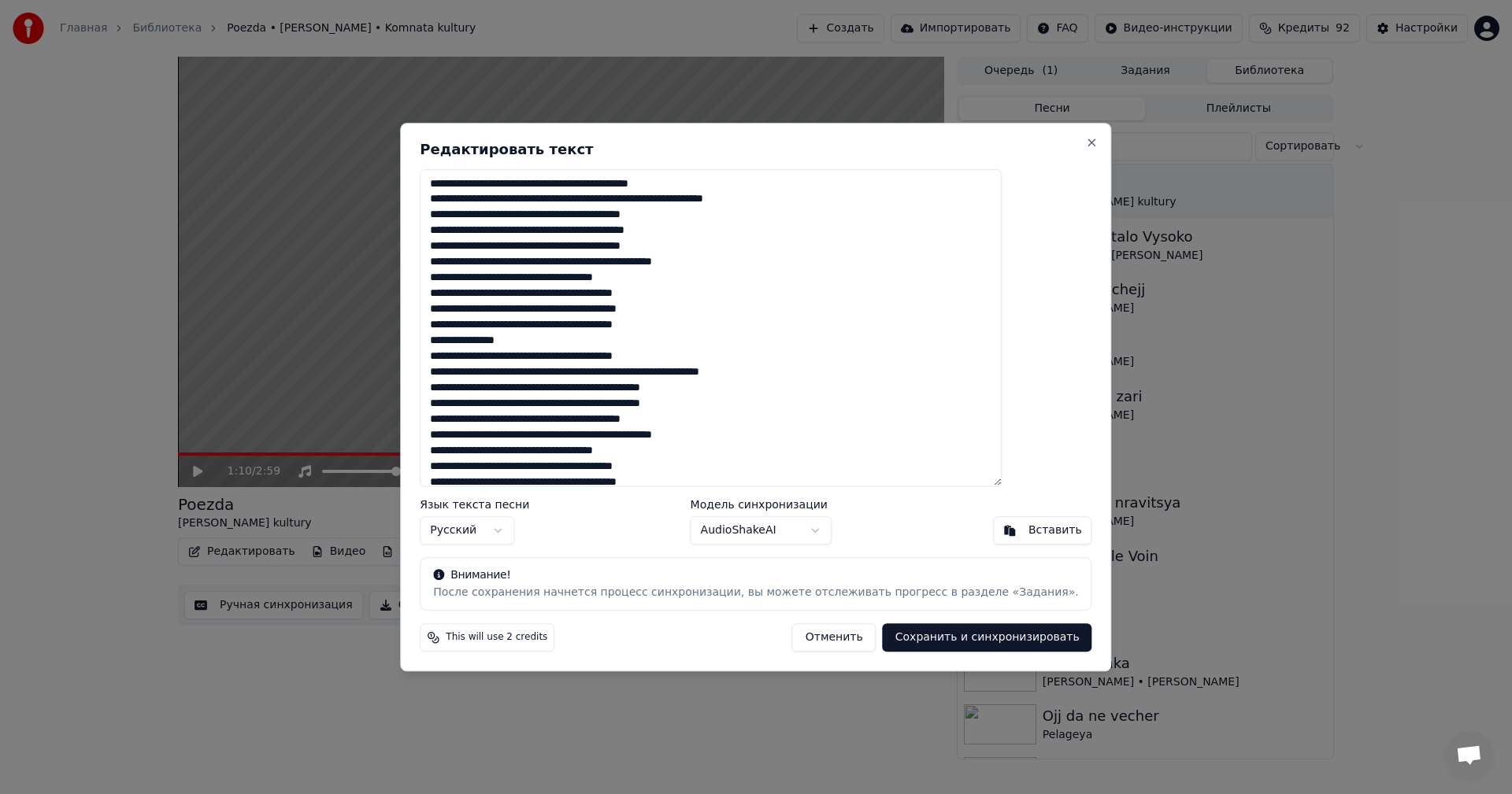
click at [588, 378] on textarea at bounding box center [711, 328] width 582 height 318
click at [586, 399] on textarea at bounding box center [711, 328] width 582 height 318
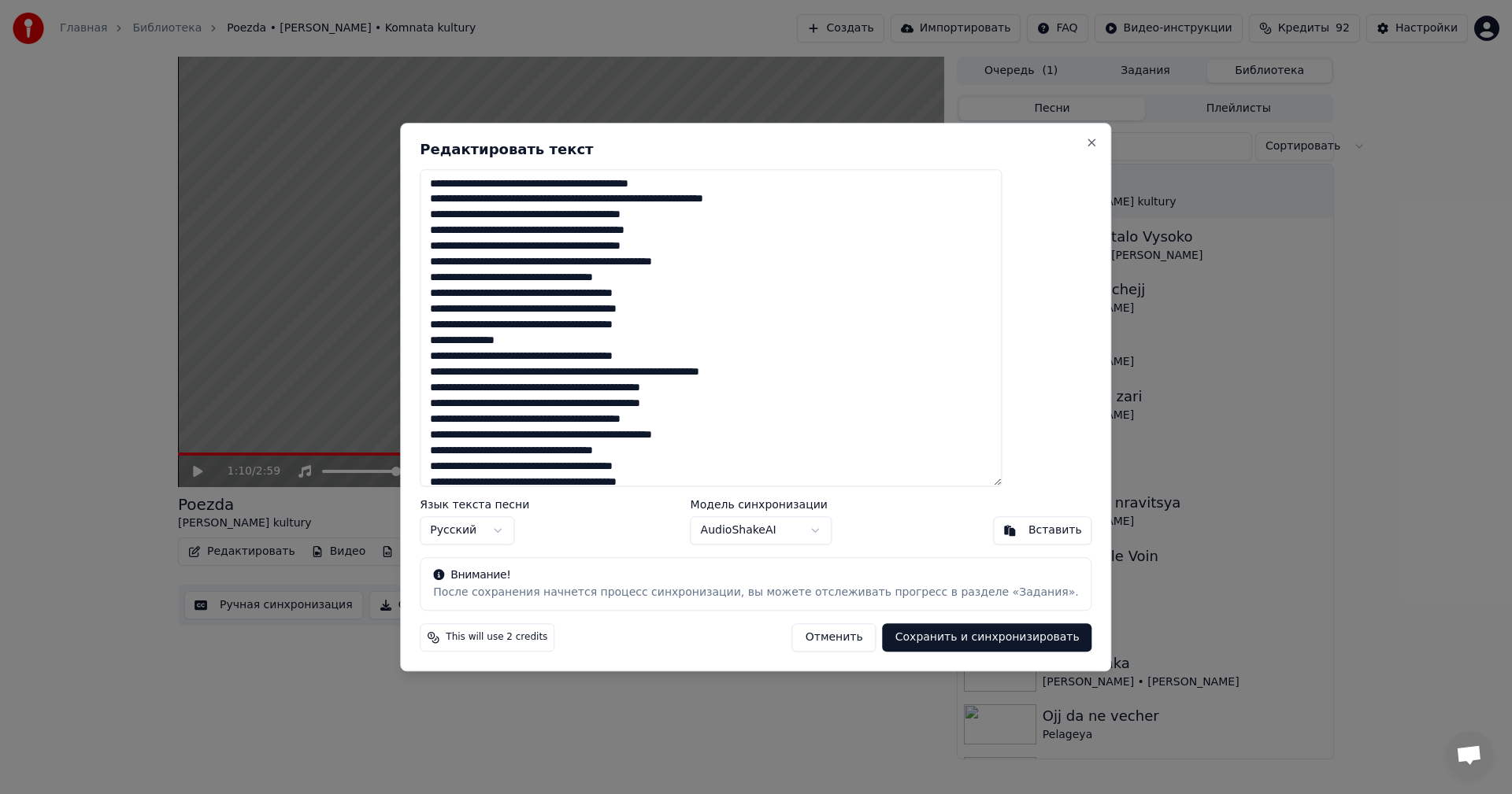
click at [696, 369] on textarea at bounding box center [711, 328] width 582 height 318
paste textarea
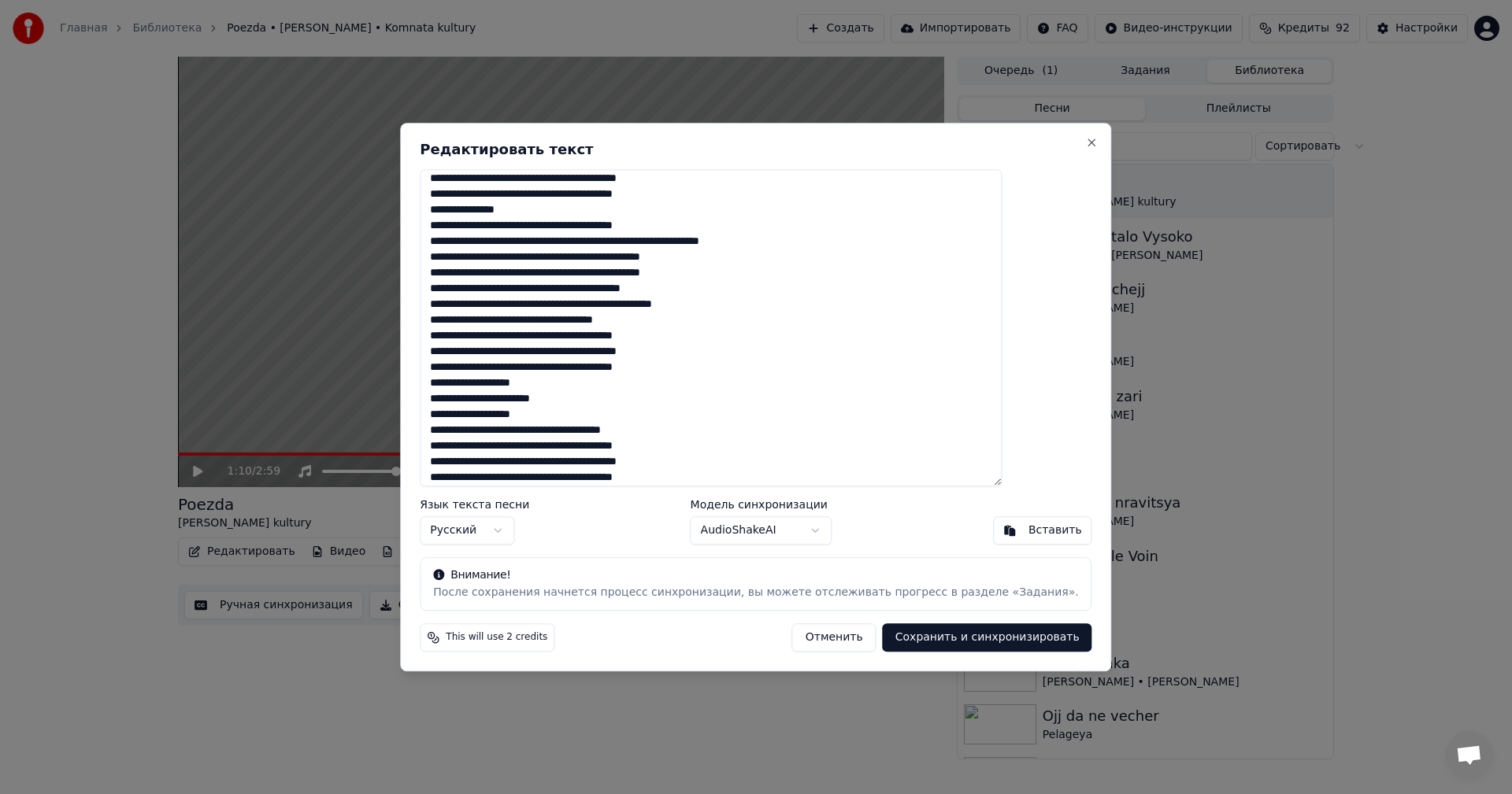
type textarea "**********"
click at [996, 639] on button "Сохранить и синхронизировать" at bounding box center [987, 637] width 209 height 29
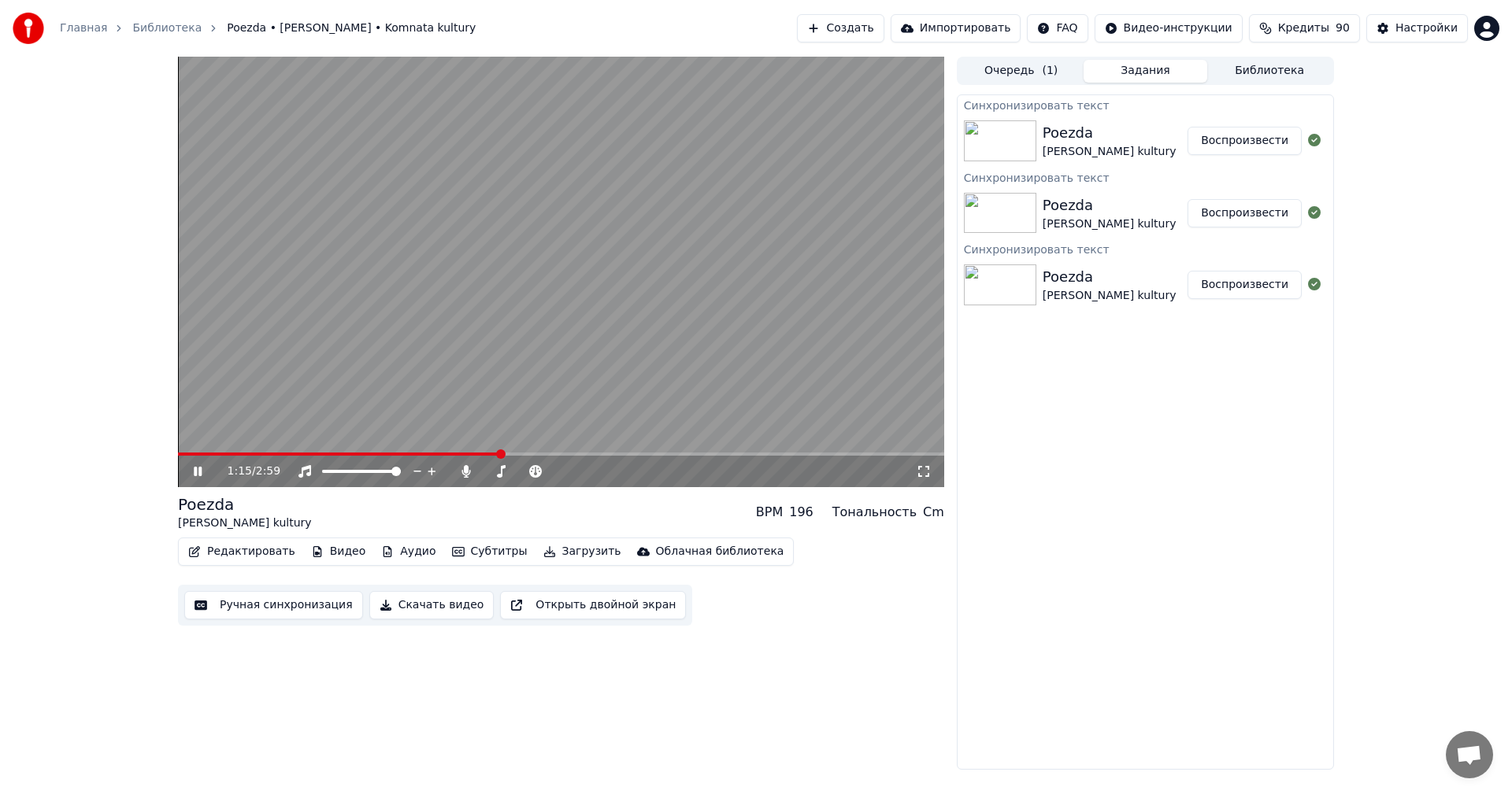
click at [551, 321] on video at bounding box center [561, 271] width 766 height 430
click at [1098, 131] on div "Poezda" at bounding box center [1110, 132] width 134 height 22
click at [453, 546] on button "Субтитры" at bounding box center [490, 551] width 88 height 22
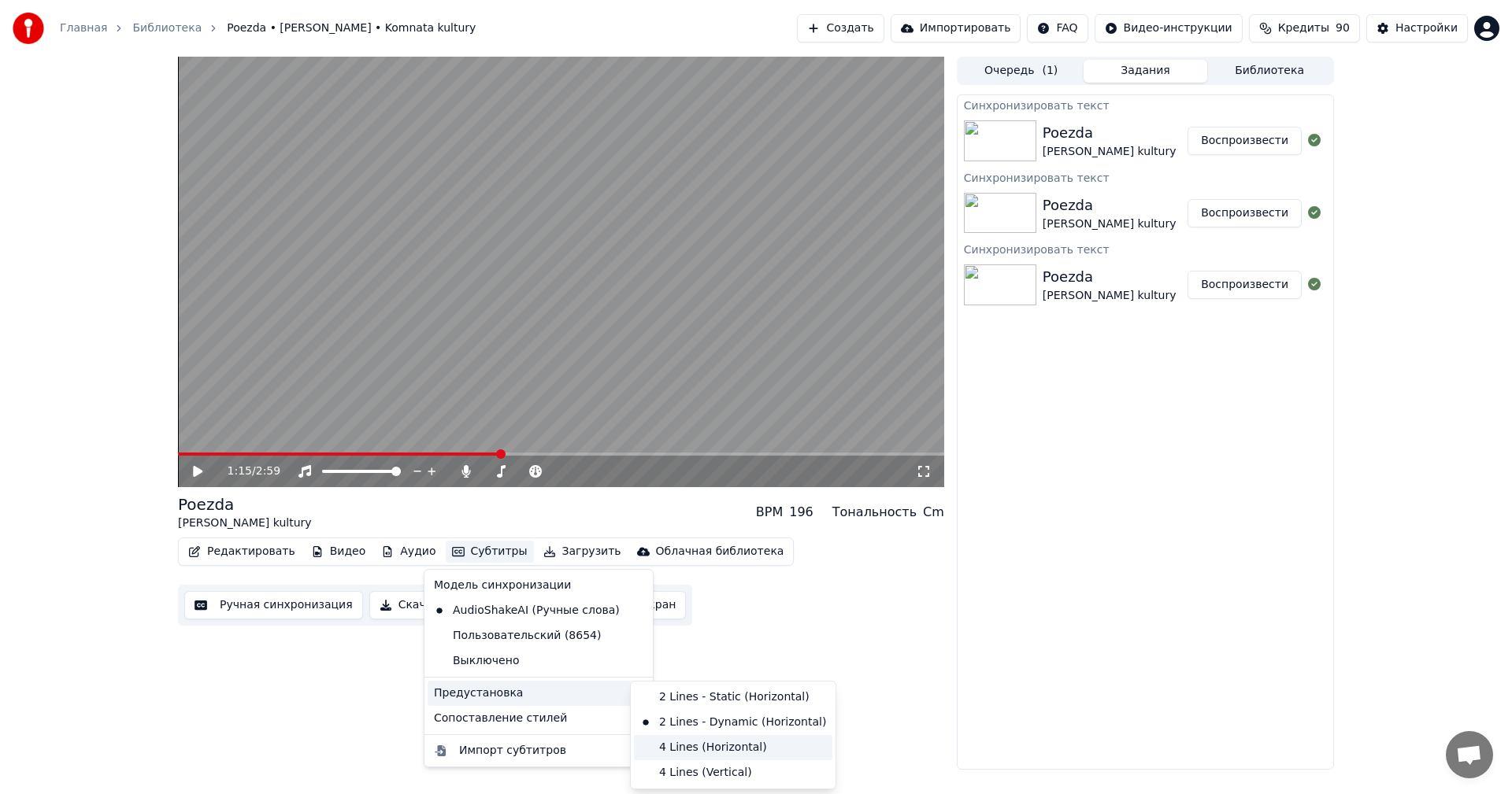
click at [752, 751] on div "4 Lines (Horizontal)" at bounding box center [733, 747] width 199 height 25
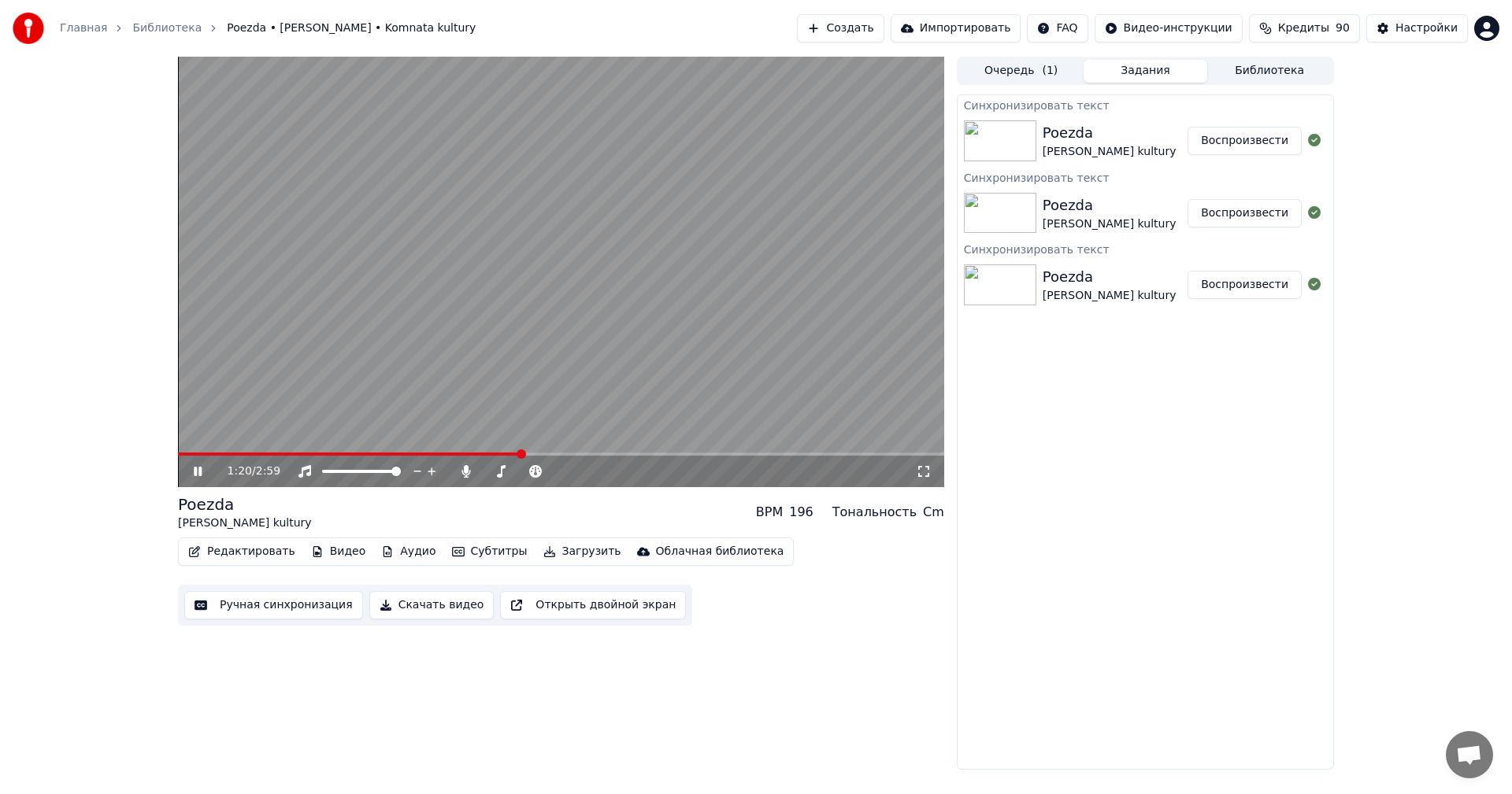
click at [421, 294] on video at bounding box center [561, 271] width 766 height 430
click at [235, 549] on button "Редактировать" at bounding box center [242, 551] width 119 height 22
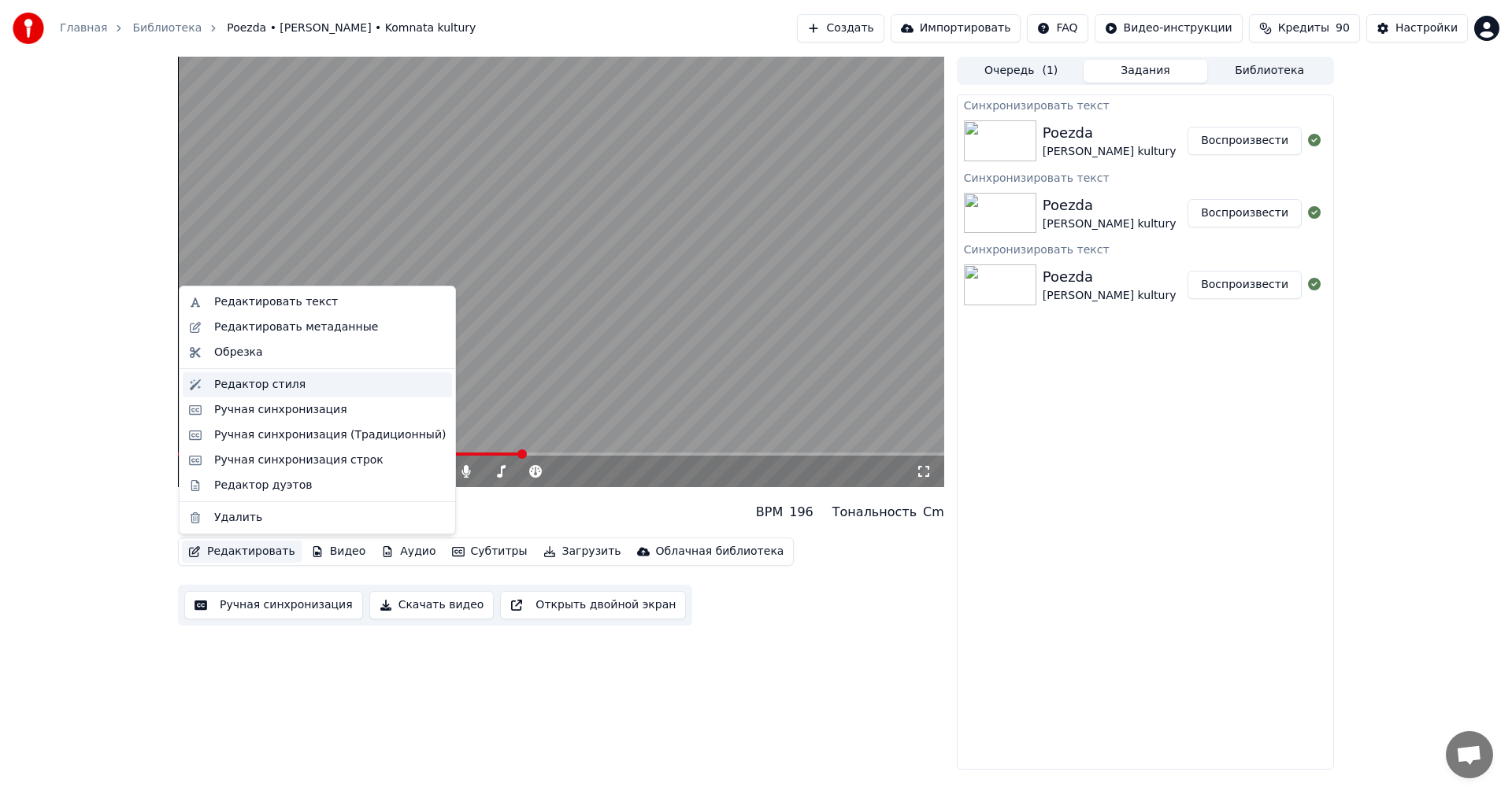
click at [270, 391] on div "Редактор стиля" at bounding box center [260, 385] width 92 height 16
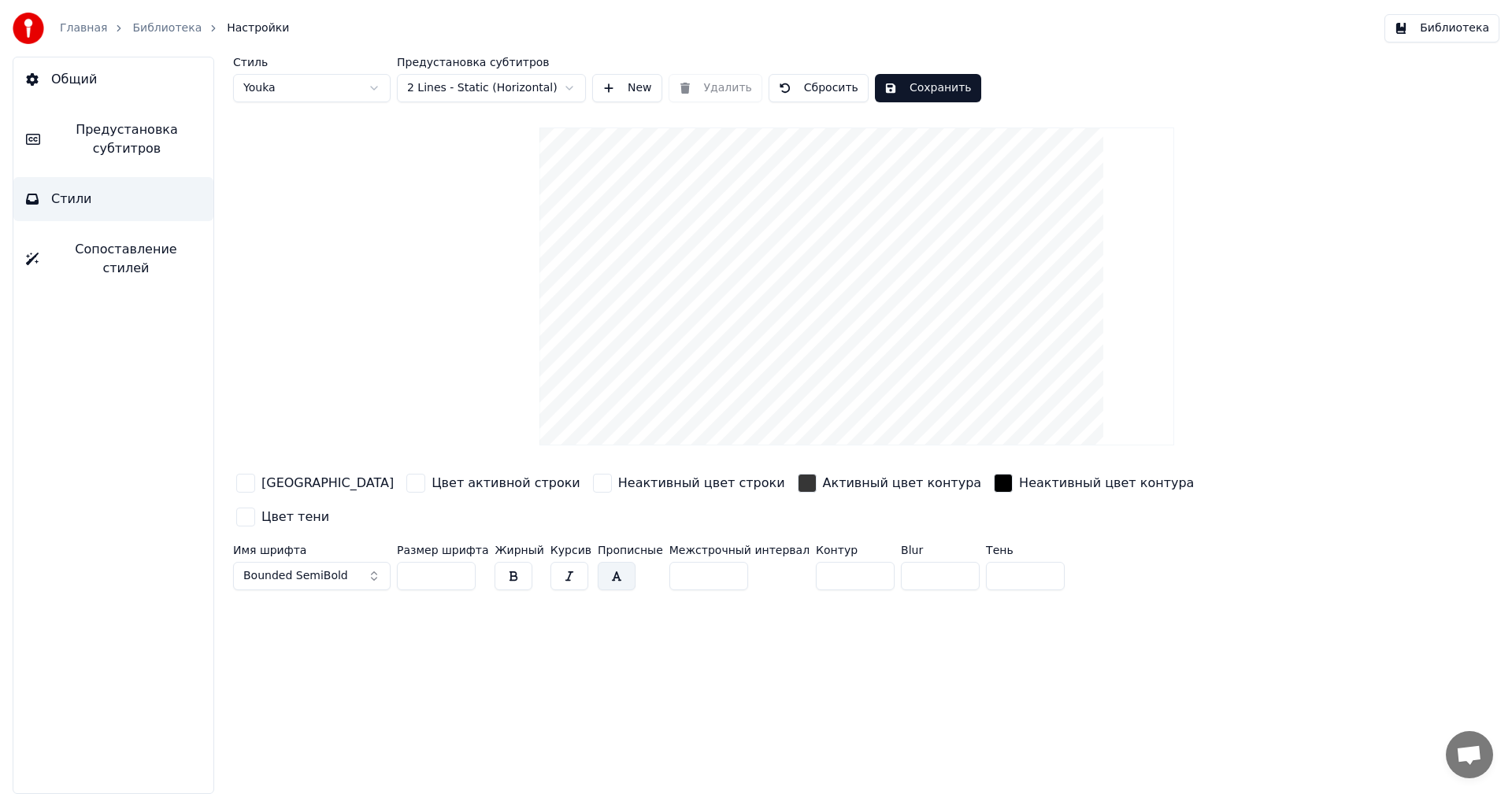
click at [1434, 33] on button "Библиотека" at bounding box center [1442, 28] width 115 height 29
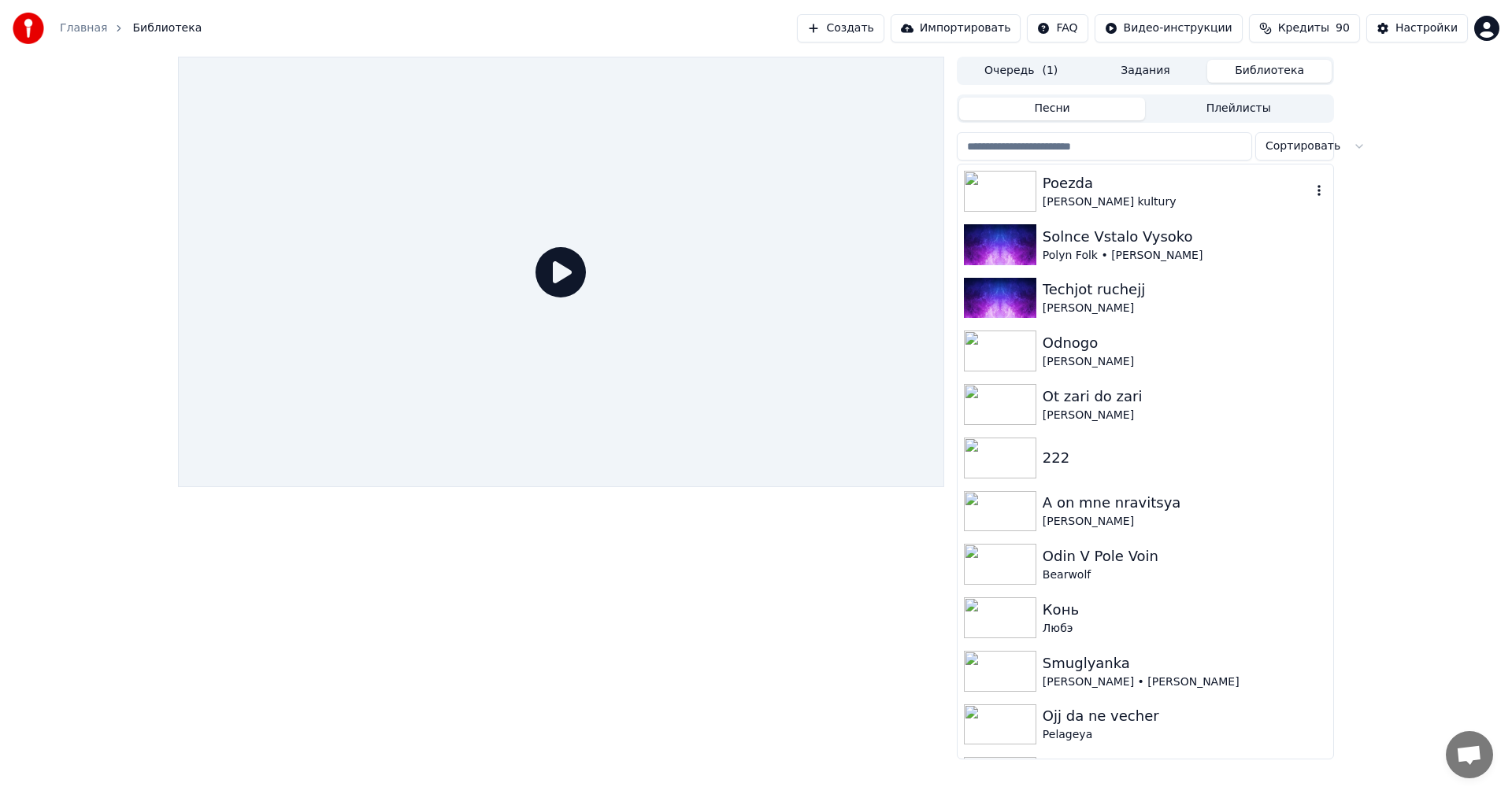
click at [1099, 196] on div "[PERSON_NAME] kultury" at bounding box center [1177, 202] width 269 height 16
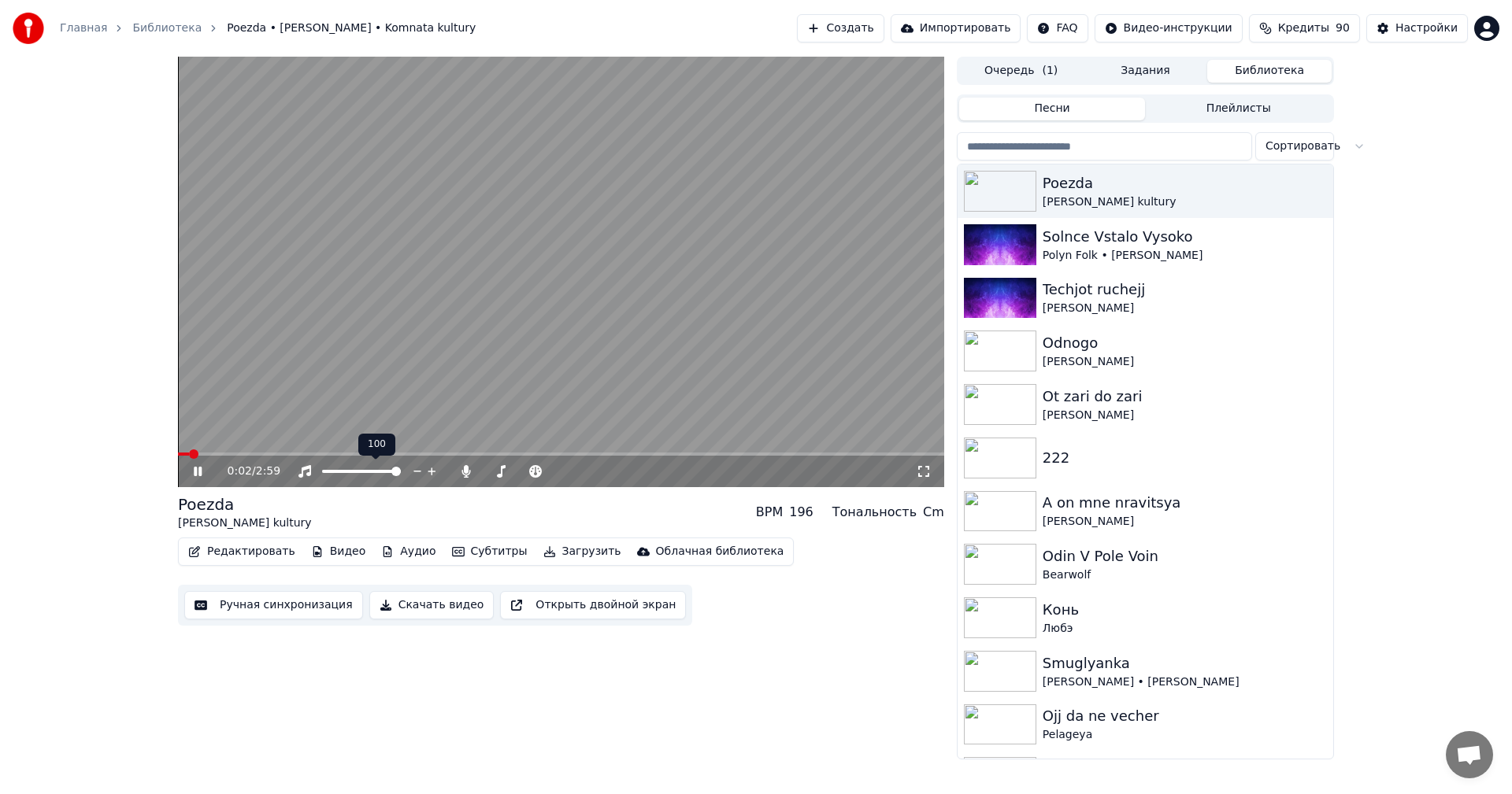
click at [347, 452] on video at bounding box center [561, 271] width 766 height 430
click at [355, 453] on span at bounding box center [561, 454] width 766 height 3
click at [502, 302] on video at bounding box center [561, 271] width 766 height 430
click at [194, 471] on icon at bounding box center [208, 471] width 37 height 12
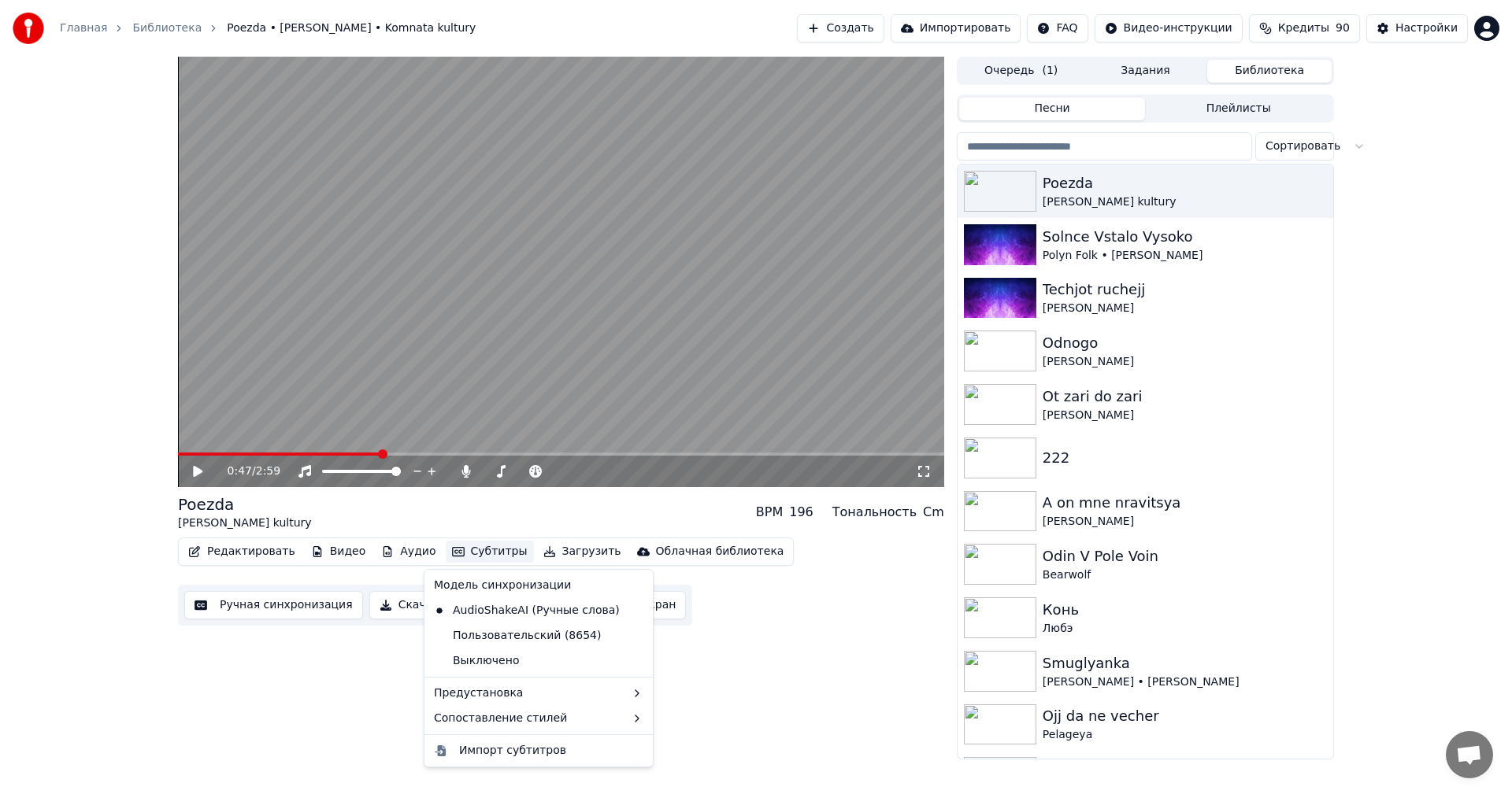
click at [459, 552] on button "Субтитры" at bounding box center [490, 551] width 88 height 22
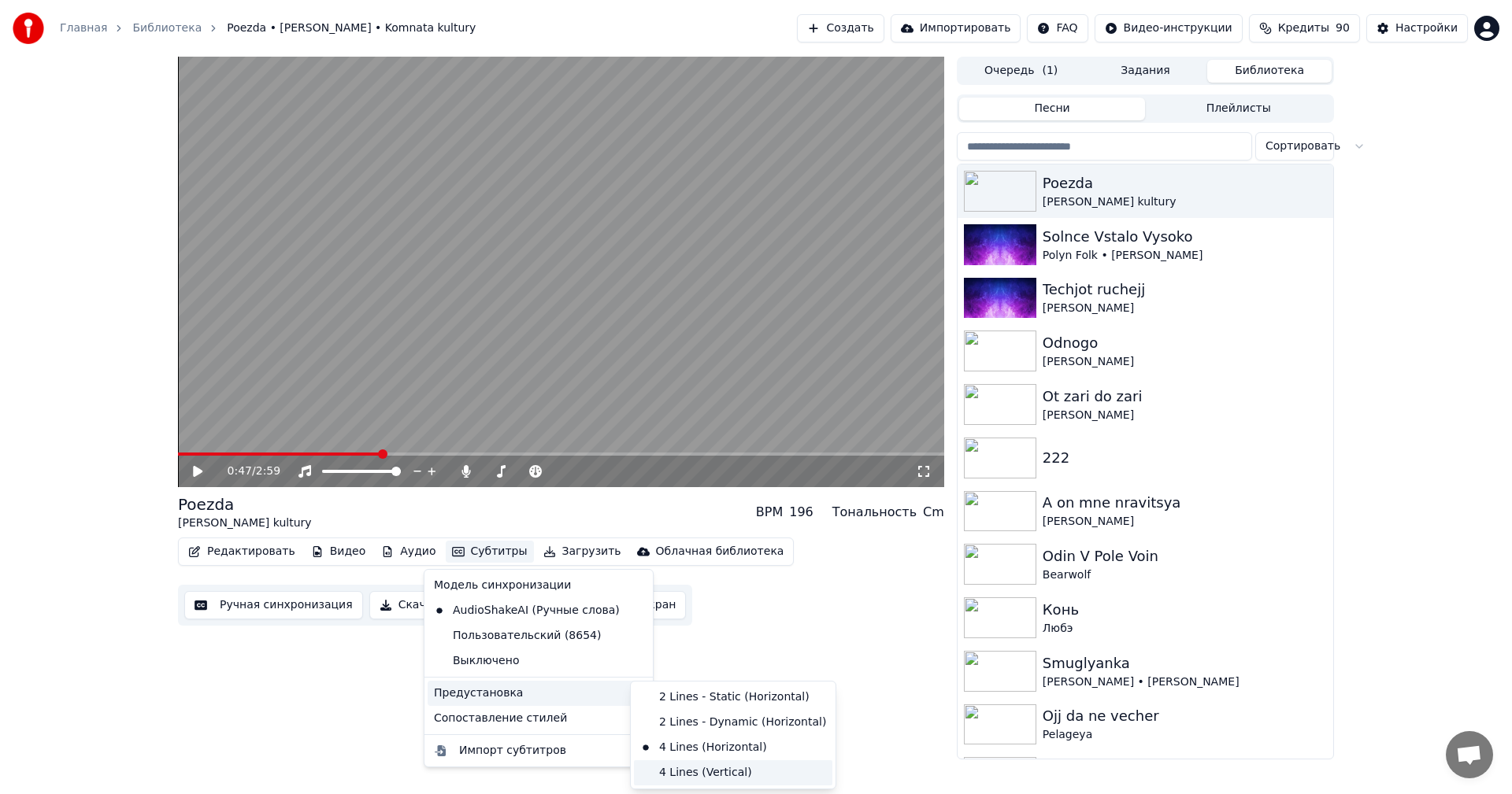
click at [685, 769] on div "4 Lines (Vertical)" at bounding box center [733, 773] width 199 height 25
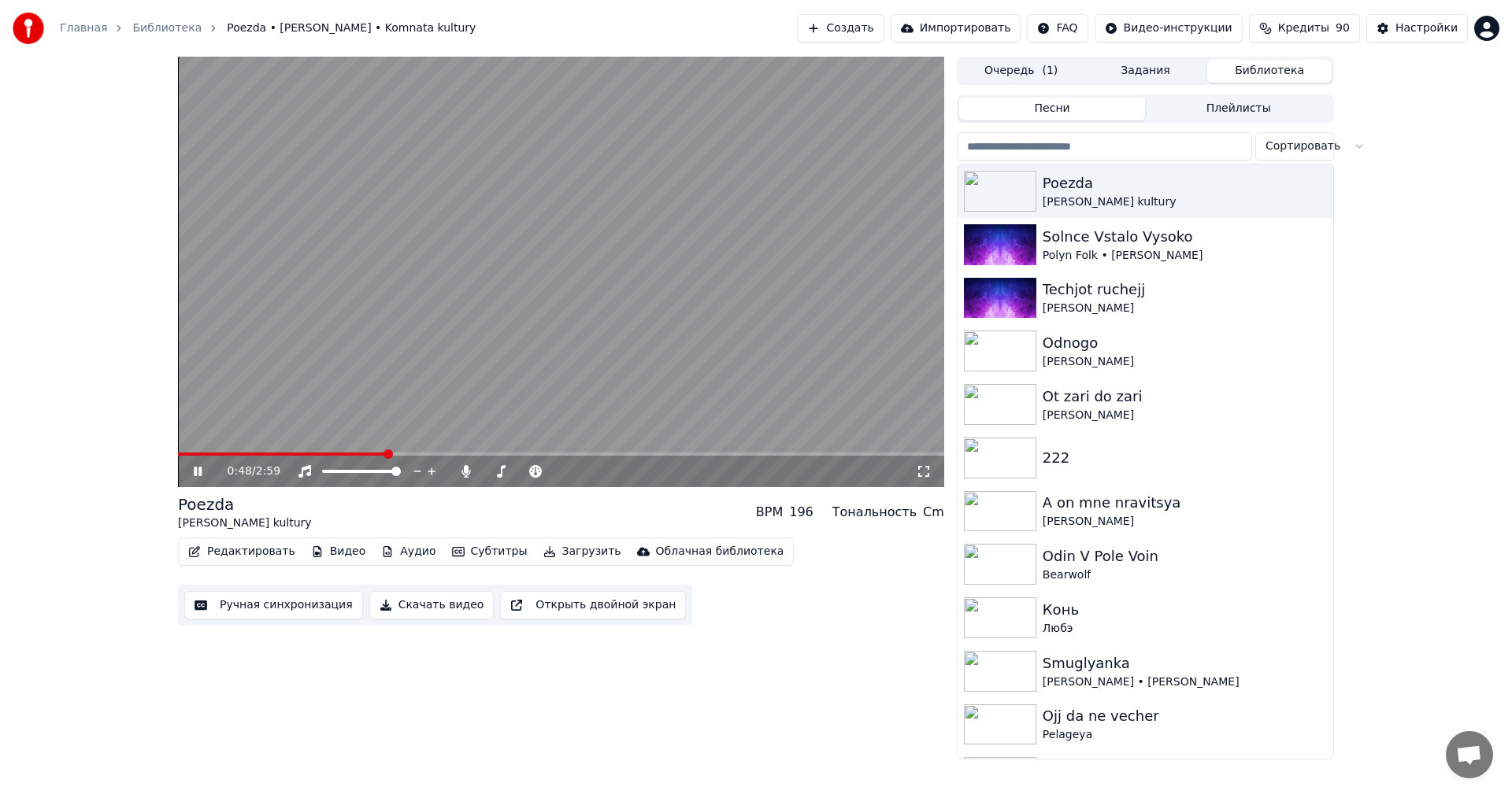
click at [194, 466] on icon at bounding box center [208, 471] width 37 height 12
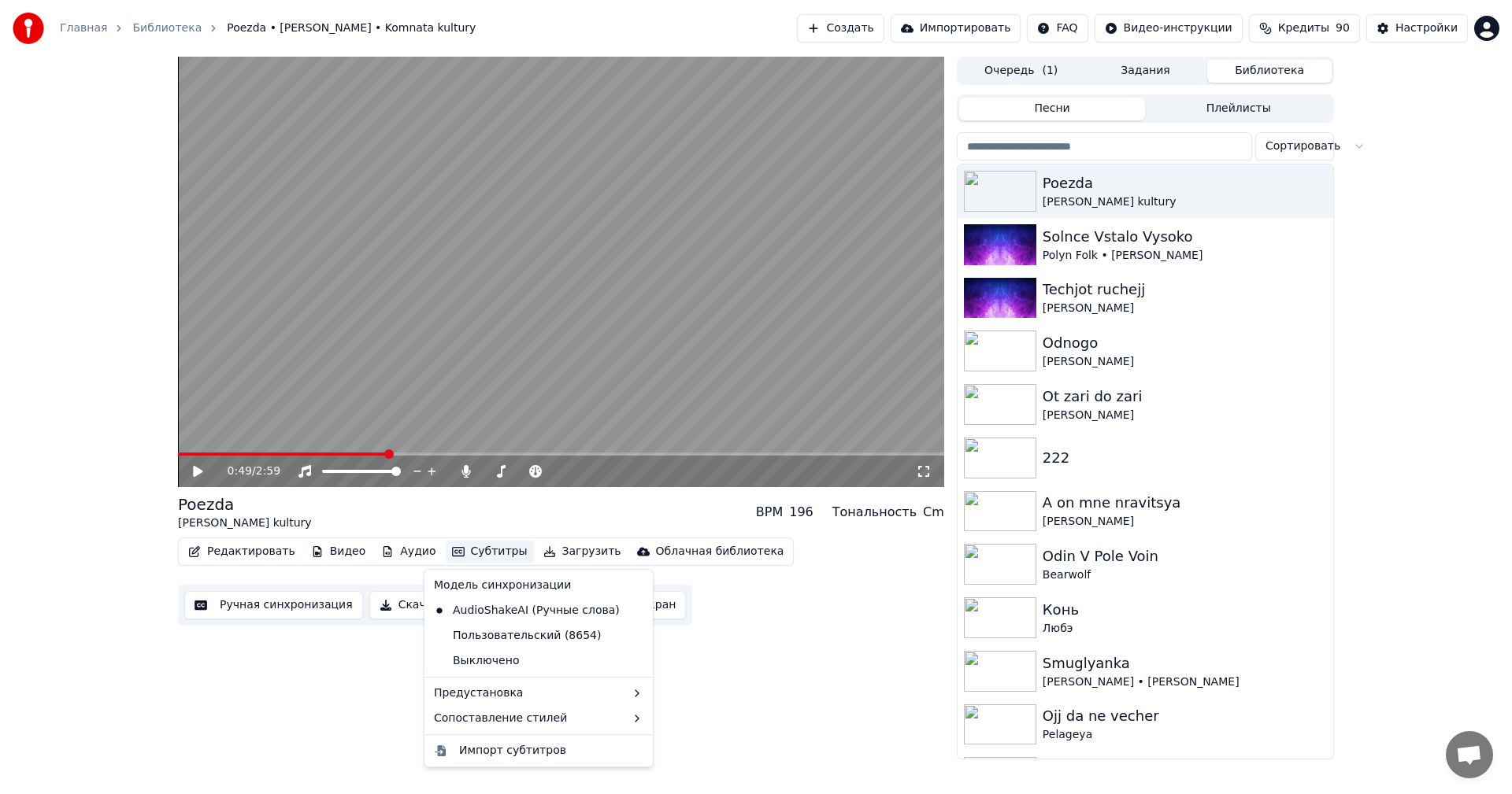
click at [454, 552] on button "Субтитры" at bounding box center [490, 551] width 88 height 22
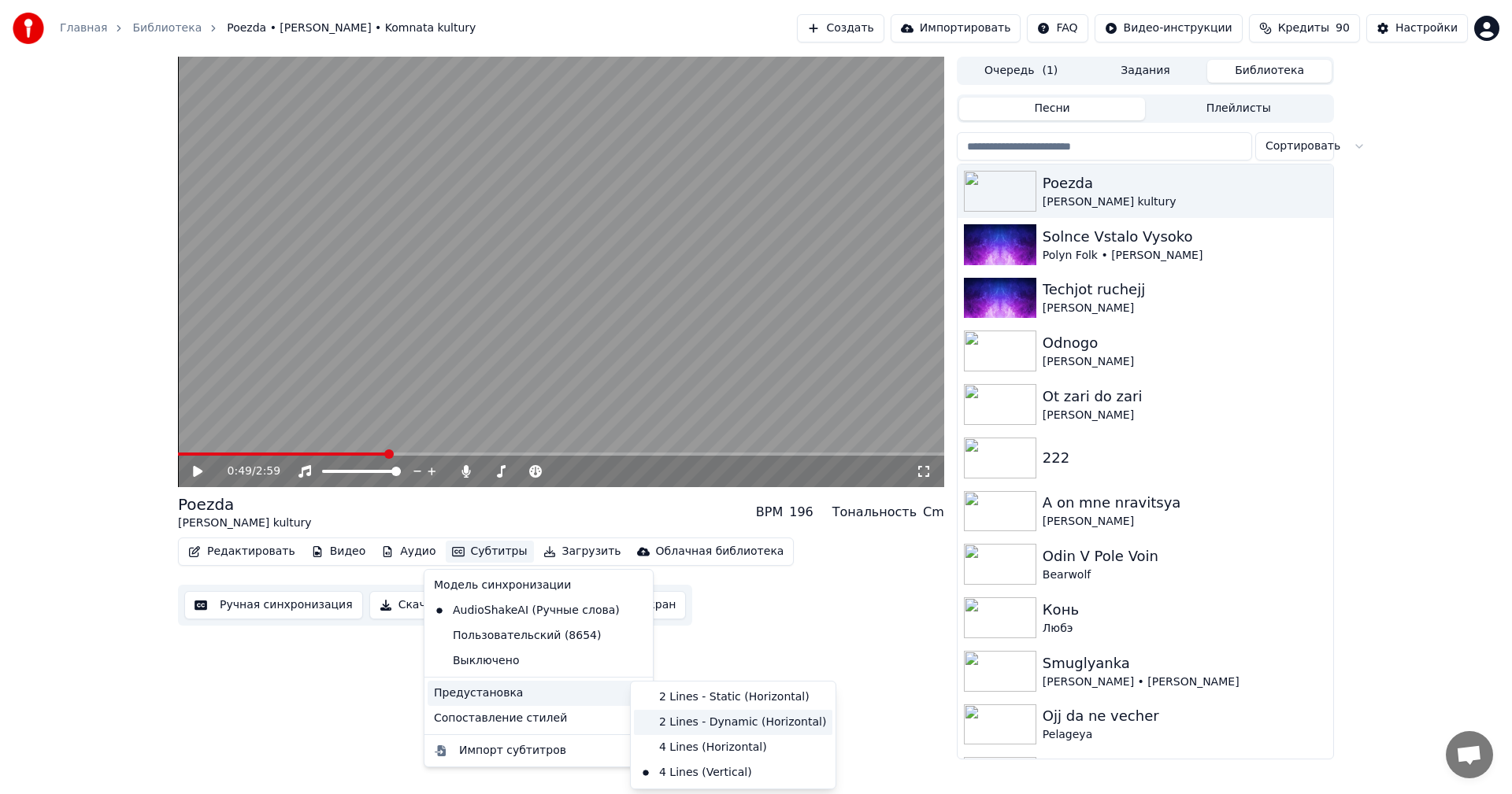
click at [697, 728] on div "2 Lines - Dynamic (Horizontal)" at bounding box center [733, 722] width 199 height 25
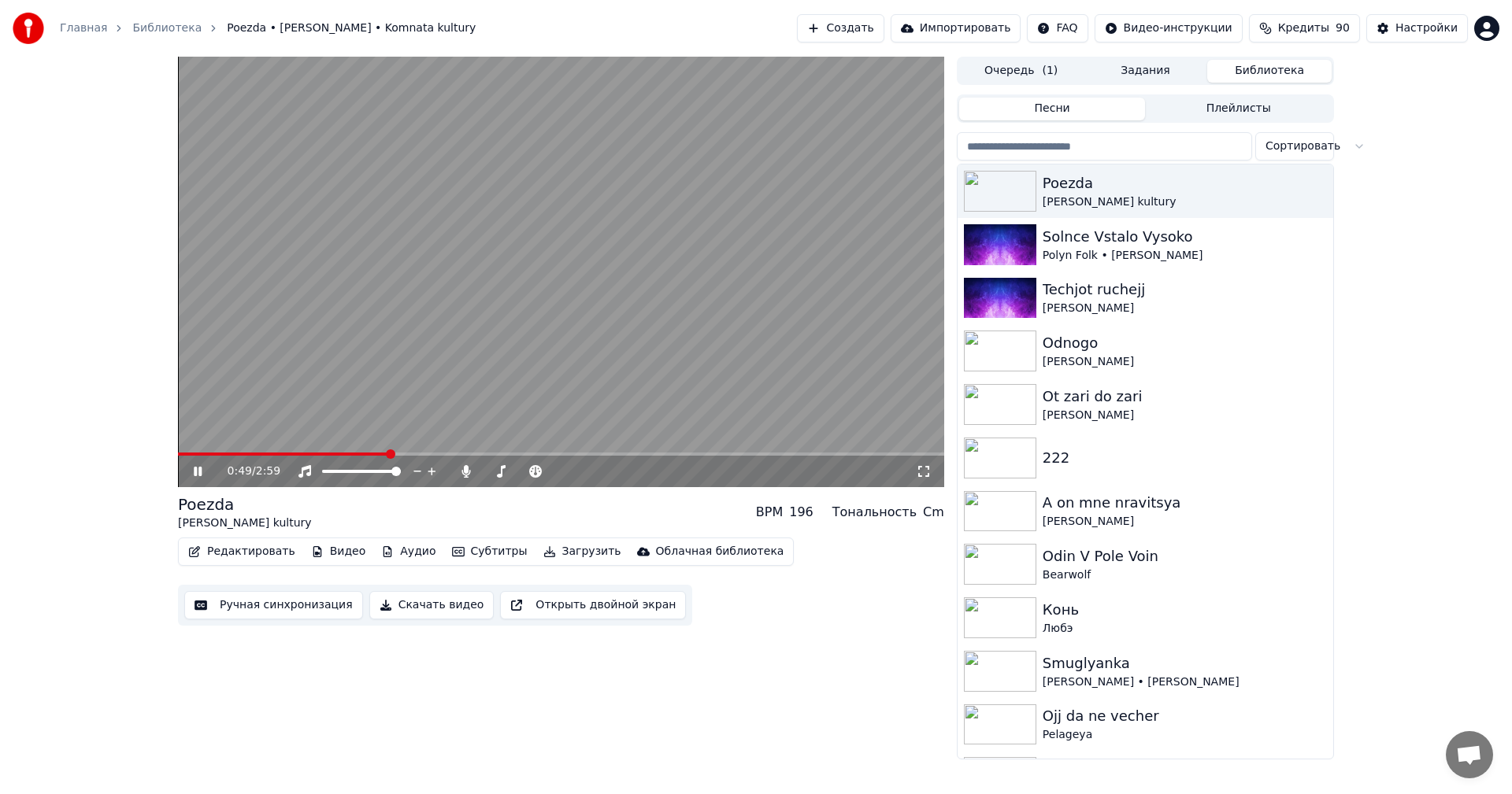
click at [434, 355] on video at bounding box center [561, 271] width 766 height 430
click at [199, 469] on icon at bounding box center [198, 471] width 10 height 11
click at [200, 471] on icon at bounding box center [198, 471] width 8 height 10
click at [450, 551] on button "Субтитры" at bounding box center [490, 551] width 88 height 22
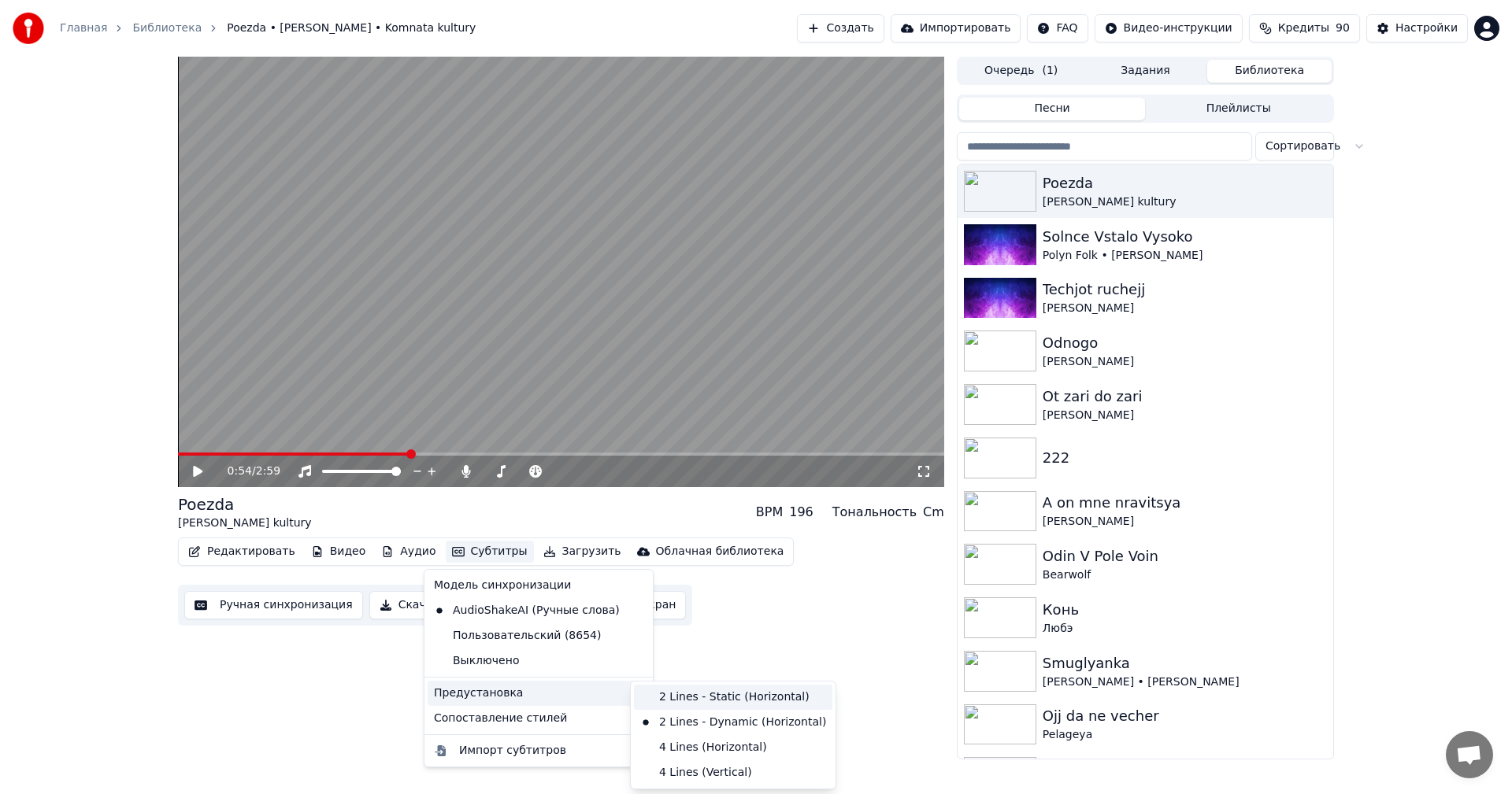
click at [721, 701] on div "2 Lines - Static (Horizontal)" at bounding box center [733, 697] width 199 height 25
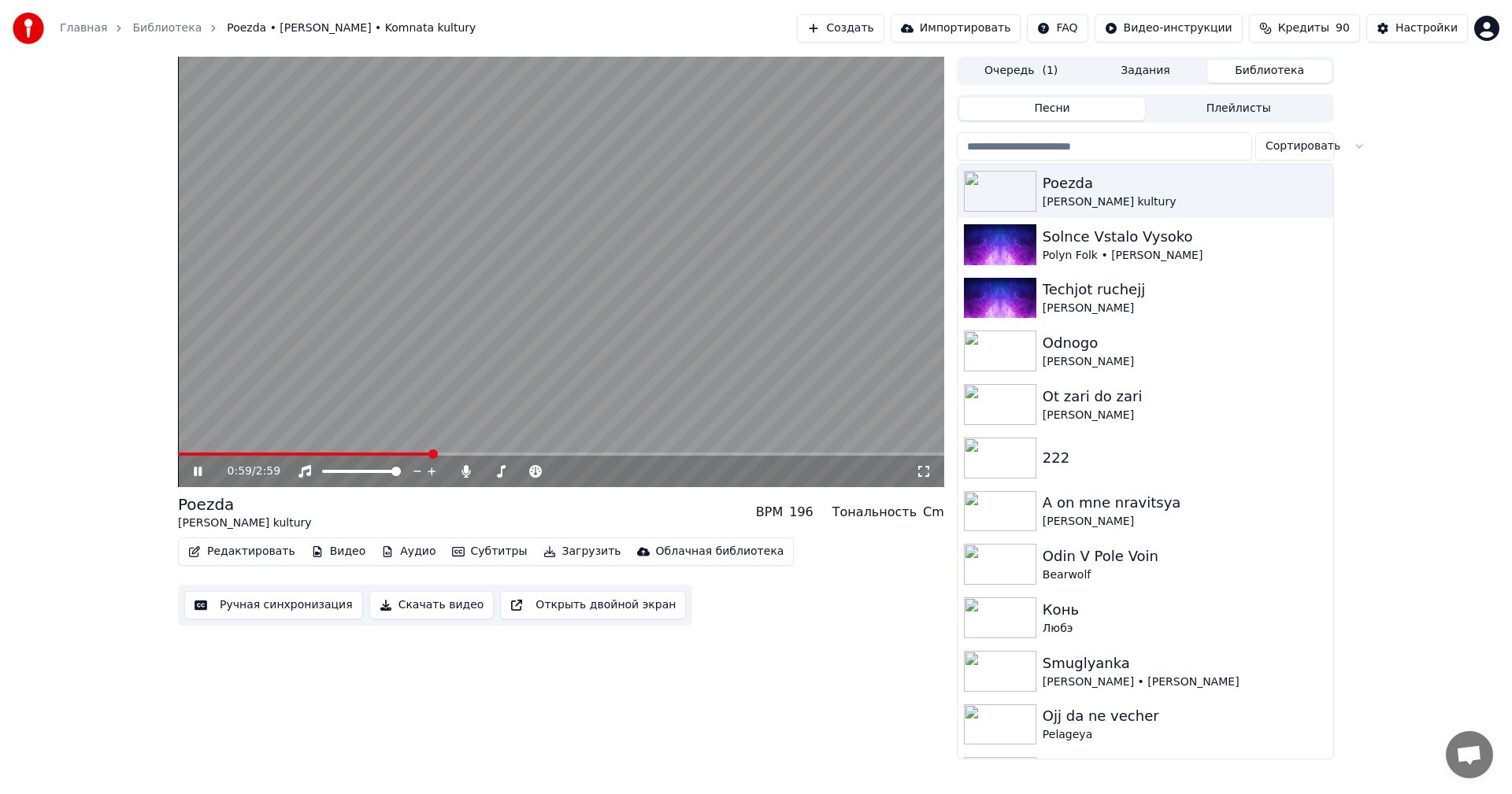
click at [463, 359] on video at bounding box center [561, 271] width 766 height 430
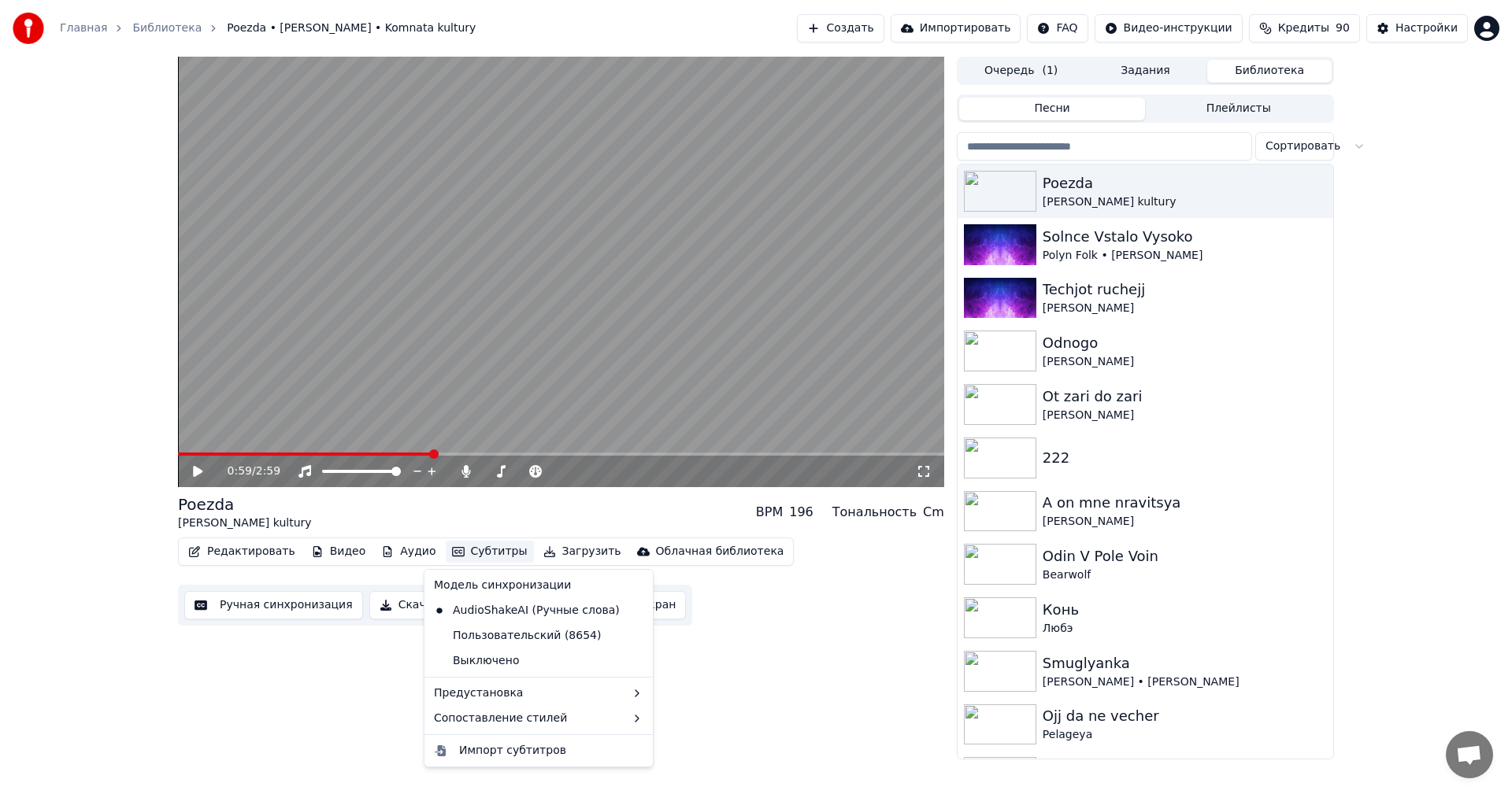
click at [462, 551] on button "Субтитры" at bounding box center [490, 551] width 88 height 22
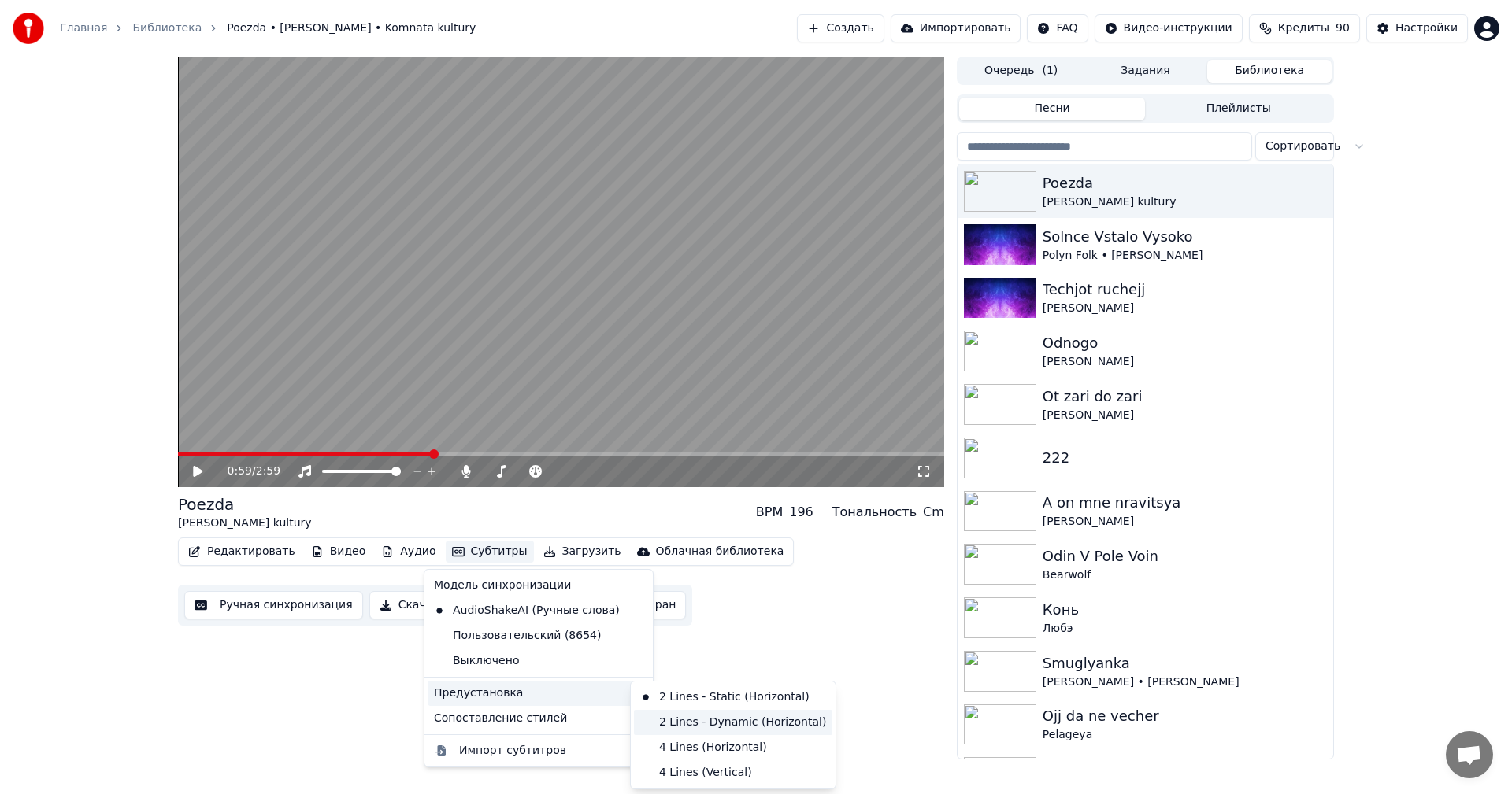
click at [682, 725] on div "2 Lines - Dynamic (Horizontal)" at bounding box center [733, 722] width 199 height 25
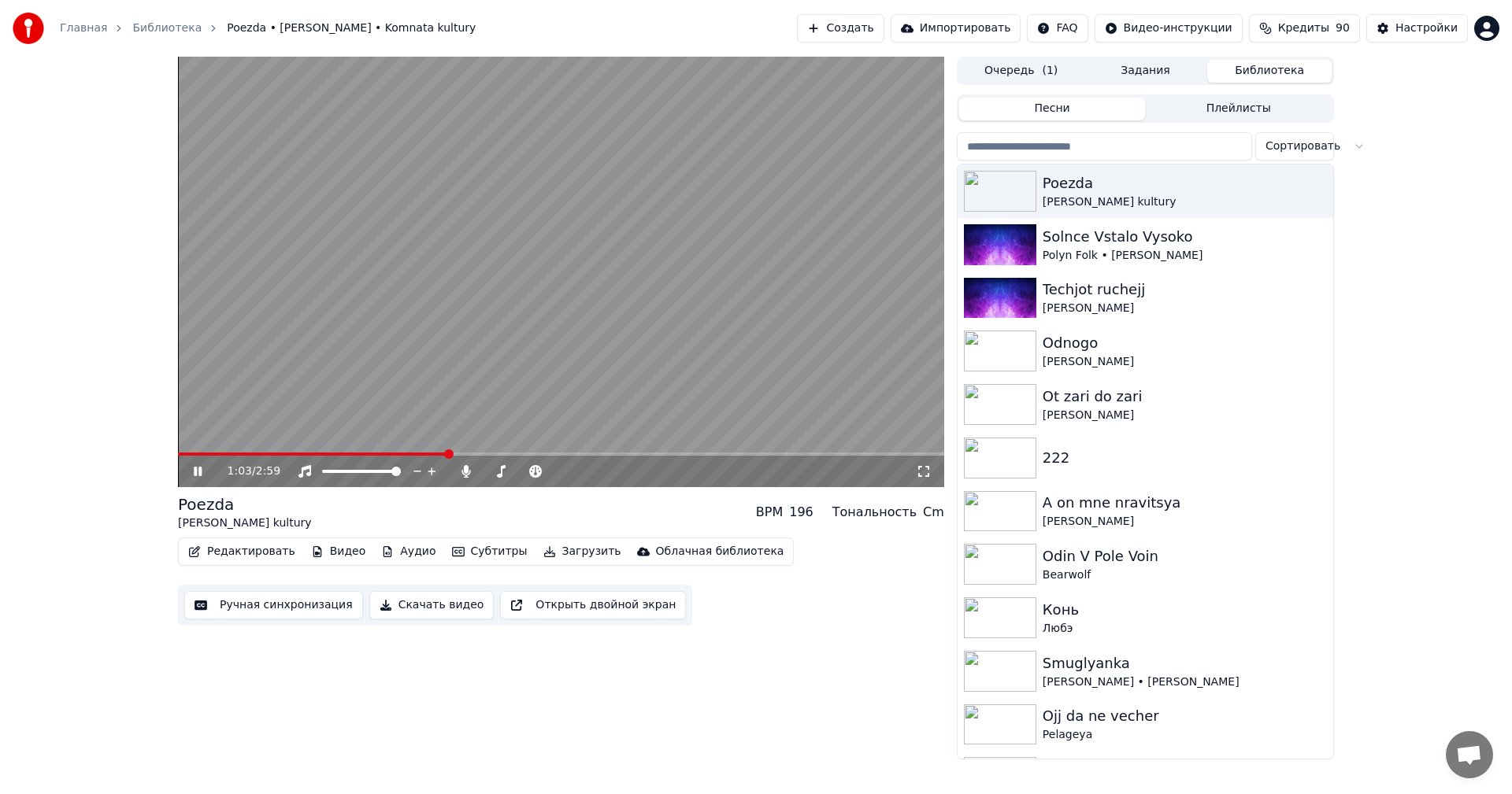
click at [474, 347] on video at bounding box center [561, 271] width 766 height 430
click at [460, 551] on button "Субтитры" at bounding box center [490, 551] width 88 height 22
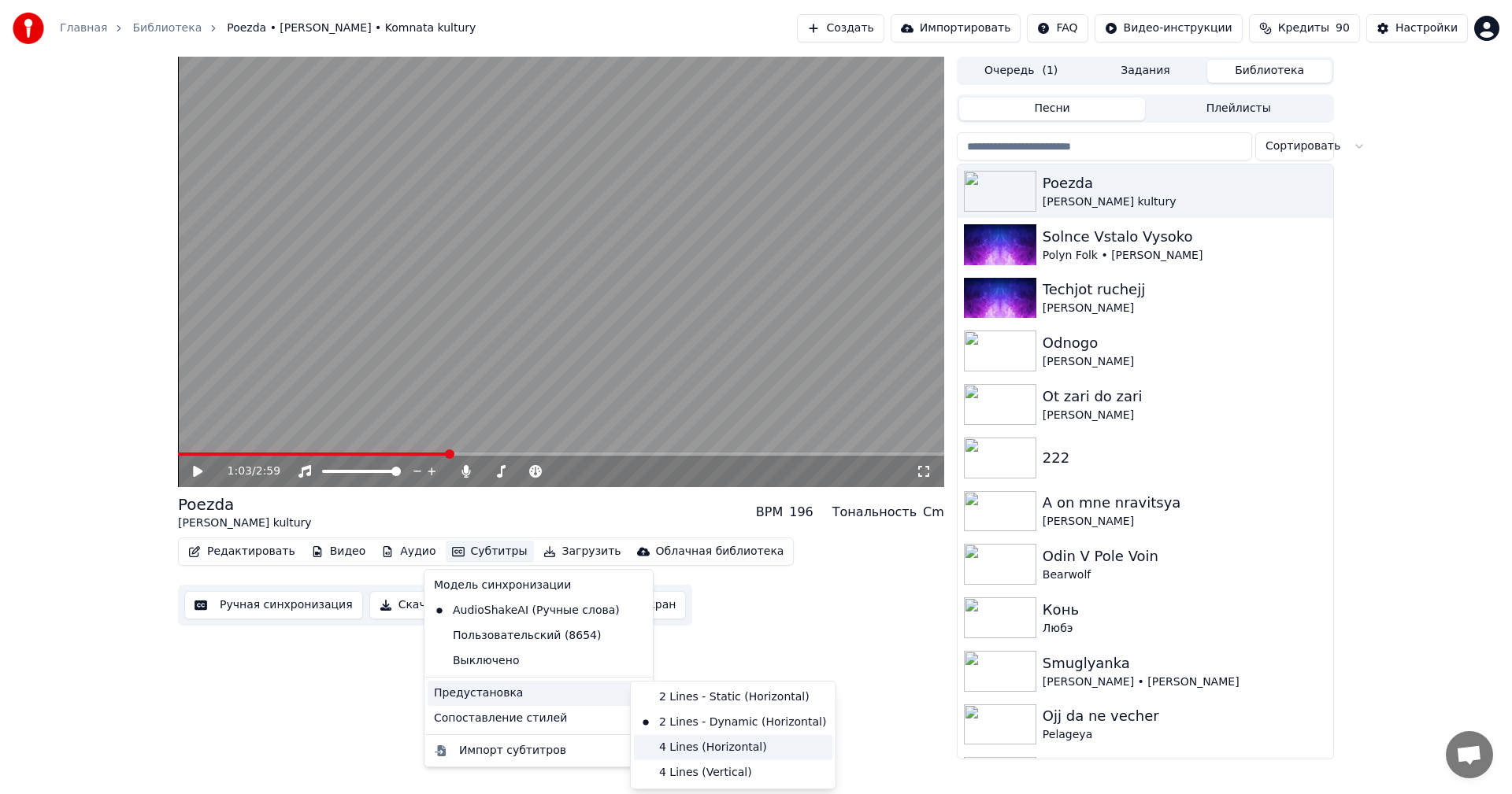
click at [736, 746] on div "4 Lines (Horizontal)" at bounding box center [733, 747] width 199 height 25
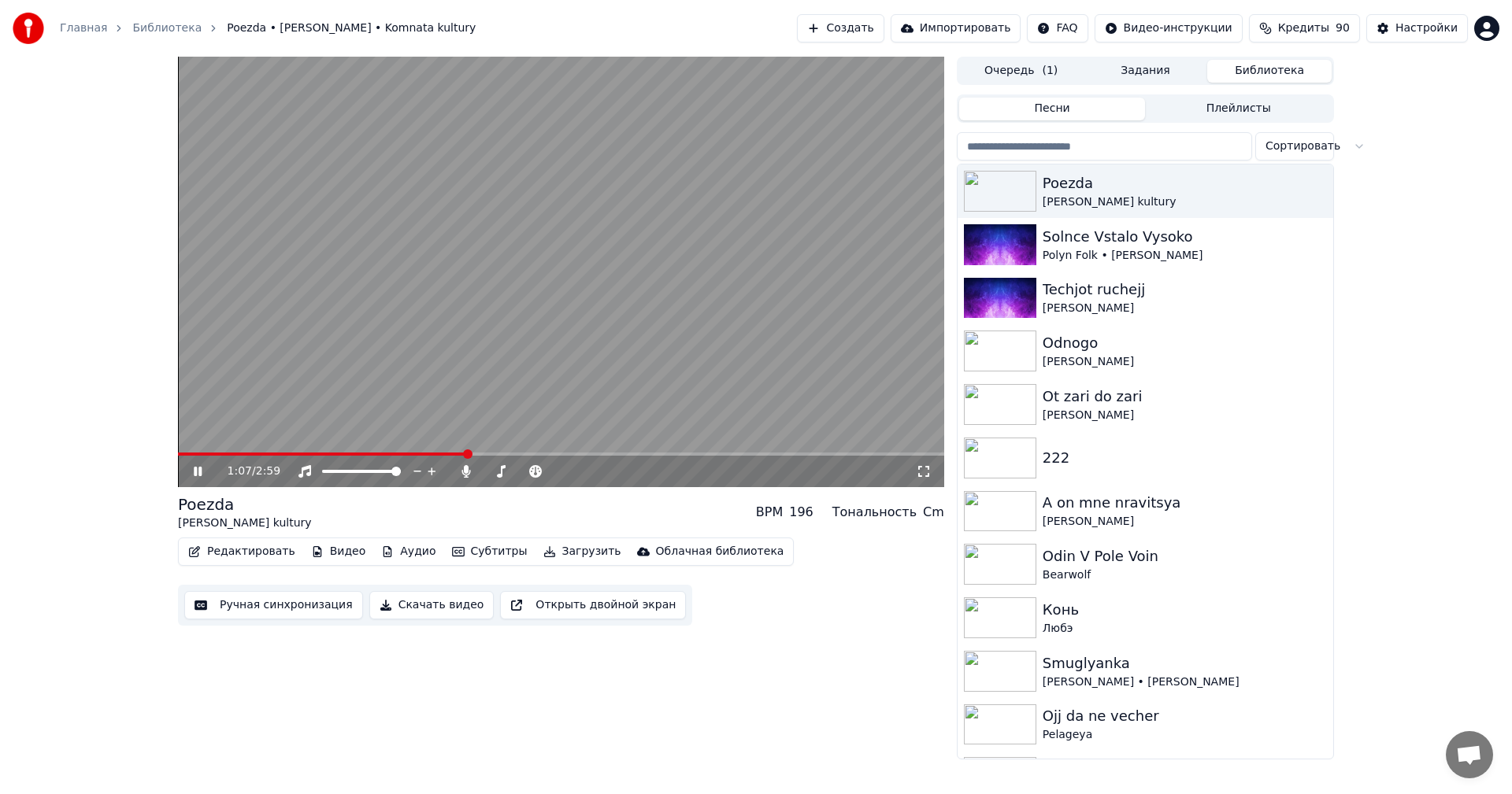
click at [606, 356] on video at bounding box center [561, 271] width 766 height 430
click at [557, 549] on button "Загрузить" at bounding box center [582, 551] width 91 height 22
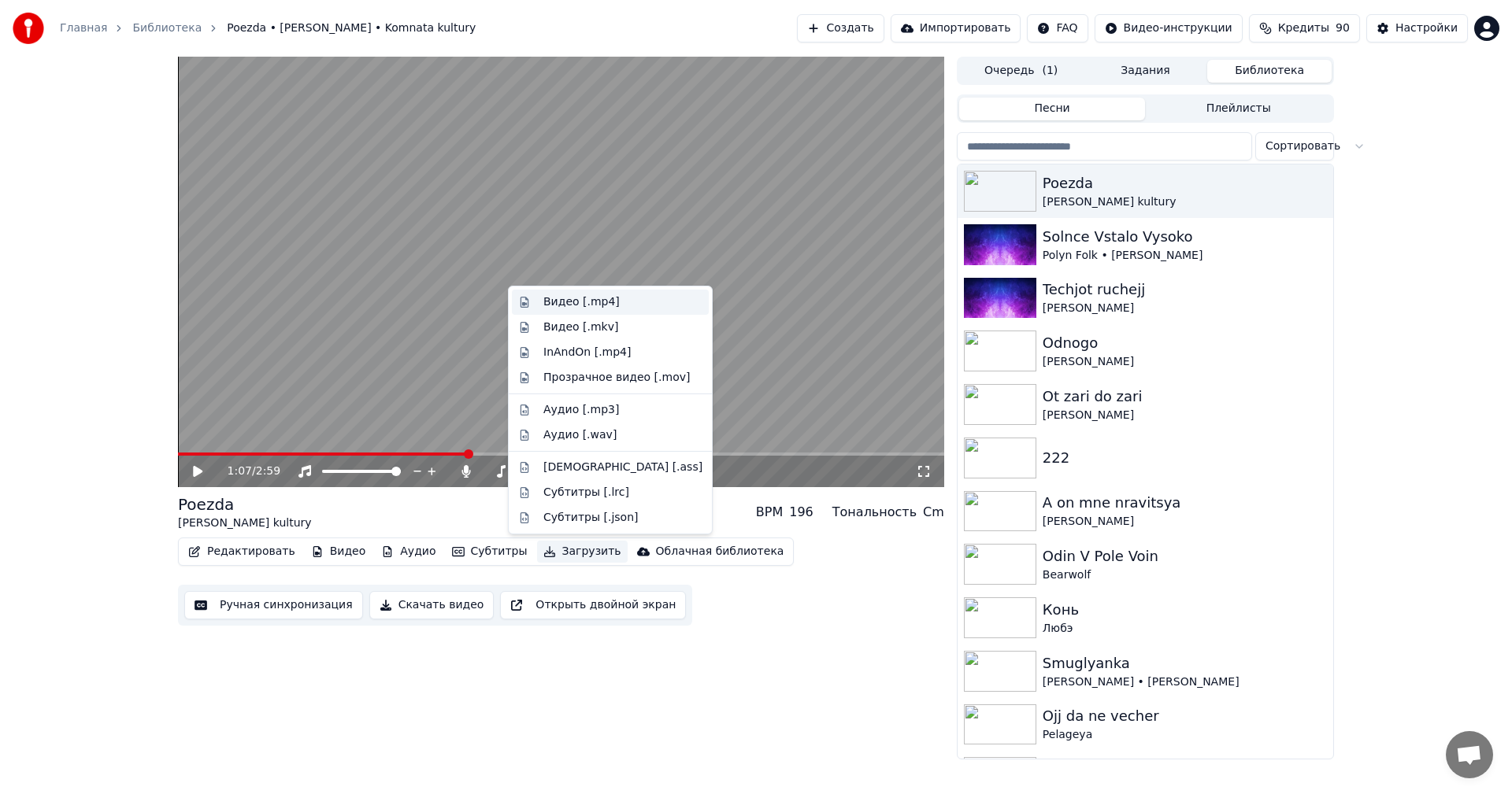
click at [602, 298] on div "Видео [.mp4]" at bounding box center [581, 301] width 76 height 16
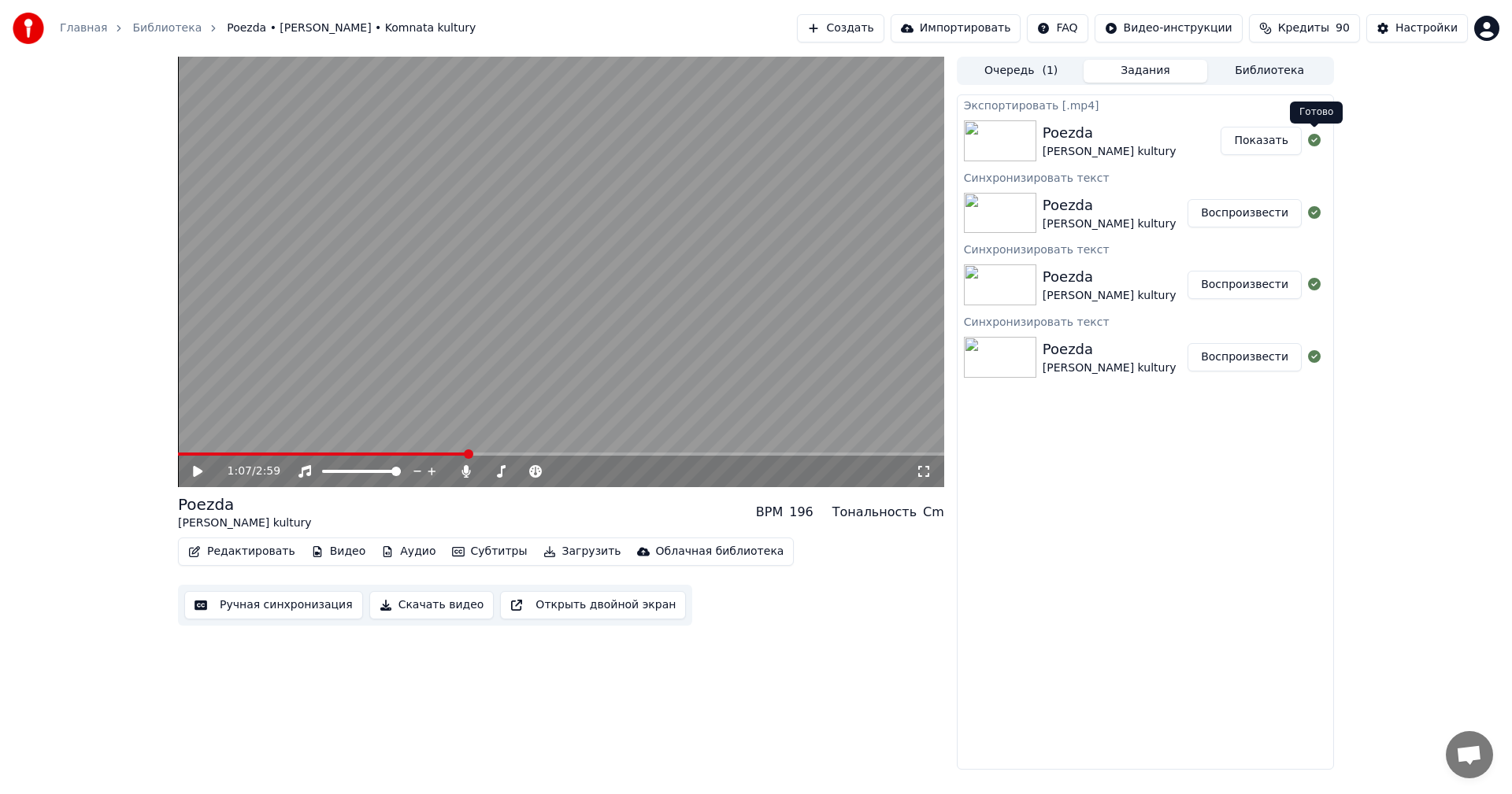
click at [1271, 140] on button "Показать" at bounding box center [1260, 141] width 81 height 29
click at [1275, 57] on div "Очередь ( 1 ) Задания Библиотека" at bounding box center [1146, 70] width 378 height 29
click at [1267, 75] on button "Библиотека" at bounding box center [1269, 71] width 124 height 23
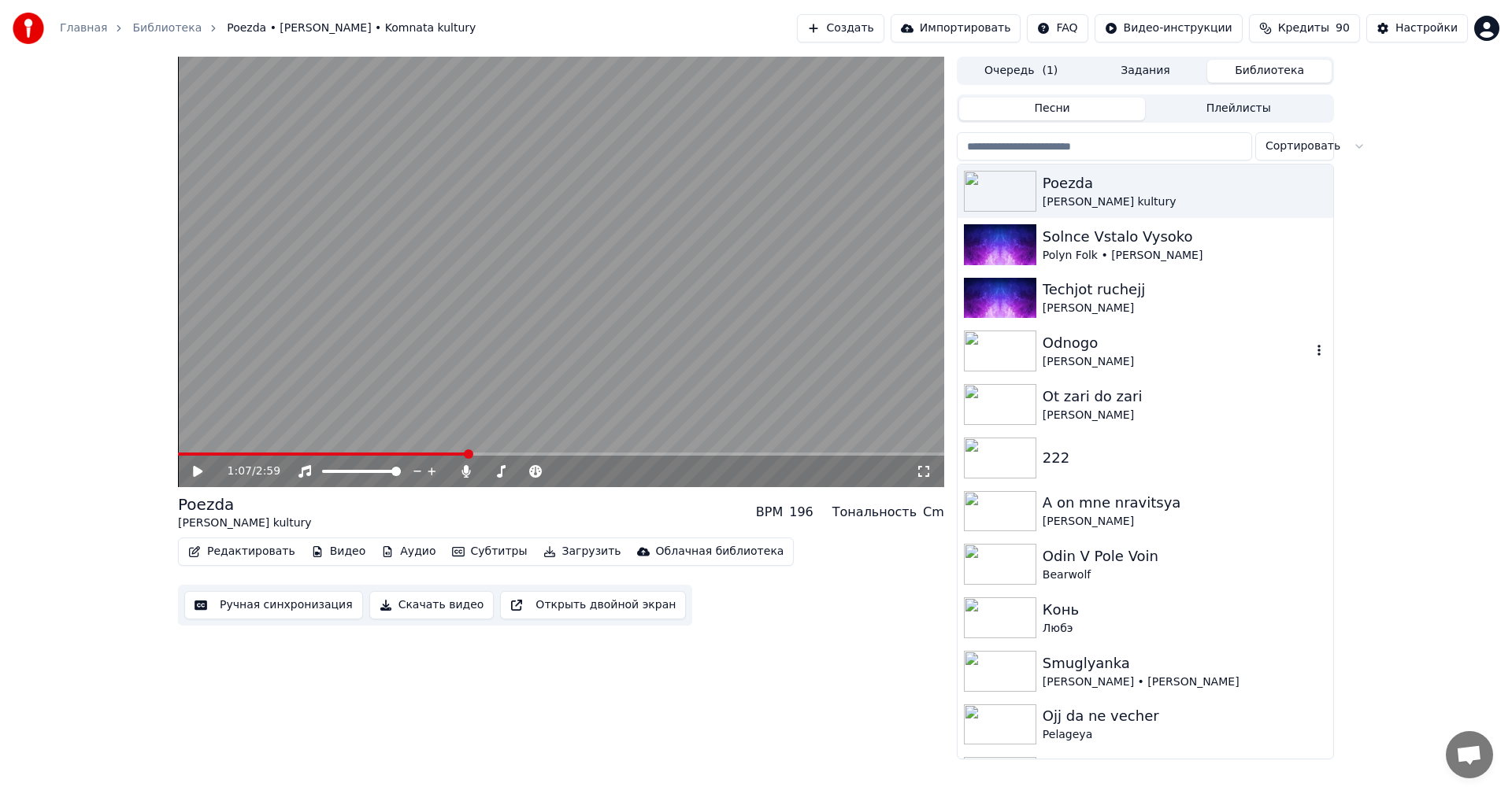
click at [1112, 337] on div "Odnogo" at bounding box center [1177, 343] width 269 height 22
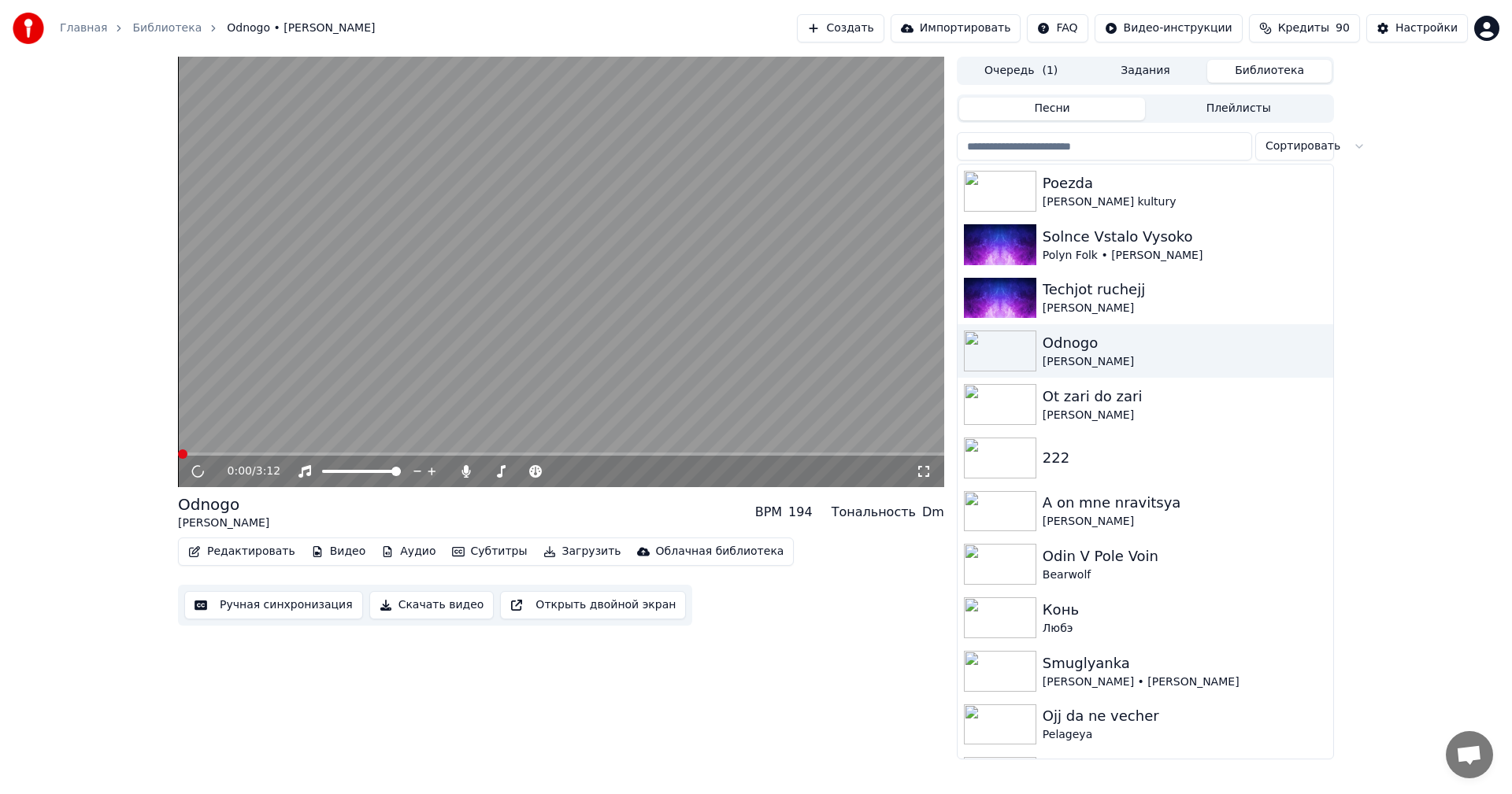
click at [465, 554] on button "Субтитры" at bounding box center [490, 551] width 88 height 22
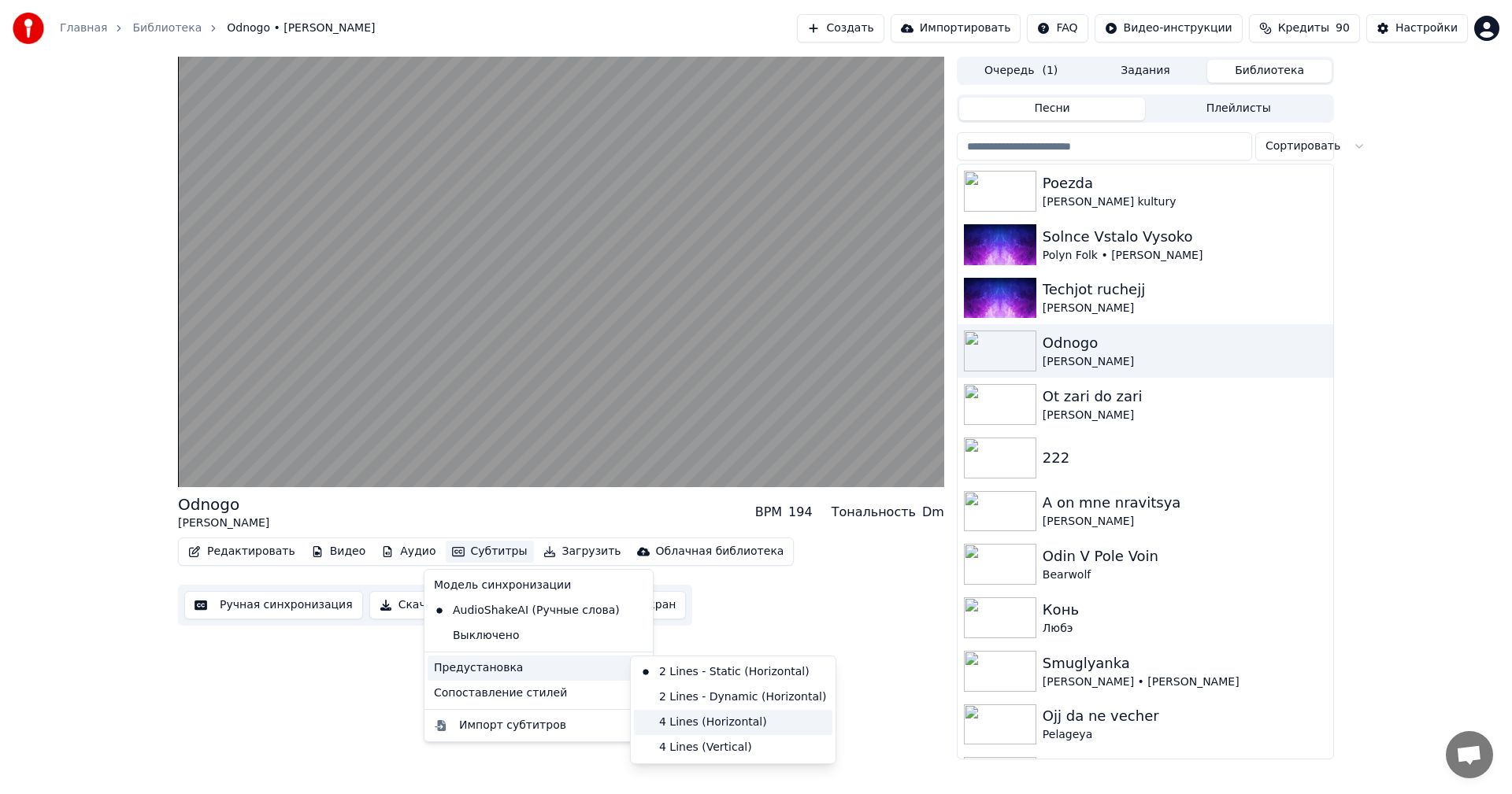
click at [701, 726] on div "4 Lines (Horizontal)" at bounding box center [733, 722] width 199 height 25
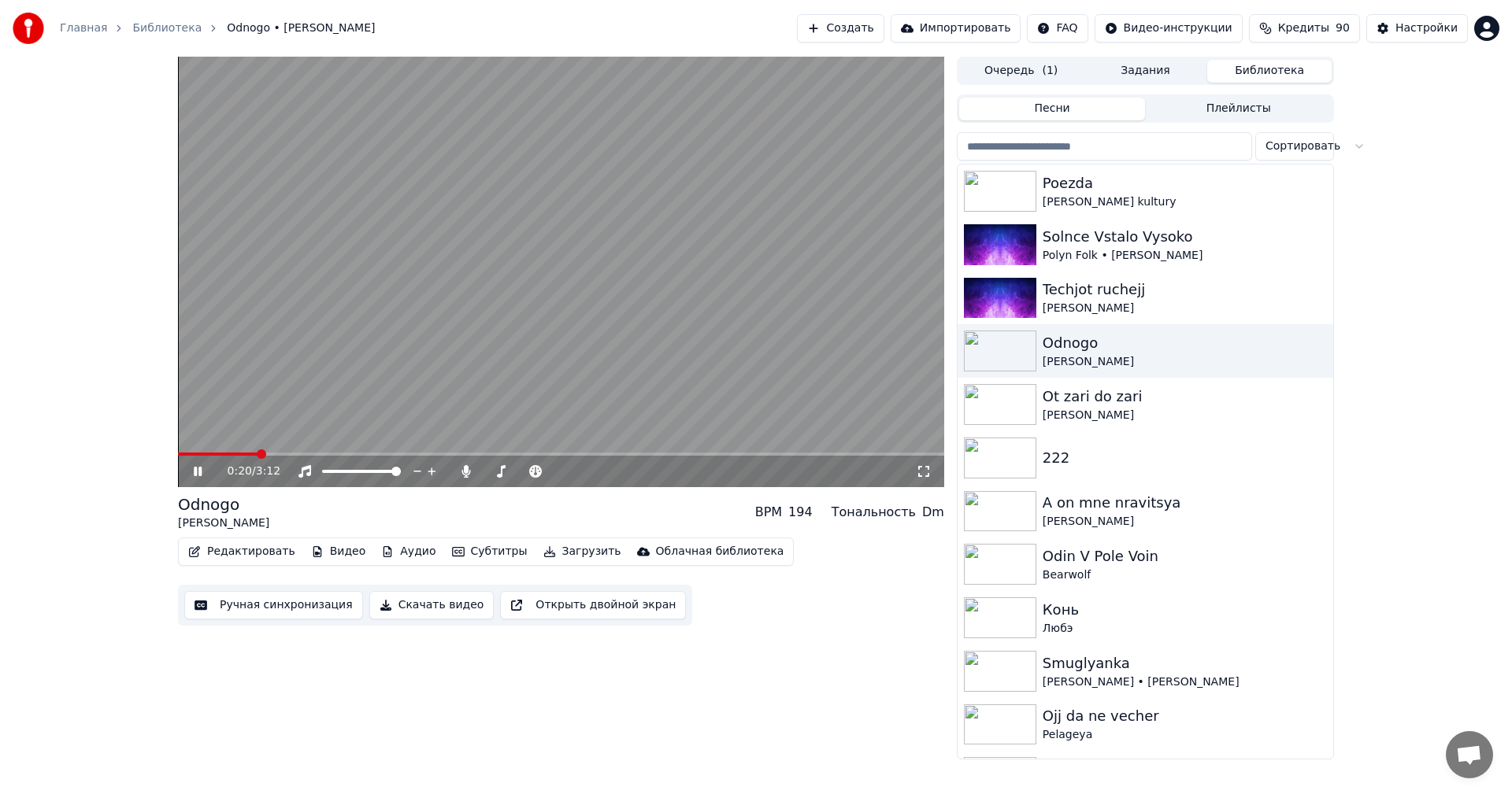
click at [257, 454] on span at bounding box center [561, 454] width 766 height 3
click at [394, 380] on video at bounding box center [561, 271] width 766 height 430
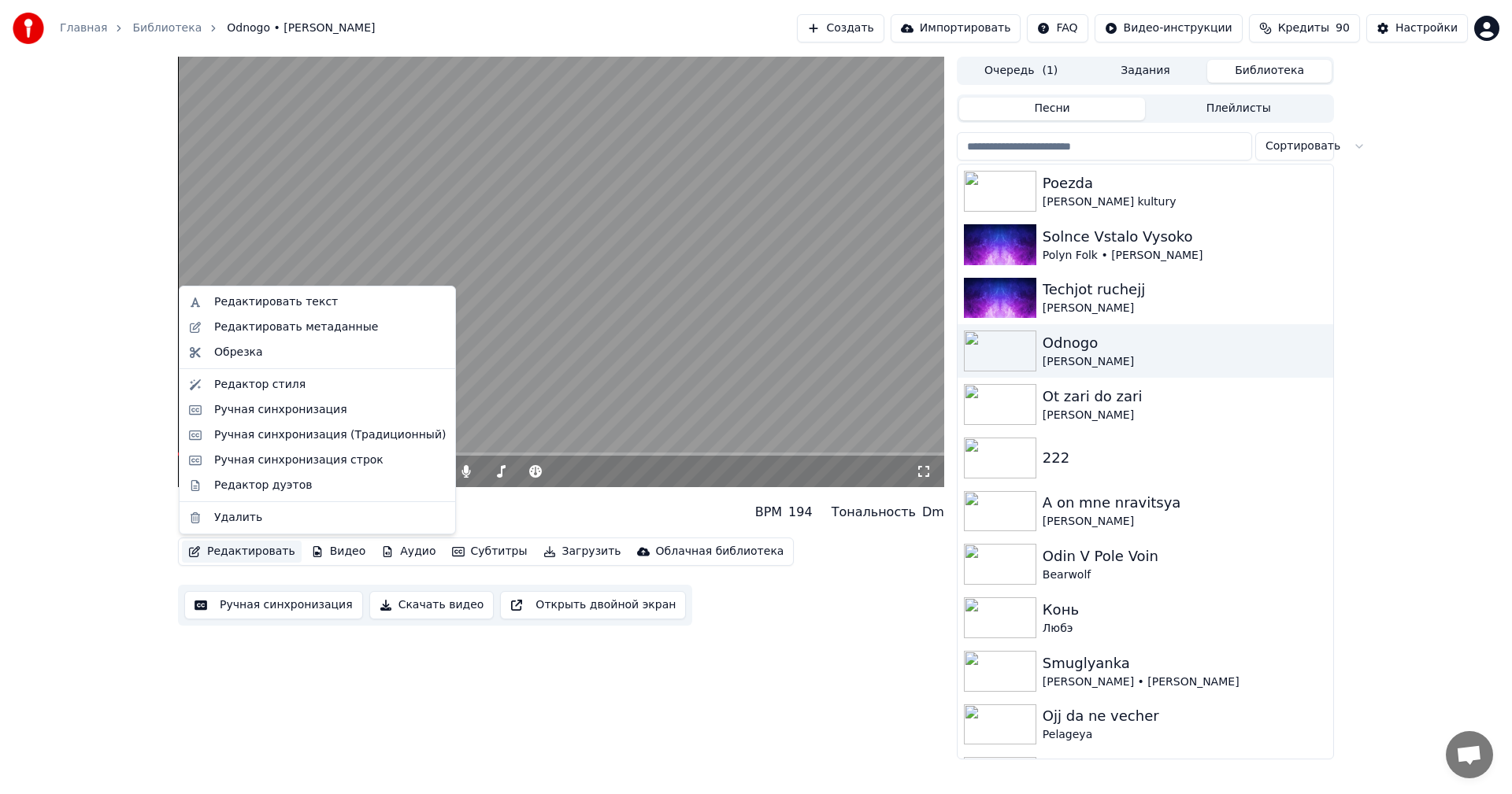
click at [237, 550] on button "Редактировать" at bounding box center [242, 551] width 119 height 22
click at [270, 386] on div "Редактор стиля" at bounding box center [260, 385] width 92 height 16
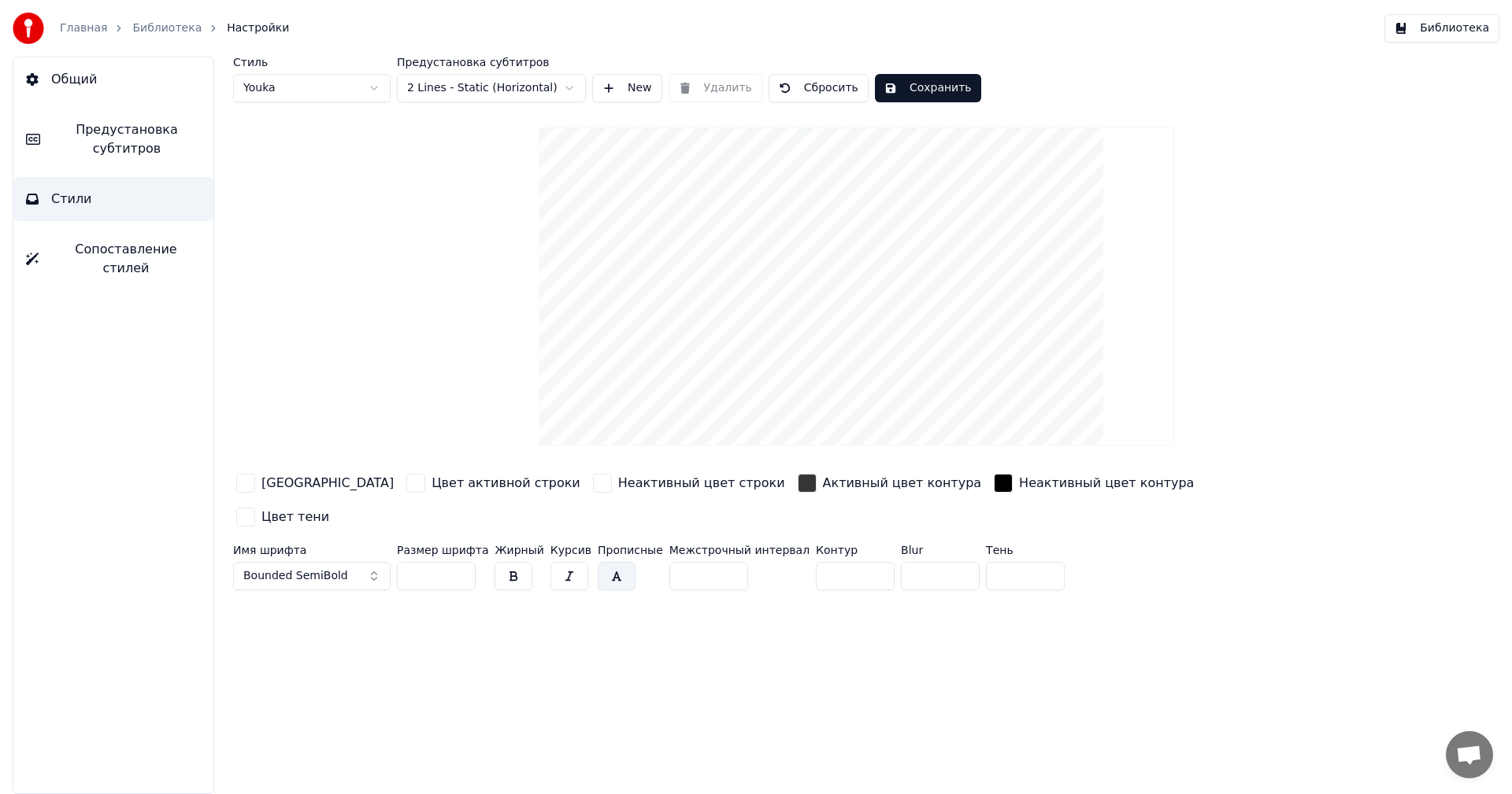
click at [1483, 29] on button "Библиотека" at bounding box center [1442, 28] width 115 height 29
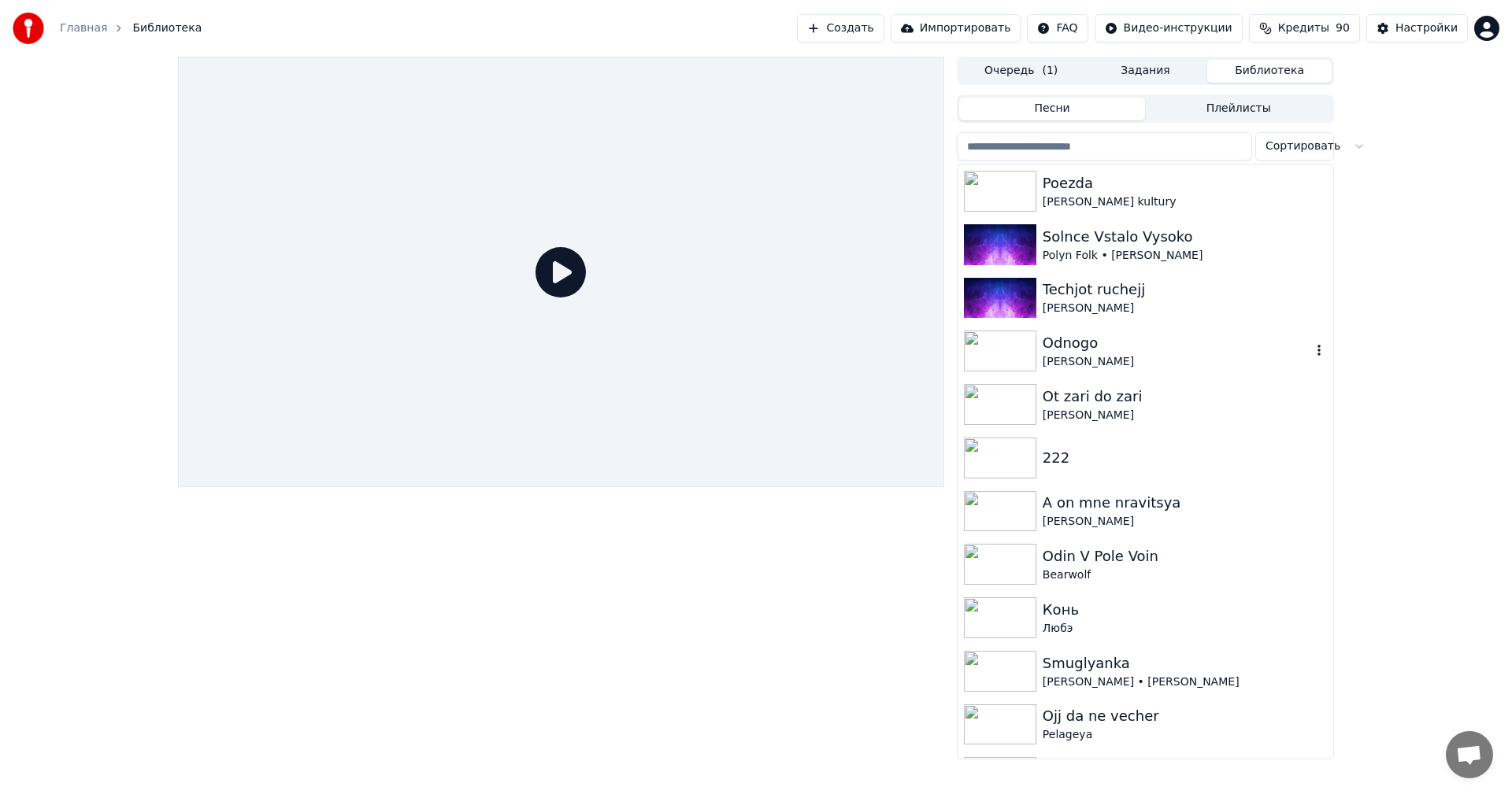
click at [1048, 338] on div "Odnogo" at bounding box center [1177, 343] width 269 height 22
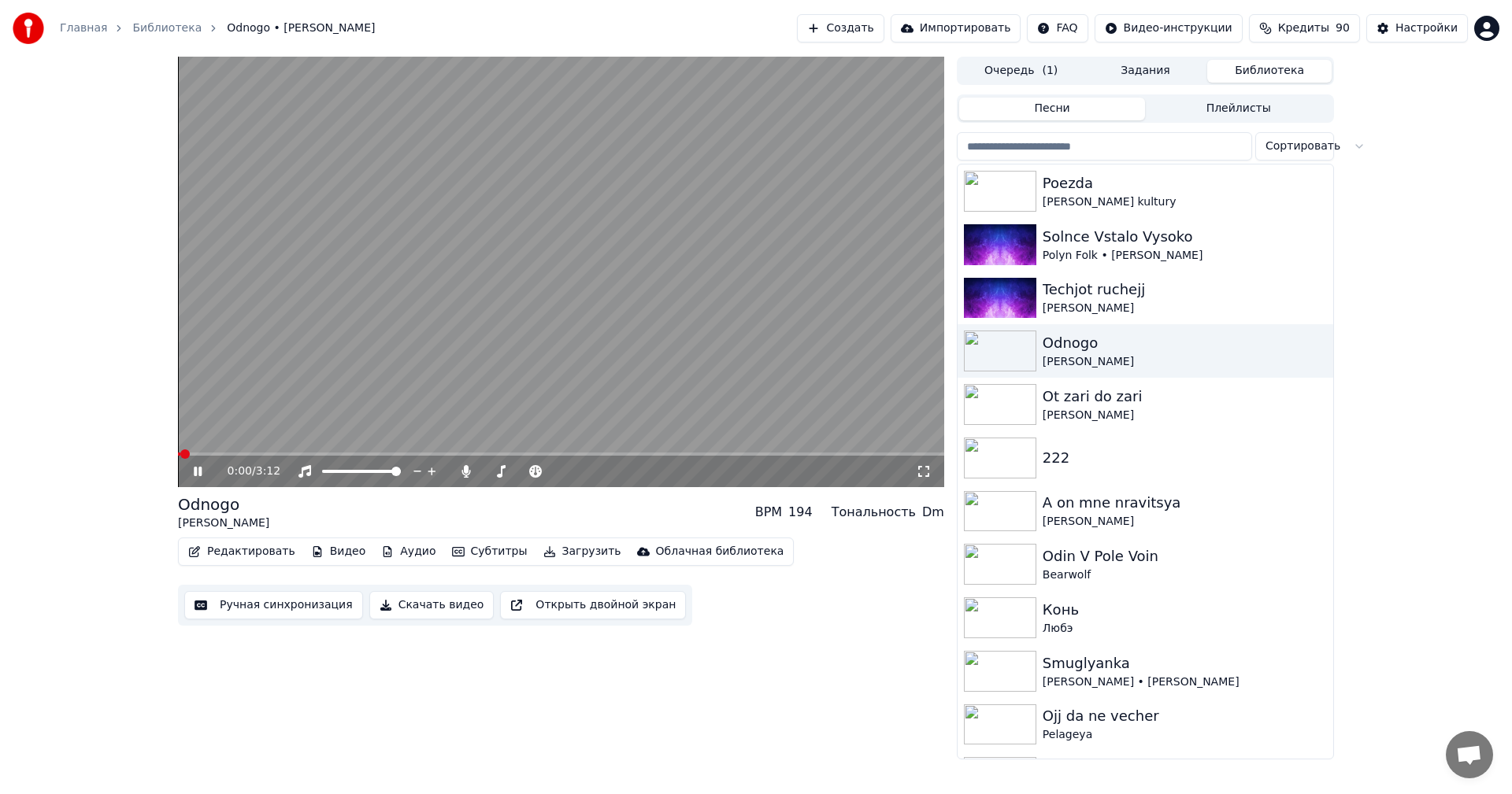
click at [200, 478] on icon at bounding box center [208, 471] width 37 height 12
click at [261, 555] on button "Редактировать" at bounding box center [242, 551] width 119 height 22
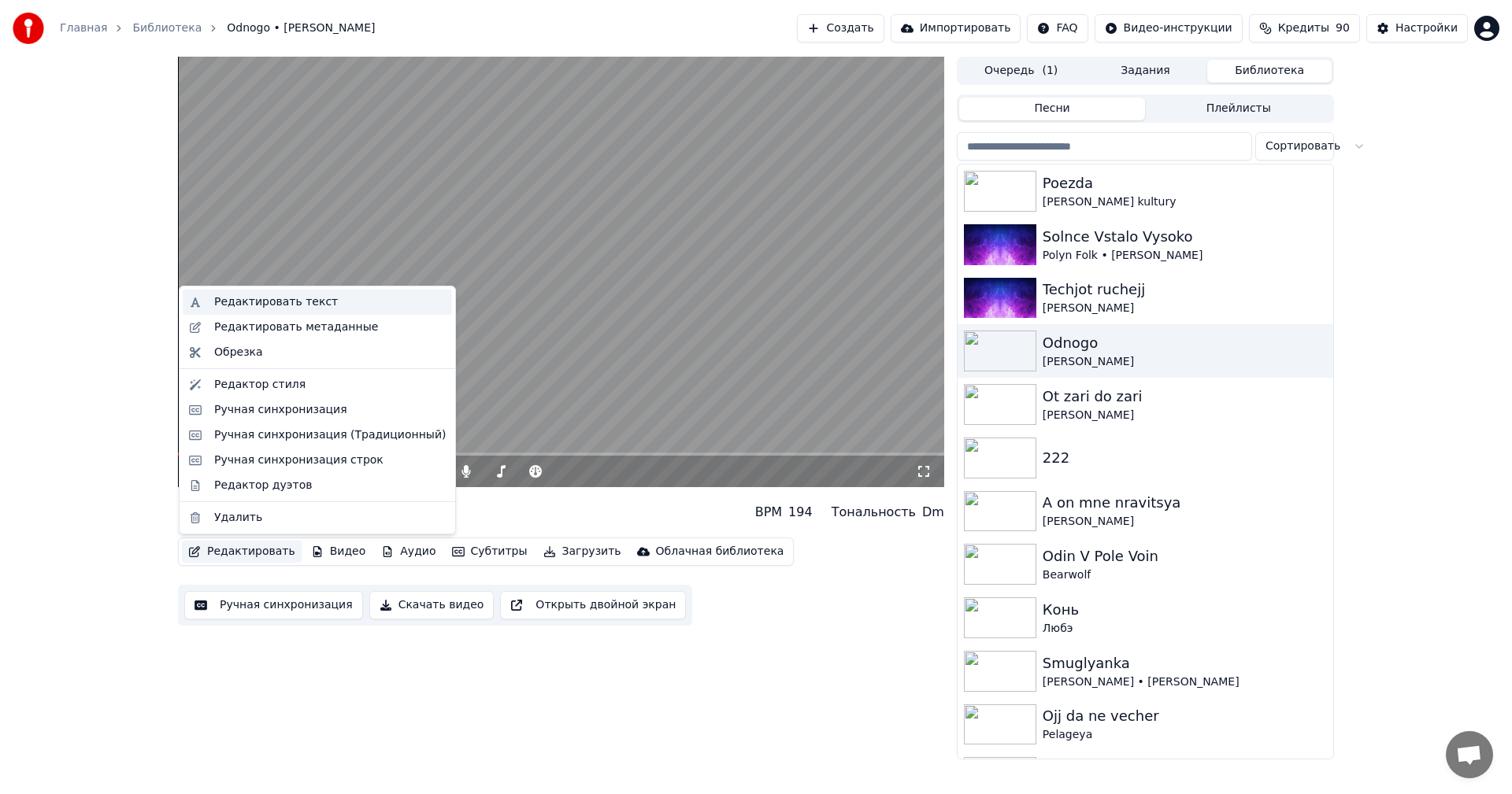
click at [296, 303] on div "Редактировать текст" at bounding box center [275, 301] width 123 height 16
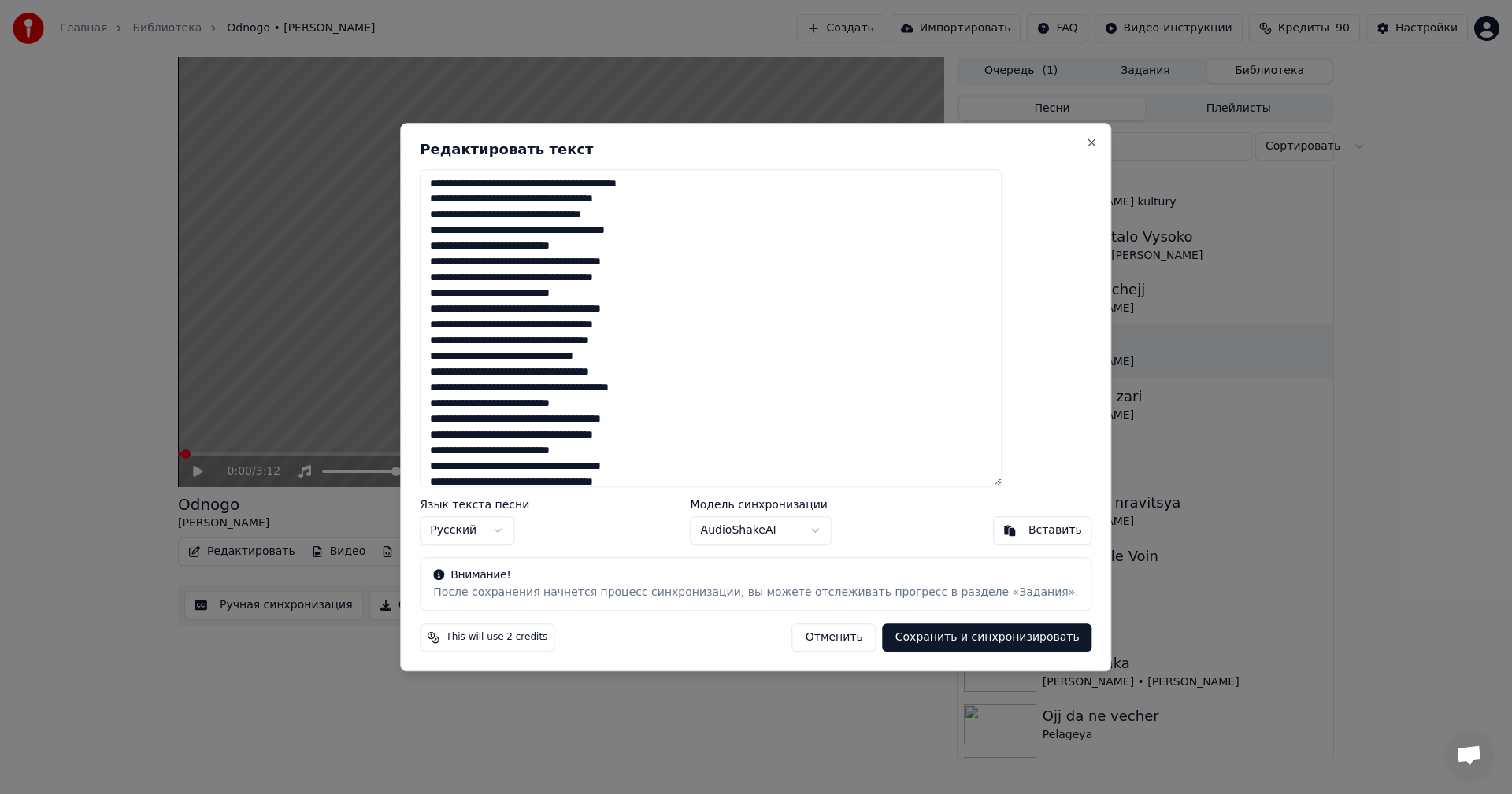
click at [517, 297] on textarea at bounding box center [711, 328] width 582 height 318
paste textarea
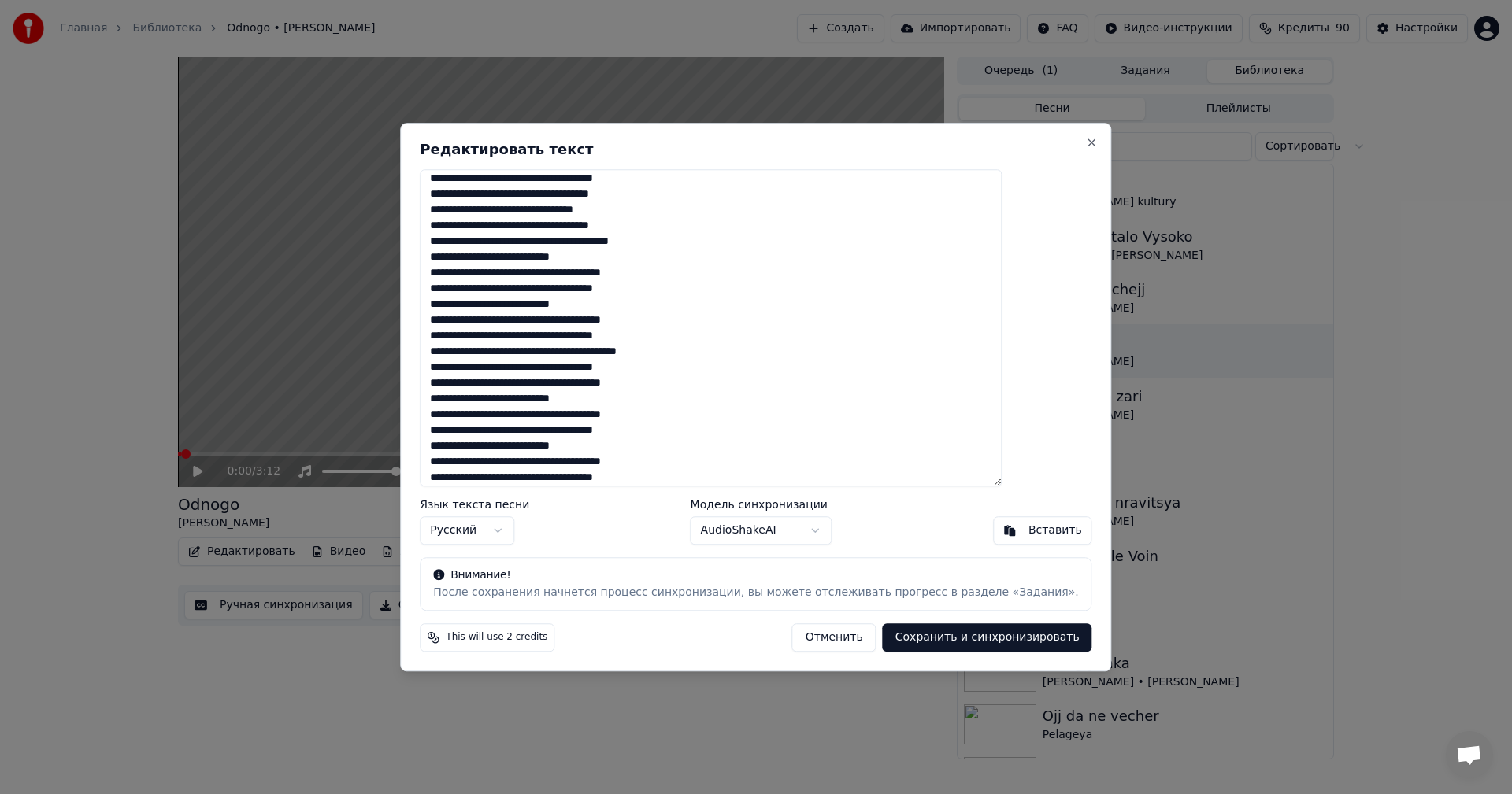
type textarea "**********"
click at [901, 635] on button "Сохранить и синхронизировать" at bounding box center [987, 637] width 209 height 29
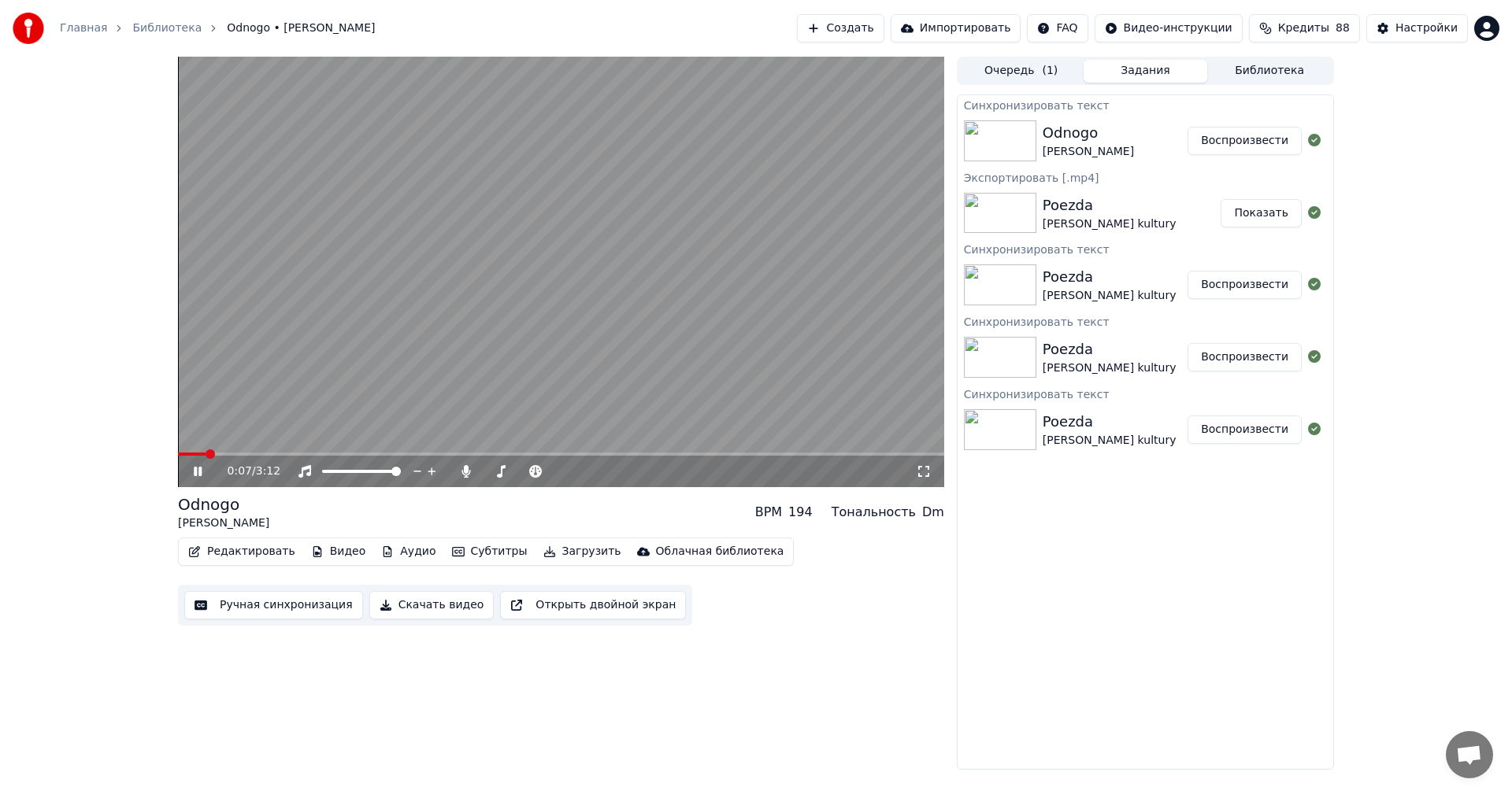
click at [683, 341] on video at bounding box center [561, 271] width 766 height 430
click at [1282, 66] on button "Библиотека" at bounding box center [1269, 71] width 124 height 23
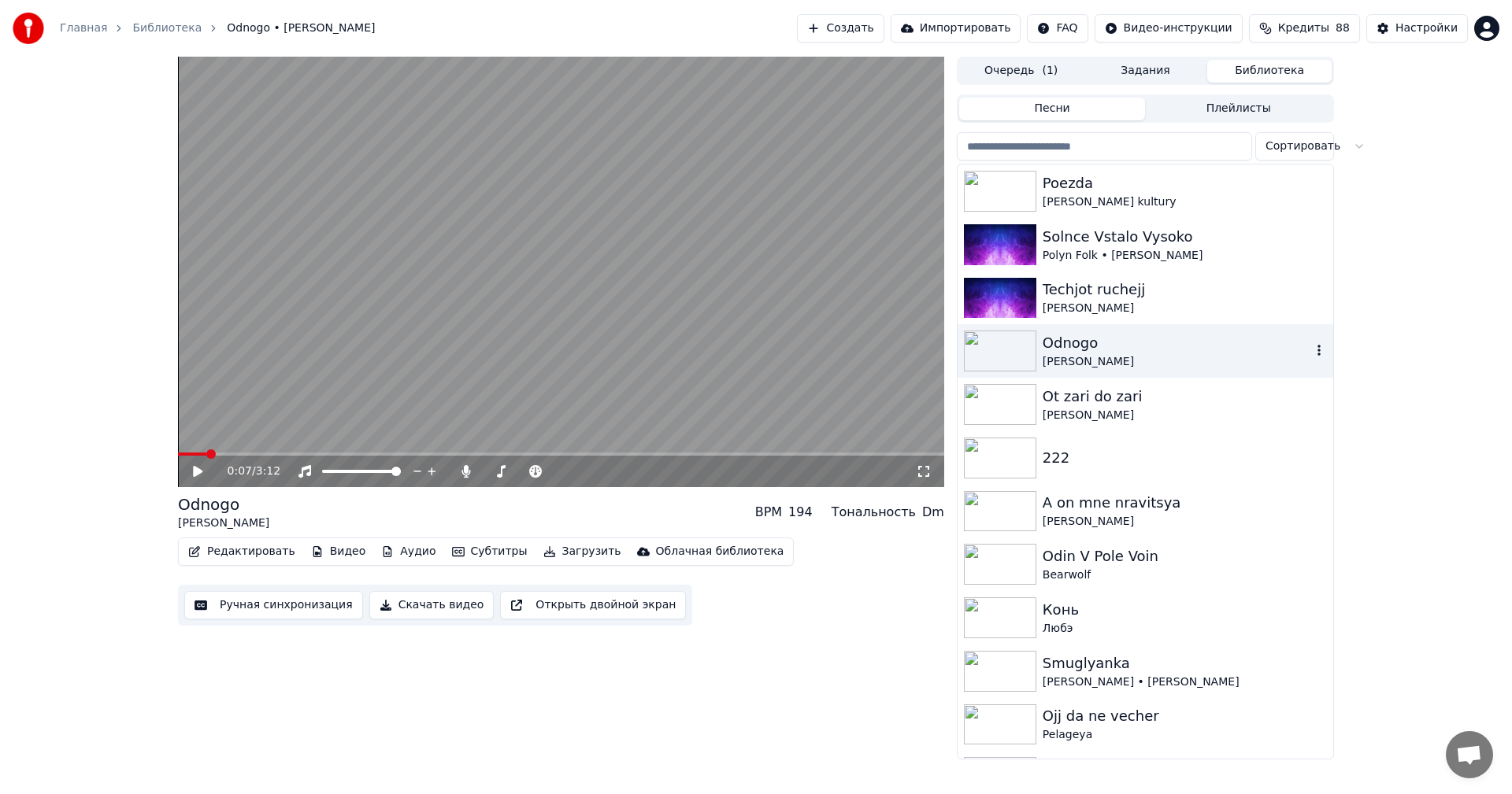
click at [1103, 348] on div "Odnogo" at bounding box center [1177, 343] width 269 height 22
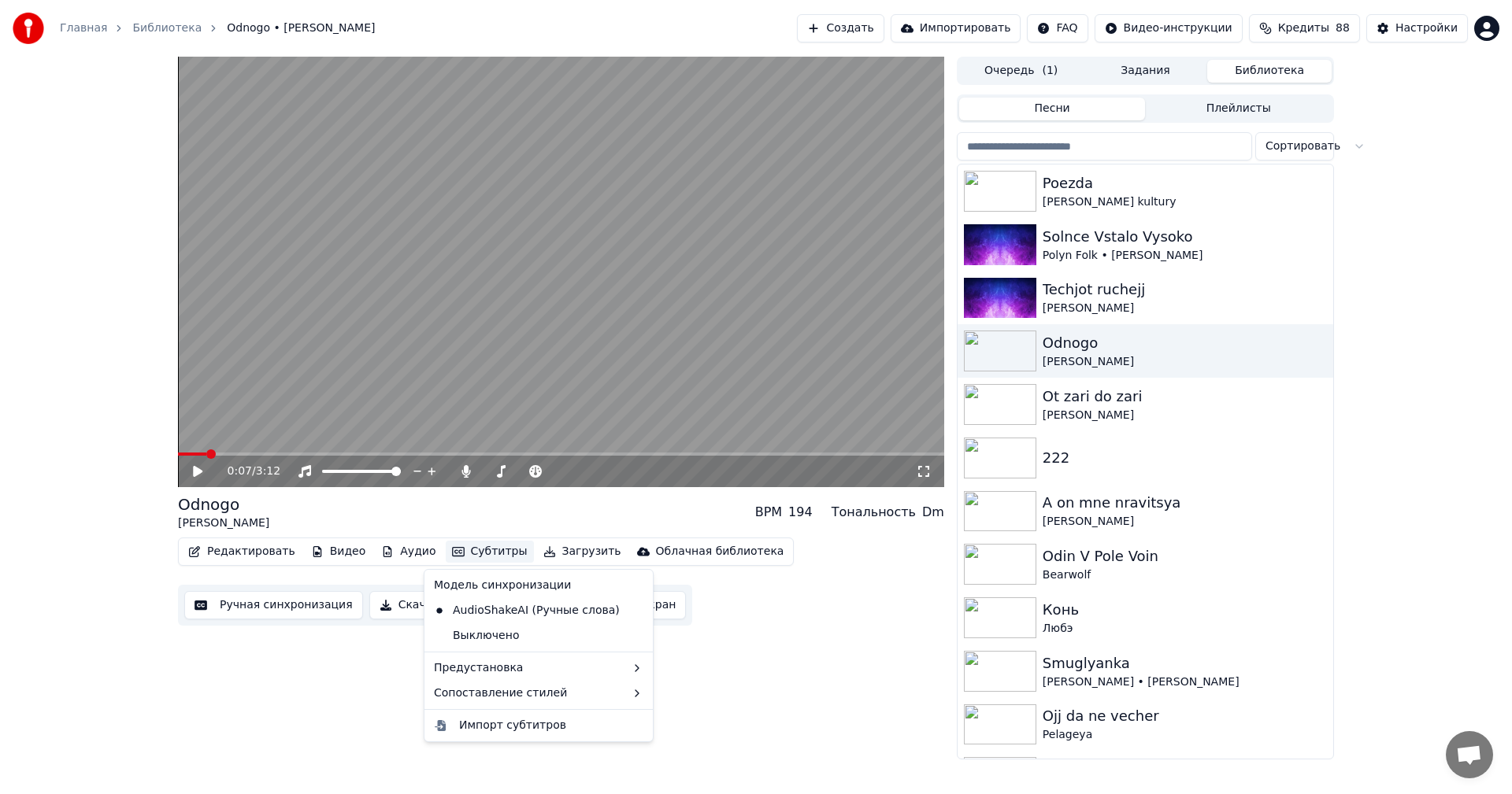
click at [459, 546] on button "Субтитры" at bounding box center [490, 551] width 88 height 22
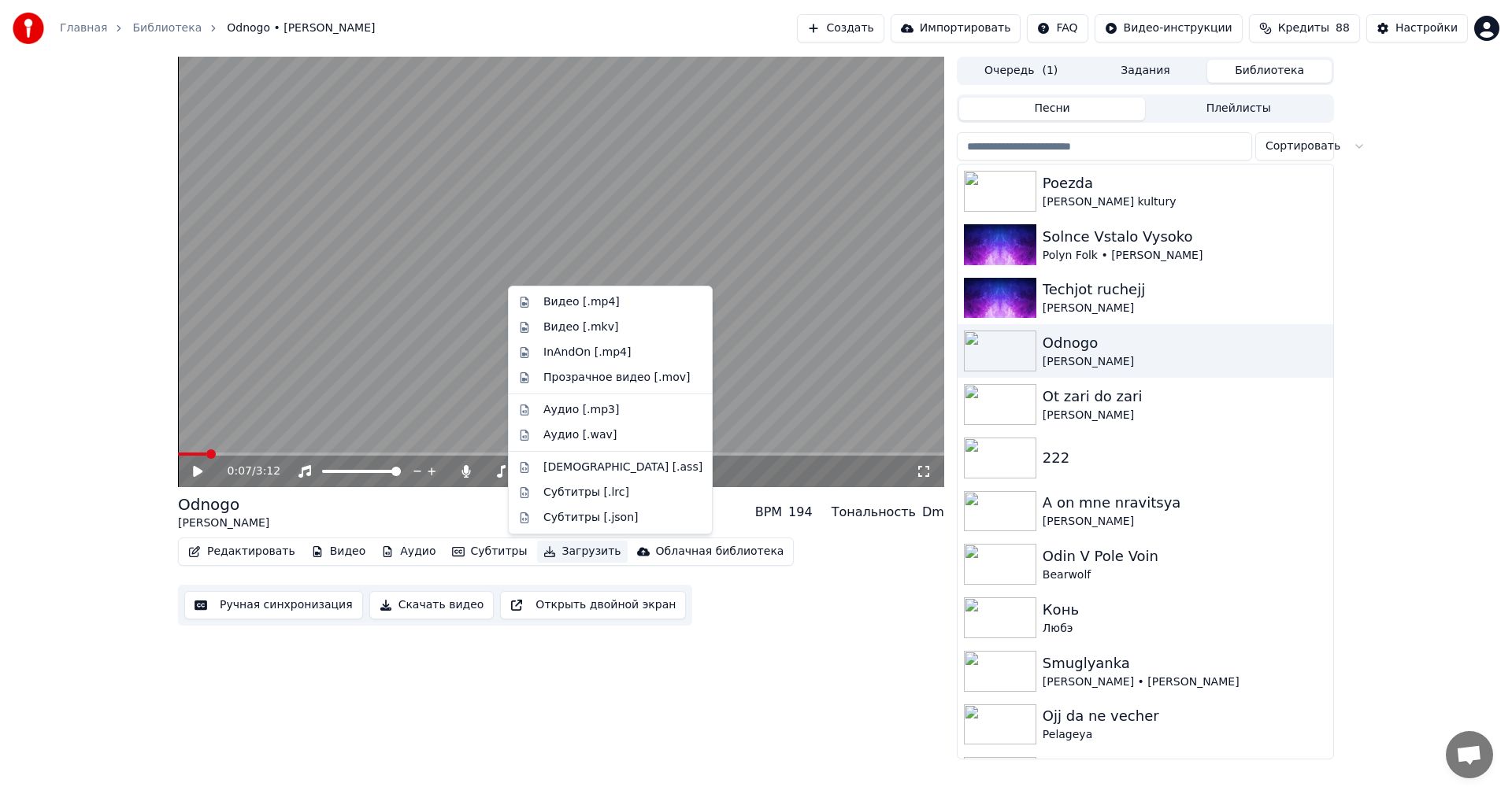
click at [500, 351] on video at bounding box center [561, 271] width 766 height 430
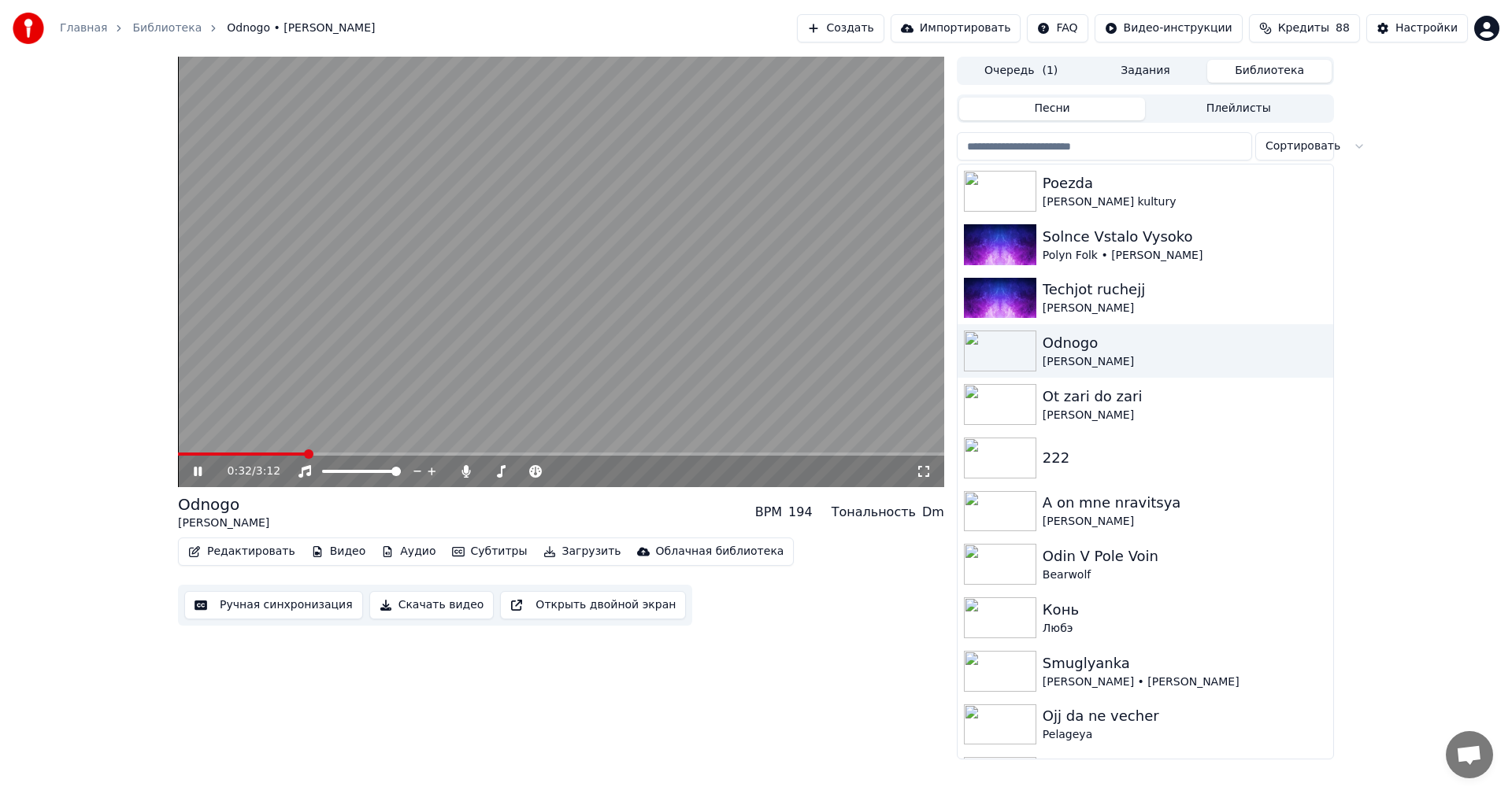
click at [306, 455] on span at bounding box center [561, 454] width 766 height 3
click at [402, 302] on video at bounding box center [561, 271] width 766 height 430
click at [562, 554] on button "Загрузить" at bounding box center [582, 551] width 91 height 22
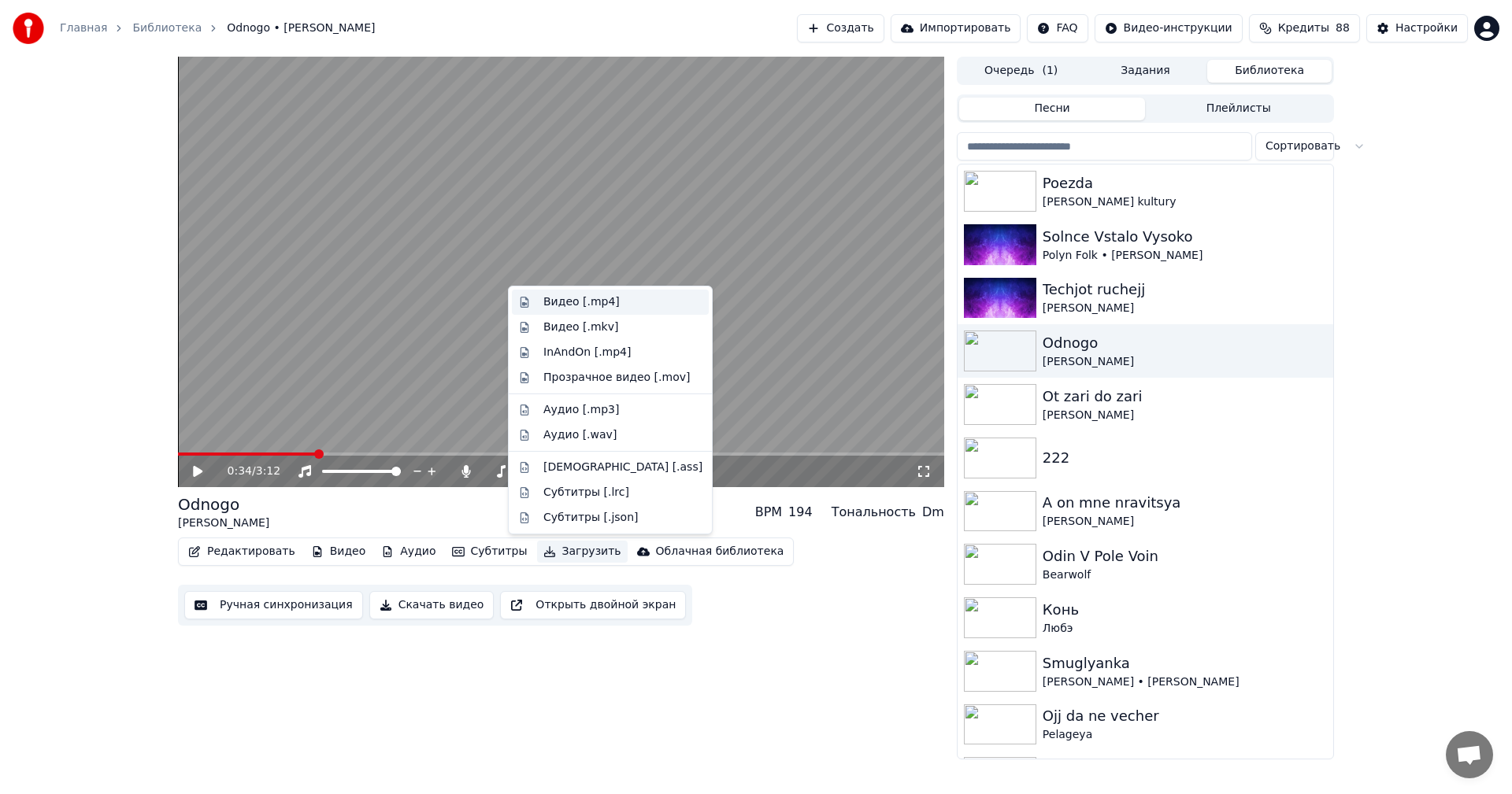
click at [597, 303] on div "Видео [.mp4]" at bounding box center [581, 301] width 76 height 16
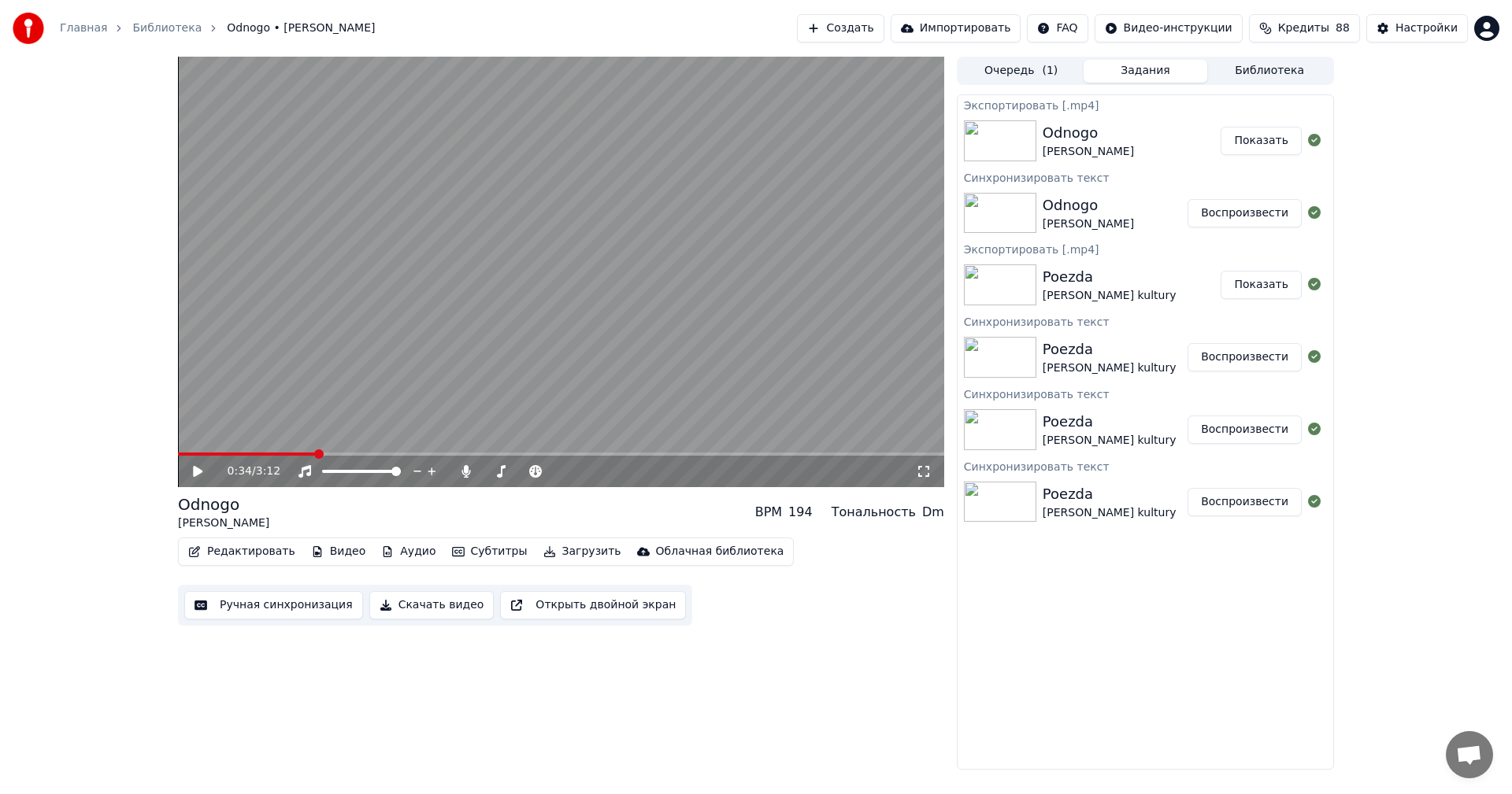
click at [1234, 143] on button "Показать" at bounding box center [1260, 141] width 81 height 29
